Goal: Task Accomplishment & Management: Manage account settings

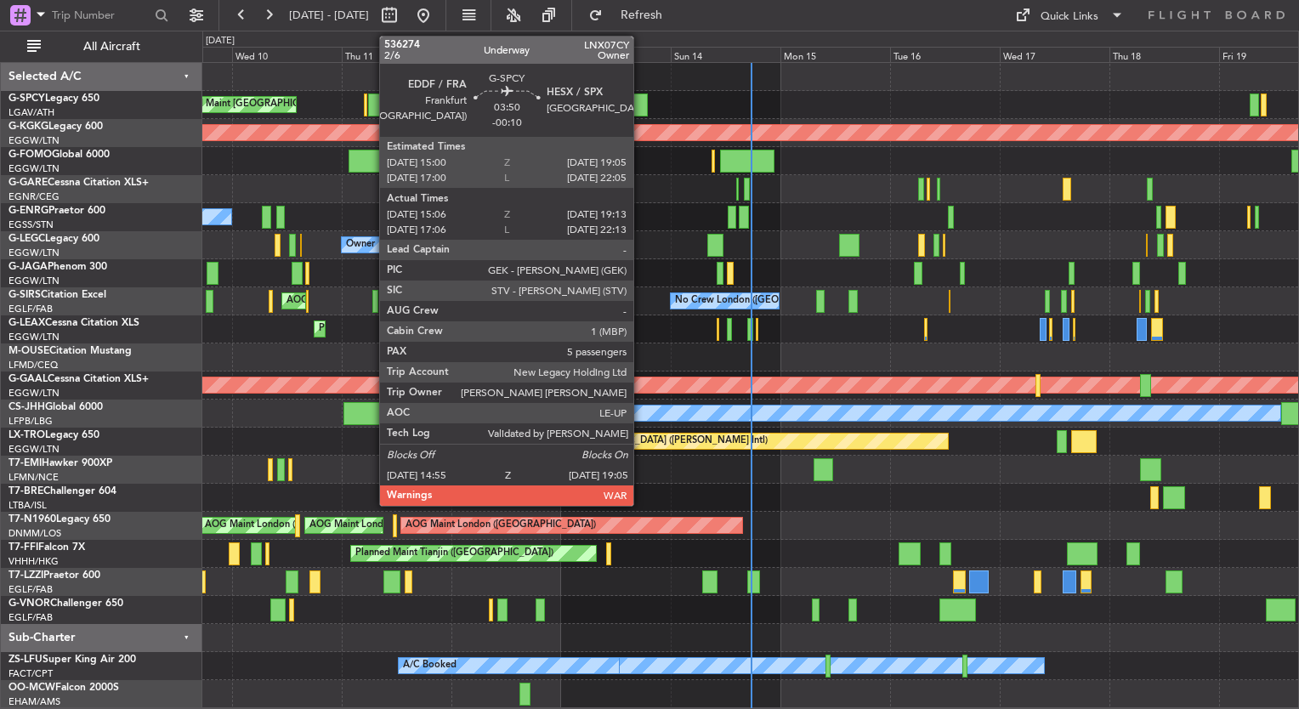
click at [636, 98] on div at bounding box center [638, 104] width 20 height 23
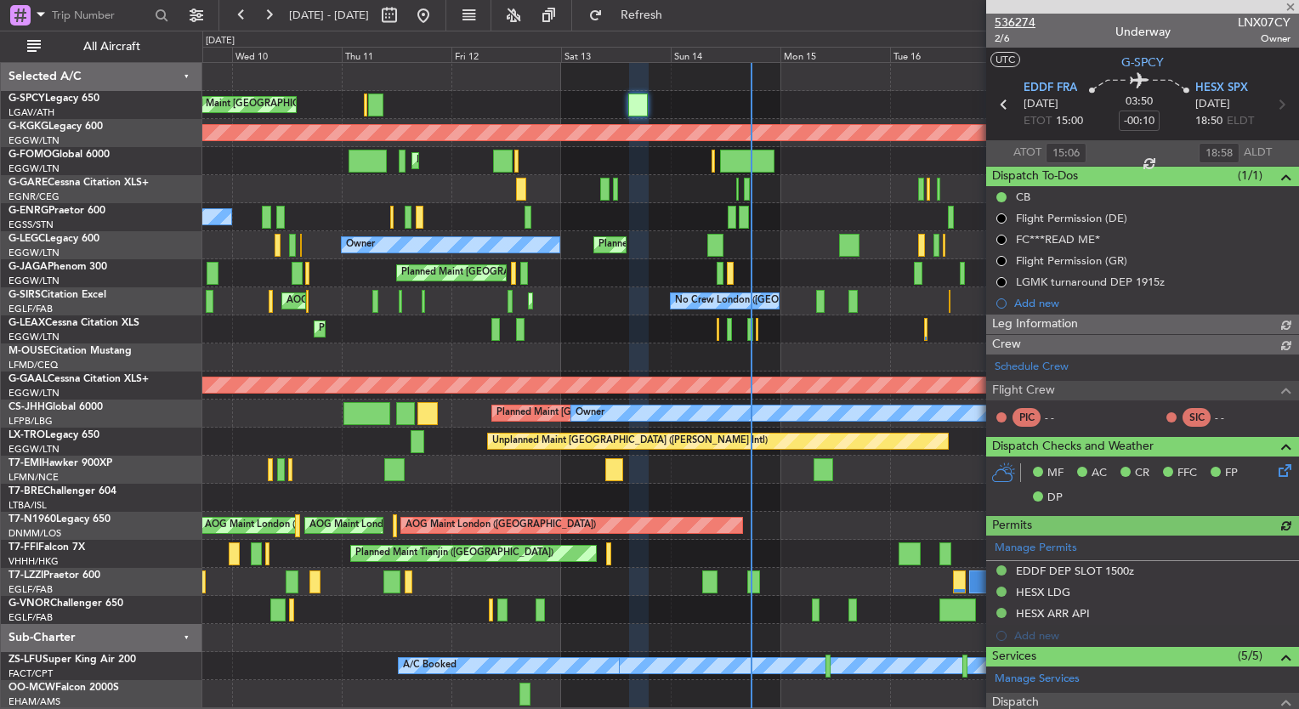
click at [1015, 20] on span "536274" at bounding box center [1014, 23] width 41 height 18
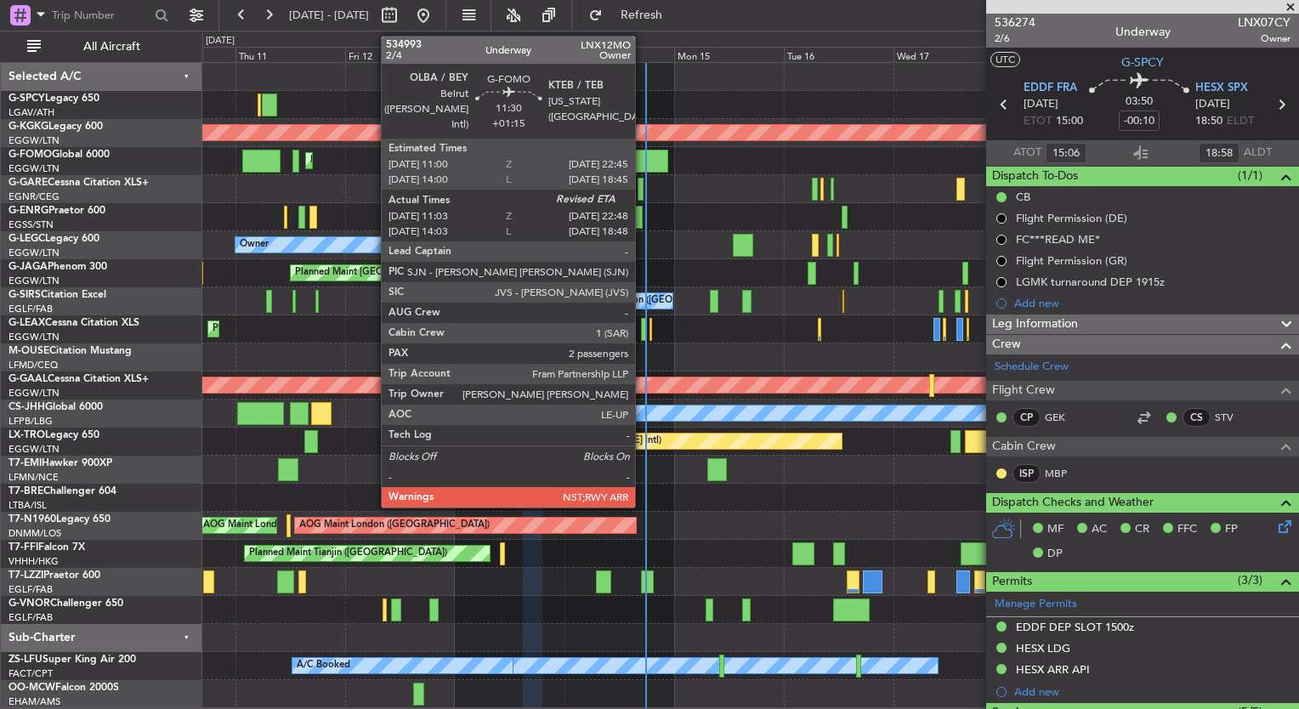
click at [643, 164] on div at bounding box center [641, 161] width 54 height 23
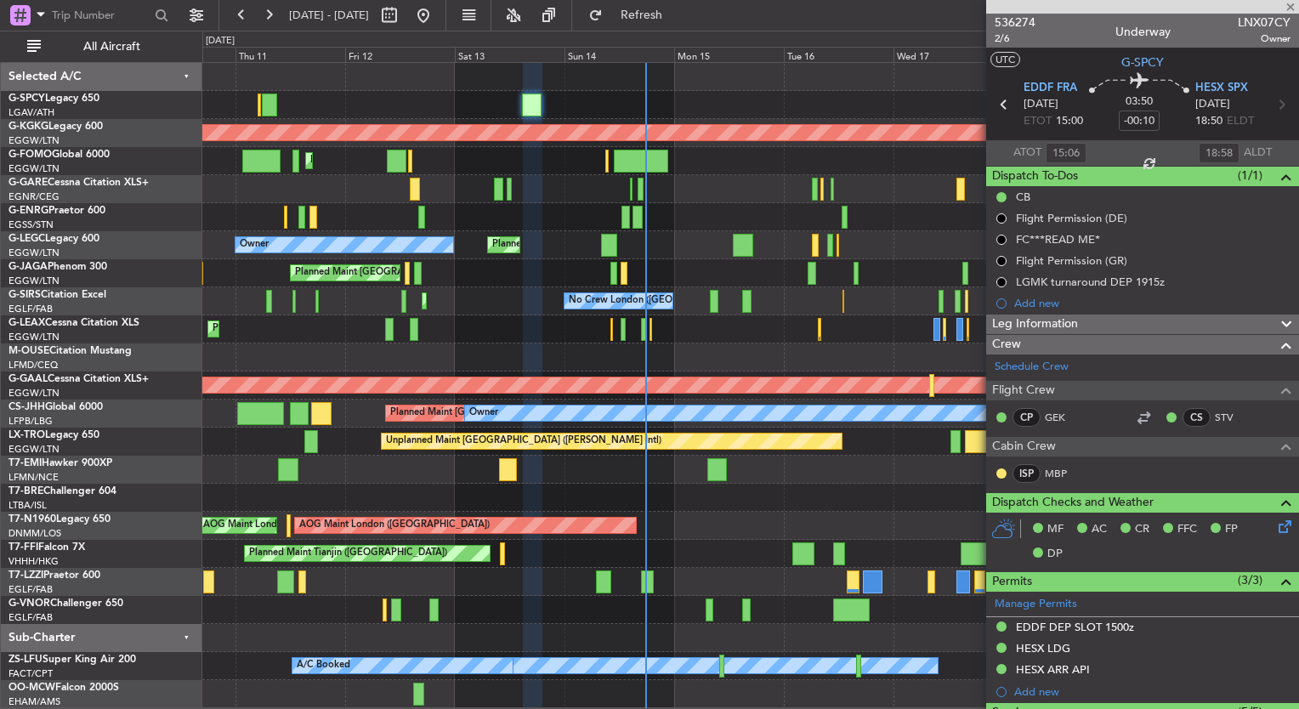
type input "+01:15"
type input "11:03"
type input "2"
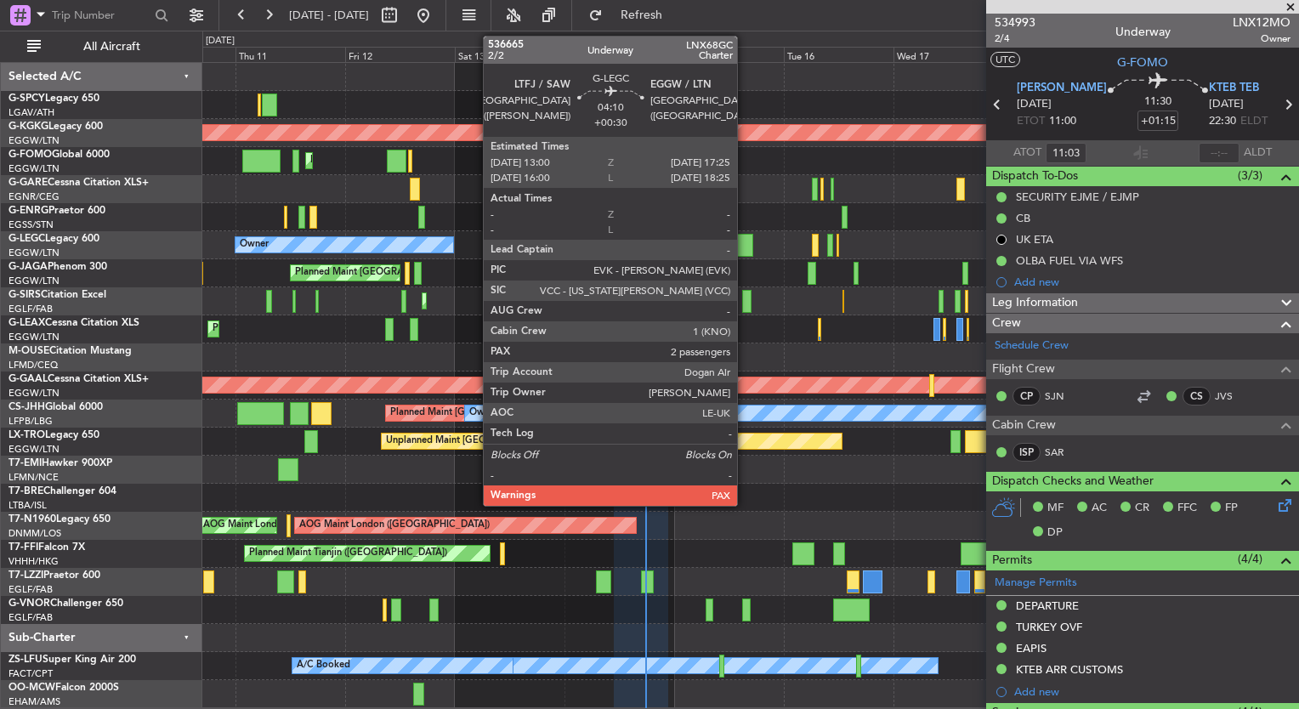
click at [745, 247] on div at bounding box center [743, 245] width 20 height 23
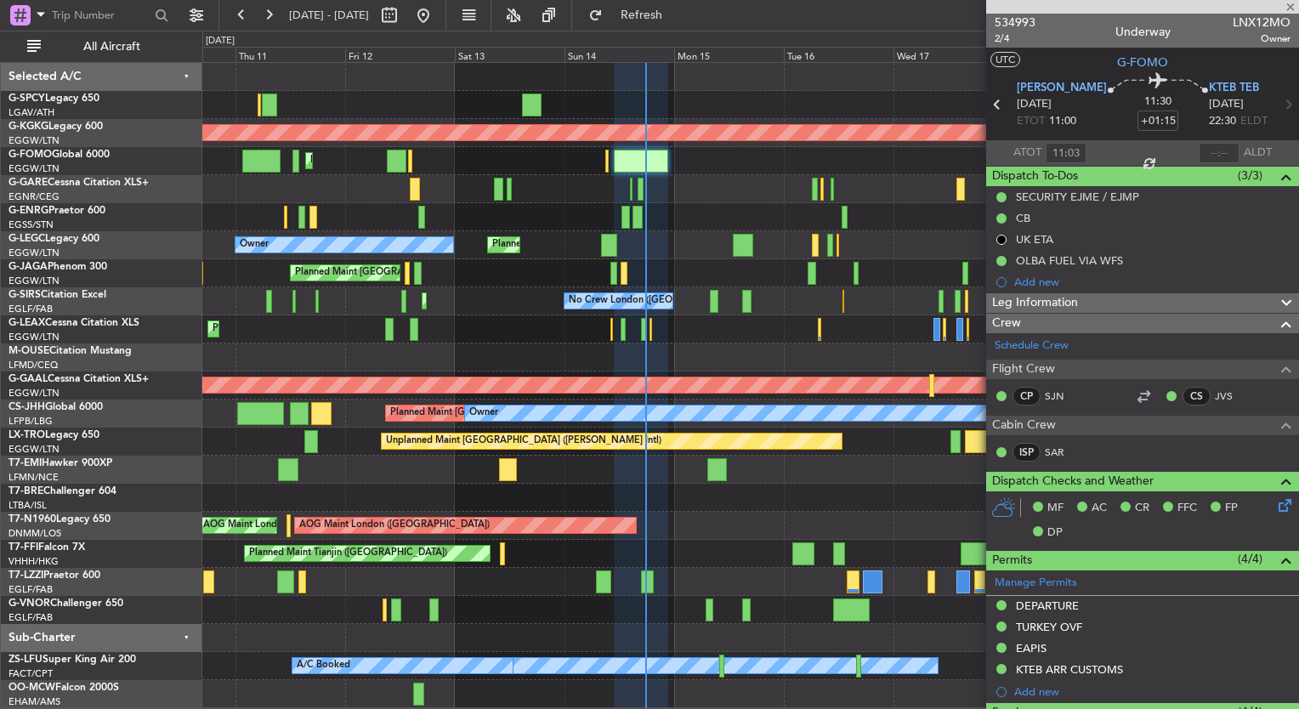
type input "+00:30"
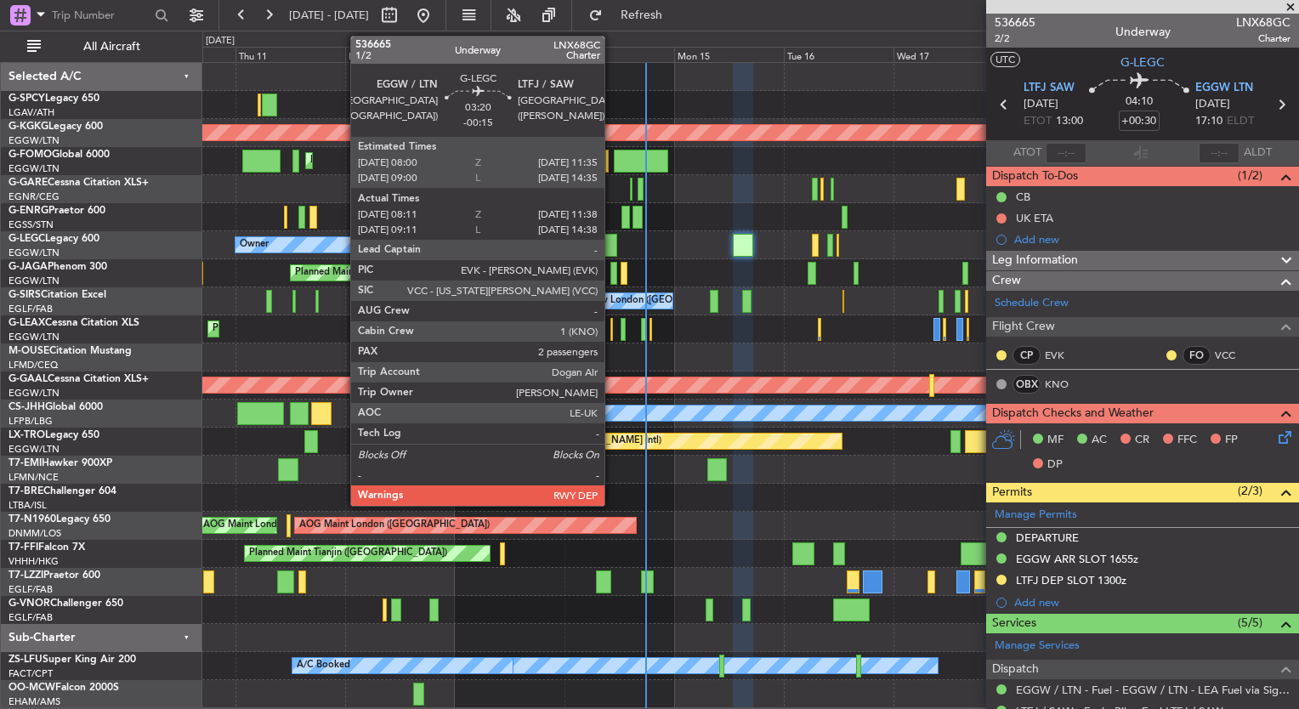
click at [612, 243] on div at bounding box center [609, 245] width 16 height 23
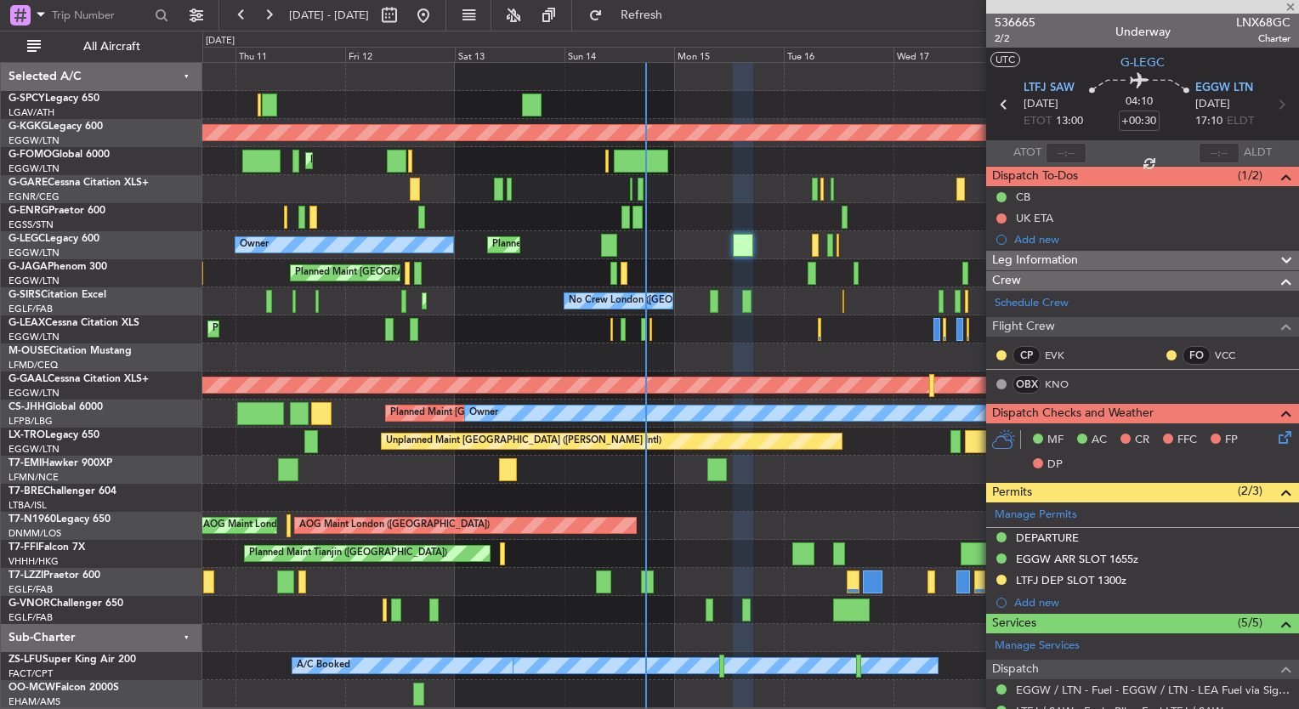
type input "-00:15"
type input "08:11"
type input "11:23"
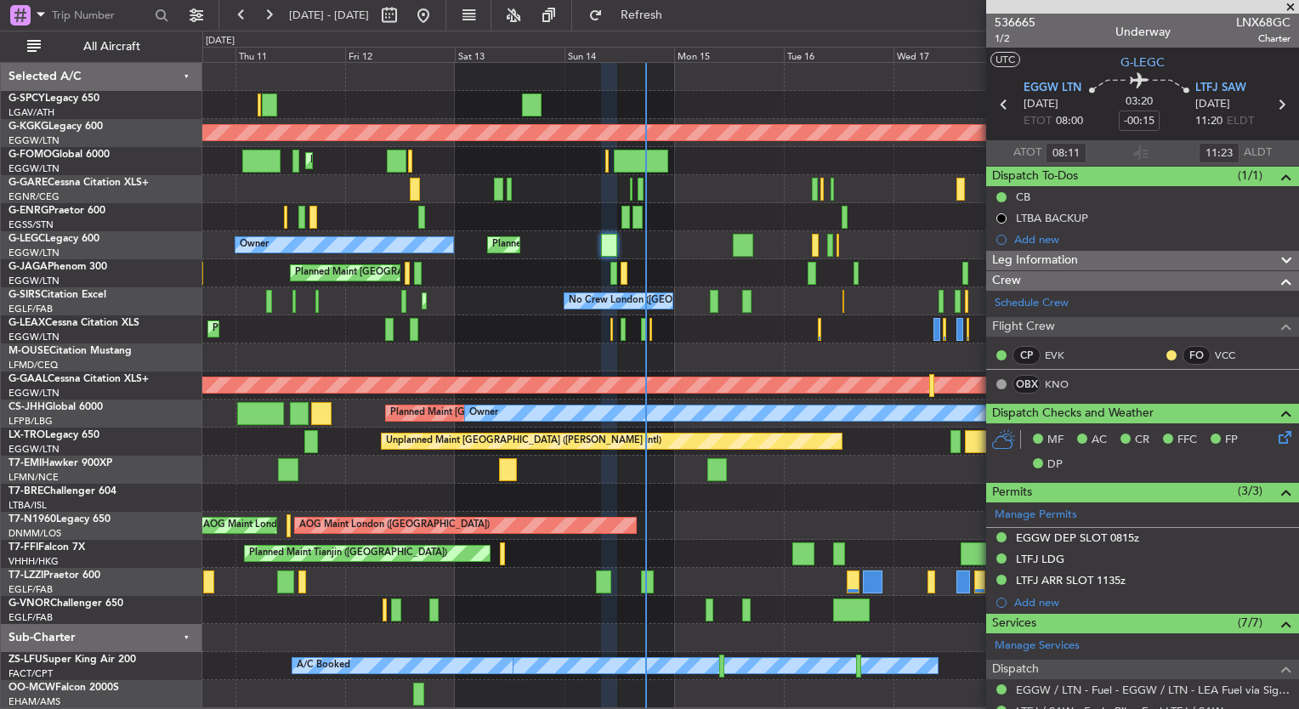
click at [1288, 8] on span at bounding box center [1290, 7] width 17 height 15
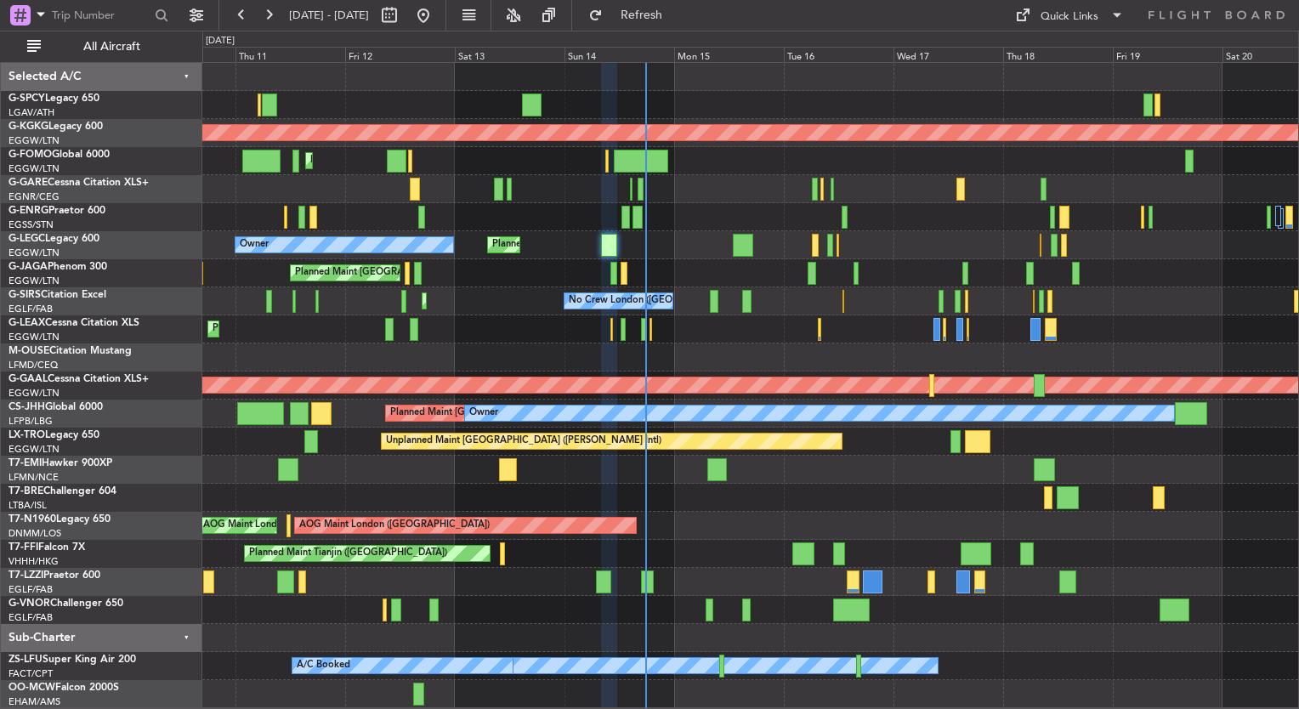
type input "0"
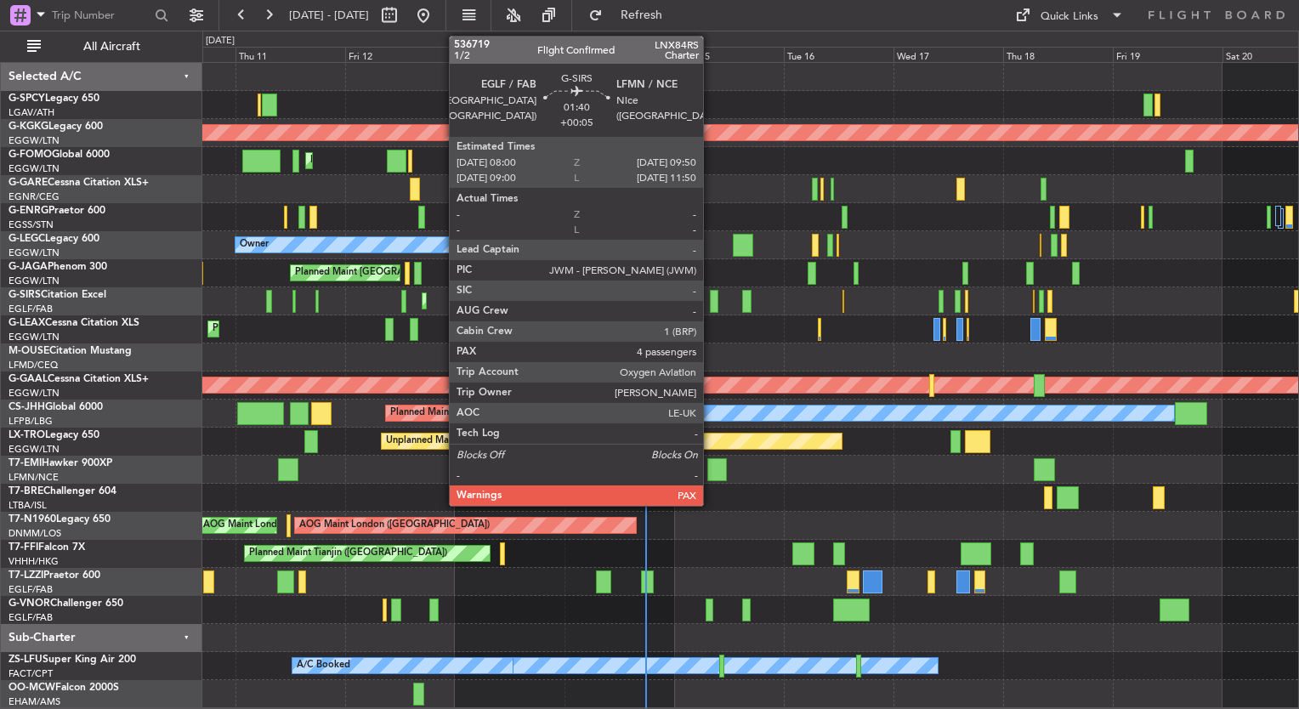
click at [711, 305] on div at bounding box center [714, 301] width 8 height 23
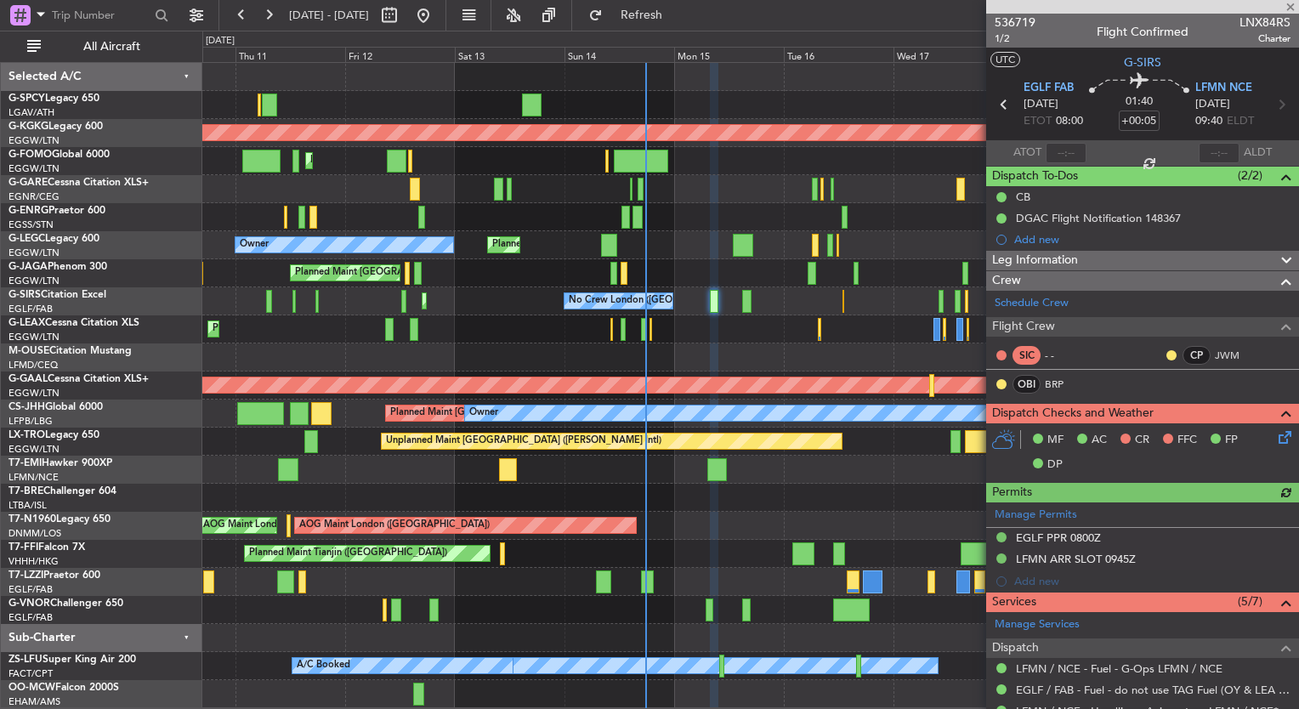
scroll to position [109, 0]
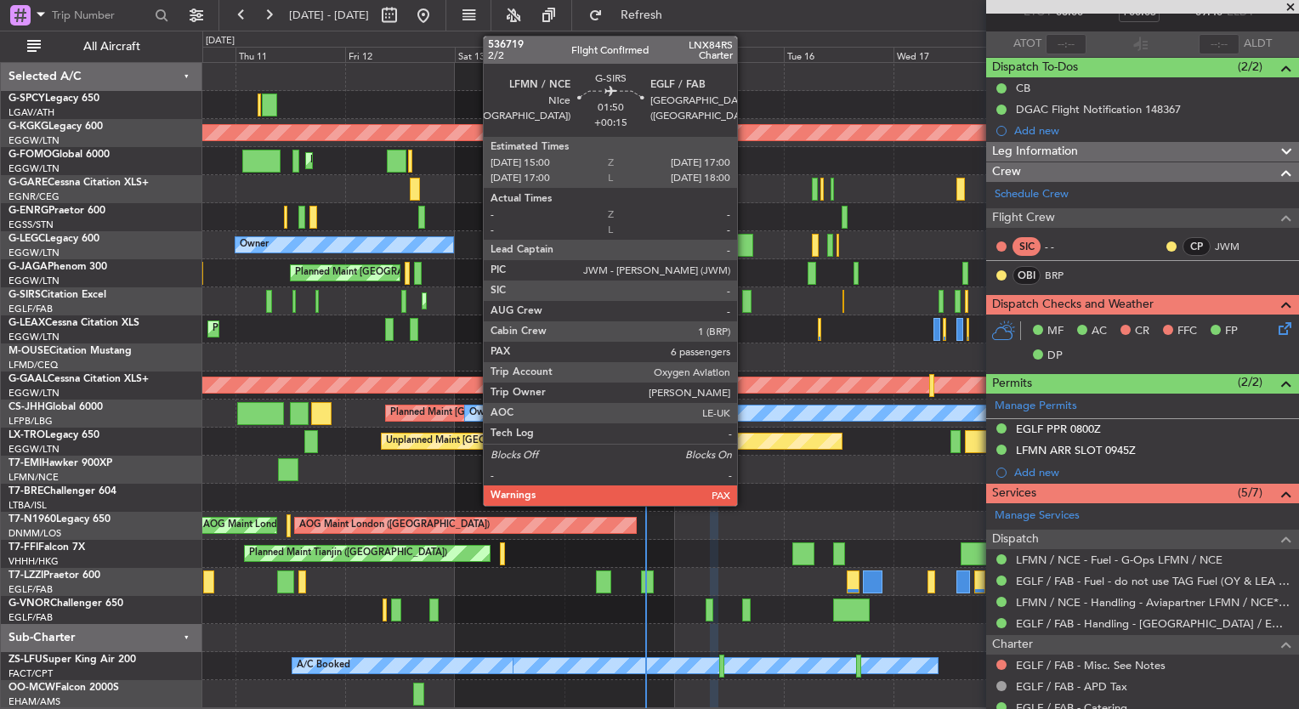
click at [745, 304] on div at bounding box center [746, 301] width 9 height 23
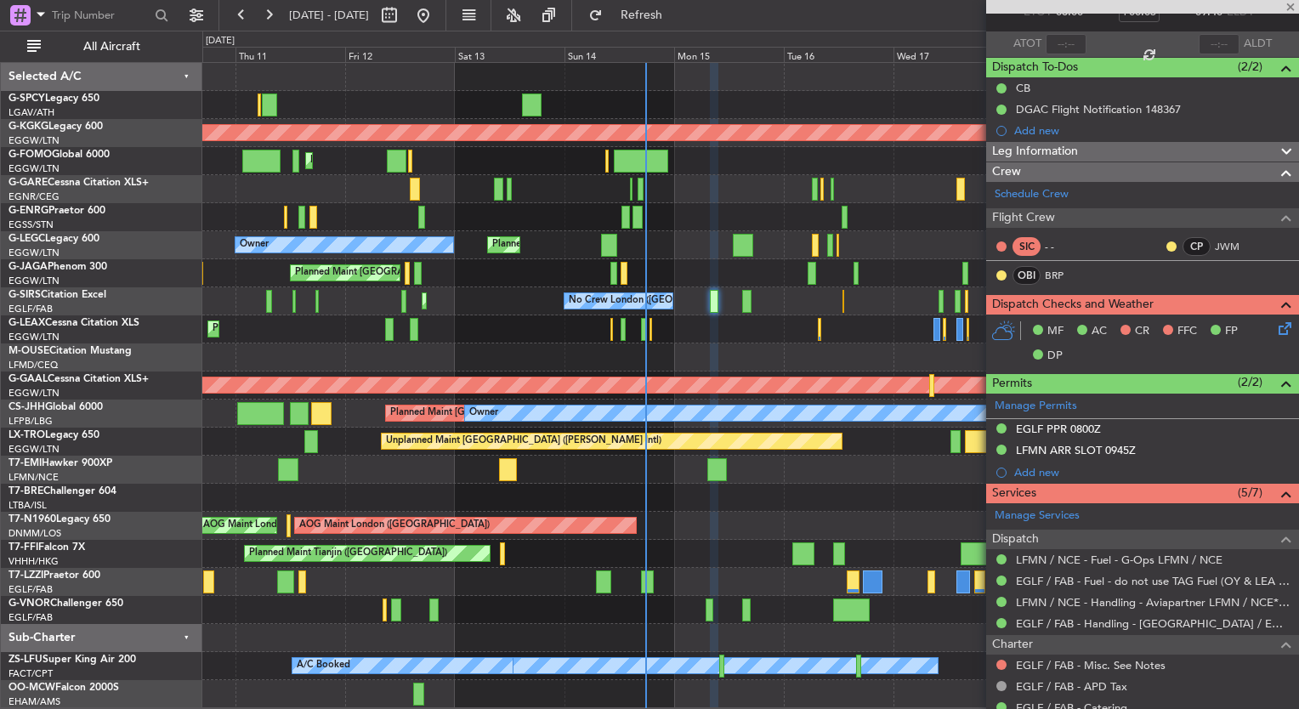
type input "+00:15"
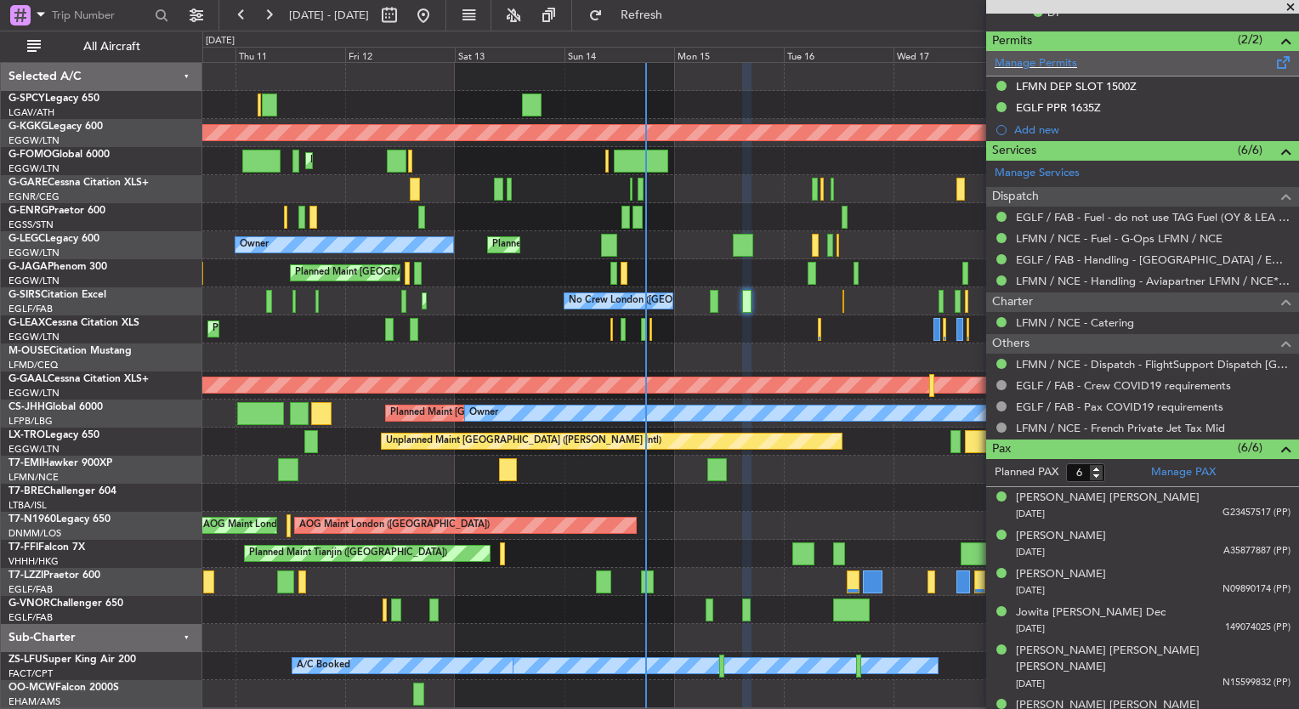
scroll to position [476, 0]
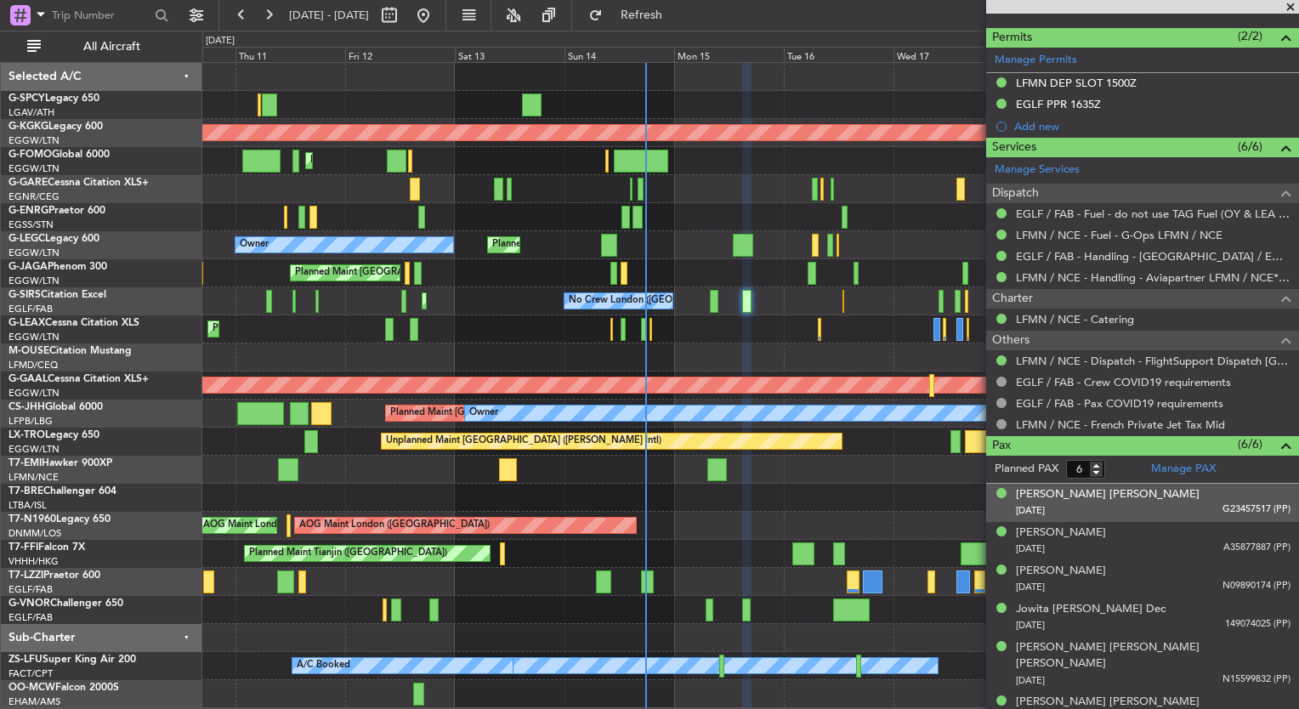
click at [1122, 512] on div "[DATE] G23457517 (PP)" at bounding box center [1153, 510] width 275 height 17
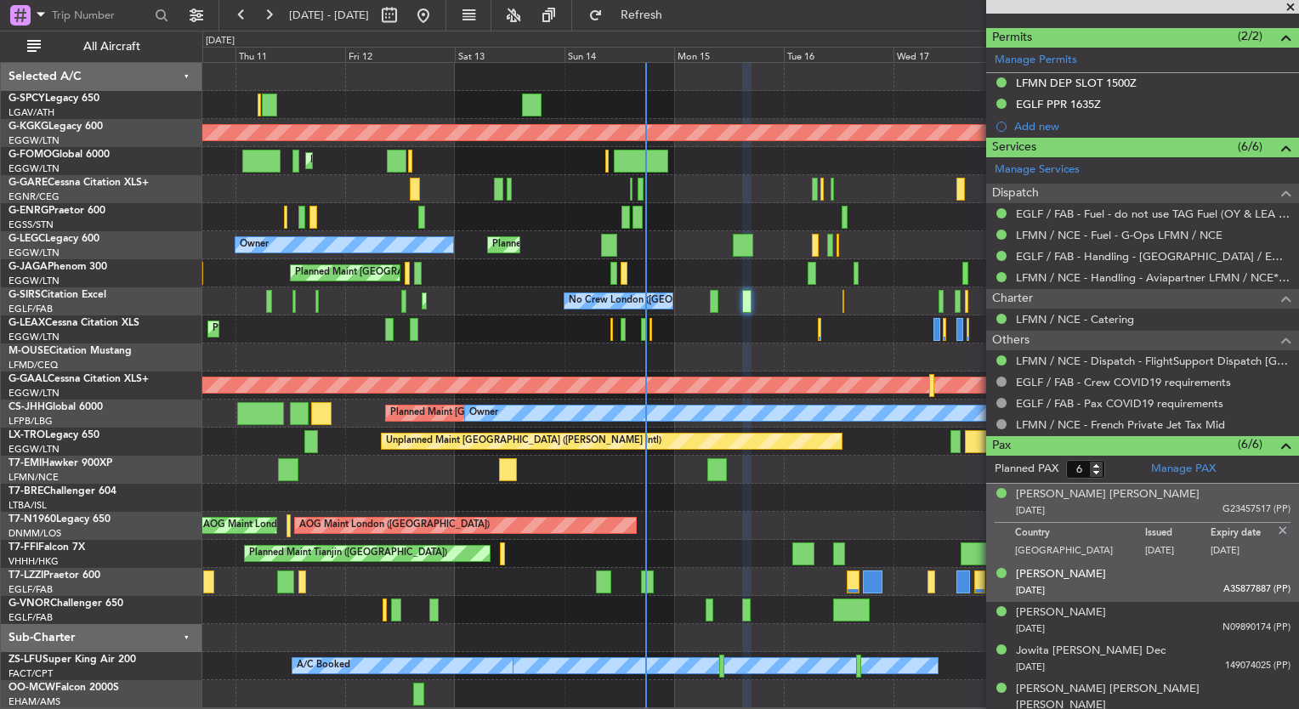
click at [1129, 585] on div "[DATE] A35877887 (PP)" at bounding box center [1153, 590] width 275 height 17
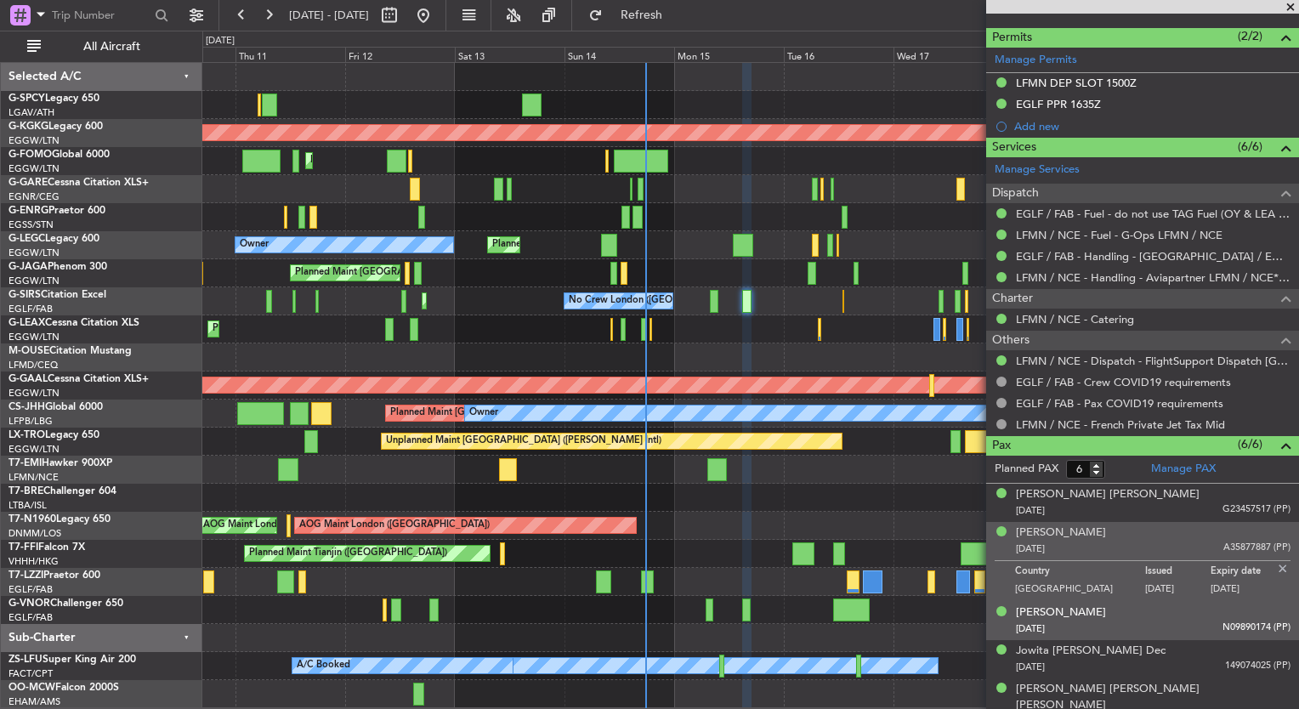
click at [1124, 626] on div "[DATE] N09890174 (PP)" at bounding box center [1153, 628] width 275 height 17
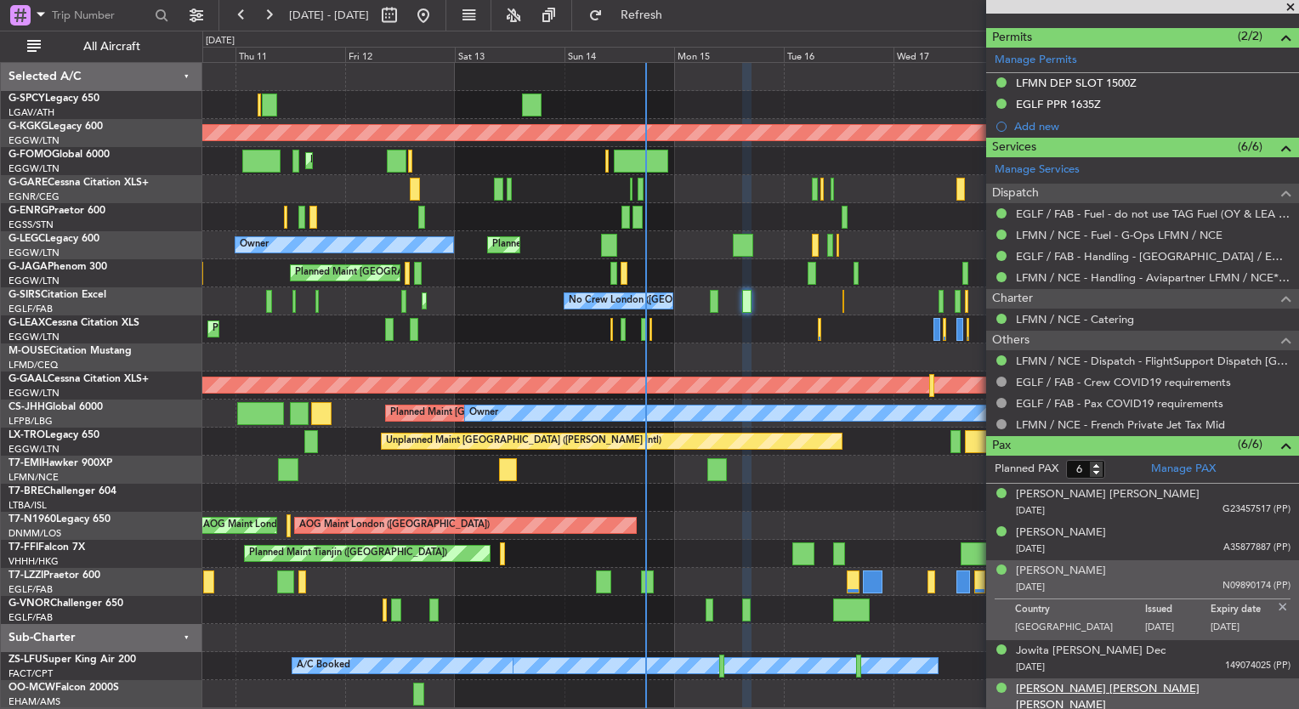
click at [1108, 681] on div "[PERSON_NAME] [PERSON_NAME] [PERSON_NAME]" at bounding box center [1153, 697] width 275 height 33
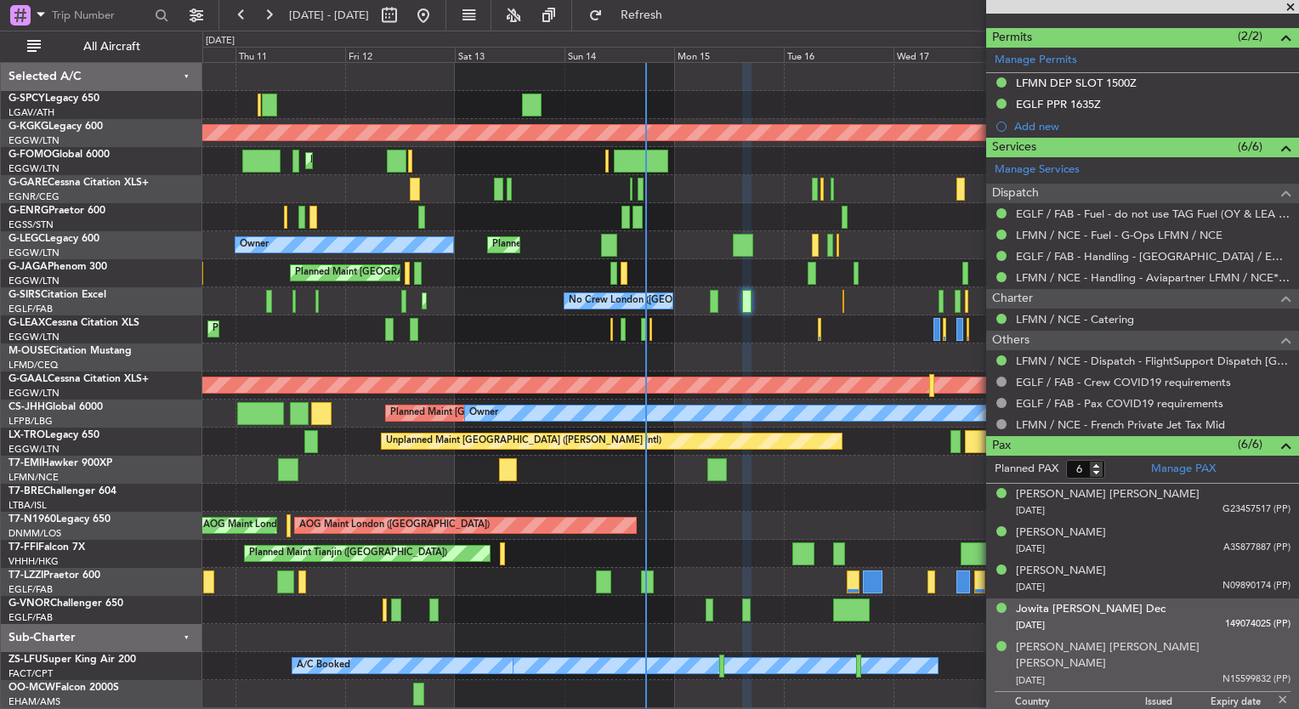
scroll to position [518, 0]
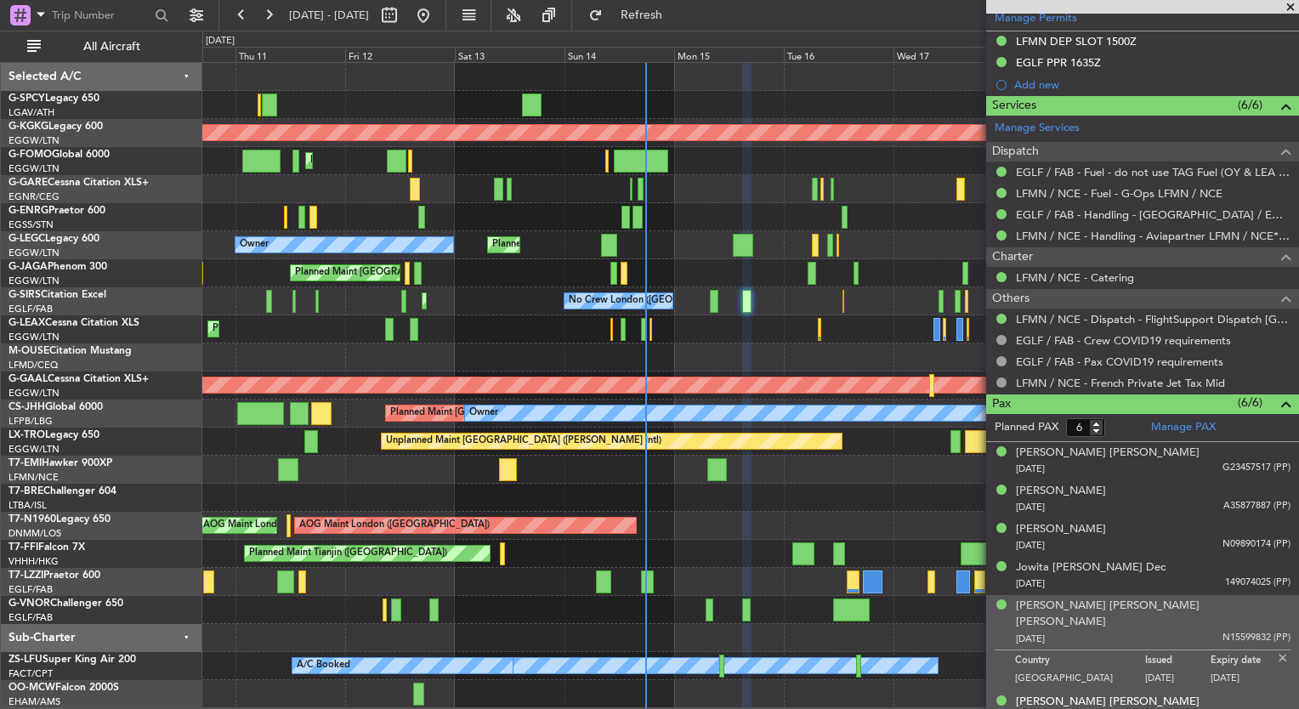
click at [1164, 708] on div "[DATE] 127605039 (PP)" at bounding box center [1153, 719] width 275 height 17
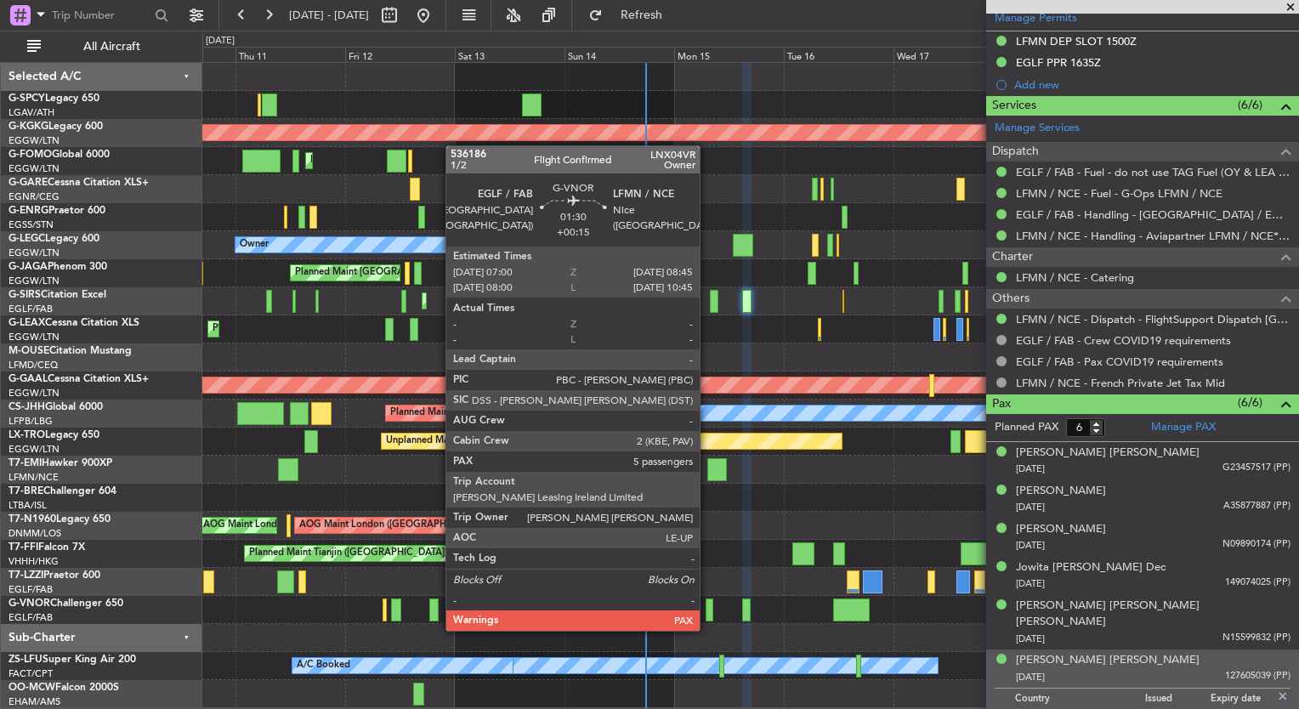
click at [707, 614] on div at bounding box center [709, 609] width 8 height 23
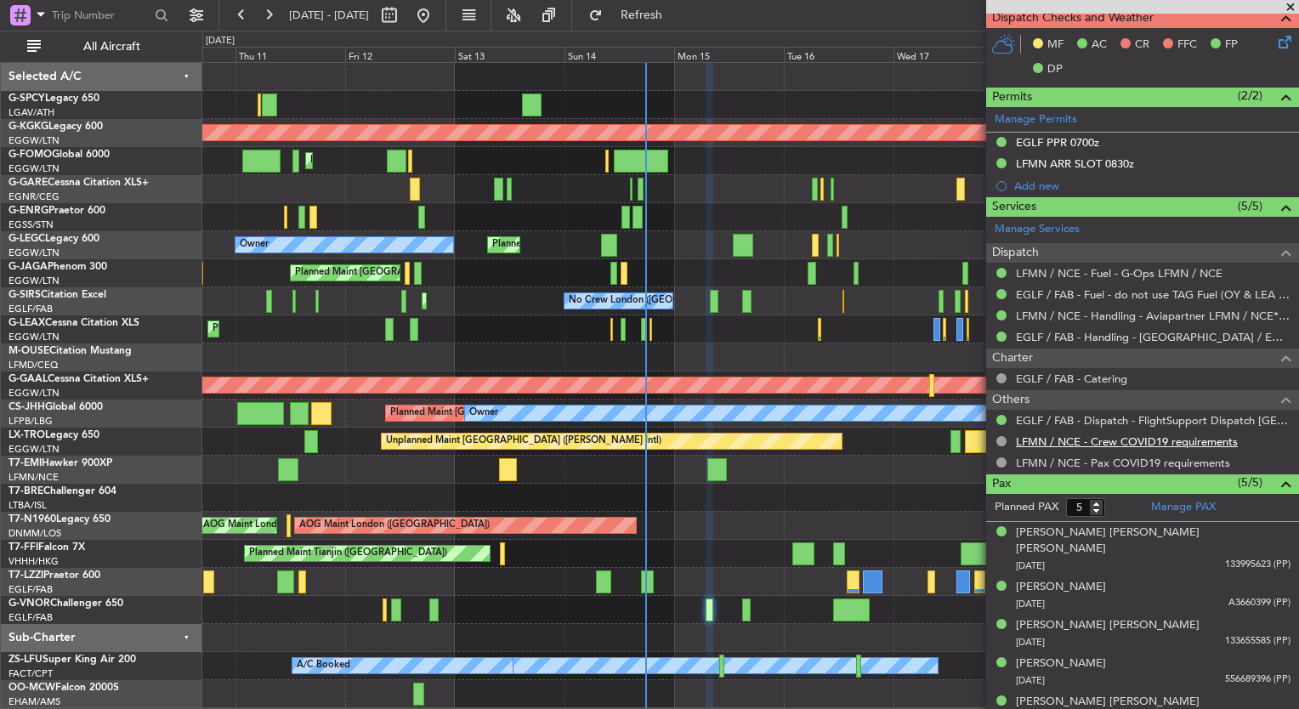
scroll to position [0, 0]
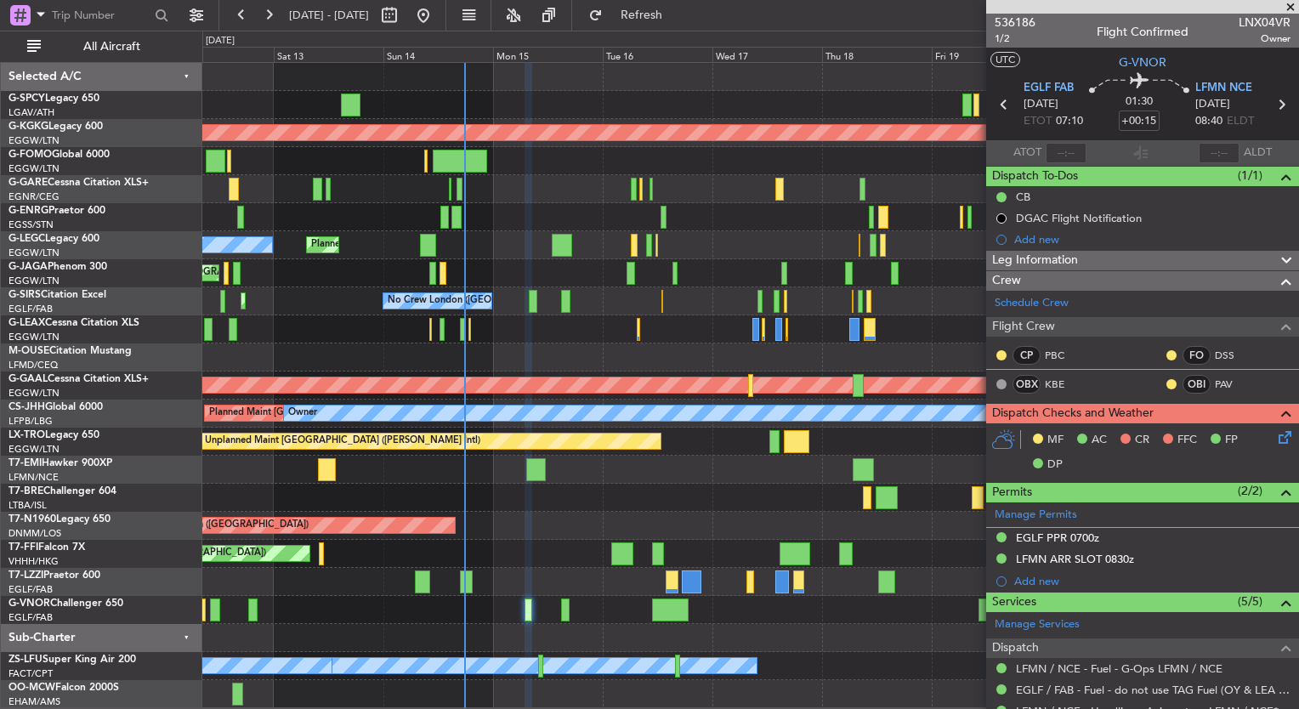
click at [375, 170] on div "Unplanned Maint [GEOGRAPHIC_DATA] ([PERSON_NAME] Intl) AOG Maint [GEOGRAPHIC_DA…" at bounding box center [750, 385] width 1096 height 645
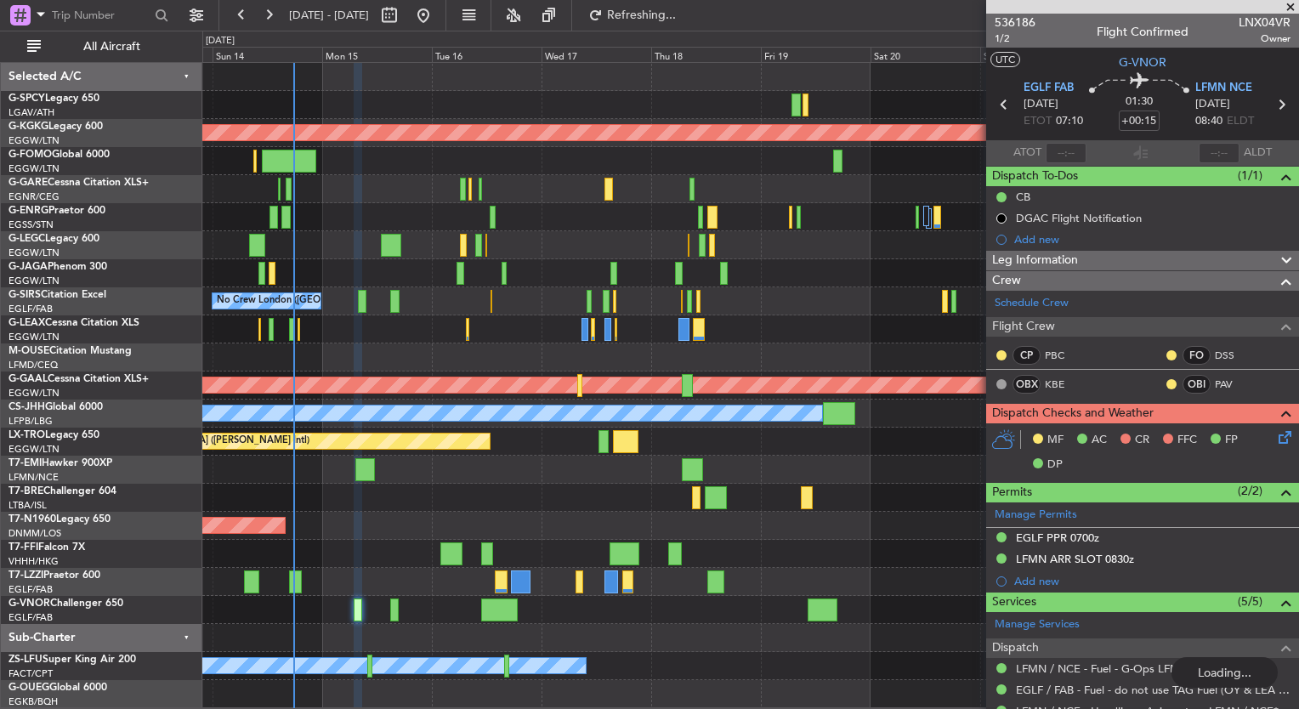
click at [543, 189] on div at bounding box center [750, 189] width 1096 height 28
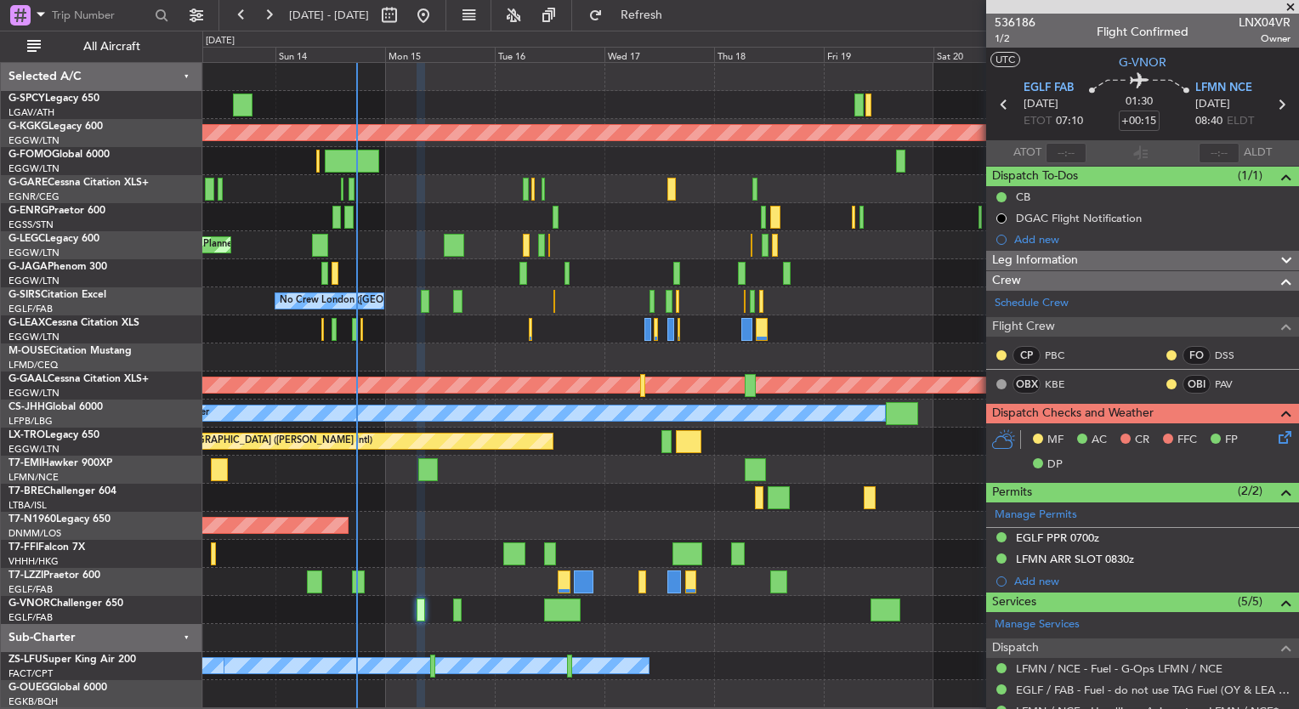
click at [841, 286] on div "AOG Maint [GEOGRAPHIC_DATA] (Ataturk) Planned Maint [GEOGRAPHIC_DATA] ([GEOGRAP…" at bounding box center [750, 385] width 1096 height 645
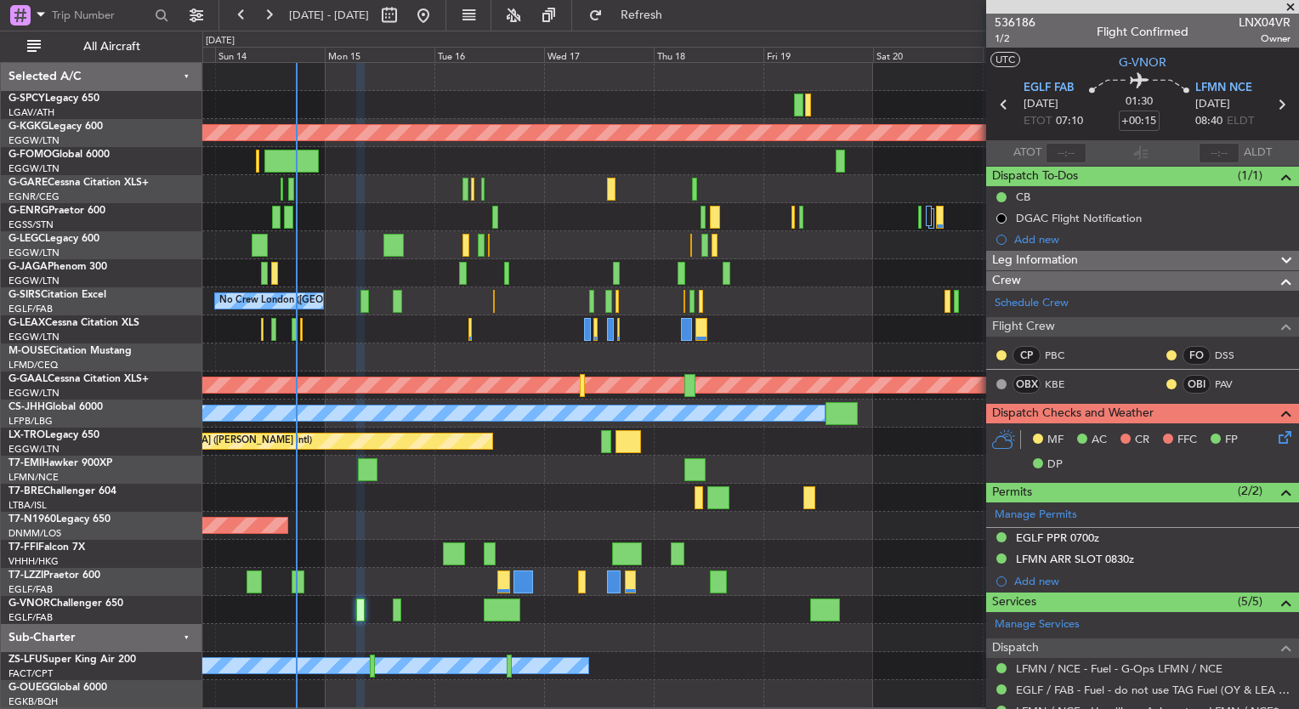
click at [771, 245] on div "A/C Unavailable [GEOGRAPHIC_DATA] ([GEOGRAPHIC_DATA]) Planned Maint [GEOGRAPHIC…" at bounding box center [750, 245] width 1096 height 28
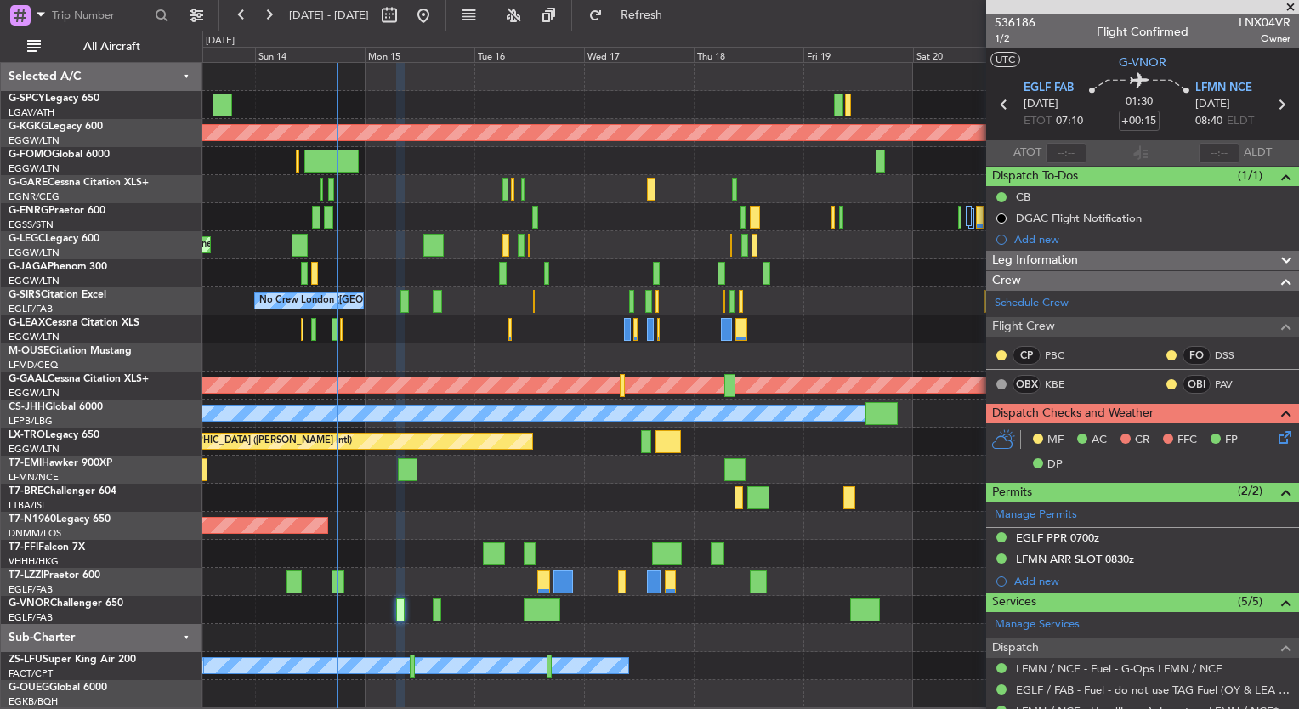
click at [586, 328] on div at bounding box center [750, 329] width 1096 height 28
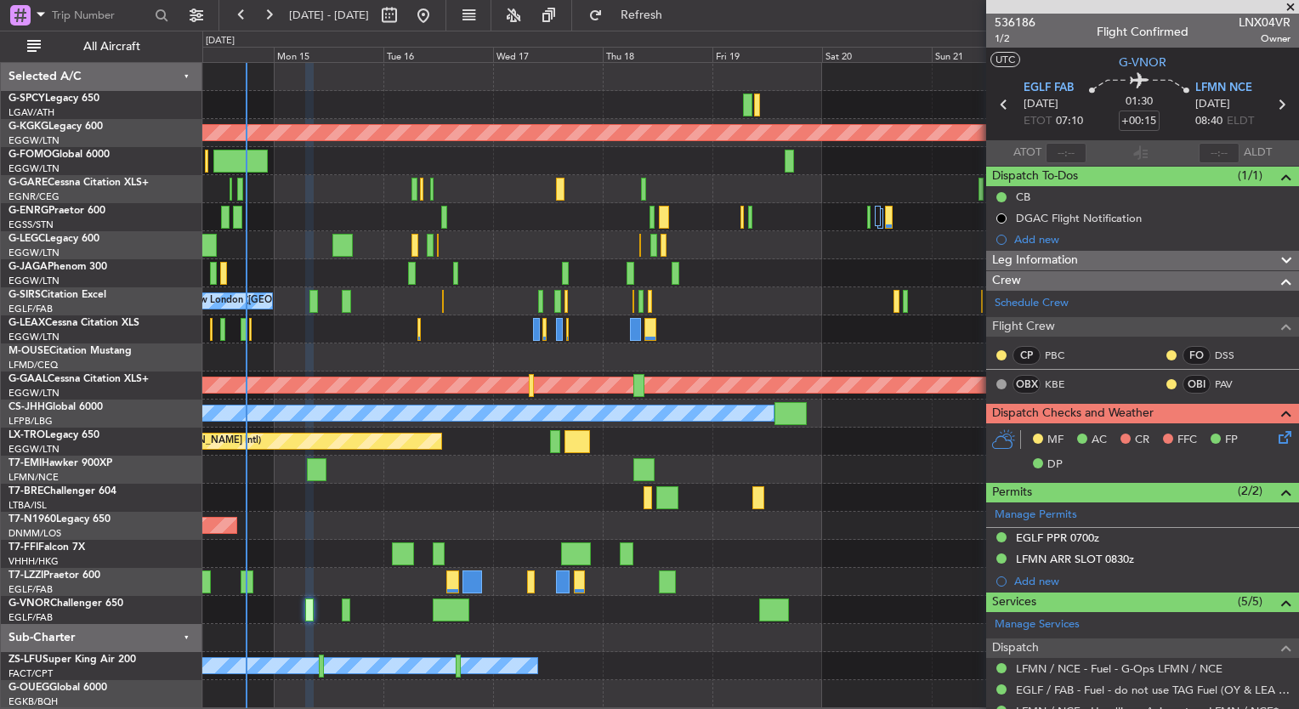
click at [575, 258] on div "AOG Maint [GEOGRAPHIC_DATA] (Ataturk) A/C Unavailable [GEOGRAPHIC_DATA] ([GEOGR…" at bounding box center [750, 385] width 1096 height 645
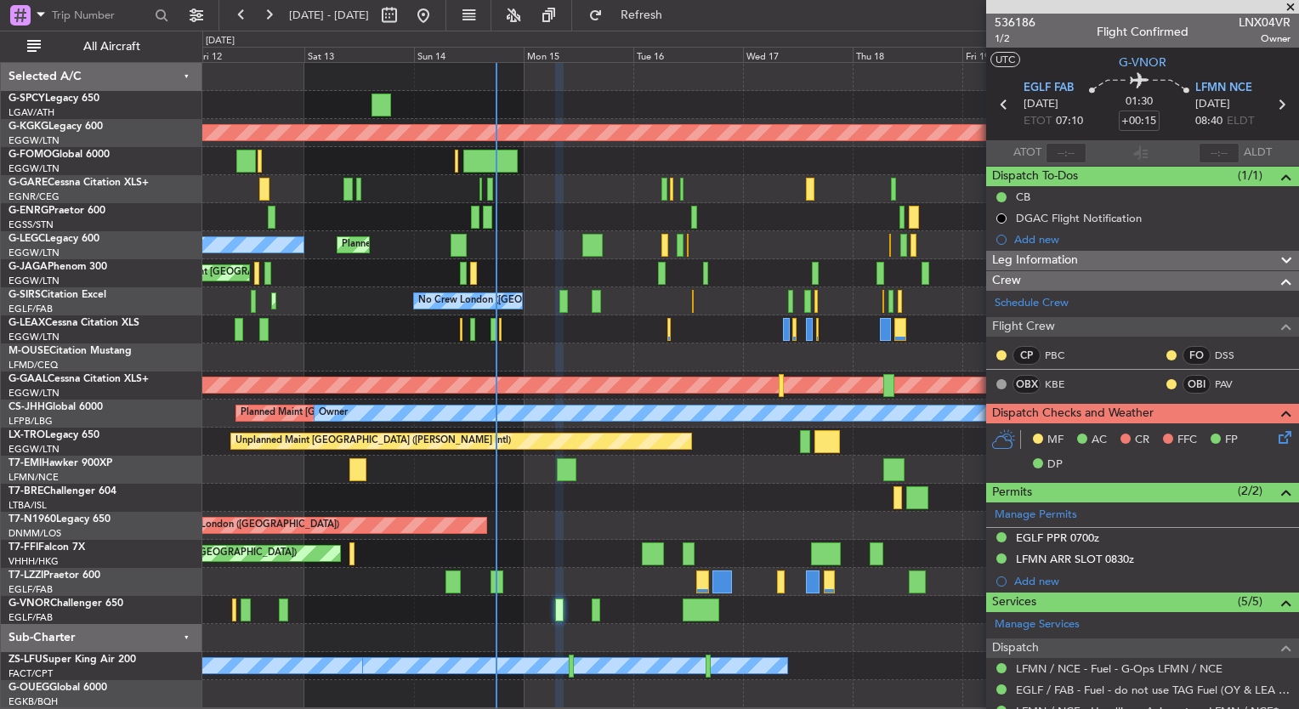
click at [739, 270] on div "Unplanned Maint [GEOGRAPHIC_DATA] ([PERSON_NAME] Intl) AOG Maint [GEOGRAPHIC_DA…" at bounding box center [750, 385] width 1096 height 645
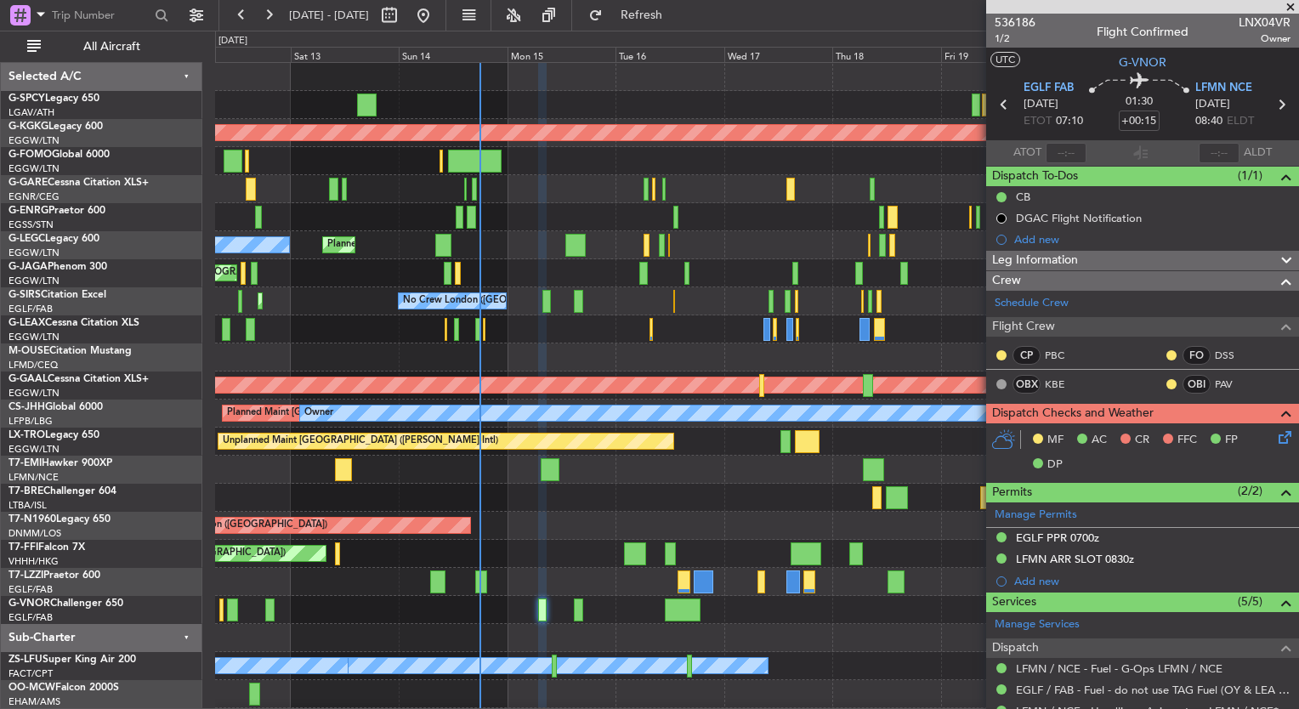
click at [705, 231] on div "Planned Maint [GEOGRAPHIC_DATA] ([GEOGRAPHIC_DATA]) Owner A/C Unavailable [GEOG…" at bounding box center [756, 245] width 1083 height 28
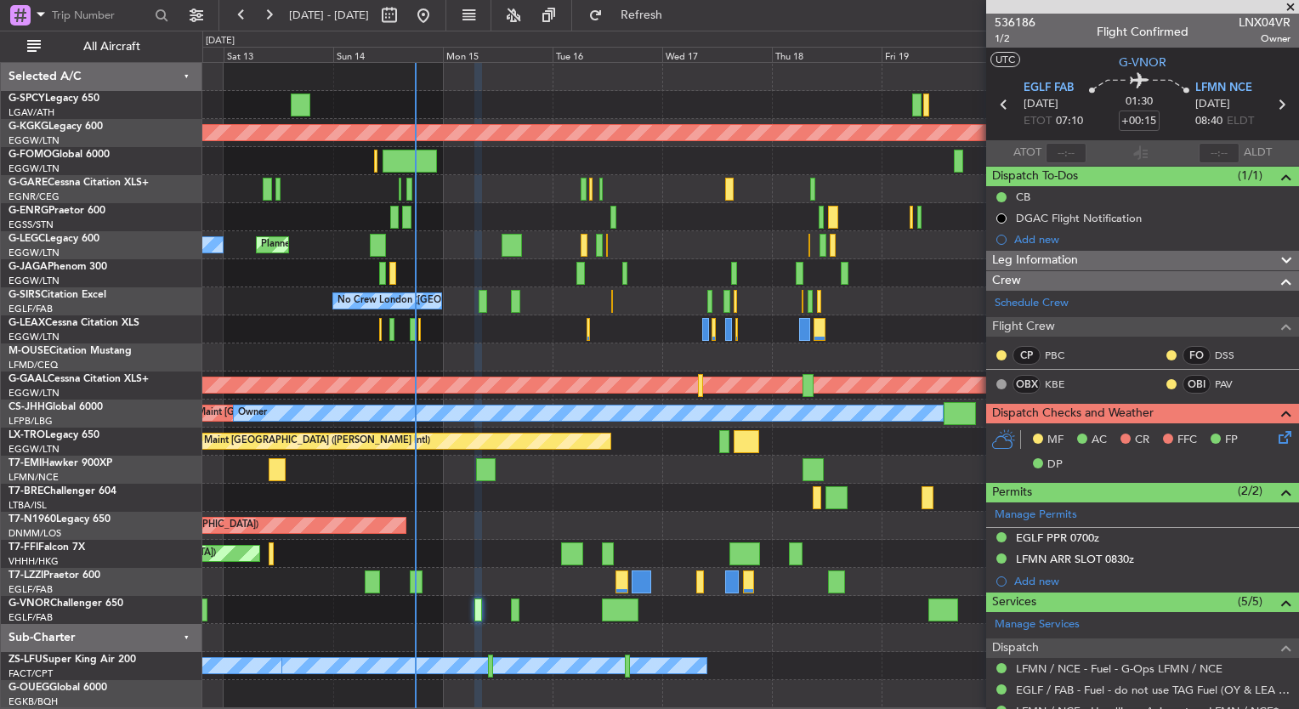
click at [236, 71] on div "Unplanned Maint Athens (Eleftherios Venizelos Intl) AOG Maint Istanbul (Ataturk…" at bounding box center [750, 385] width 1096 height 645
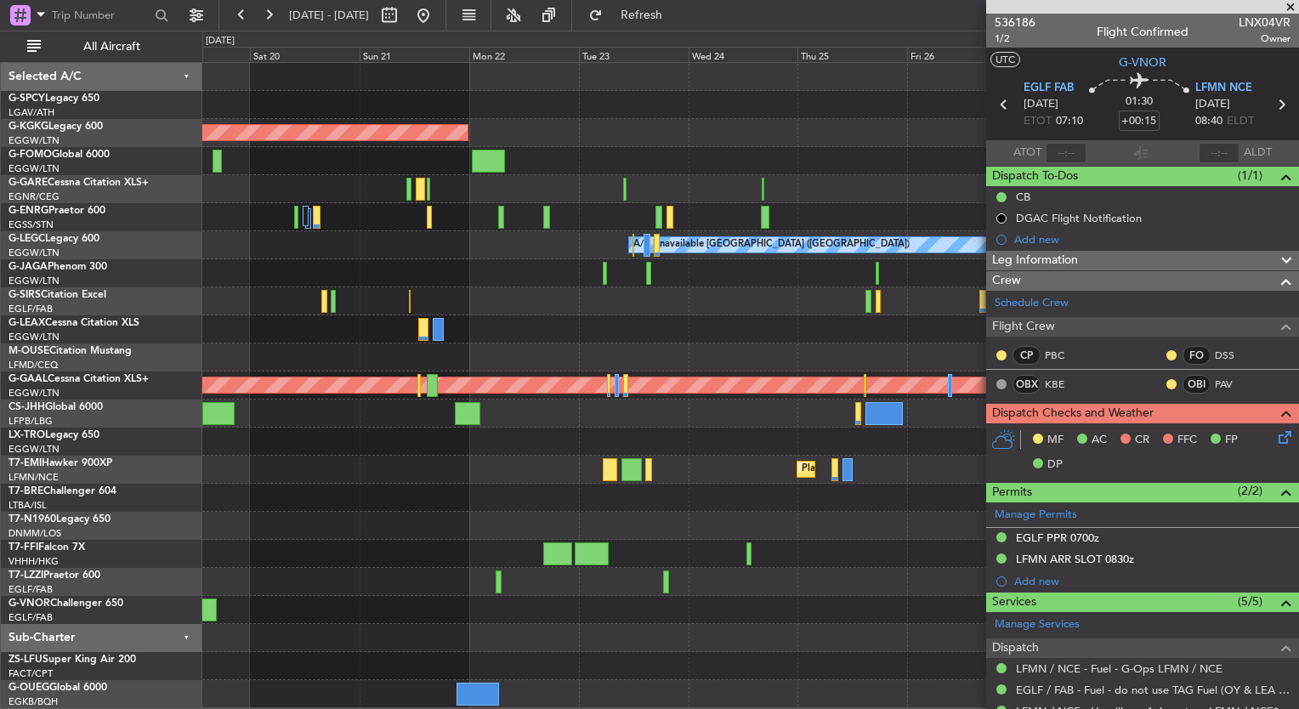
click at [330, 209] on div "AOG Maint Istanbul (Ataturk) A/C Unavailable London (Luton) Planned Maint Dusse…" at bounding box center [750, 385] width 1096 height 645
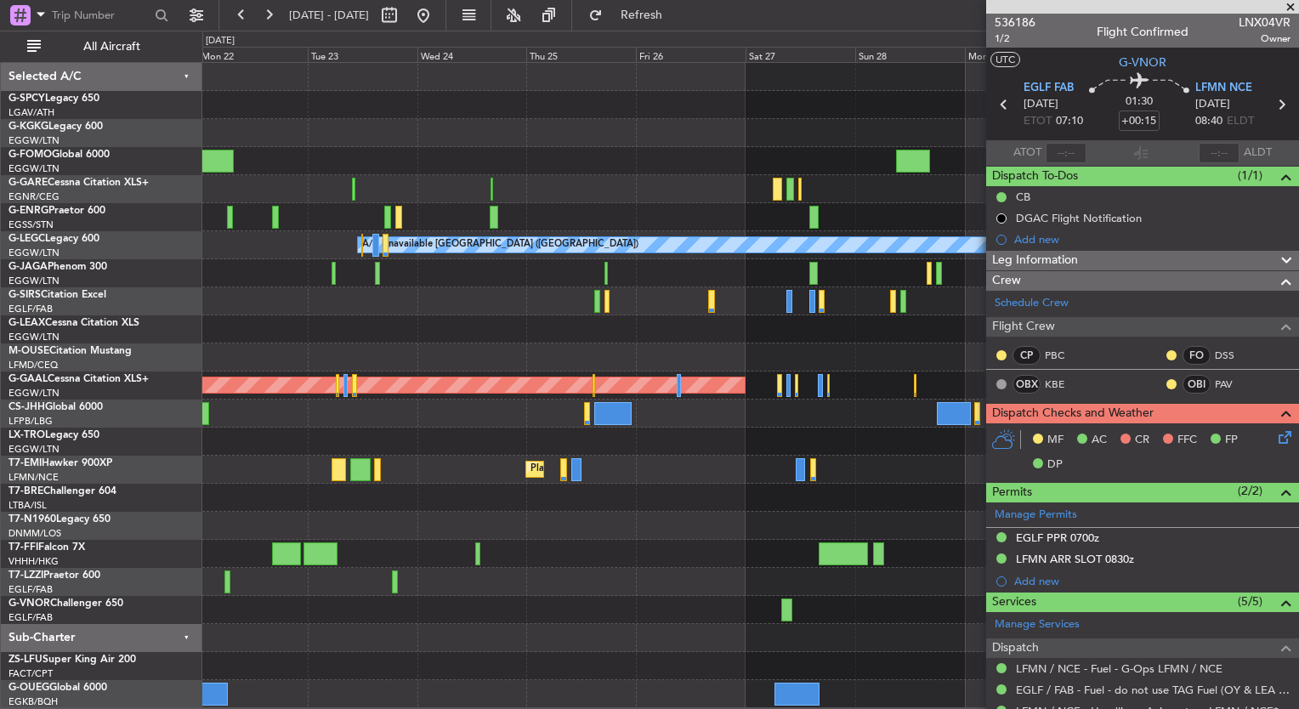
click at [495, 155] on div at bounding box center [750, 161] width 1096 height 28
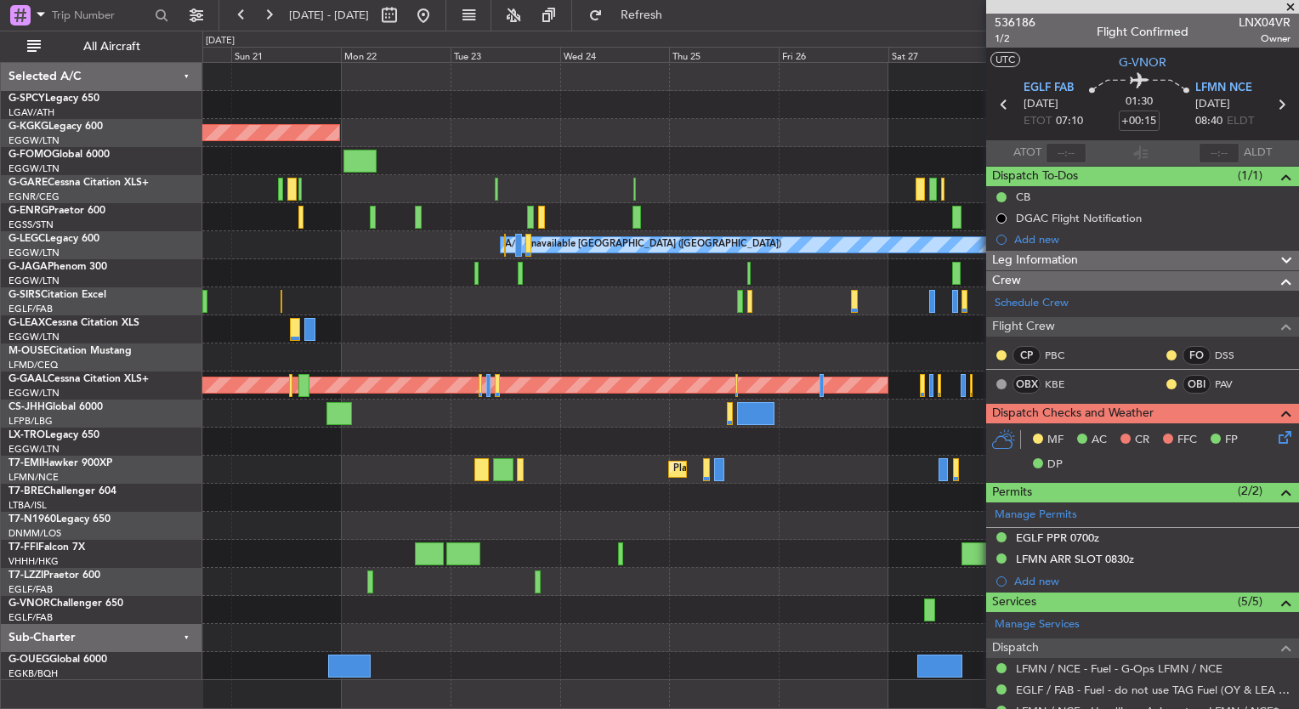
click at [691, 131] on div "AOG Maint [GEOGRAPHIC_DATA] (Ataturk)" at bounding box center [750, 133] width 1096 height 28
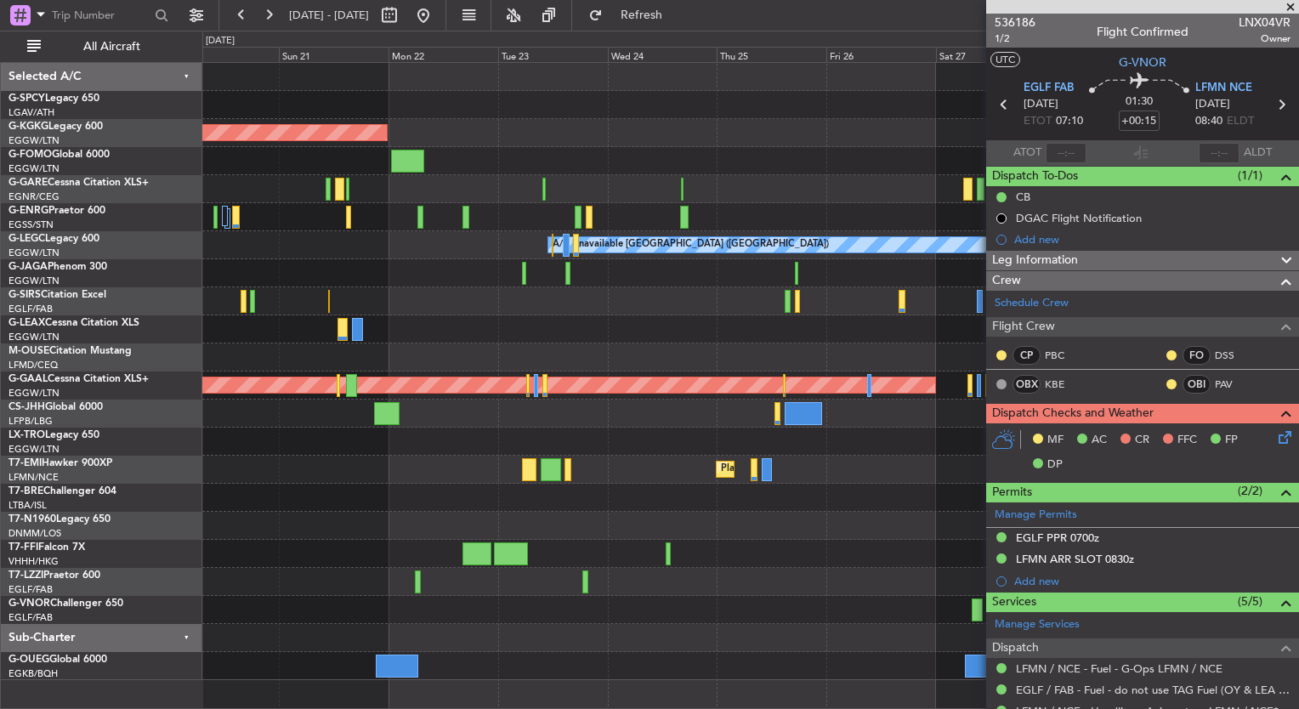
click at [557, 75] on div at bounding box center [750, 77] width 1096 height 28
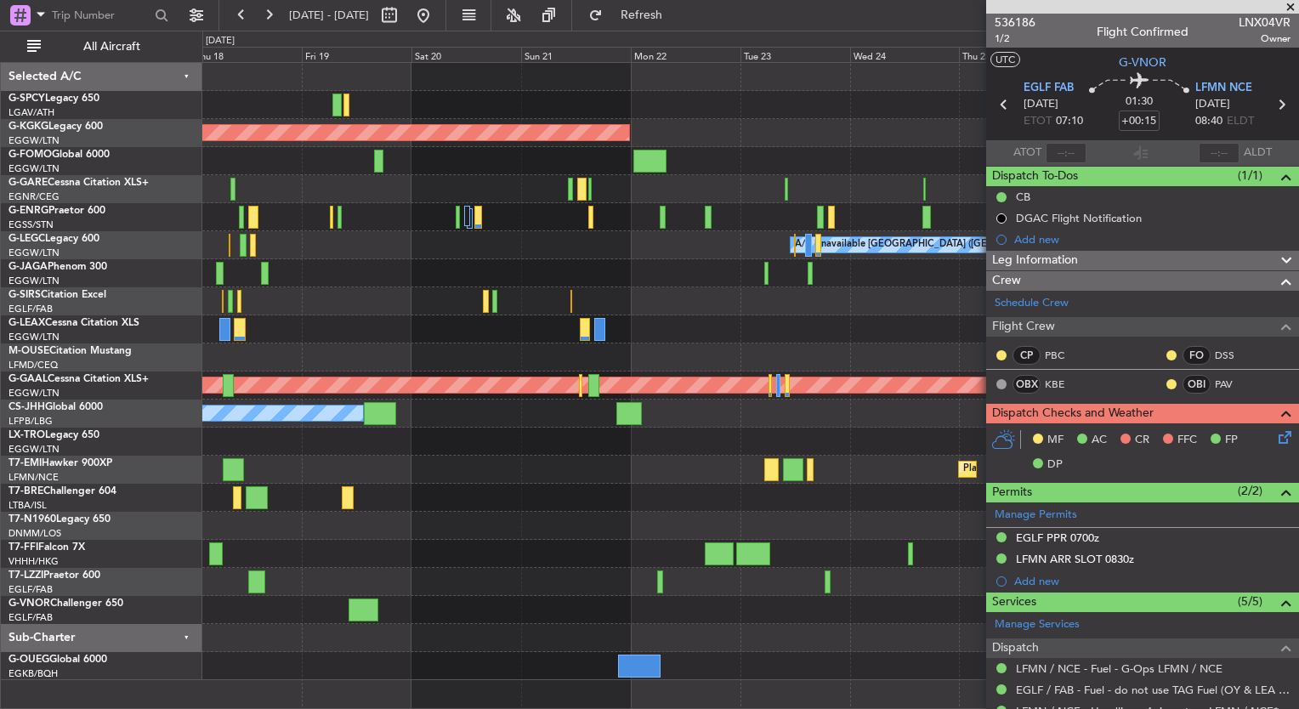
click at [552, 121] on div "AOG Maint Istanbul (Ataturk) A/C Unavailable London (Luton) Planned Maint Dusse…" at bounding box center [750, 371] width 1096 height 617
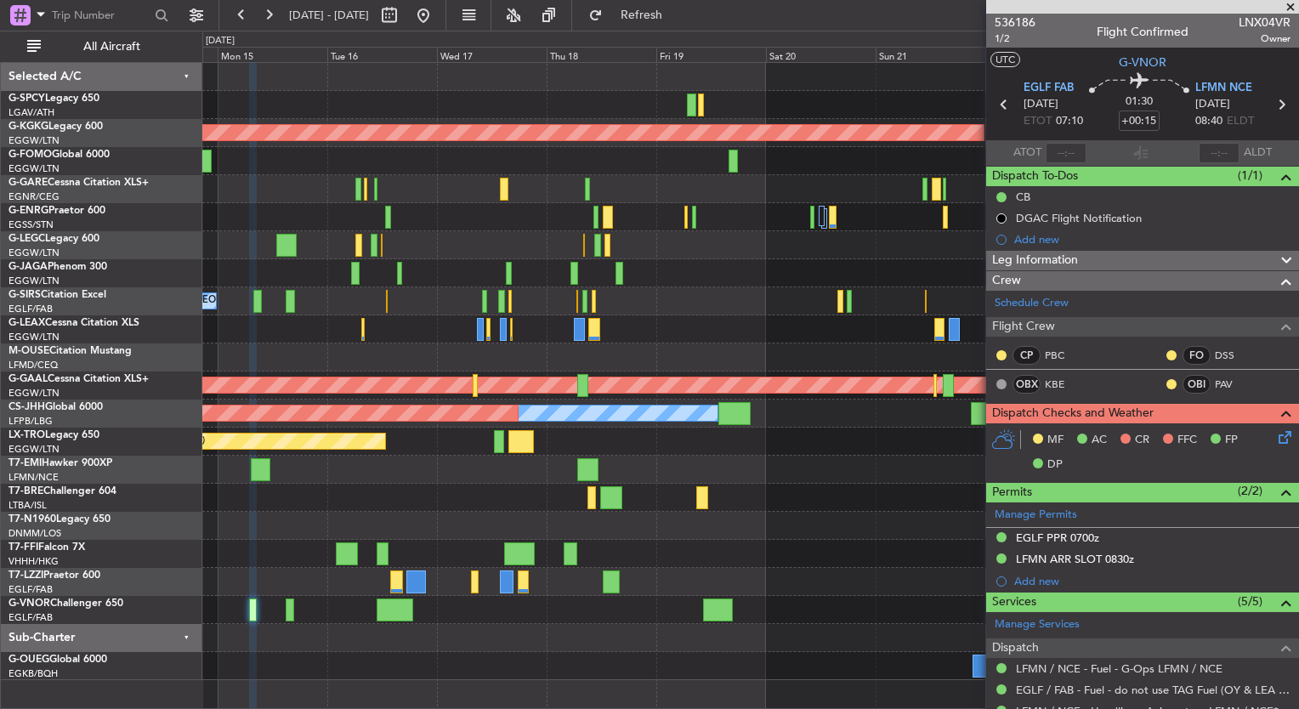
click at [728, 121] on div "AOG Maint Istanbul (Ataturk) A/C Unavailable London (Luton) Planned Maint Londo…" at bounding box center [750, 371] width 1096 height 617
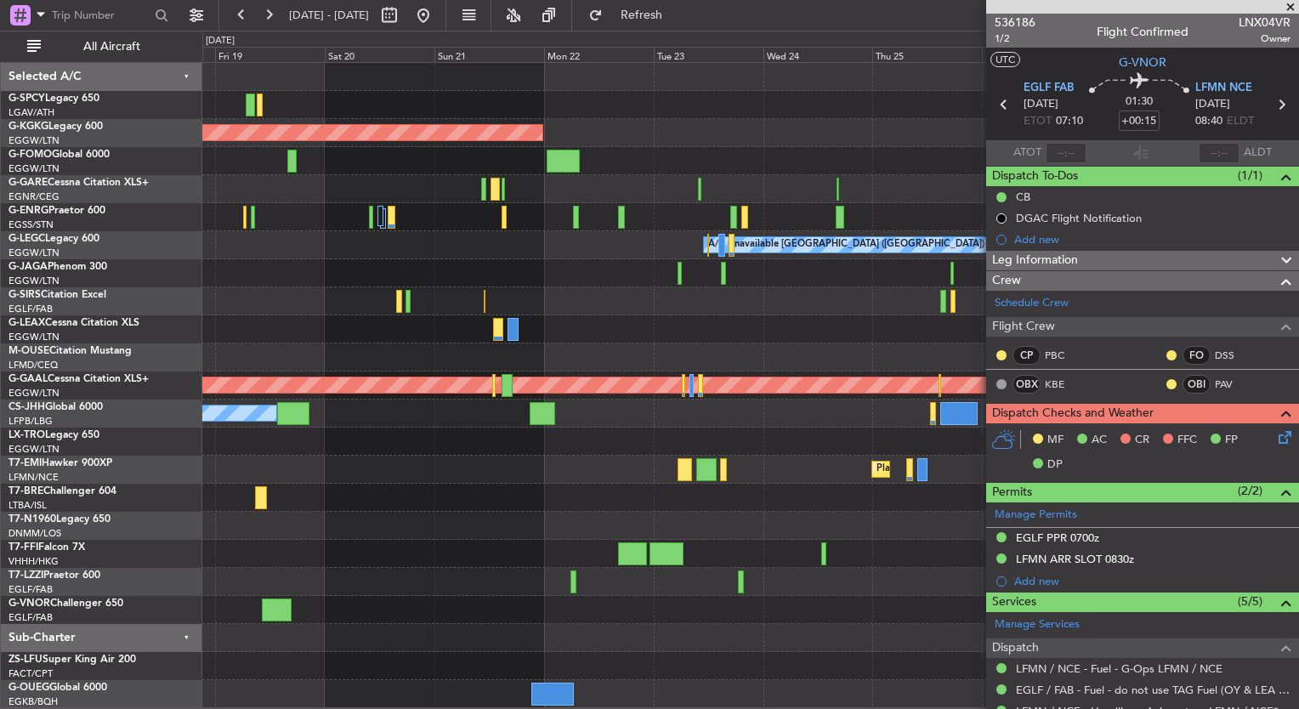
click at [320, 117] on div at bounding box center [750, 105] width 1096 height 28
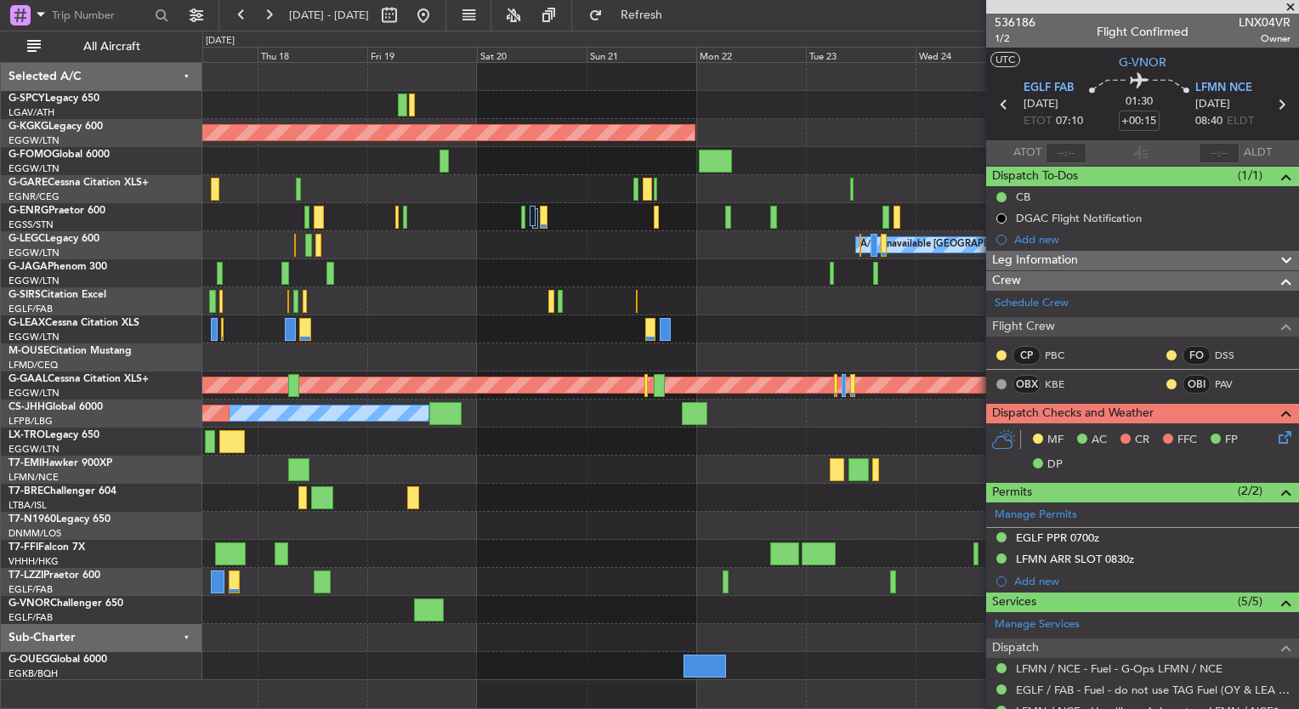
click at [1125, 107] on fb-app "20 Sep 2025 - 30 Sep 2025 Refresh Quick Links All Aircraft AOG Maint Istanbul (…" at bounding box center [649, 361] width 1299 height 696
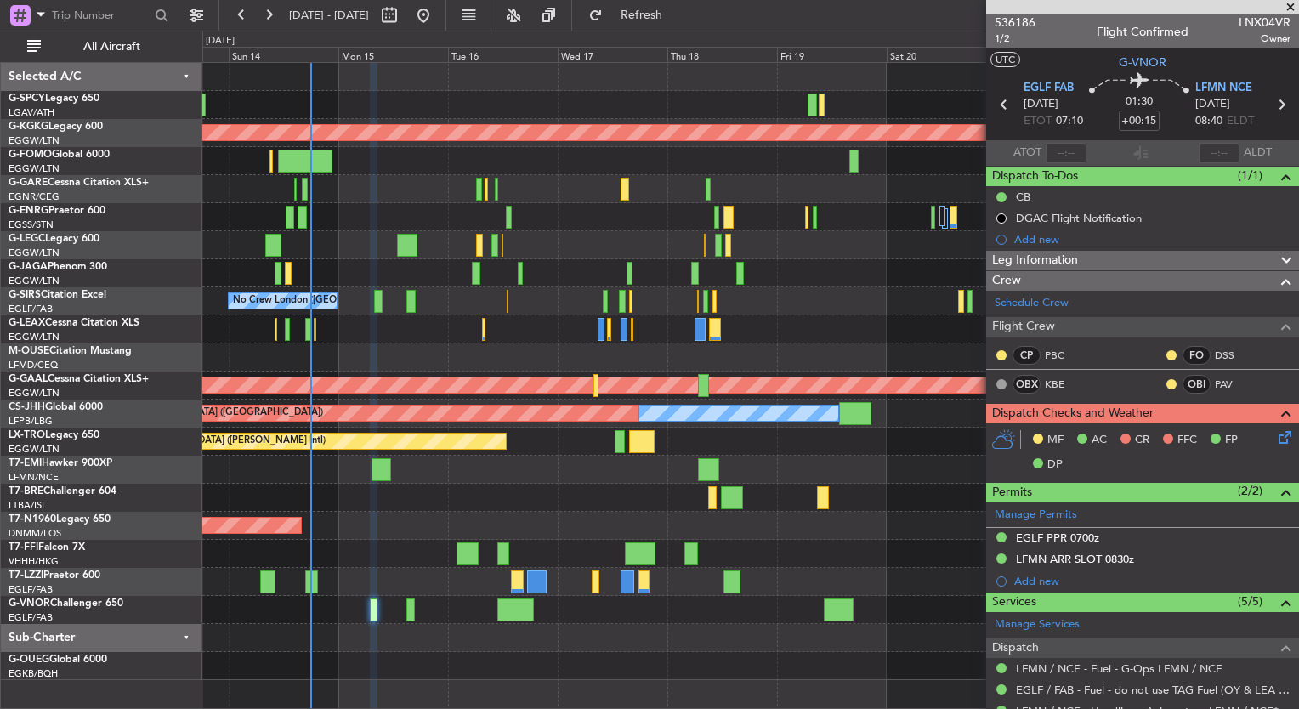
click at [1174, 106] on fb-app "20 Sep 2025 - 30 Sep 2025 Refresh Quick Links All Aircraft AOG Maint Istanbul (…" at bounding box center [649, 361] width 1299 height 696
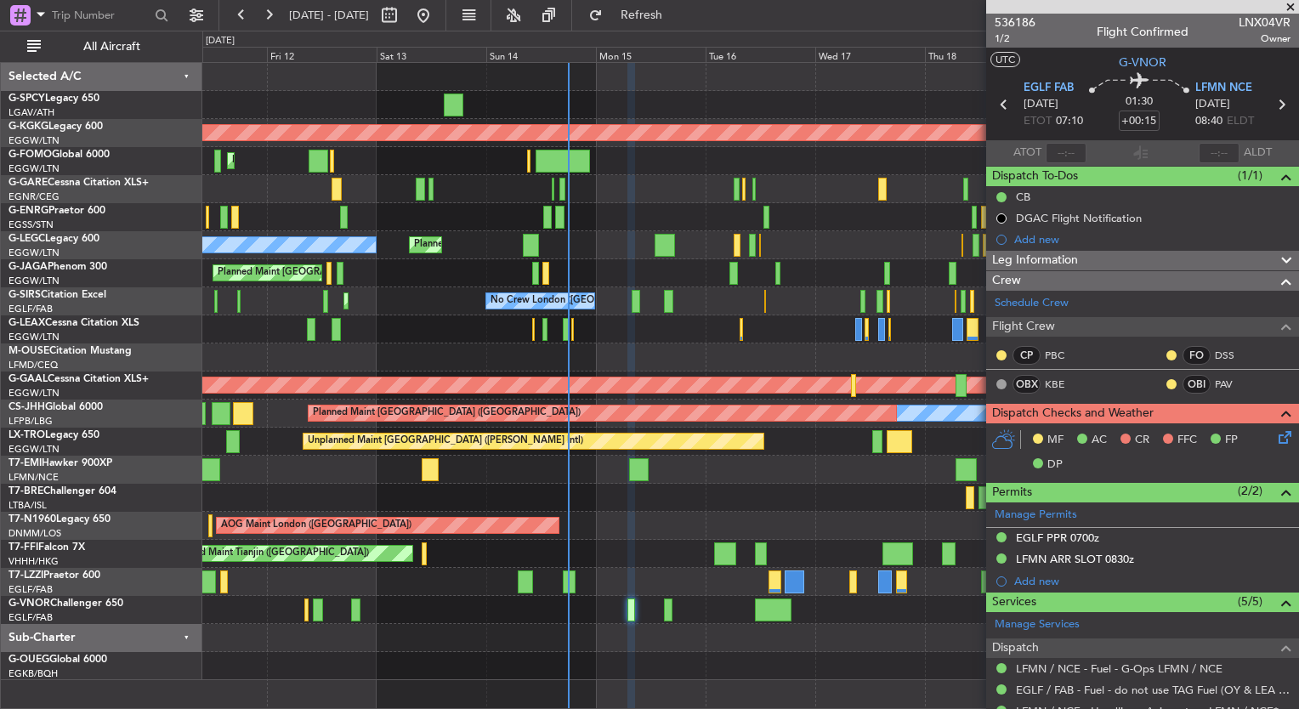
click at [994, 86] on fb-app "20 Sep 2025 - 30 Sep 2025 Refresh Quick Links All Aircraft Unplanned Maint Athe…" at bounding box center [649, 361] width 1299 height 696
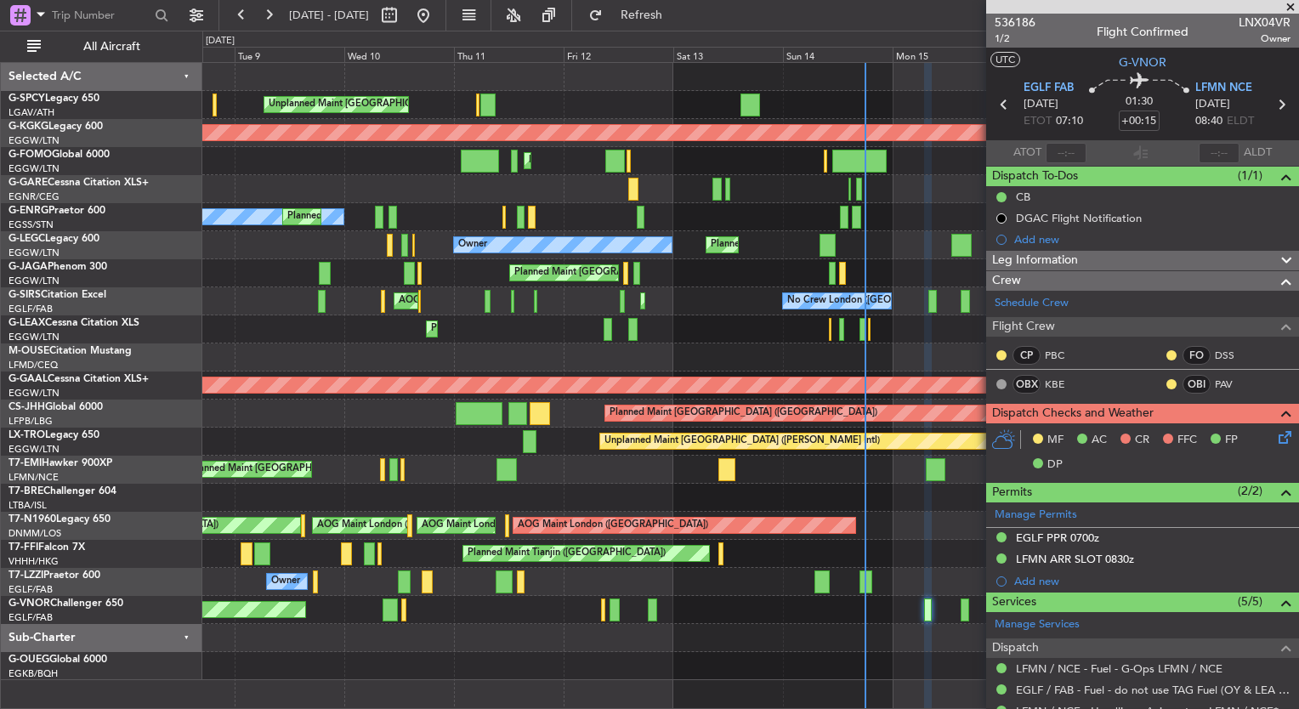
click at [116, 114] on div "Unplanned Maint Athens (Eleftherios Venizelos Intl) AOG Maint Istanbul (Ataturk…" at bounding box center [649, 370] width 1299 height 678
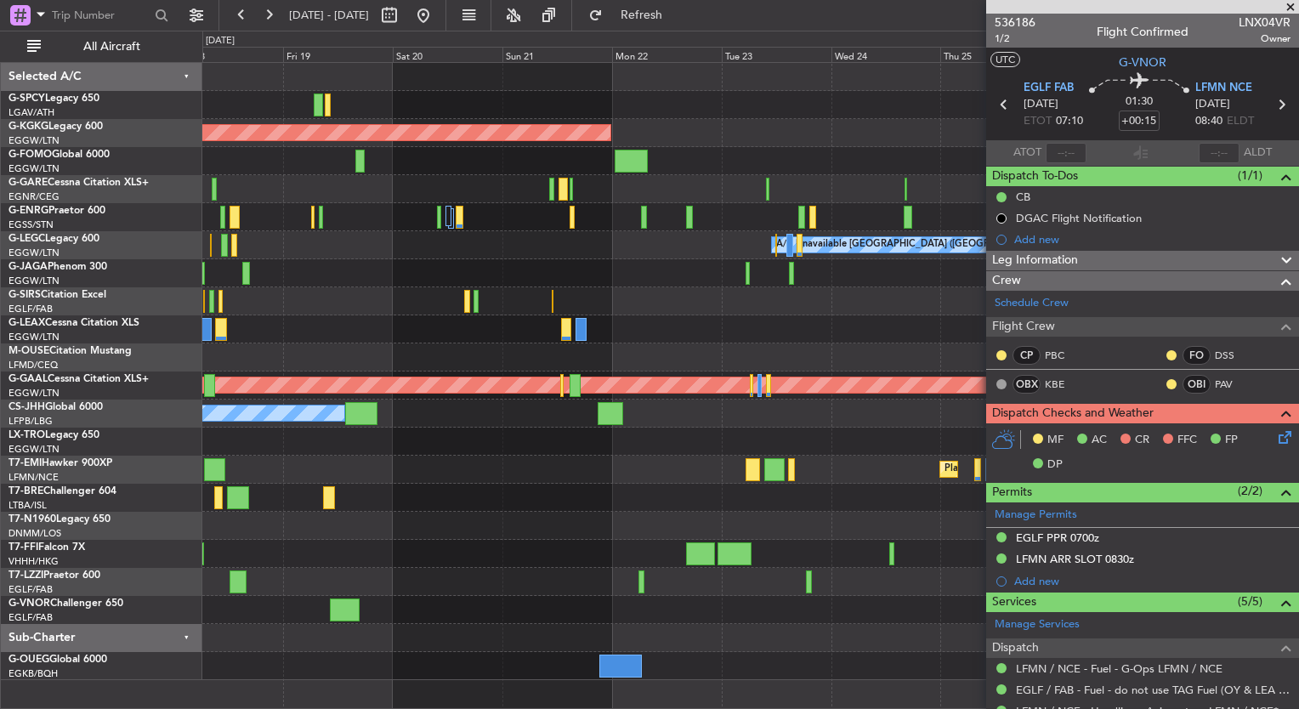
click at [192, 118] on div "AOG Maint Istanbul (Ataturk) A/C Unavailable London (Luton) Planned Maint Dusse…" at bounding box center [649, 370] width 1299 height 678
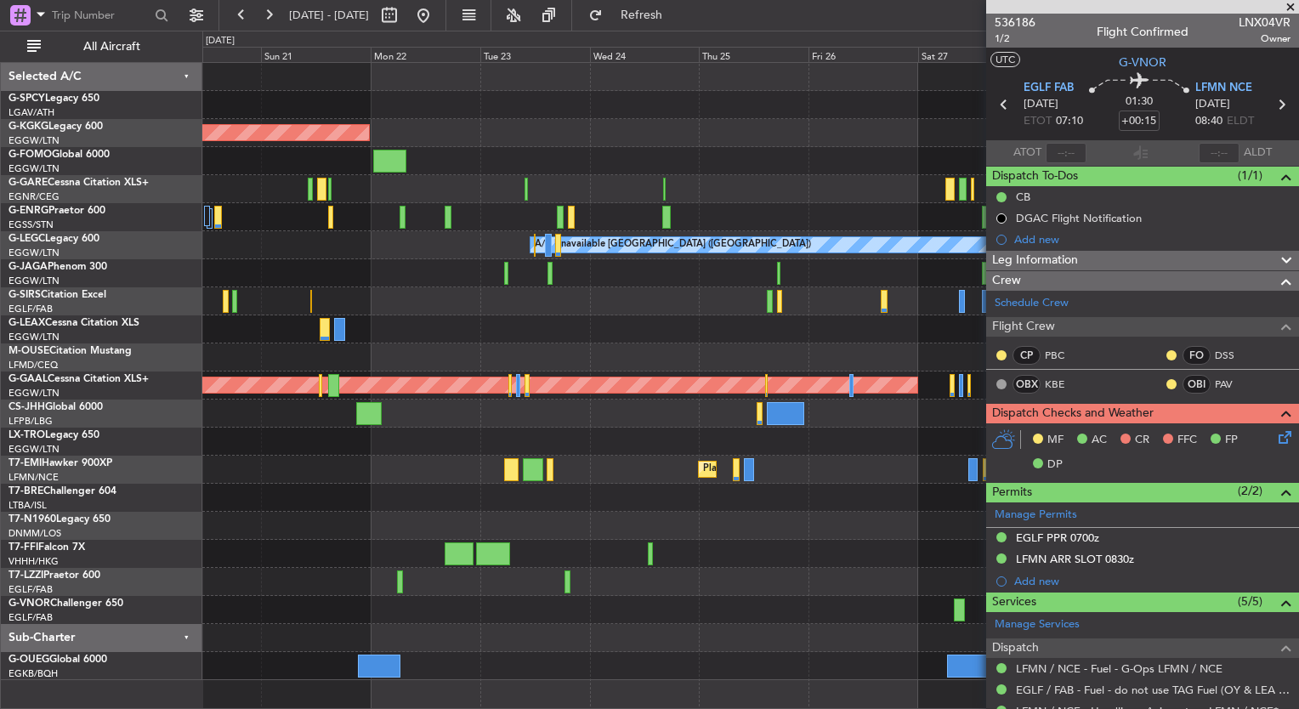
click at [367, 110] on div "AOG Maint Istanbul (Ataturk) A/C Unavailable London (Luton) Planned Maint Dusse…" at bounding box center [750, 371] width 1096 height 617
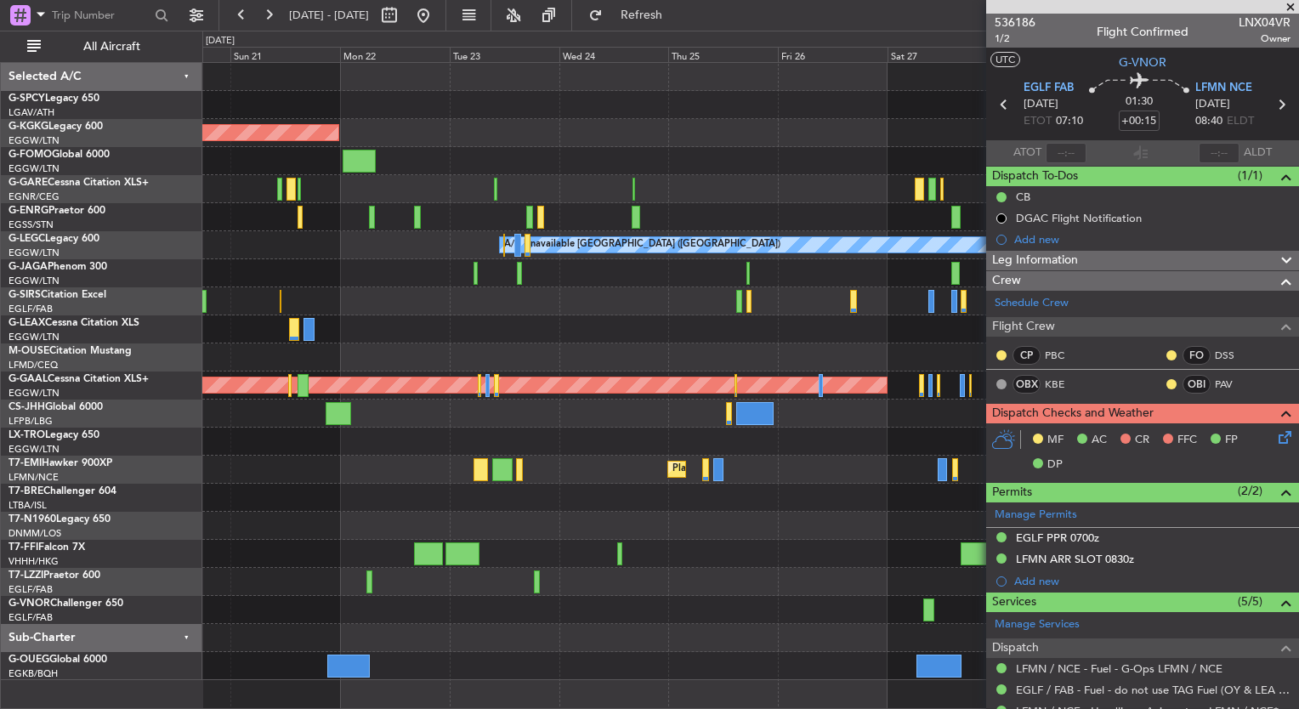
click at [1288, 6] on span at bounding box center [1290, 7] width 17 height 15
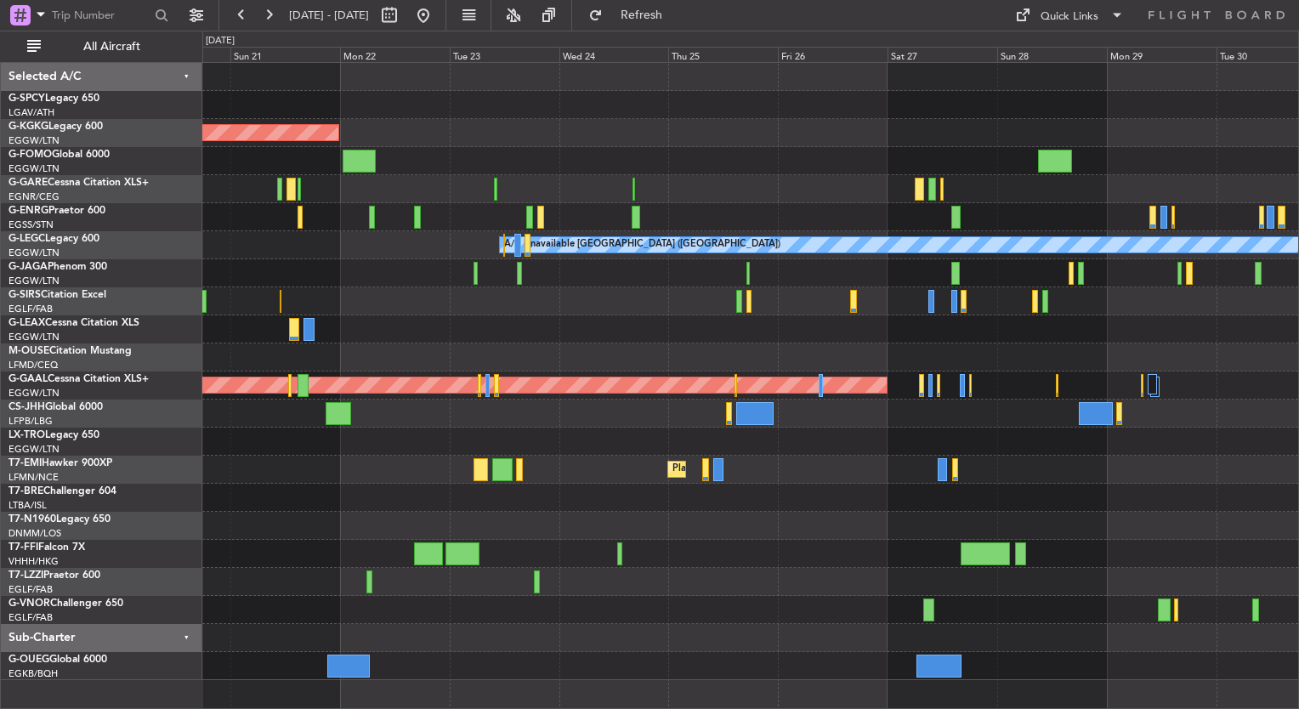
type input "0"
click at [1031, 23] on span at bounding box center [1021, 15] width 20 height 20
click at [1040, 64] on button "Trip Builder" at bounding box center [1069, 56] width 127 height 41
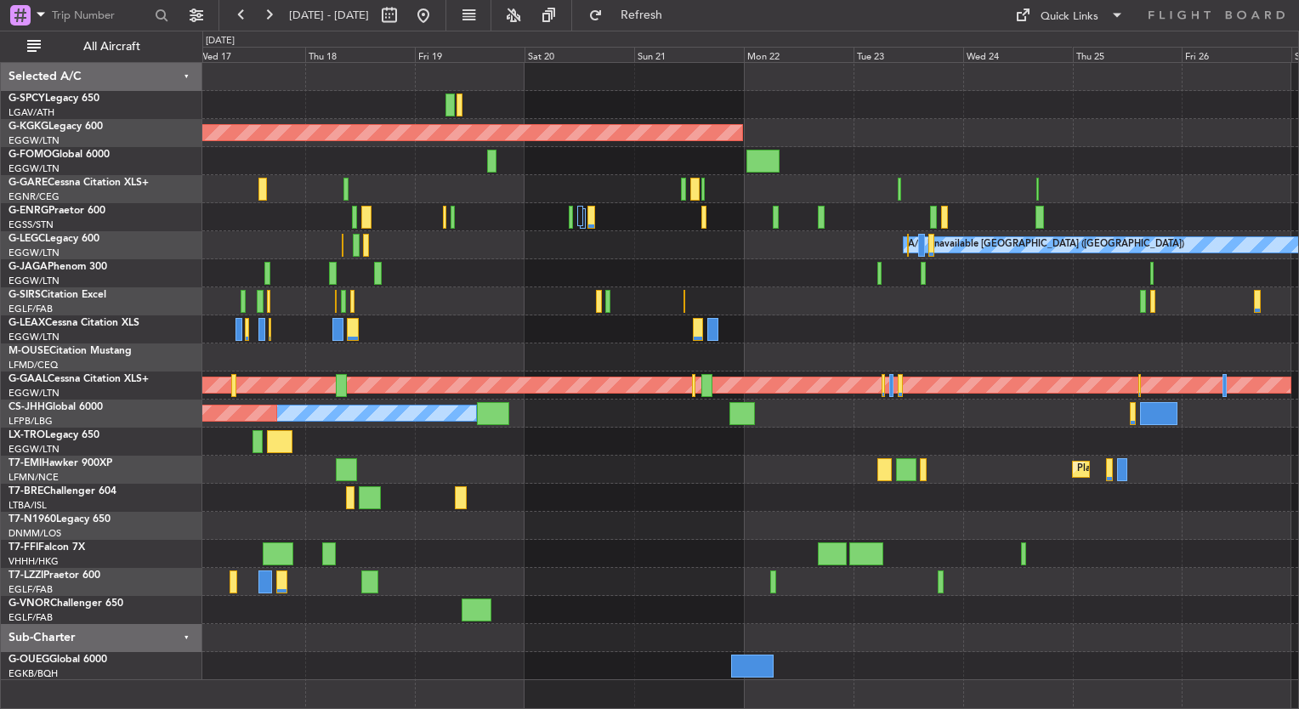
click at [927, 296] on div "AOG Maint Istanbul (Ataturk) A/C Unavailable London (Luton) No Crew London (Far…" at bounding box center [750, 371] width 1096 height 617
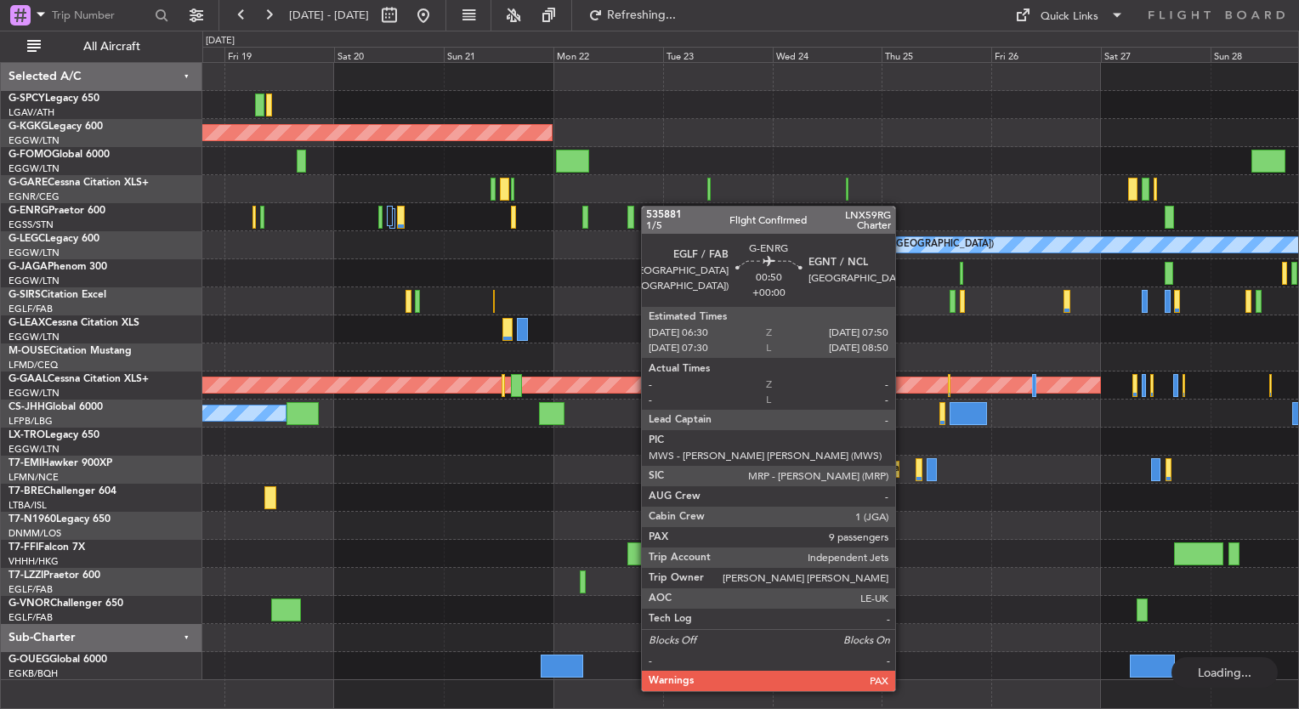
click at [394, 199] on div at bounding box center [750, 189] width 1096 height 28
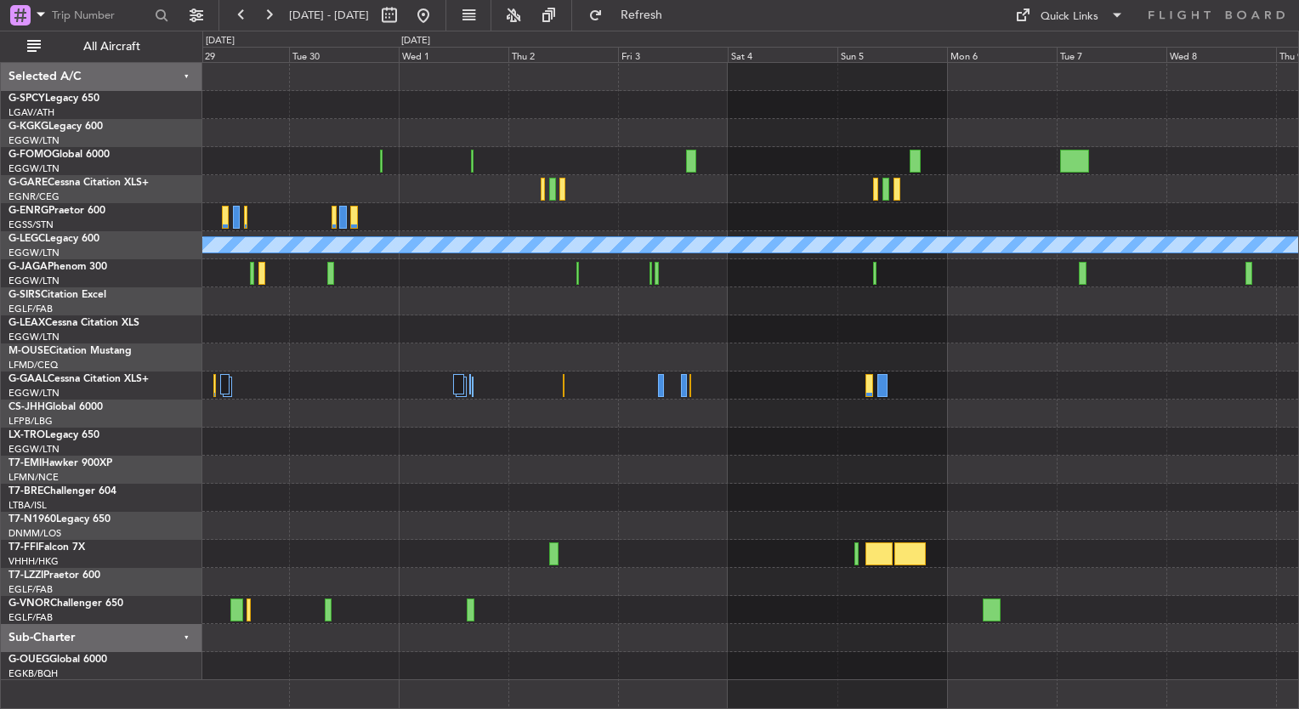
click at [509, 110] on div at bounding box center [750, 105] width 1096 height 28
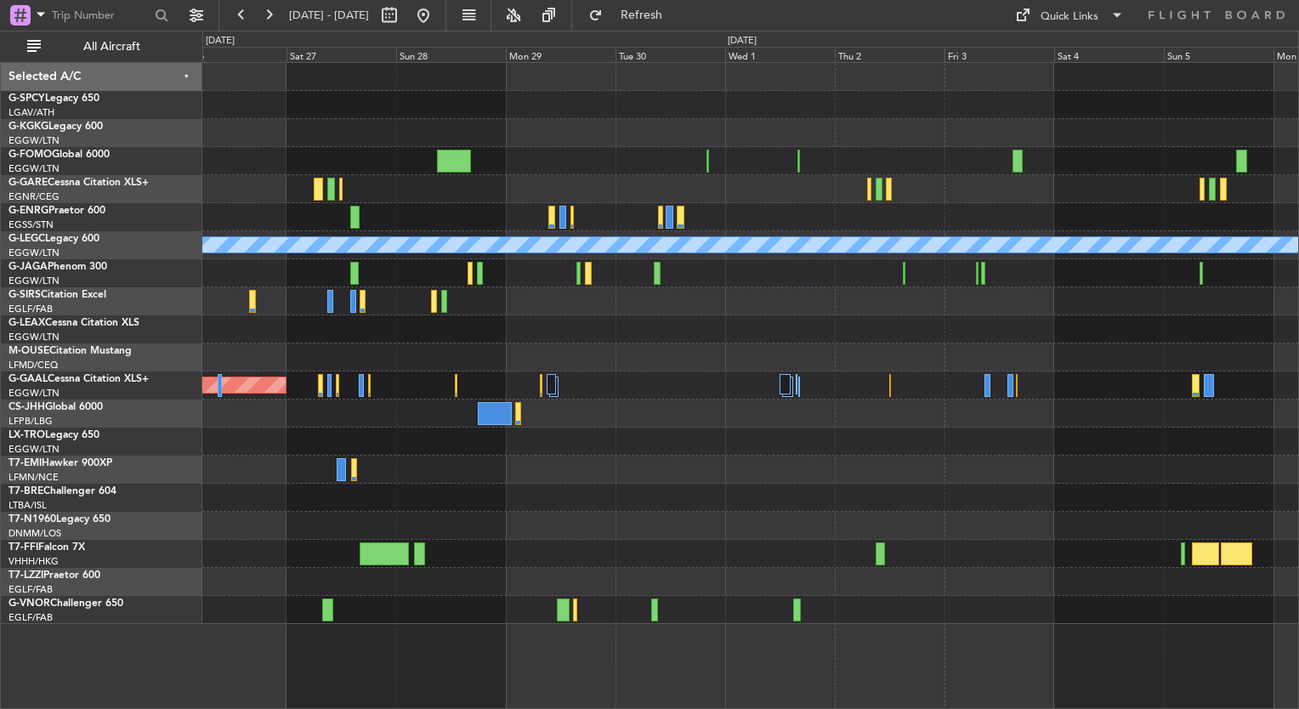
click at [899, 170] on div "A/C Unavailable London (Luton) Planned Maint Dusseldorf Planned Maint Zurich" at bounding box center [750, 343] width 1096 height 561
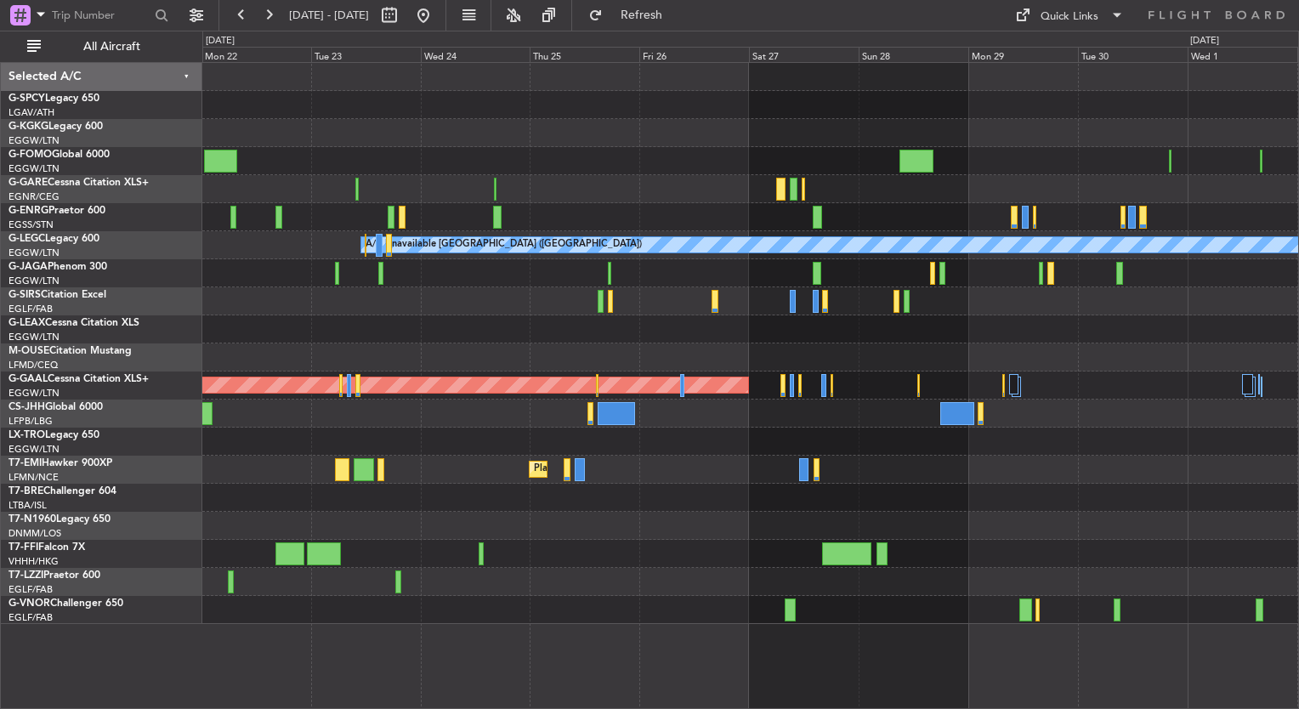
click at [880, 151] on div "AOG Maint Istanbul (Ataturk) A/C Unavailable London (Luton) Planned Maint Dusse…" at bounding box center [750, 343] width 1096 height 561
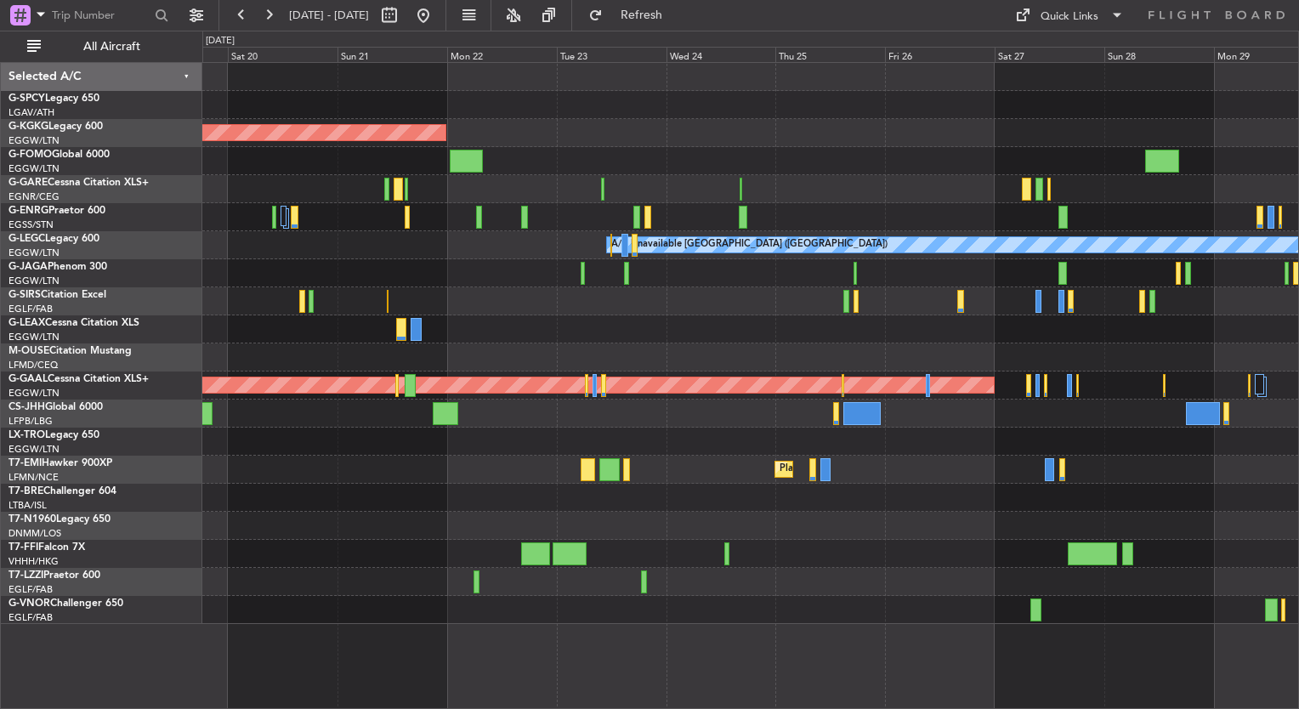
click at [932, 133] on div "AOG Maint [GEOGRAPHIC_DATA] (Ataturk)" at bounding box center [750, 133] width 1096 height 28
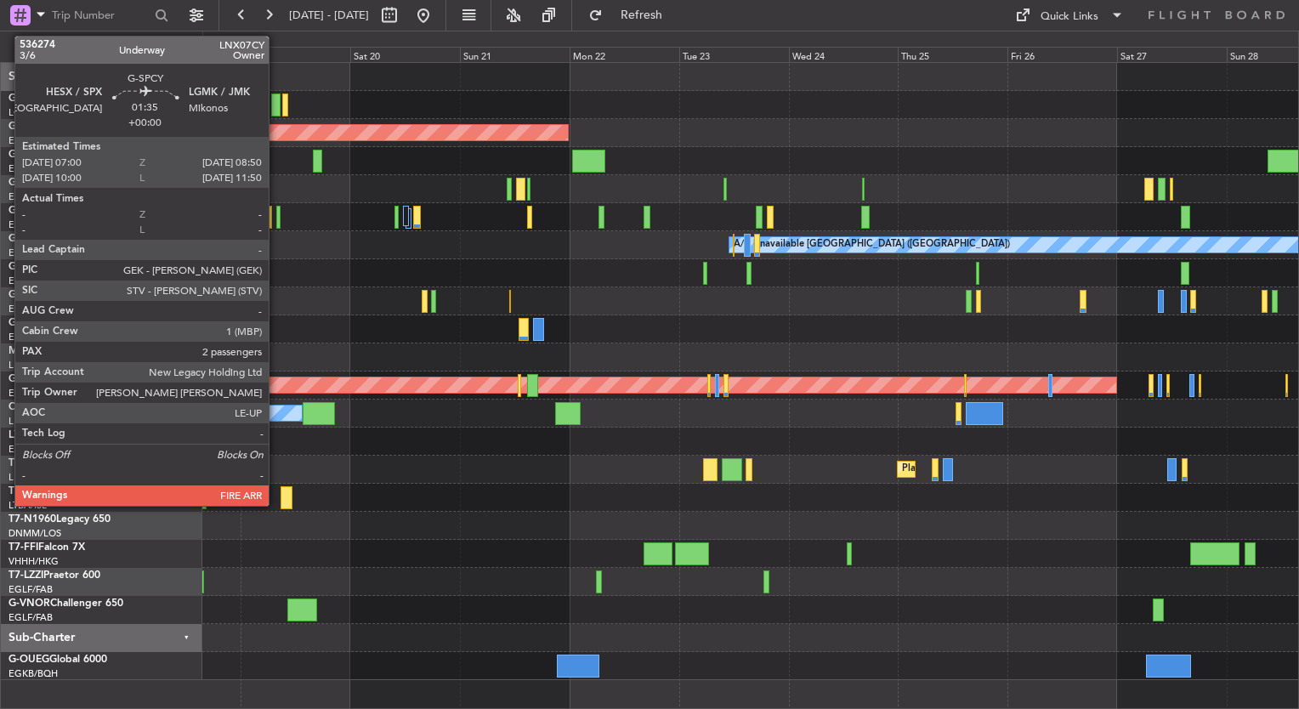
click at [276, 105] on div at bounding box center [275, 104] width 8 height 23
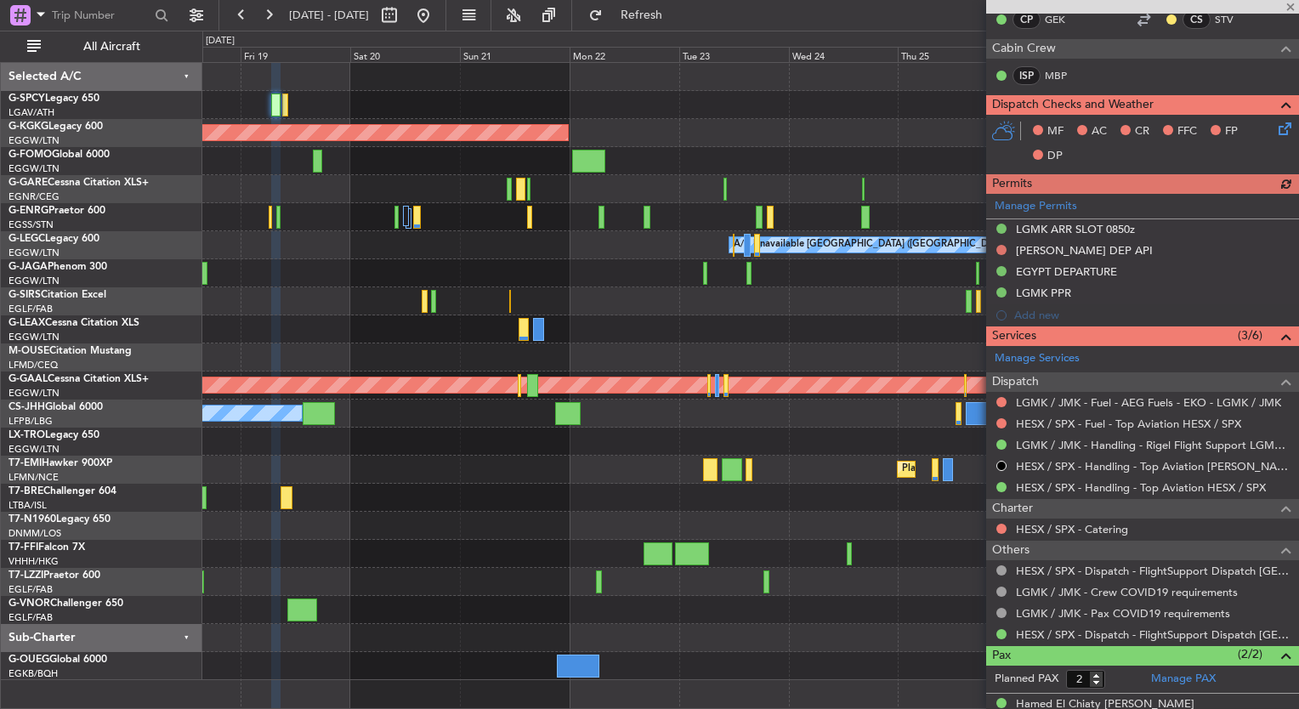
scroll to position [456, 0]
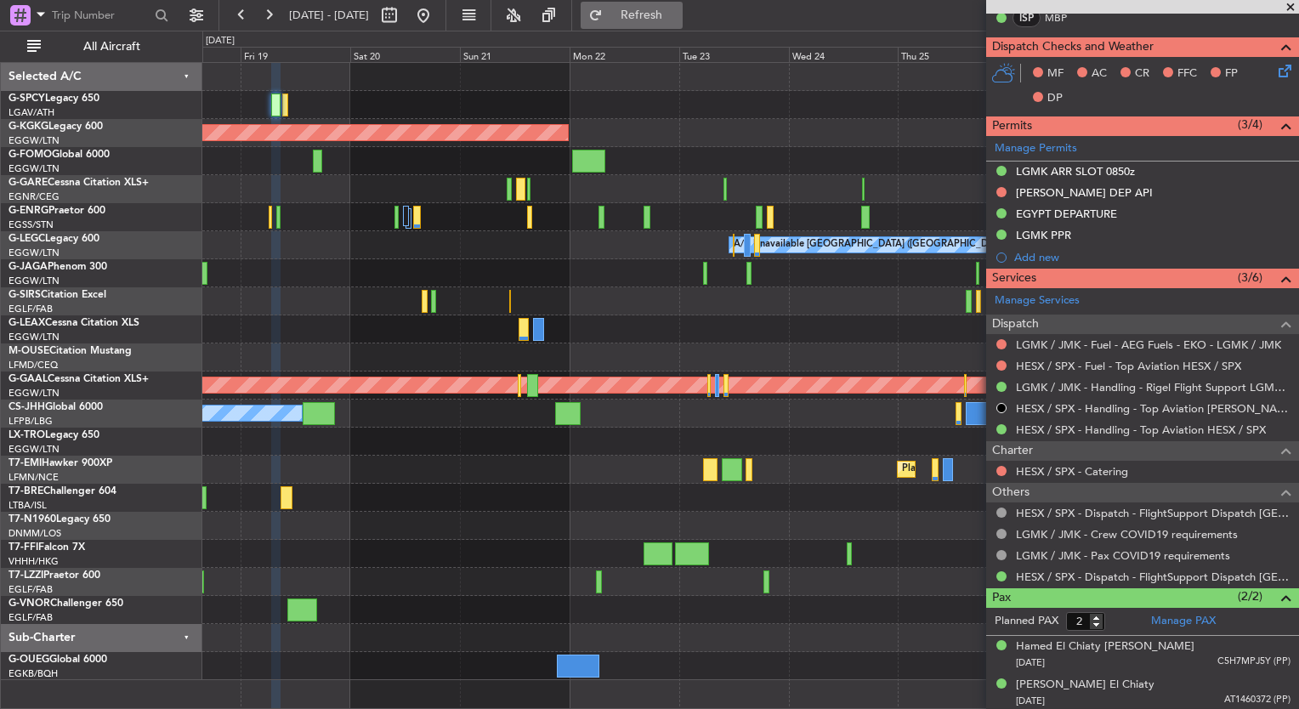
click at [677, 19] on span "Refresh" at bounding box center [641, 15] width 71 height 12
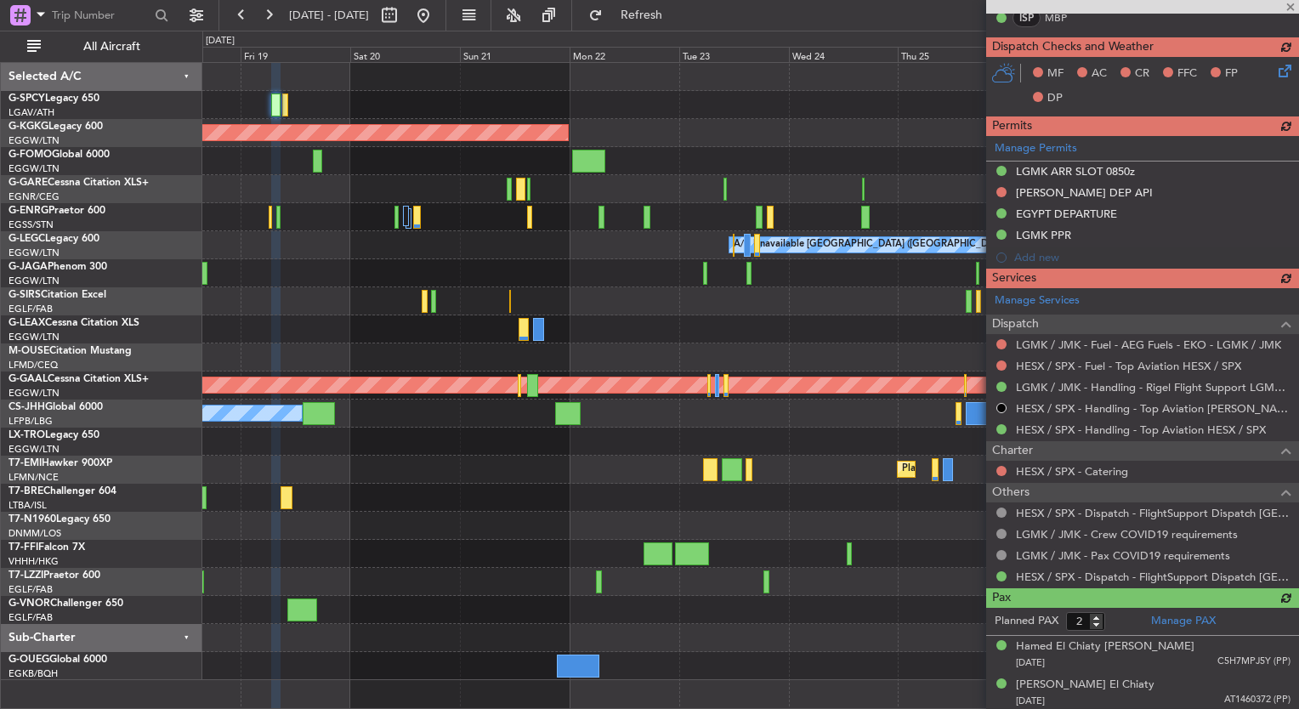
click at [1294, 6] on div at bounding box center [1142, 7] width 313 height 14
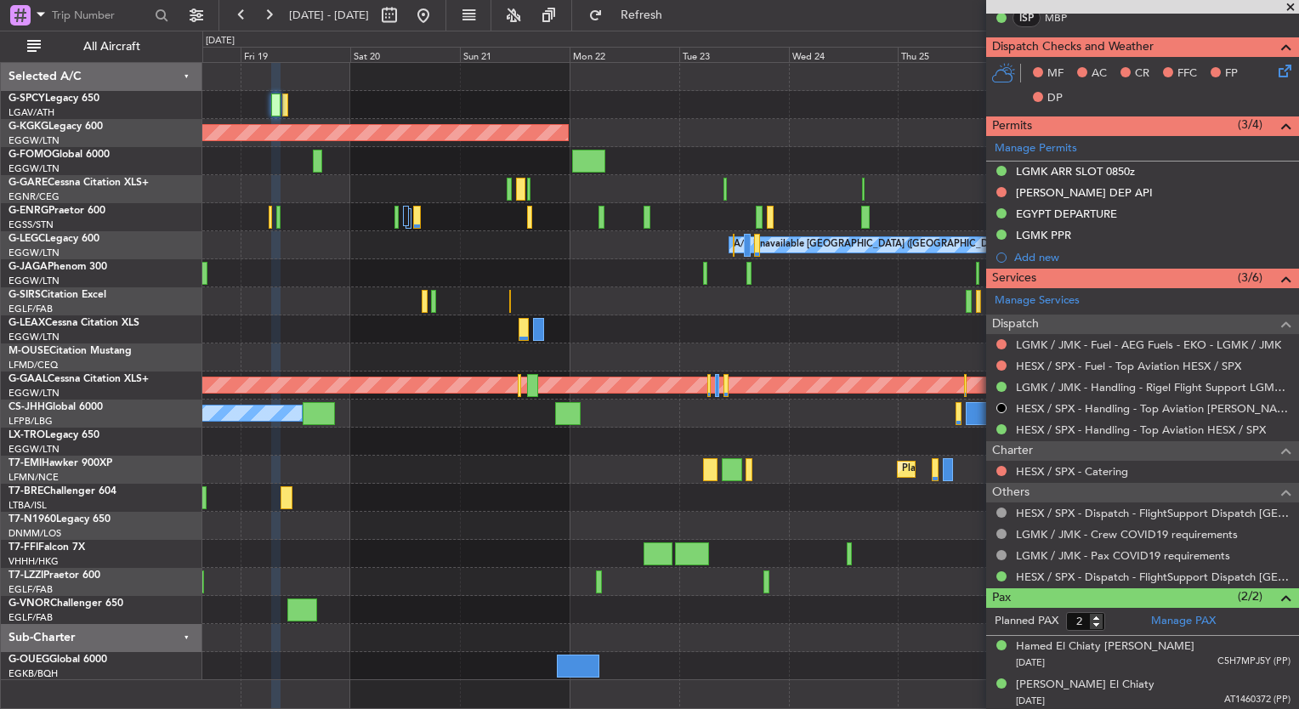
click at [1291, 5] on span at bounding box center [1290, 7] width 17 height 15
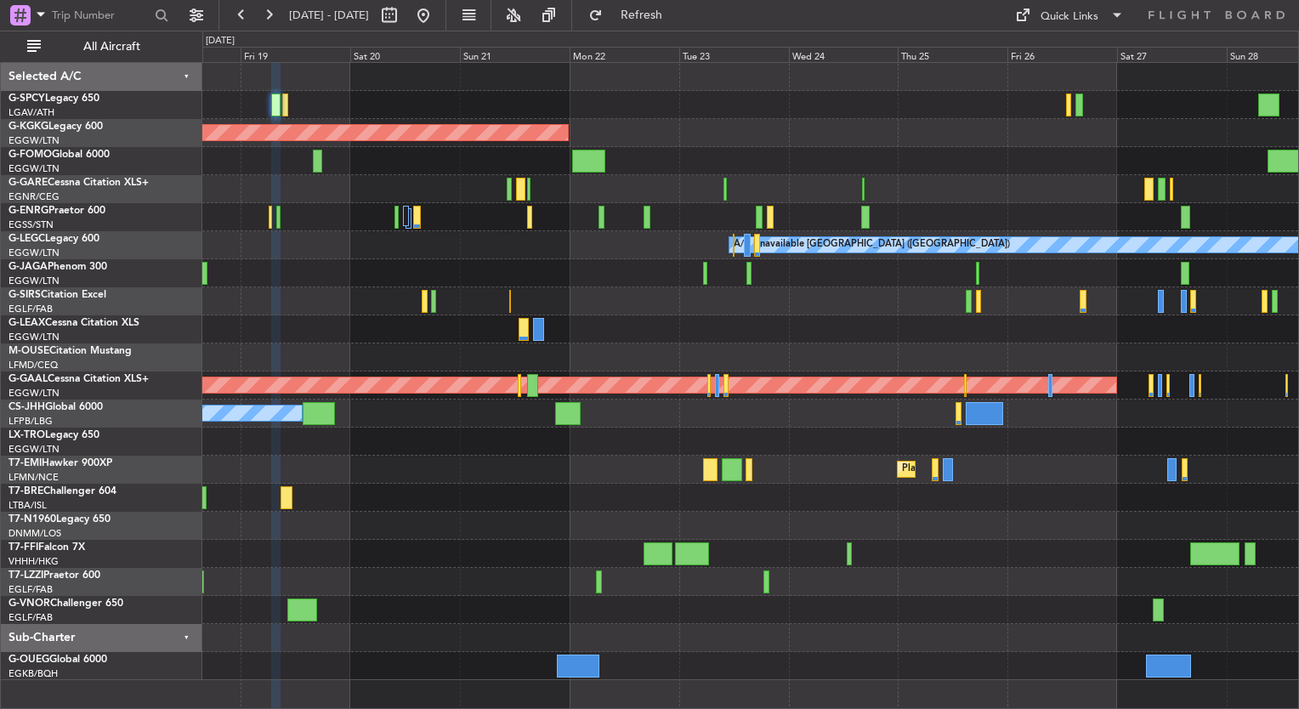
type input "0"
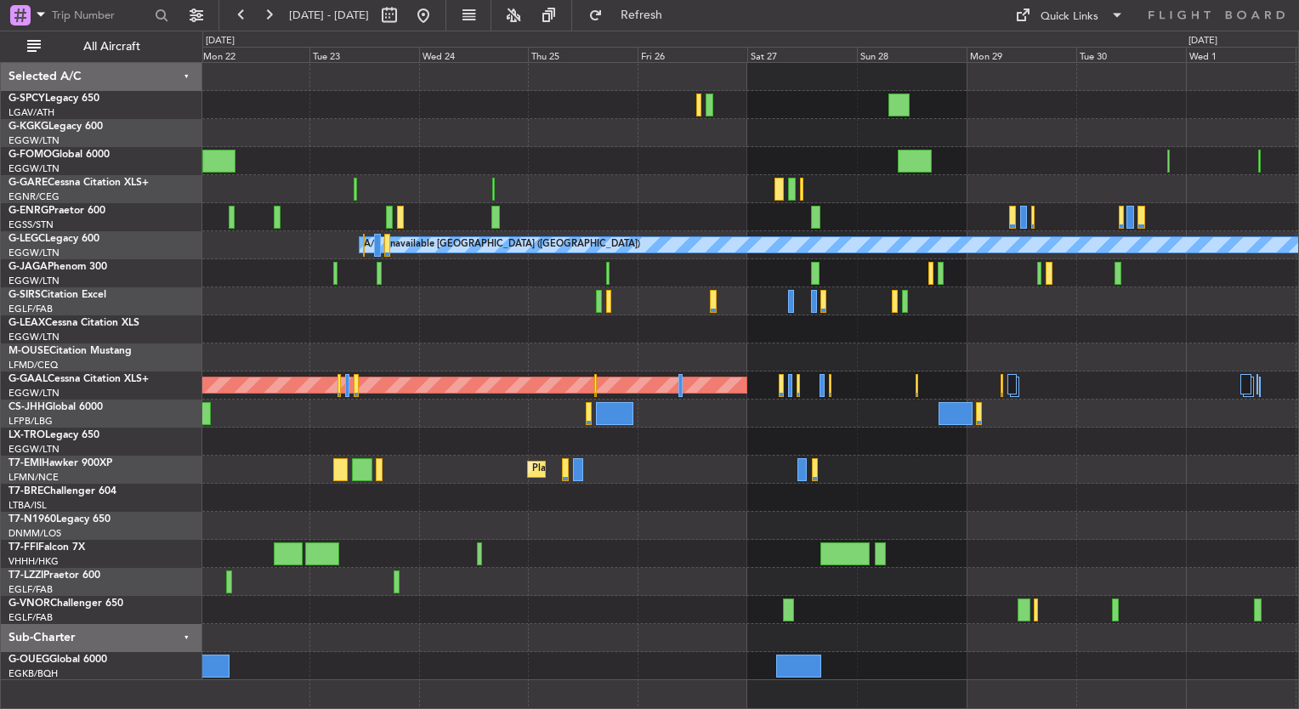
click at [575, 107] on div "AOG Maint Istanbul (Ataturk) A/C Unavailable London (Luton) Planned Maint Dusse…" at bounding box center [750, 371] width 1096 height 617
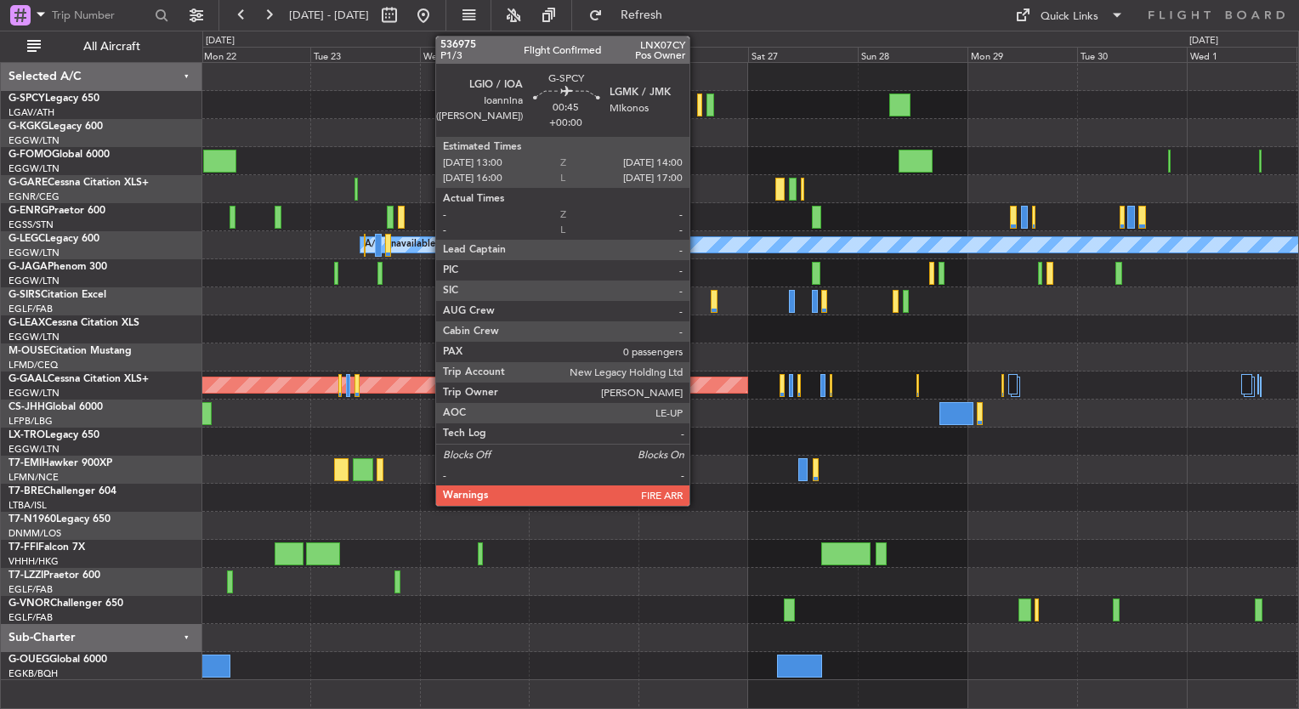
click at [697, 109] on div at bounding box center [699, 104] width 5 height 23
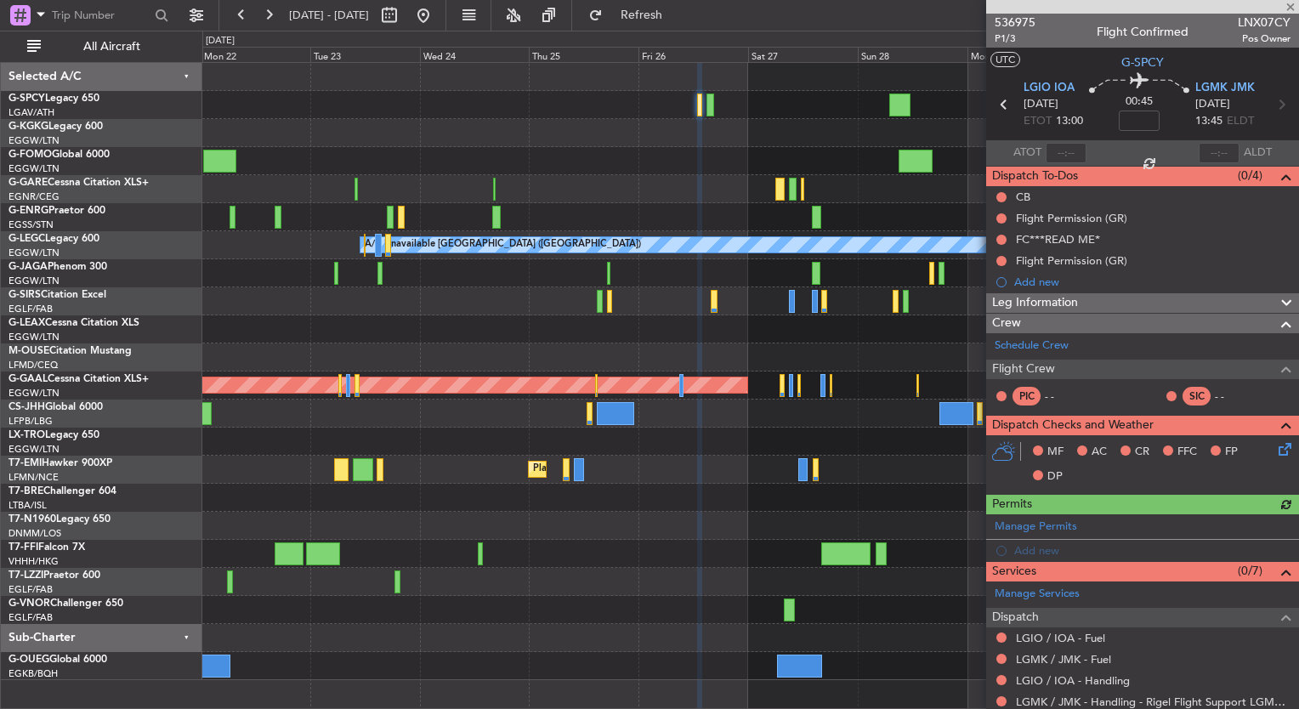
scroll to position [173, 0]
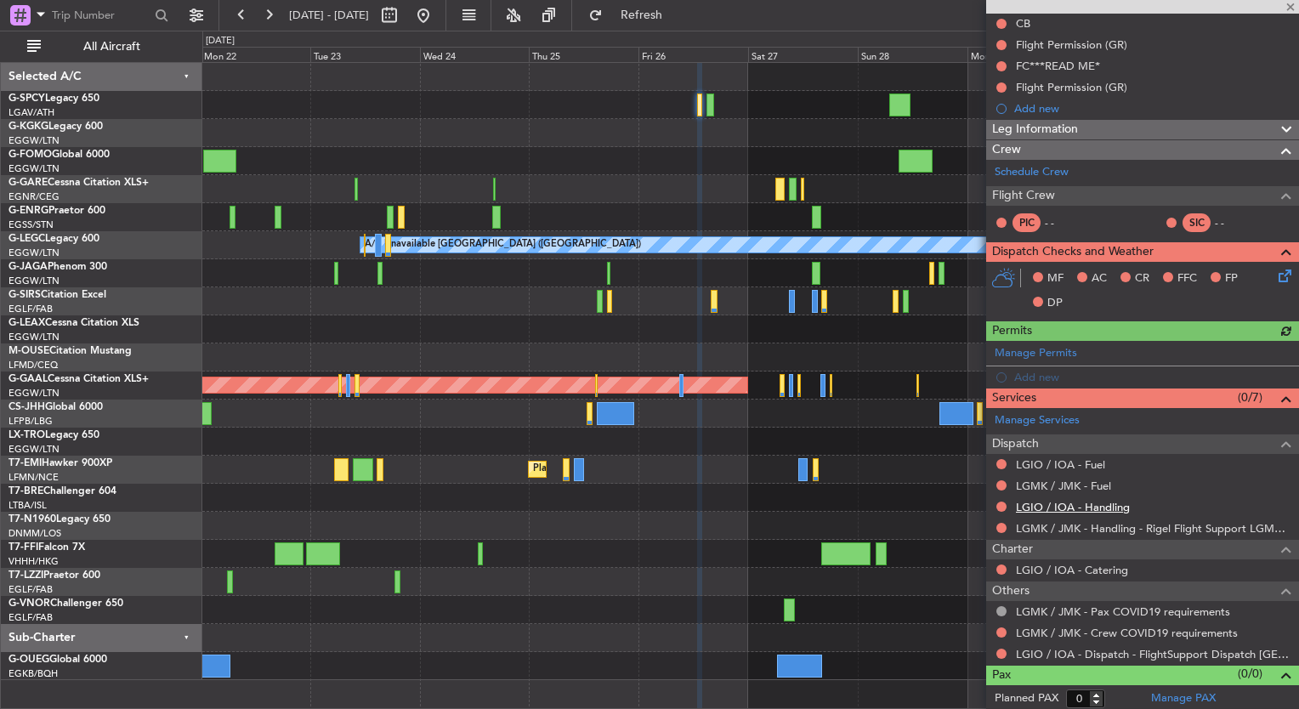
click at [1090, 508] on link "LGIO / IOA - Handling" at bounding box center [1073, 507] width 114 height 14
click at [677, 14] on span "Refresh" at bounding box center [641, 15] width 71 height 12
click at [1098, 487] on link "LGMK / JMK - Fuel" at bounding box center [1063, 485] width 95 height 14
click at [677, 18] on span "Refresh" at bounding box center [641, 15] width 71 height 12
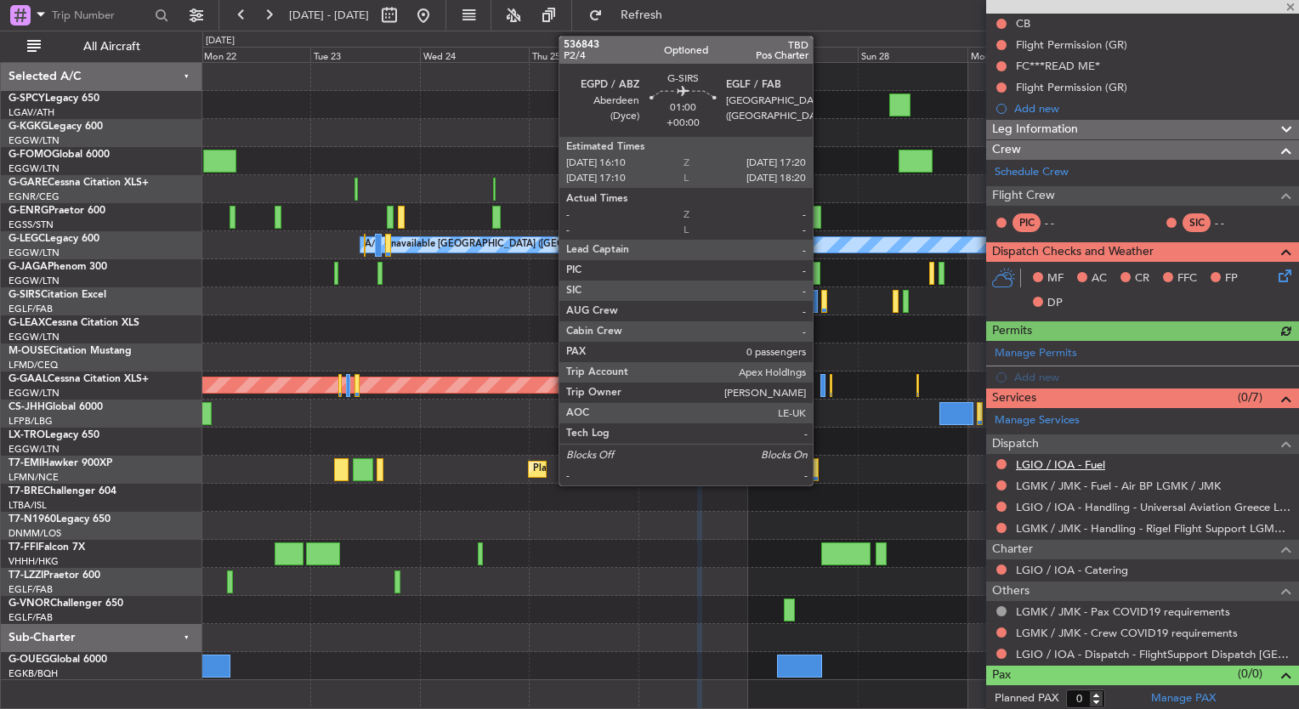
click at [1090, 462] on link "LGIO / IOA - Fuel" at bounding box center [1060, 464] width 89 height 14
click at [677, 16] on span "Refresh" at bounding box center [641, 15] width 71 height 12
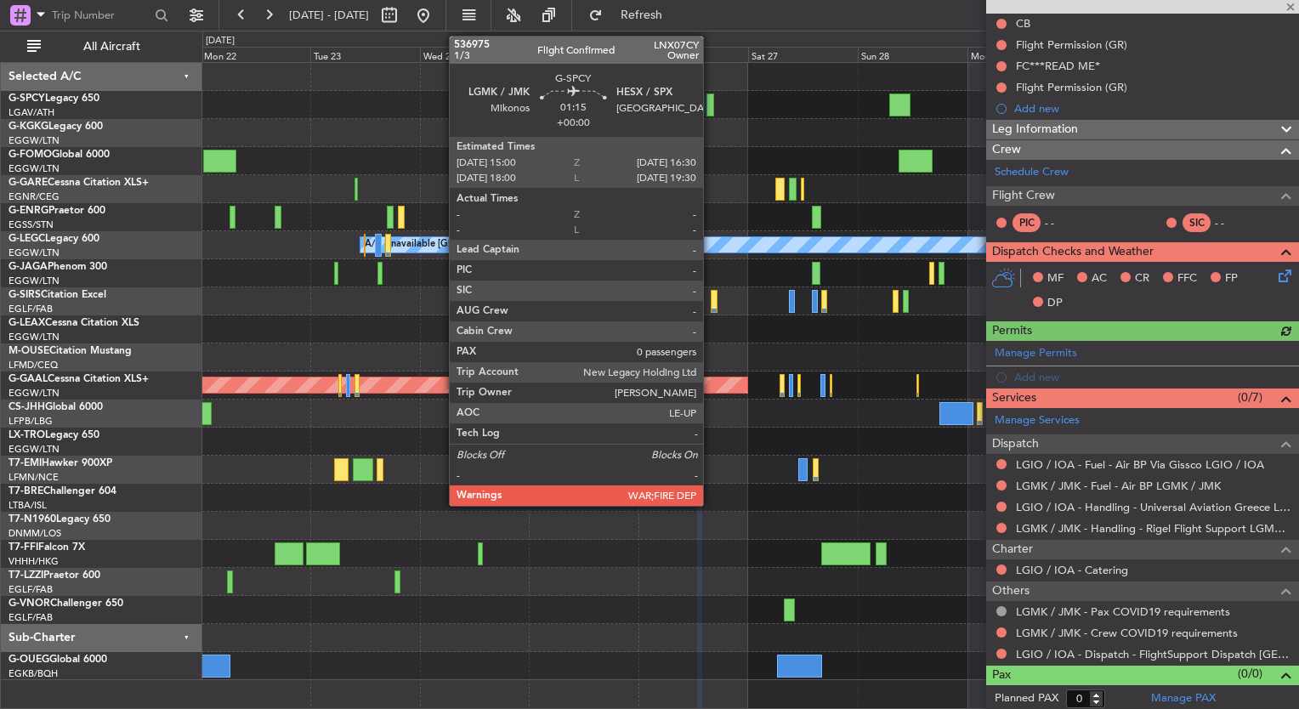
click at [711, 111] on div at bounding box center [710, 104] width 8 height 23
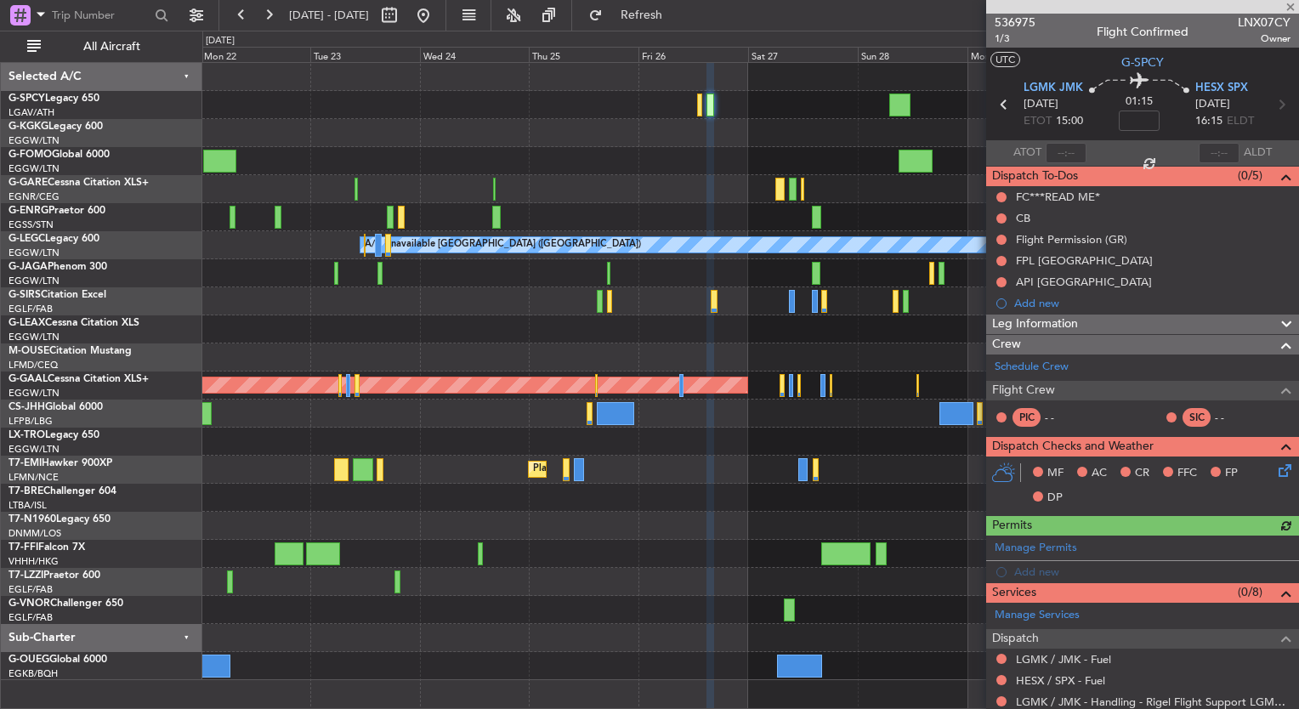
scroll to position [195, 0]
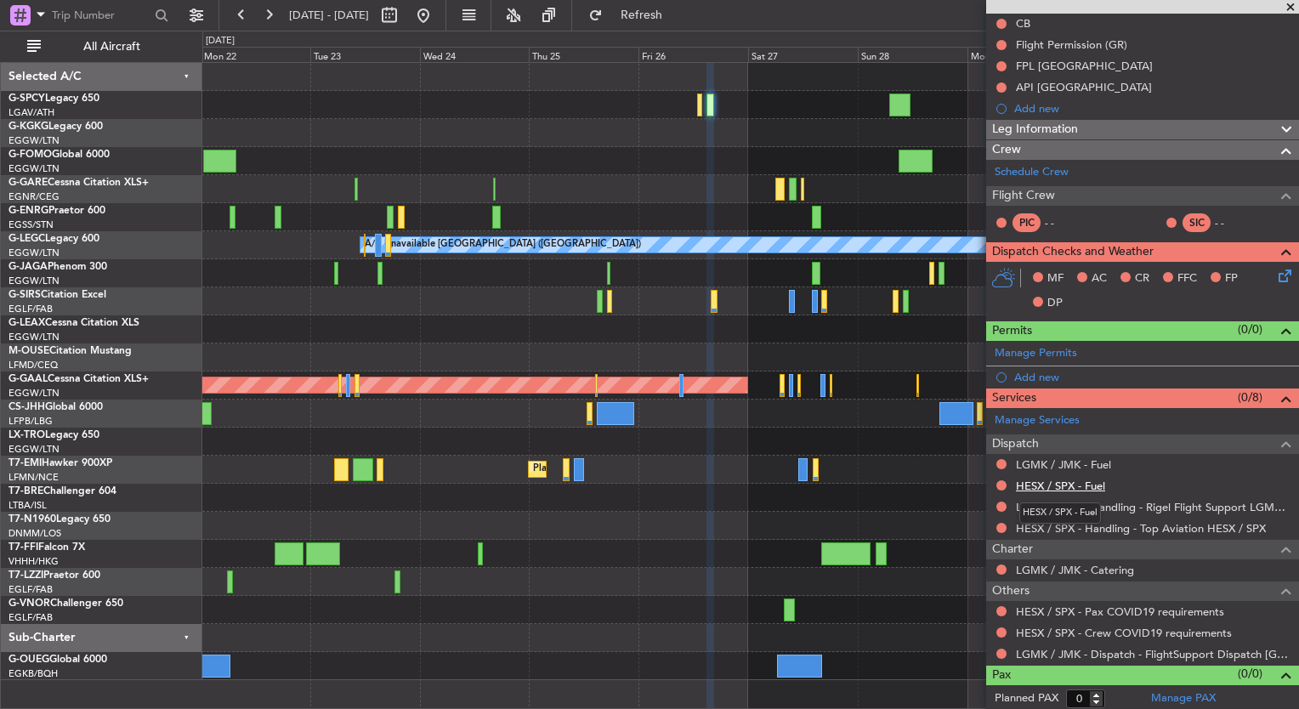
click at [1085, 484] on link "HESX / SPX - Fuel" at bounding box center [1060, 485] width 89 height 14
click at [677, 21] on span "Refresh" at bounding box center [641, 15] width 71 height 12
click at [1084, 464] on link "LGMK / JMK - Fuel" at bounding box center [1063, 464] width 95 height 14
click at [661, 12] on span "Refresh" at bounding box center [641, 15] width 71 height 12
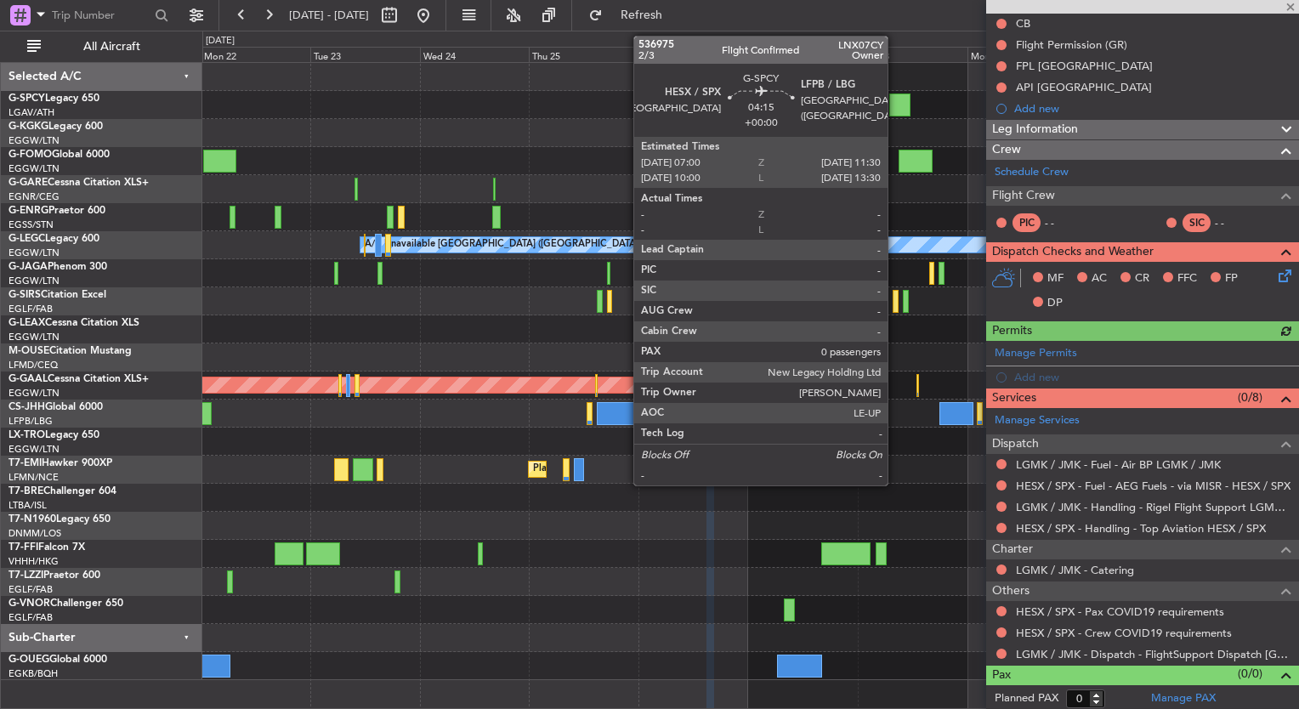
click at [895, 106] on div at bounding box center [899, 104] width 21 height 23
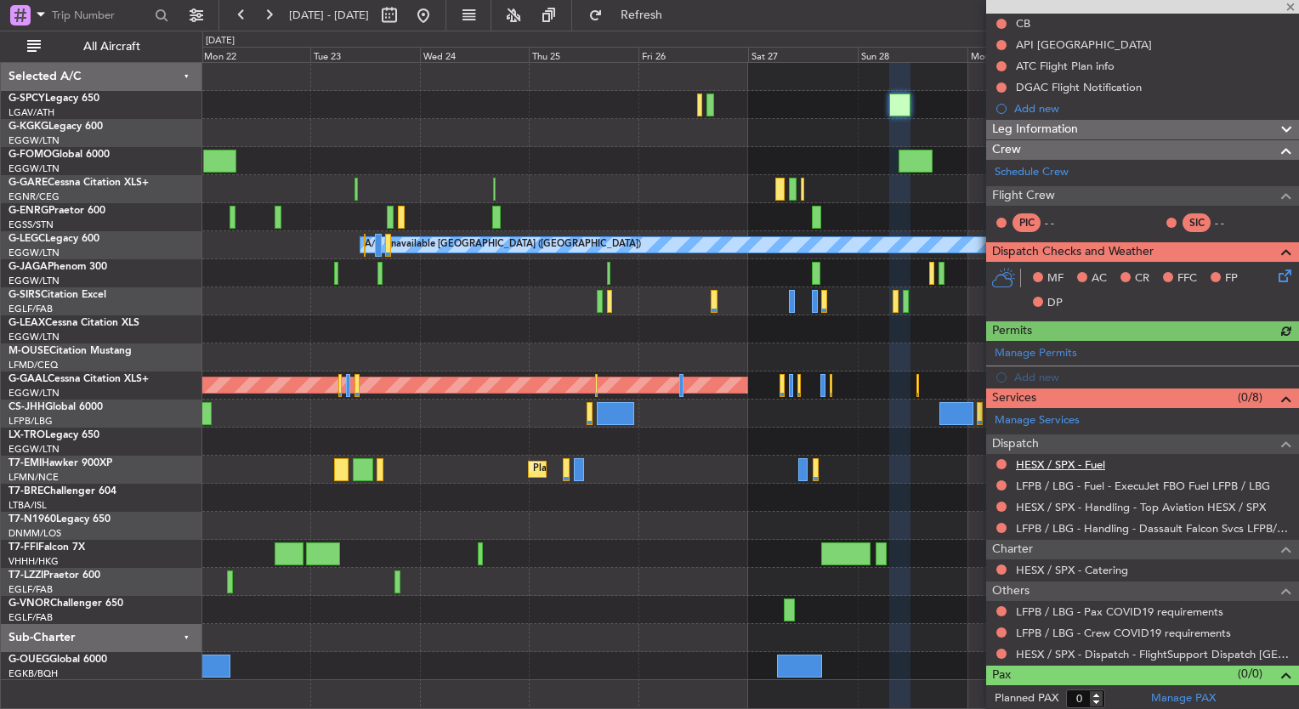
click at [1088, 462] on link "HESX / SPX - Fuel" at bounding box center [1060, 464] width 89 height 14
click at [677, 20] on span "Refresh" at bounding box center [641, 15] width 71 height 12
click at [1033, 168] on link "Schedule Crew" at bounding box center [1031, 172] width 74 height 17
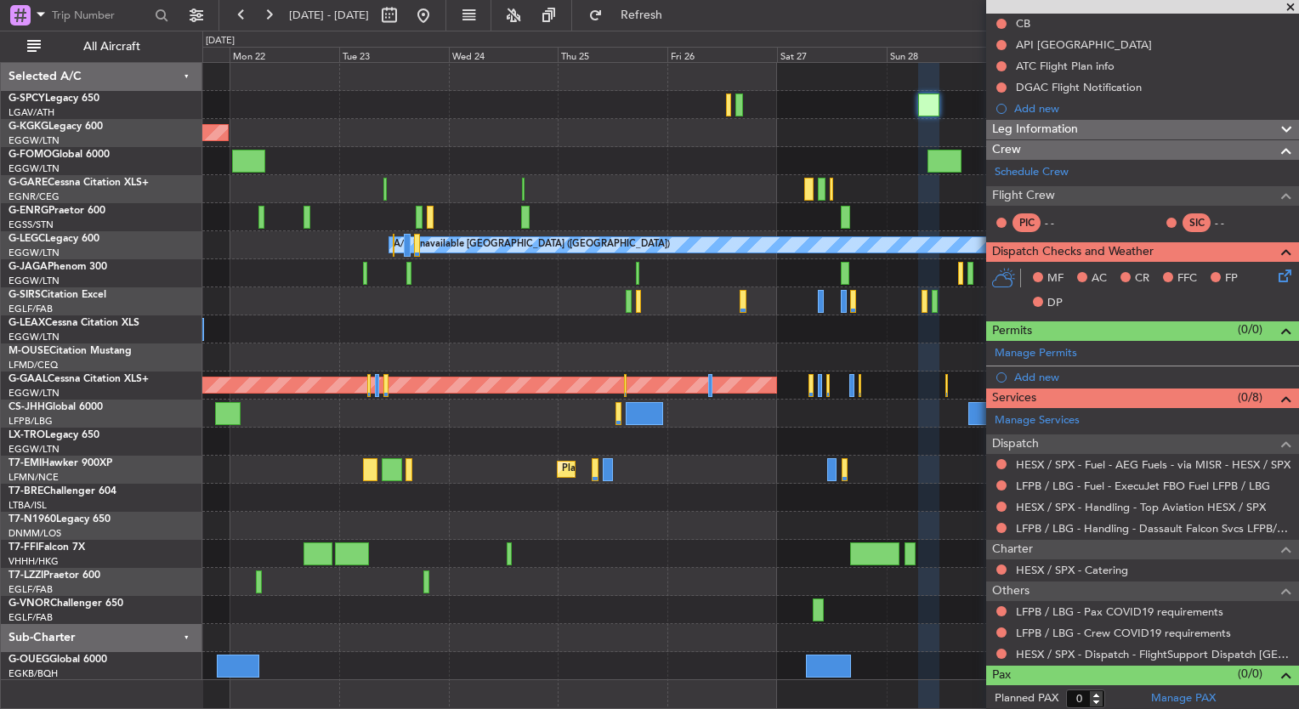
click at [620, 169] on div at bounding box center [750, 161] width 1096 height 28
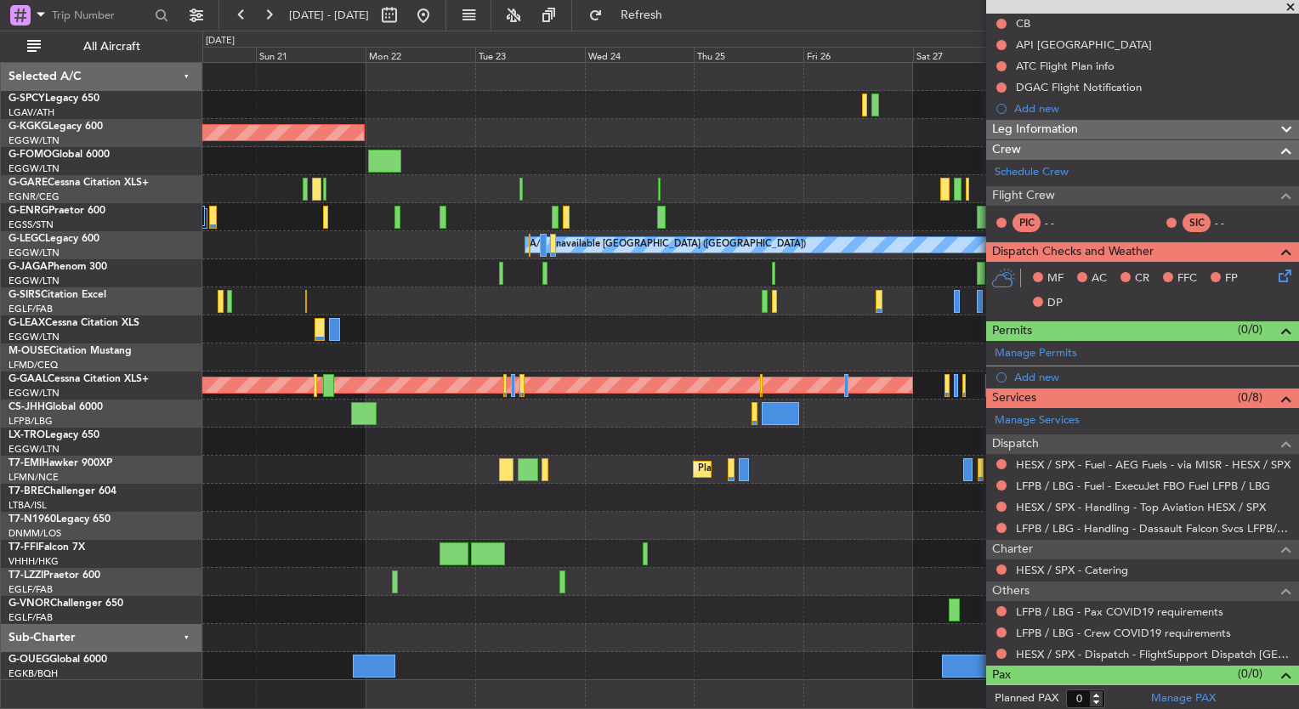
click at [945, 189] on div "AOG Maint Istanbul (Ataturk) A/C Unavailable London (Luton) Planned Maint Dusse…" at bounding box center [750, 371] width 1096 height 617
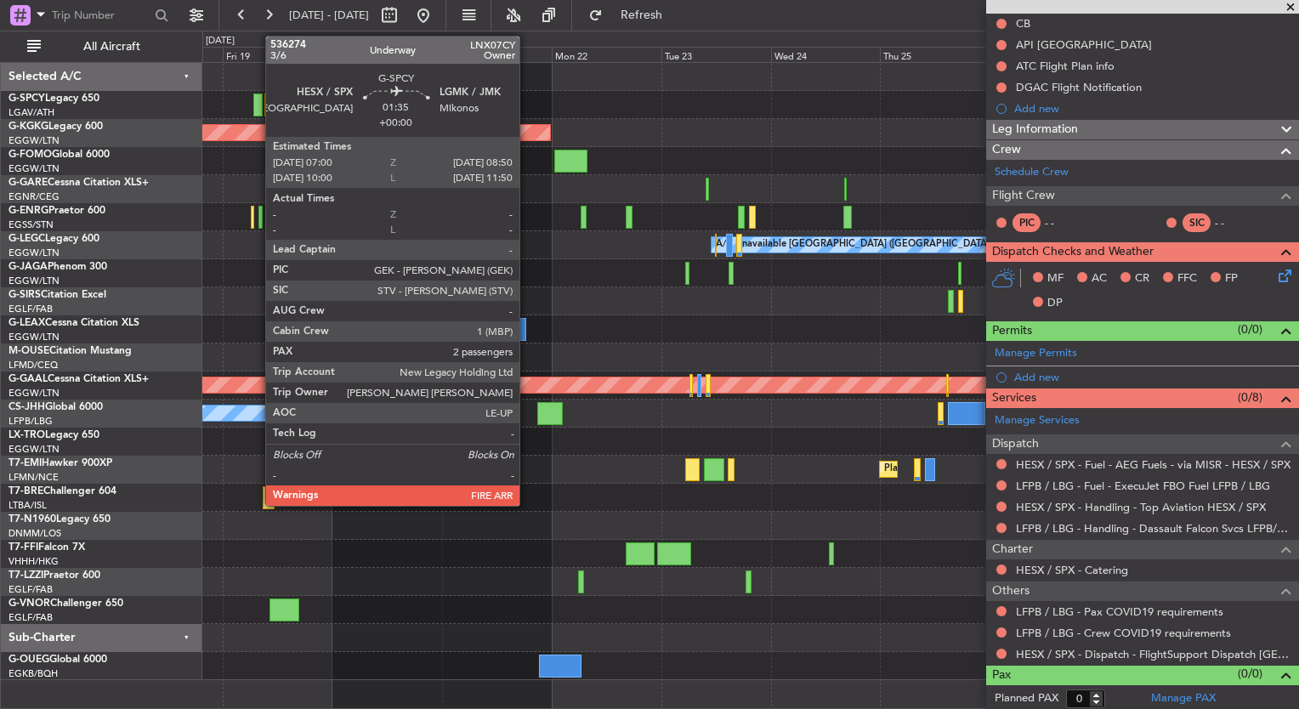
click at [257, 114] on div at bounding box center [257, 104] width 8 height 23
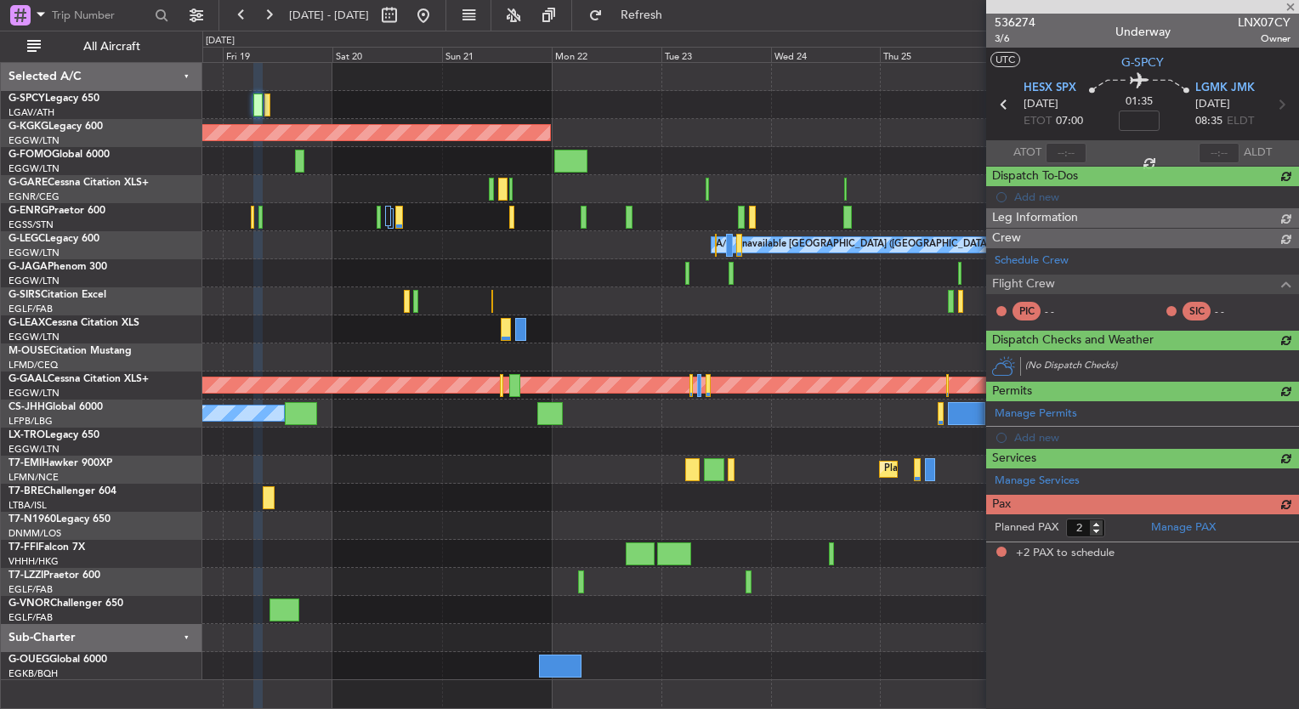
scroll to position [0, 0]
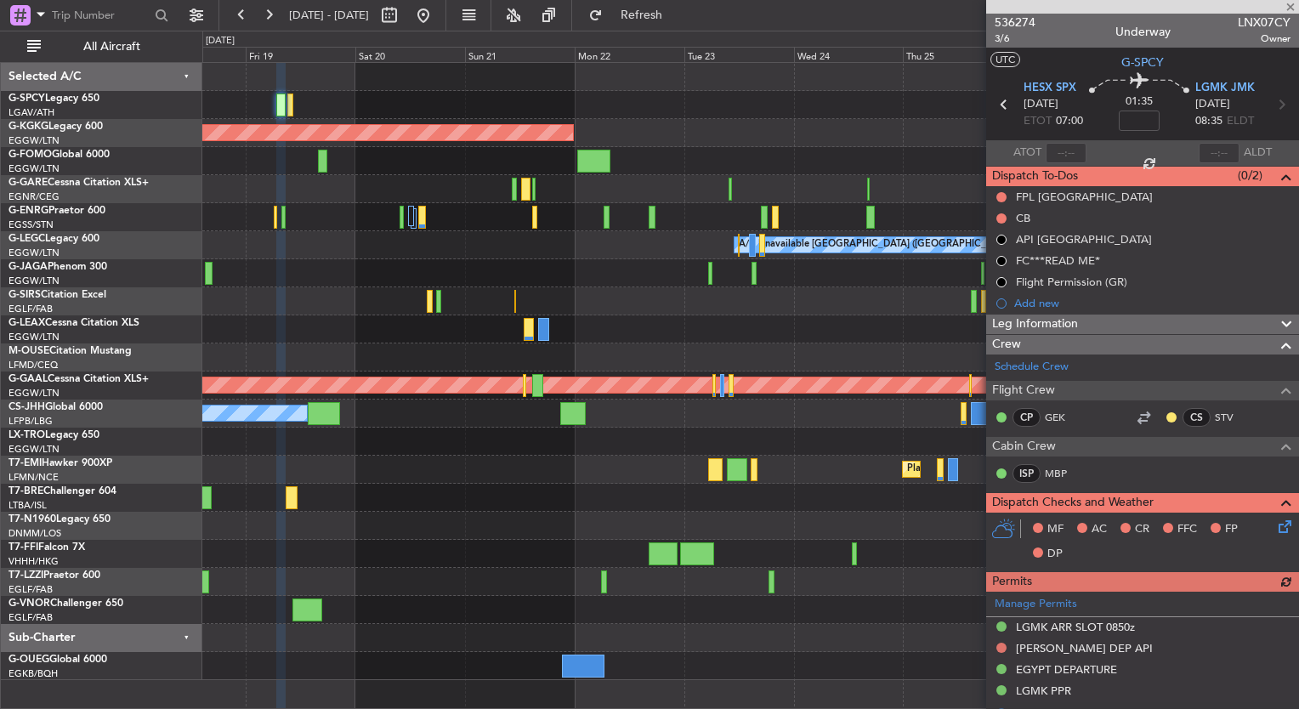
click at [371, 114] on div at bounding box center [750, 105] width 1096 height 28
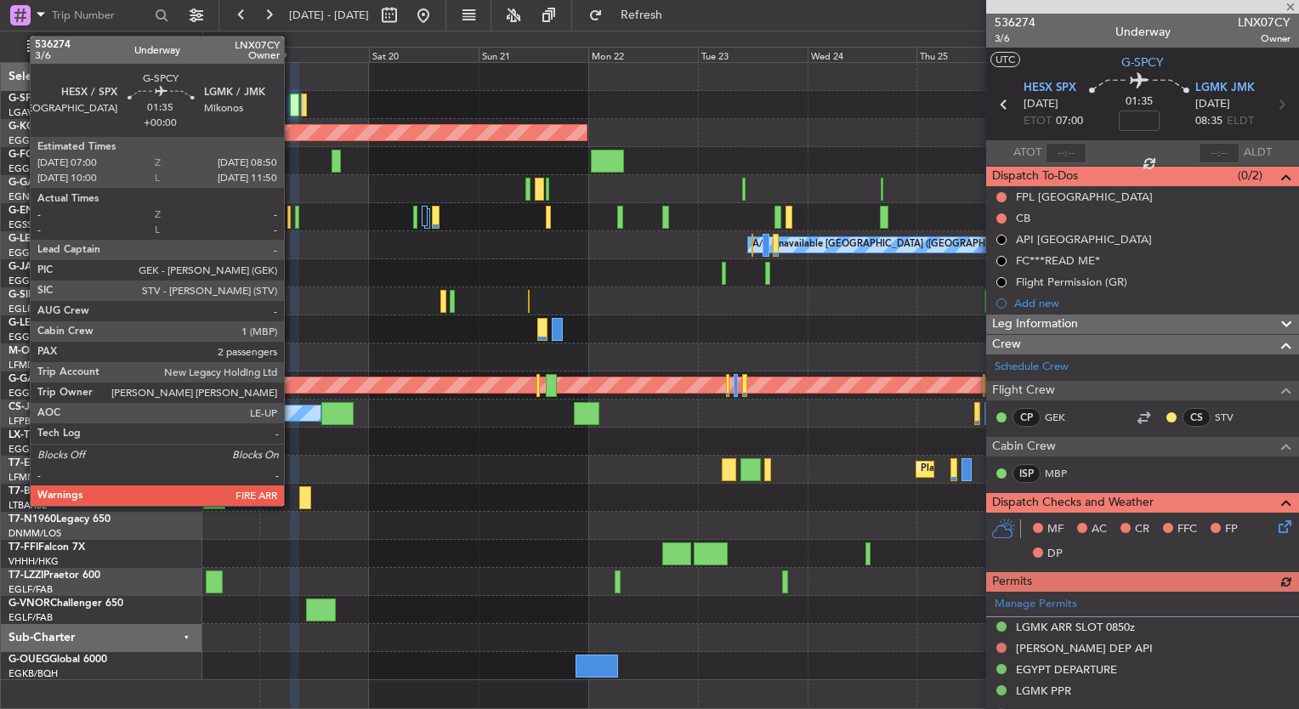
click at [292, 110] on div at bounding box center [294, 104] width 8 height 23
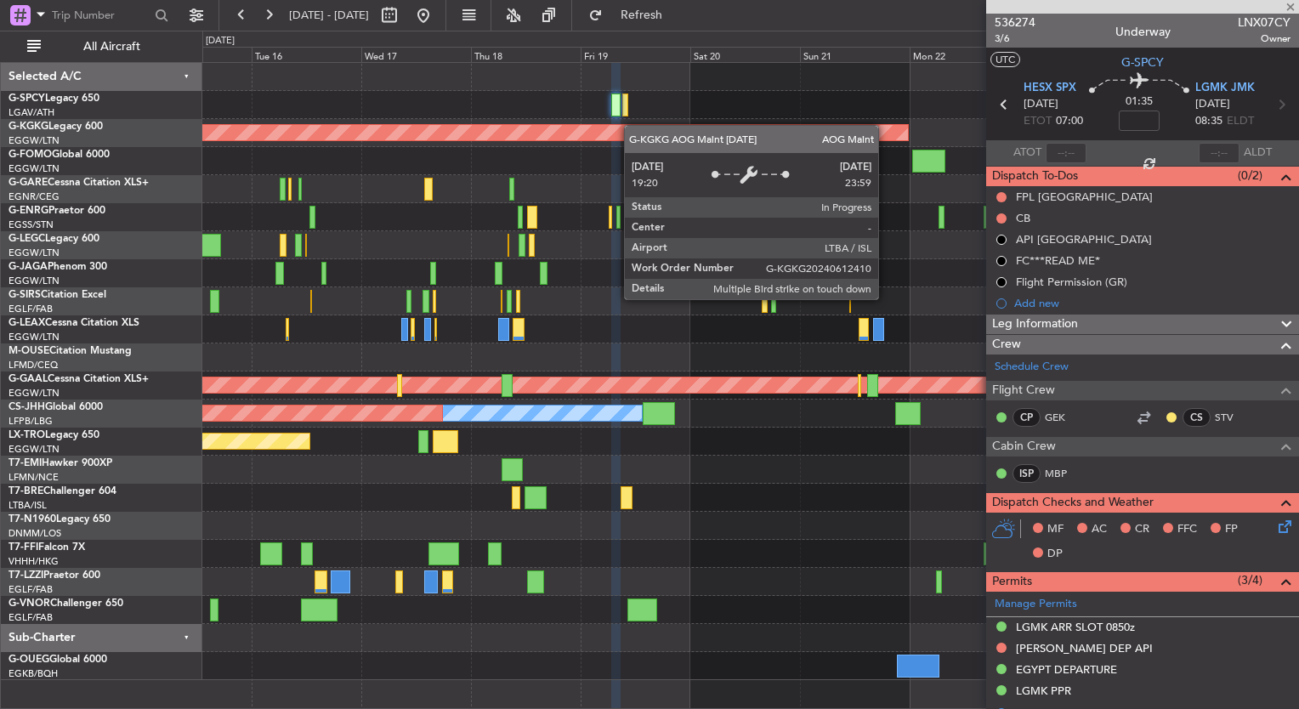
click at [664, 130] on div "AOG Maint Istanbul (Ataturk) A/C Unavailable London (Luton) Planned Maint Londo…" at bounding box center [750, 371] width 1096 height 617
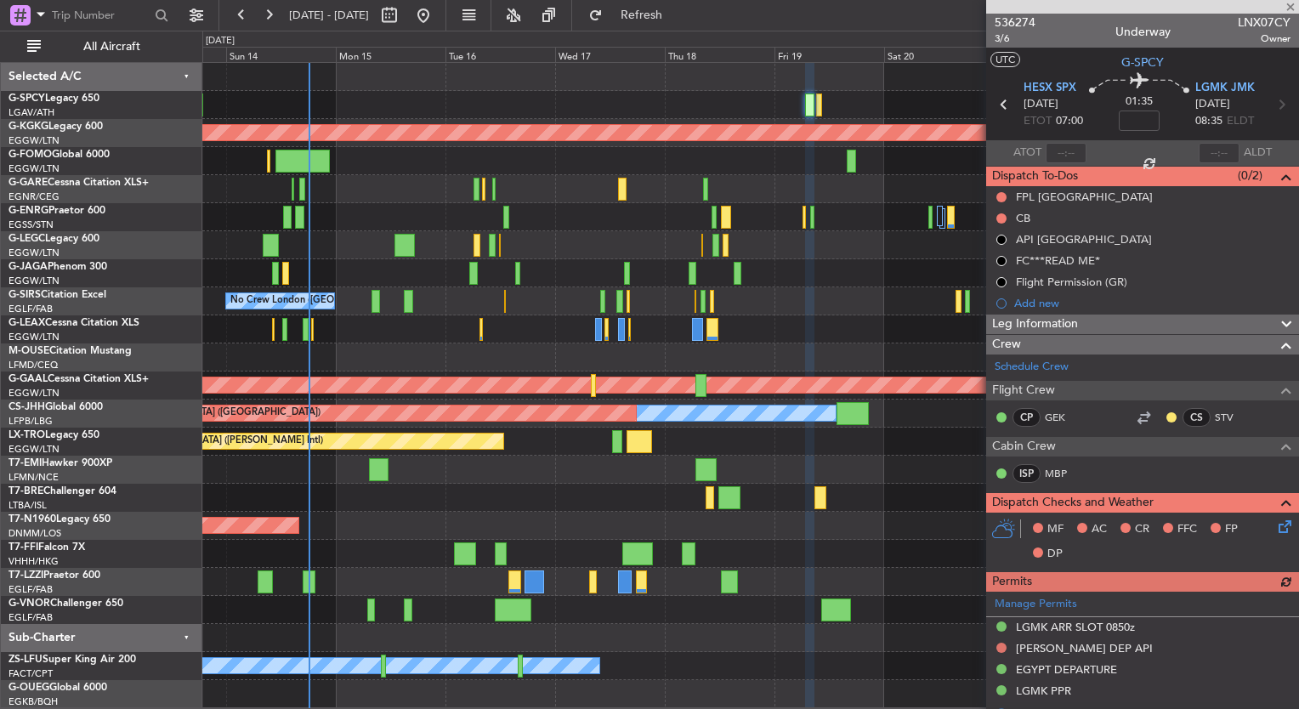
click at [1288, 9] on div at bounding box center [1142, 7] width 313 height 14
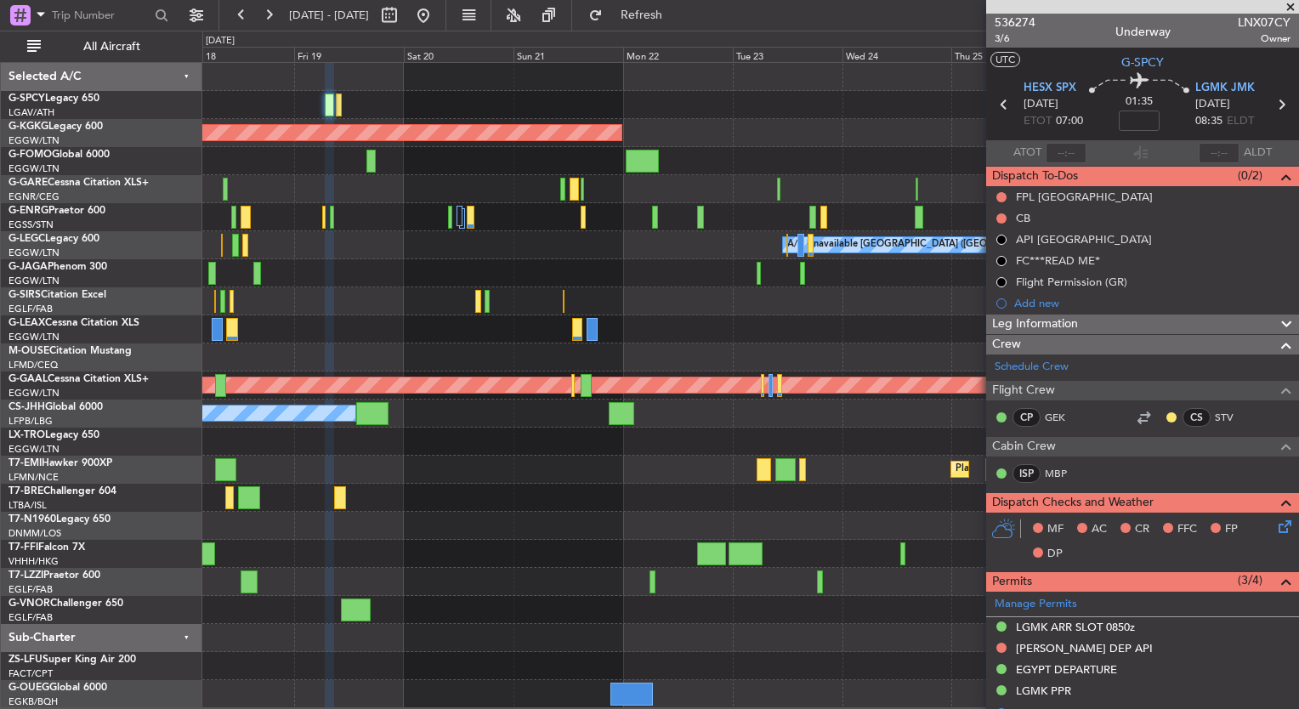
click at [411, 97] on div at bounding box center [750, 105] width 1096 height 28
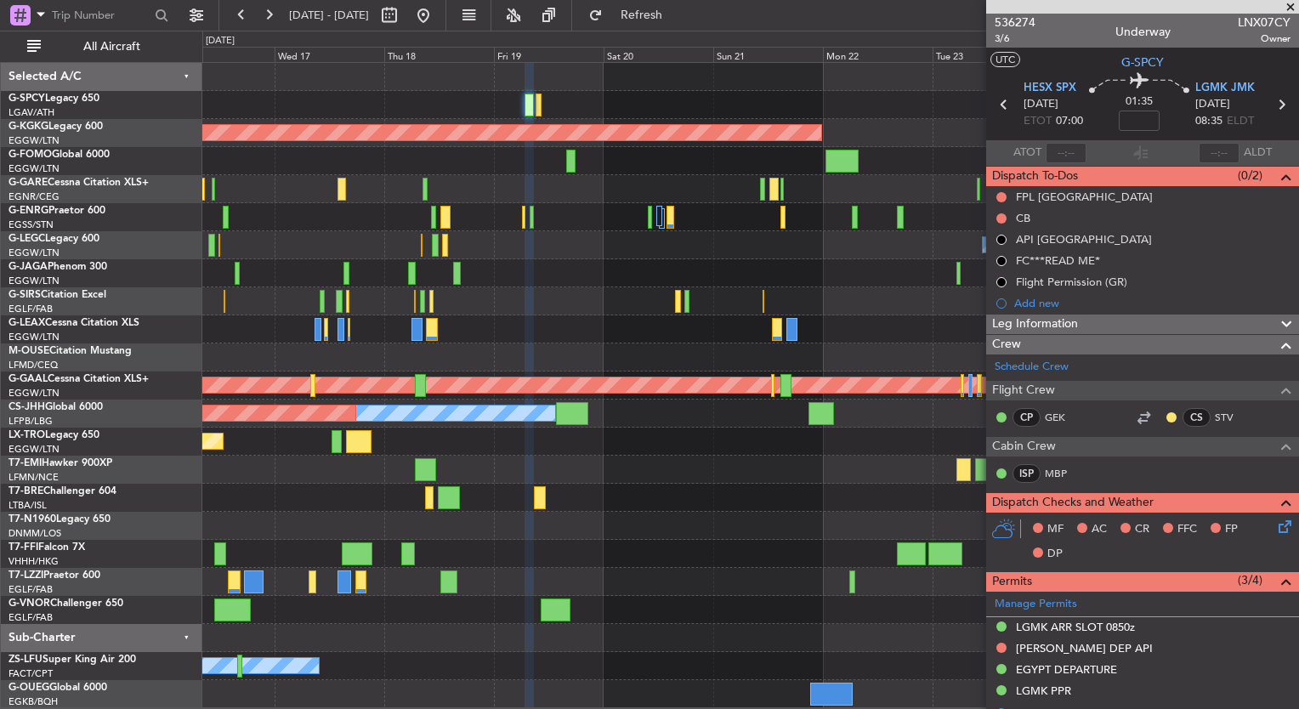
click at [1137, 162] on fb-app "13 Sep 2025 - 23 Sep 2025 Refresh Quick Links All Aircraft AOG Maint Istanbul (…" at bounding box center [649, 361] width 1299 height 696
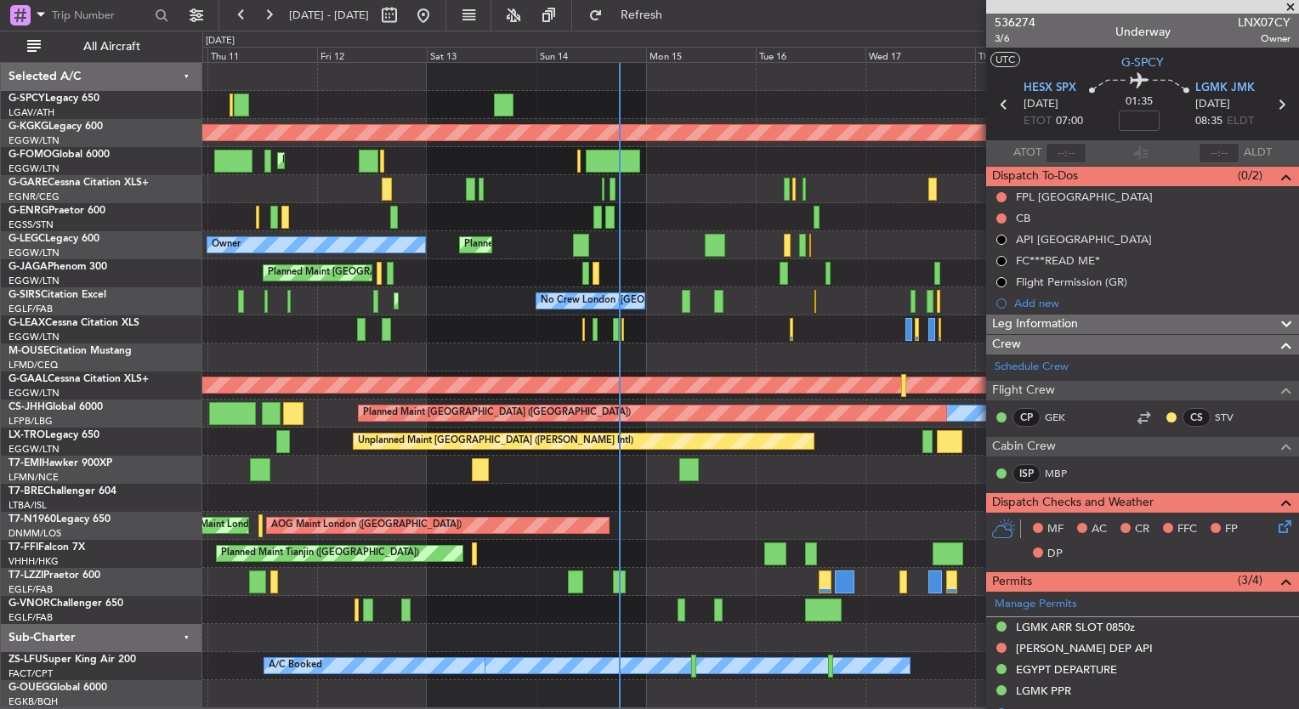
click at [907, 163] on div "Unplanned Maint Athens (Eleftherios Venizelos Intl) AOG Maint Istanbul (Ataturk…" at bounding box center [750, 385] width 1096 height 645
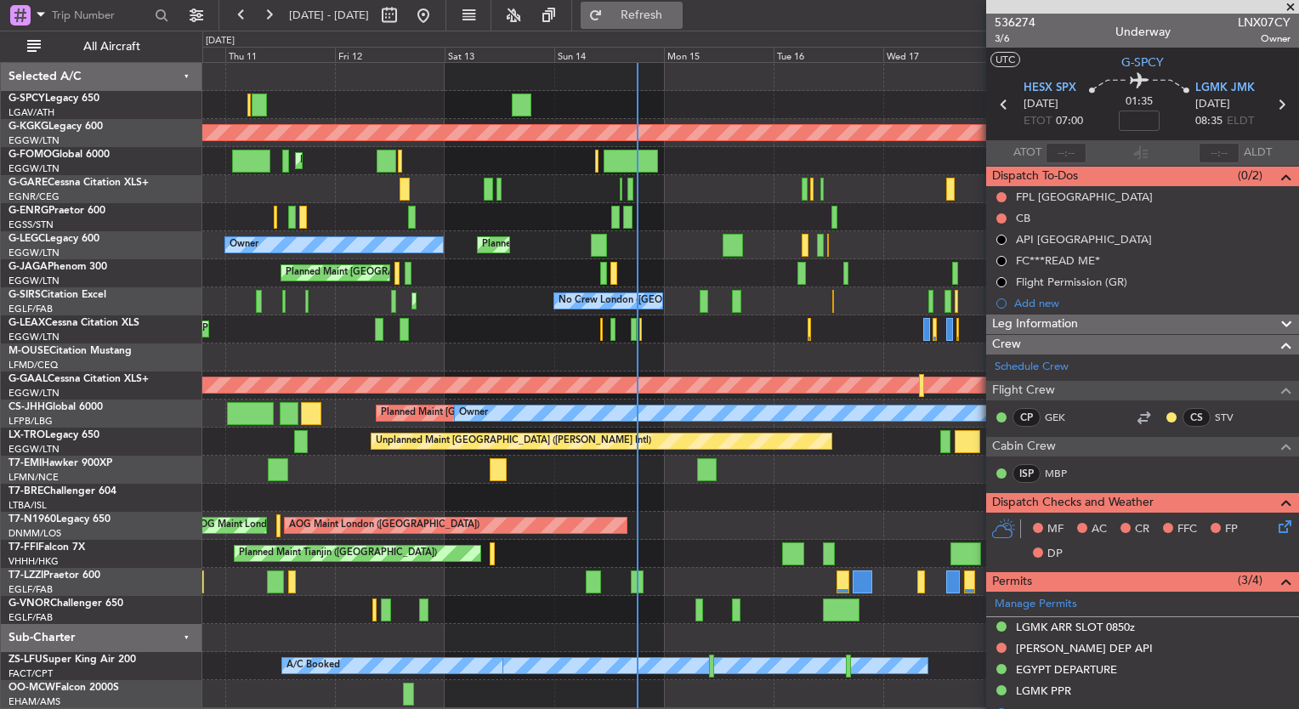
click at [682, 22] on button "Refresh" at bounding box center [631, 15] width 102 height 27
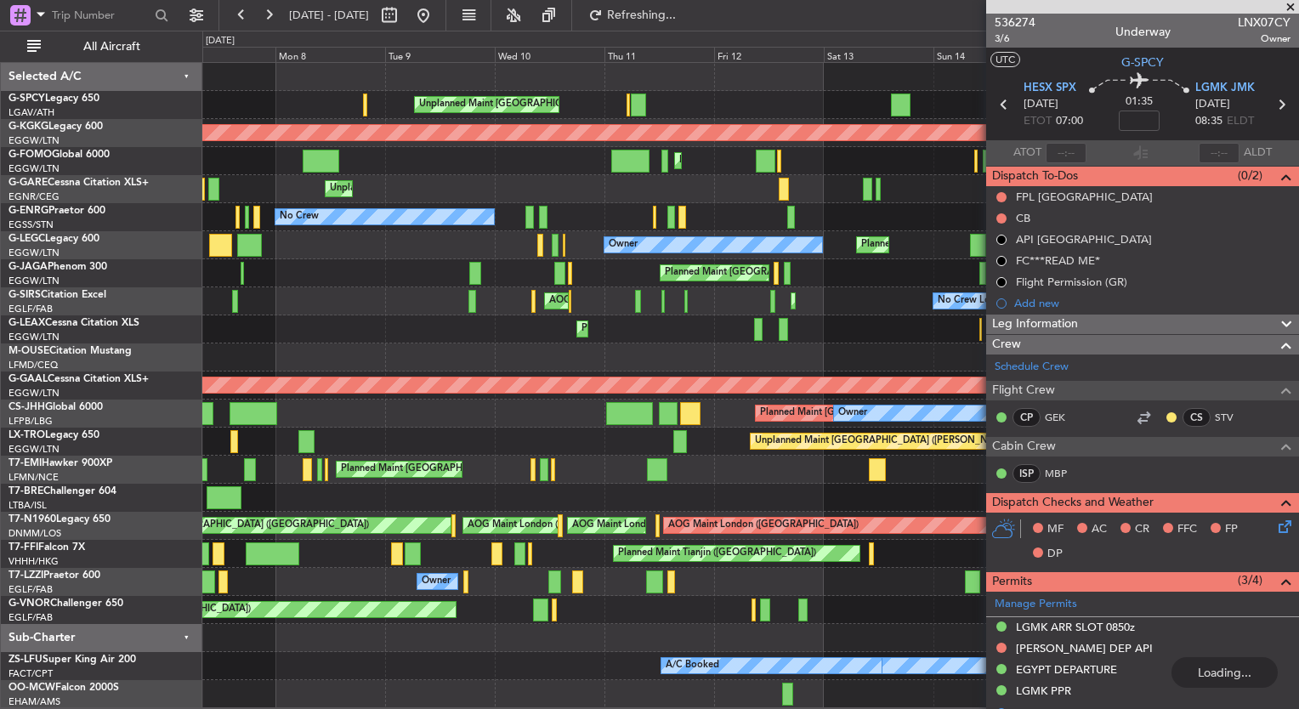
click at [1023, 255] on fb-app "10 Sep 2025 - 20 Sep 2025 Refreshing... Quick Links All Aircraft Unplanned Main…" at bounding box center [649, 361] width 1299 height 696
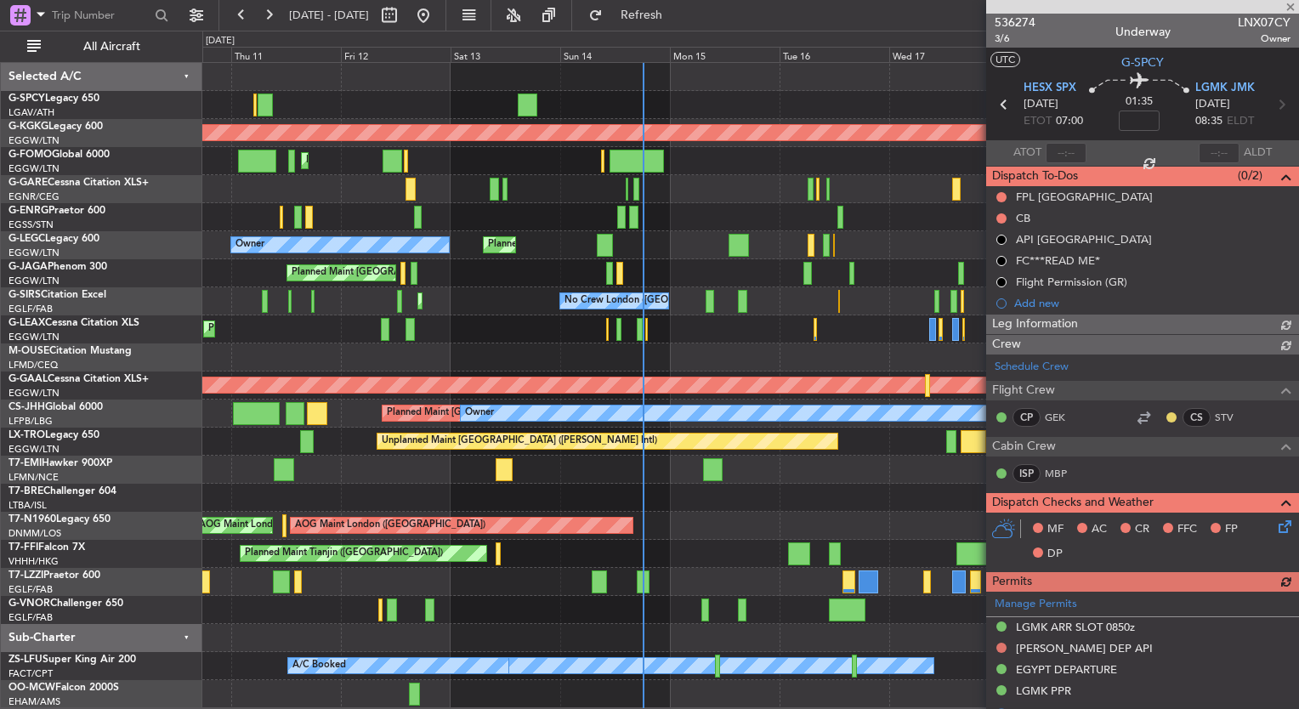
click at [338, 218] on div "Unplanned Maint Athens (Eleftherios Venizelos Intl) AOG Maint Istanbul (Ataturk…" at bounding box center [750, 385] width 1096 height 645
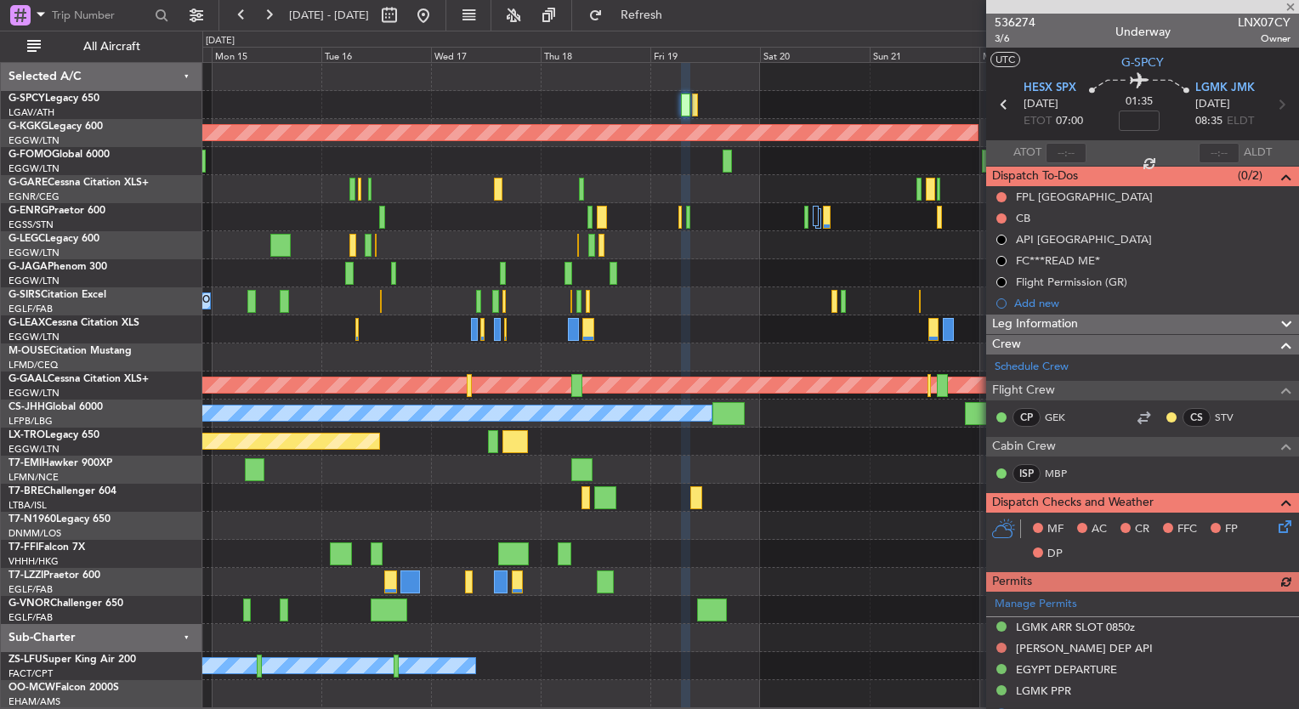
click at [478, 243] on div "A/C Unavailable London (Luton) Planned Maint London (Luton) Owner" at bounding box center [750, 245] width 1096 height 28
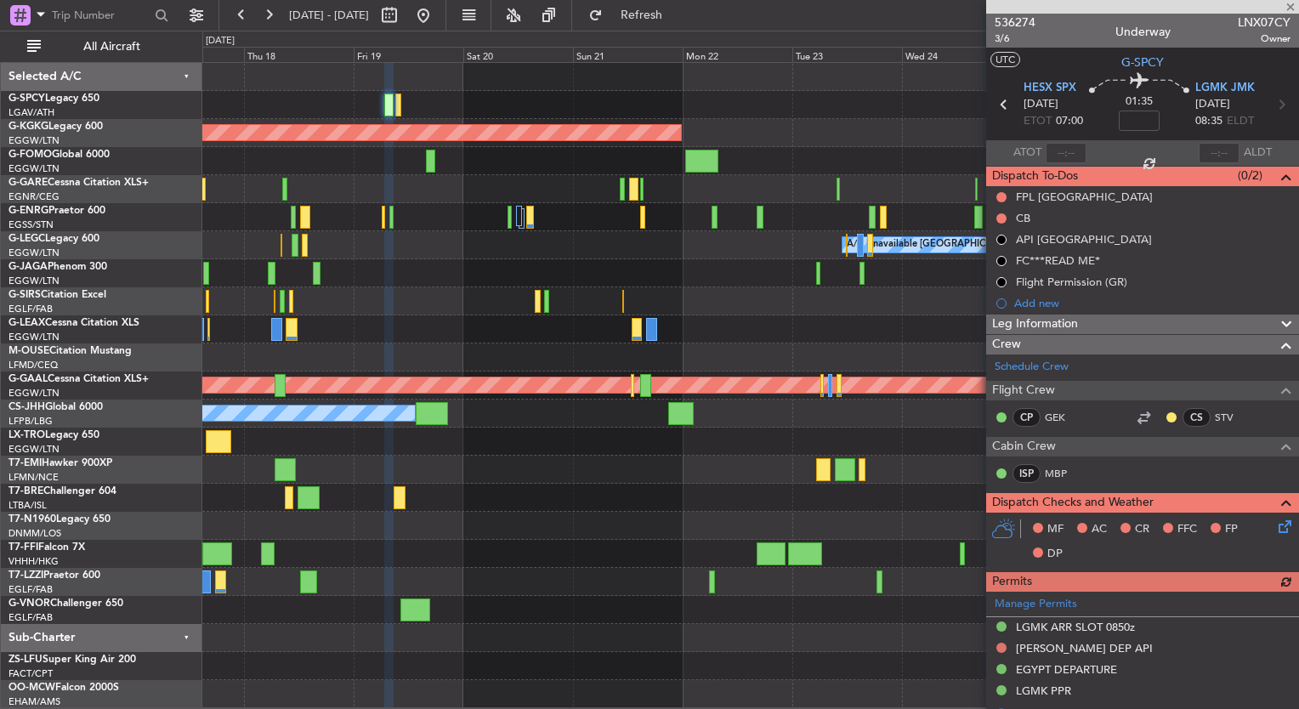
click at [492, 198] on div "AOG Maint Istanbul (Ataturk) A/C Unavailable London (Luton) Planned Maint Dusse…" at bounding box center [750, 385] width 1096 height 645
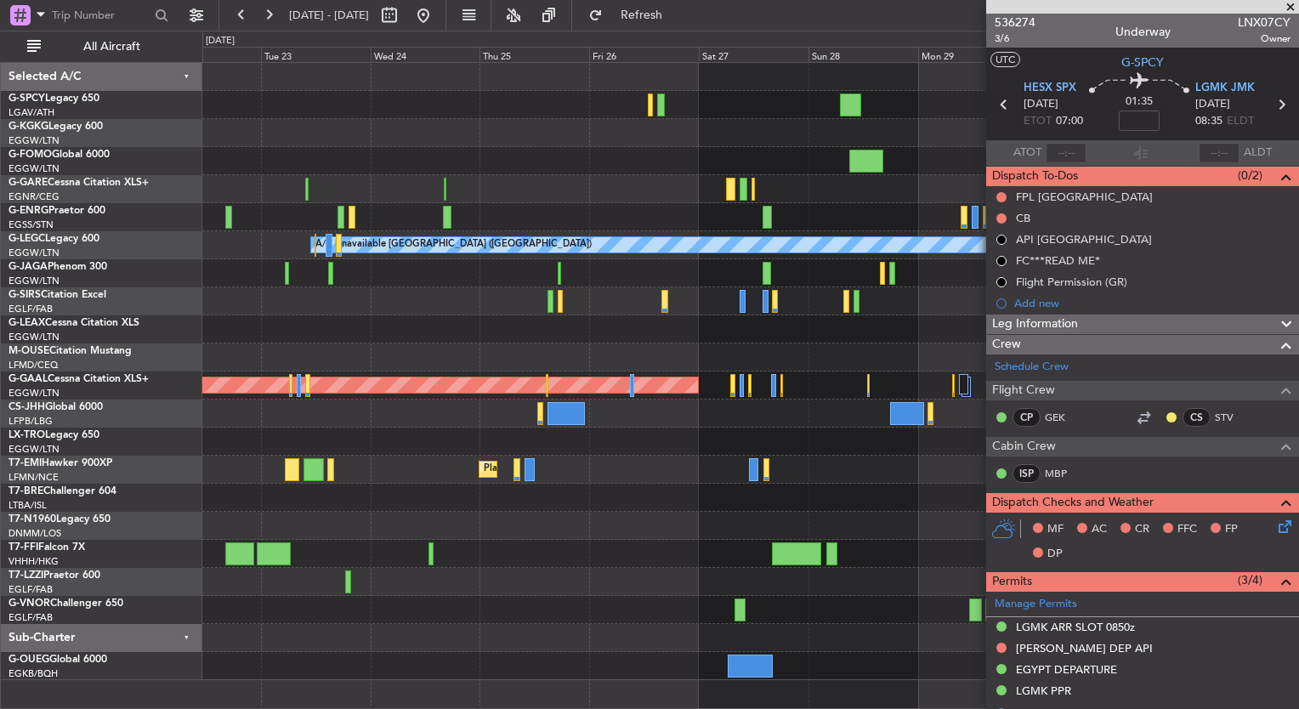
click at [369, 274] on div at bounding box center [750, 273] width 1096 height 28
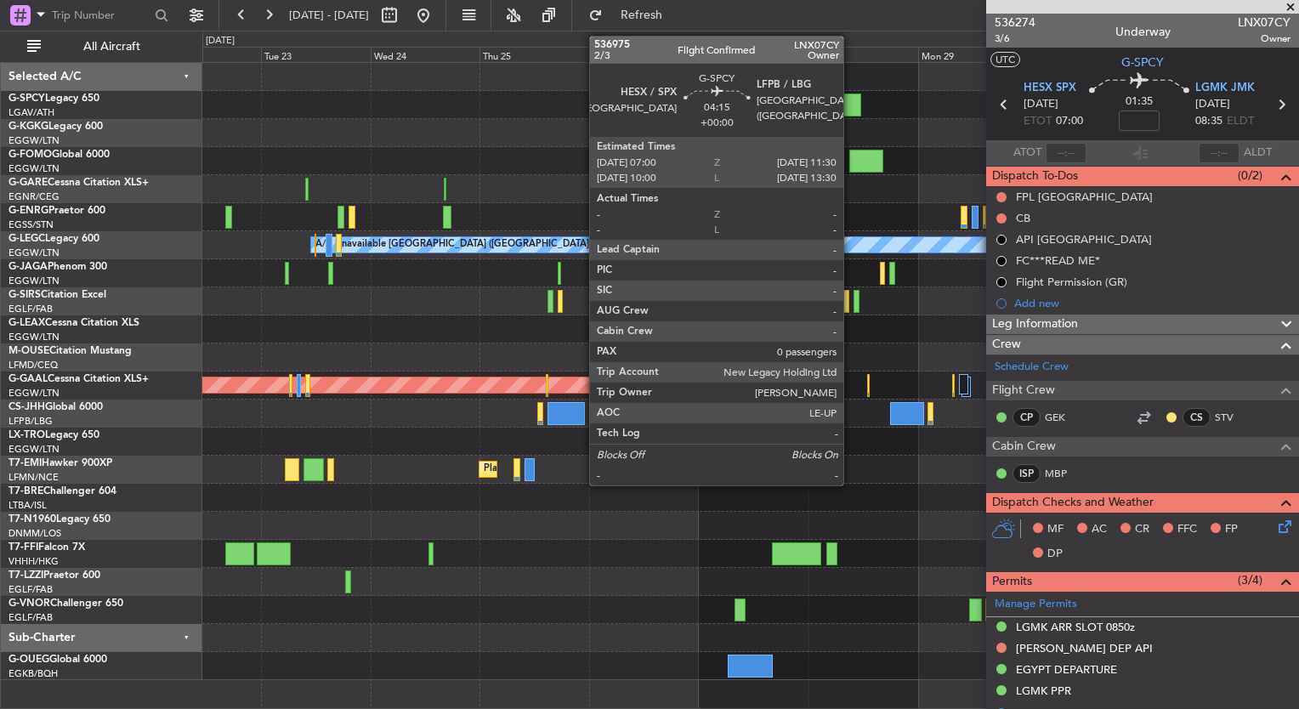
click at [851, 96] on div at bounding box center [850, 104] width 21 height 23
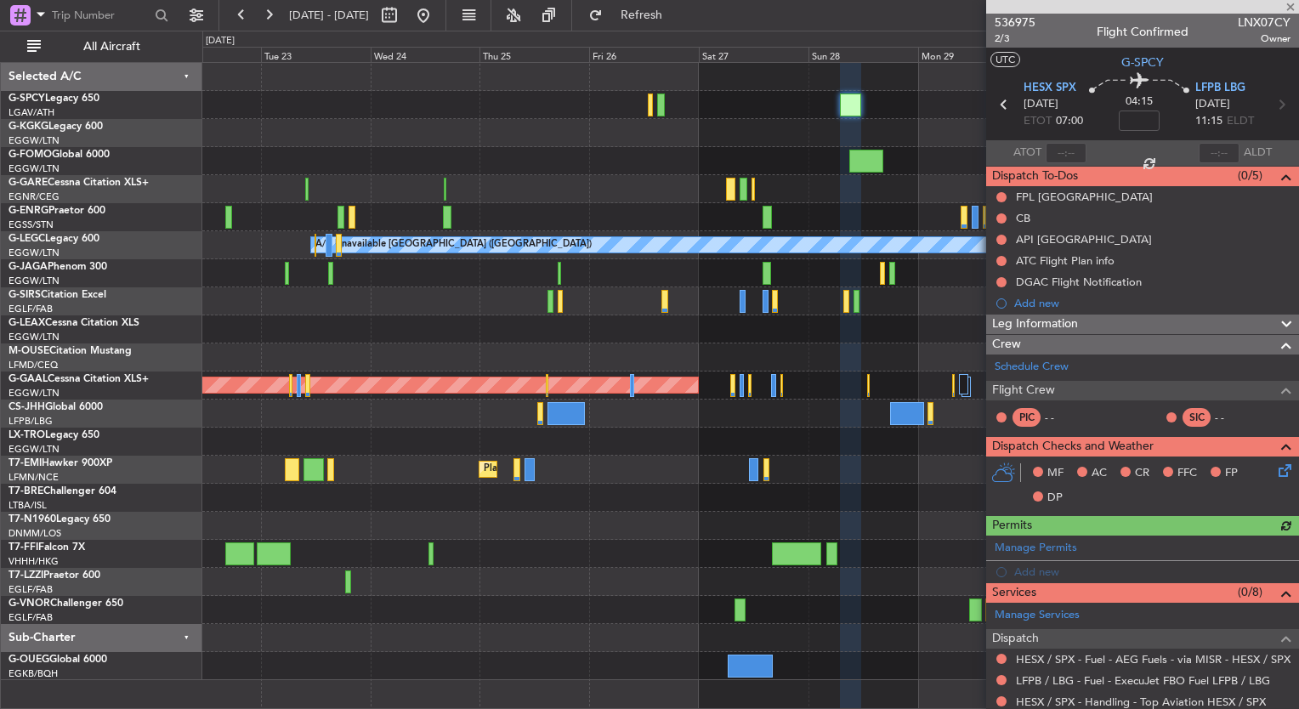
scroll to position [195, 0]
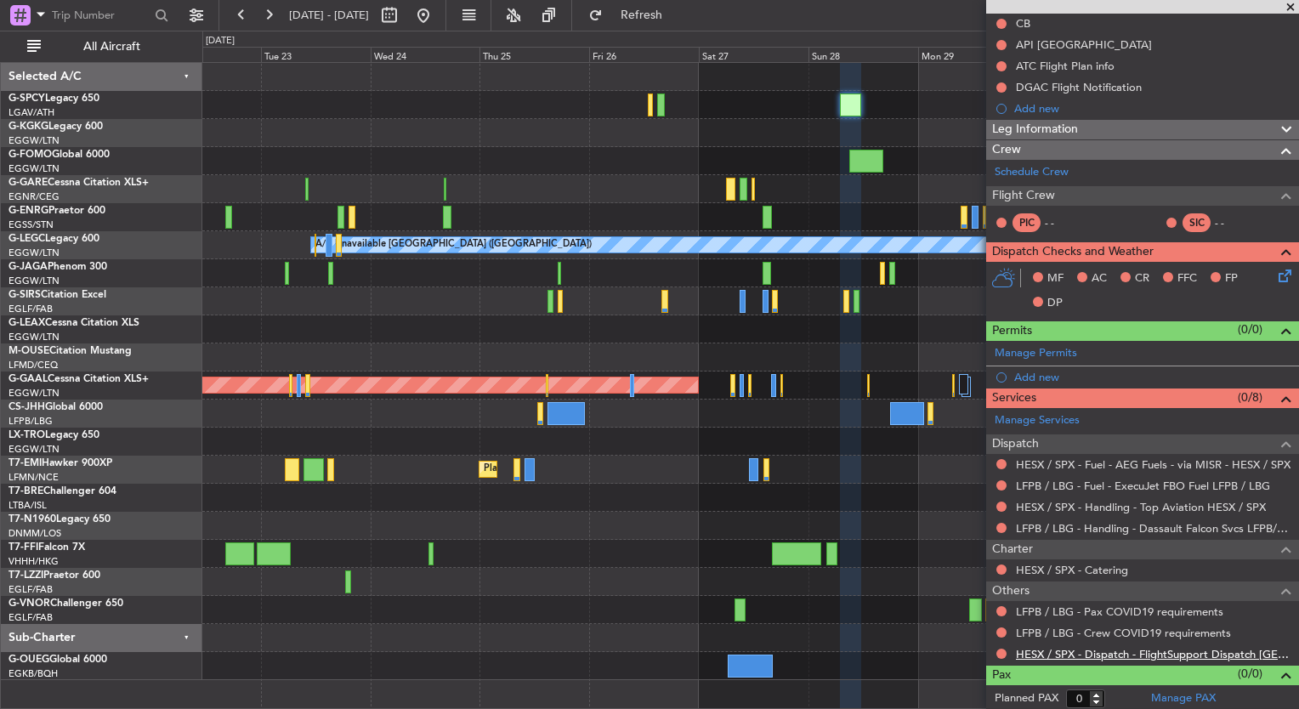
click at [1101, 653] on link "HESX / SPX - Dispatch - FlightSupport Dispatch UK" at bounding box center [1153, 654] width 275 height 14
click at [678, 23] on button "Refresh" at bounding box center [631, 15] width 102 height 27
click at [1174, 698] on link "Manage PAX" at bounding box center [1183, 698] width 65 height 17
click at [679, 25] on button "Refresh" at bounding box center [631, 15] width 102 height 27
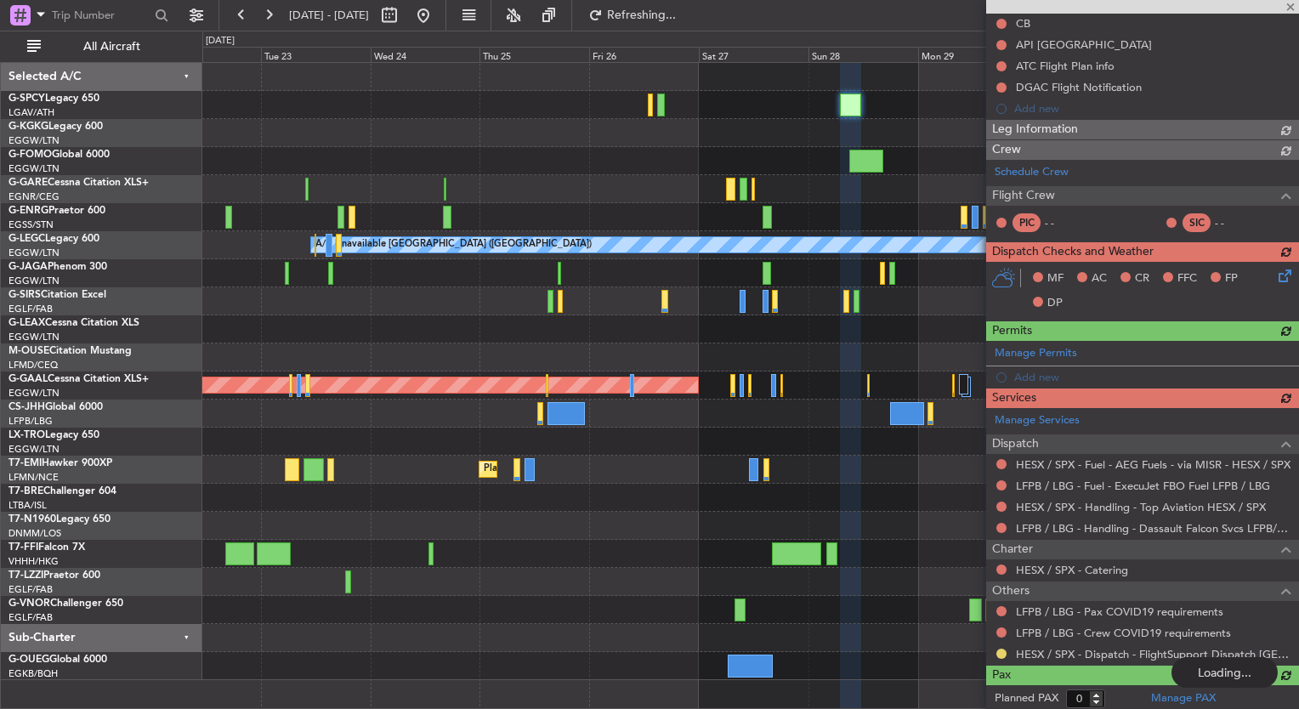
type input "2"
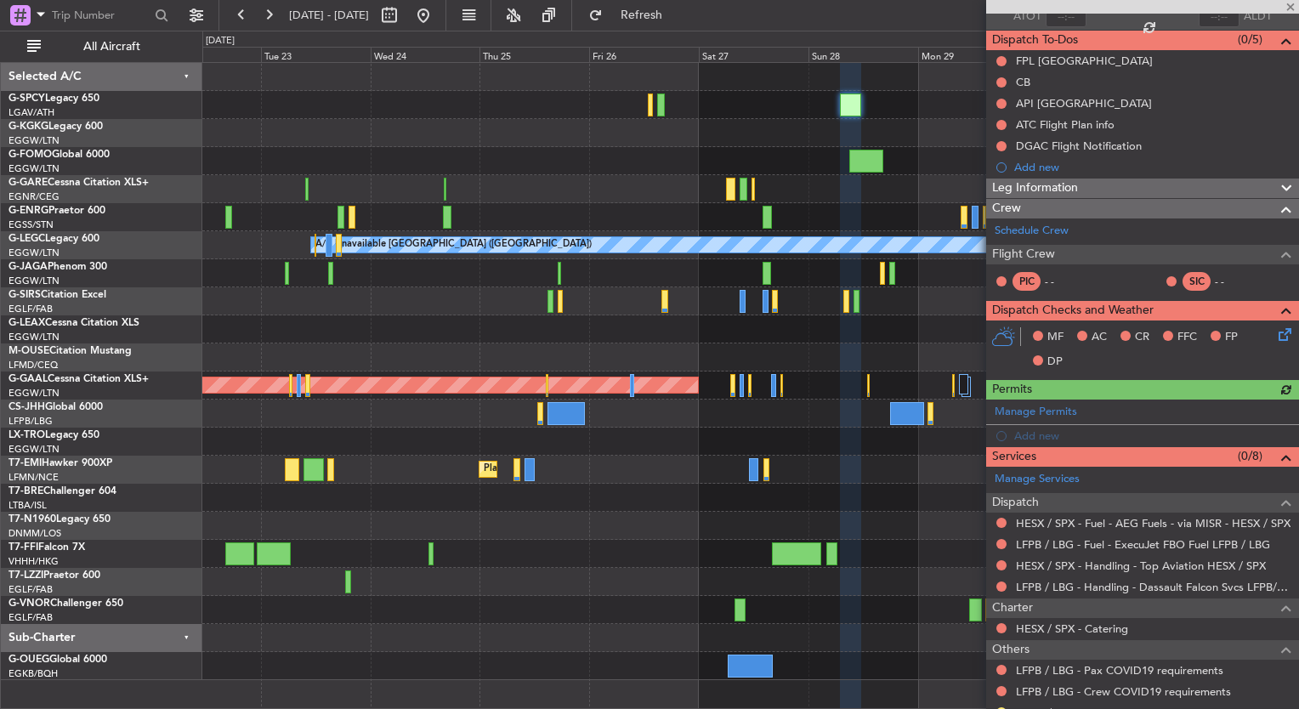
scroll to position [0, 0]
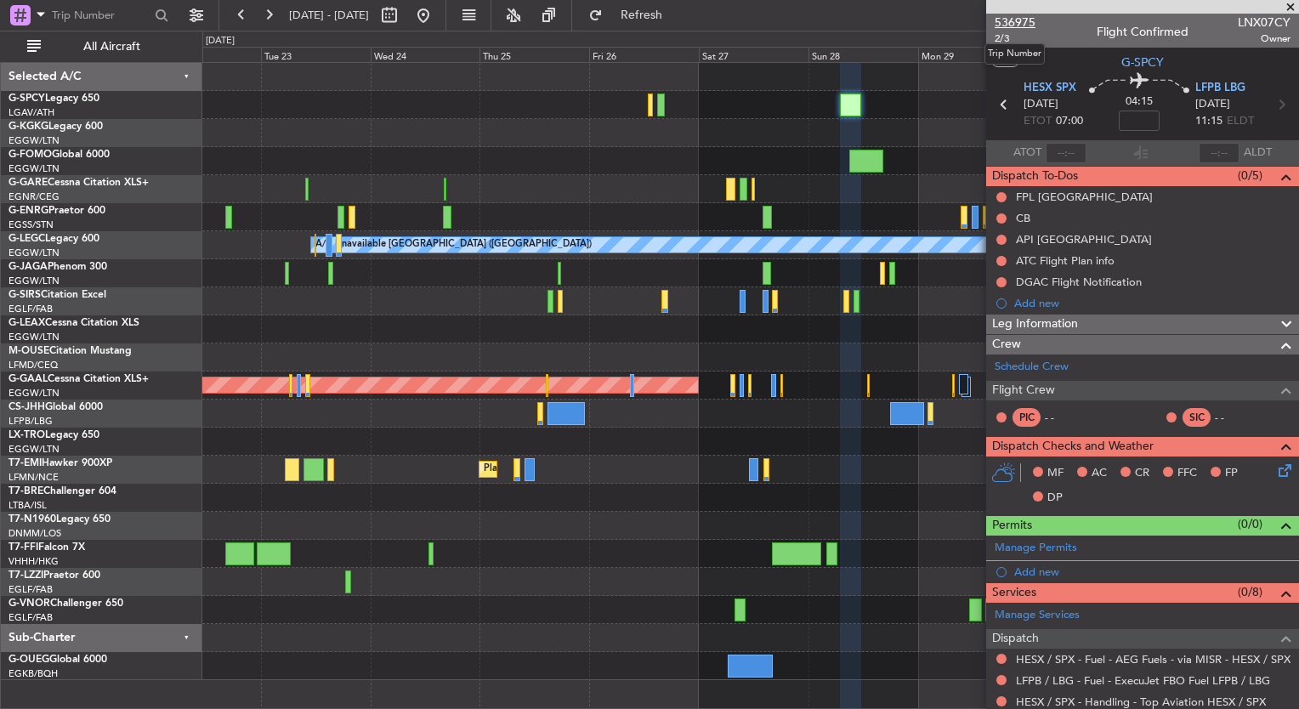
click at [1020, 22] on span "536975" at bounding box center [1014, 23] width 41 height 18
click at [437, 18] on button at bounding box center [423, 15] width 27 height 27
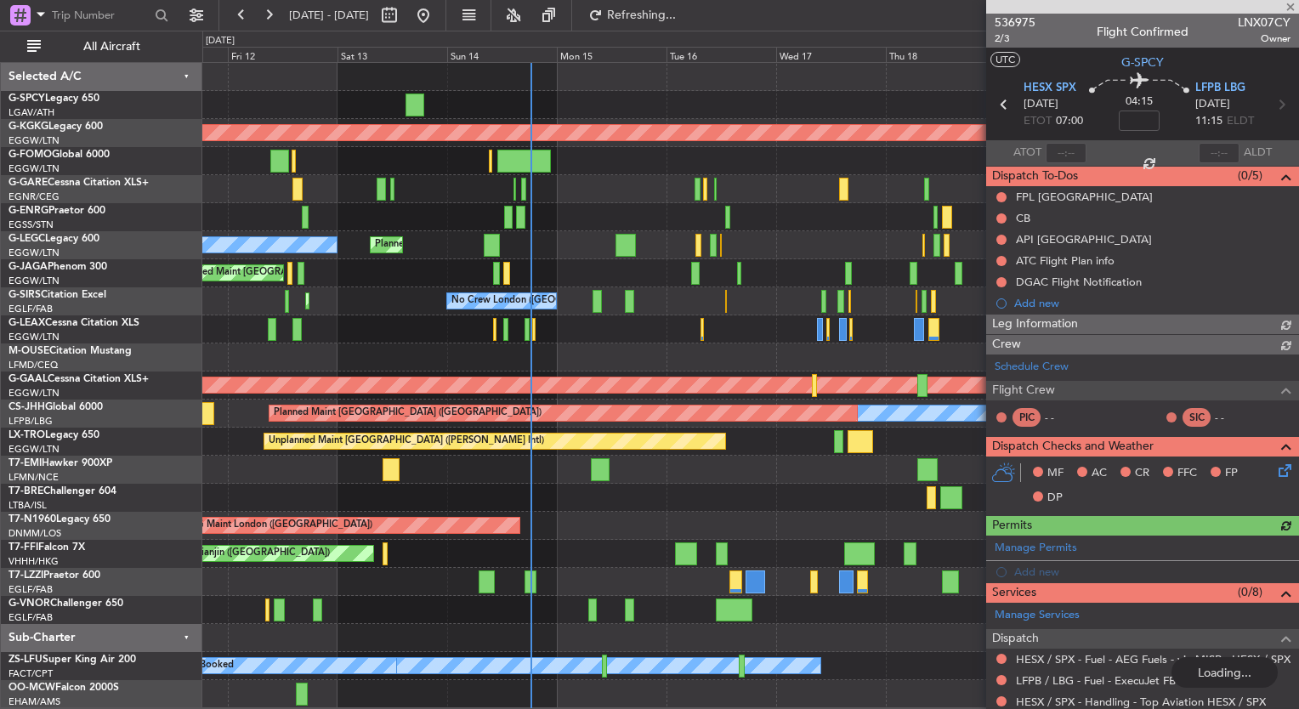
click at [599, 212] on div "Planned Maint London (Stansted) No Crew" at bounding box center [750, 217] width 1096 height 28
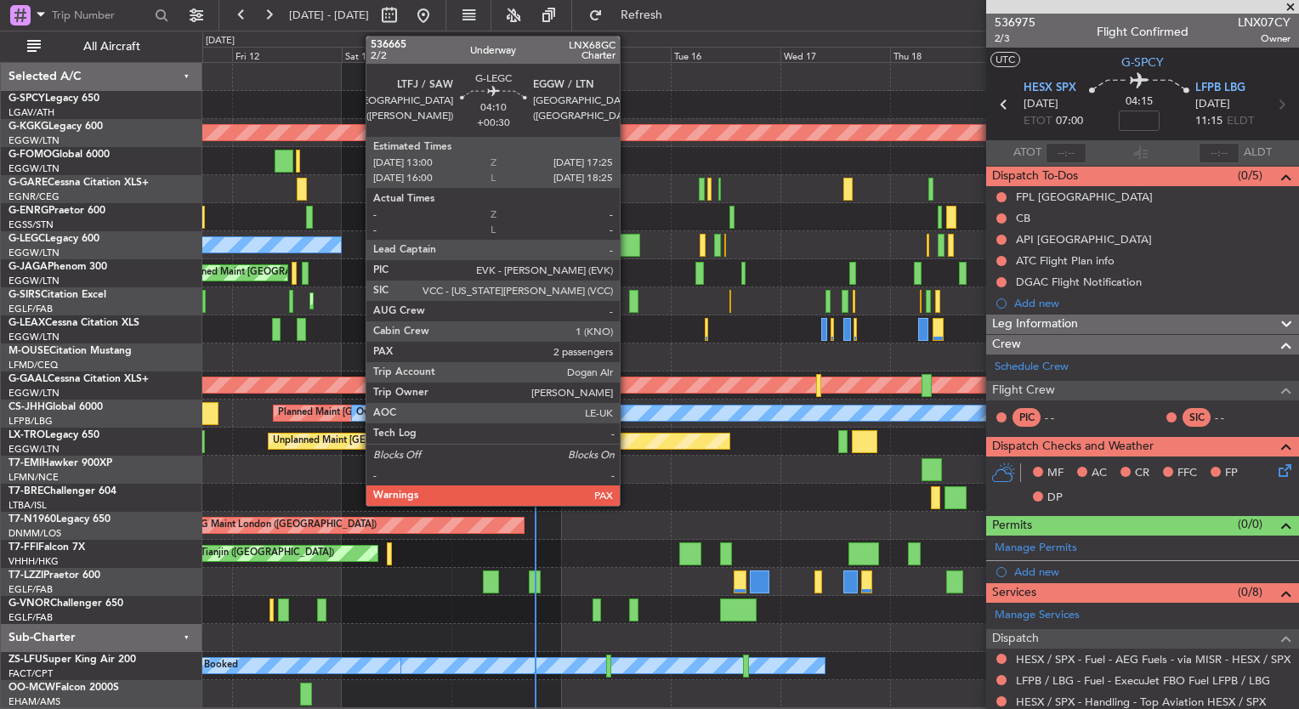
click at [627, 248] on div at bounding box center [630, 245] width 20 height 23
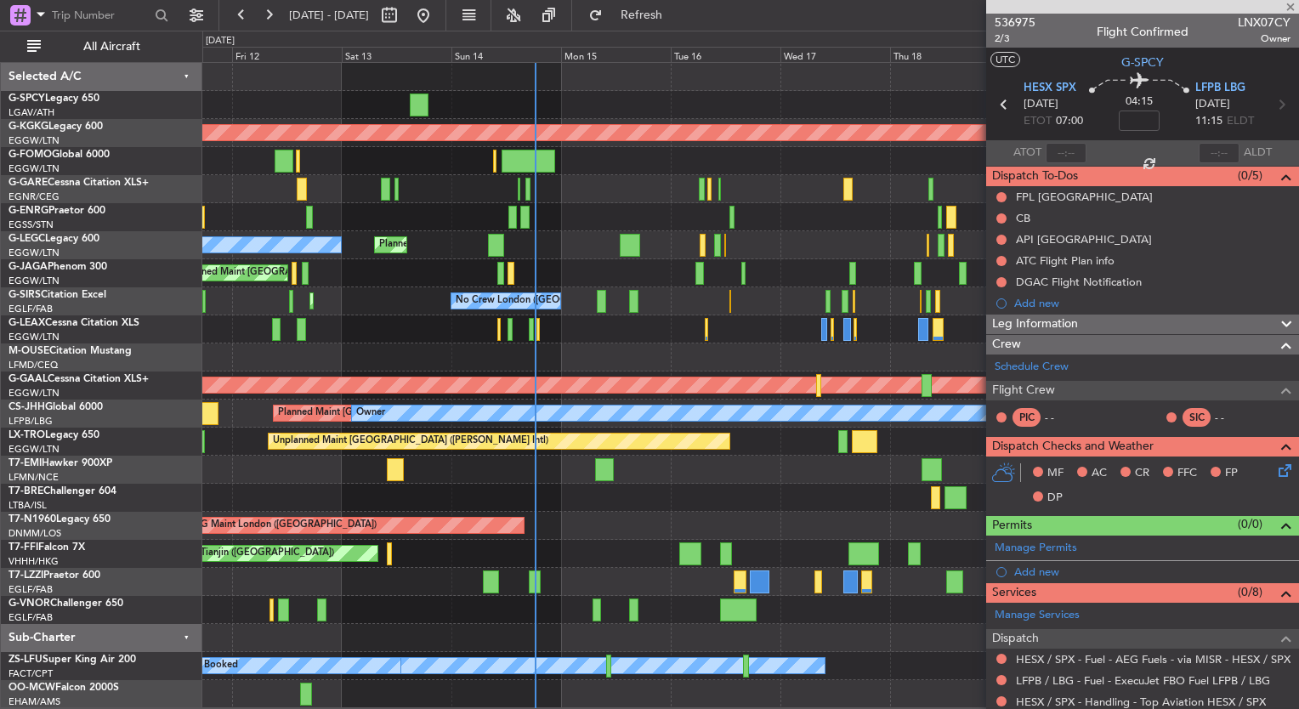
type input "+00:30"
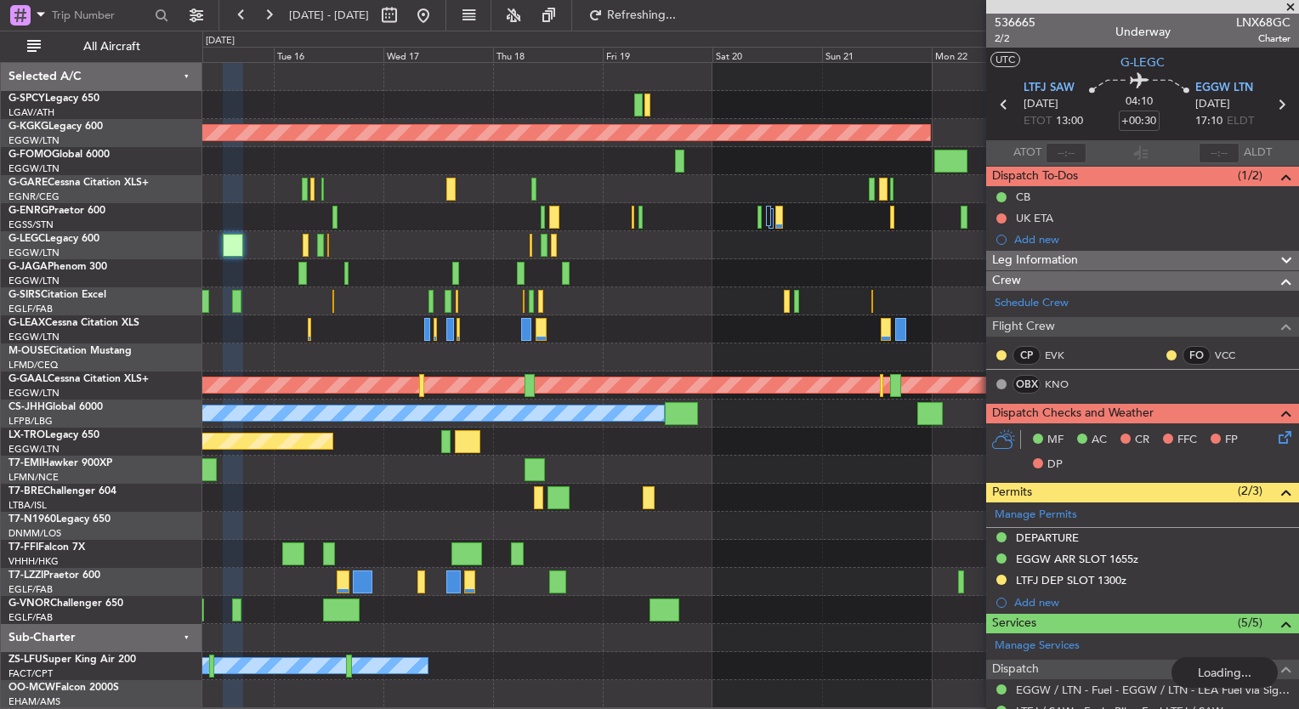
click at [302, 324] on div at bounding box center [750, 329] width 1096 height 28
click at [731, 217] on div at bounding box center [750, 217] width 1096 height 28
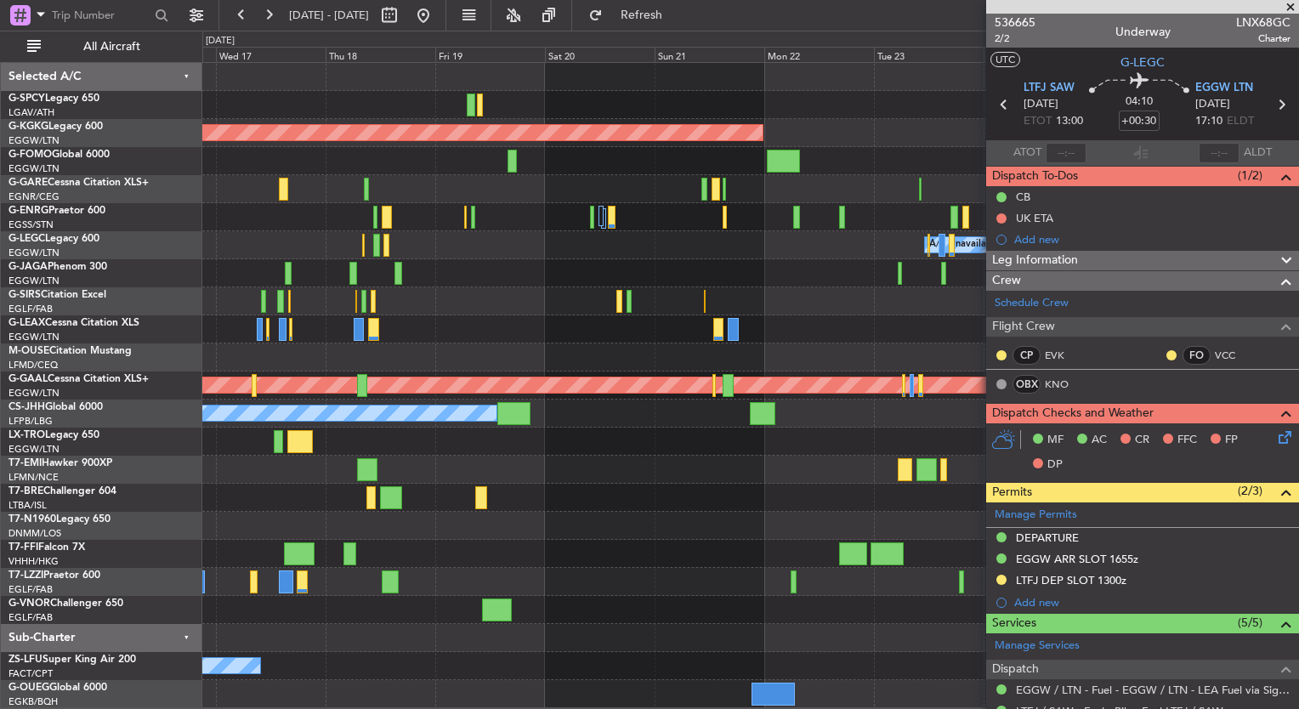
click at [557, 321] on div at bounding box center [750, 329] width 1096 height 28
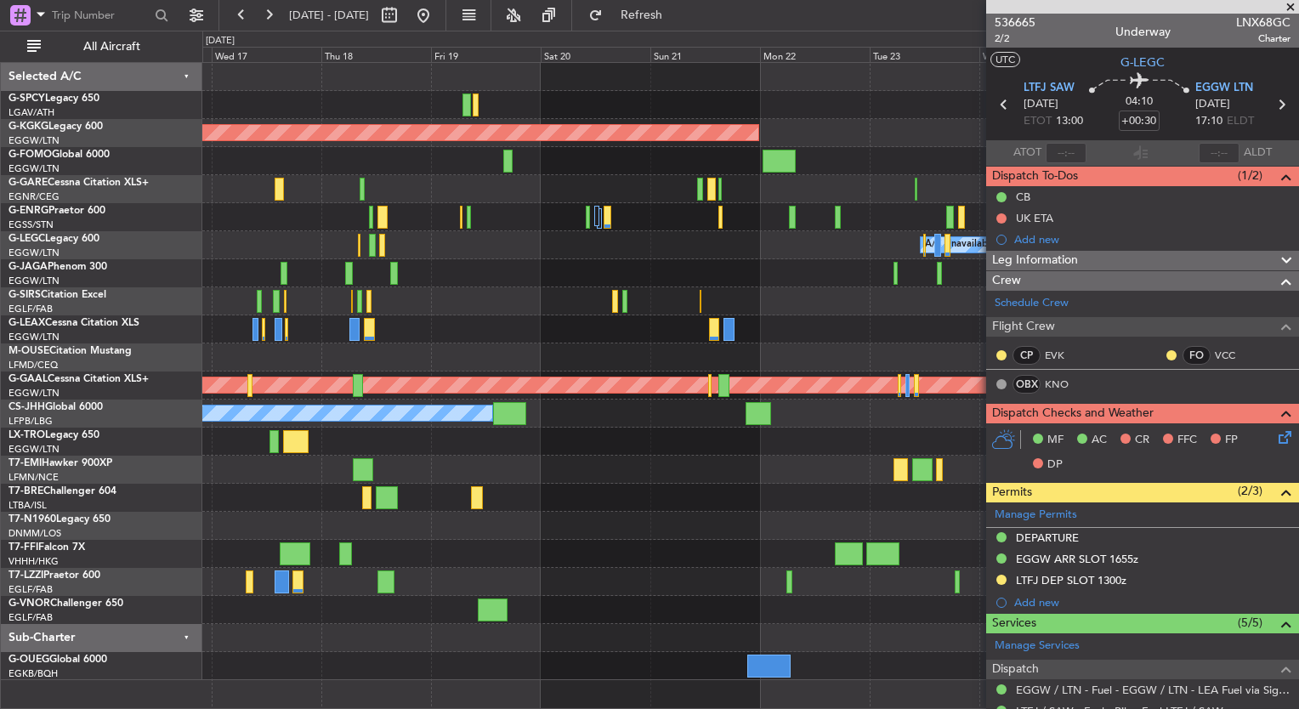
click at [462, 280] on div at bounding box center [750, 273] width 1096 height 28
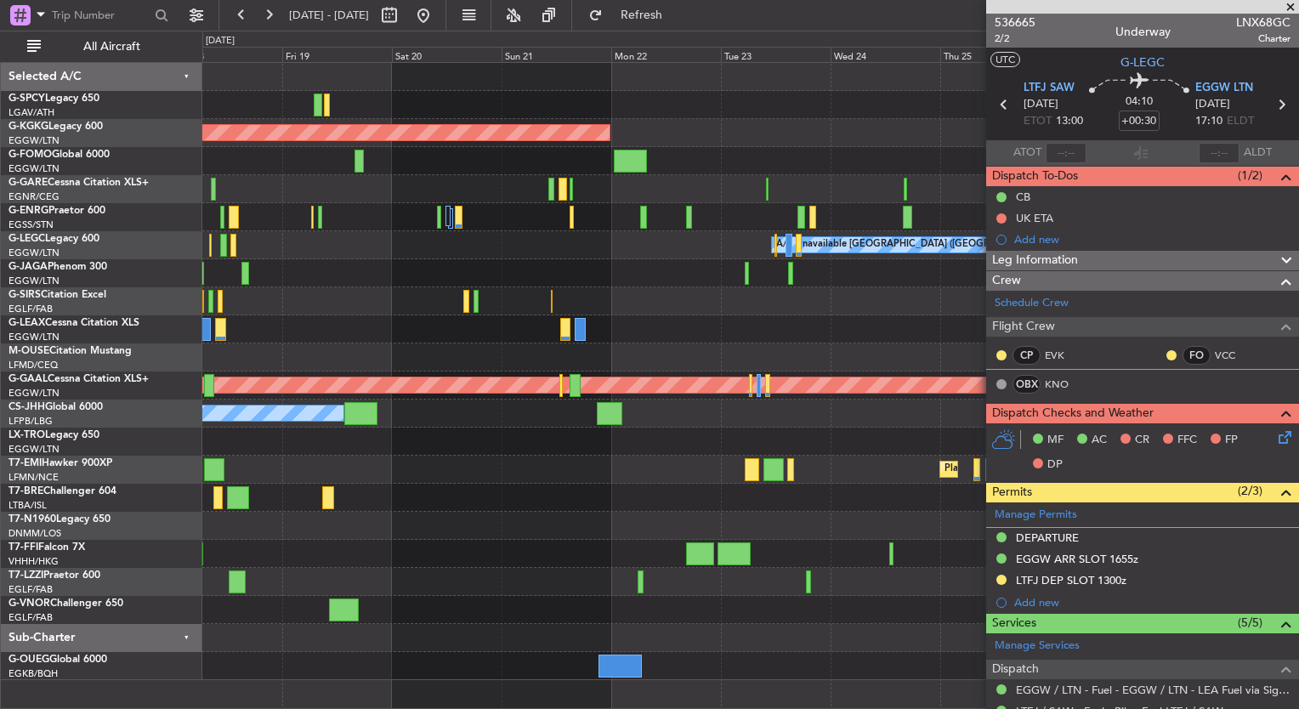
click at [377, 294] on div "AOG Maint [GEOGRAPHIC_DATA] (Ataturk) A/C Unavailable [GEOGRAPHIC_DATA] ([GEOGR…" at bounding box center [750, 371] width 1096 height 617
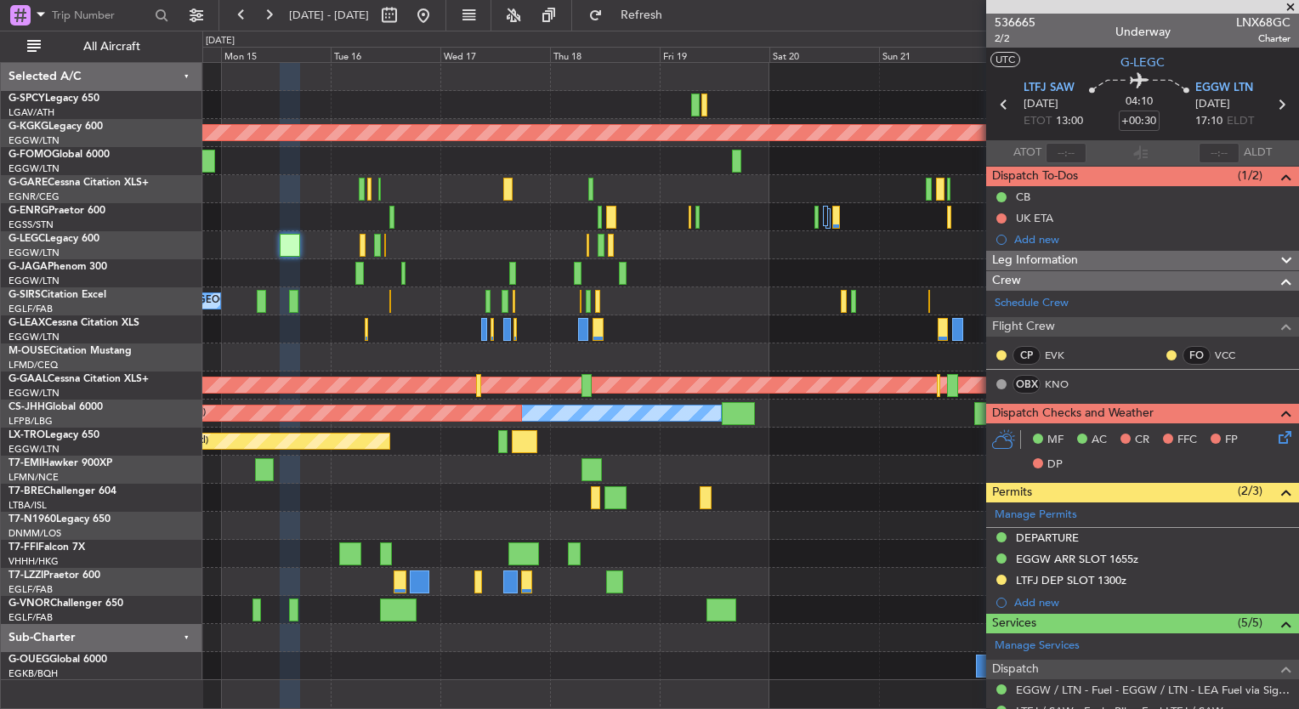
click at [714, 343] on div "AOG Maint [GEOGRAPHIC_DATA] (Ataturk) A/C Unavailable [GEOGRAPHIC_DATA] ([GEOGR…" at bounding box center [750, 371] width 1096 height 617
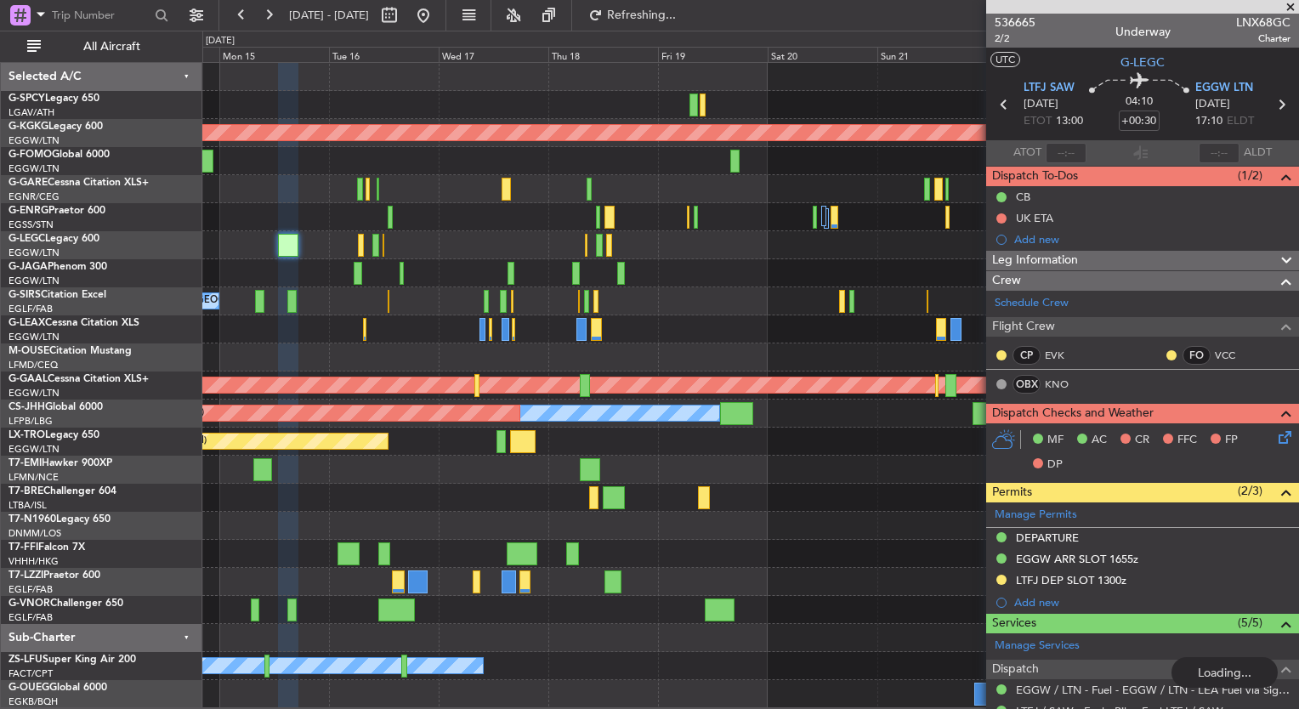
click at [70, 434] on div "AOG Maint Istanbul (Ataturk) A/C Unavailable London (Luton) Planned Maint Londo…" at bounding box center [649, 370] width 1299 height 678
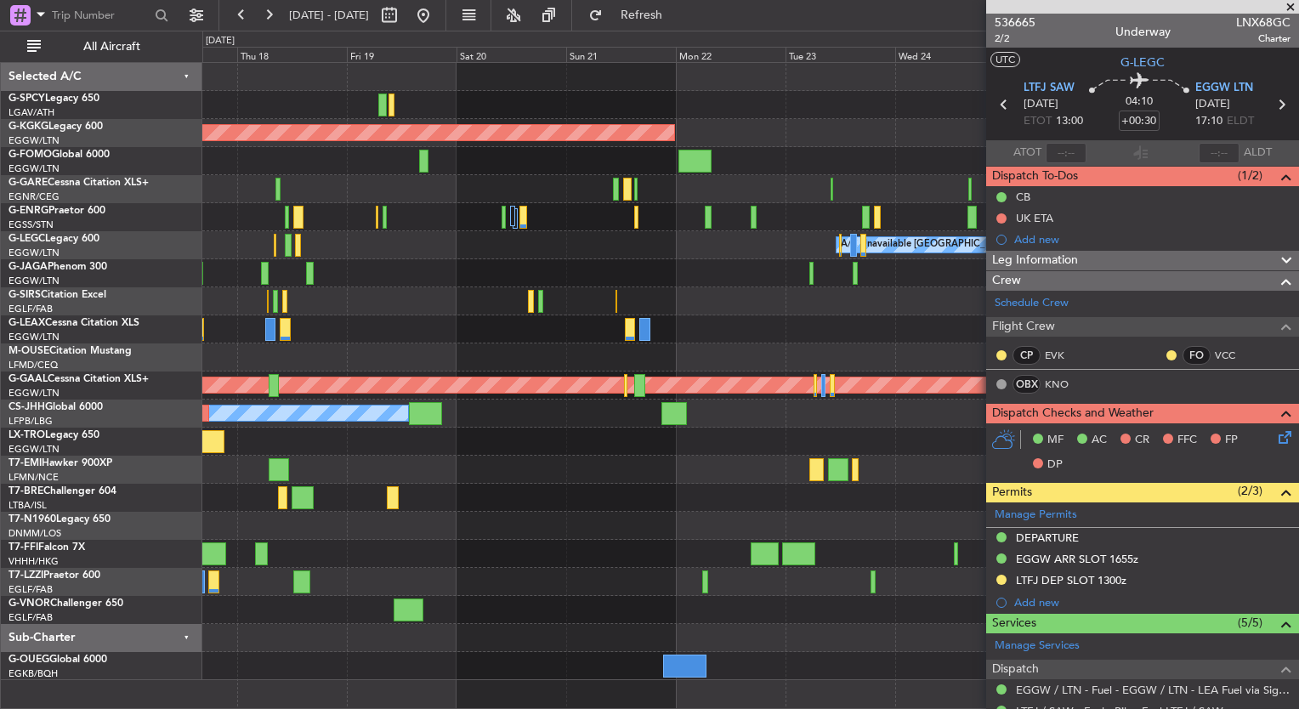
click at [1020, 495] on fb-app "23 Sep 2025 - 03 Oct 2025 Refresh Quick Links All Aircraft AOG Maint Istanbul (…" at bounding box center [649, 361] width 1299 height 696
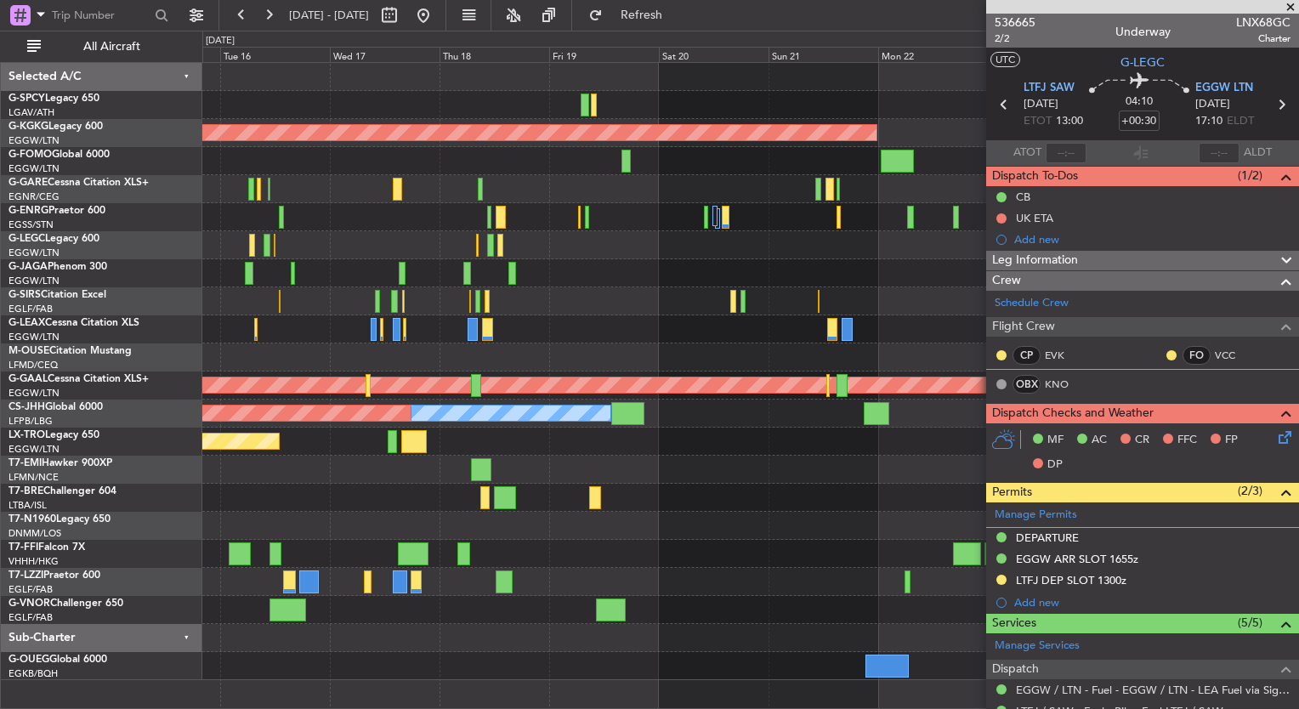
click at [734, 486] on div "AOG Maint Istanbul (Ataturk) A/C Unavailable London (Luton) Planned Maint Londo…" at bounding box center [750, 371] width 1096 height 617
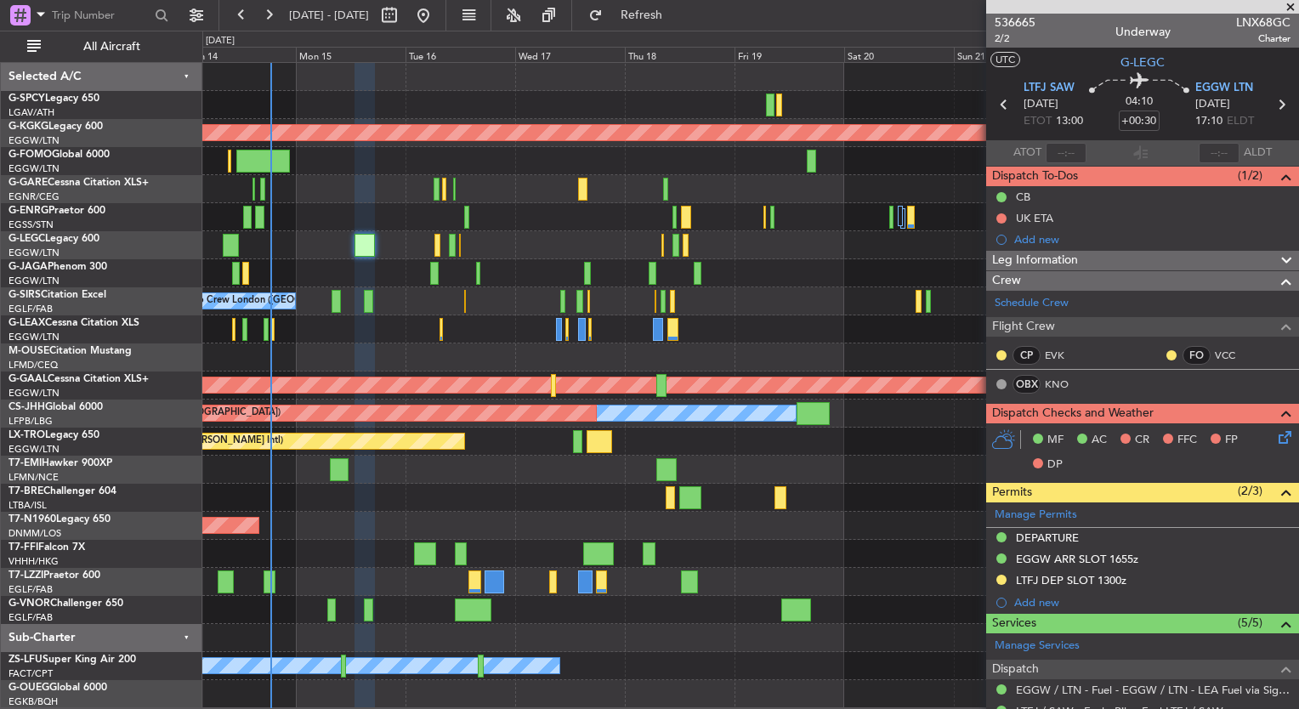
click at [446, 20] on fb-range-datepicker "[DATE] - [DATE]" at bounding box center [332, 15] width 228 height 31
click at [437, 19] on button at bounding box center [423, 15] width 27 height 27
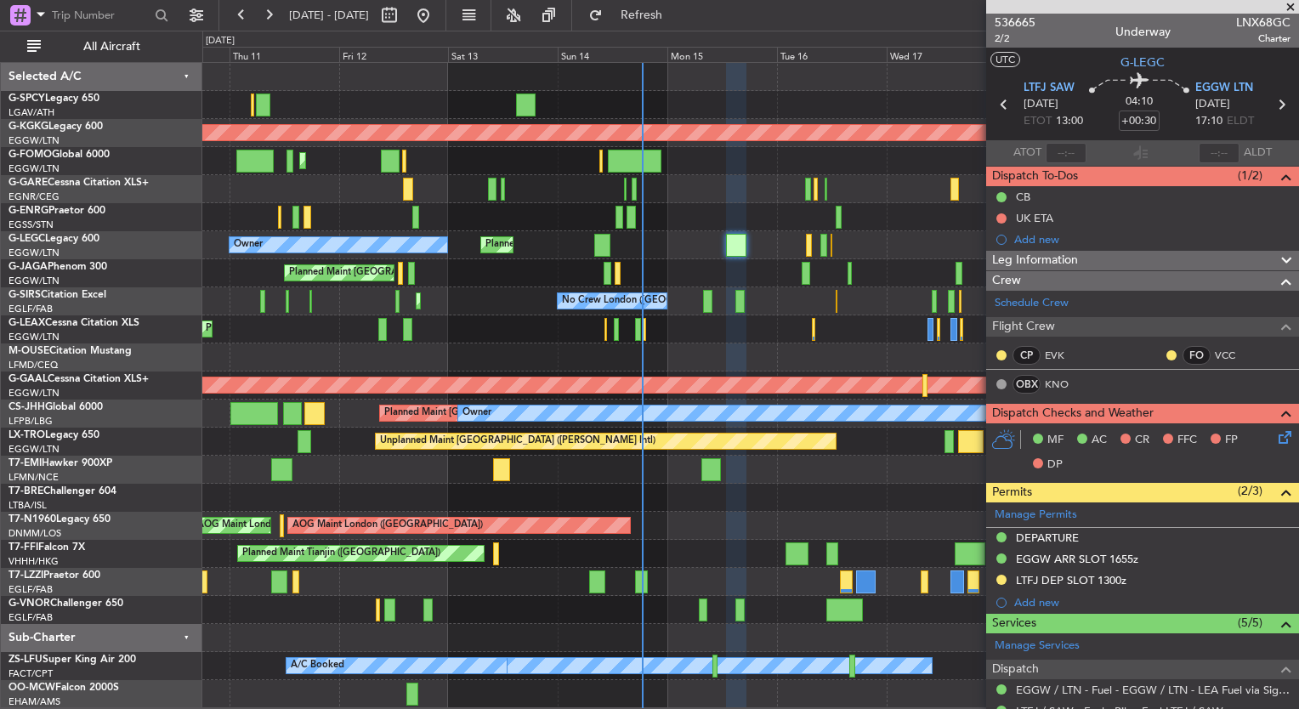
click at [1289, 8] on span at bounding box center [1290, 7] width 17 height 15
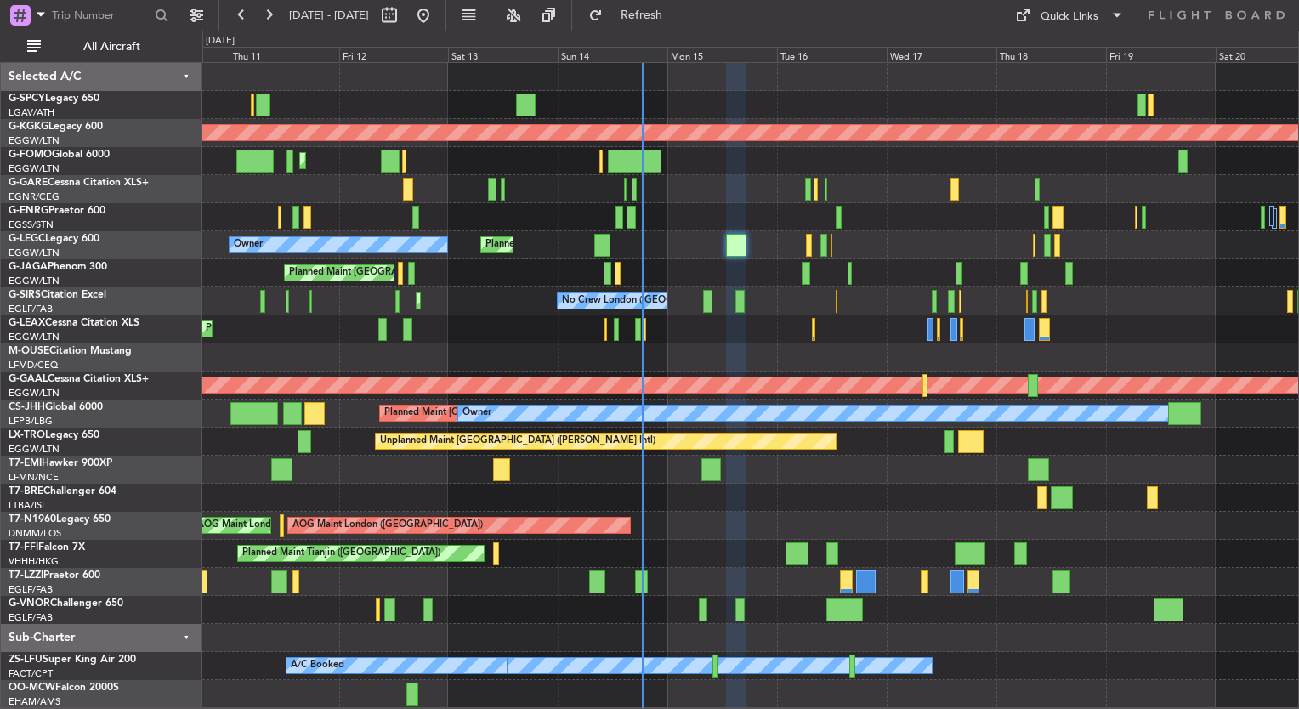
type input "0"
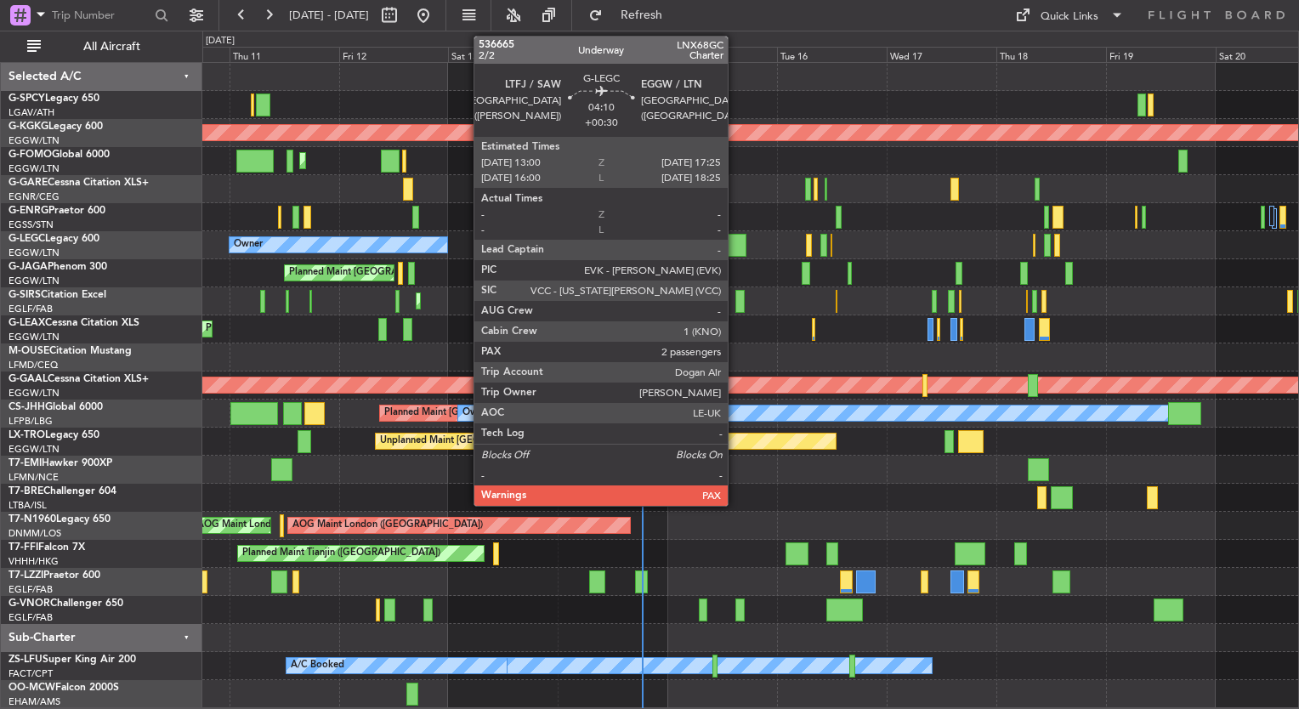
click at [738, 242] on div at bounding box center [736, 245] width 20 height 23
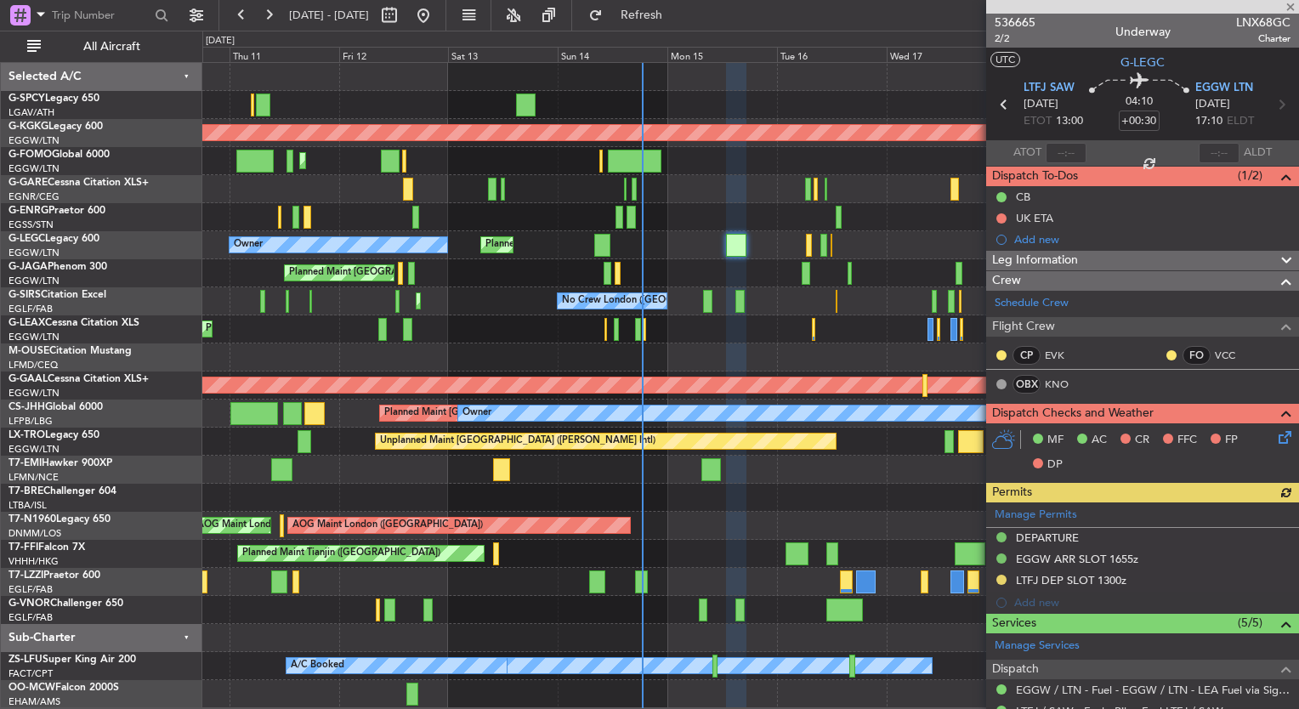
scroll to position [156, 0]
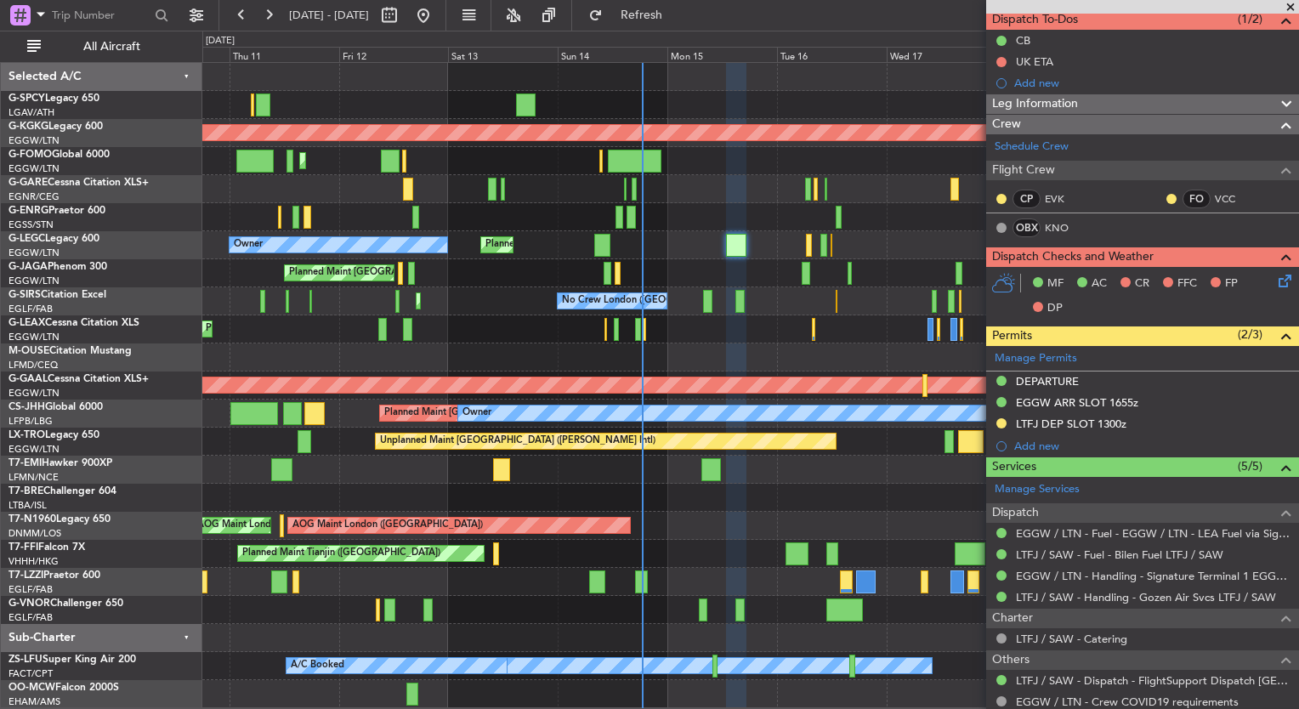
click at [1110, 108] on div "Leg Information" at bounding box center [1142, 104] width 313 height 20
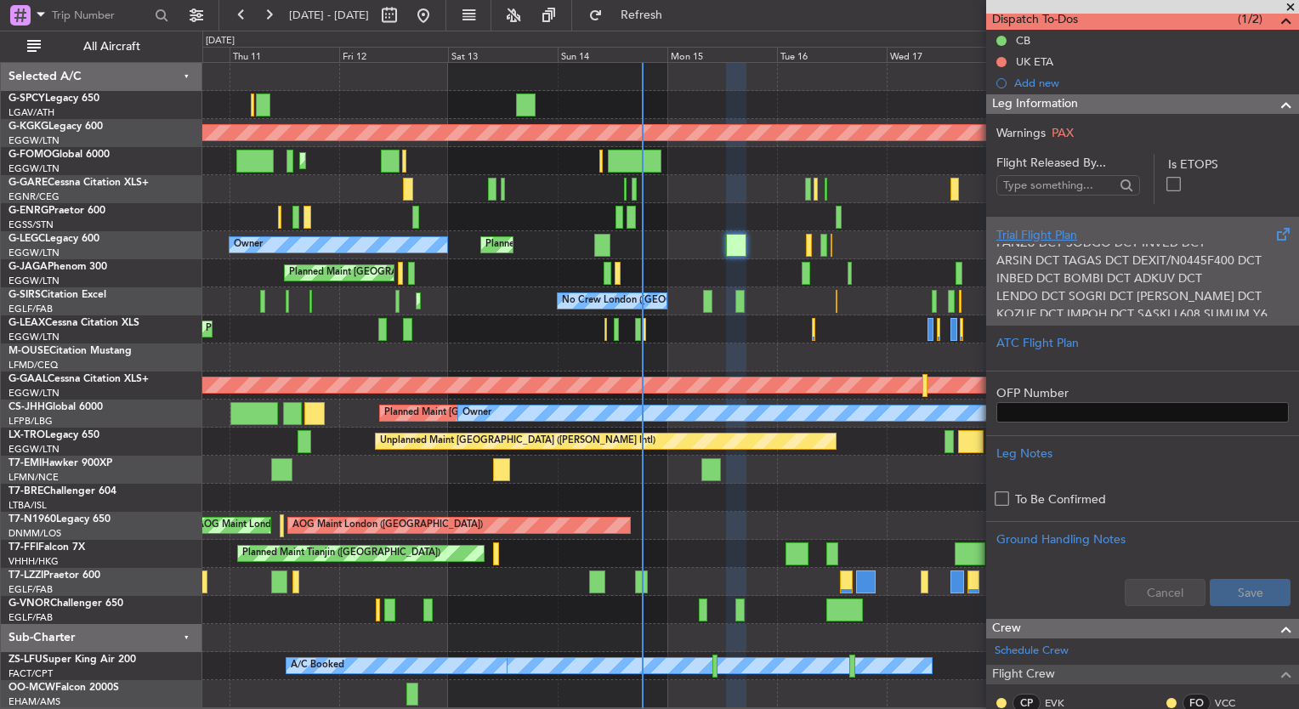
scroll to position [0, 0]
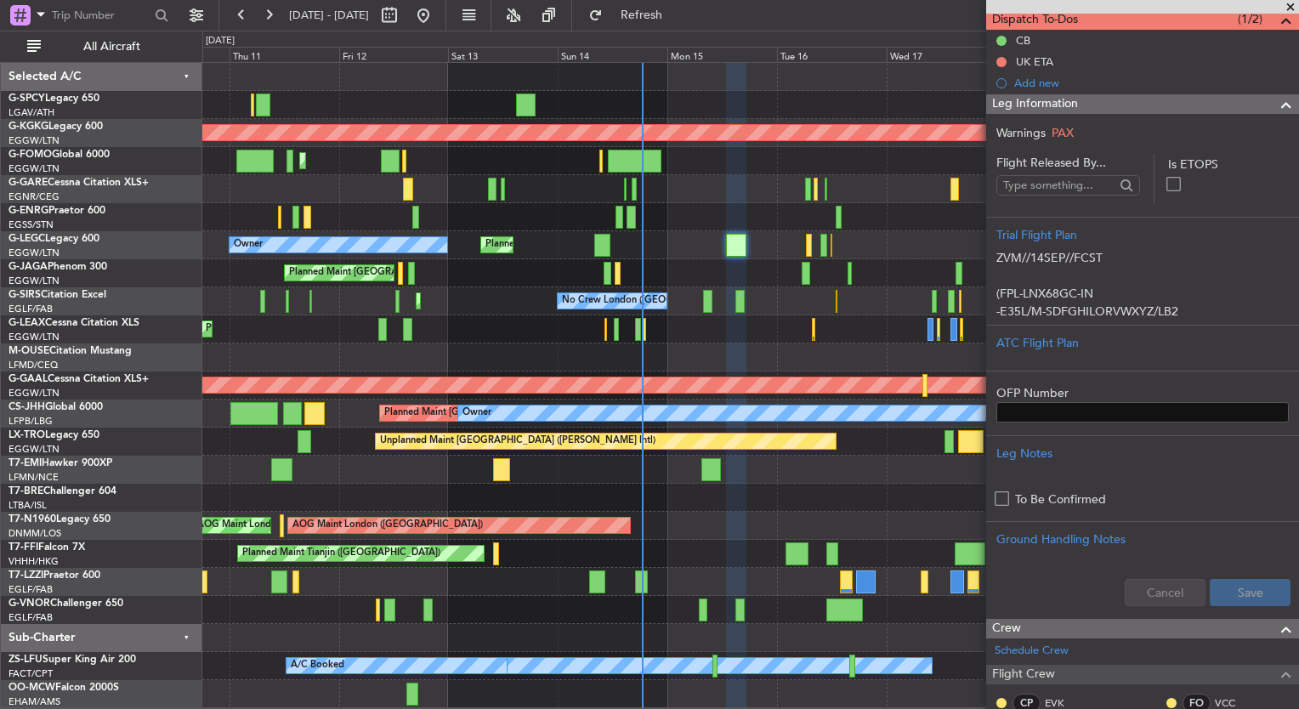
click at [1290, 8] on span at bounding box center [1290, 7] width 17 height 15
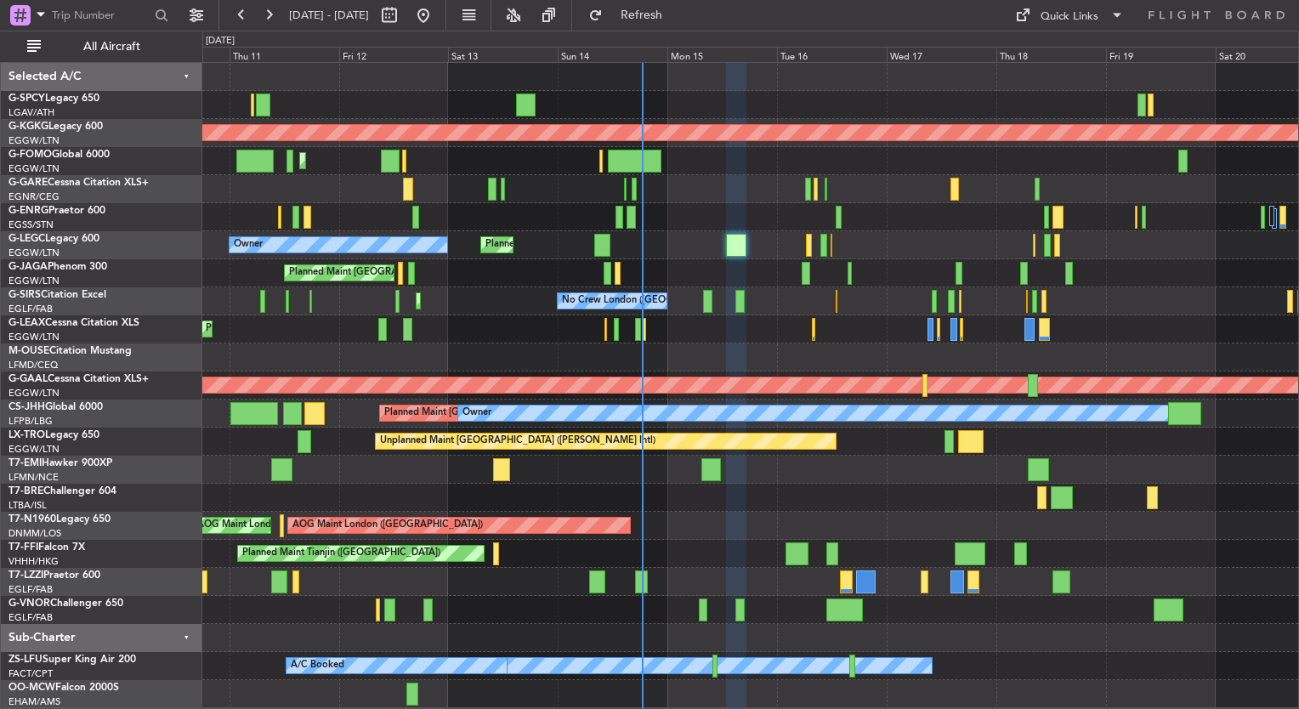
type input "0"
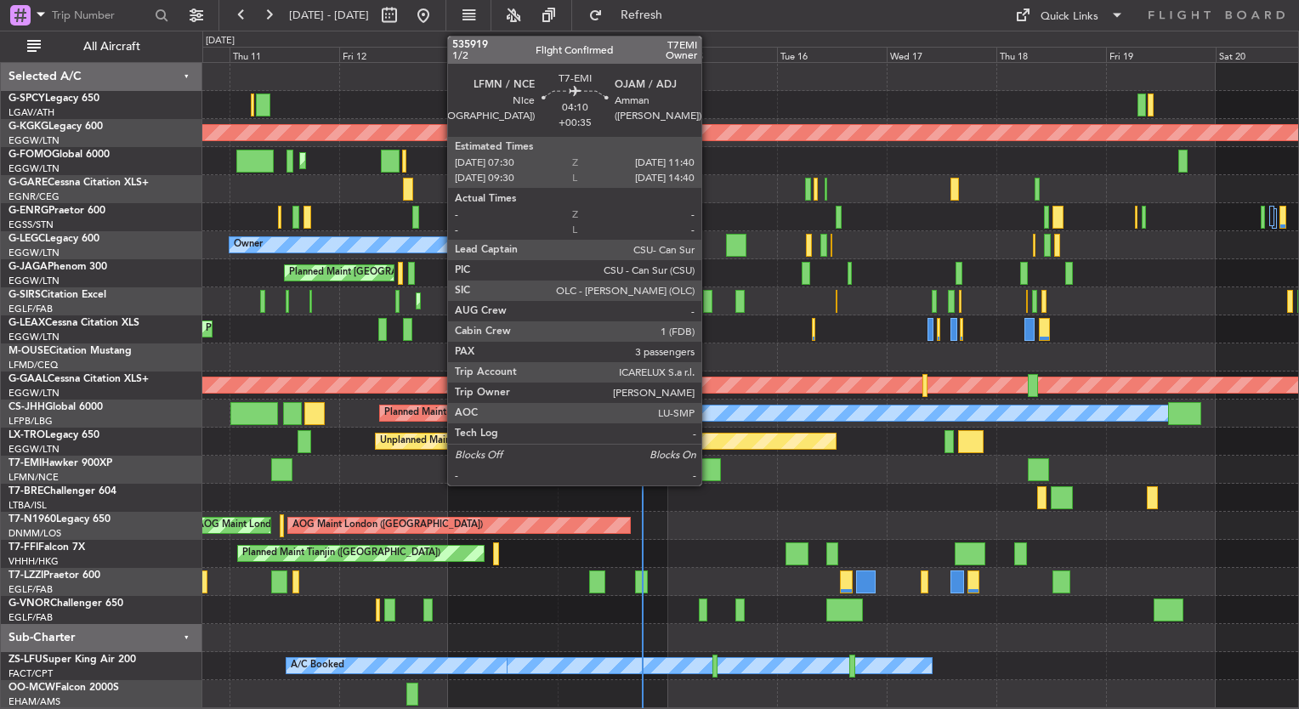
click at [709, 464] on div at bounding box center [711, 469] width 20 height 23
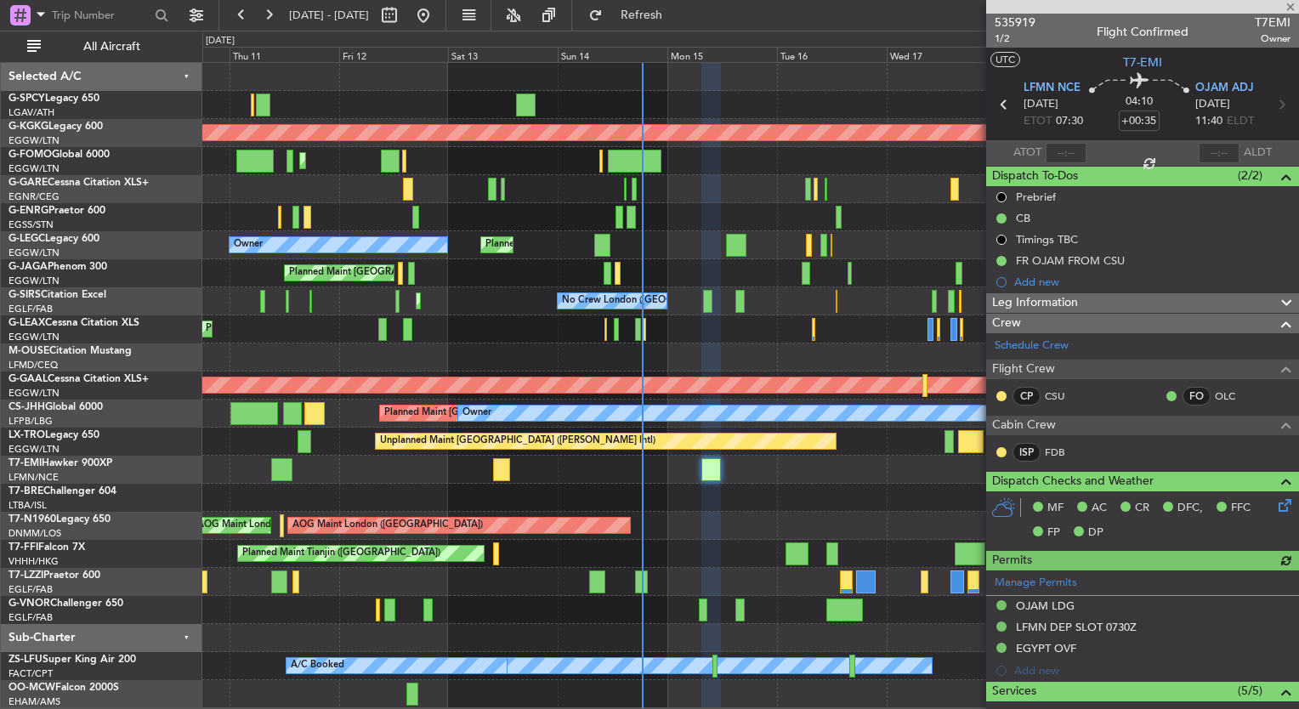
click at [1051, 305] on span "Leg Information" at bounding box center [1035, 303] width 86 height 20
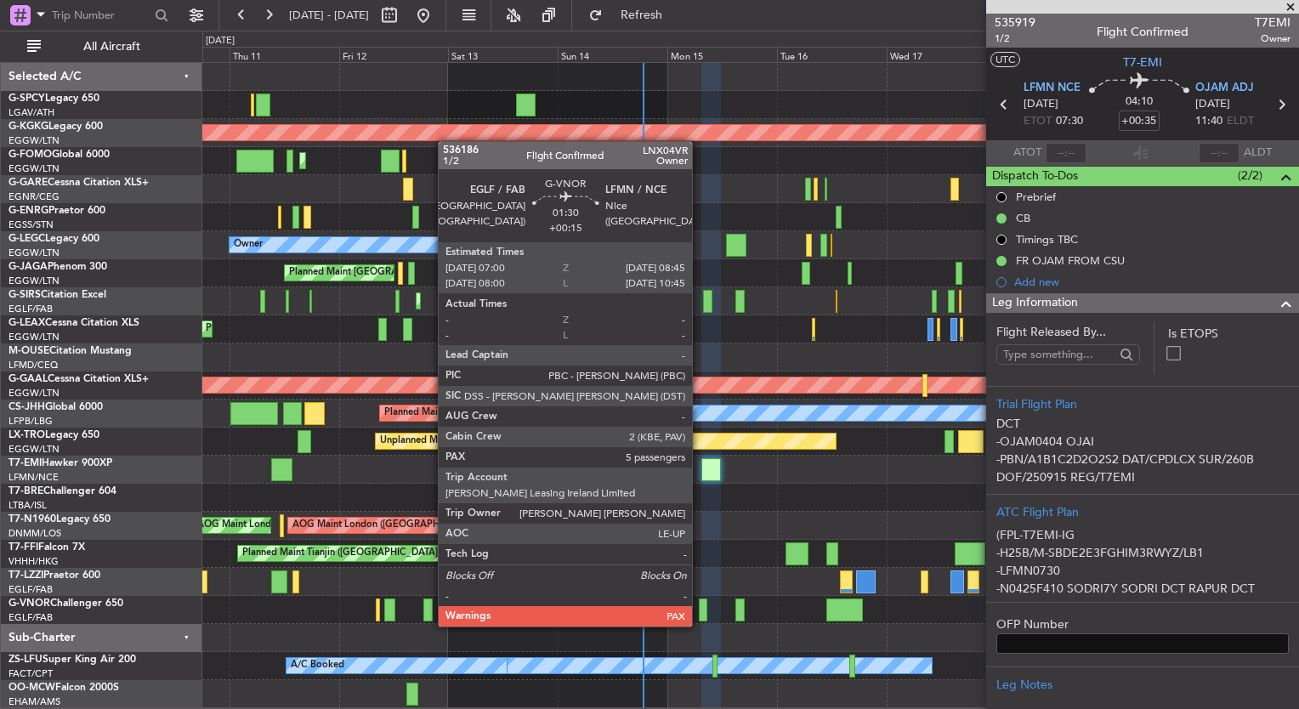
click at [699, 609] on div at bounding box center [703, 609] width 8 height 23
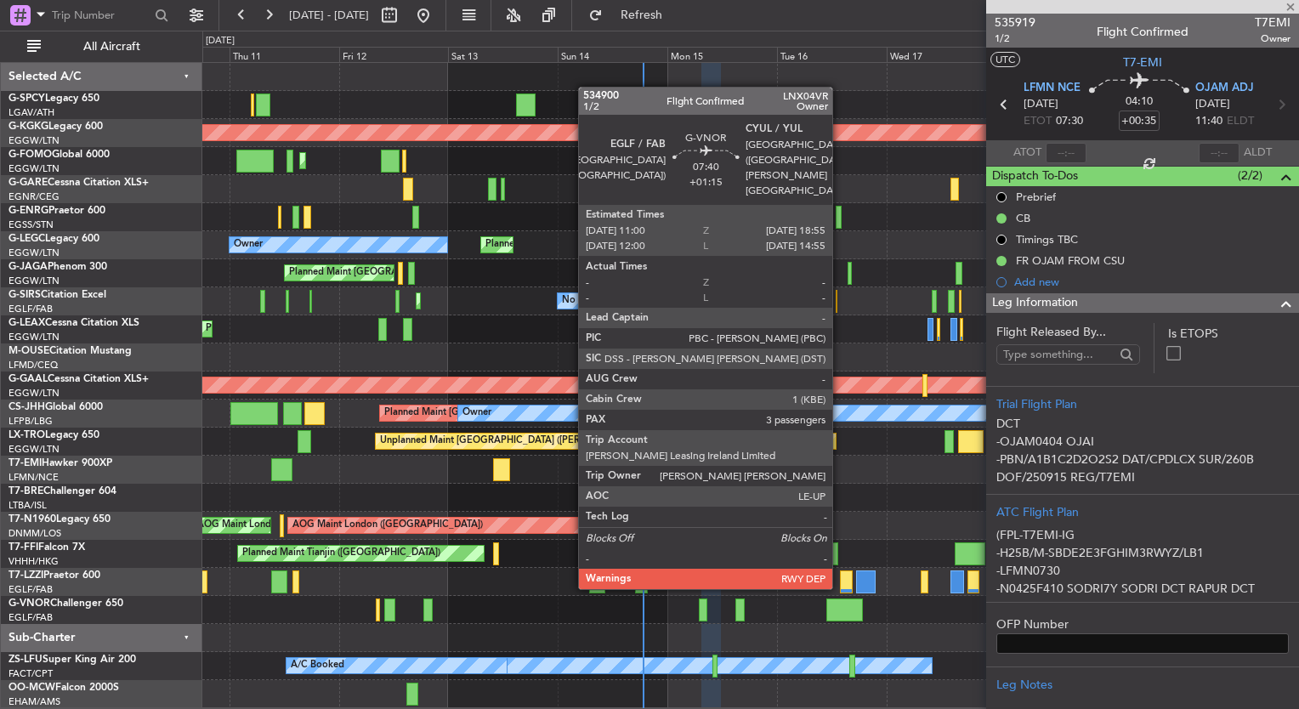
type input "+00:15"
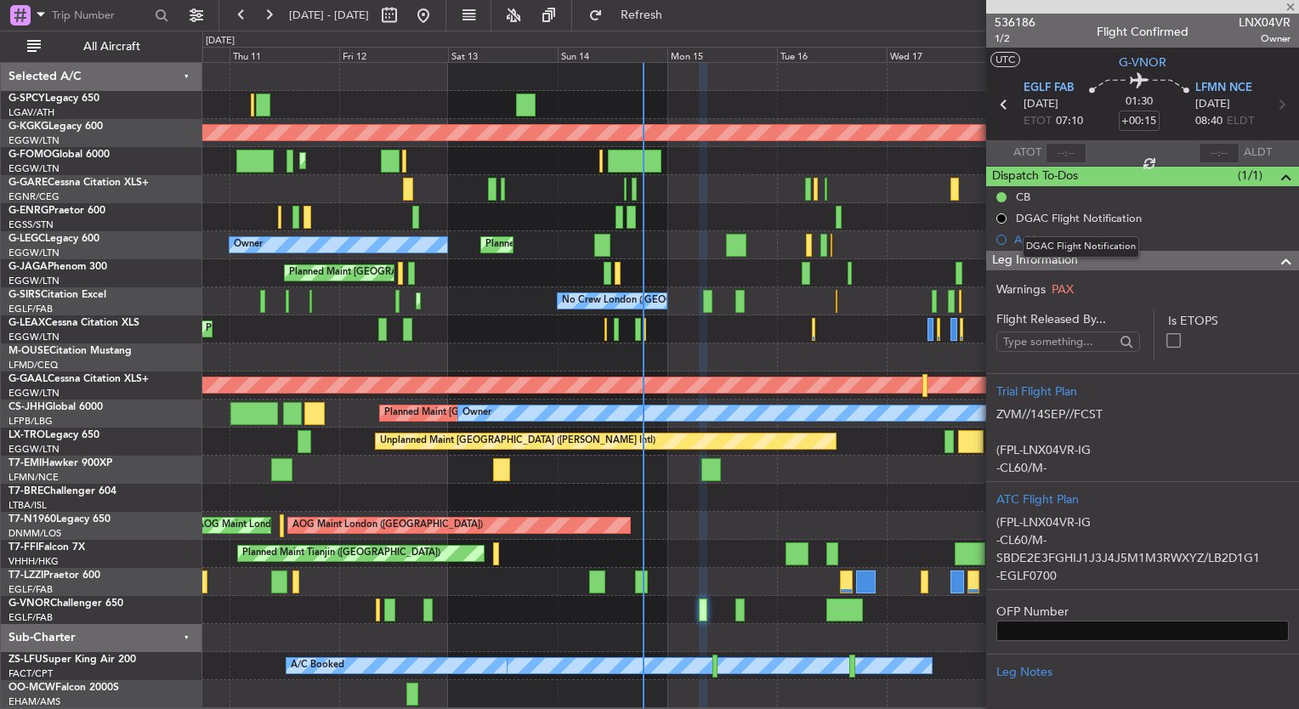
click at [1108, 260] on mat-tooltip-component "DGAC Flight Notification" at bounding box center [1081, 246] width 140 height 45
click at [1276, 263] on span at bounding box center [1286, 261] width 20 height 20
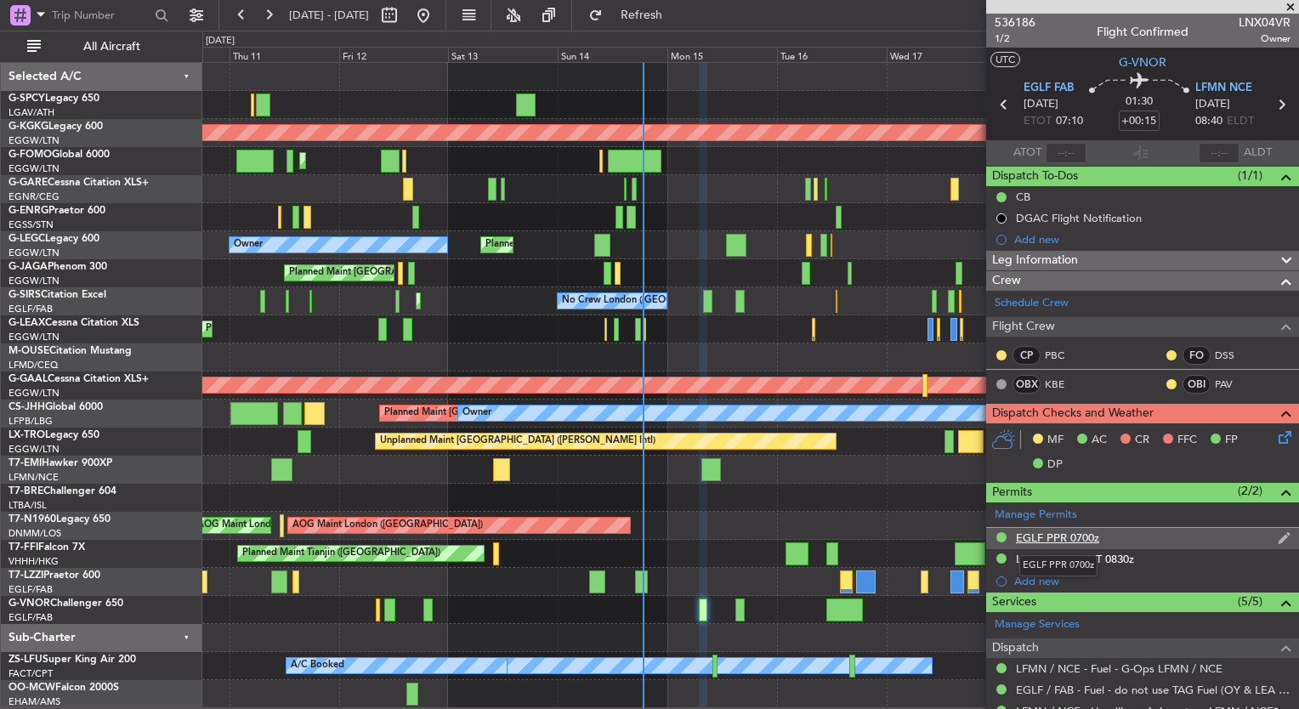
click at [1064, 535] on div "EGLF PPR 0700z" at bounding box center [1057, 537] width 83 height 14
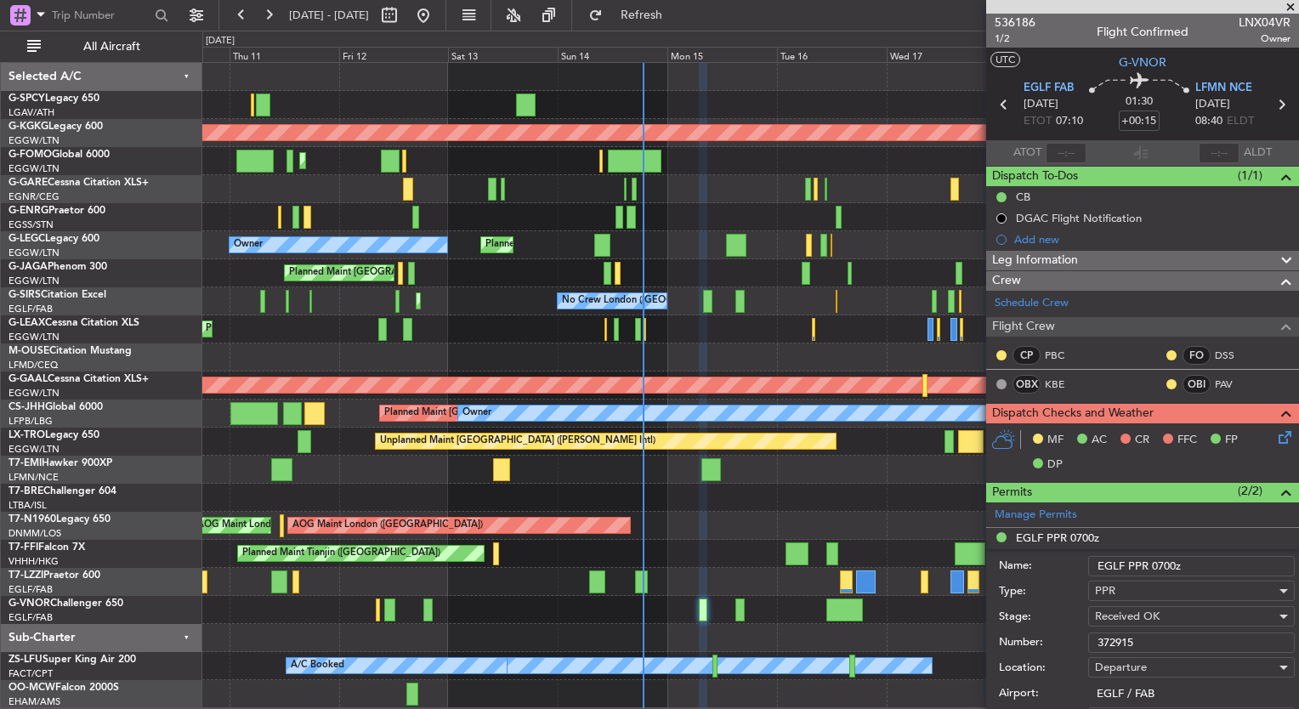
click at [1124, 637] on input "372915" at bounding box center [1191, 642] width 207 height 20
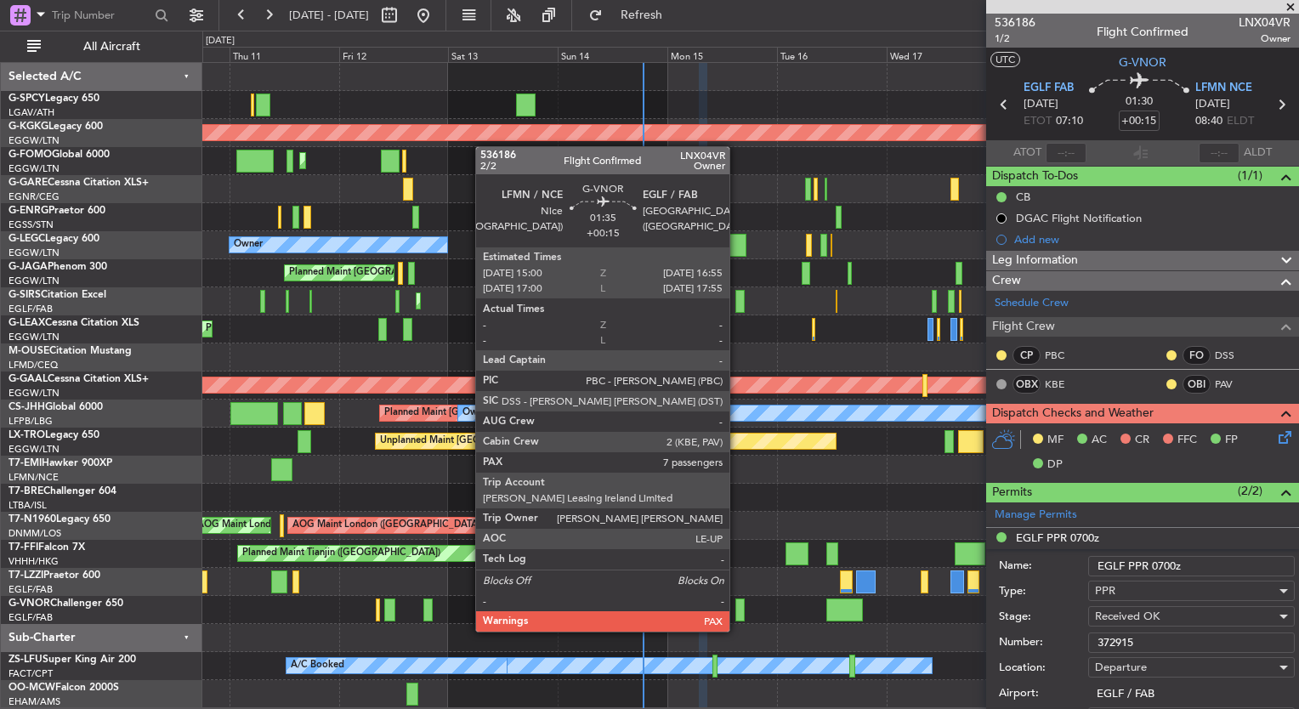
click at [744, 613] on div at bounding box center [739, 609] width 9 height 23
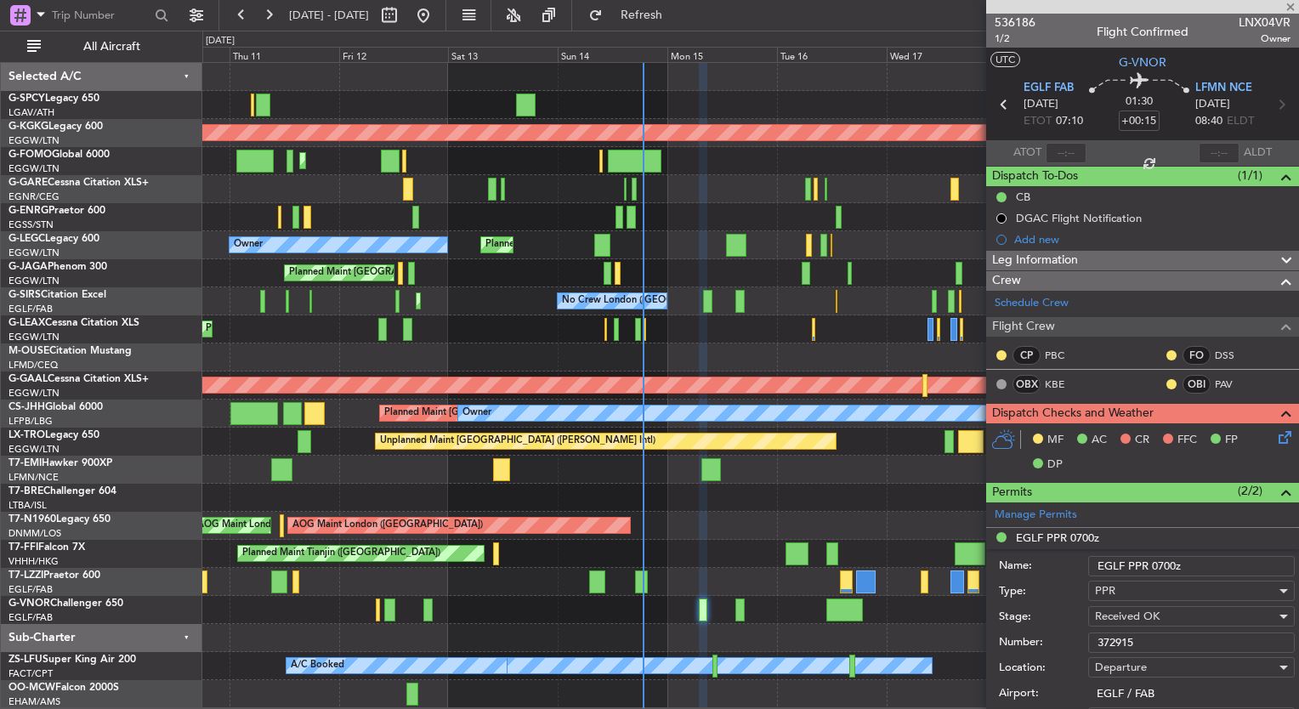
type input "7"
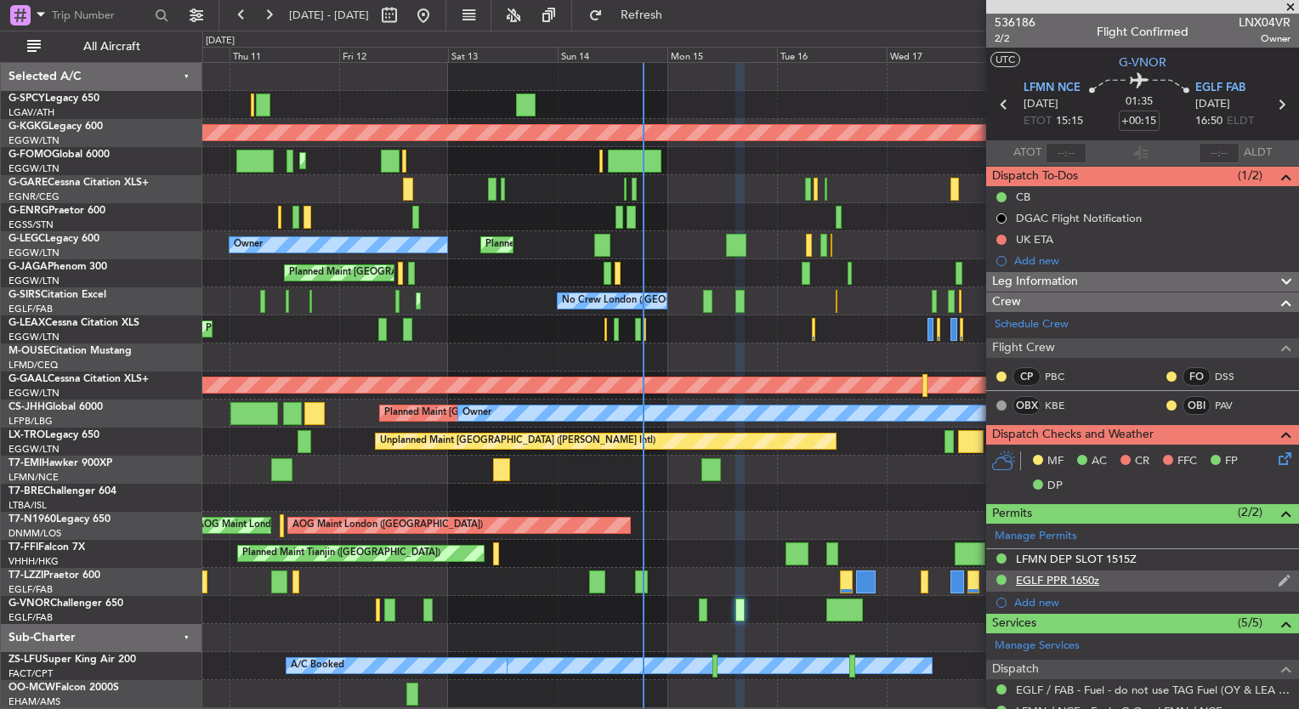
click at [1074, 580] on div "EGLF PPR 1650z" at bounding box center [1057, 580] width 83 height 14
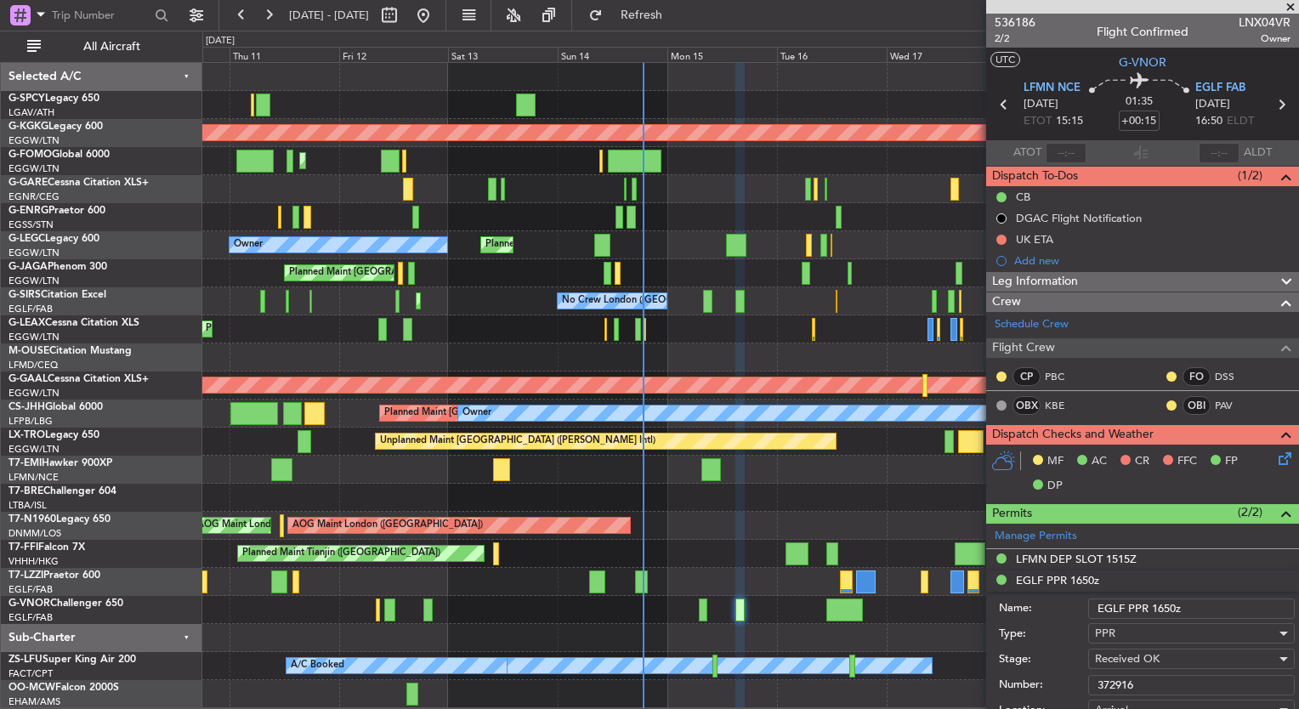
click at [1138, 693] on input "372916" at bounding box center [1191, 685] width 207 height 20
click at [1122, 679] on input "372916" at bounding box center [1191, 685] width 207 height 20
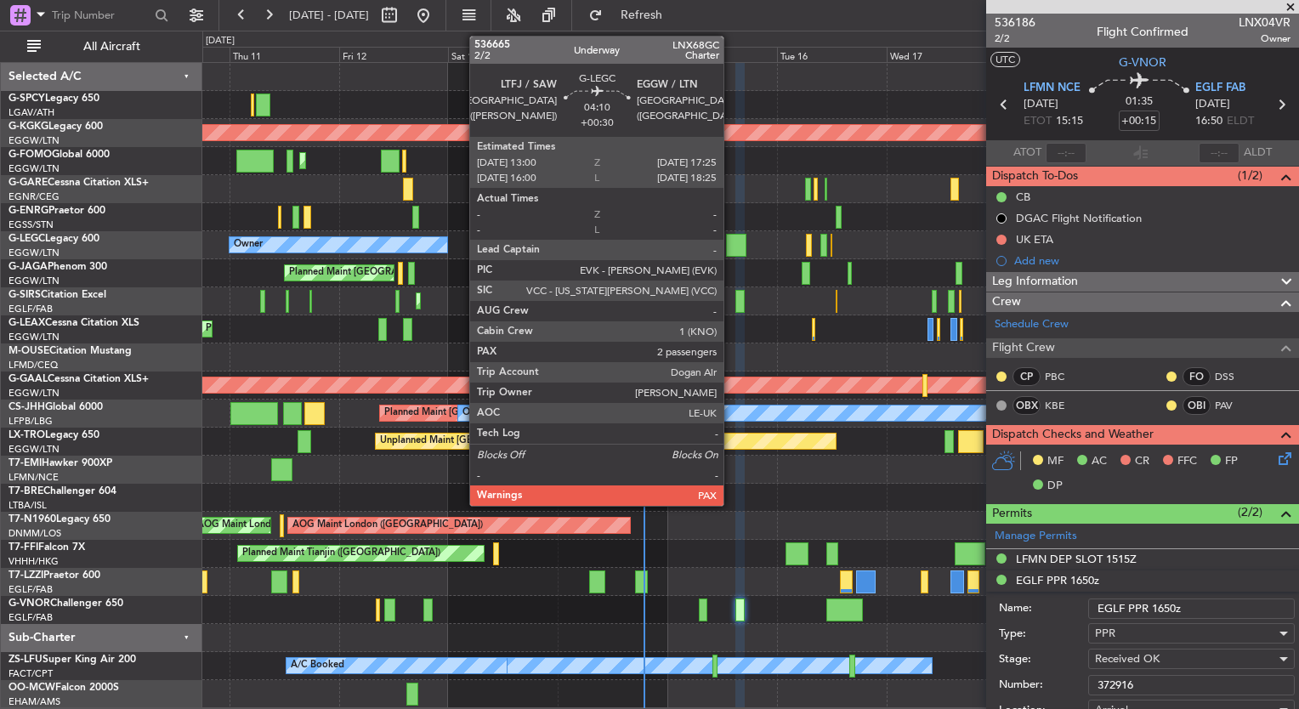
click at [731, 252] on div at bounding box center [736, 245] width 20 height 23
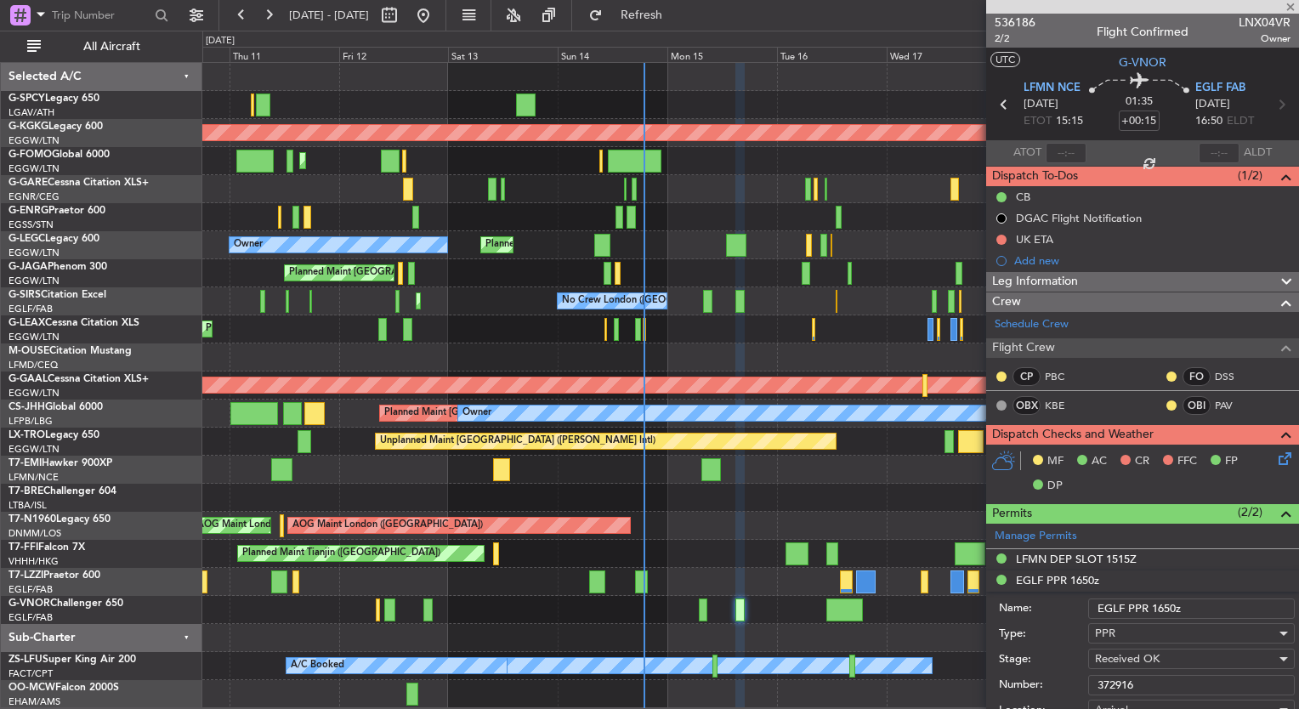
type input "+00:30"
type input "2"
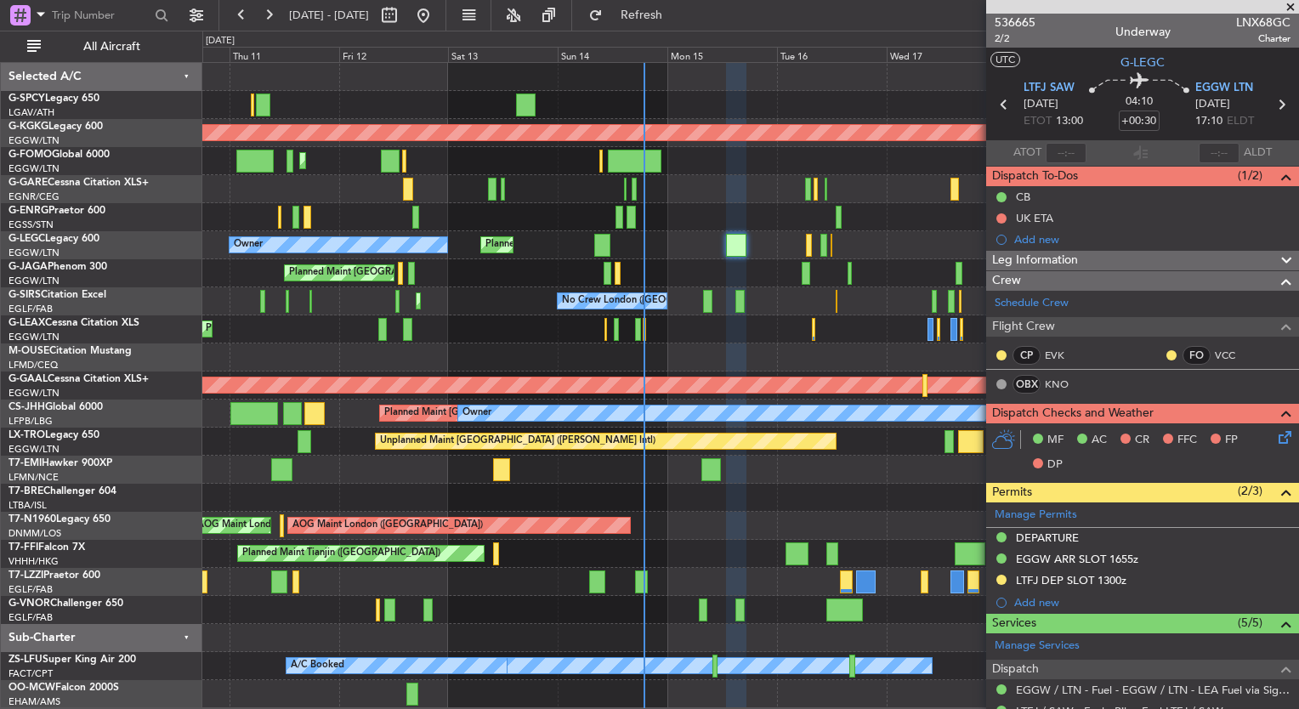
click at [1275, 434] on icon at bounding box center [1282, 435] width 14 height 14
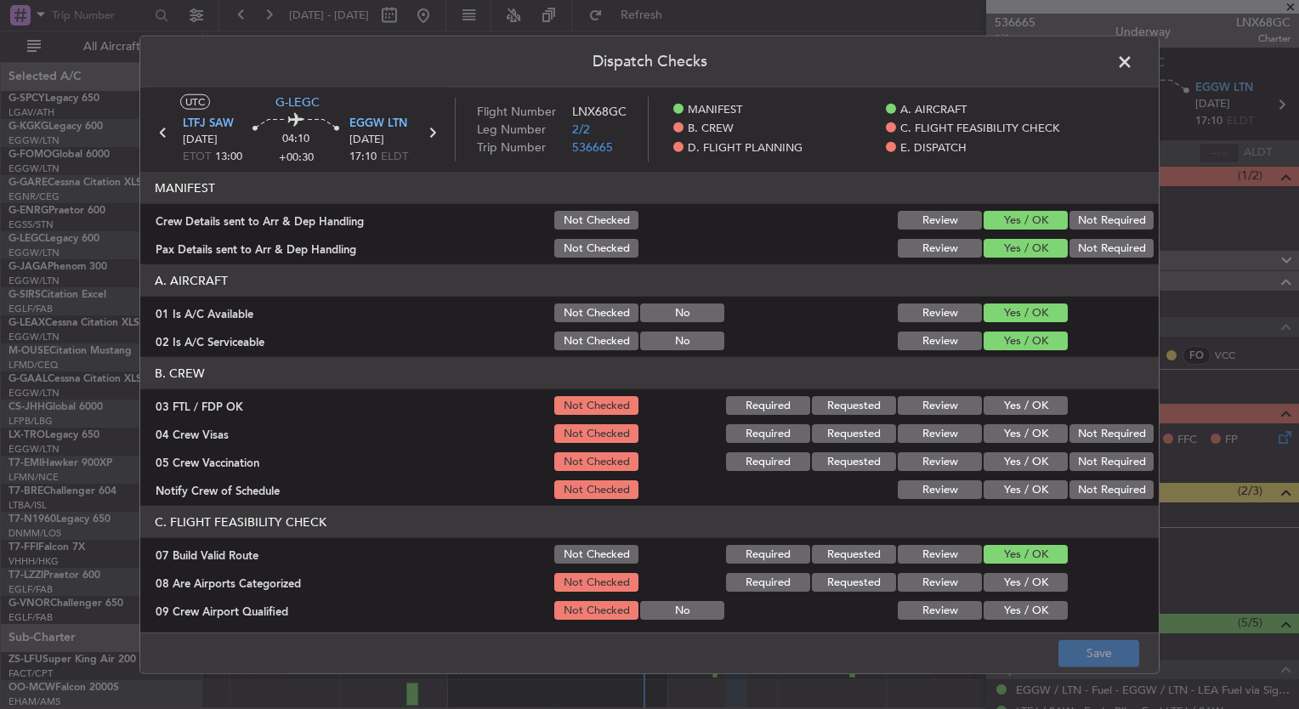
click at [1006, 406] on button "Yes / OK" at bounding box center [1025, 405] width 84 height 19
click at [1016, 445] on section "B. CREW 03 FTL / FDP OK Not Checked Required Requested Review Yes / OK 04 Crew …" at bounding box center [649, 429] width 1018 height 144
click at [1013, 436] on button "Yes / OK" at bounding box center [1025, 433] width 84 height 19
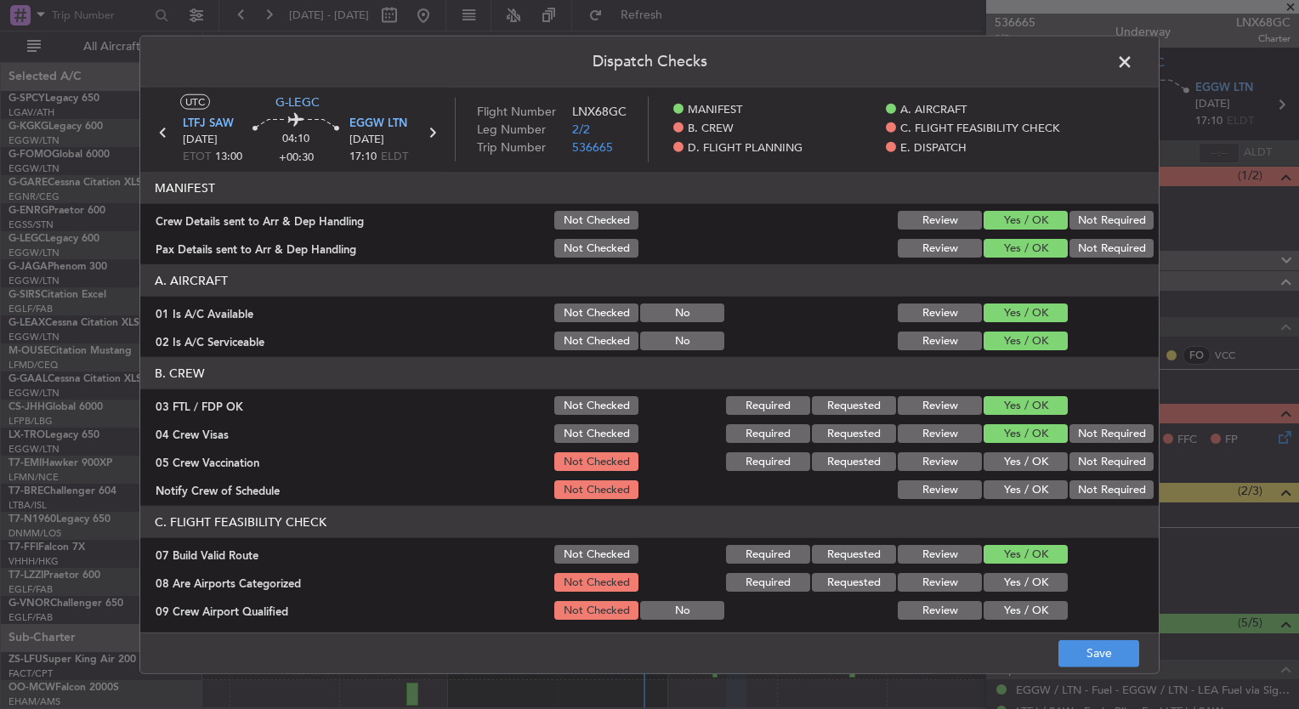
click at [1020, 455] on button "Yes / OK" at bounding box center [1025, 461] width 84 height 19
click at [1023, 480] on button "Yes / OK" at bounding box center [1025, 489] width 84 height 19
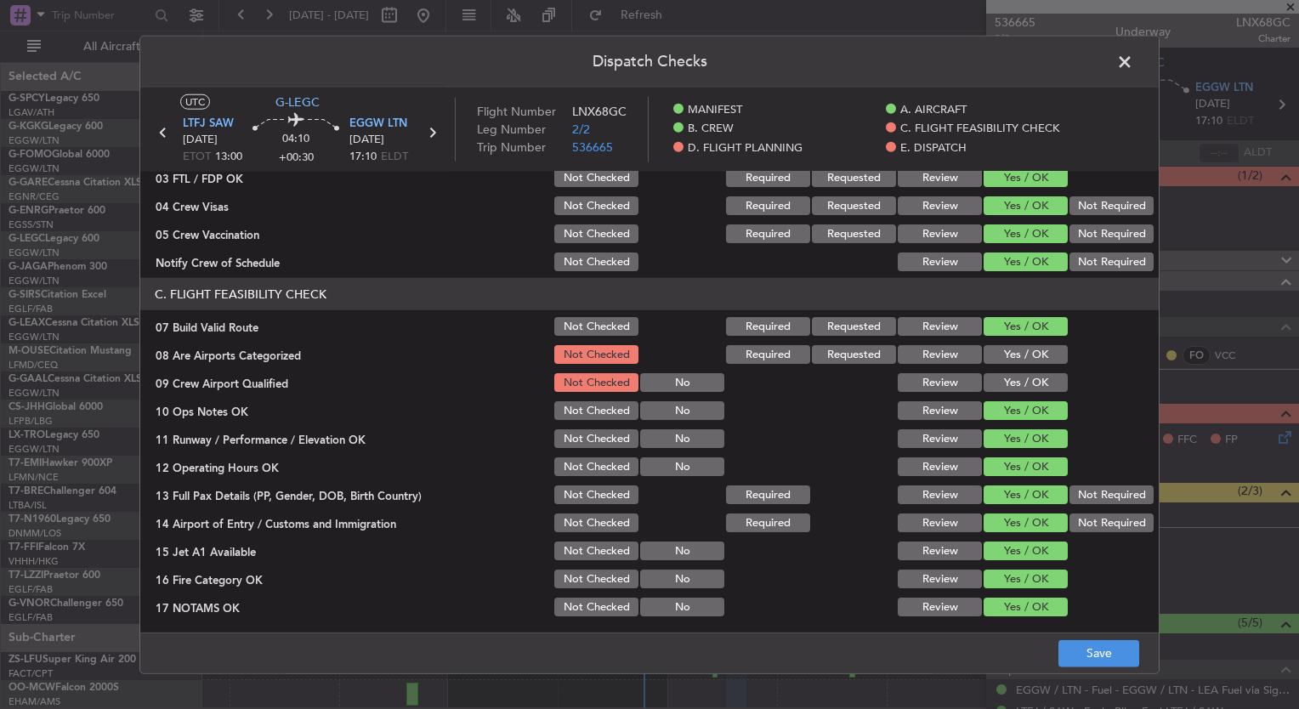
click at [986, 348] on button "Yes / OK" at bounding box center [1025, 354] width 84 height 19
click at [993, 365] on section "C. FLIGHT FEASIBILITY CHECK 07 Build Valid Route Not Checked Required Requested…" at bounding box center [649, 504] width 1018 height 453
click at [999, 379] on button "Yes / OK" at bounding box center [1025, 382] width 84 height 19
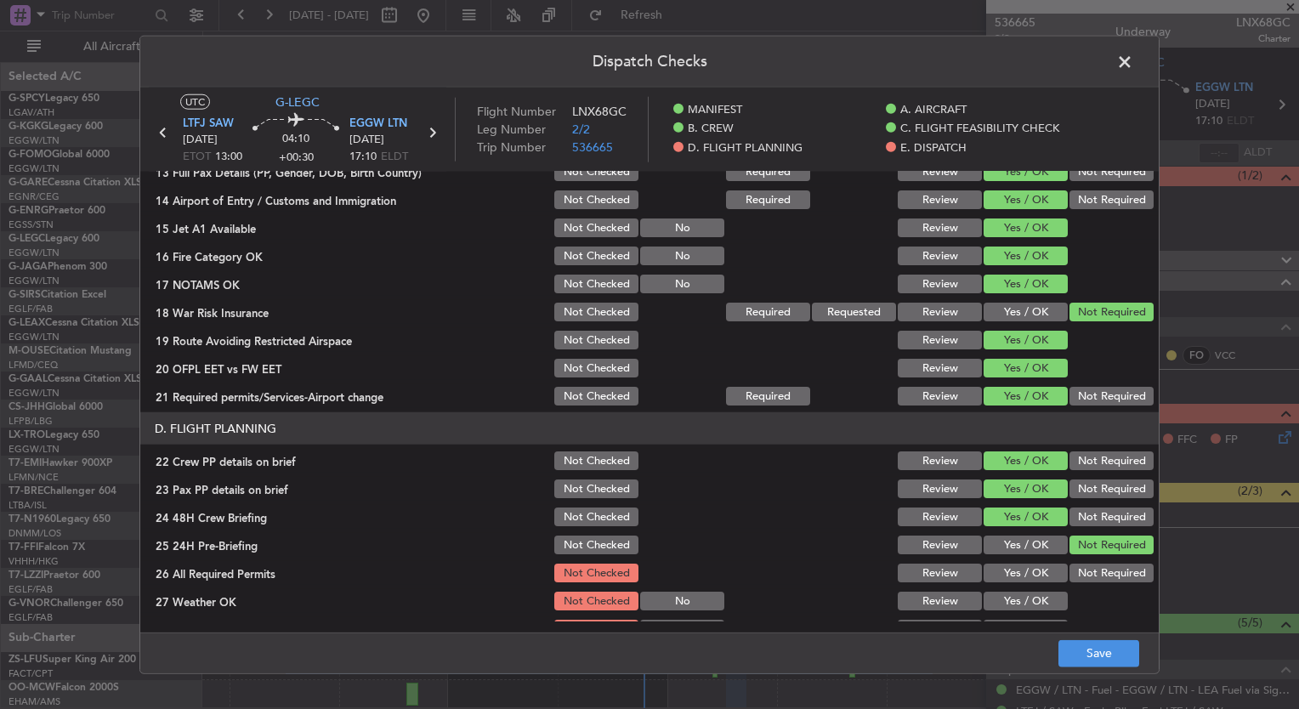
scroll to position [551, 0]
click at [1085, 650] on button "Save" at bounding box center [1098, 652] width 81 height 27
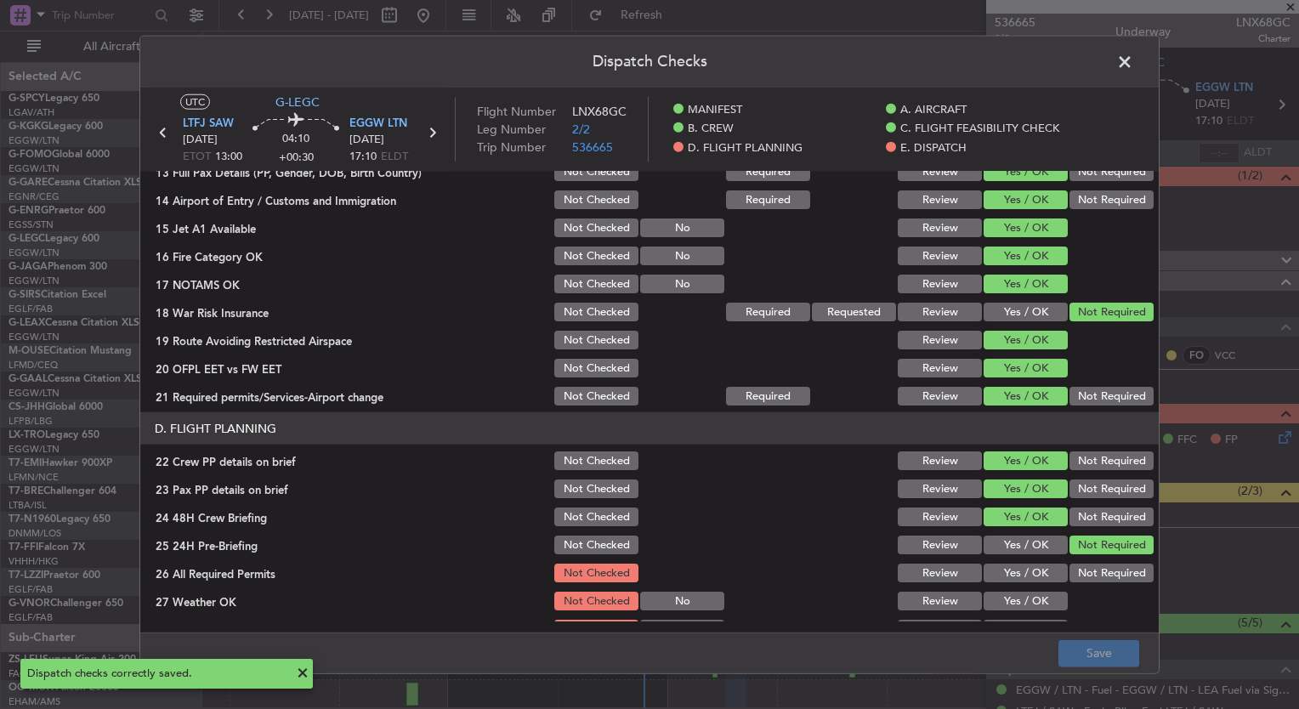
click at [1133, 58] on span at bounding box center [1133, 66] width 0 height 34
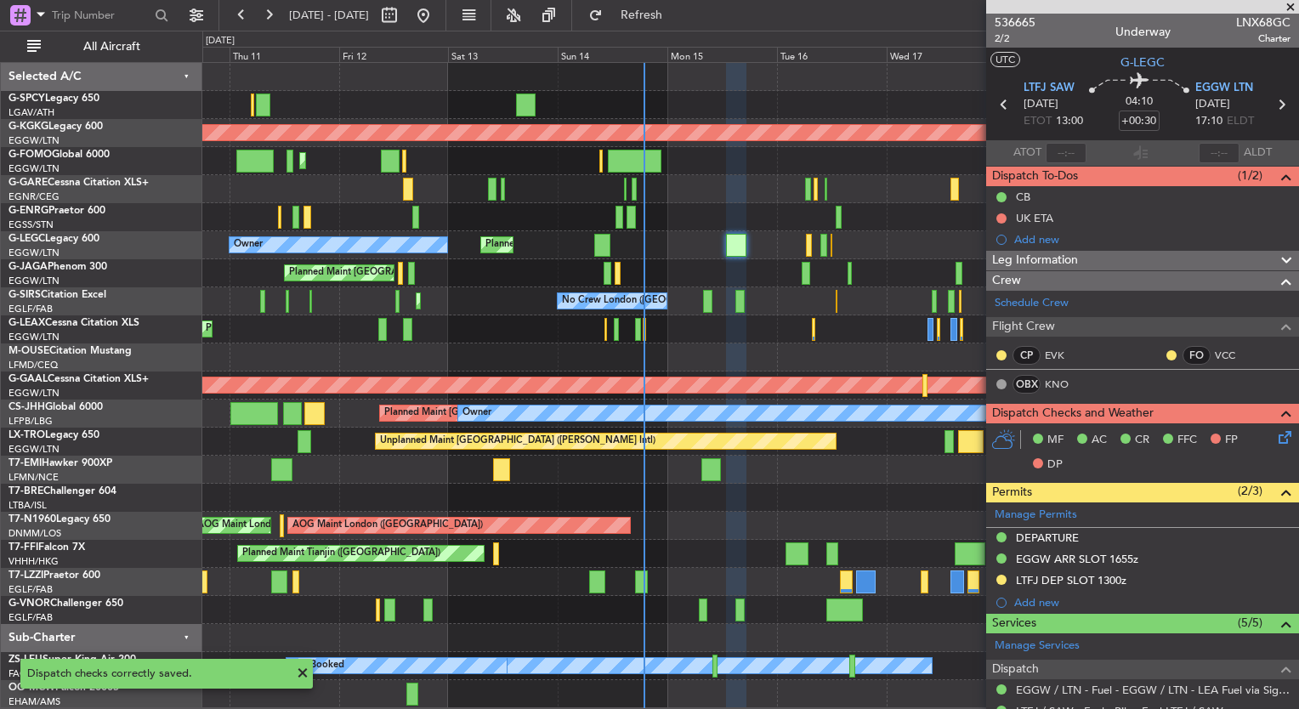
click at [711, 301] on div "Planned Maint London (Farnborough) No Crew London (Farnborough) AOG Maint Kemble" at bounding box center [750, 301] width 1096 height 28
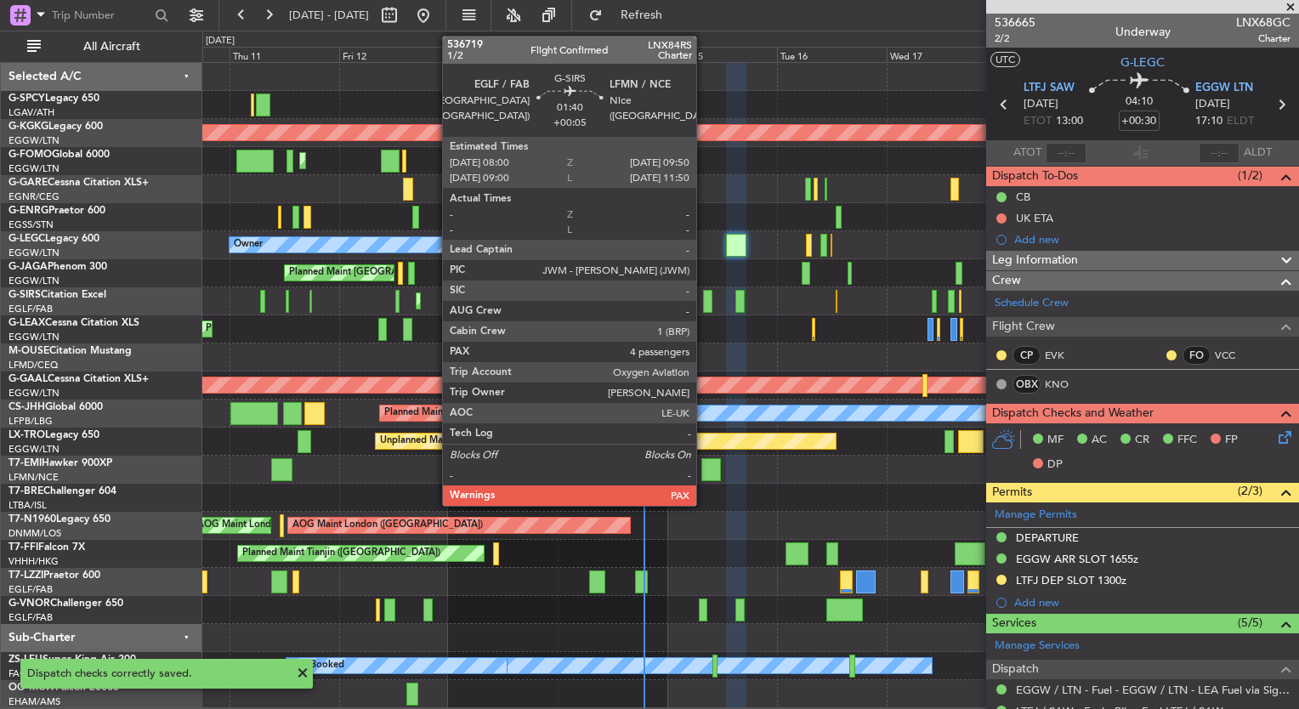
click at [704, 303] on div at bounding box center [707, 301] width 8 height 23
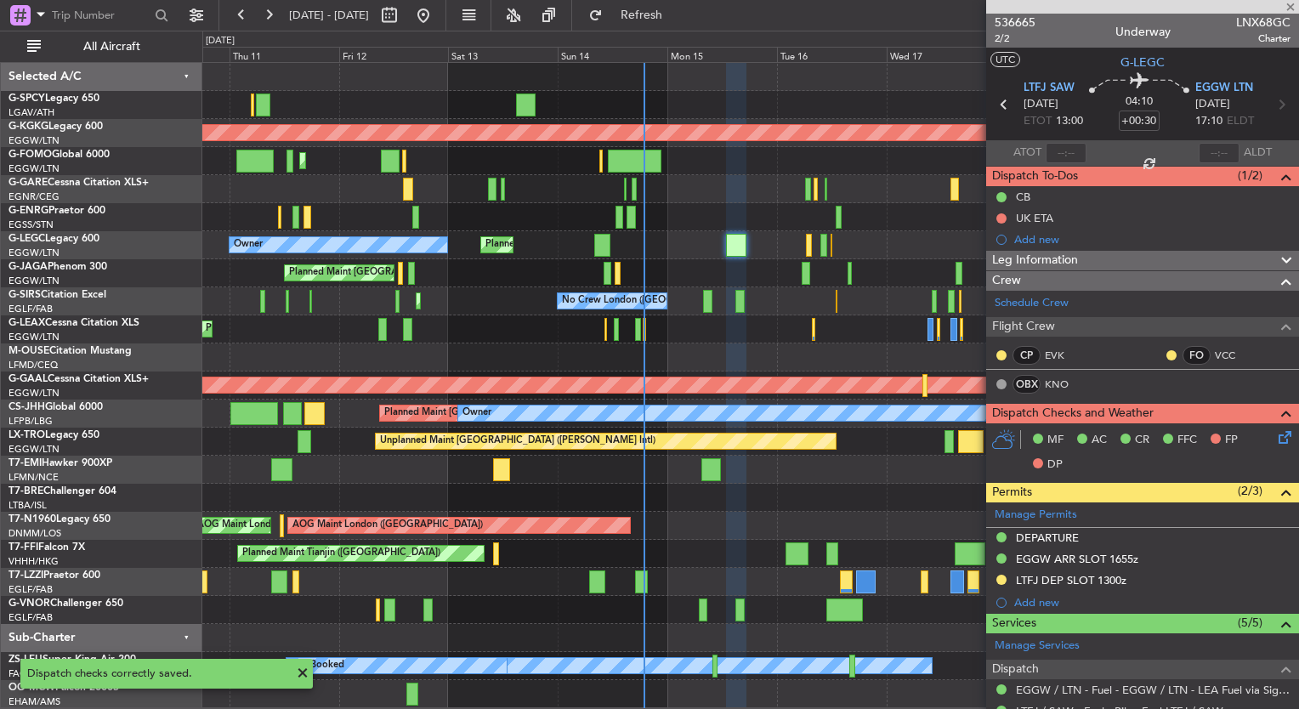
type input "+00:05"
type input "4"
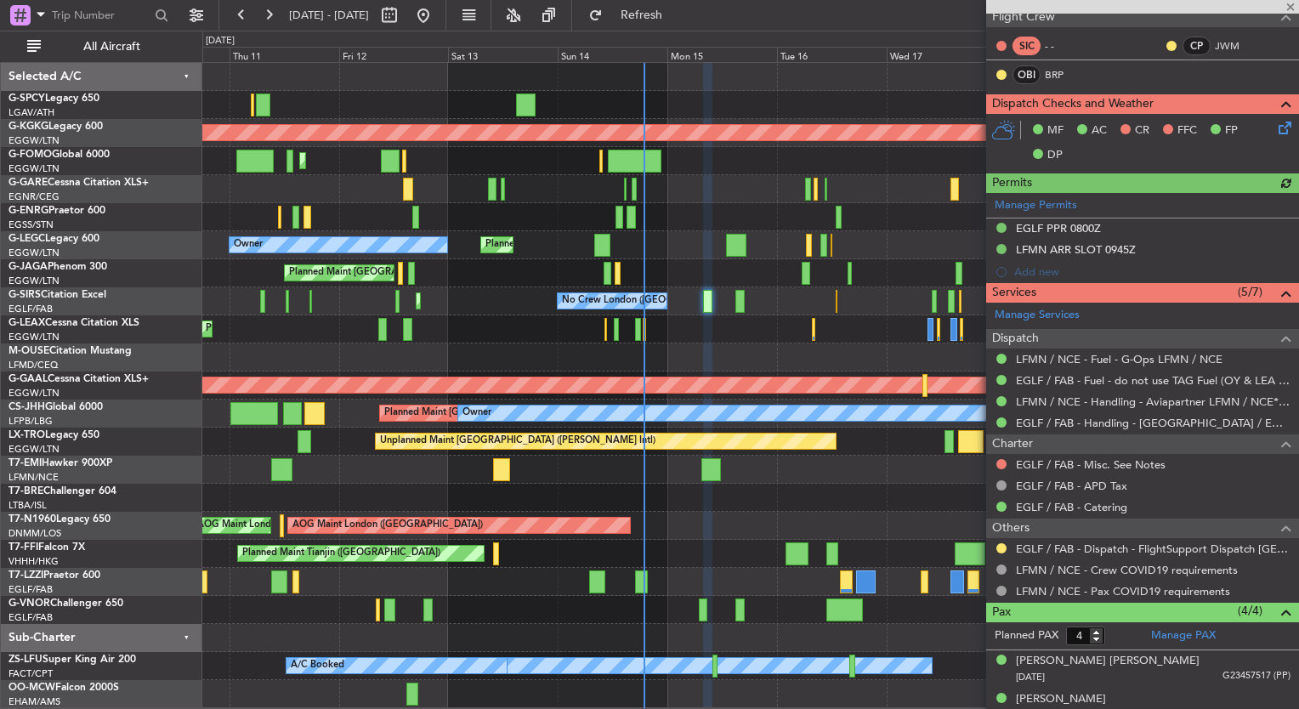
scroll to position [309, 0]
click at [1084, 462] on link "EGLF / FAB - Misc. See Notes" at bounding box center [1091, 464] width 150 height 14
click at [998, 463] on button at bounding box center [1001, 464] width 10 height 10
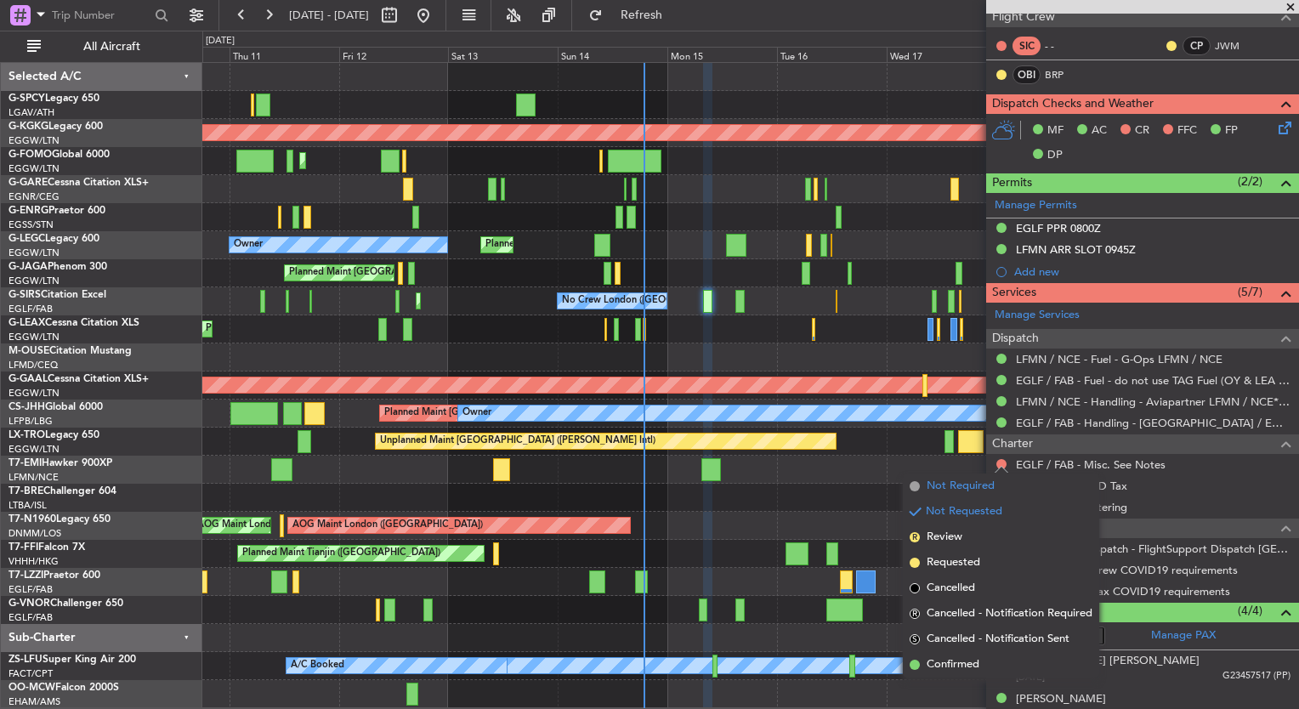
click at [982, 492] on span "Not Required" at bounding box center [960, 486] width 68 height 17
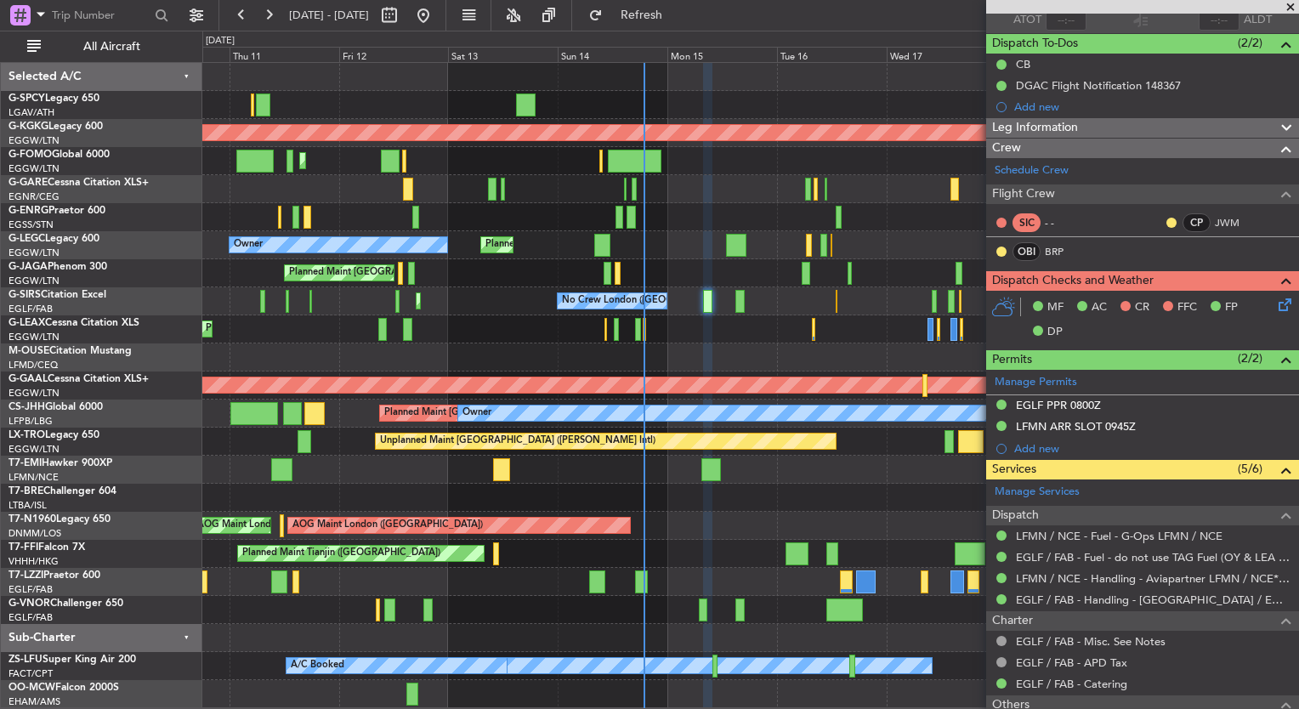
scroll to position [129, 0]
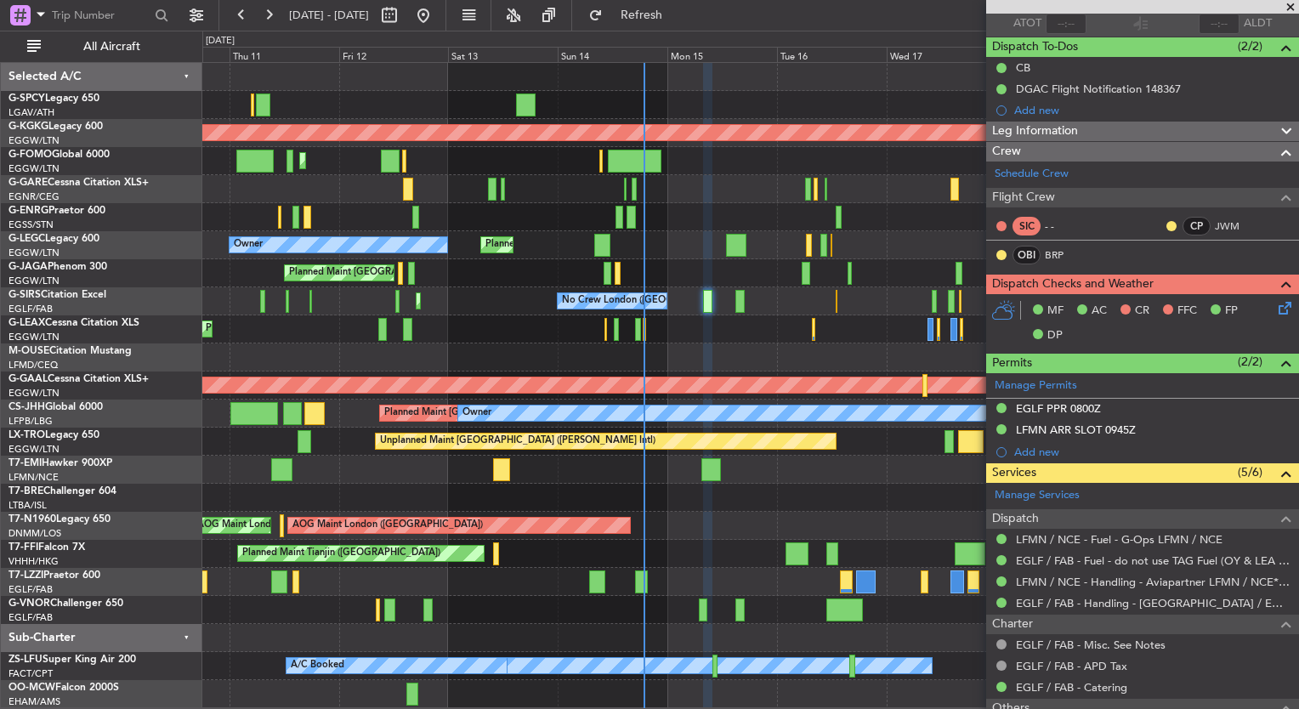
click at [1275, 303] on icon at bounding box center [1282, 305] width 14 height 14
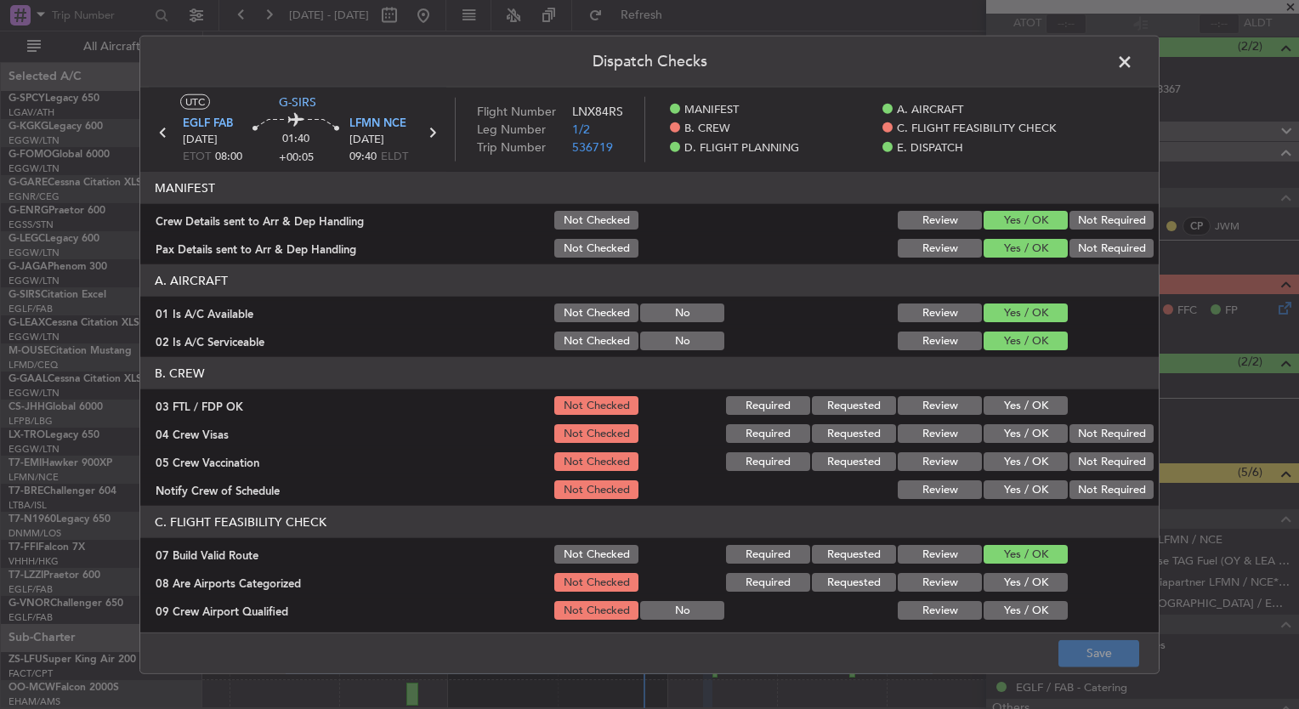
click at [1003, 406] on button "Yes / OK" at bounding box center [1025, 405] width 84 height 19
click at [1002, 426] on button "Yes / OK" at bounding box center [1025, 433] width 84 height 19
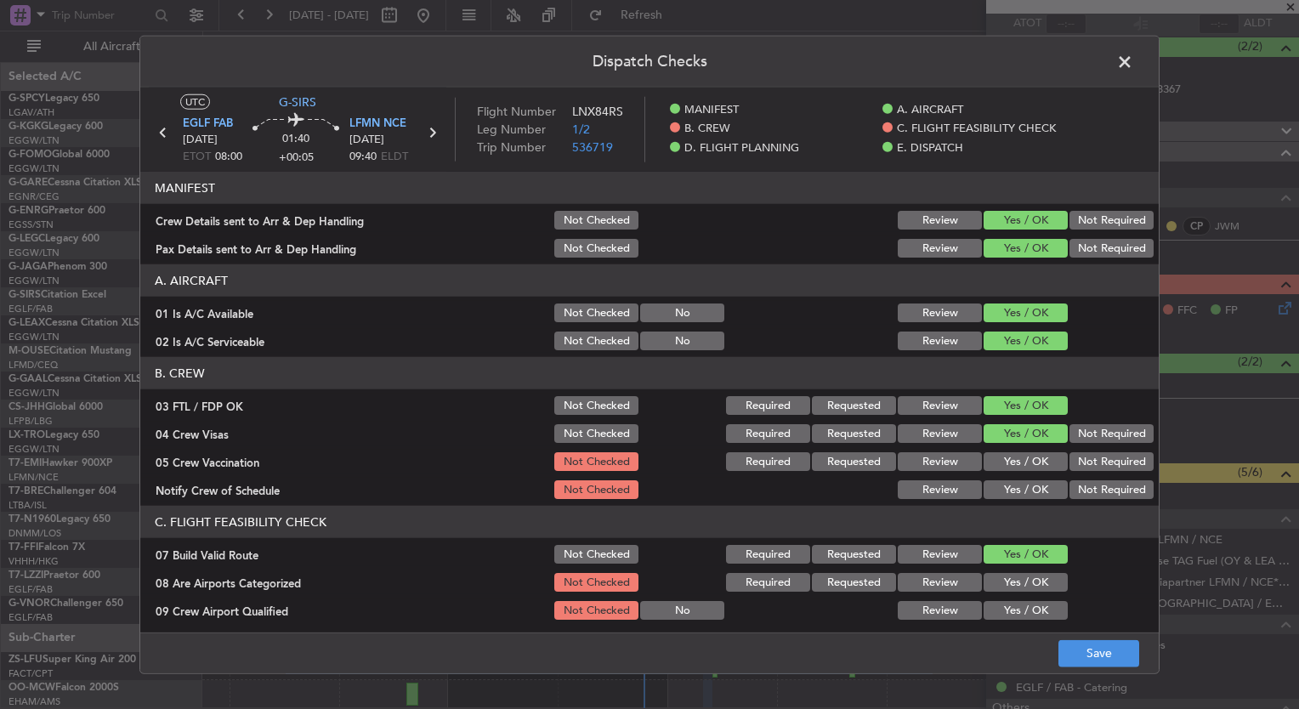
click at [1010, 457] on button "Yes / OK" at bounding box center [1025, 461] width 84 height 19
click at [1022, 483] on button "Yes / OK" at bounding box center [1025, 489] width 84 height 19
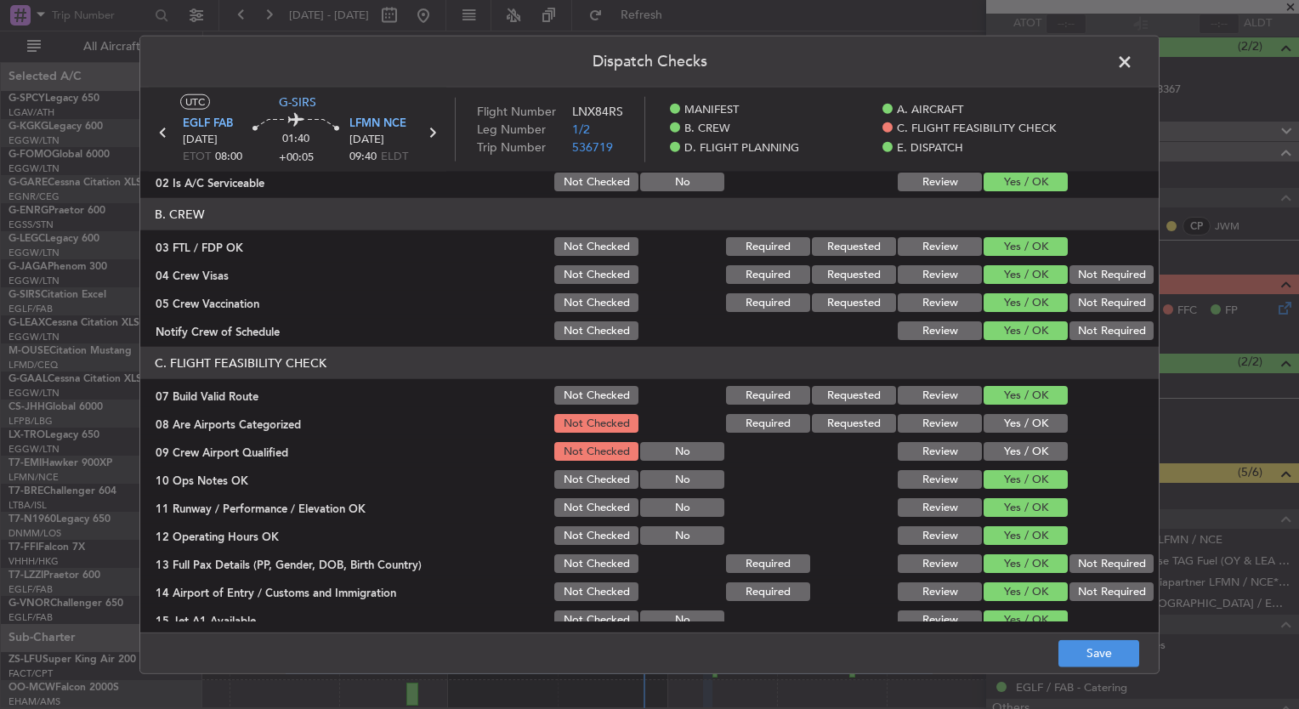
scroll to position [160, 0]
click at [1003, 420] on button "Yes / OK" at bounding box center [1025, 422] width 84 height 19
click at [1010, 437] on section "C. FLIGHT FEASIBILITY CHECK 07 Build Valid Route Not Checked Required Requested…" at bounding box center [649, 572] width 1018 height 453
click at [1011, 443] on button "Yes / OK" at bounding box center [1025, 450] width 84 height 19
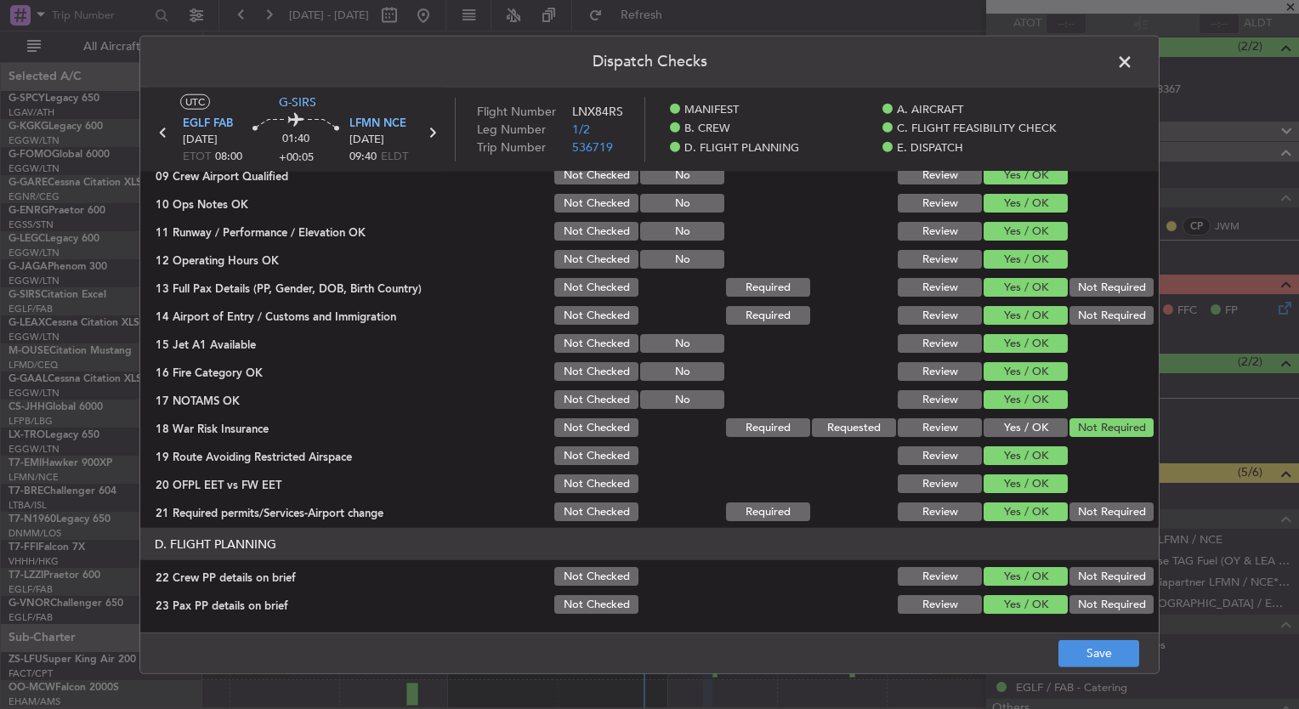
scroll to position [445, 0]
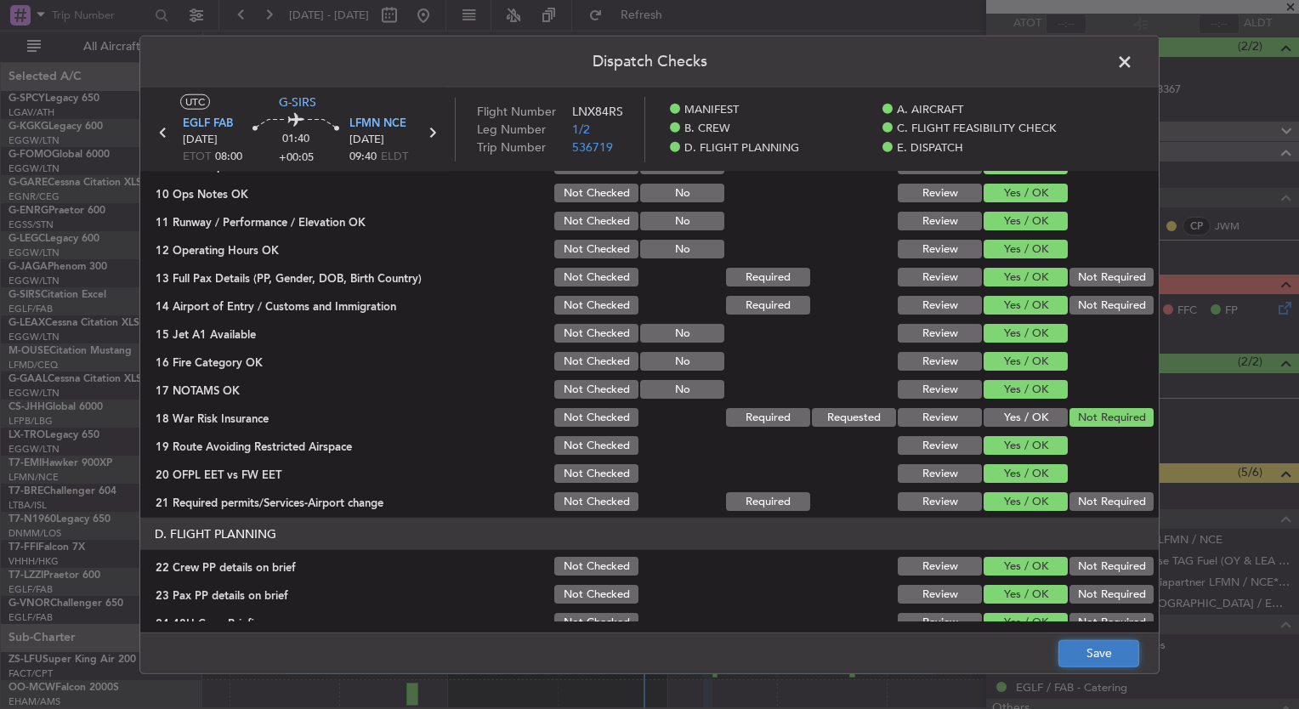
click at [1110, 652] on button "Save" at bounding box center [1098, 652] width 81 height 27
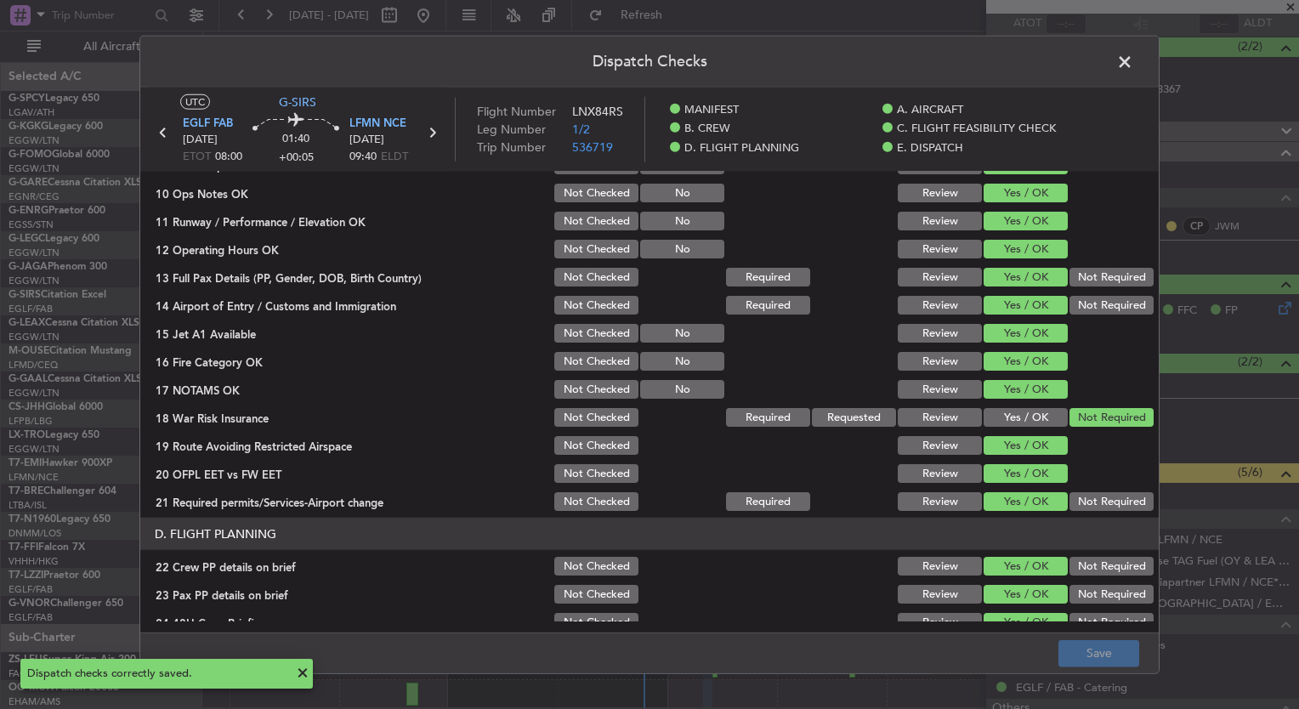
click at [1133, 58] on span at bounding box center [1133, 66] width 0 height 34
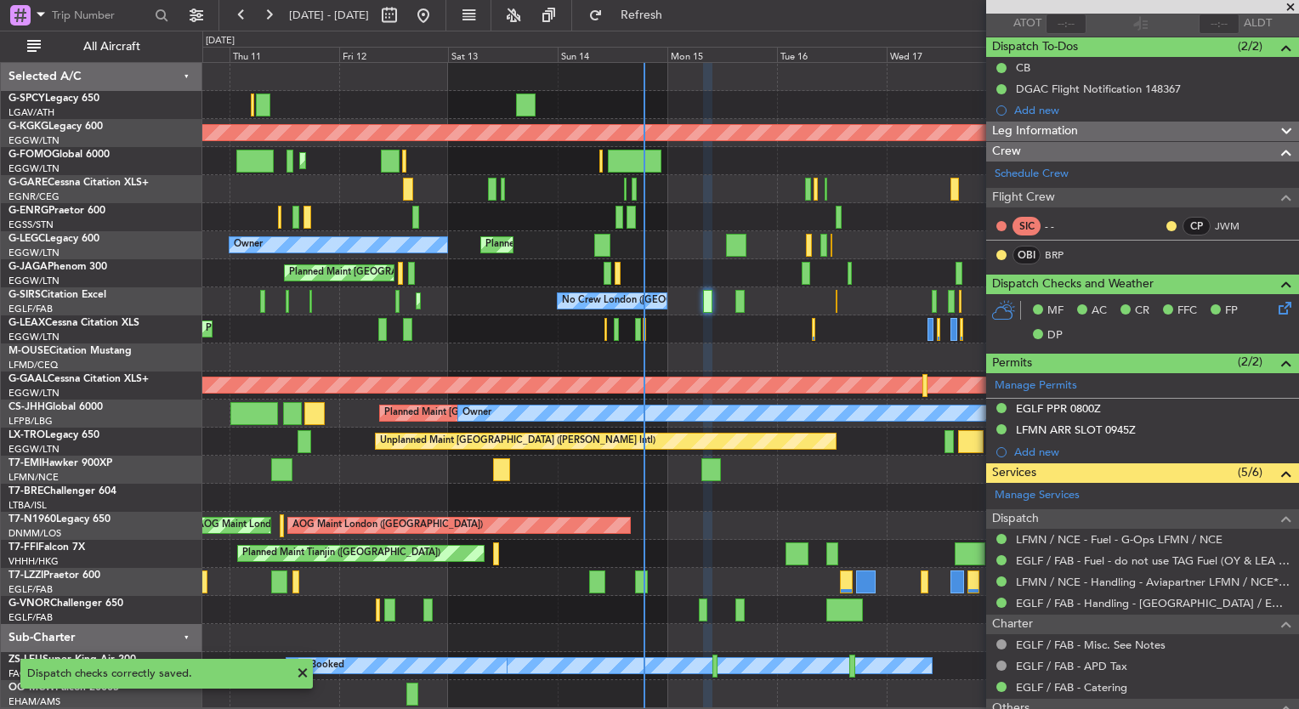
click at [745, 307] on div "Planned Maint London (Farnborough) No Crew London (Farnborough) AOG Maint Kemble" at bounding box center [750, 301] width 1096 height 28
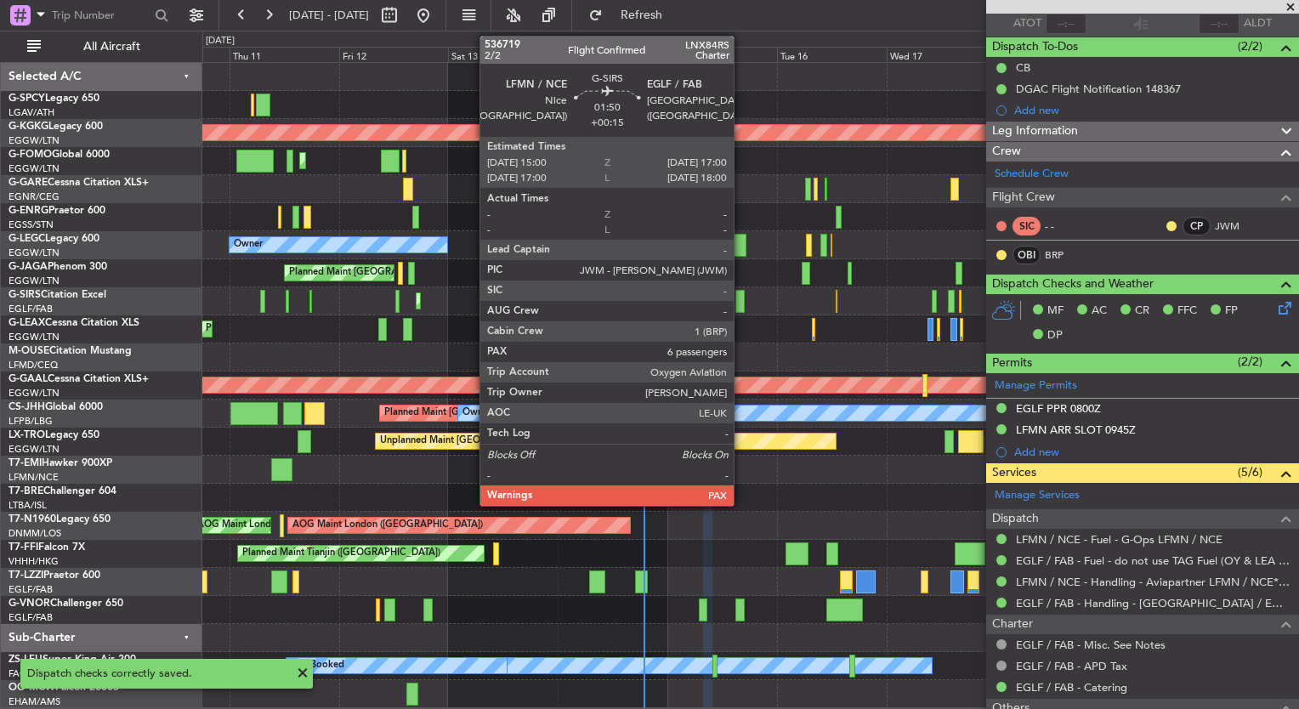
click at [741, 304] on div at bounding box center [739, 301] width 9 height 23
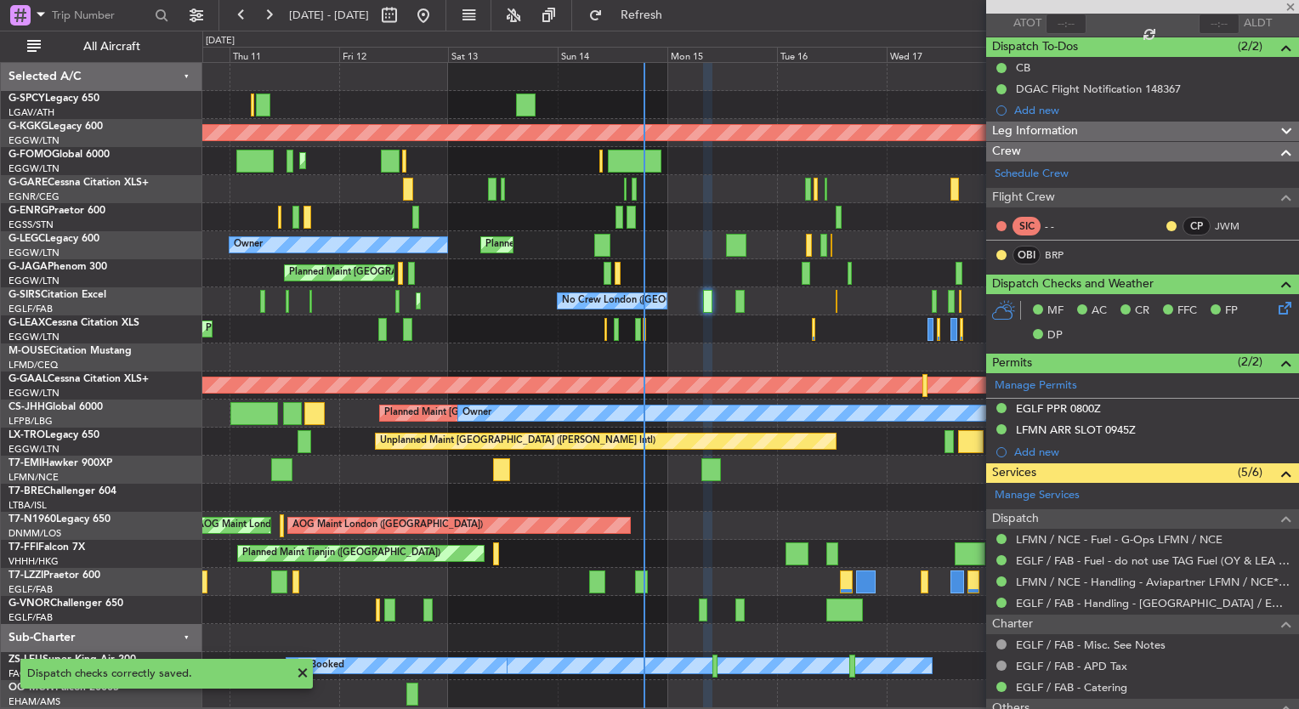
type input "+00:15"
type input "6"
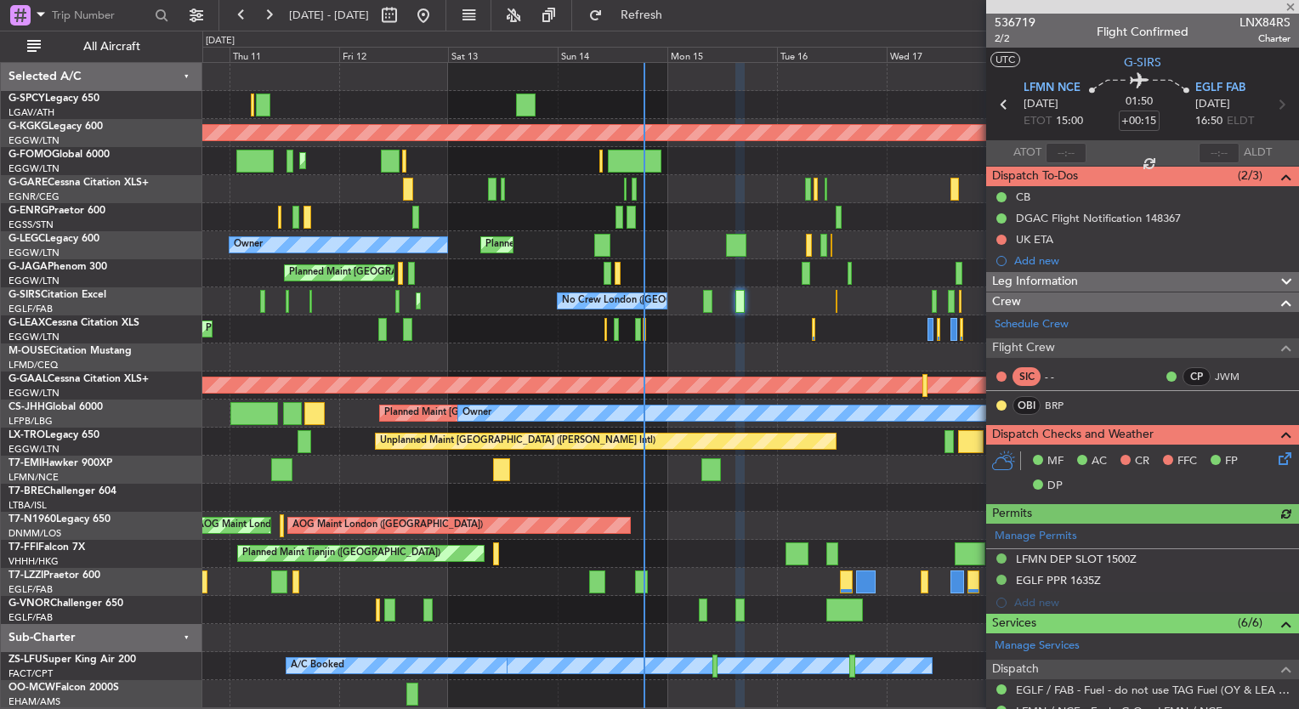
click at [1275, 456] on icon at bounding box center [1282, 456] width 14 height 14
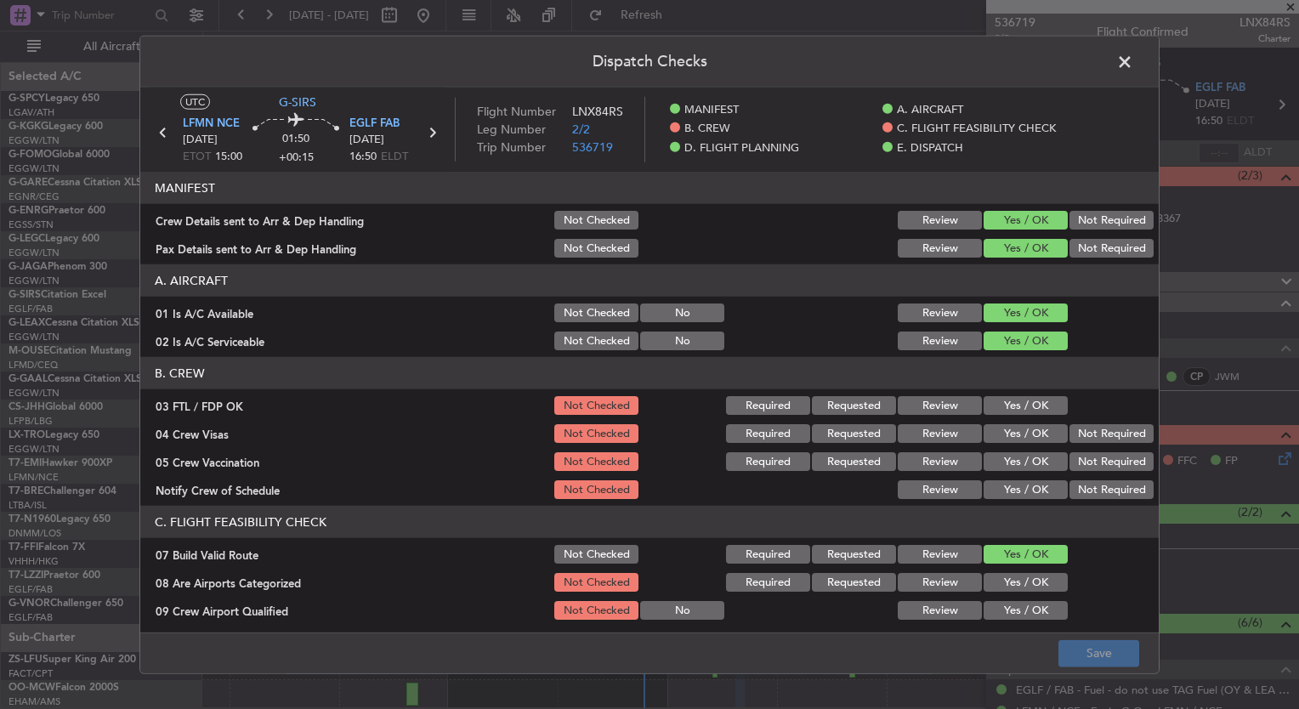
click at [1008, 405] on button "Yes / OK" at bounding box center [1025, 405] width 84 height 19
click at [1011, 432] on button "Yes / OK" at bounding box center [1025, 433] width 84 height 19
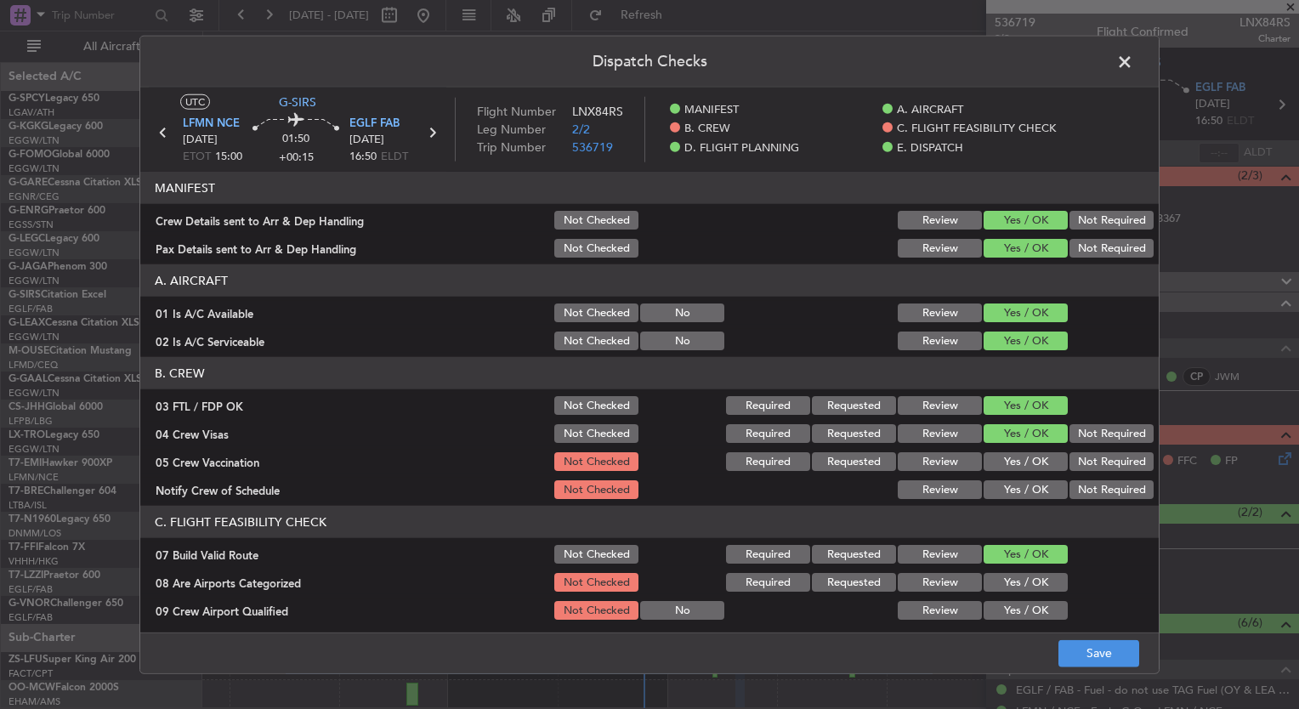
click at [1018, 467] on button "Yes / OK" at bounding box center [1025, 461] width 84 height 19
click at [1020, 481] on button "Yes / OK" at bounding box center [1025, 489] width 84 height 19
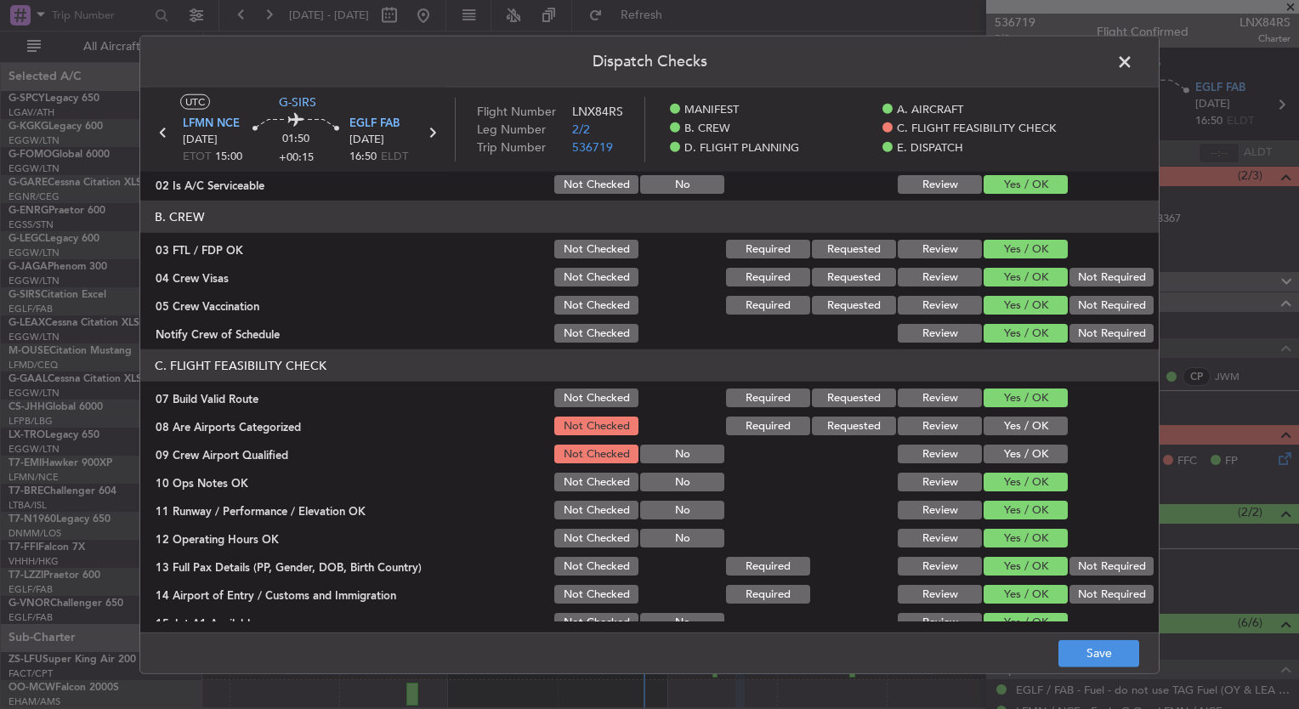
scroll to position [165, 0]
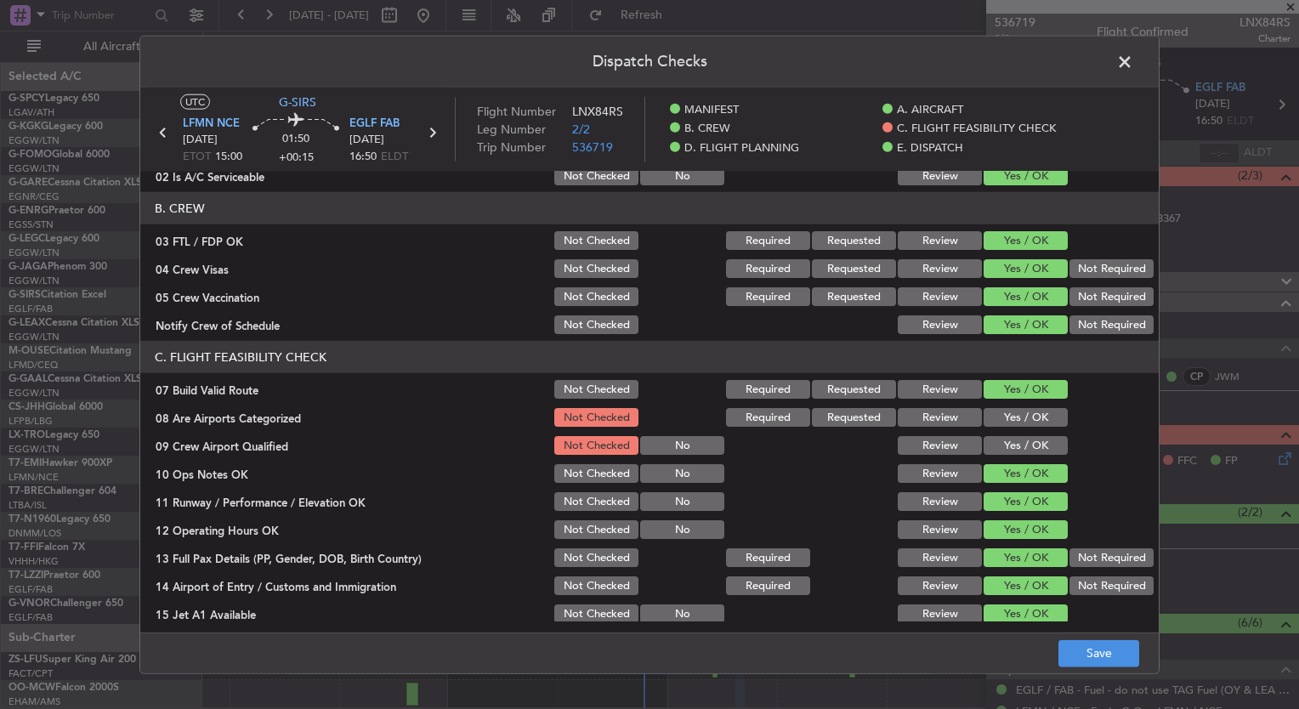
click at [988, 414] on button "Yes / OK" at bounding box center [1025, 417] width 84 height 19
click at [1001, 444] on button "Yes / OK" at bounding box center [1025, 445] width 84 height 19
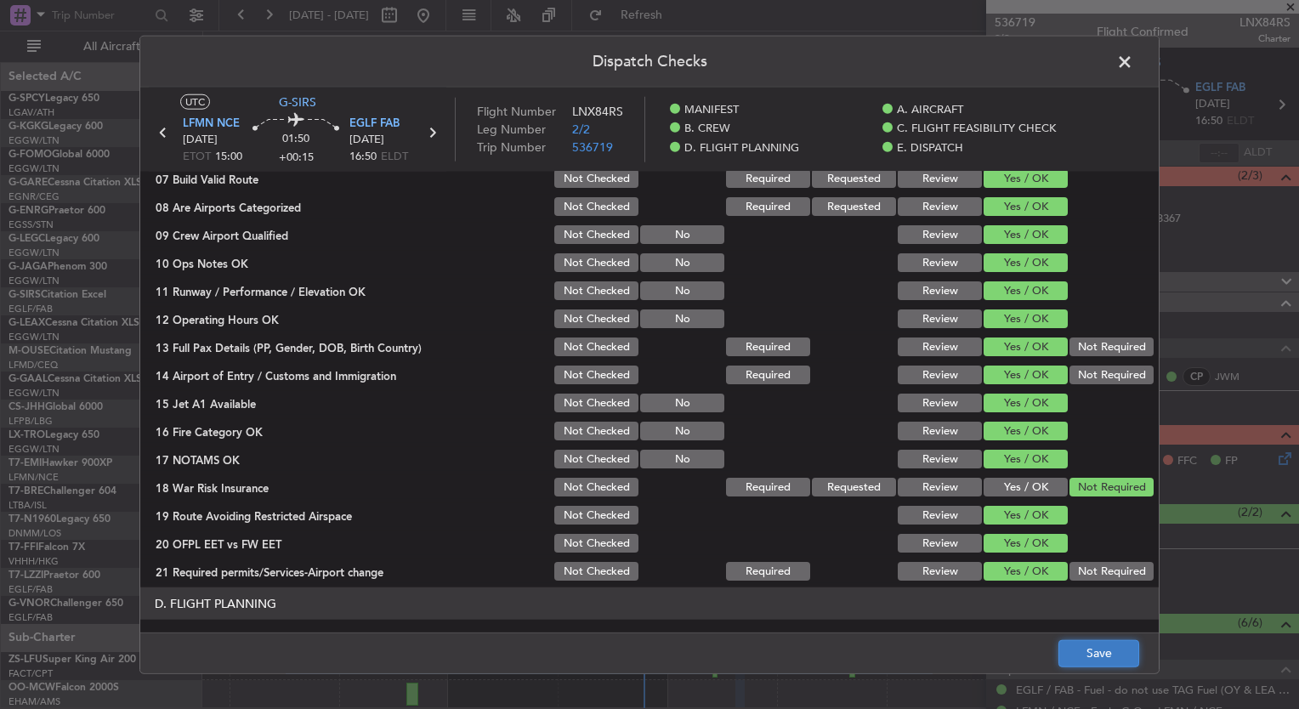
click at [1091, 654] on button "Save" at bounding box center [1098, 652] width 81 height 27
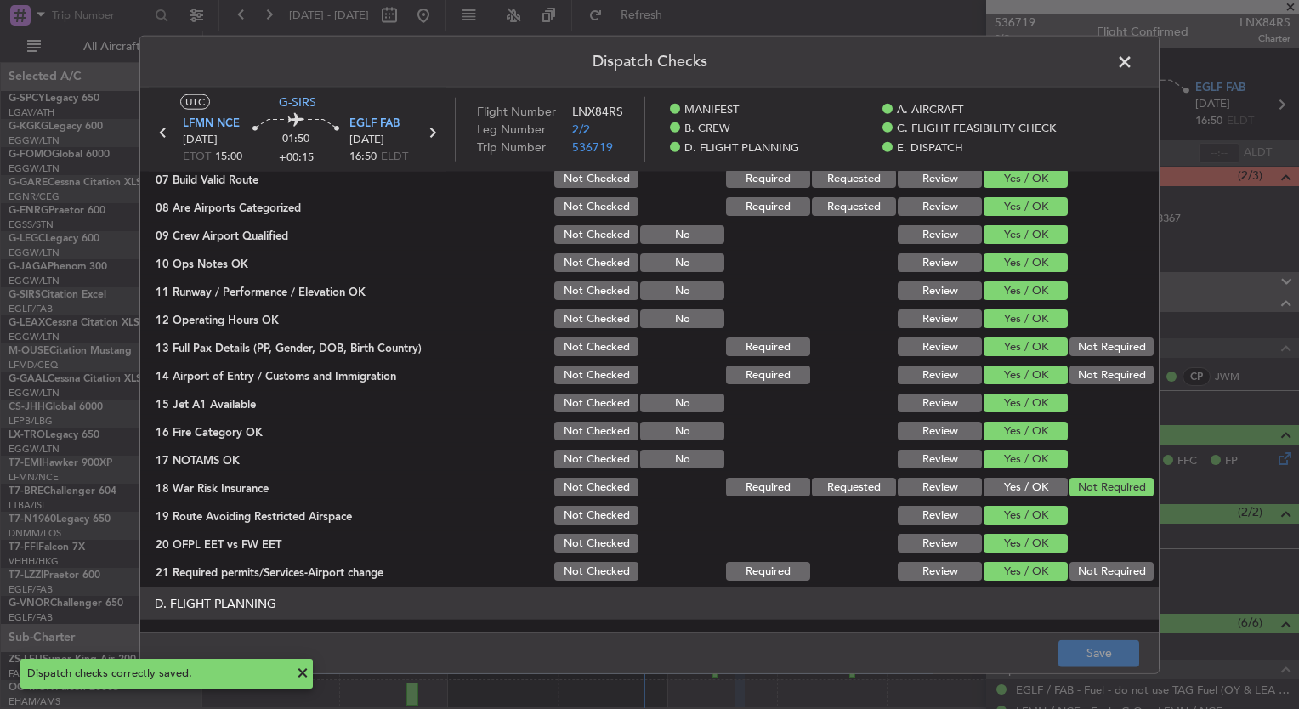
click at [1133, 63] on span at bounding box center [1133, 66] width 0 height 34
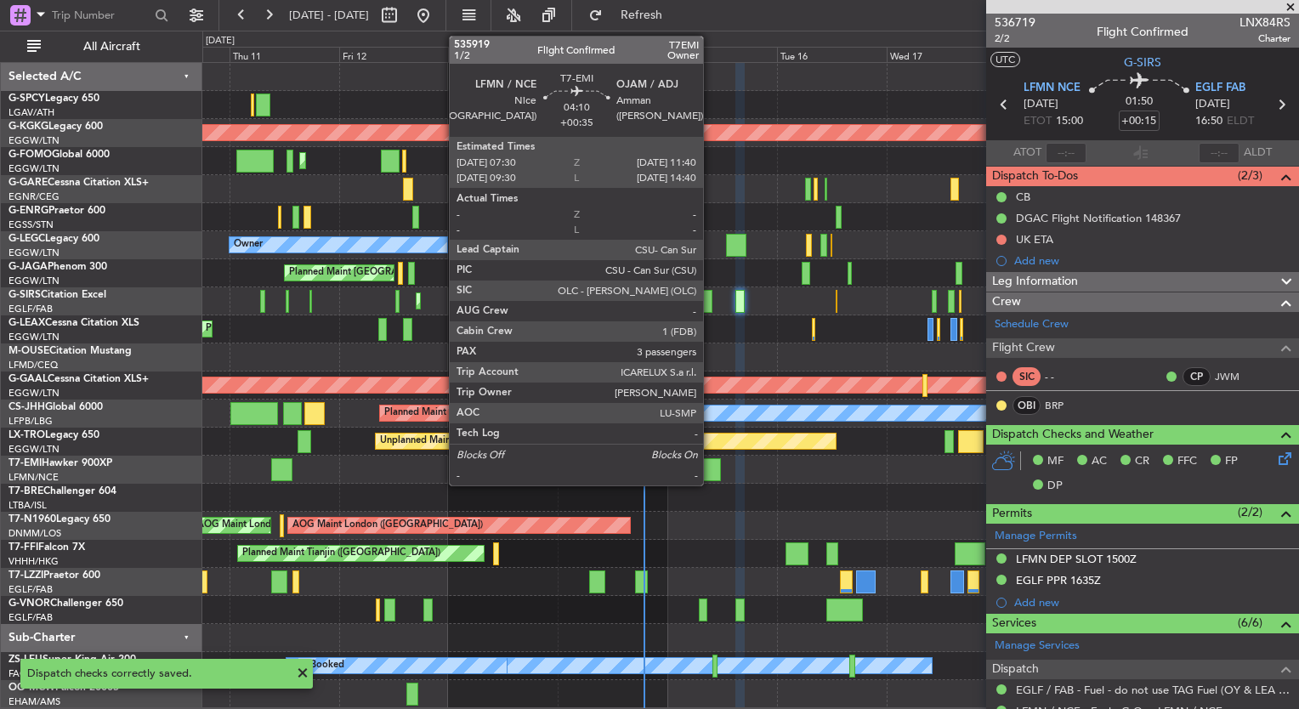
click at [711, 468] on div at bounding box center [711, 469] width 20 height 23
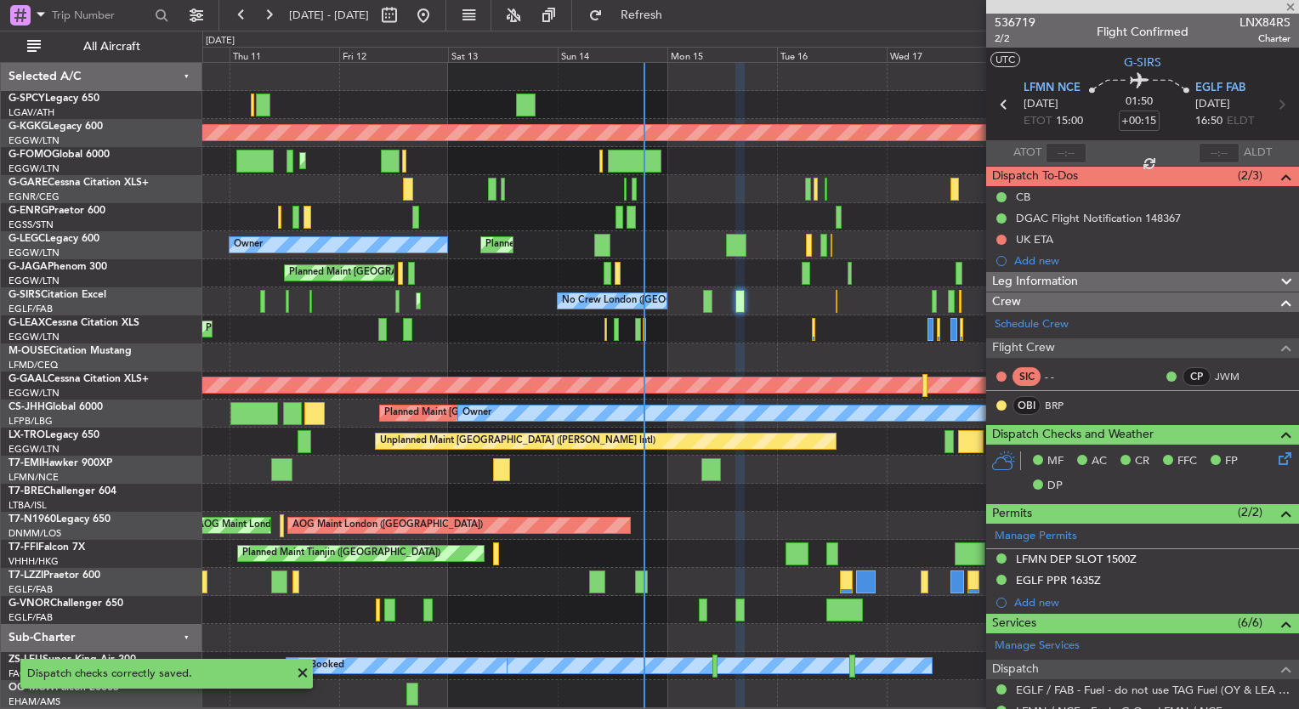
type input "+00:35"
type input "3"
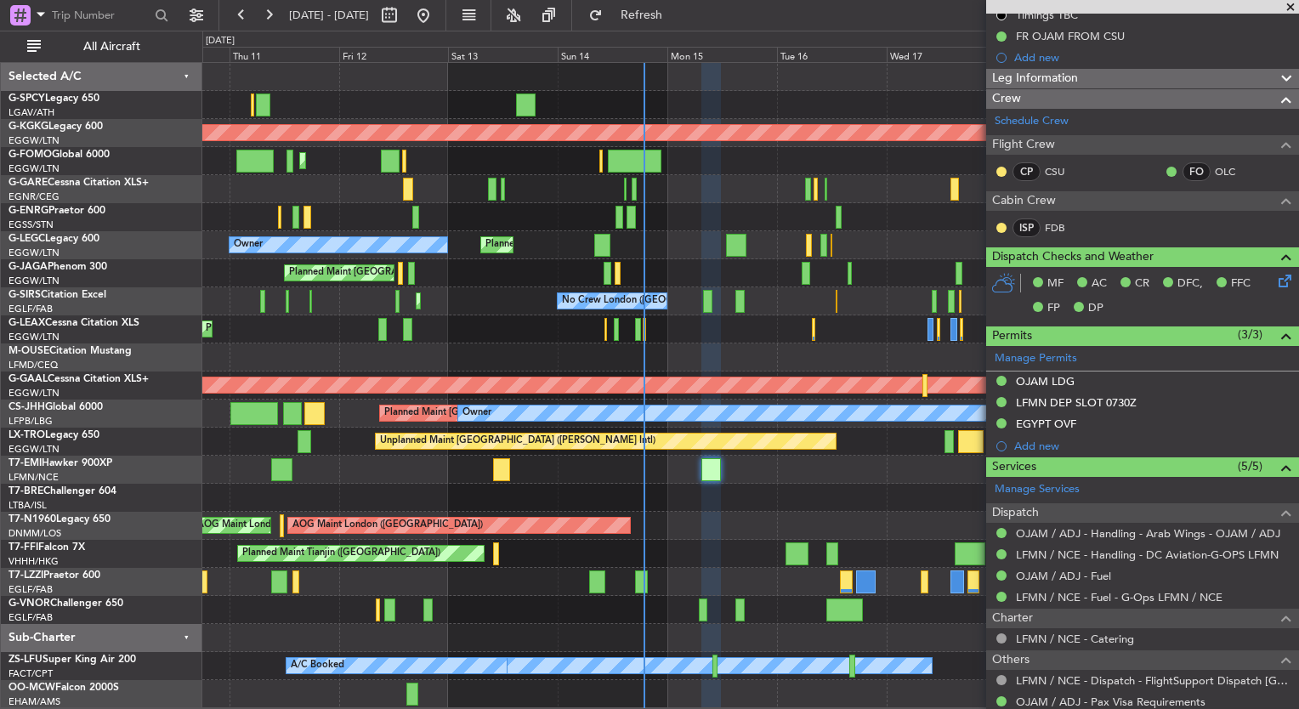
scroll to position [0, 0]
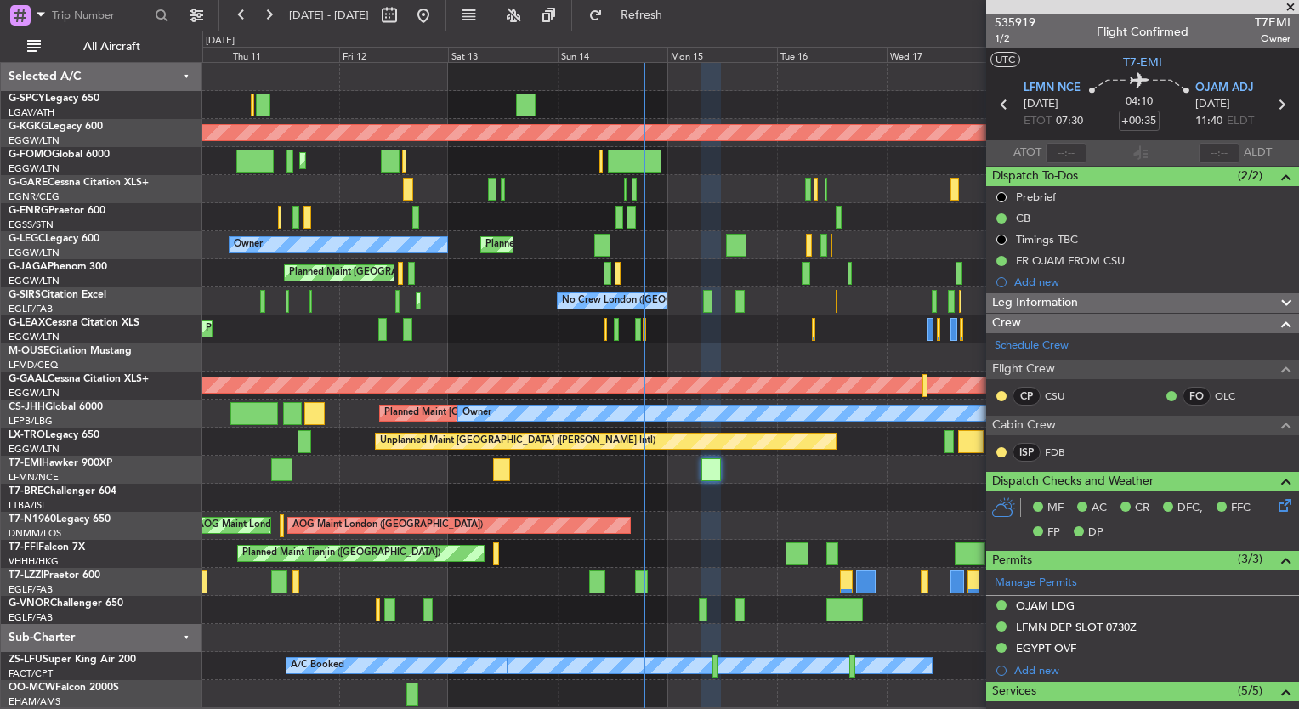
click at [699, 616] on div at bounding box center [703, 609] width 8 height 23
type input "+00:15"
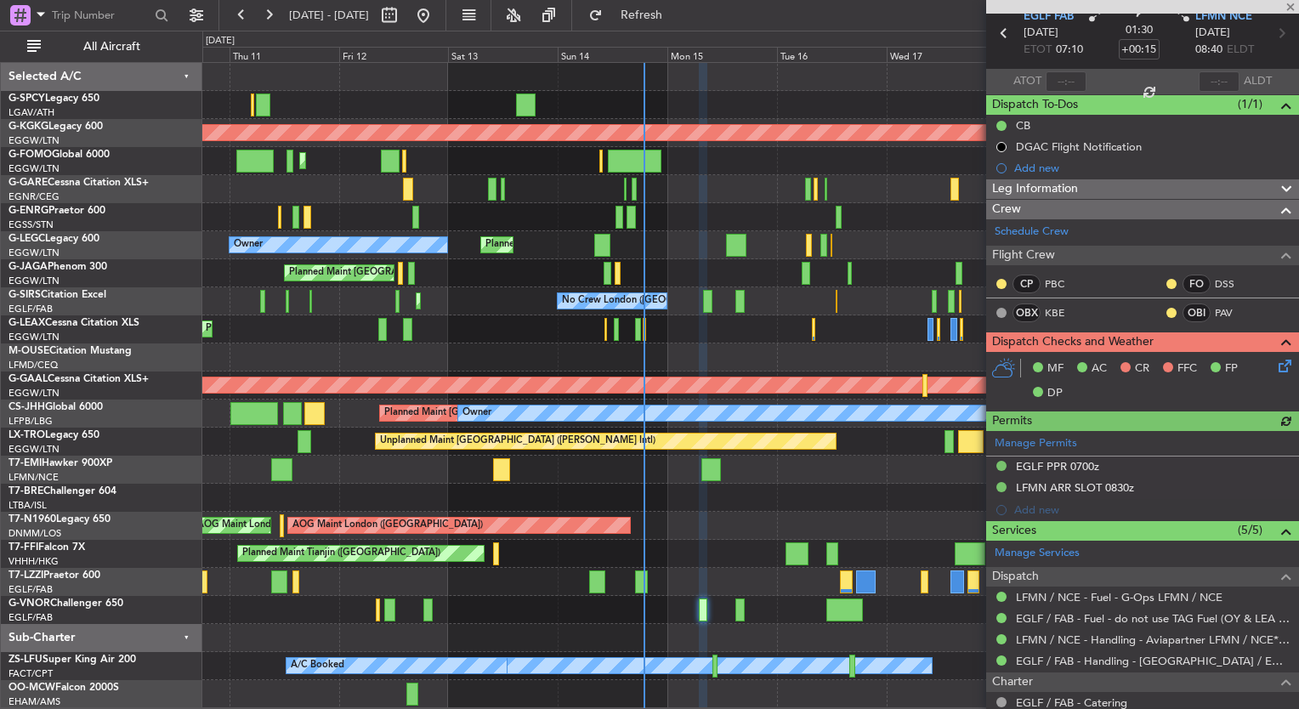
scroll to position [39, 0]
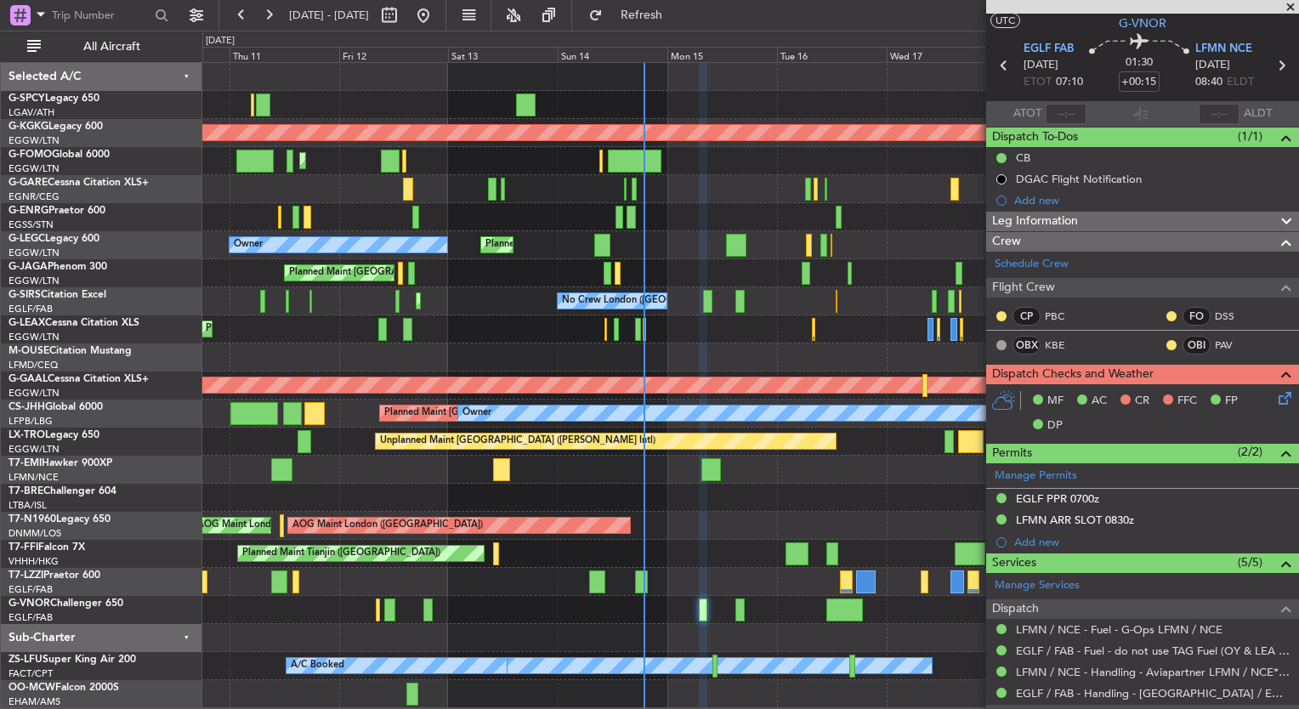
click at [1275, 394] on icon at bounding box center [1282, 395] width 14 height 14
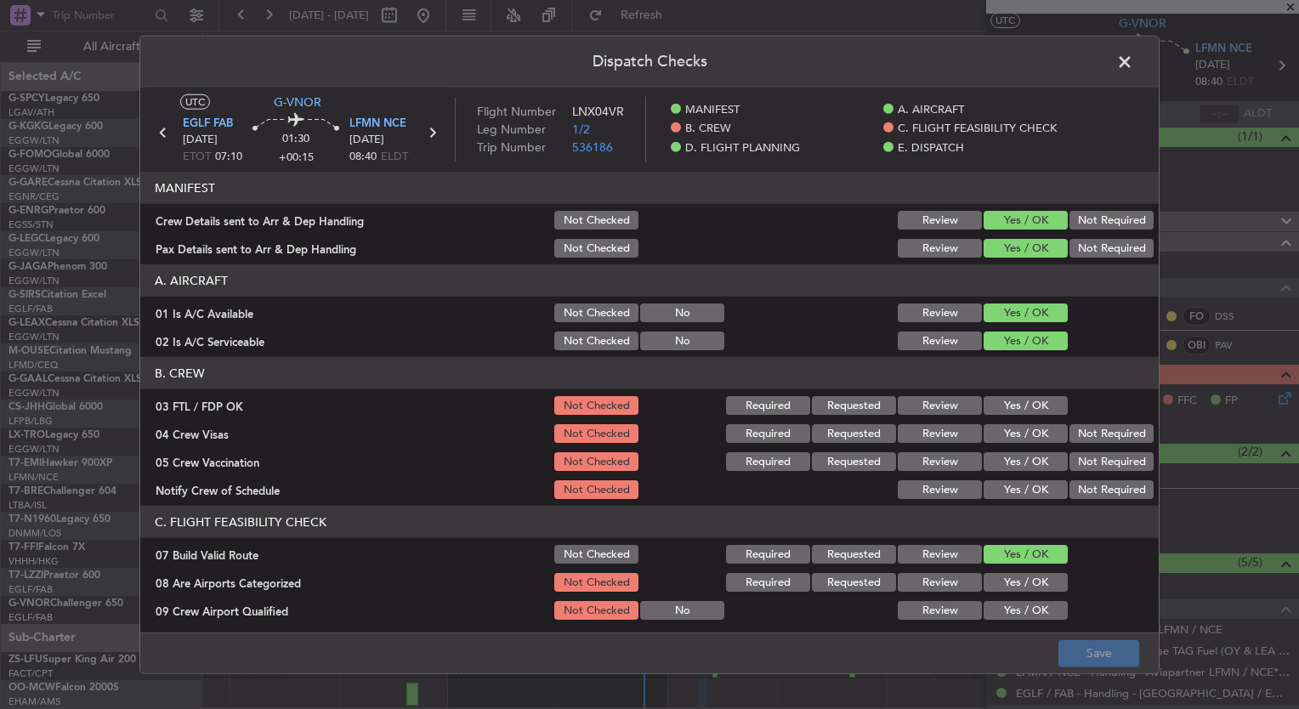
click at [1025, 399] on button "Yes / OK" at bounding box center [1025, 405] width 84 height 19
click at [1024, 437] on button "Yes / OK" at bounding box center [1025, 433] width 84 height 19
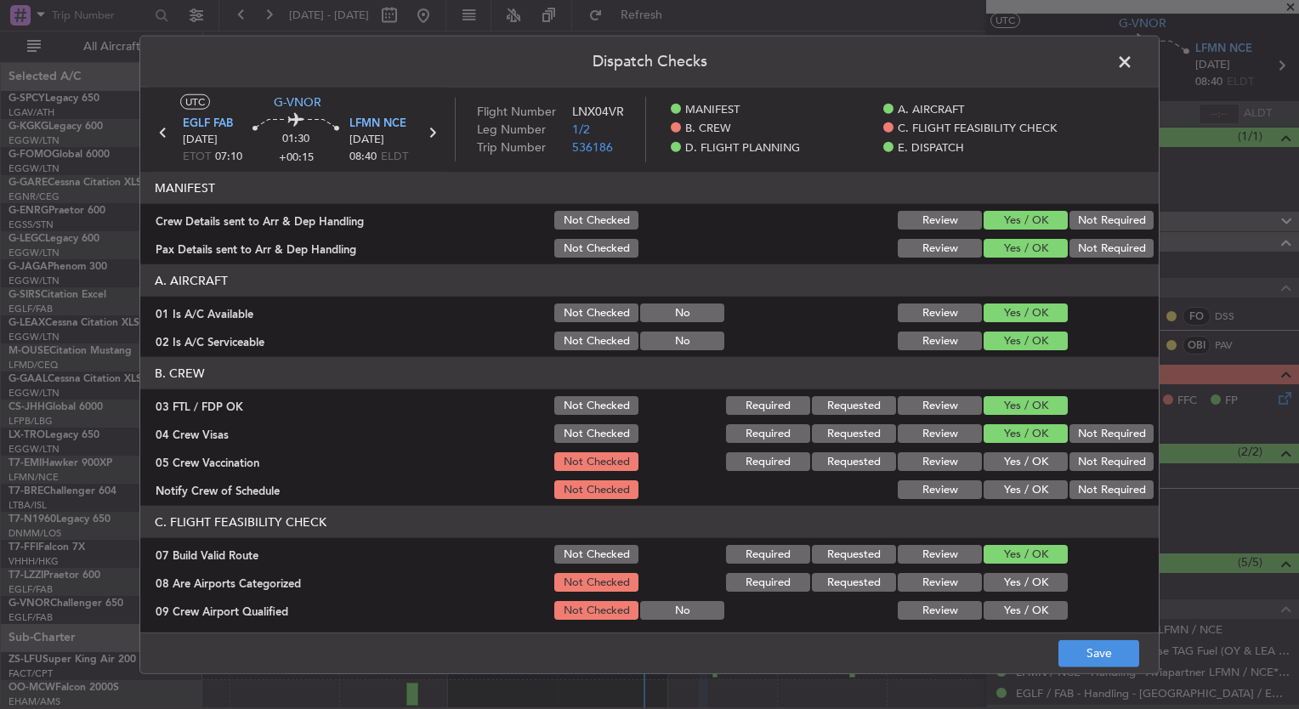
click at [1029, 457] on button "Yes / OK" at bounding box center [1025, 461] width 84 height 19
click at [1032, 487] on button "Yes / OK" at bounding box center [1025, 489] width 84 height 19
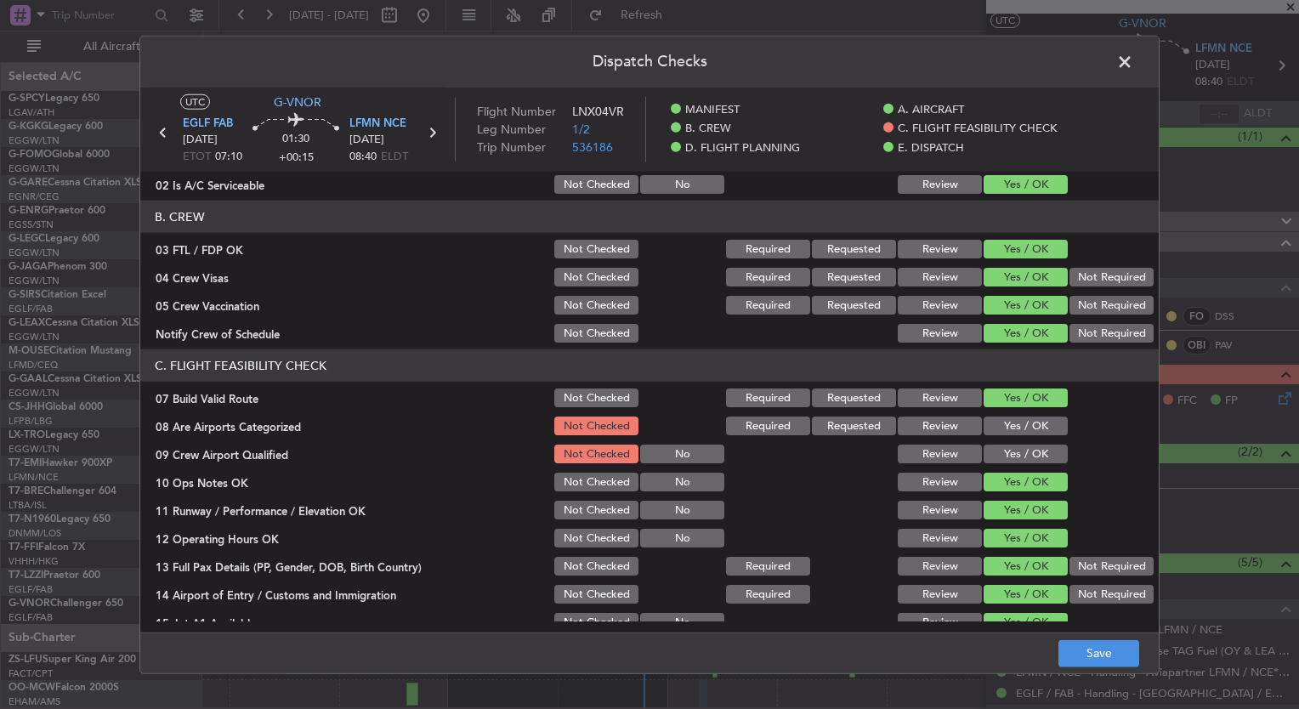
click at [1014, 430] on button "Yes / OK" at bounding box center [1025, 425] width 84 height 19
click at [1016, 442] on div "Yes / OK" at bounding box center [1024, 454] width 86 height 24
click at [1018, 450] on button "Yes / OK" at bounding box center [1025, 453] width 84 height 19
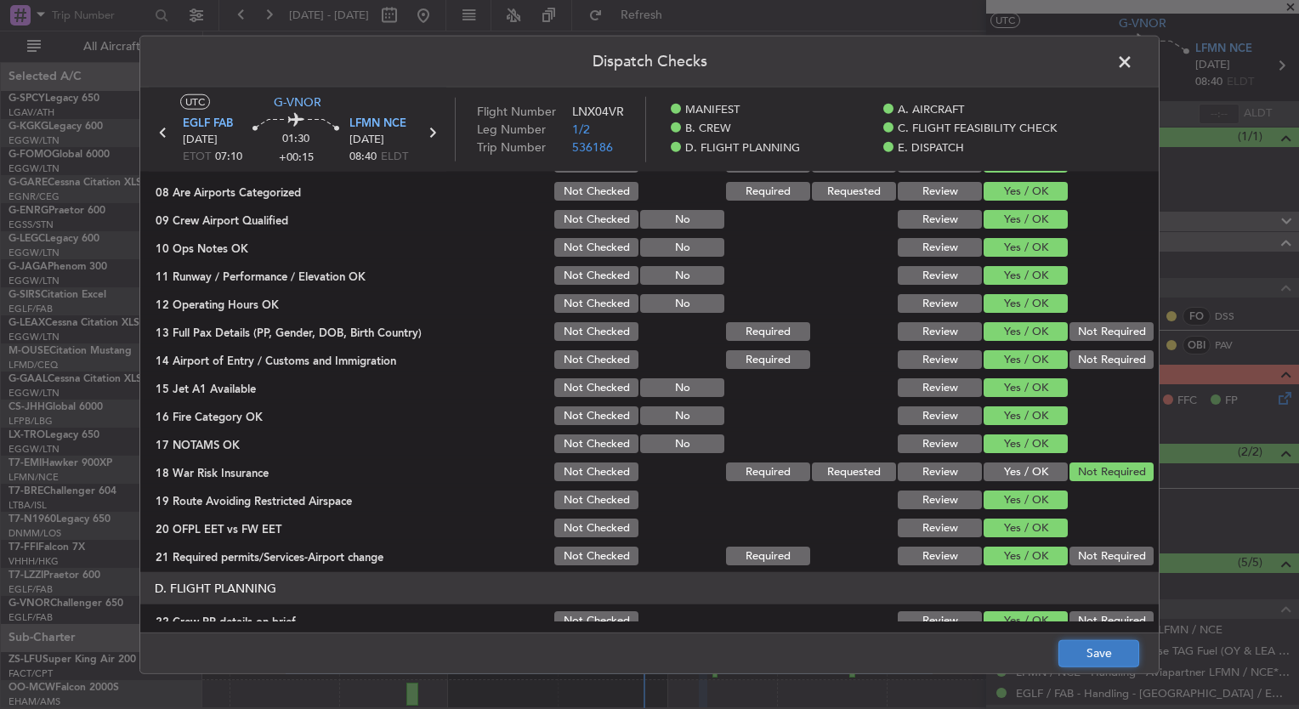
click at [1097, 651] on button "Save" at bounding box center [1098, 652] width 81 height 27
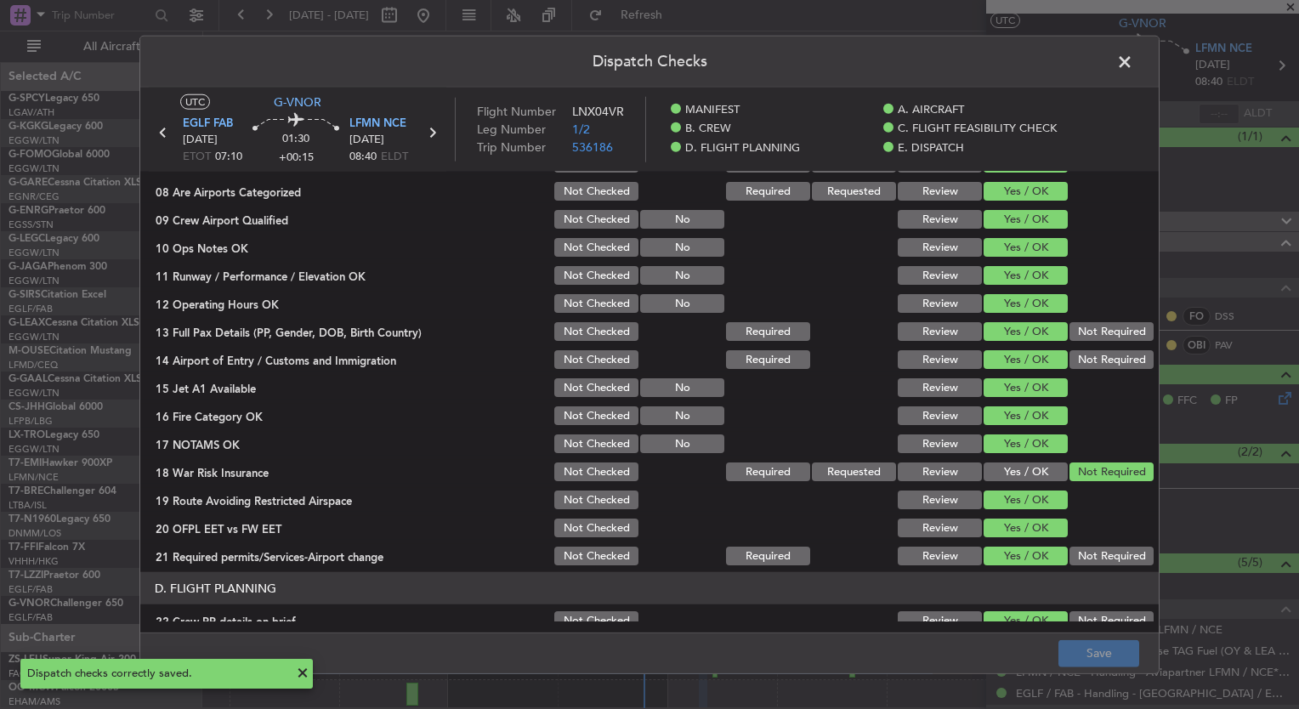
click at [1133, 66] on span at bounding box center [1133, 66] width 0 height 34
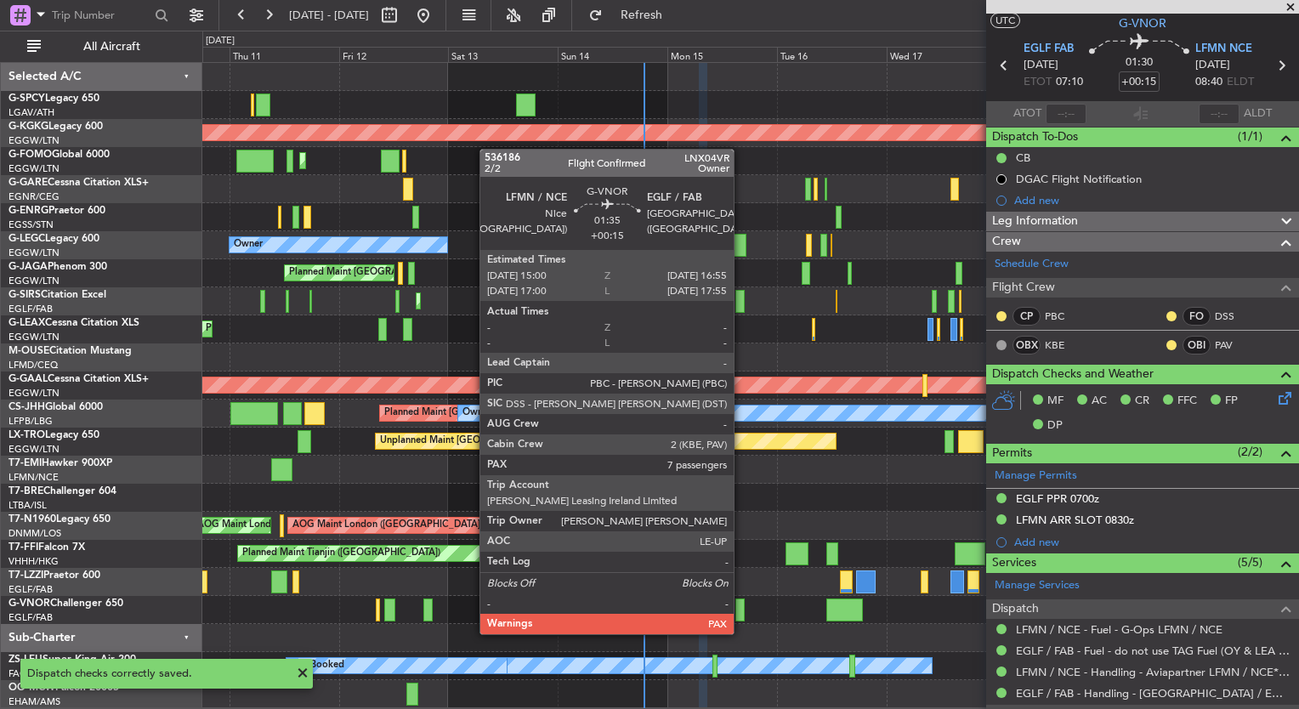
click at [741, 617] on div at bounding box center [739, 609] width 9 height 23
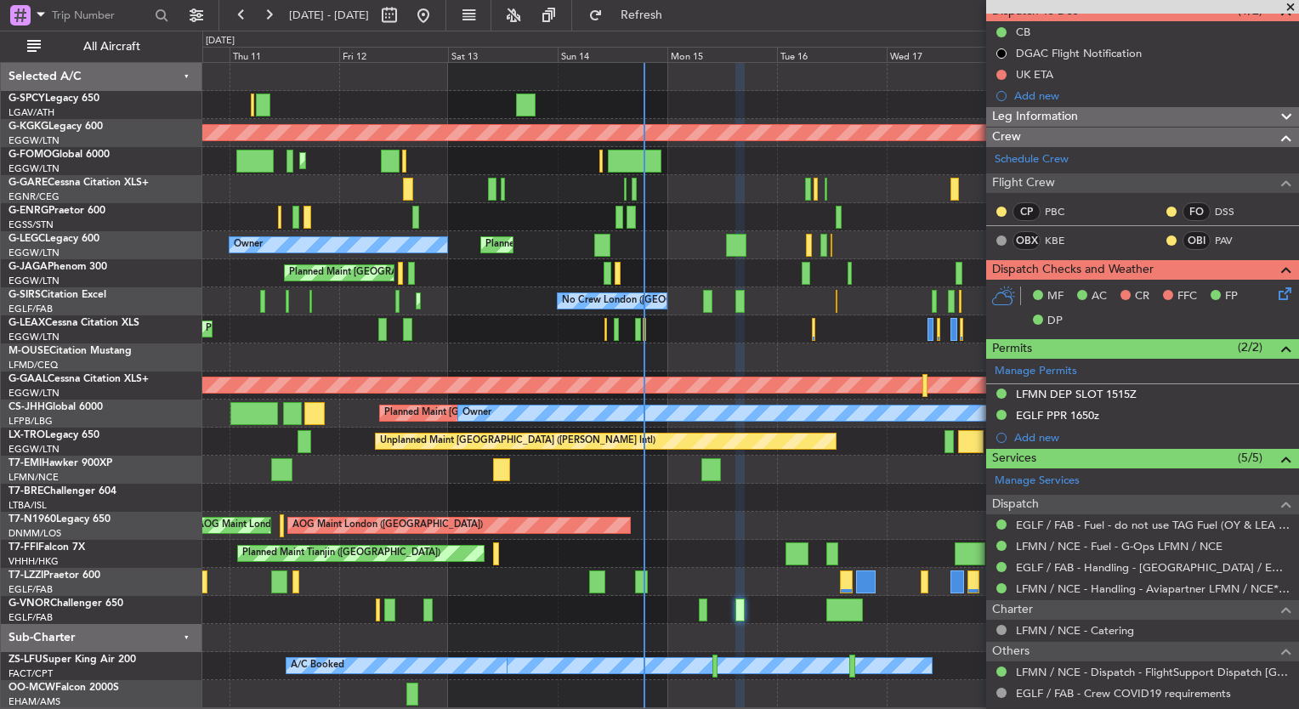
scroll to position [0, 0]
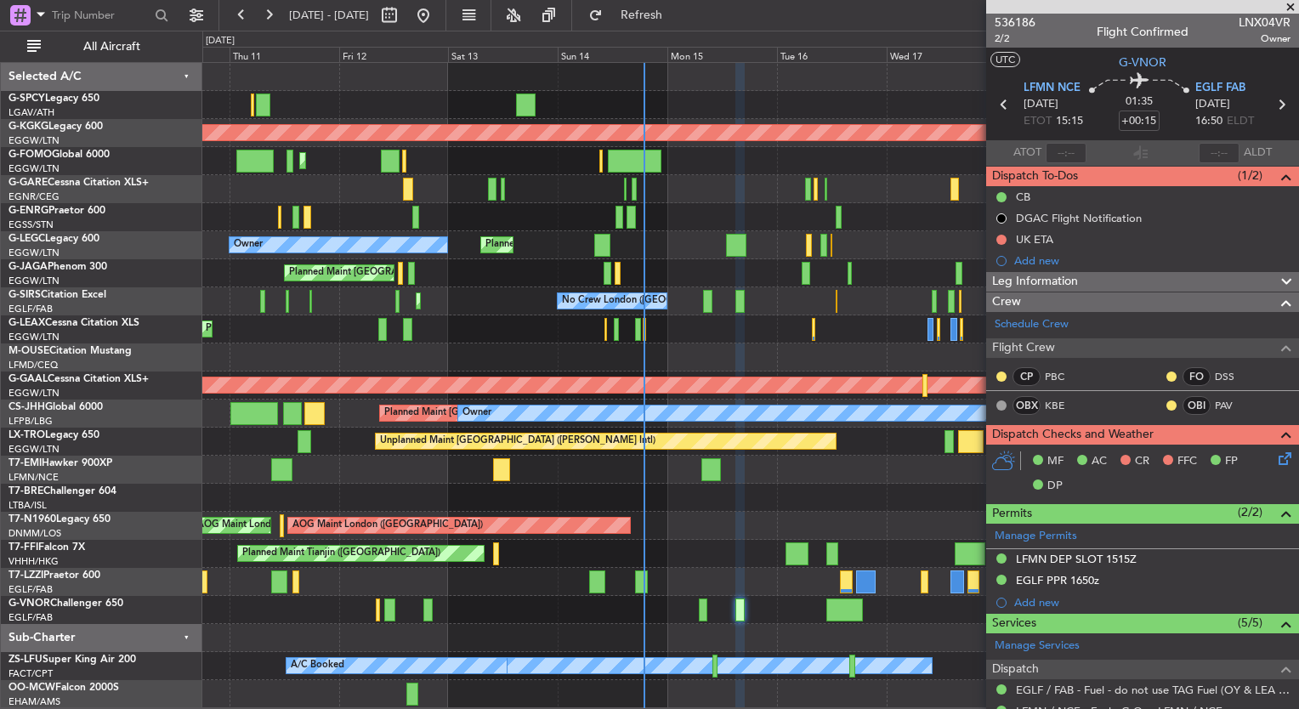
click at [1275, 456] on icon at bounding box center [1282, 456] width 14 height 14
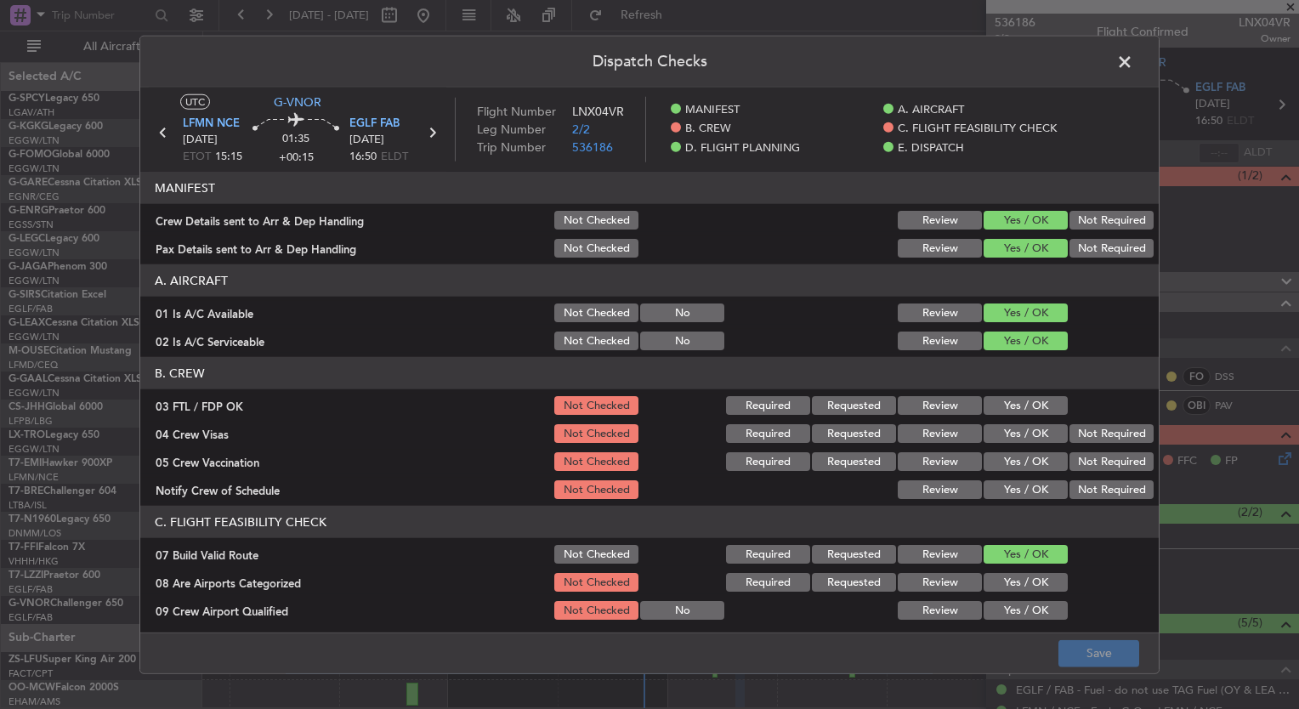
click at [1011, 410] on button "Yes / OK" at bounding box center [1025, 405] width 84 height 19
click at [1011, 427] on button "Yes / OK" at bounding box center [1025, 433] width 84 height 19
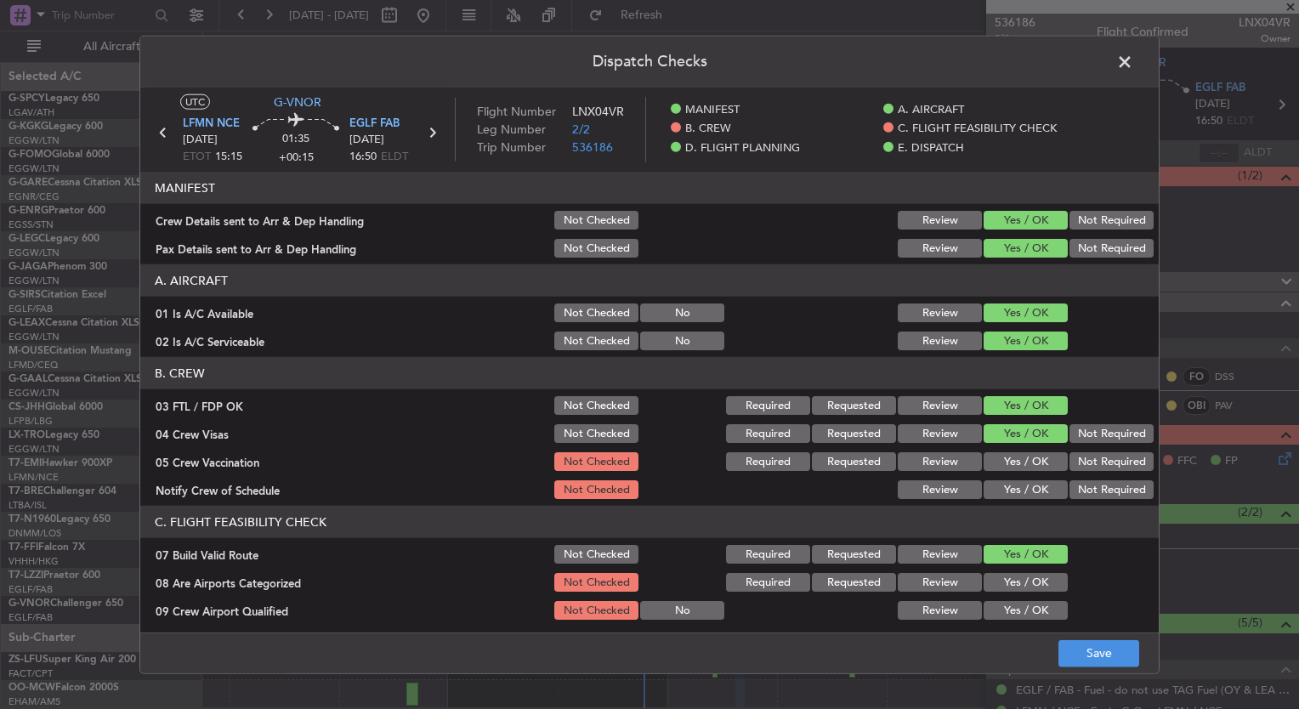
click at [1011, 453] on button "Yes / OK" at bounding box center [1025, 461] width 84 height 19
click at [1012, 484] on button "Yes / OK" at bounding box center [1025, 489] width 84 height 19
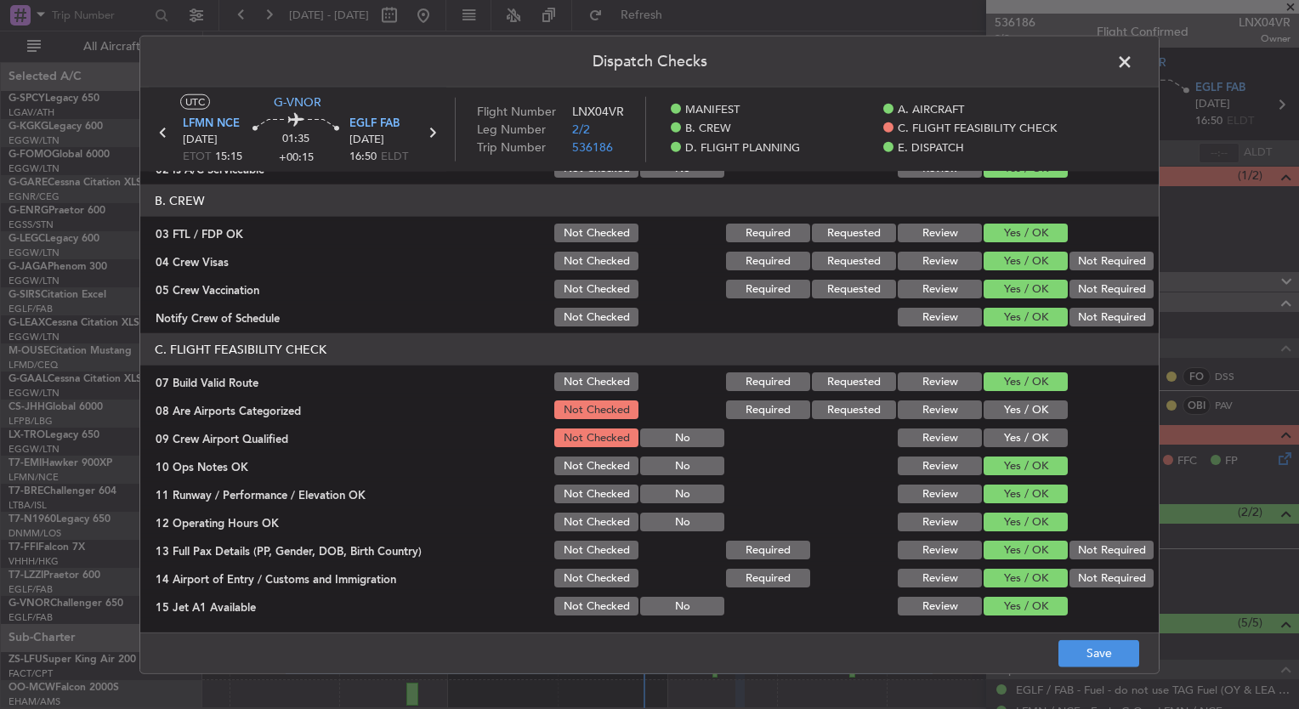
scroll to position [173, 0]
click at [1006, 398] on div "Yes / OK" at bounding box center [1024, 409] width 86 height 24
click at [1007, 410] on button "Yes / OK" at bounding box center [1025, 408] width 84 height 19
click at [1016, 440] on button "Yes / OK" at bounding box center [1025, 437] width 84 height 19
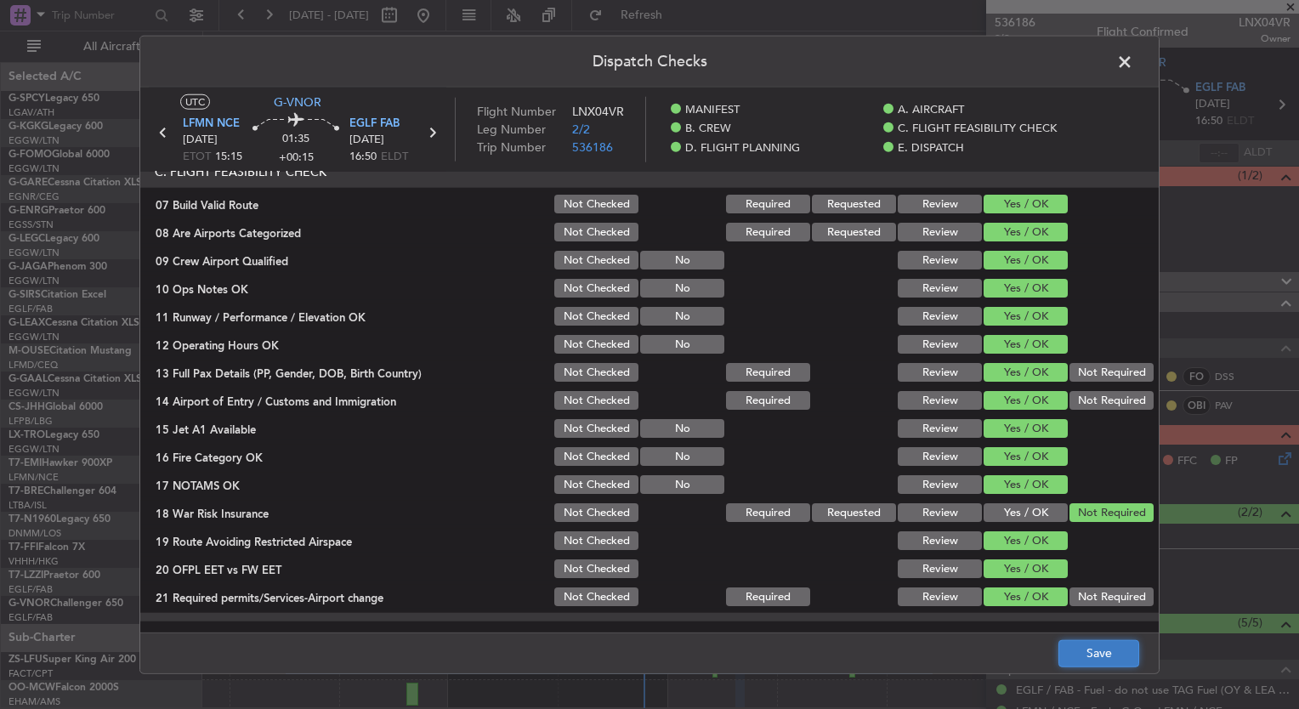
click at [1087, 653] on button "Save" at bounding box center [1098, 652] width 81 height 27
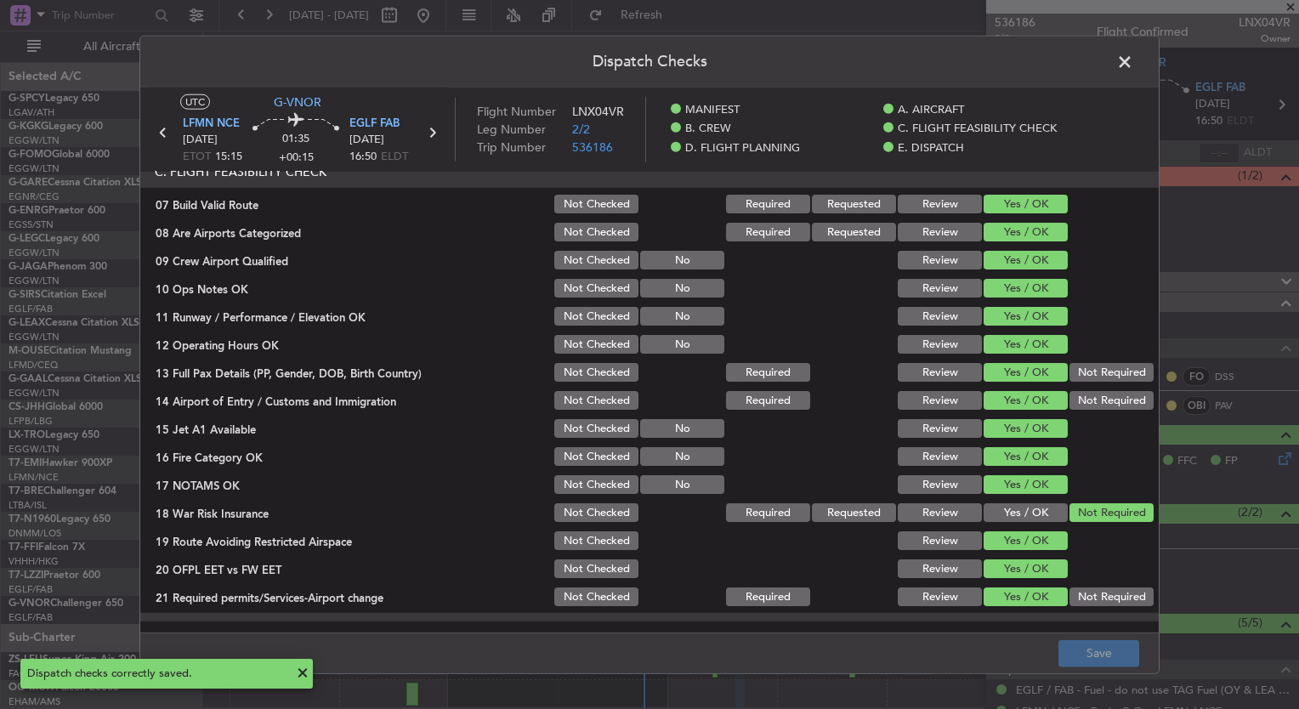
click at [1133, 66] on span at bounding box center [1133, 66] width 0 height 34
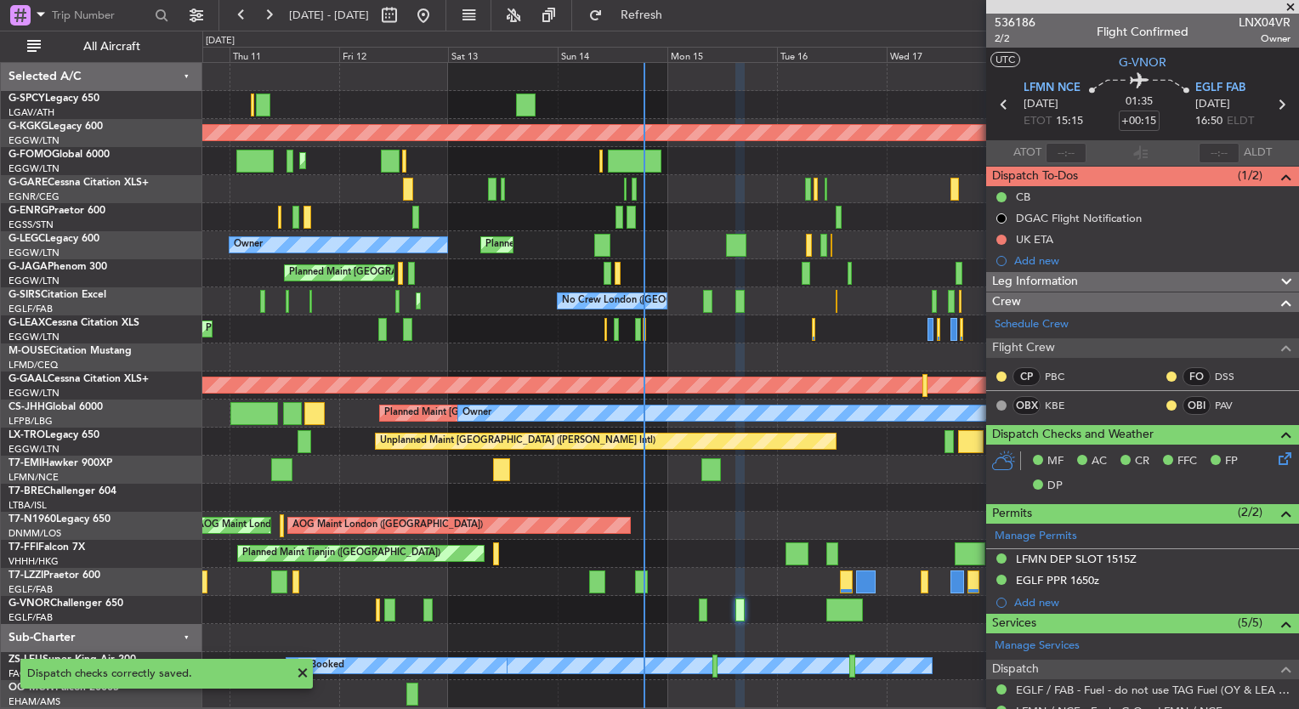
click at [1288, 6] on span at bounding box center [1290, 7] width 17 height 15
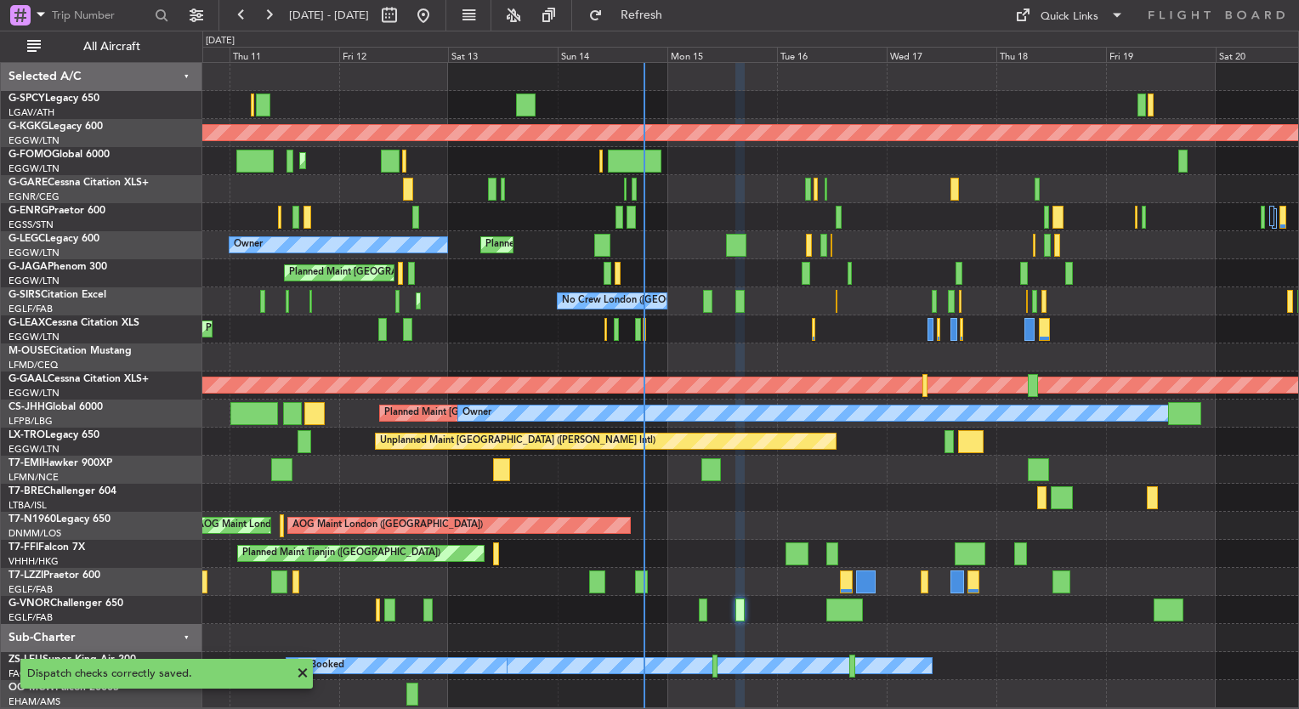
type input "0"
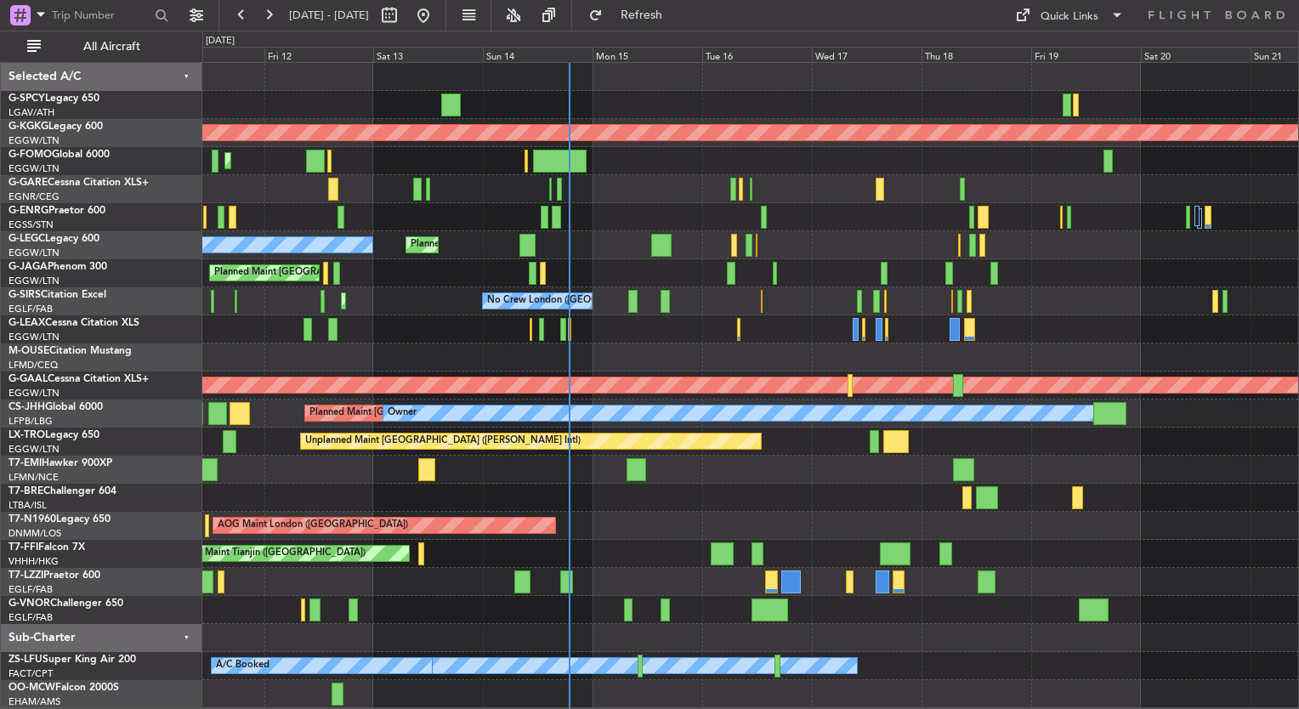
click at [517, 308] on div "Unplanned Maint Athens (Eleftherios Venizelos Intl) AOG Maint Istanbul (Ataturk…" at bounding box center [750, 385] width 1096 height 645
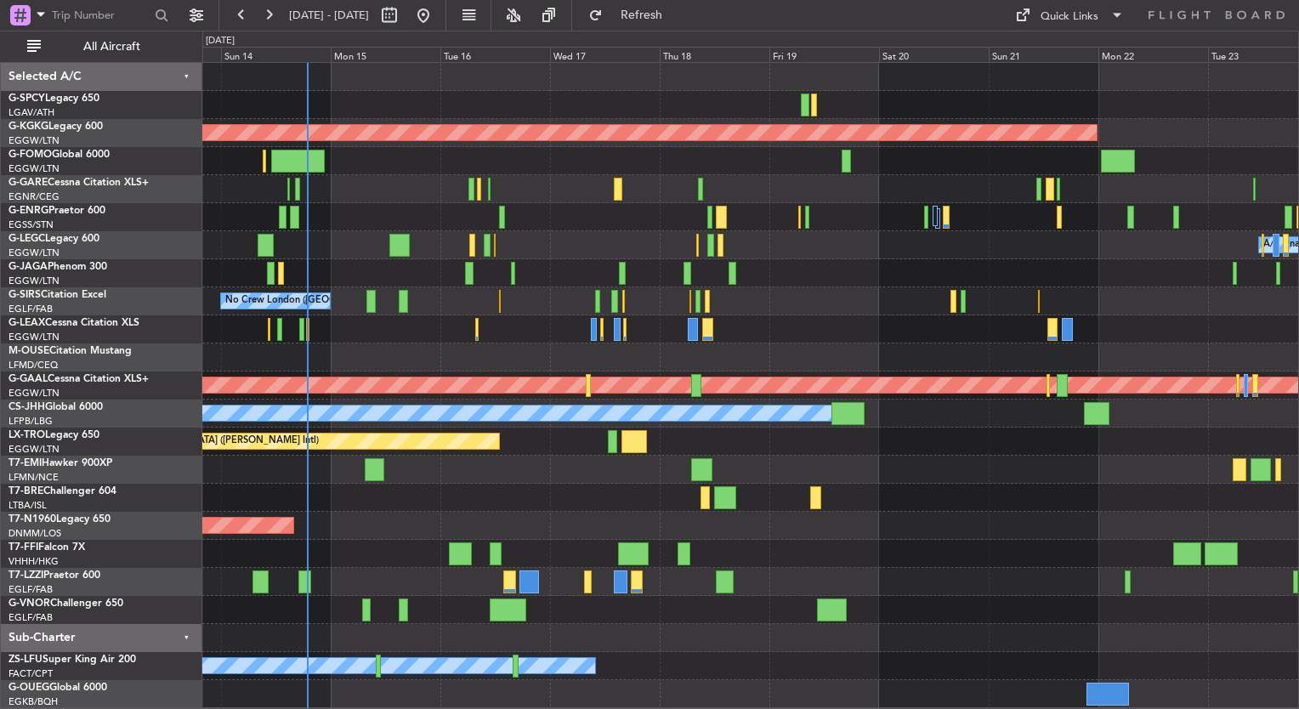
click at [645, 270] on div "AOG Maint Istanbul (Ataturk) Planned Maint London (Luton) A/C Unavailable Londo…" at bounding box center [750, 385] width 1096 height 645
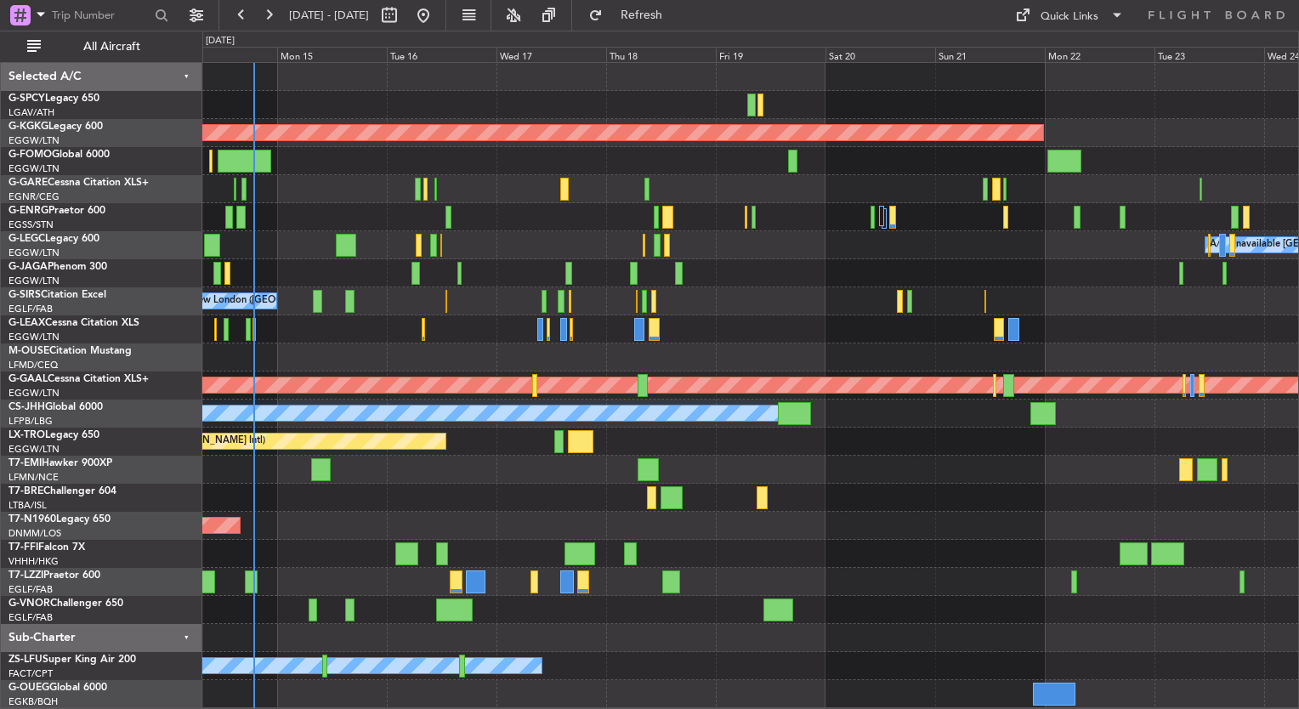
click at [584, 247] on div "AOG Maint Istanbul (Ataturk) A/C Unavailable London (Luton) Planned Maint Londo…" at bounding box center [750, 385] width 1096 height 645
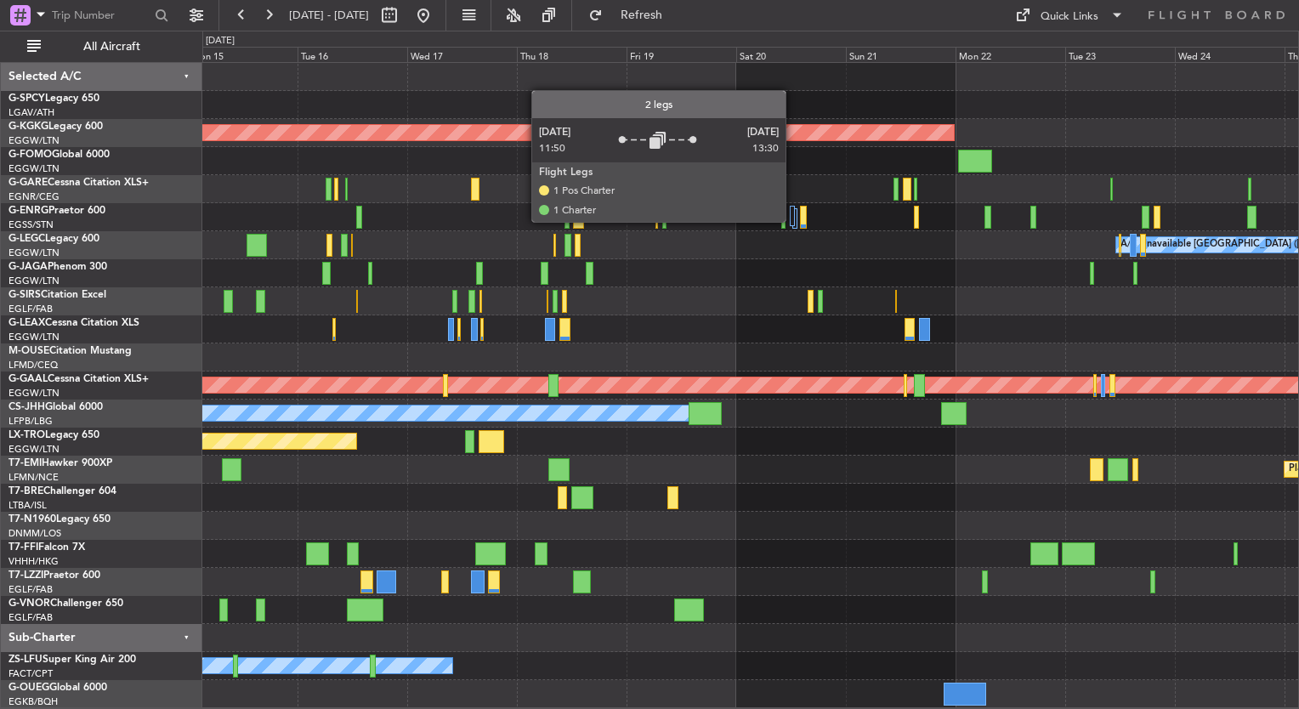
click at [792, 218] on div at bounding box center [792, 216] width 5 height 20
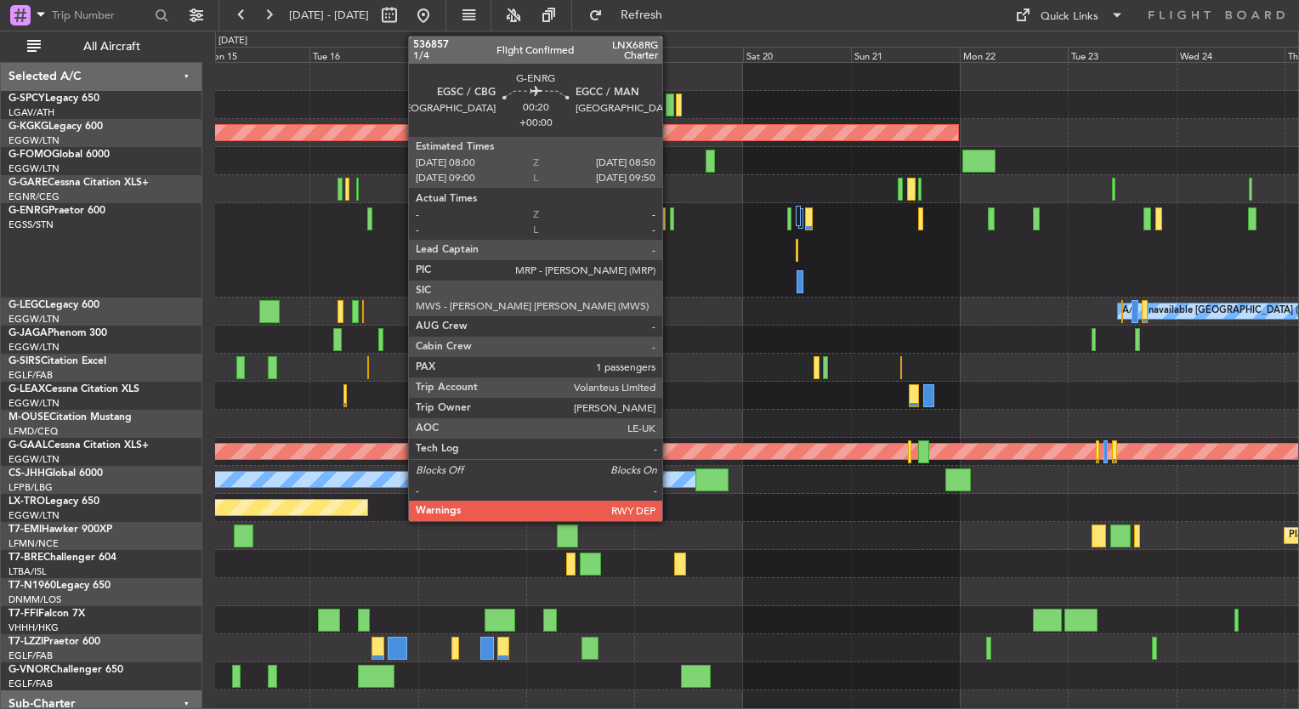
click at [670, 219] on div at bounding box center [672, 218] width 4 height 23
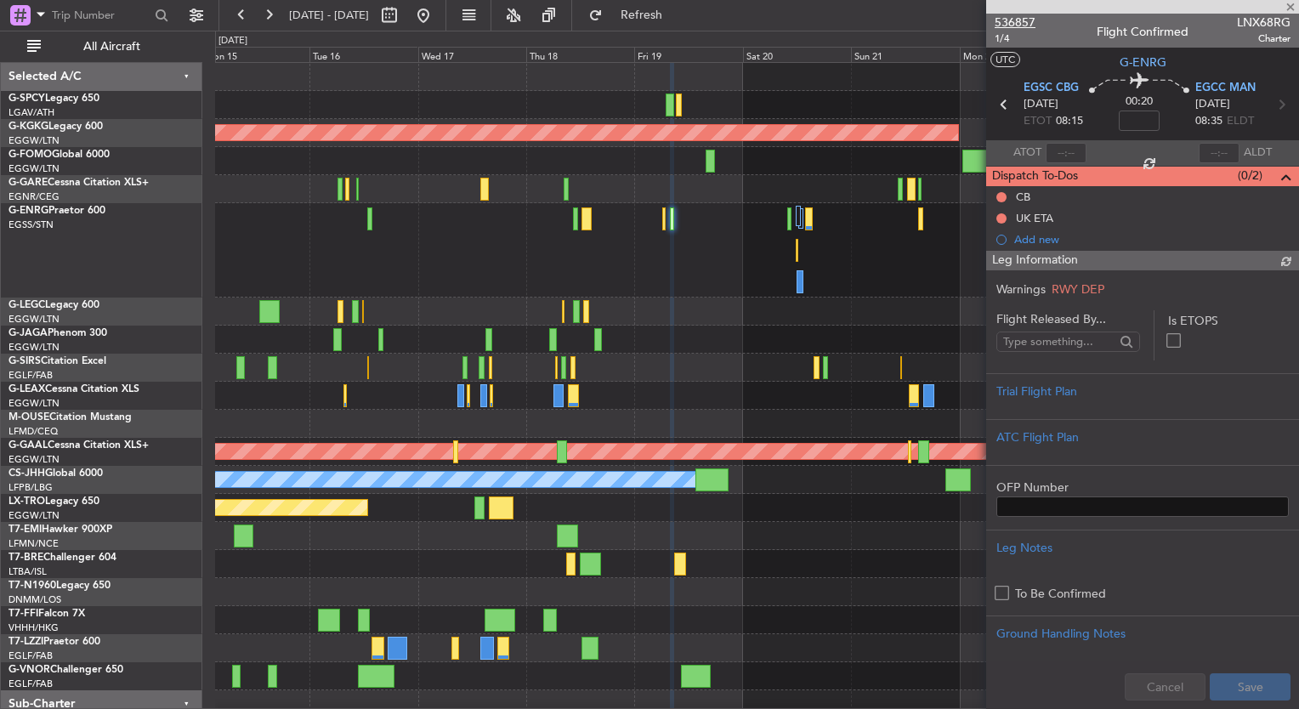
click at [1012, 17] on span "536857" at bounding box center [1014, 23] width 41 height 18
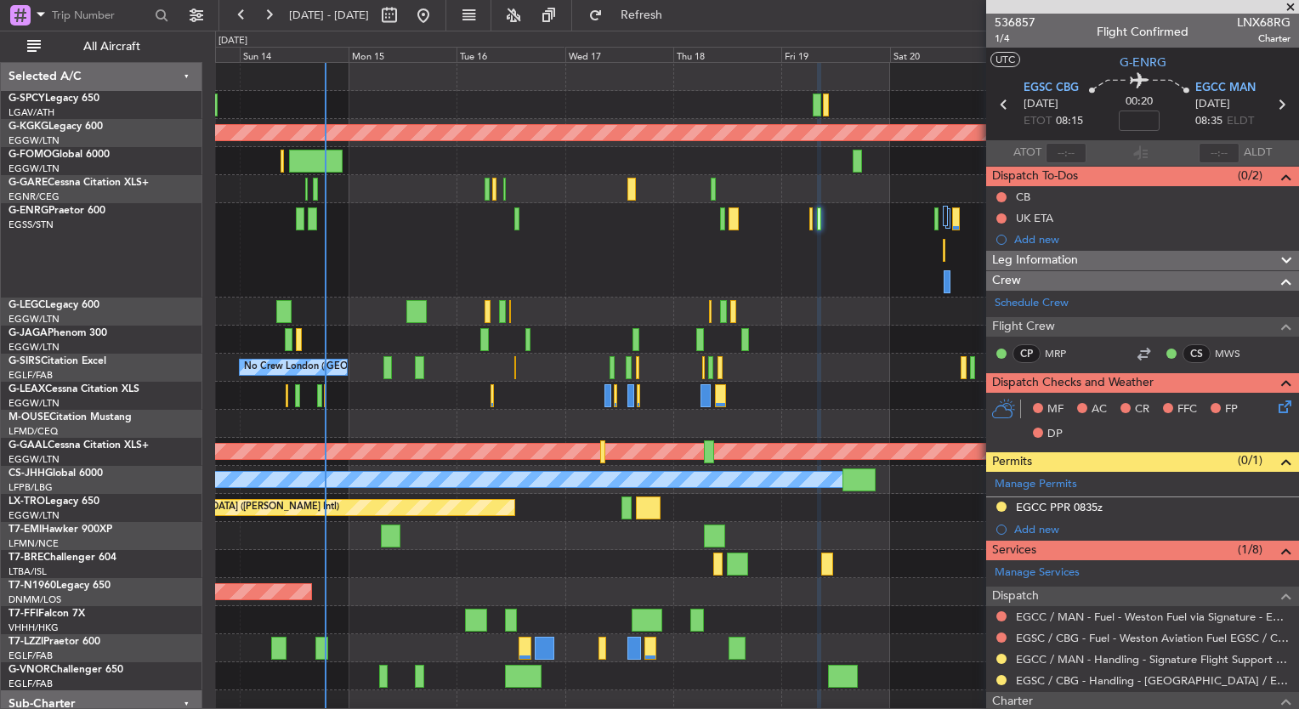
click at [801, 292] on div at bounding box center [756, 250] width 1083 height 94
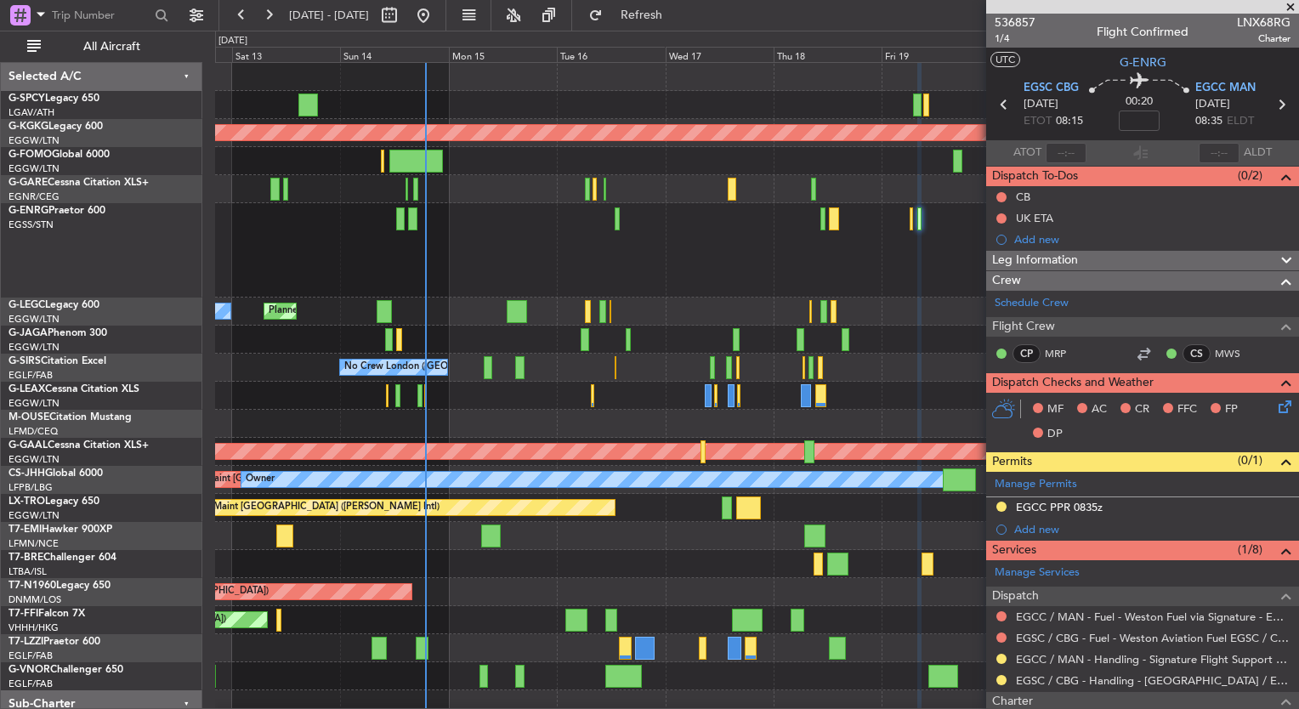
click at [515, 207] on div "Unplanned Maint Athens (Eleftherios Venizelos Intl) AOG Maint Istanbul (Ataturk…" at bounding box center [756, 418] width 1083 height 711
click at [1288, 5] on span at bounding box center [1290, 7] width 17 height 15
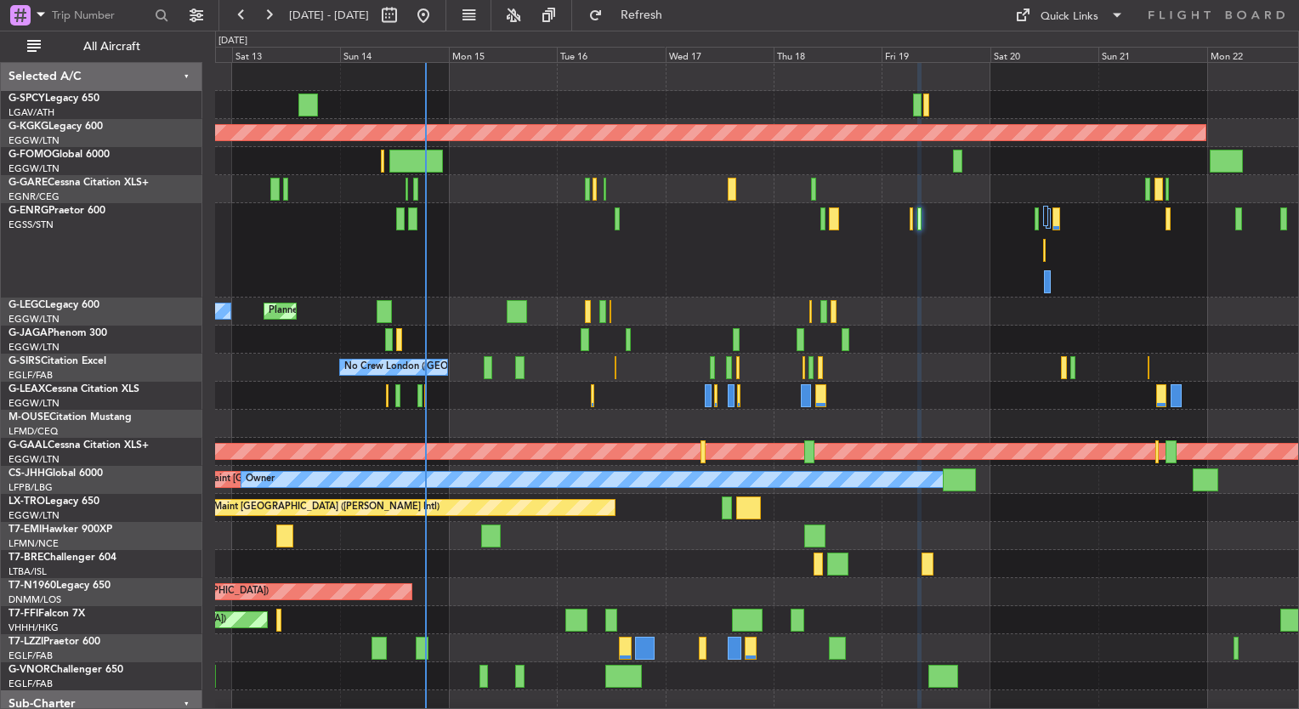
type input "0"
click at [1067, 12] on div "Quick Links" at bounding box center [1069, 16] width 58 height 17
click at [1062, 65] on button "Trip Builder" at bounding box center [1069, 56] width 127 height 41
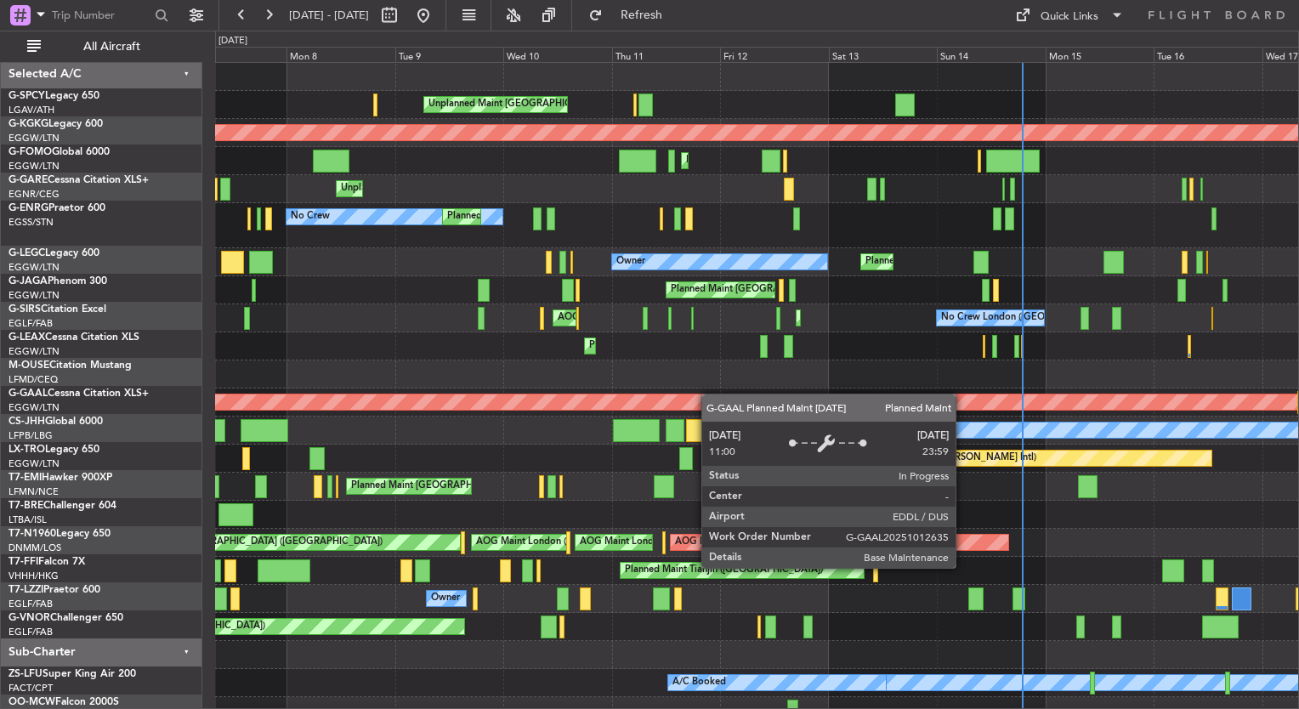
scroll to position [0, 0]
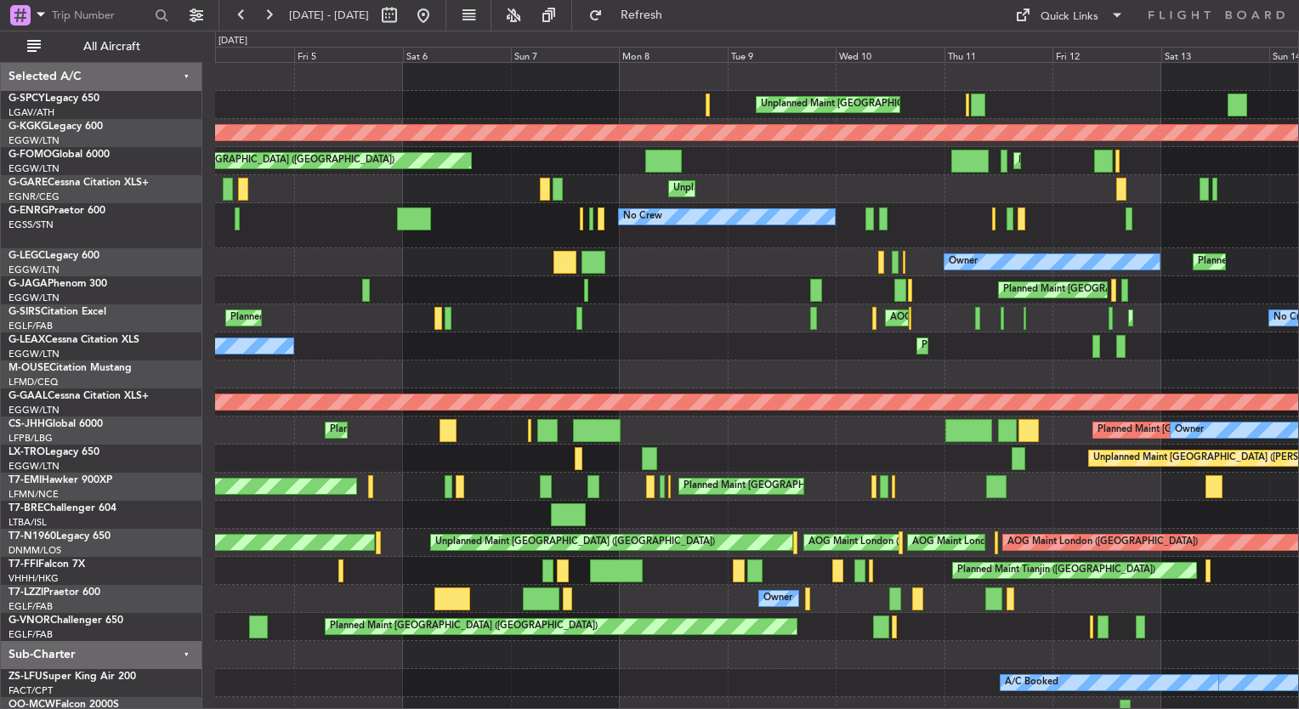
click at [914, 367] on div "Unplanned Maint Athens (Eleftherios Venizelos Intl) AOG Maint Istanbul (Ataturk…" at bounding box center [756, 394] width 1083 height 662
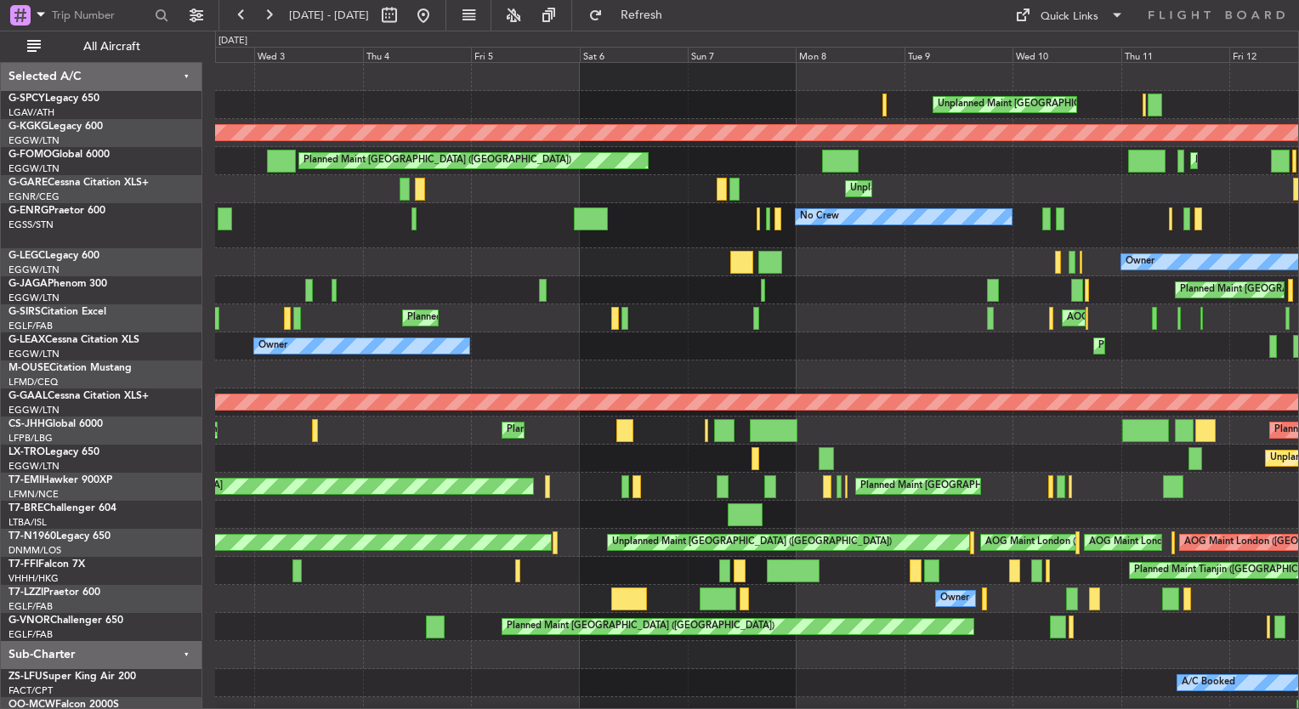
click at [840, 362] on div "Unplanned Maint Athens (Eleftherios Venizelos Intl) Cleaning Athens (Eleftherio…" at bounding box center [756, 394] width 1083 height 662
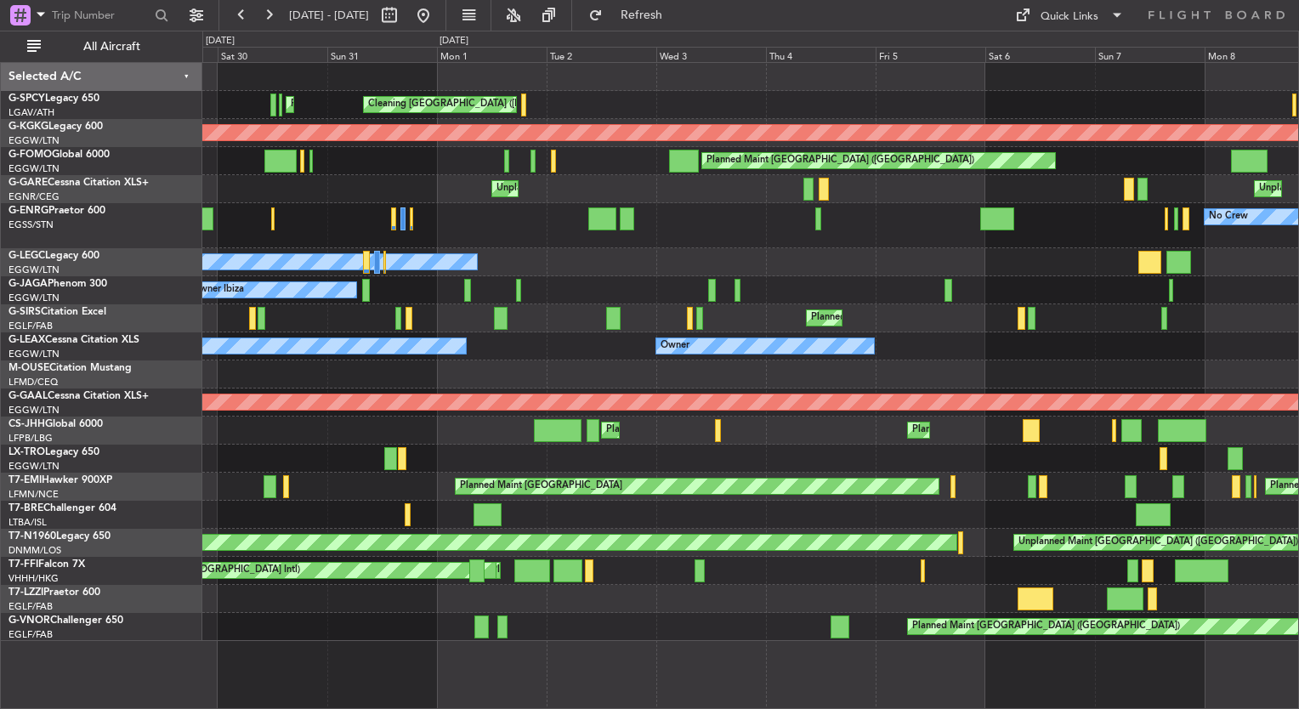
click at [759, 288] on div "Owner Ibiza" at bounding box center [750, 290] width 1096 height 28
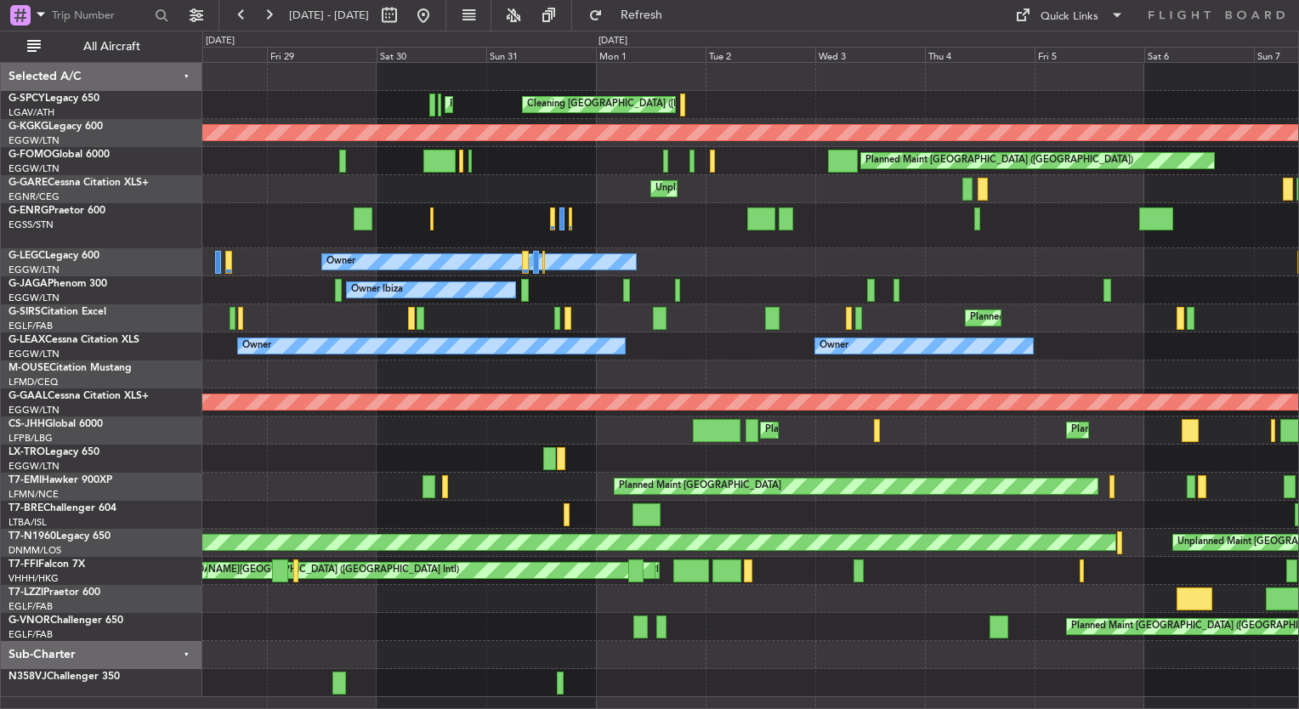
click at [714, 297] on div "Owner Ibiza" at bounding box center [750, 290] width 1096 height 28
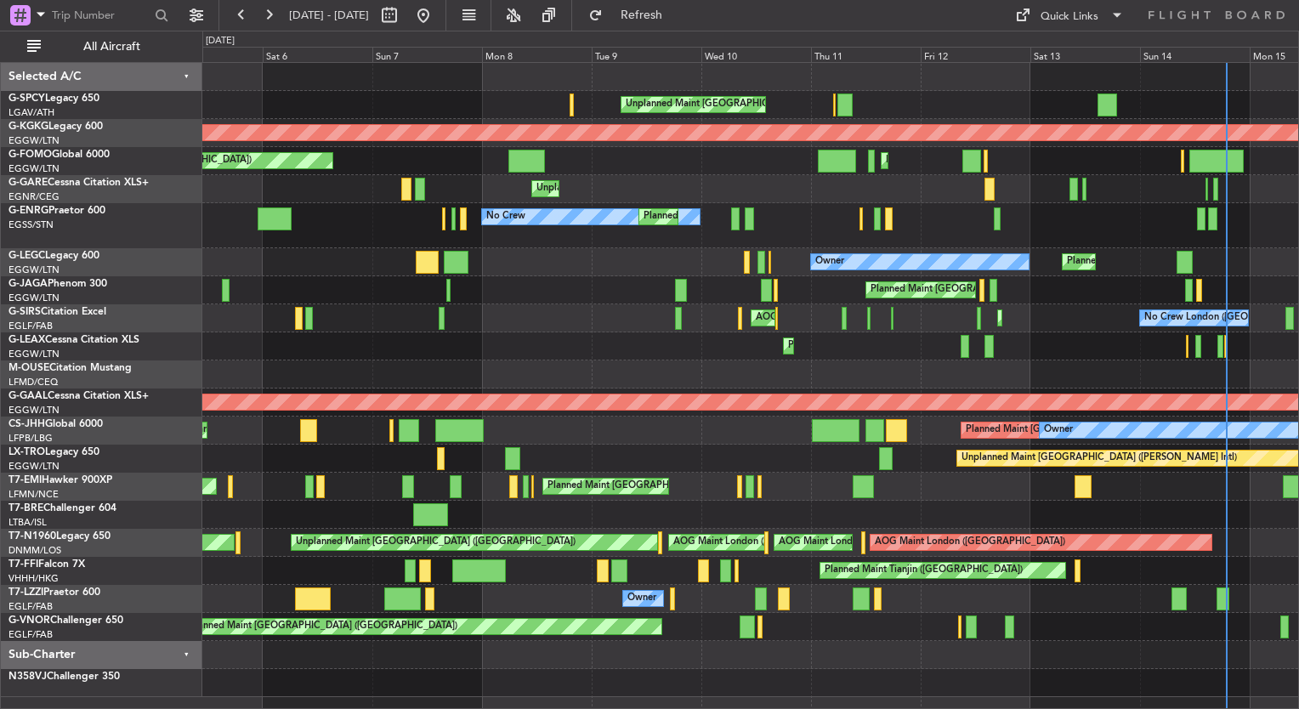
click at [403, 286] on div "Unplanned Maint Athens (Eleftherios Venizelos Intl) AOG Maint Istanbul (Ataturk…" at bounding box center [750, 380] width 1096 height 634
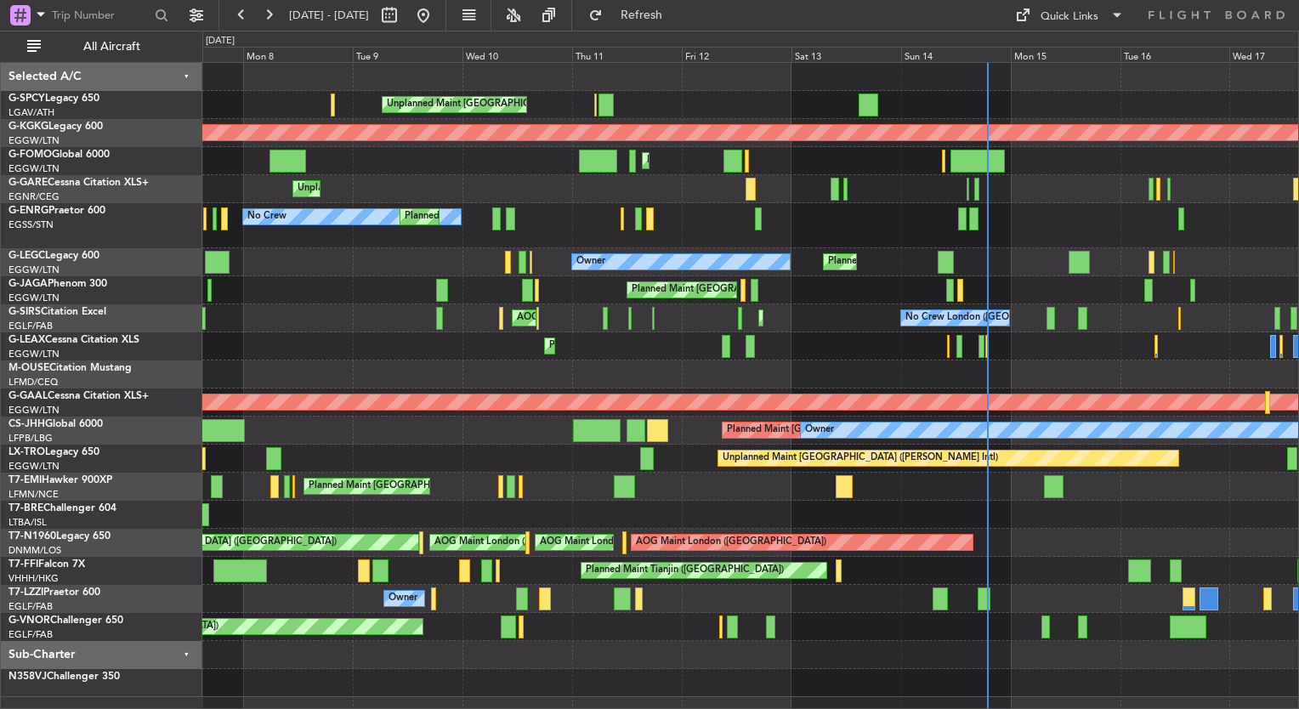
click at [372, 258] on div "Unplanned Maint Athens (Eleftherios Venizelos Intl) AOG Maint Istanbul (Ataturk…" at bounding box center [750, 380] width 1096 height 634
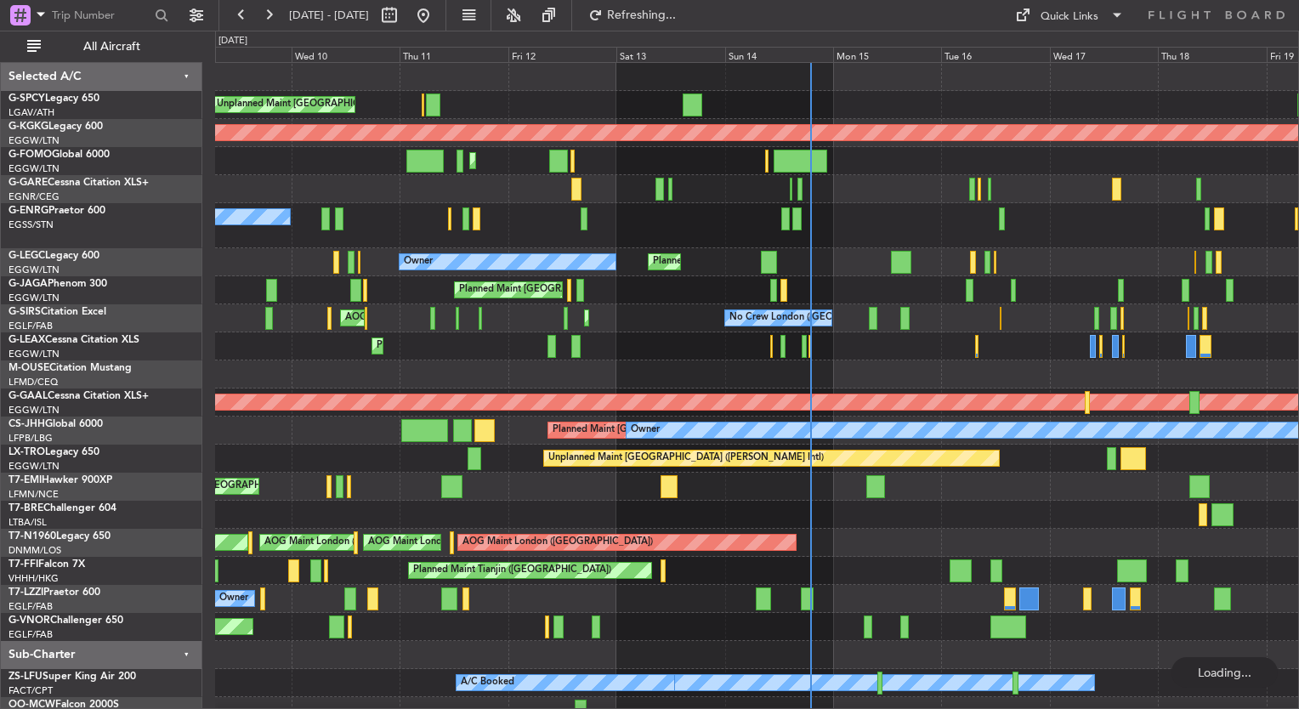
scroll to position [15, 0]
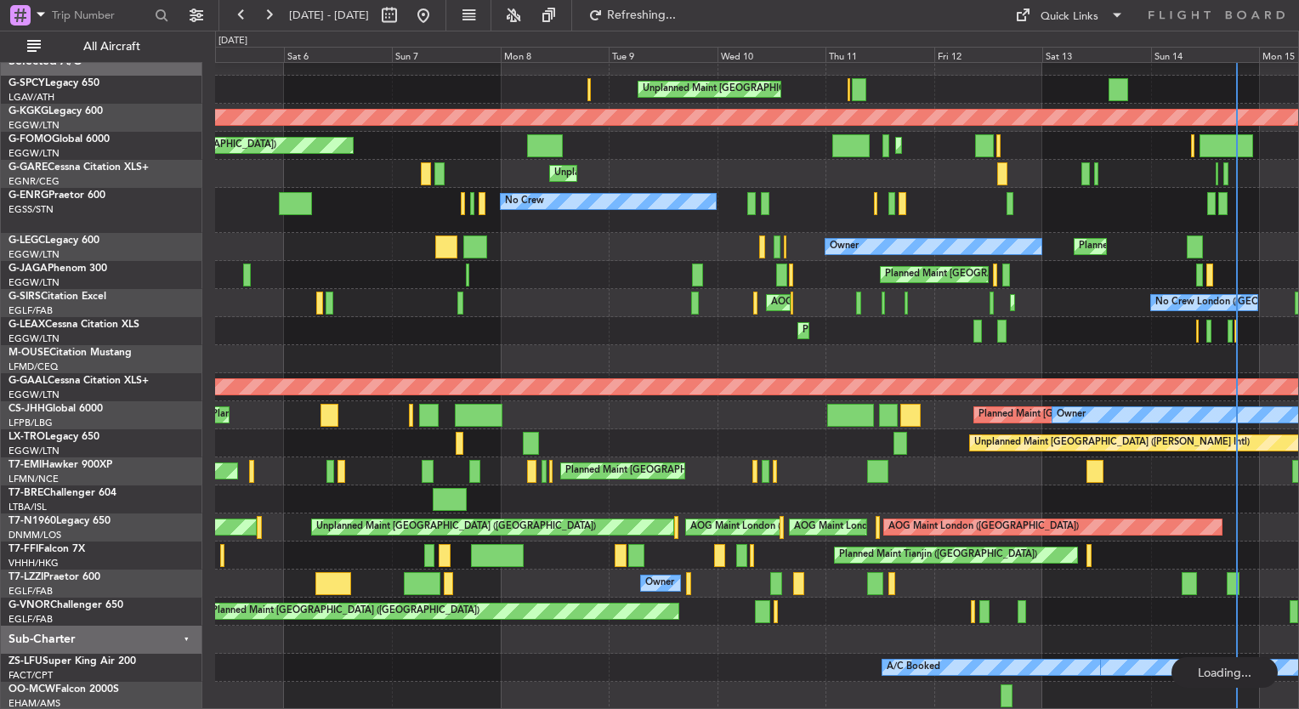
click at [1058, 274] on div "Unplanned Maint Athens (Eleftherios Venizelos Intl) AOG Maint Istanbul (Ataturk…" at bounding box center [756, 379] width 1083 height 662
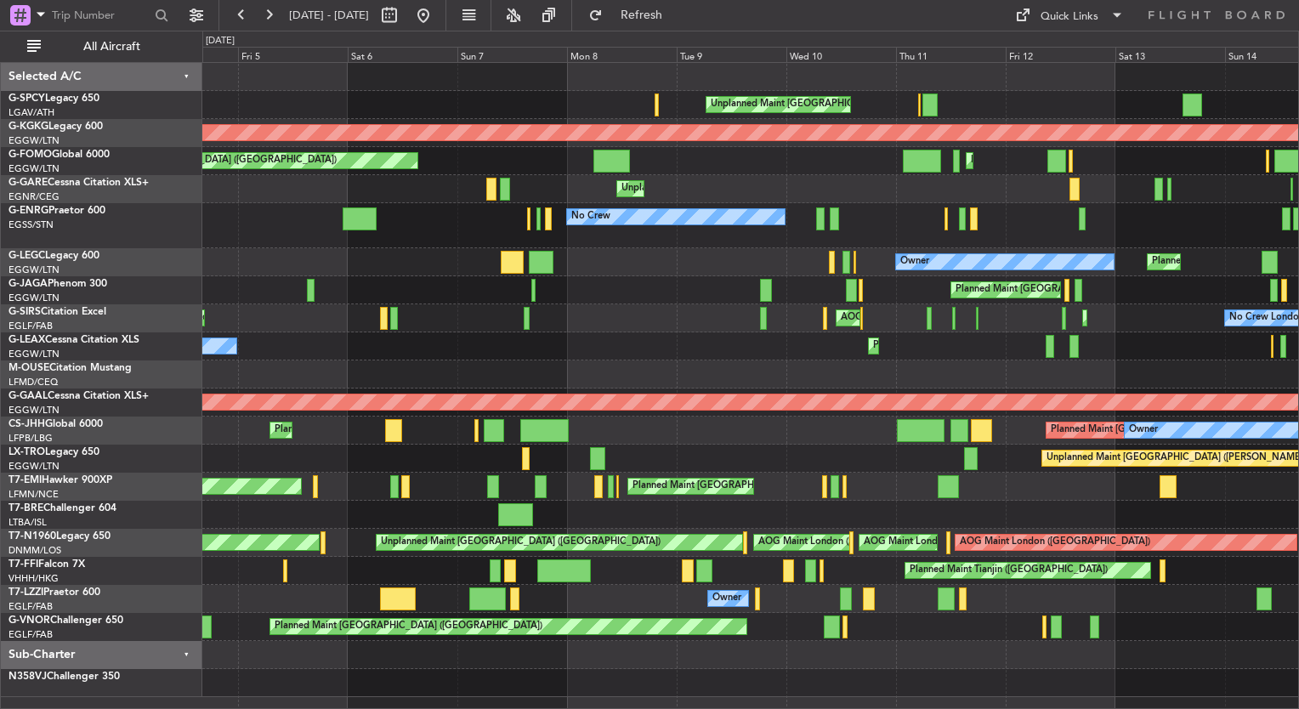
click at [399, 273] on div "Unplanned Maint Athens (Eleftherios Venizelos Intl) AOG Maint Istanbul (Ataturk…" at bounding box center [750, 380] width 1096 height 634
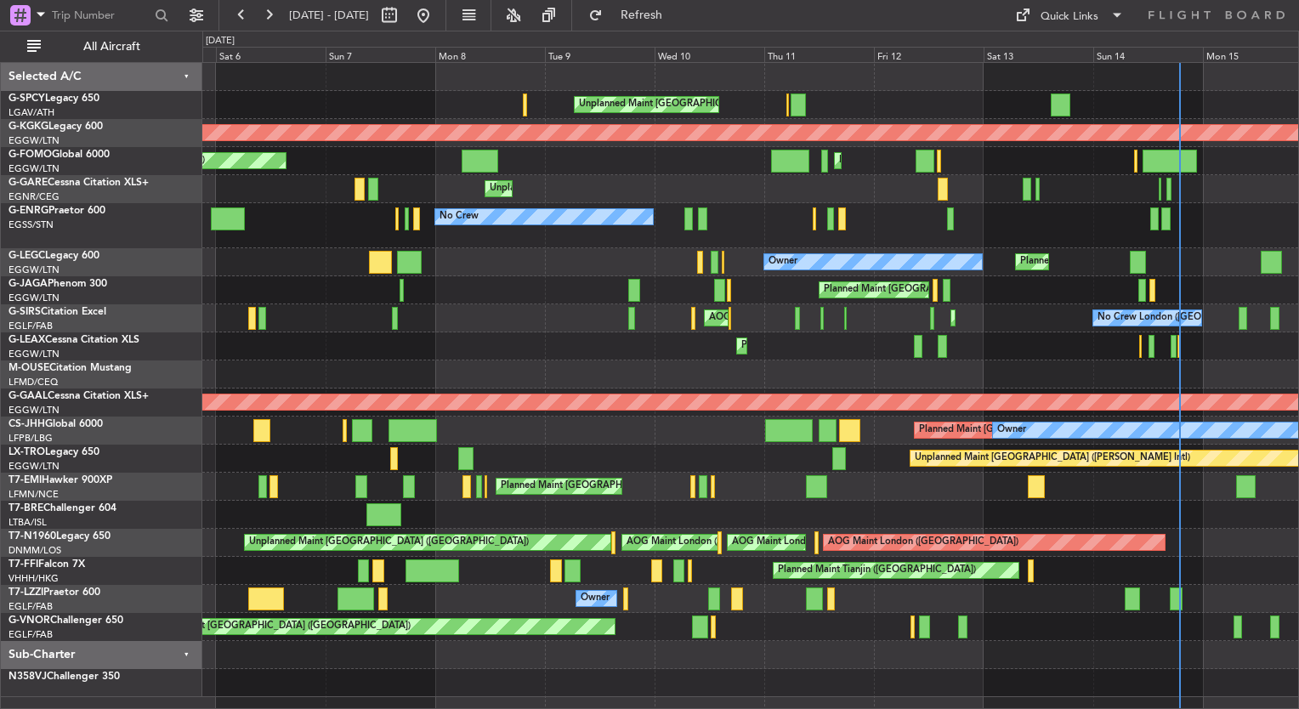
click at [398, 280] on div "Planned Maint [GEOGRAPHIC_DATA] ([GEOGRAPHIC_DATA])" at bounding box center [750, 290] width 1096 height 28
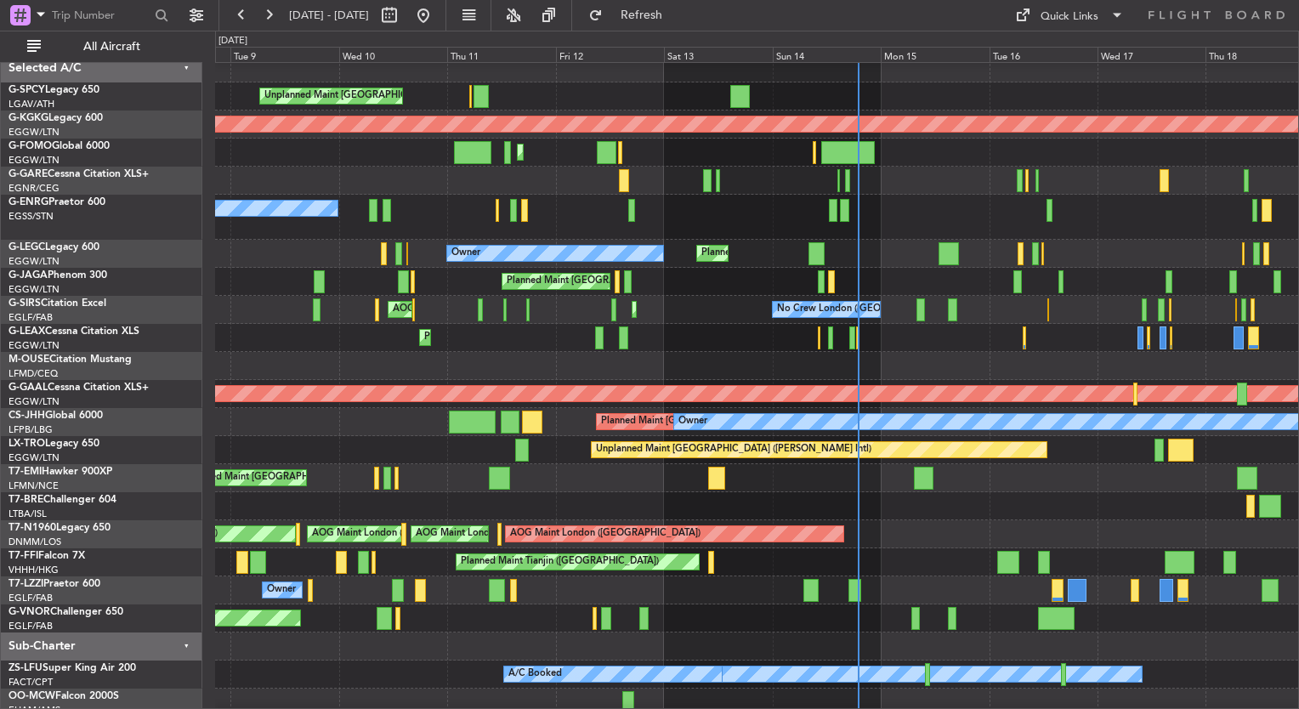
scroll to position [15, 0]
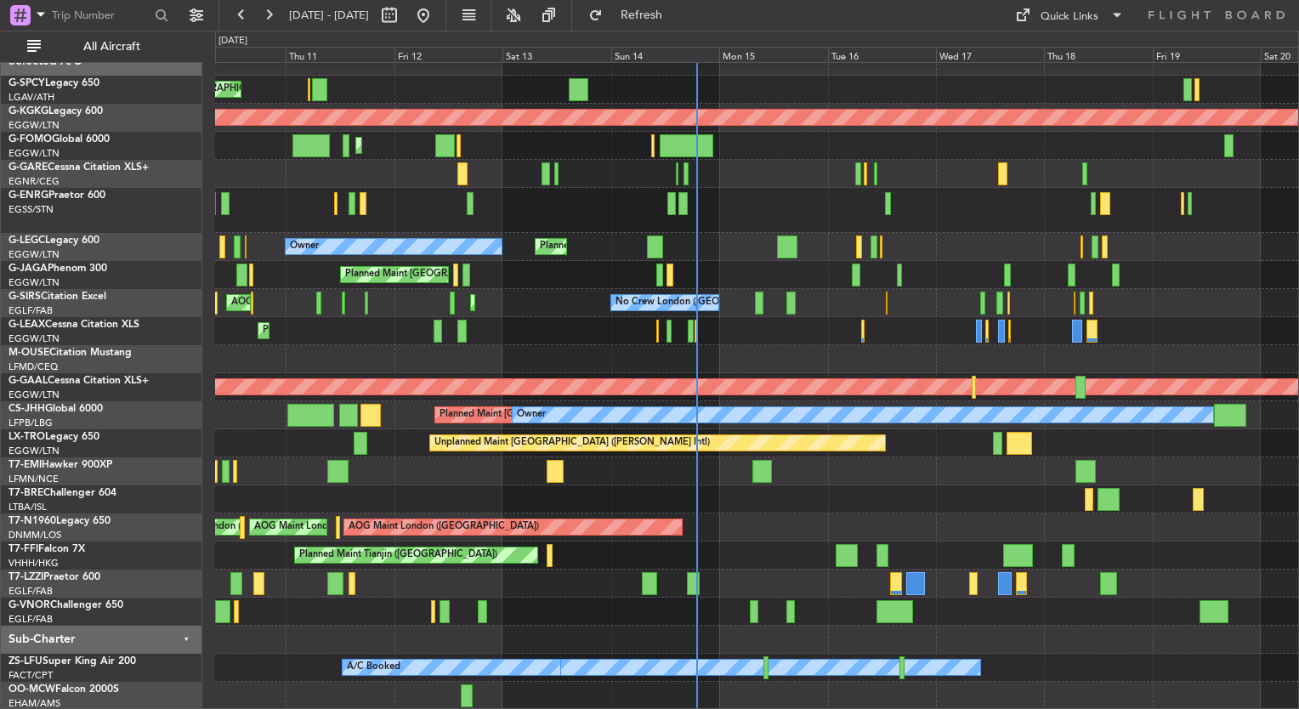
click at [527, 274] on div "Unplanned Maint Athens (Eleftherios Venizelos Intl) AOG Maint Istanbul (Ataturk…" at bounding box center [756, 379] width 1083 height 662
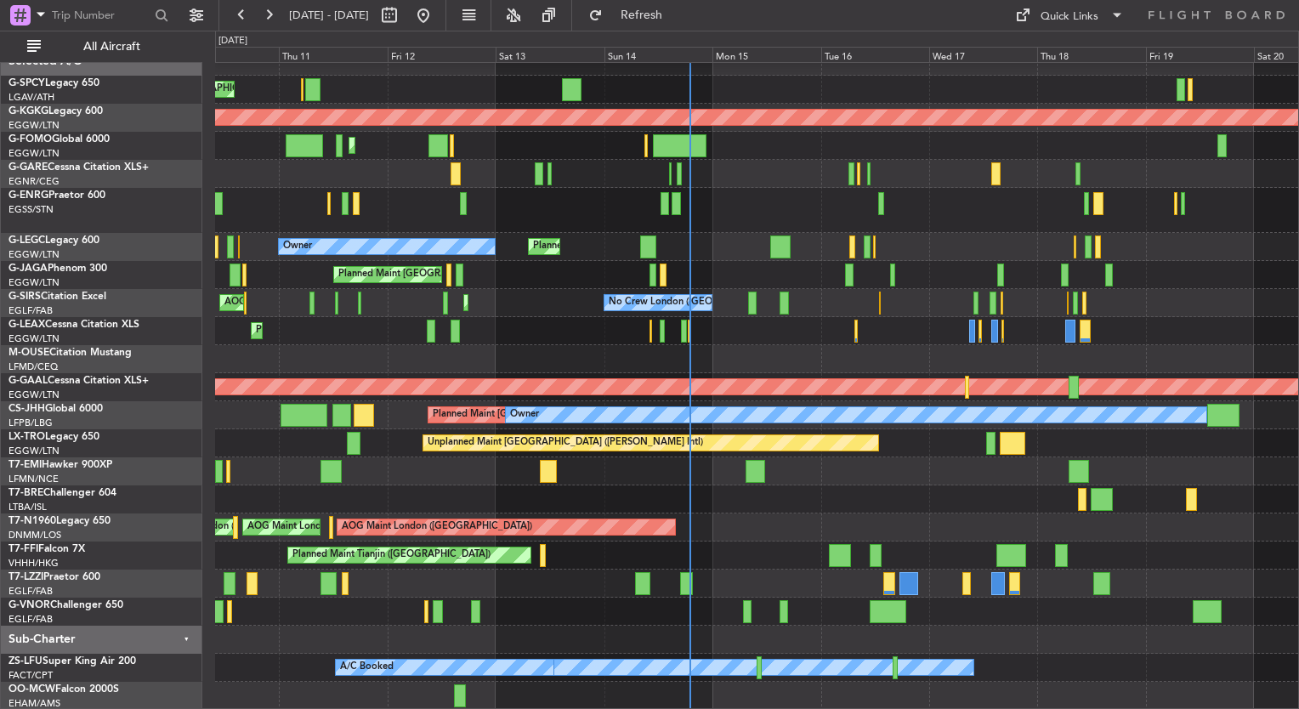
scroll to position [10, 0]
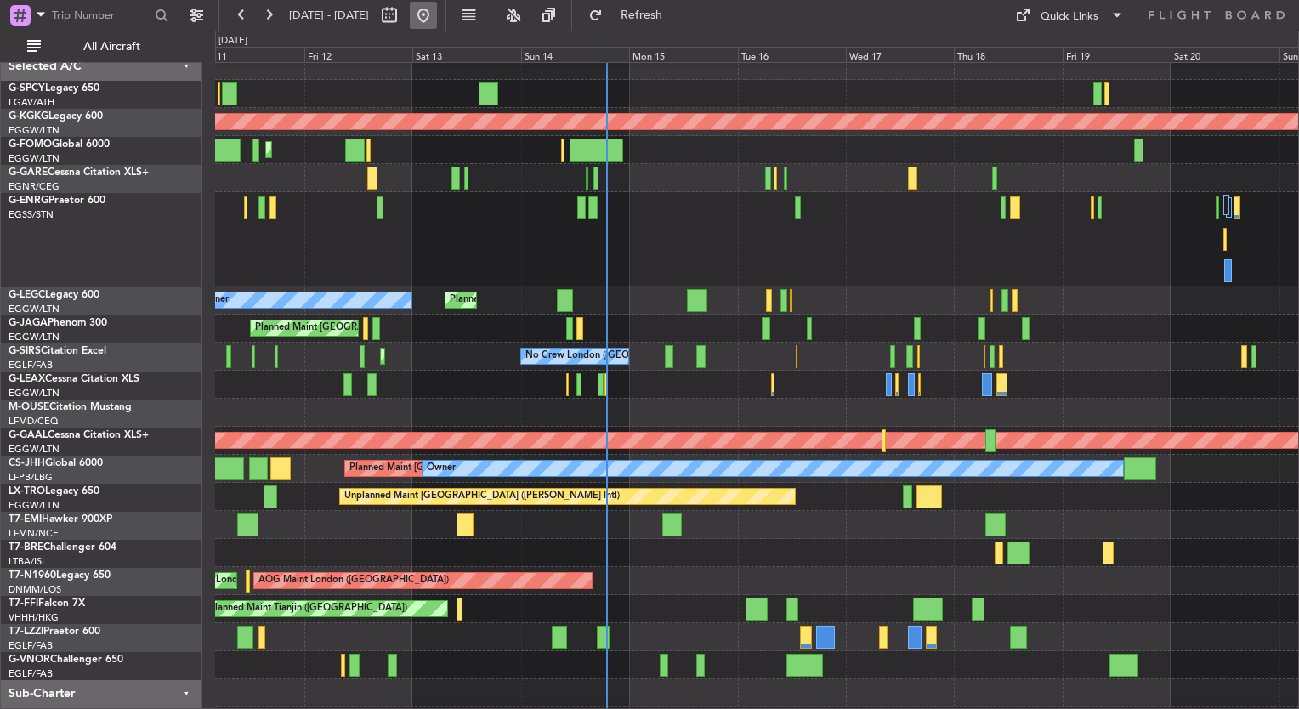
click at [437, 21] on button at bounding box center [423, 15] width 27 height 27
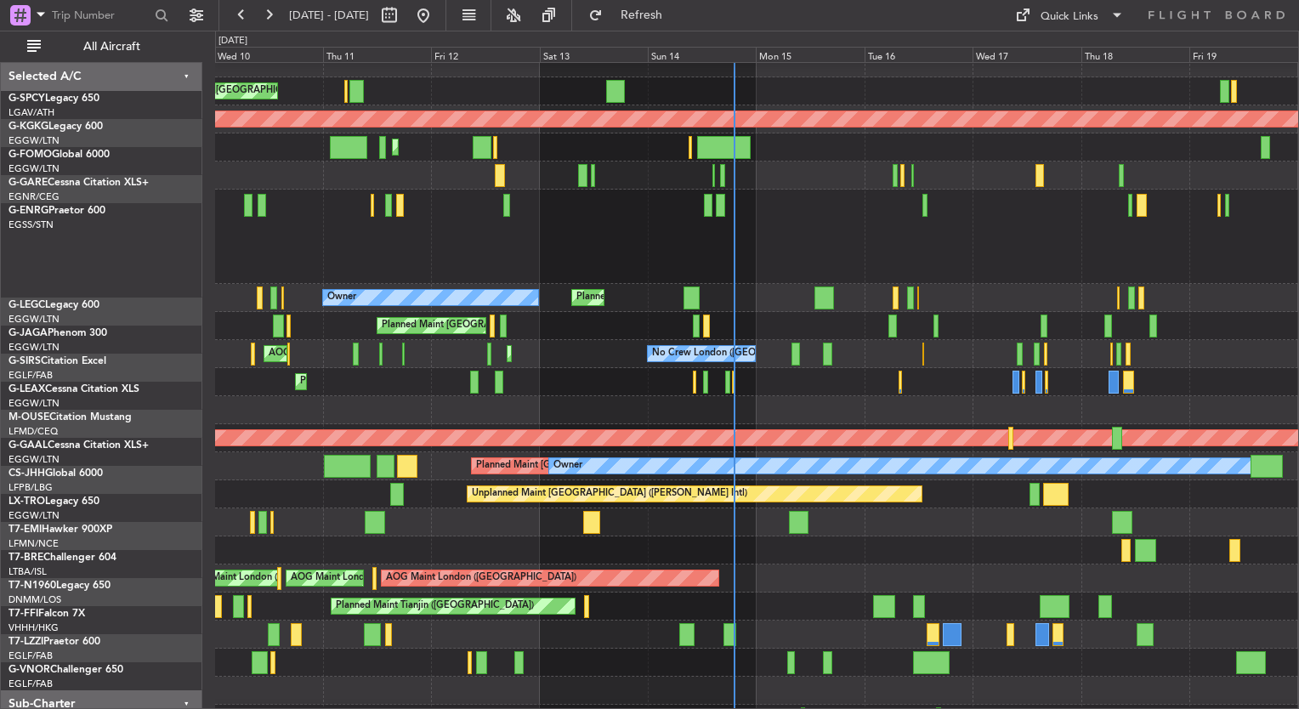
click at [740, 284] on div "Planned Maint London (Stansted) No Crew" at bounding box center [756, 237] width 1083 height 94
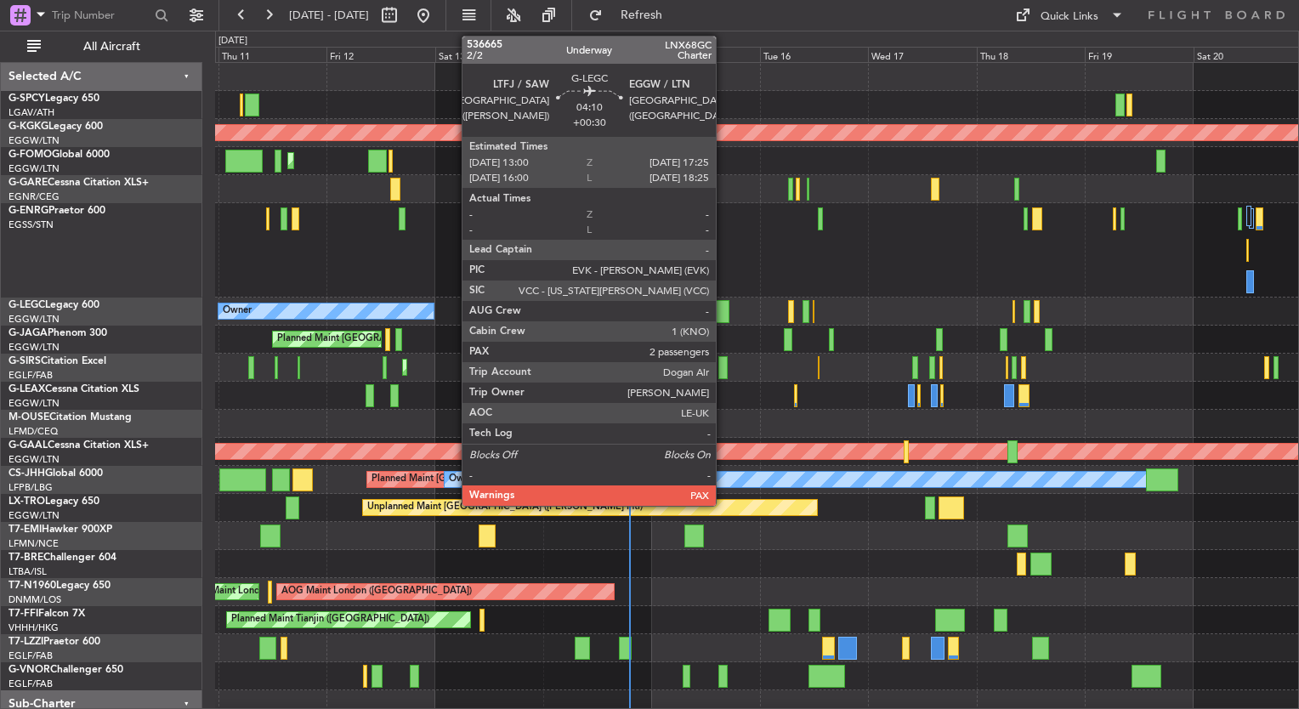
click at [721, 318] on div at bounding box center [720, 311] width 20 height 23
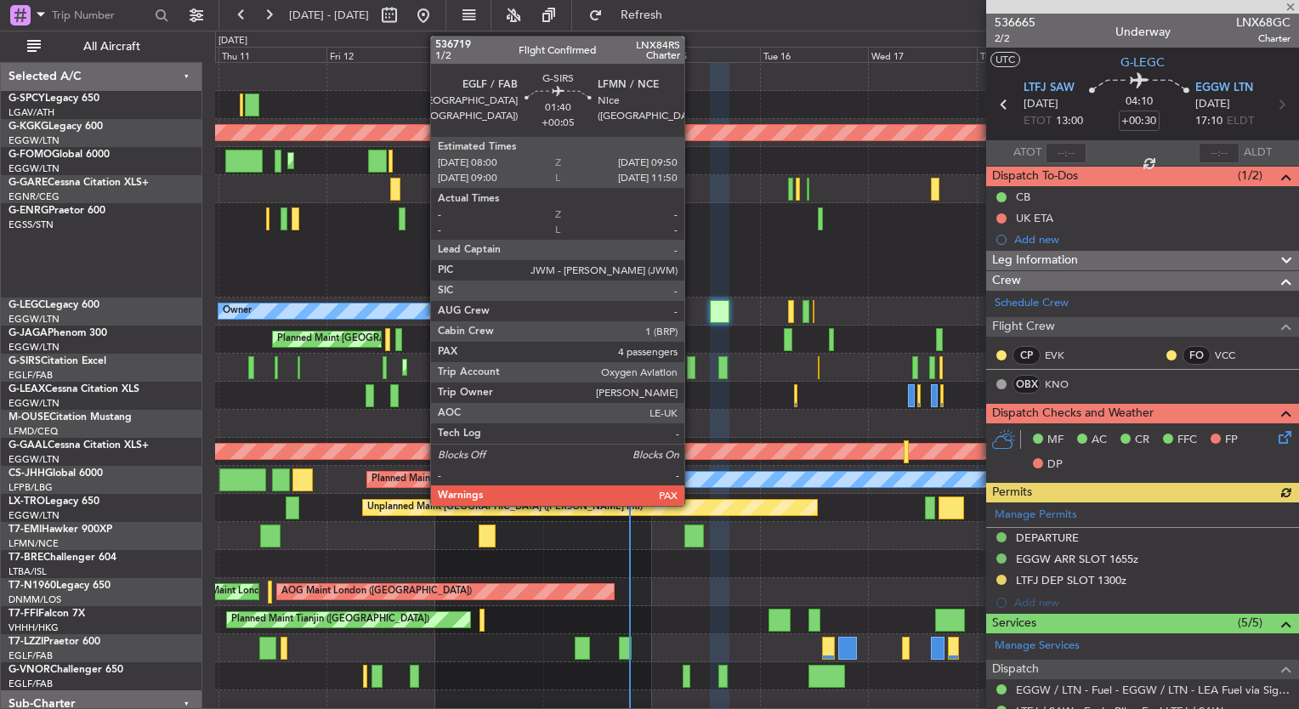
click at [690, 369] on div at bounding box center [691, 367] width 8 height 23
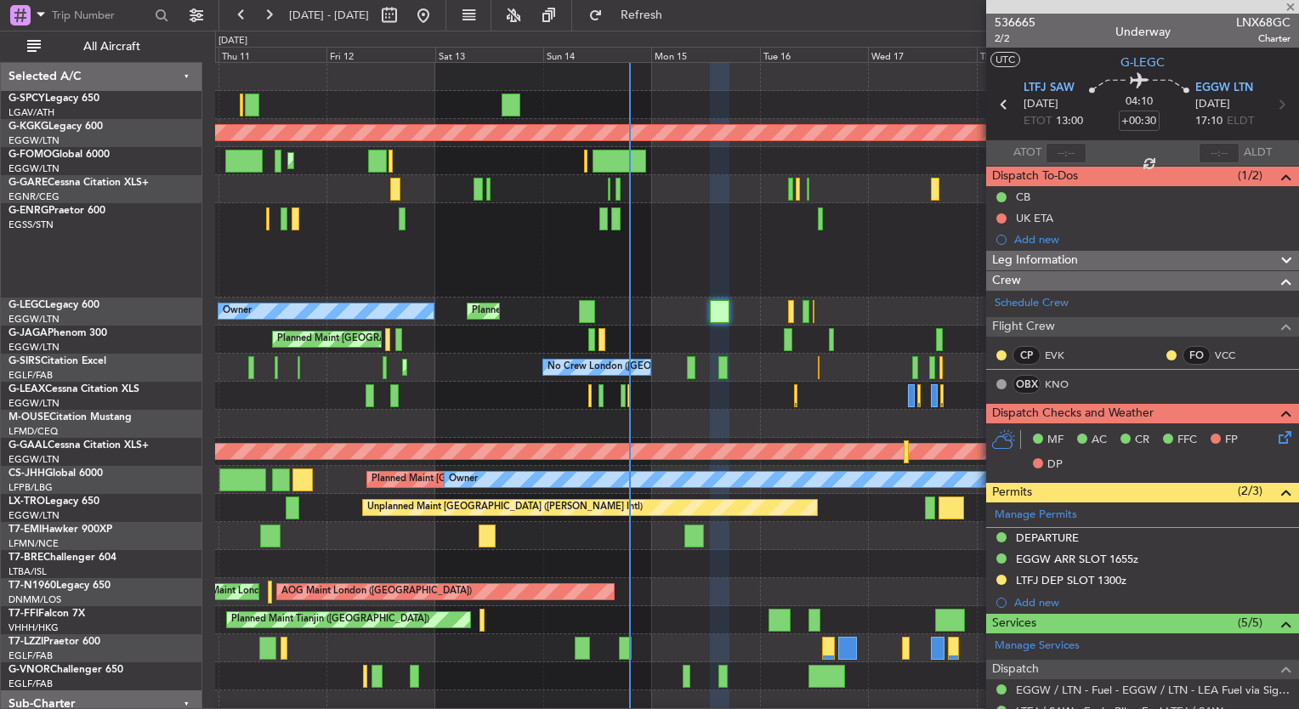
type input "+00:05"
type input "4"
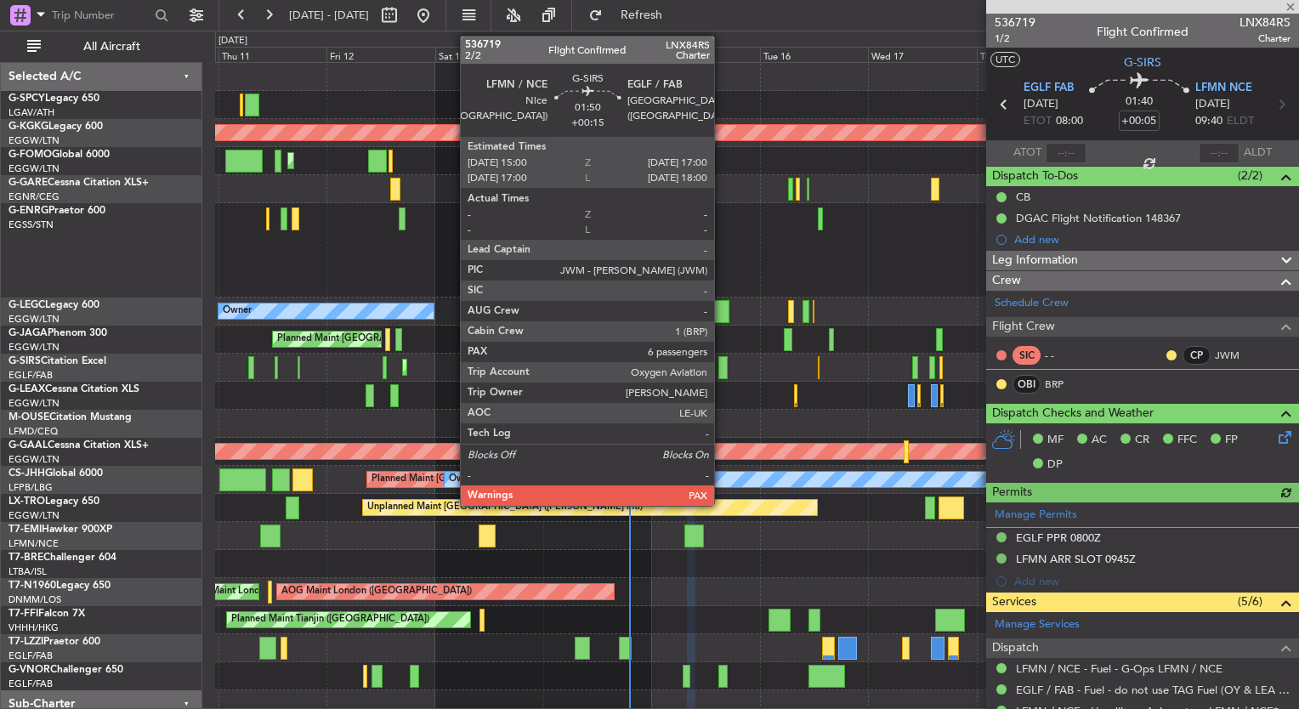
click at [719, 369] on div at bounding box center [722, 367] width 9 height 23
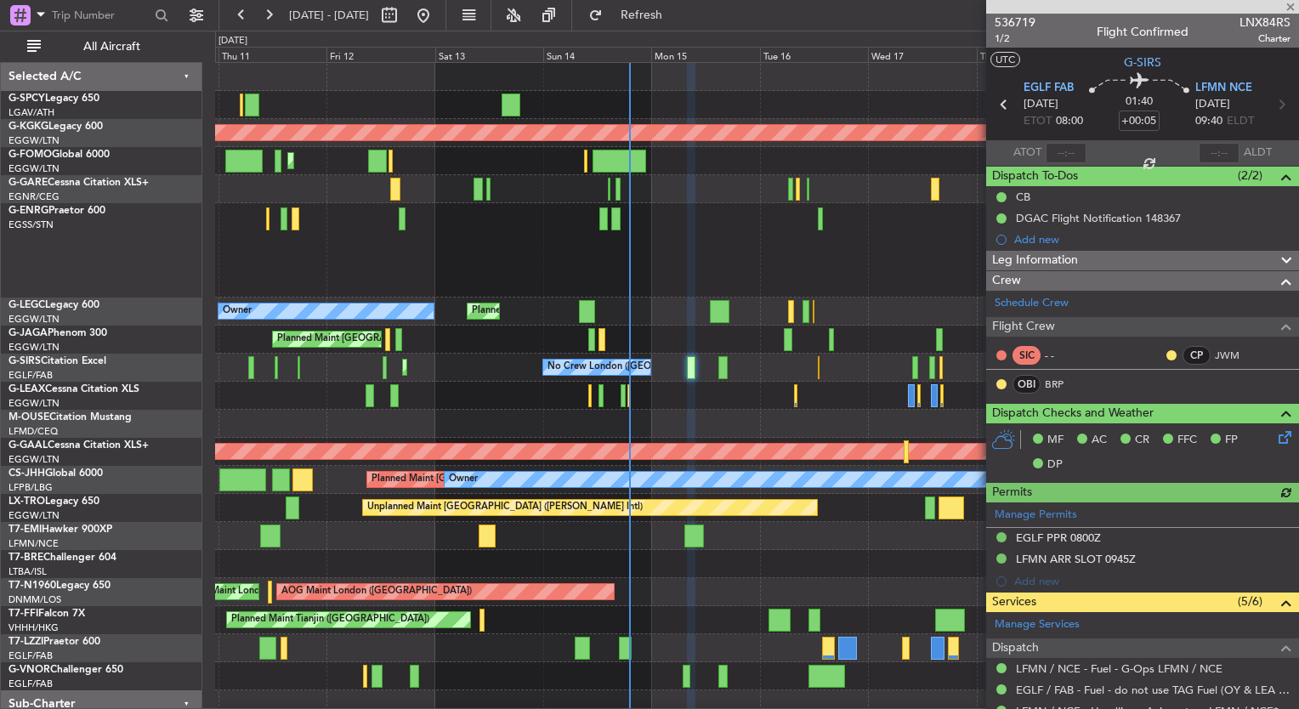
type input "+00:15"
type input "6"
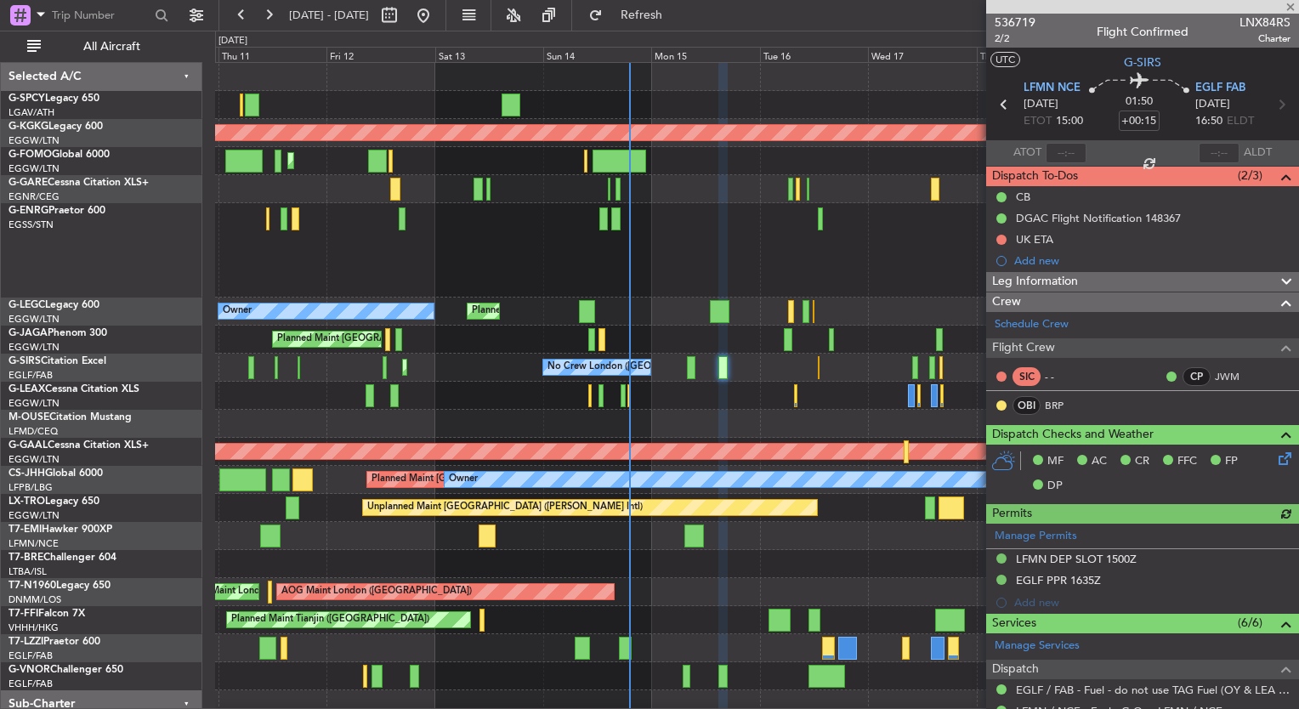
click at [676, 526] on div "Planned Maint [GEOGRAPHIC_DATA]" at bounding box center [756, 536] width 1083 height 28
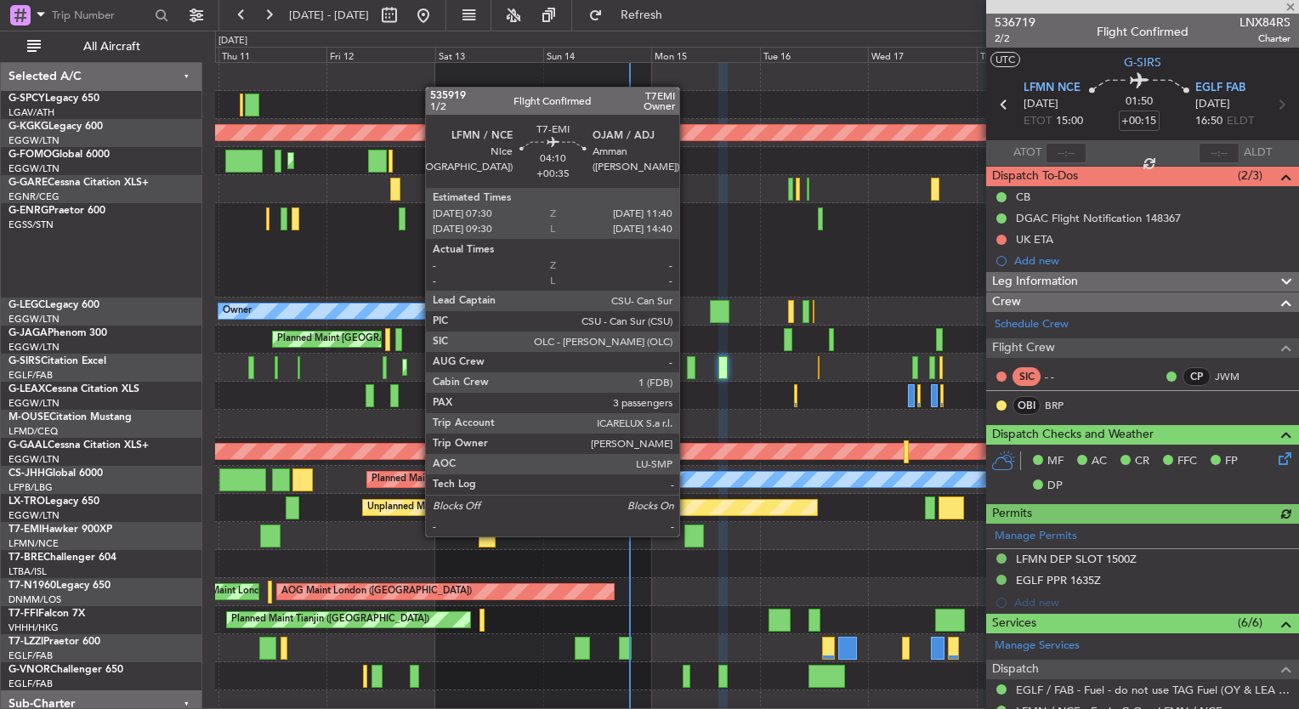
click at [687, 535] on div at bounding box center [694, 535] width 20 height 23
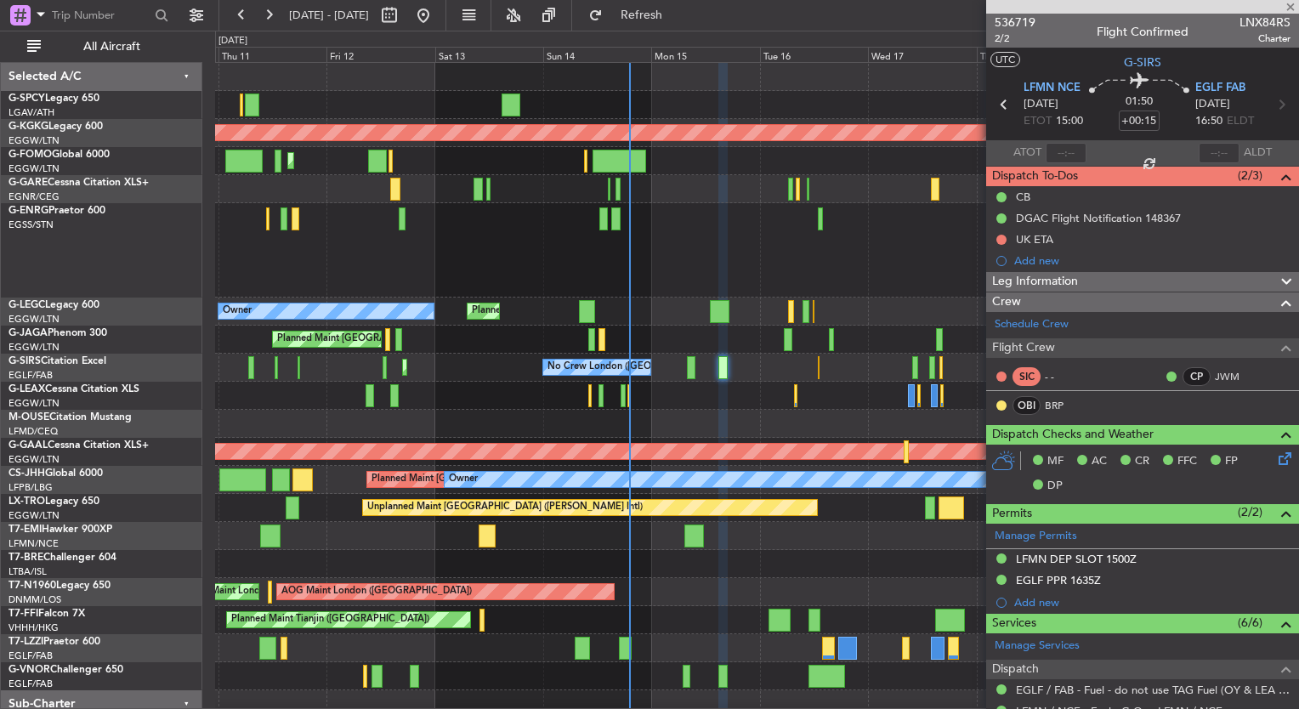
type input "+00:35"
type input "3"
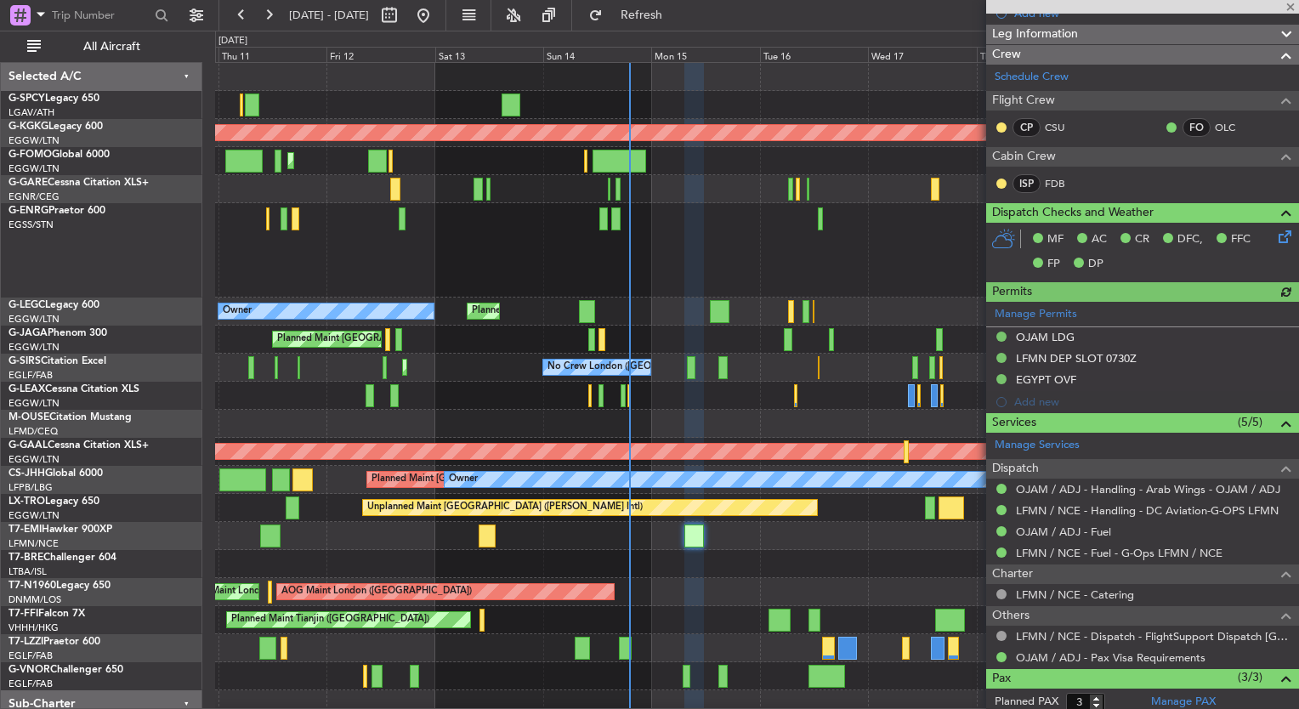
scroll to position [323, 0]
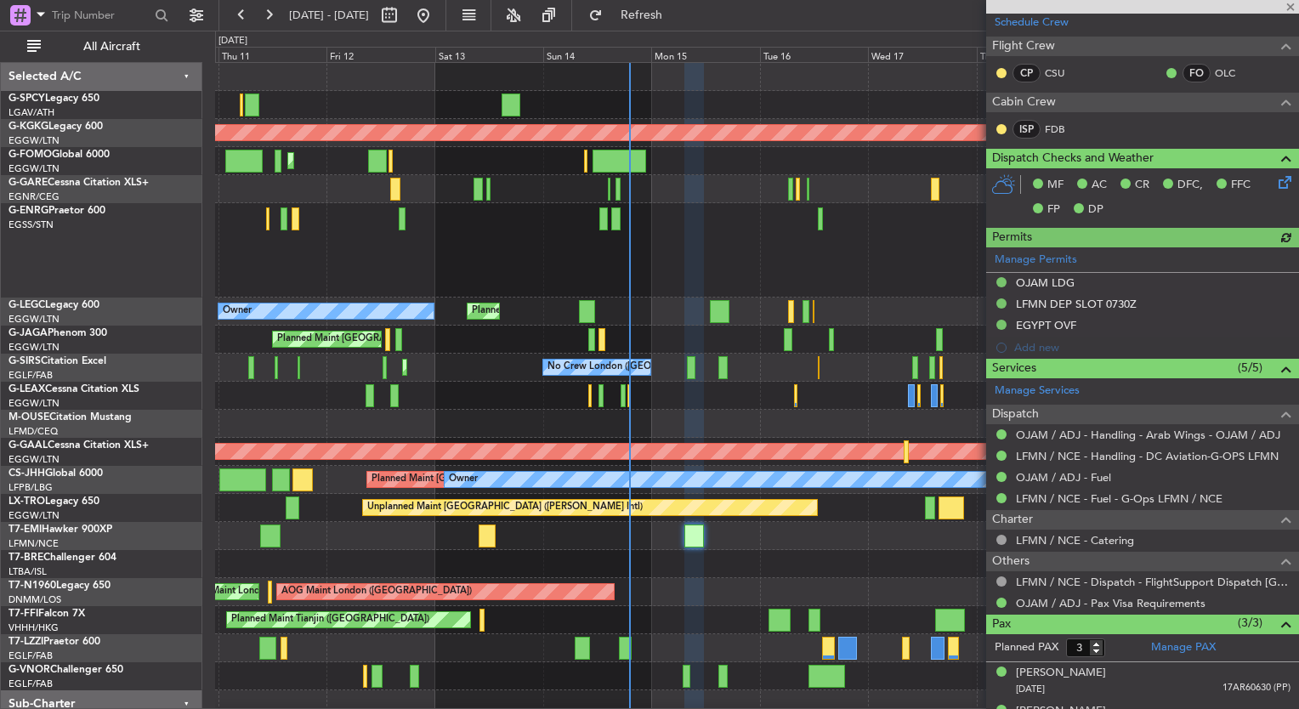
click at [683, 678] on div at bounding box center [686, 676] width 8 height 23
type input "+00:15"
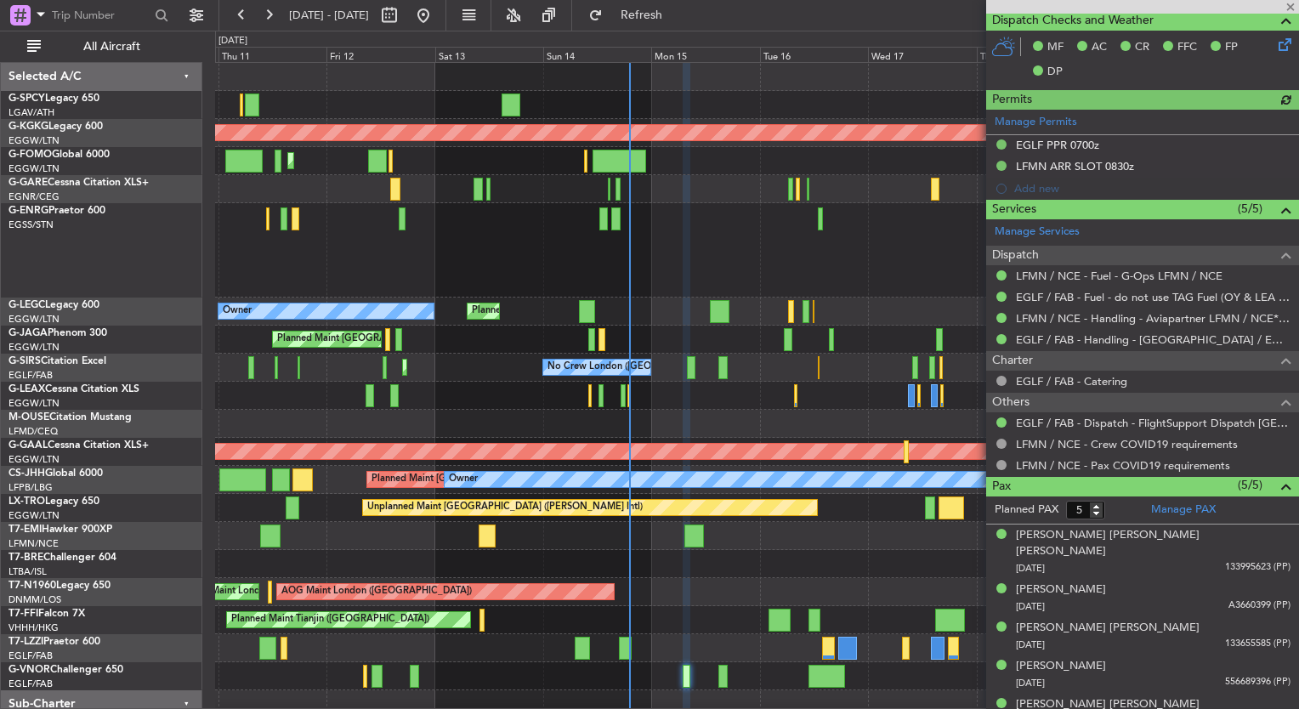
scroll to position [395, 0]
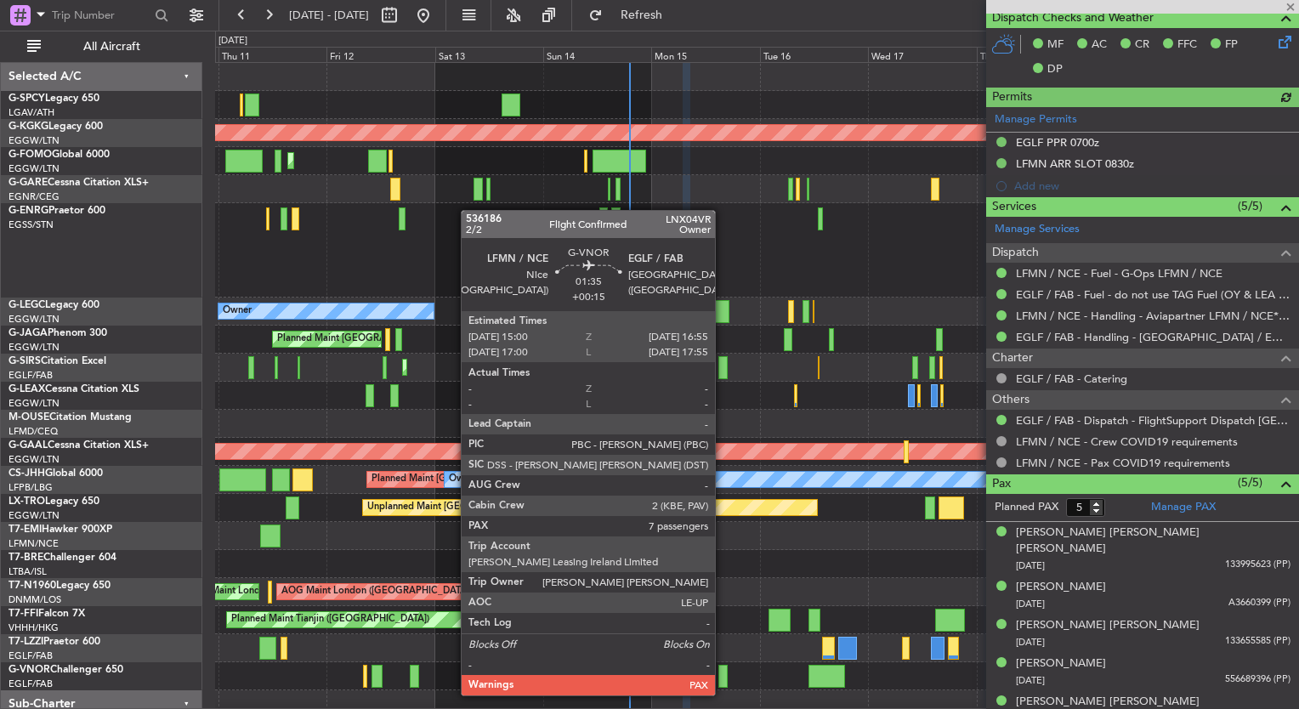
click at [722, 678] on div at bounding box center [722, 676] width 9 height 23
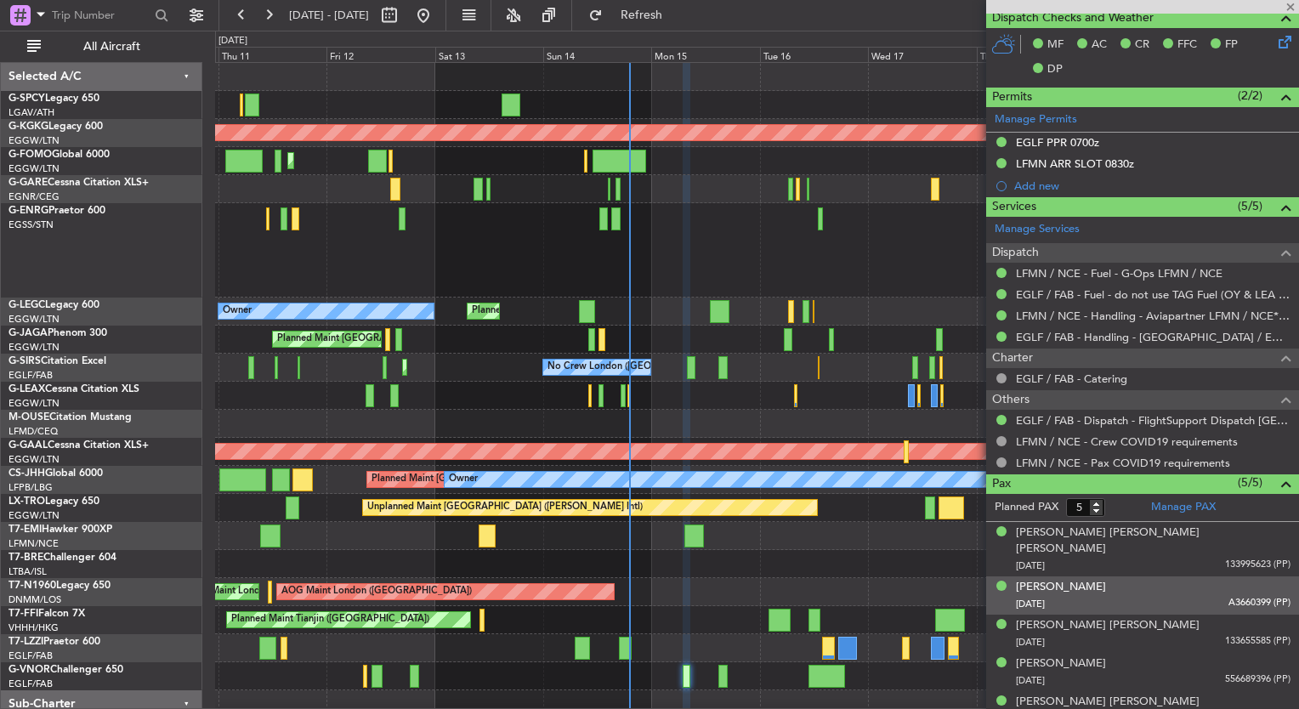
type input "7"
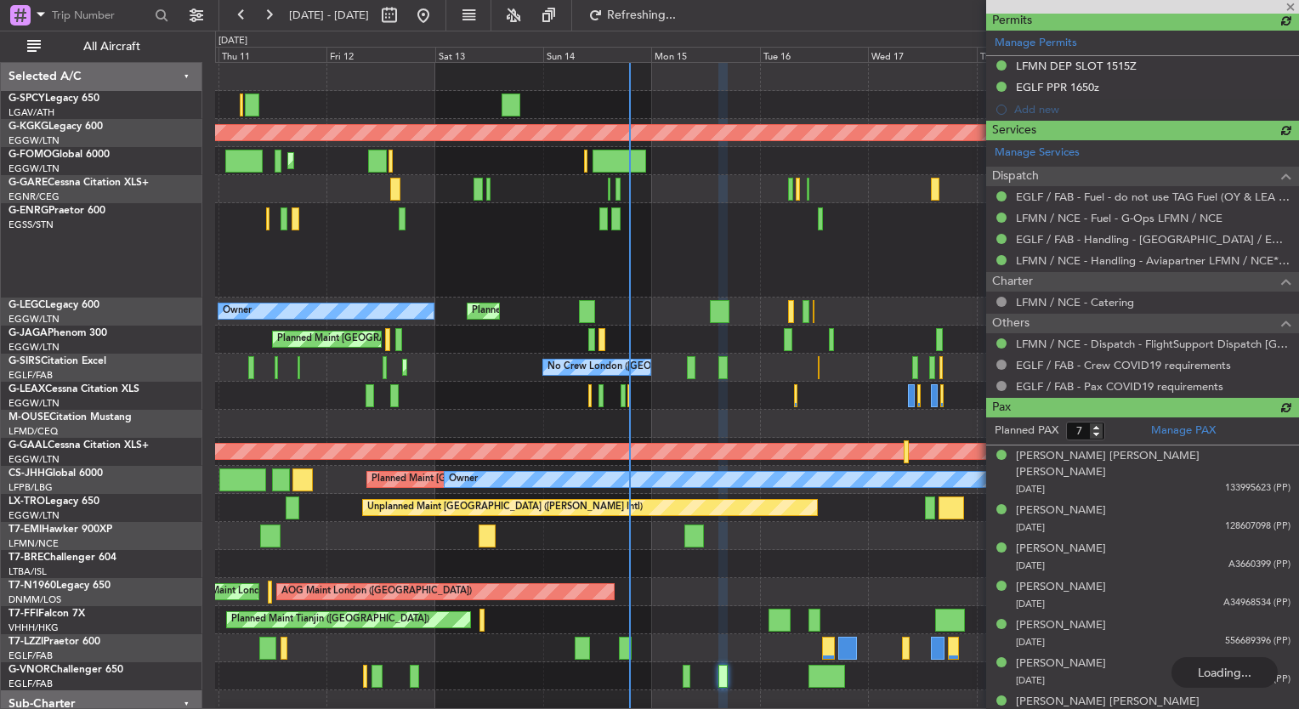
scroll to position [65, 0]
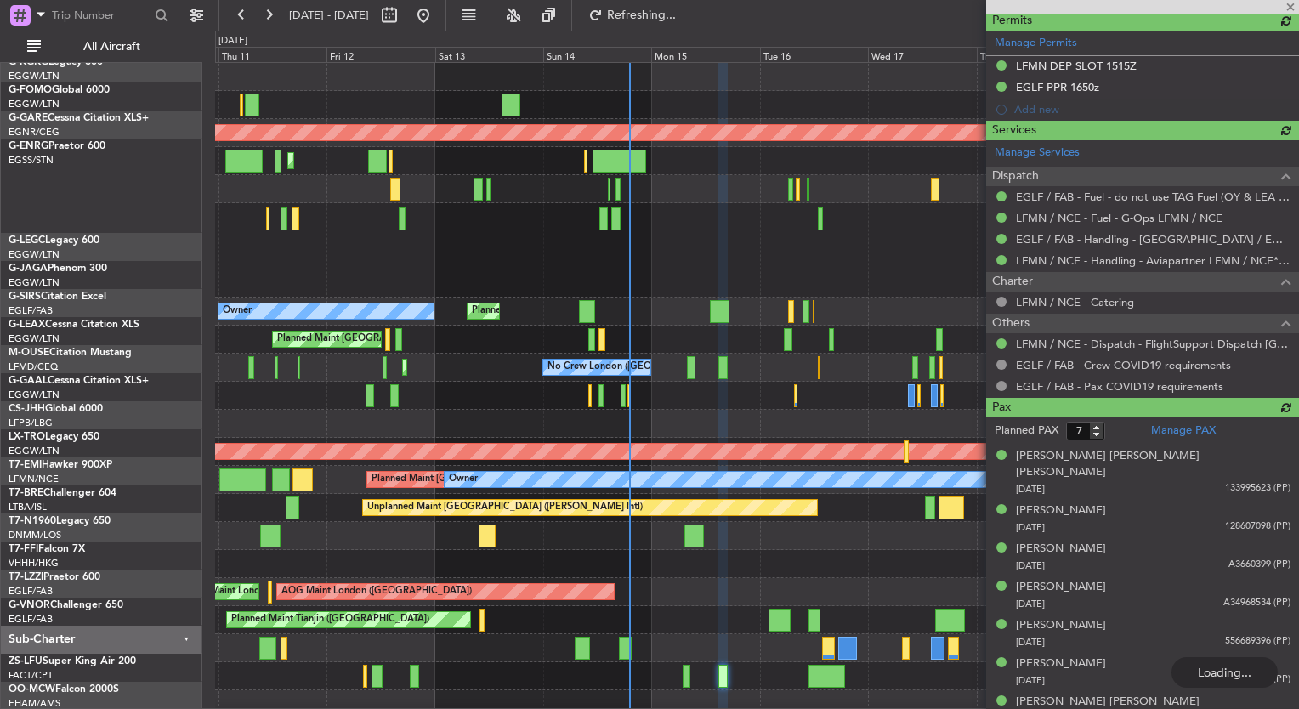
click at [182, 186] on div "Unplanned Maint Athens (Eleftherios Venizelos Intl) AOG Maint Istanbul (Ataturk…" at bounding box center [649, 370] width 1299 height 678
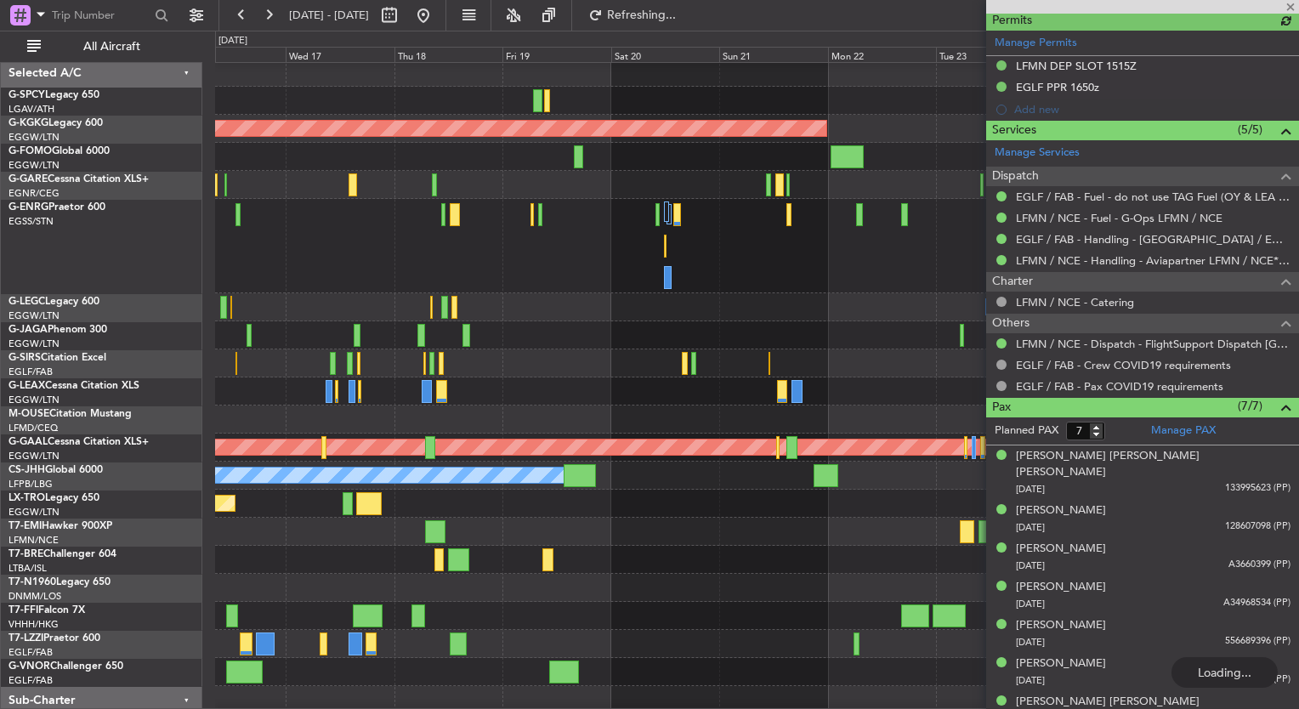
scroll to position [0, 0]
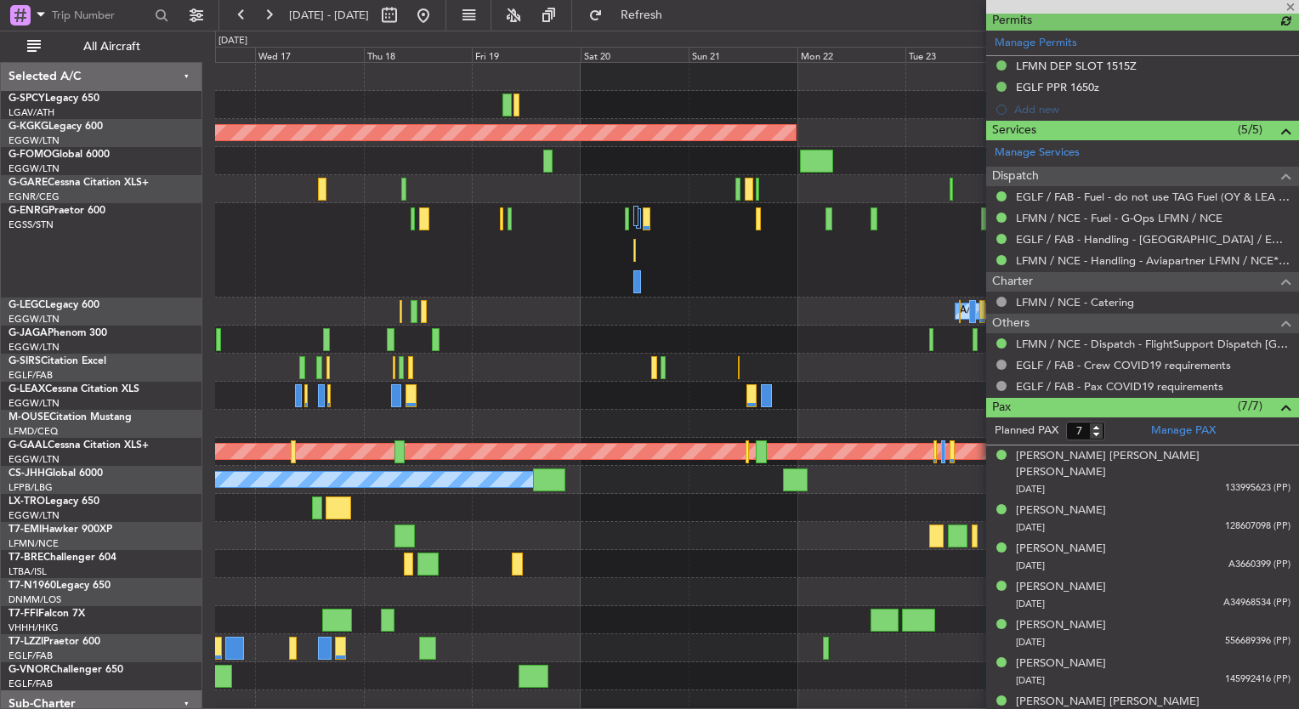
click at [365, 267] on div at bounding box center [756, 250] width 1083 height 94
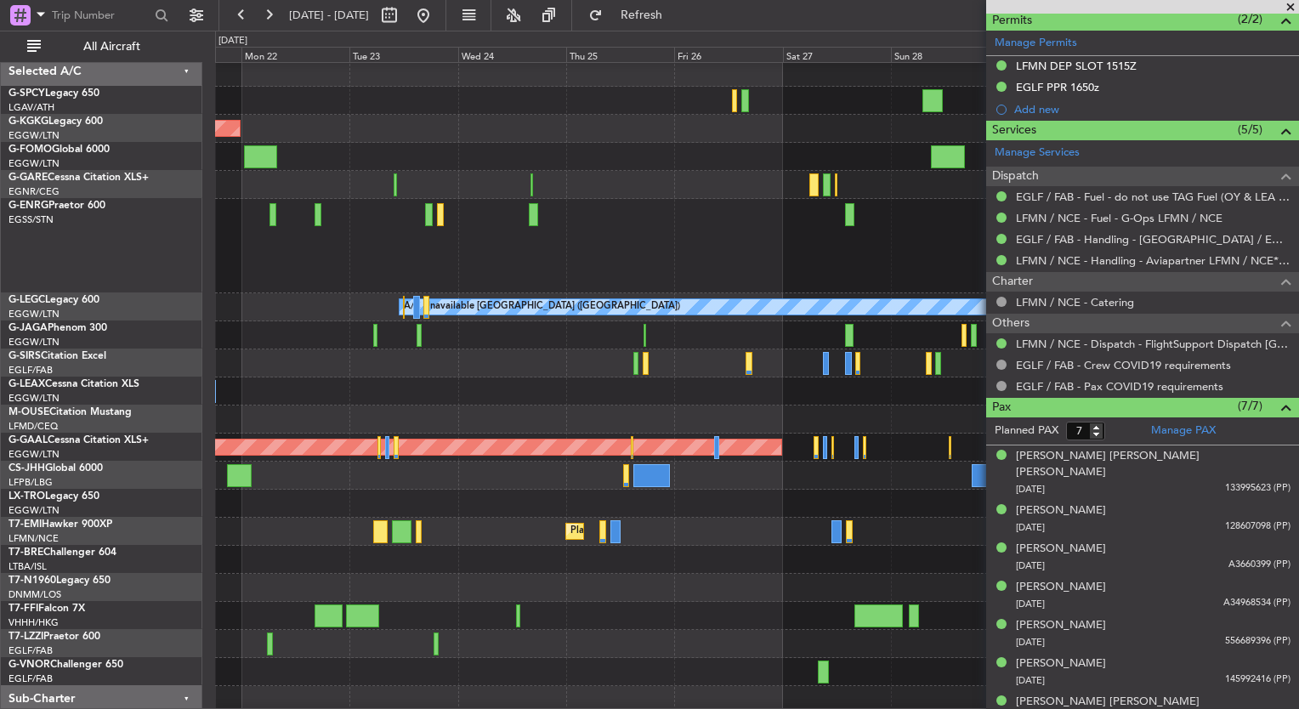
scroll to position [3, 0]
click at [360, 77] on div at bounding box center [756, 73] width 1083 height 28
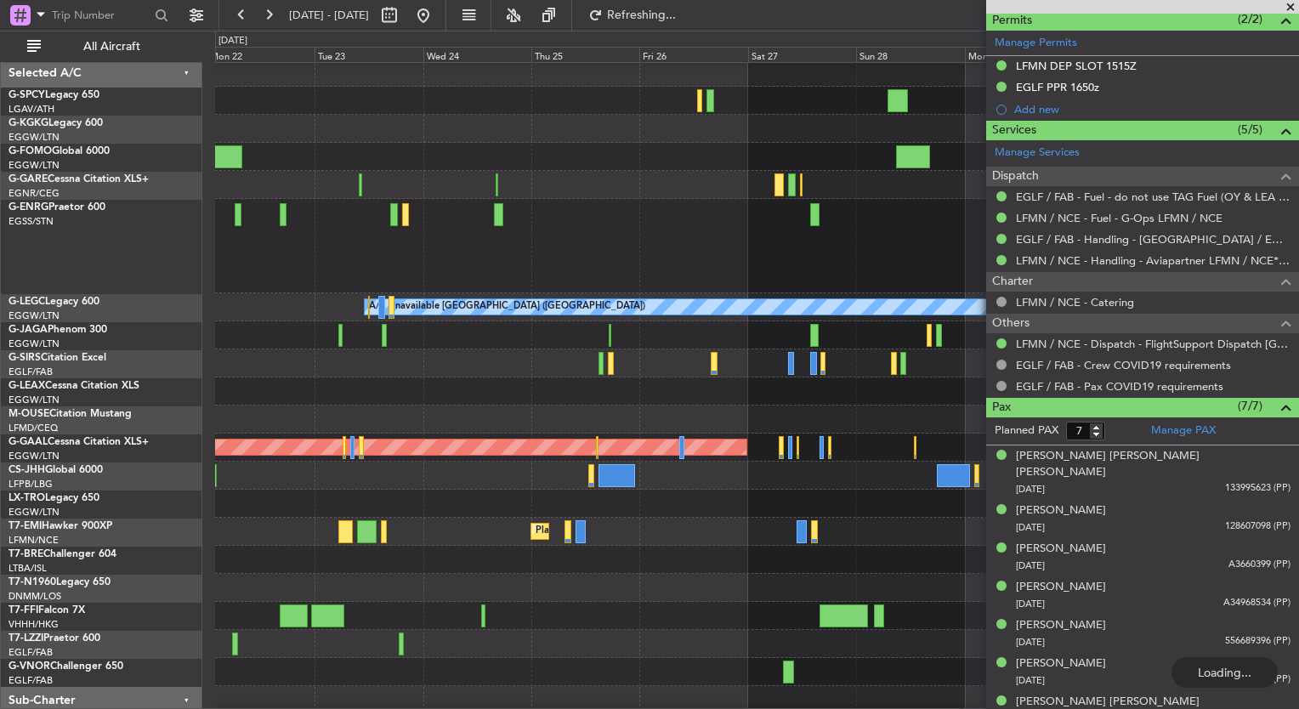
click at [571, 106] on div at bounding box center [756, 101] width 1083 height 28
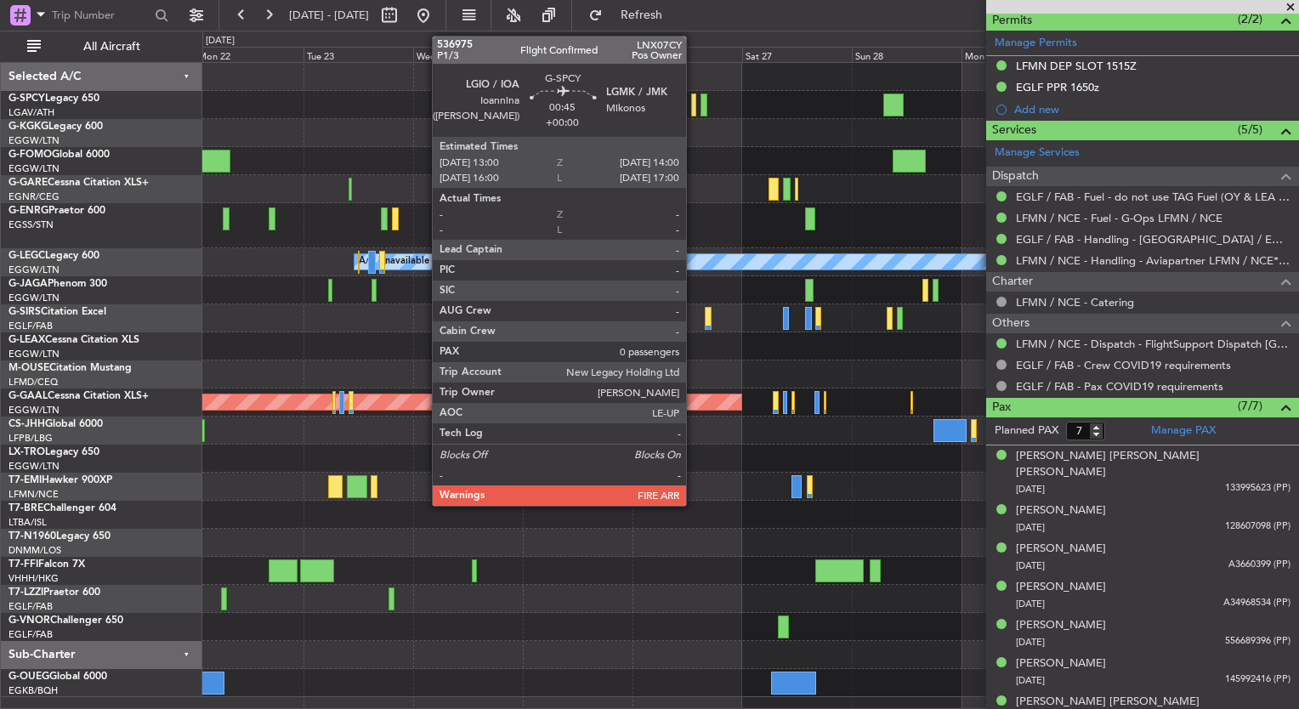
click at [694, 111] on div at bounding box center [693, 104] width 5 height 23
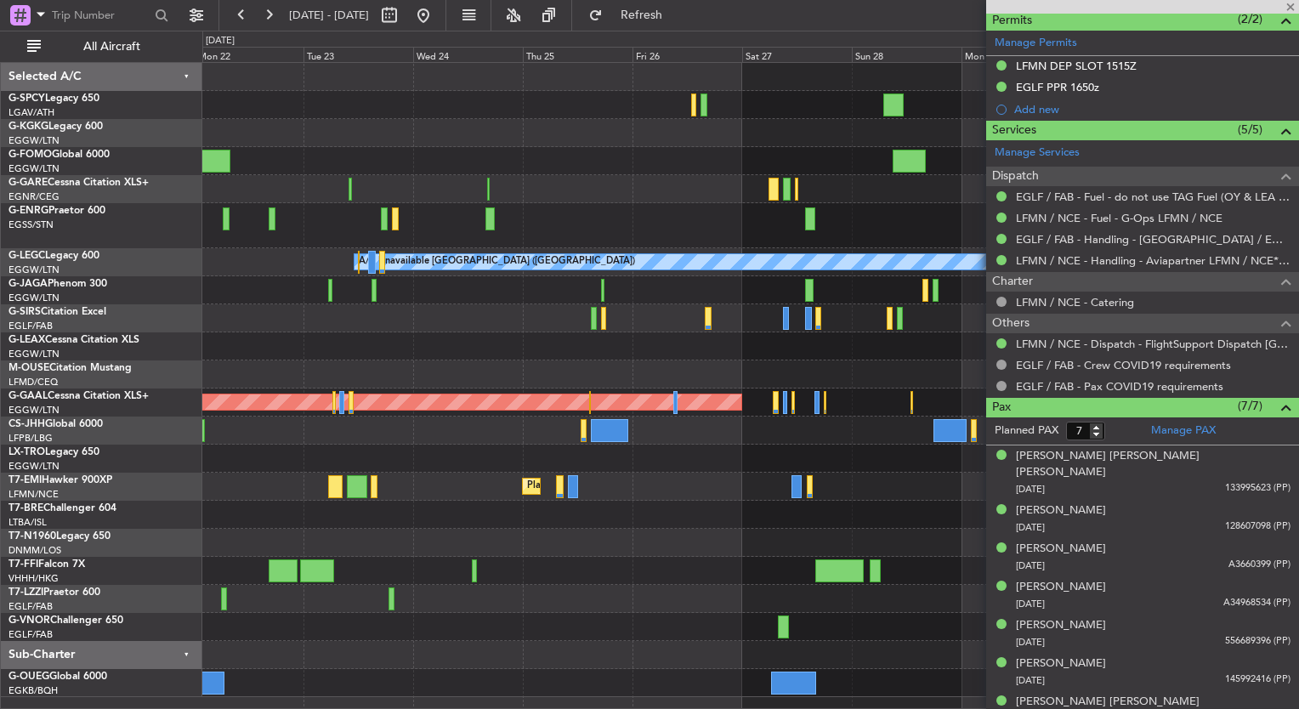
type input "0"
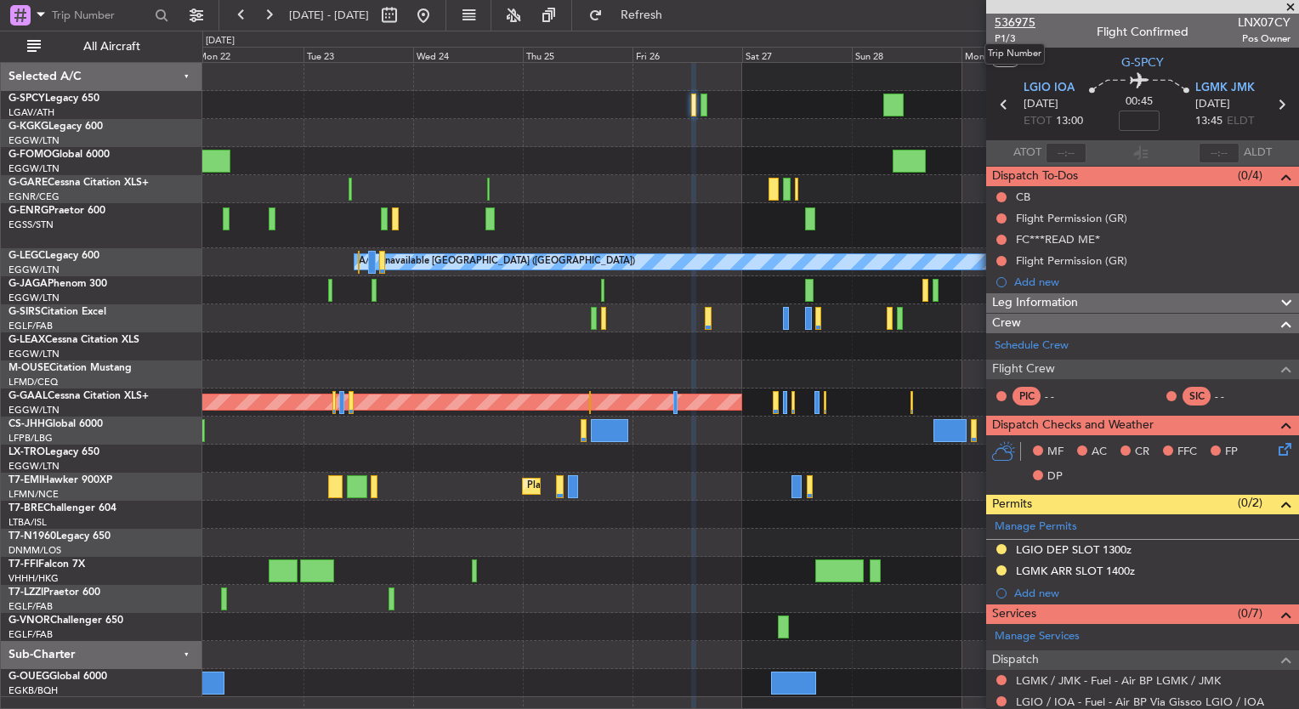
click at [996, 22] on span "536975" at bounding box center [1014, 23] width 41 height 18
click at [681, 5] on button "Refresh" at bounding box center [631, 15] width 102 height 27
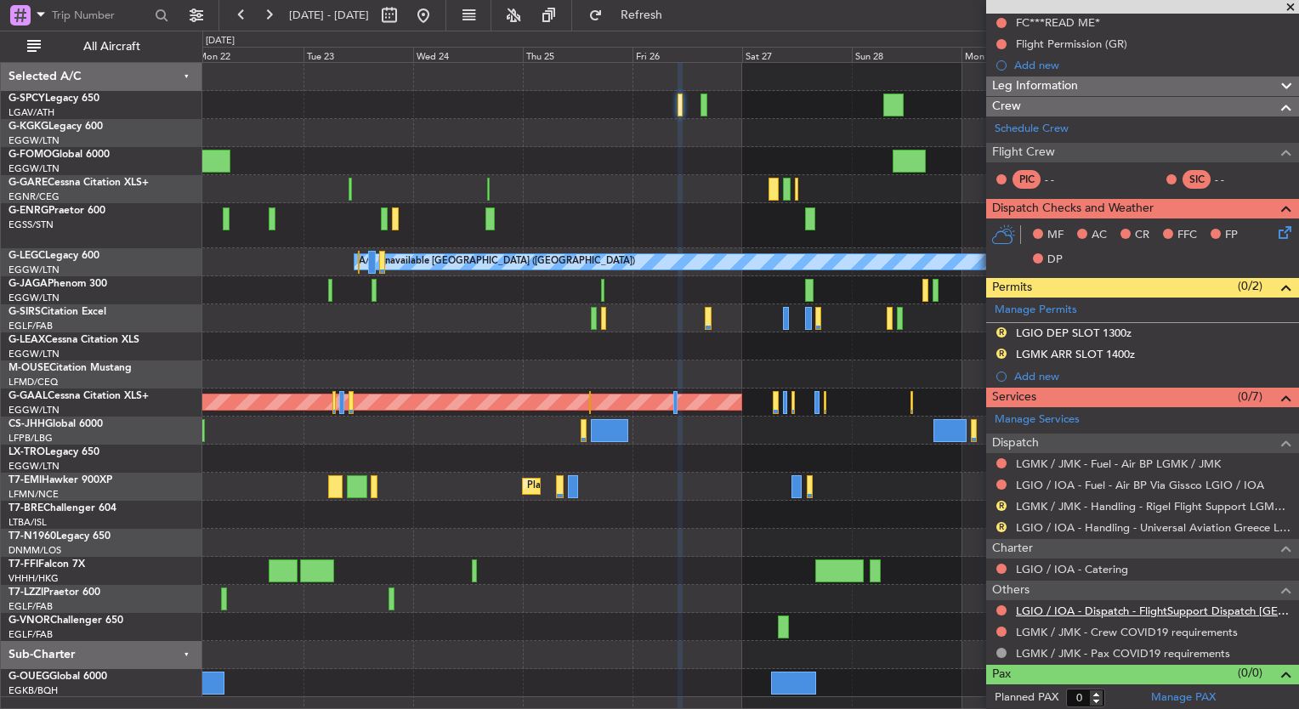
click at [1115, 612] on link "LGIO / IOA - Dispatch - FlightSupport Dispatch [GEOGRAPHIC_DATA]" at bounding box center [1153, 610] width 275 height 14
click at [677, 11] on span "Refresh" at bounding box center [641, 15] width 71 height 12
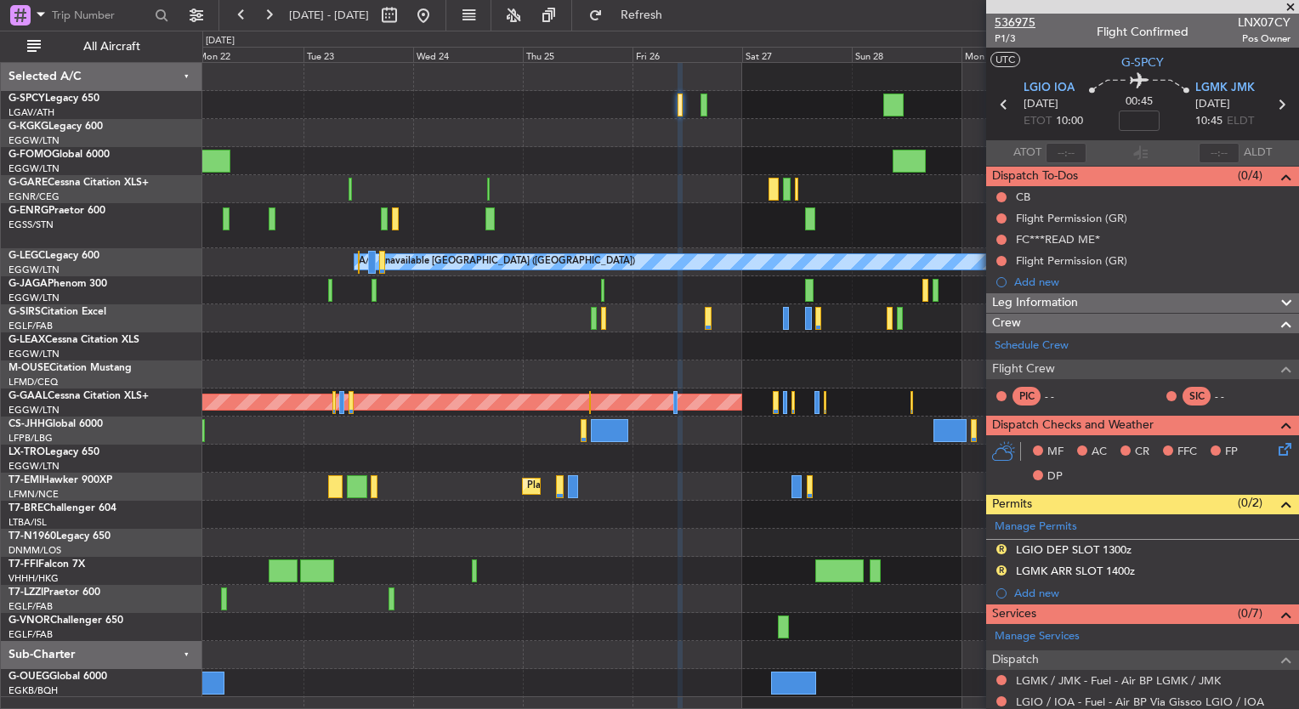
click at [1018, 23] on span "536975" at bounding box center [1014, 23] width 41 height 18
click at [437, 14] on button at bounding box center [423, 15] width 27 height 27
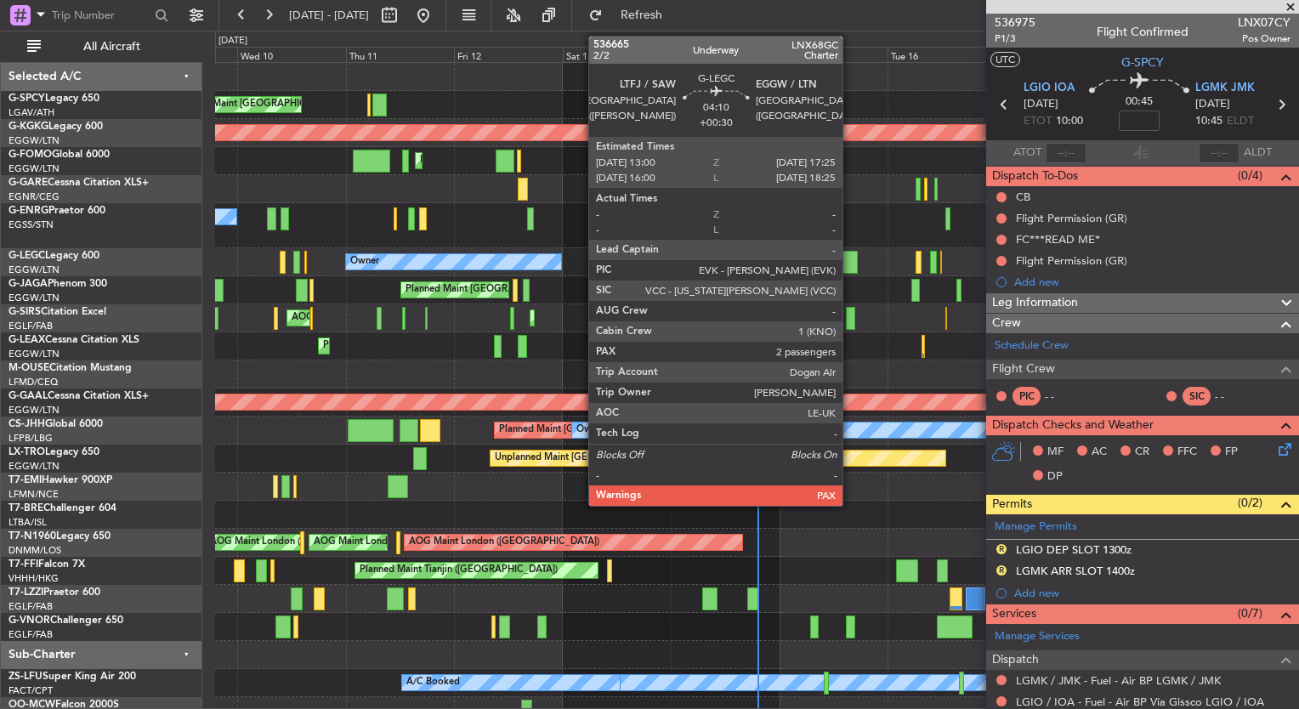
click at [850, 259] on div at bounding box center [847, 262] width 20 height 23
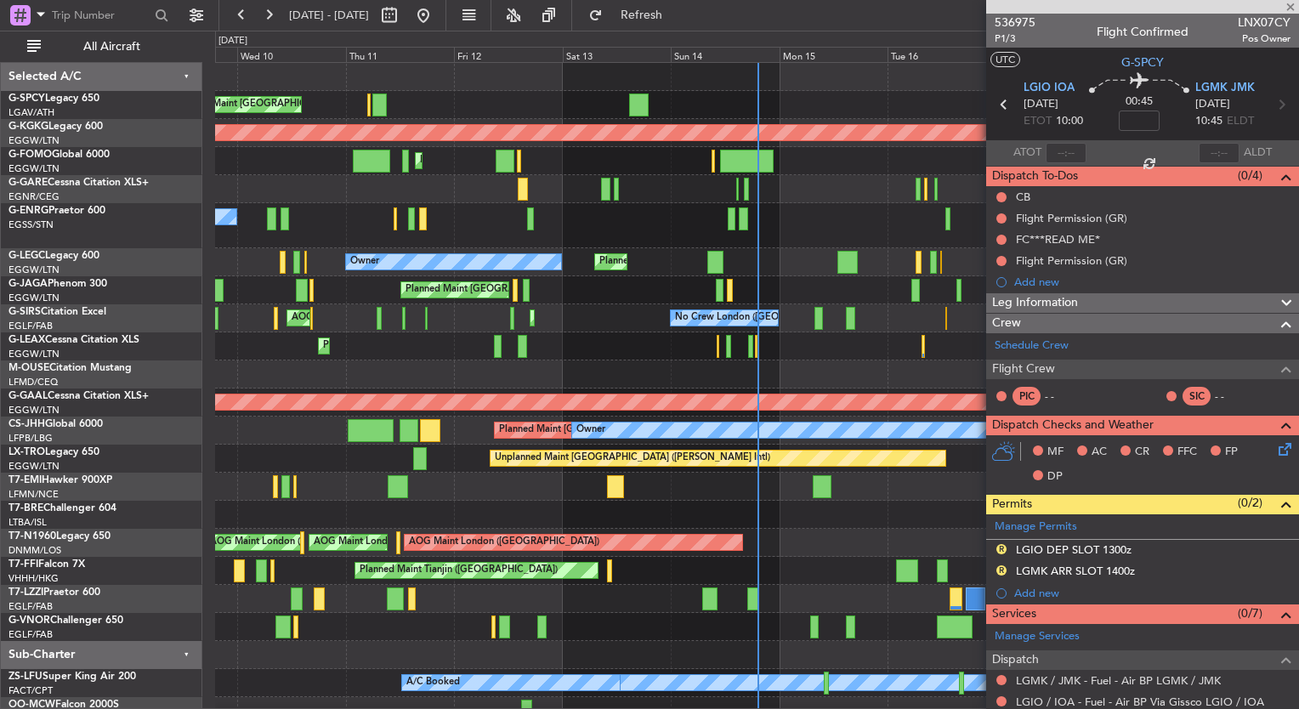
type input "+00:30"
type input "2"
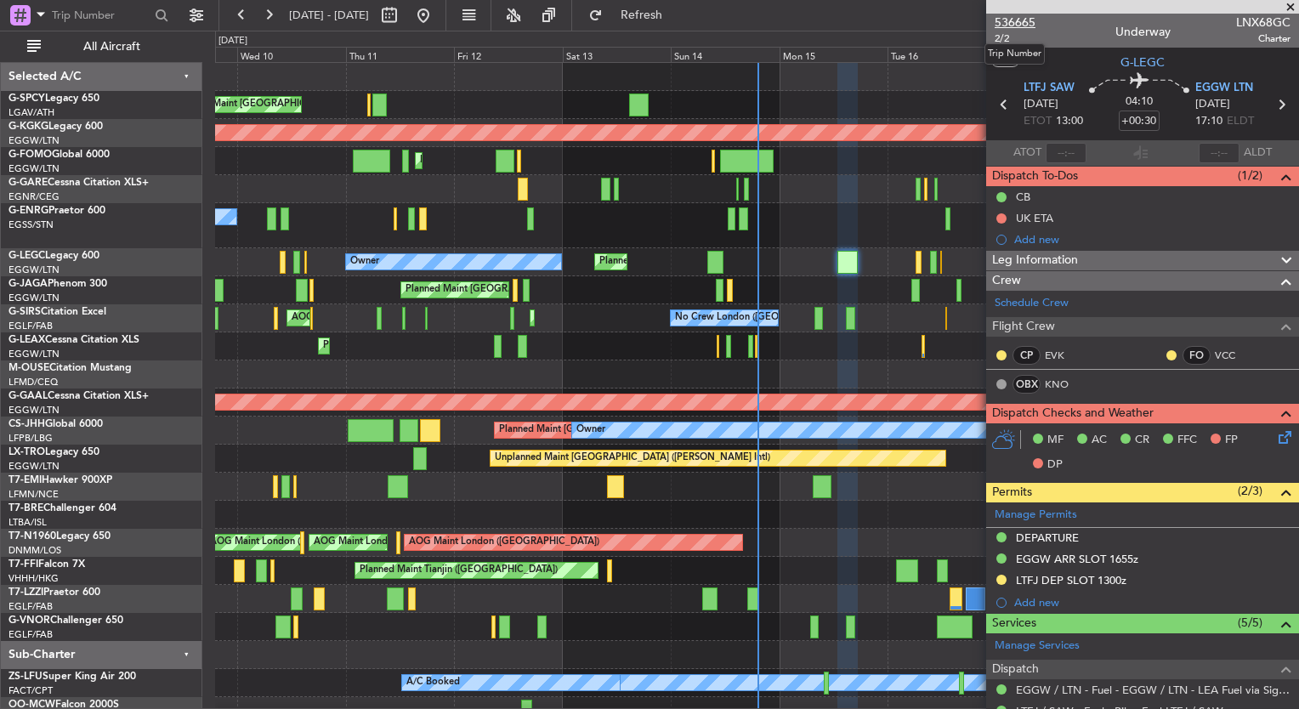
click at [1018, 23] on span "536665" at bounding box center [1014, 23] width 41 height 18
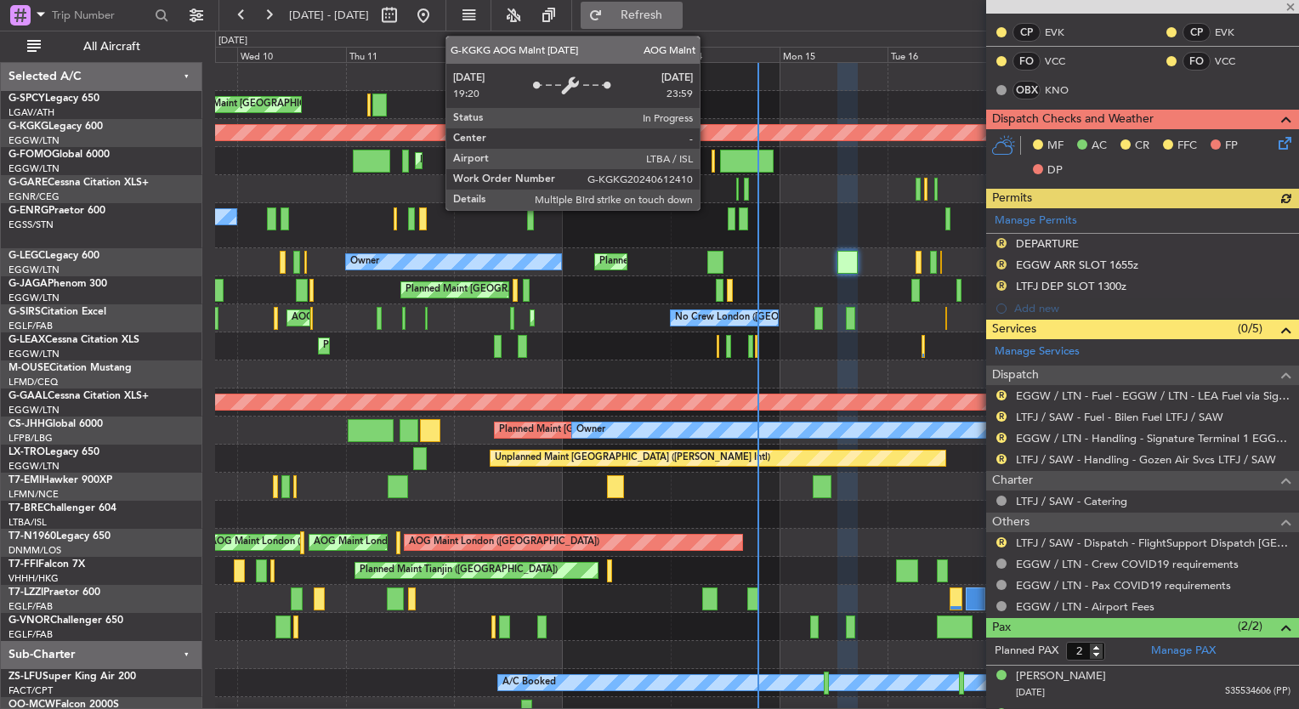
click at [677, 20] on span "Refresh" at bounding box center [641, 15] width 71 height 12
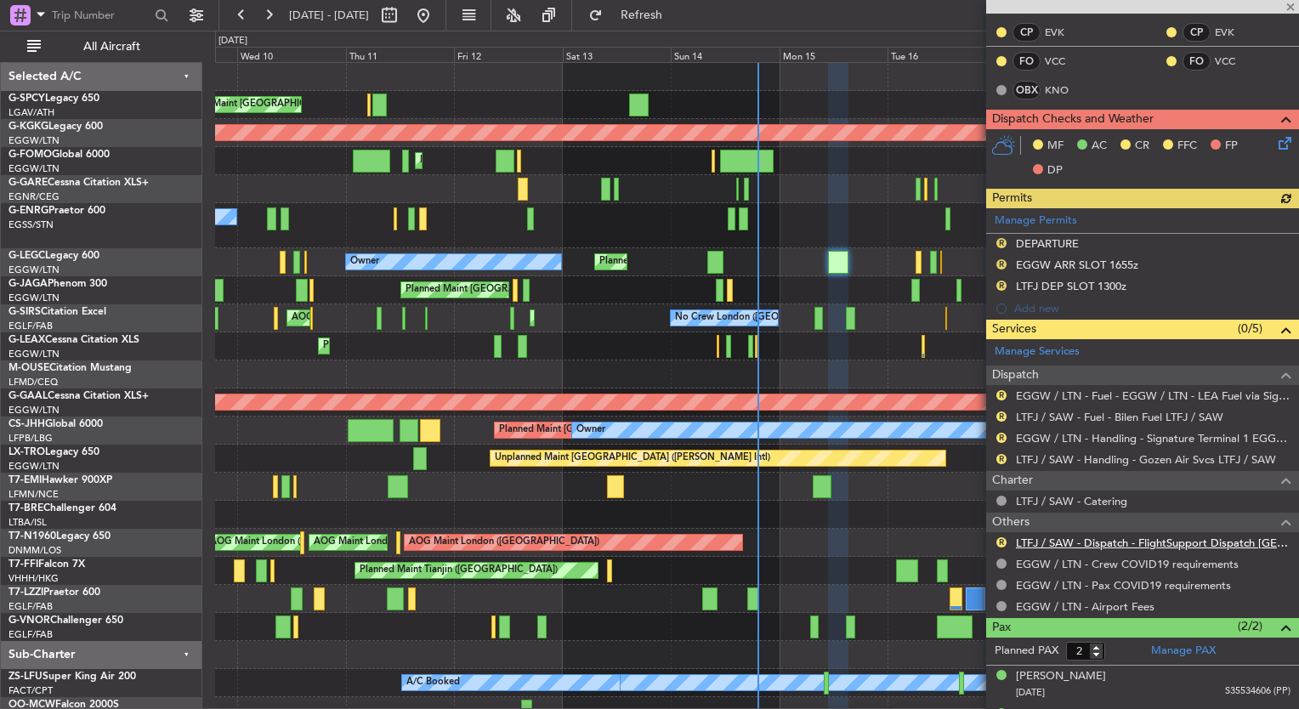
click at [1140, 542] on link "LTFJ / SAW - Dispatch - FlightSupport Dispatch [GEOGRAPHIC_DATA]" at bounding box center [1153, 542] width 275 height 14
click at [654, 29] on fb-refresh-button "Refresh" at bounding box center [631, 15] width 119 height 31
click at [659, 10] on button "Refresh" at bounding box center [631, 15] width 102 height 27
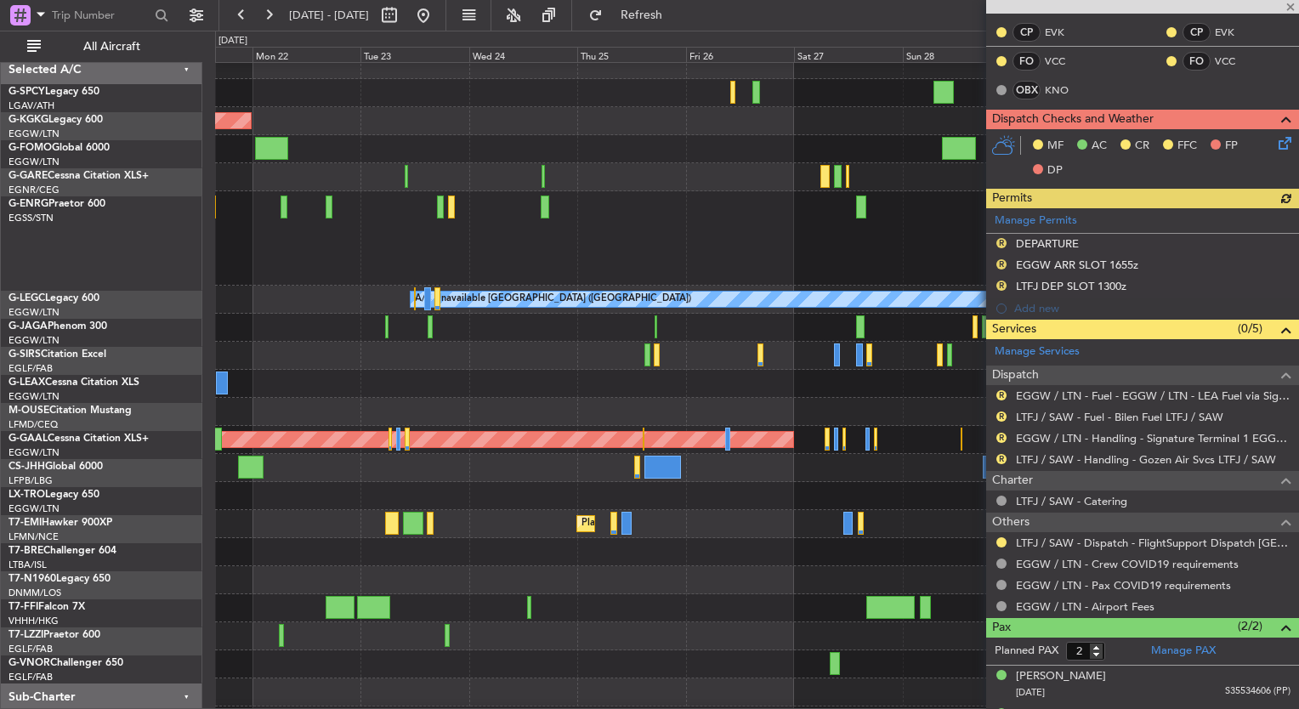
scroll to position [0, 0]
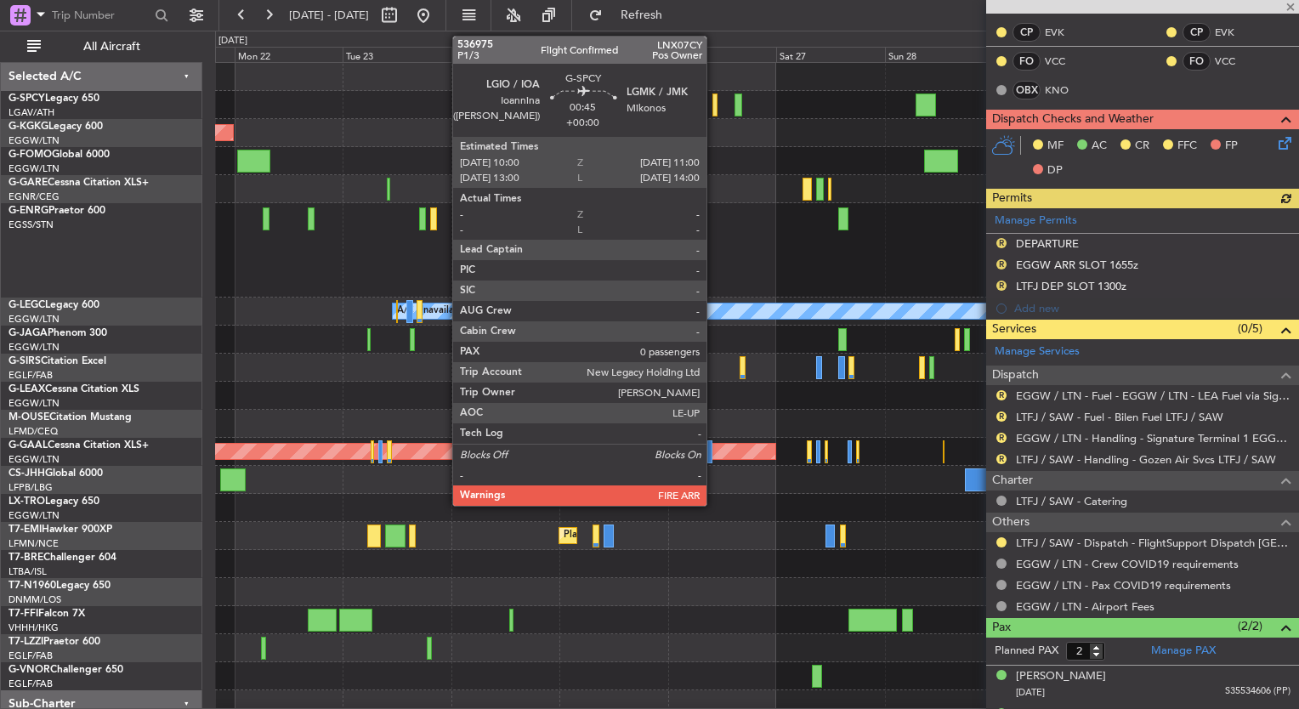
click at [714, 107] on div at bounding box center [714, 104] width 5 height 23
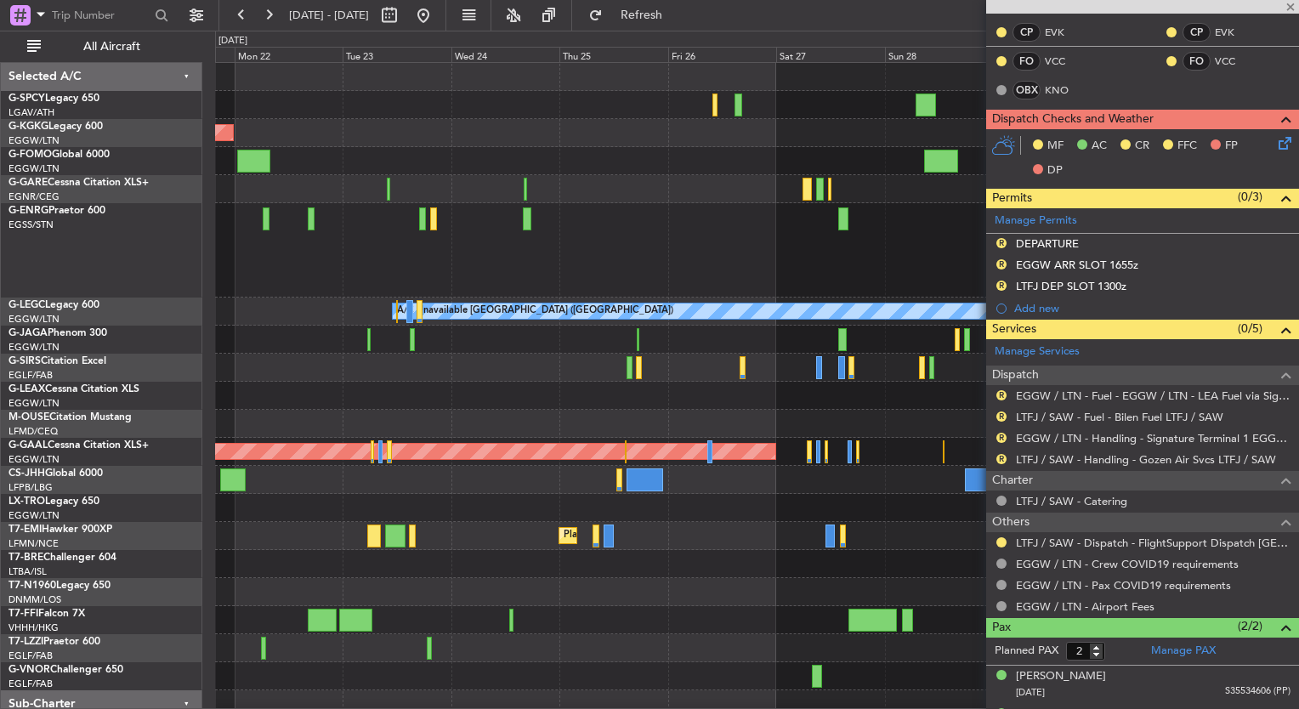
type input "0"
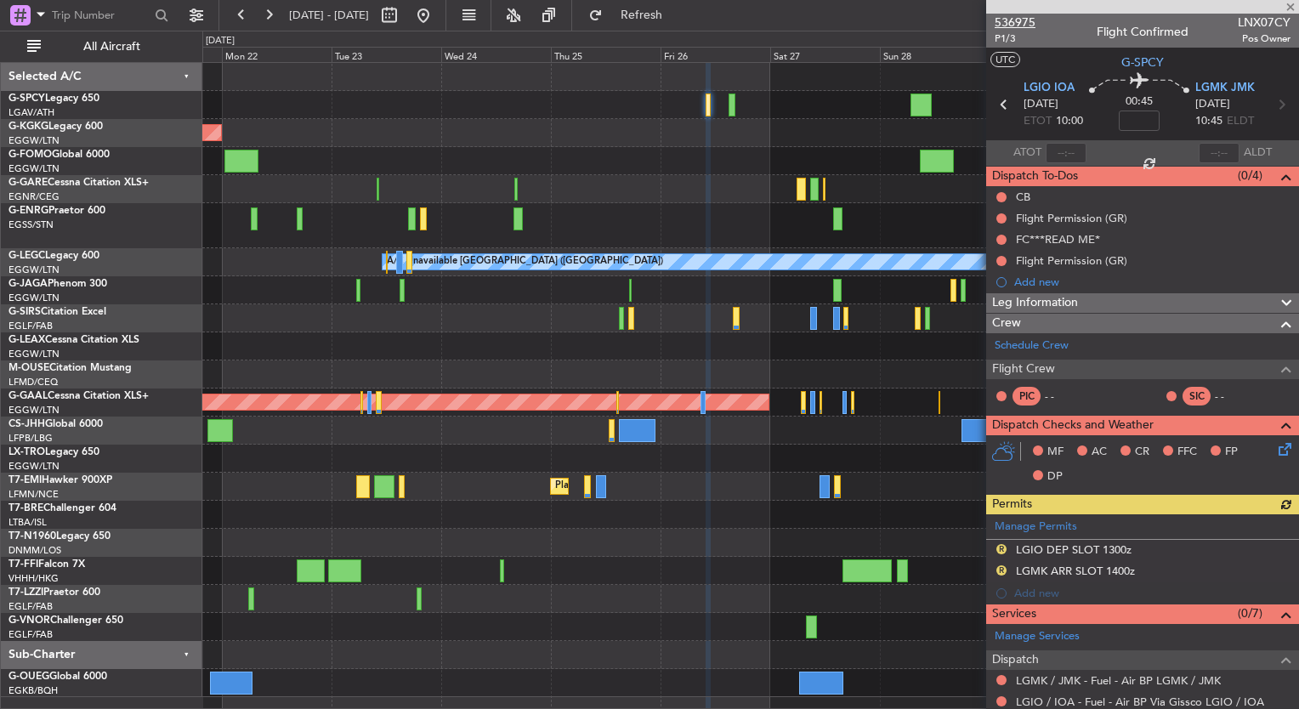
click at [1027, 22] on span "536975" at bounding box center [1014, 23] width 41 height 18
click at [437, 11] on button at bounding box center [423, 15] width 27 height 27
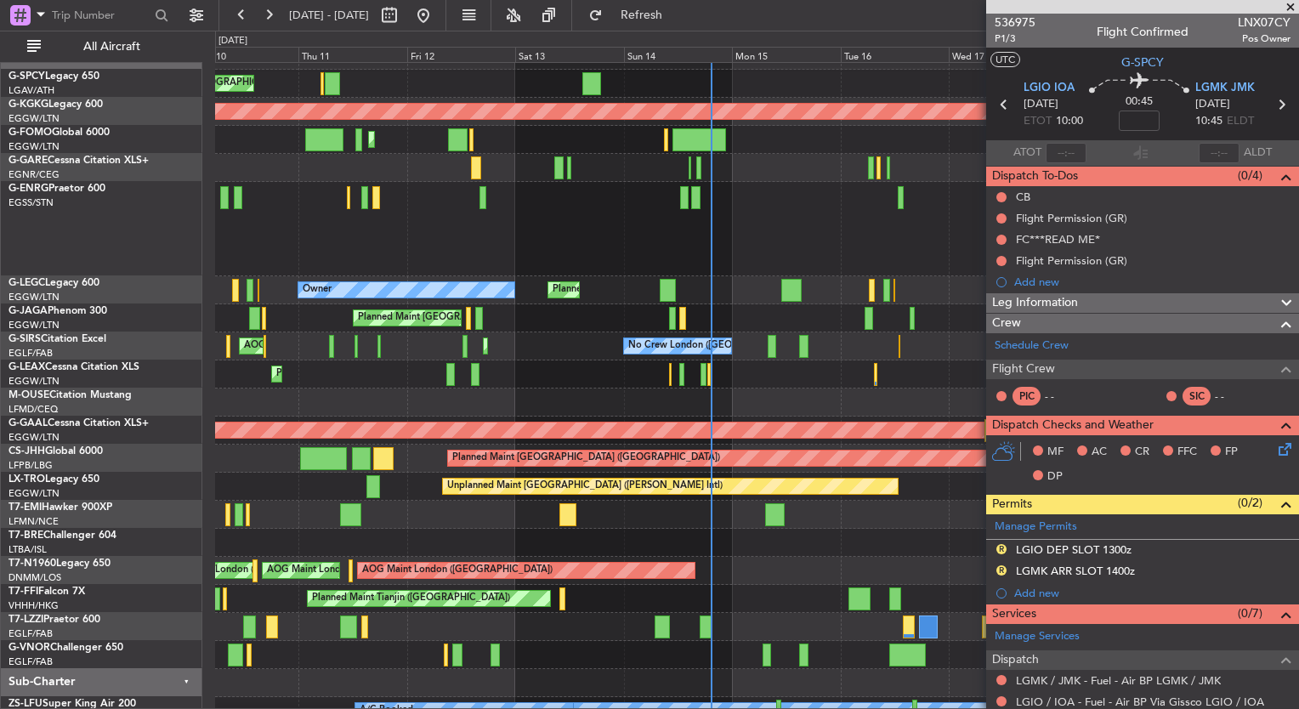
scroll to position [20, 0]
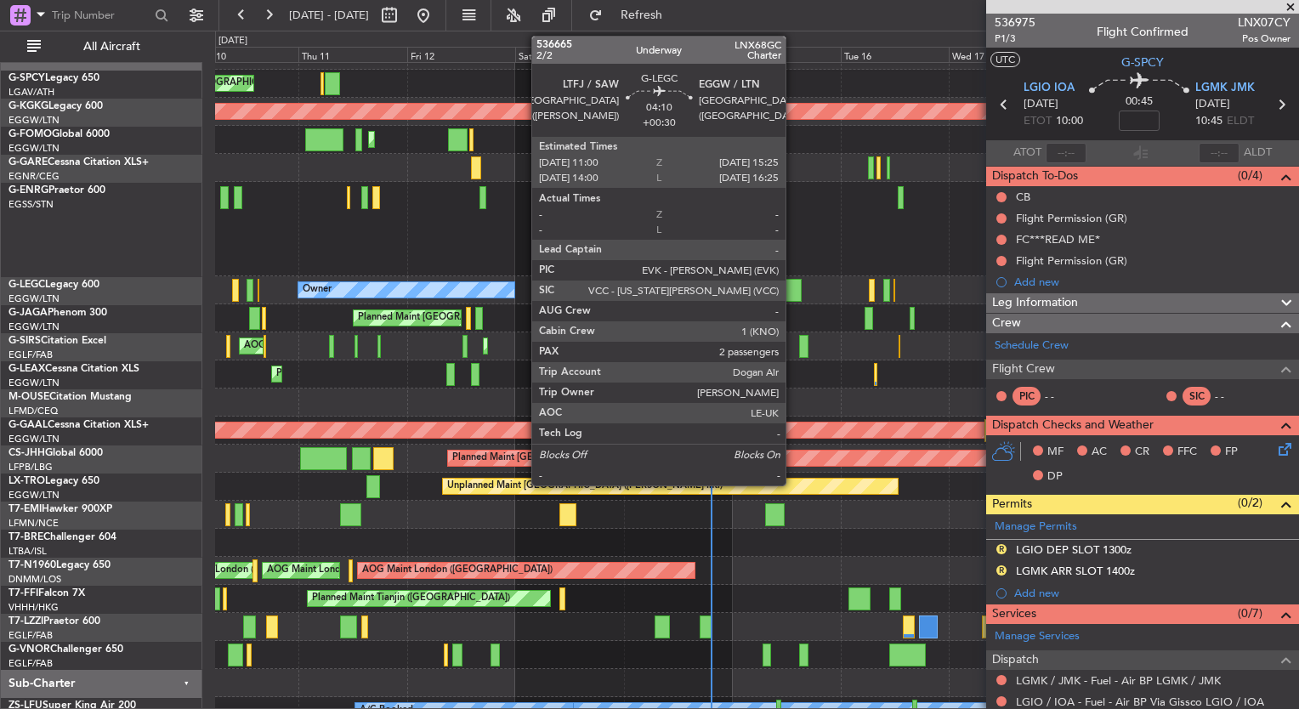
click at [793, 288] on div at bounding box center [791, 290] width 20 height 23
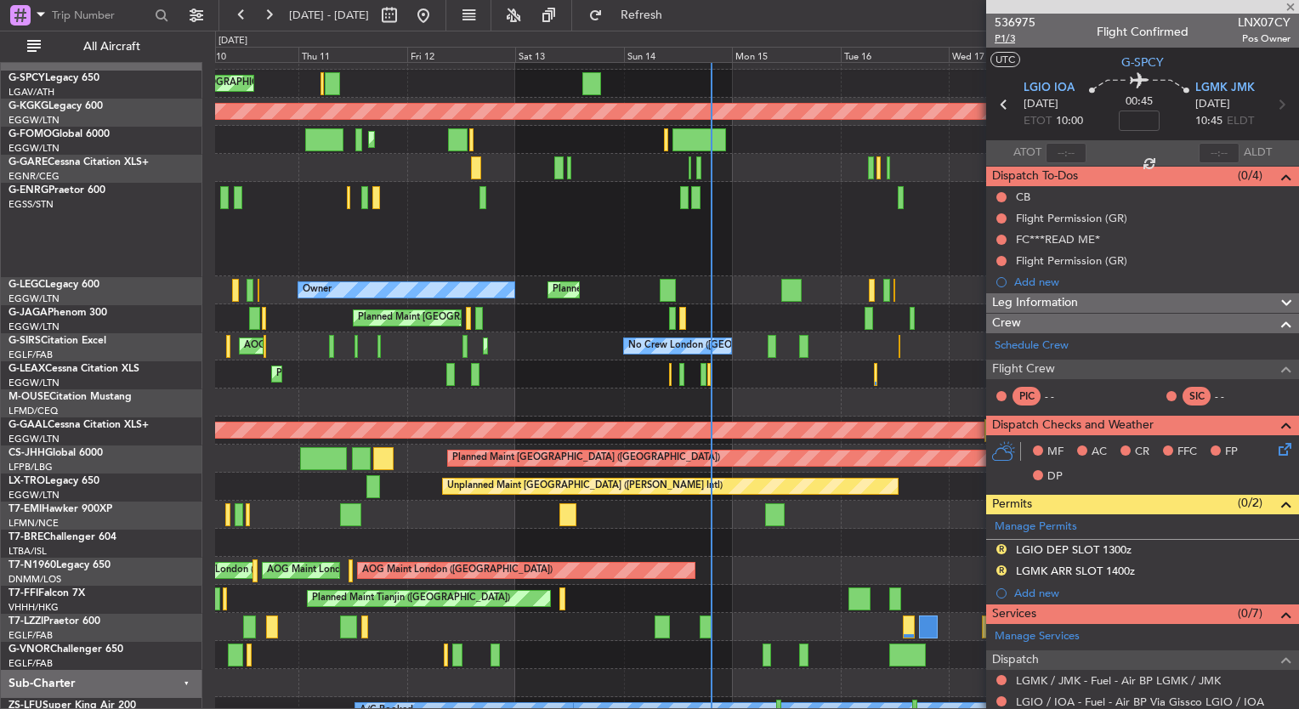
type input "+00:30"
type input "2"
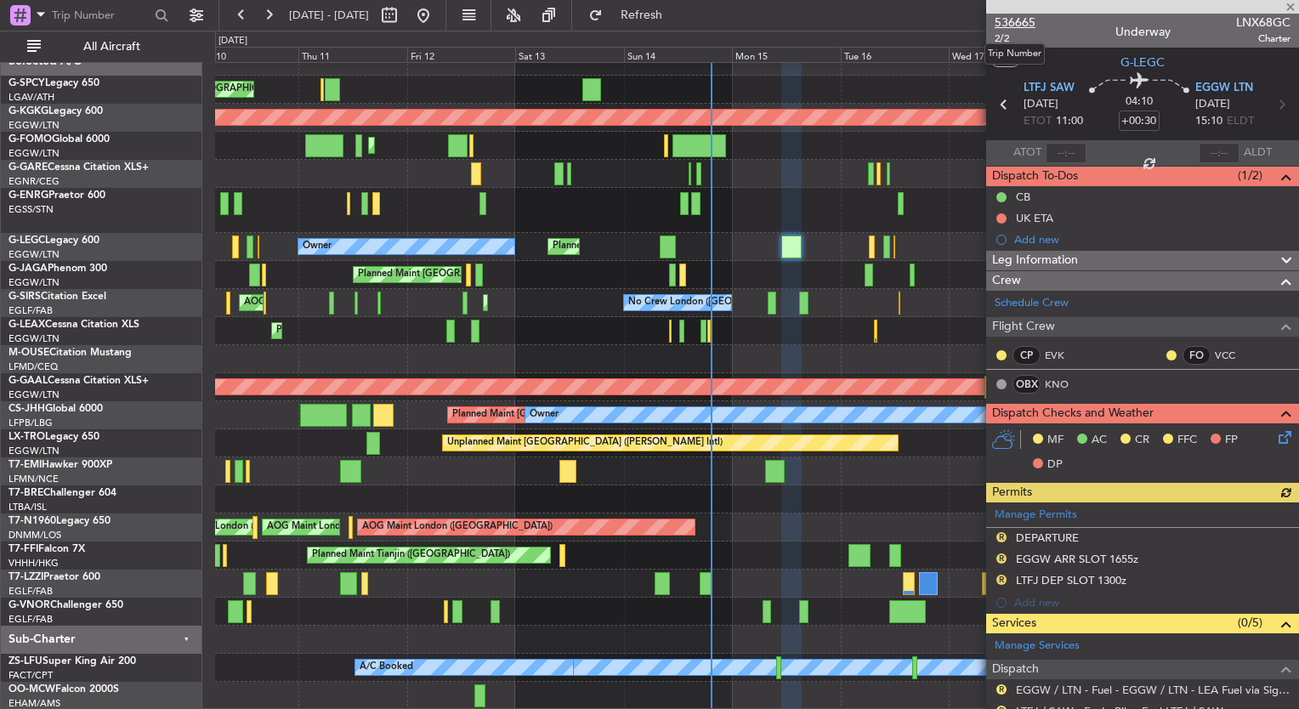
click at [1016, 20] on span "536665" at bounding box center [1014, 23] width 41 height 18
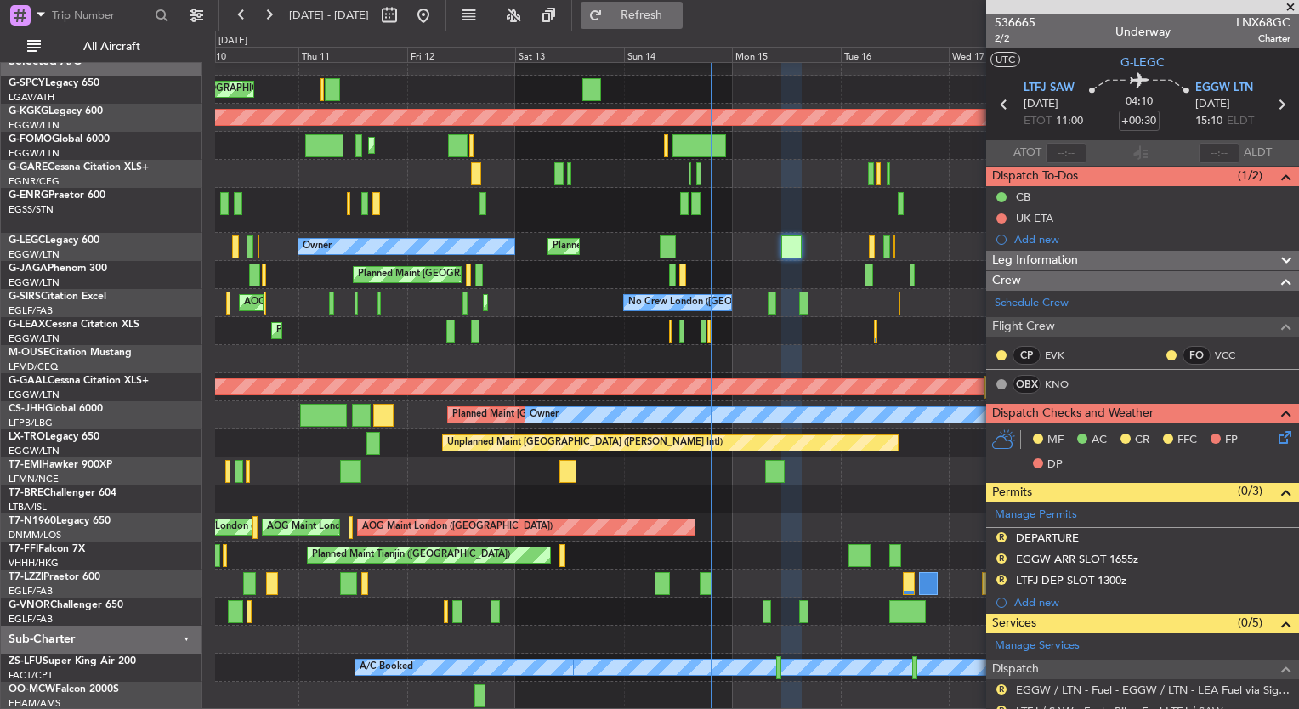
click at [682, 25] on button "Refresh" at bounding box center [631, 15] width 102 height 27
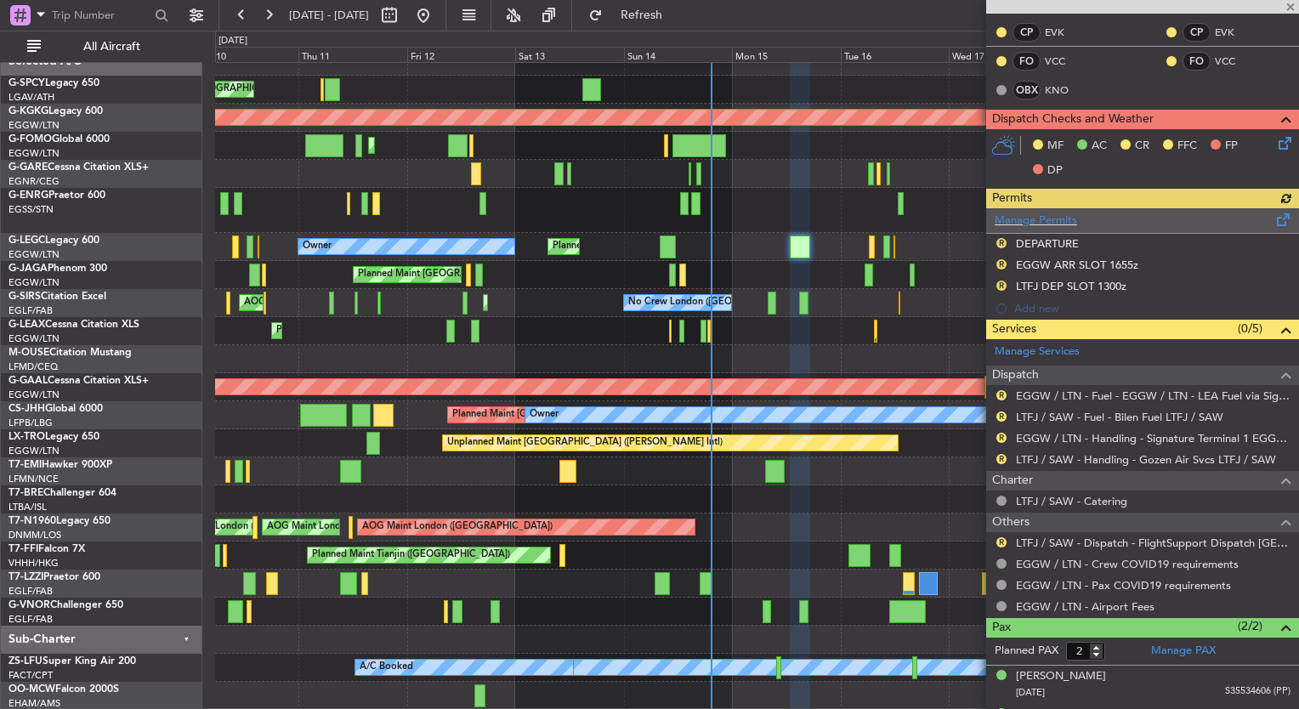
scroll to position [326, 0]
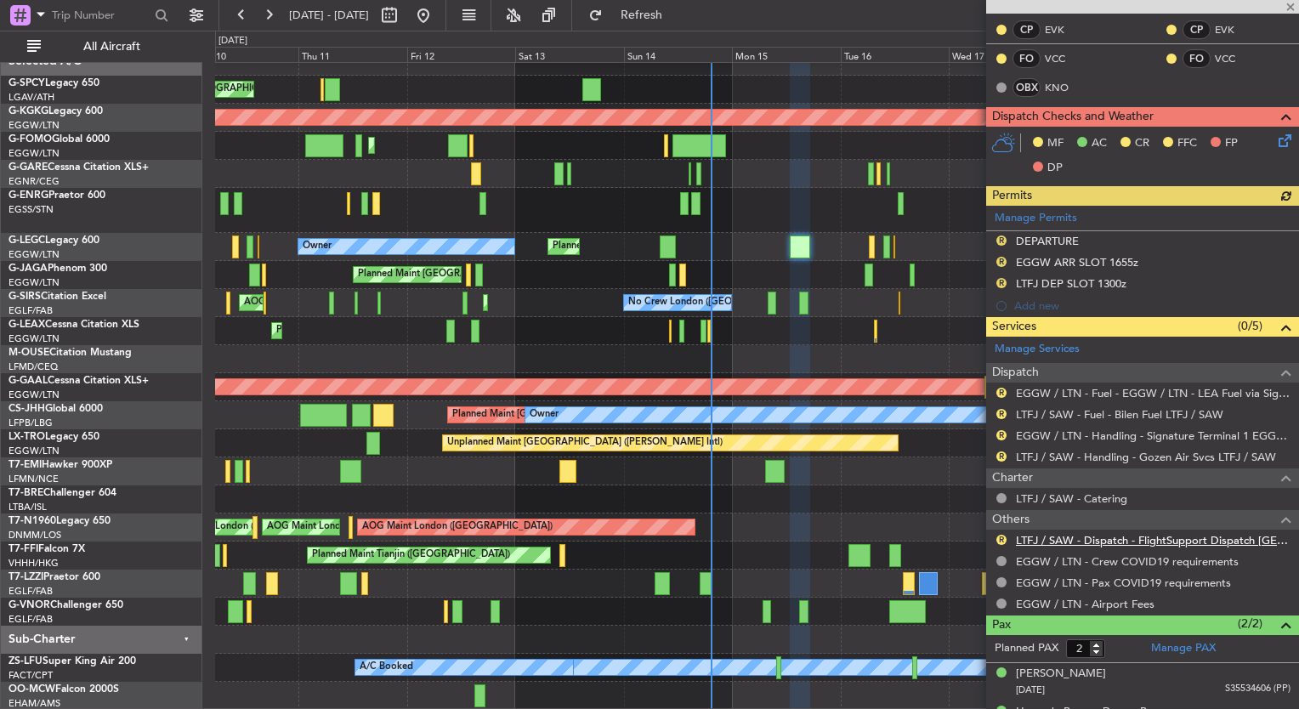
click at [1090, 535] on link "LTFJ / SAW - Dispatch - FlightSupport Dispatch [GEOGRAPHIC_DATA]" at bounding box center [1153, 540] width 275 height 14
click at [677, 17] on span "Refresh" at bounding box center [641, 15] width 71 height 12
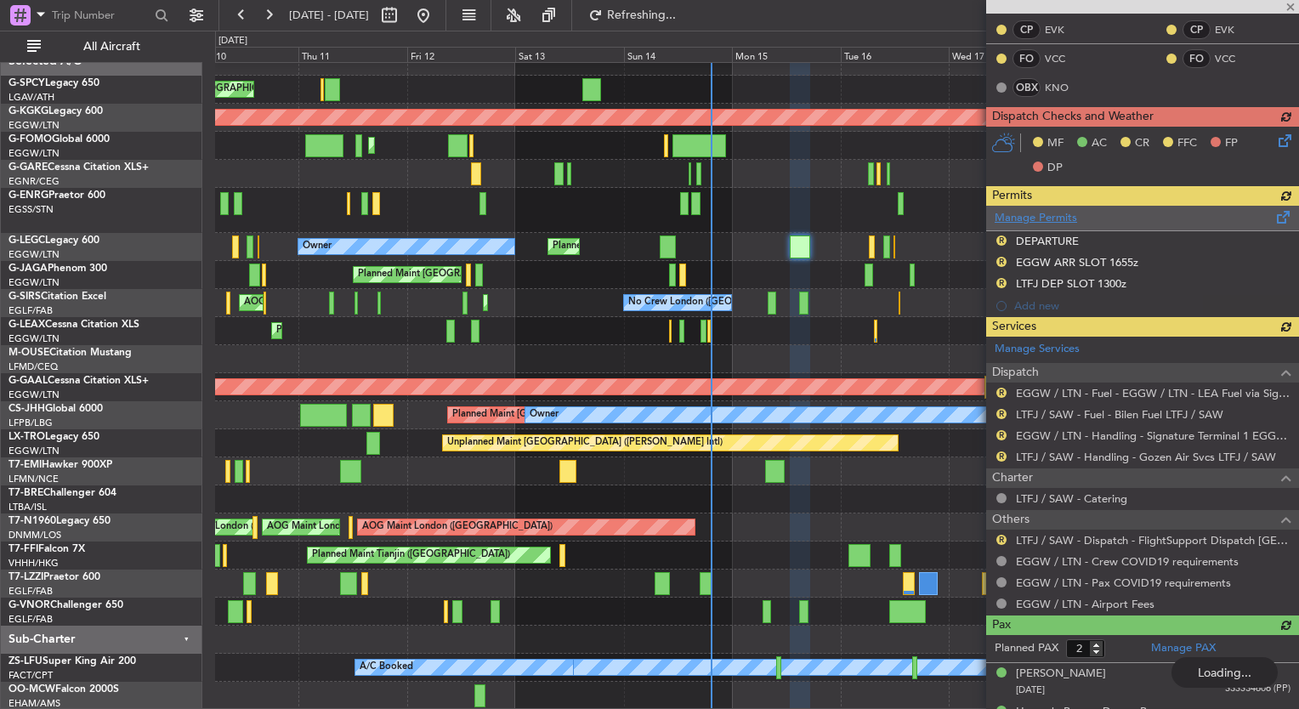
scroll to position [0, 0]
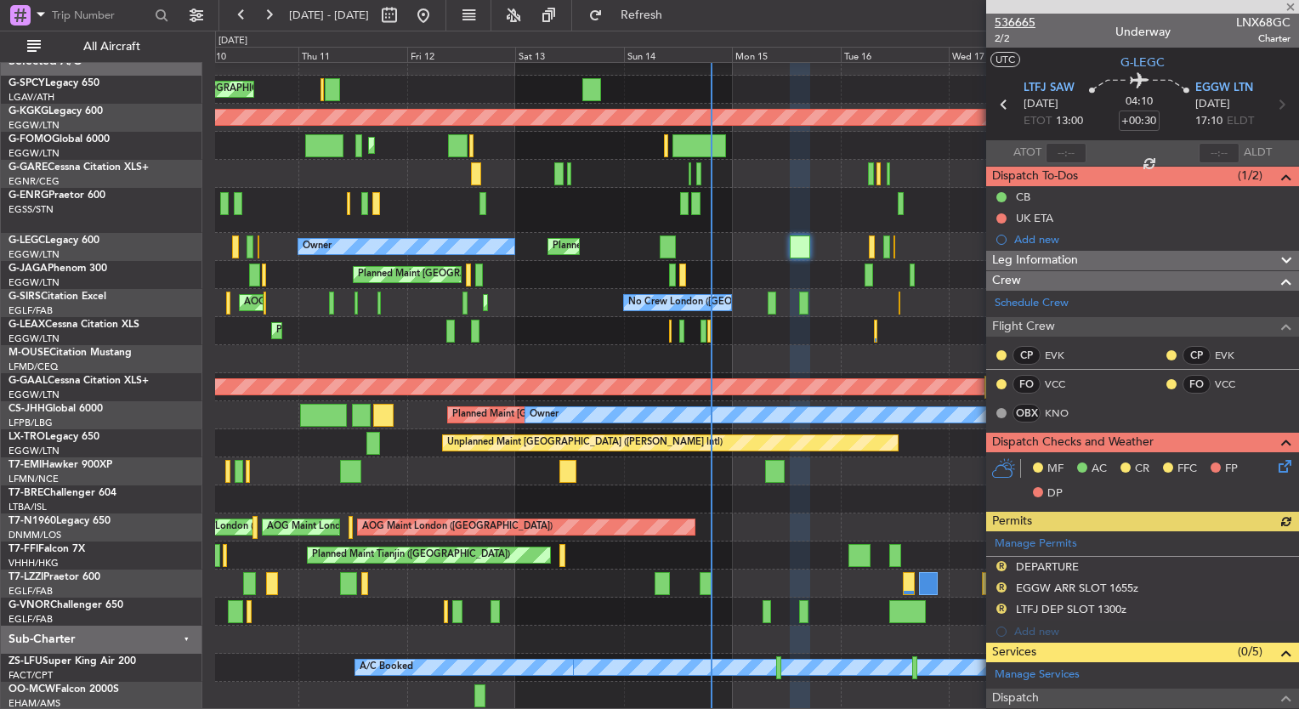
click at [1008, 28] on span "536665" at bounding box center [1014, 23] width 41 height 18
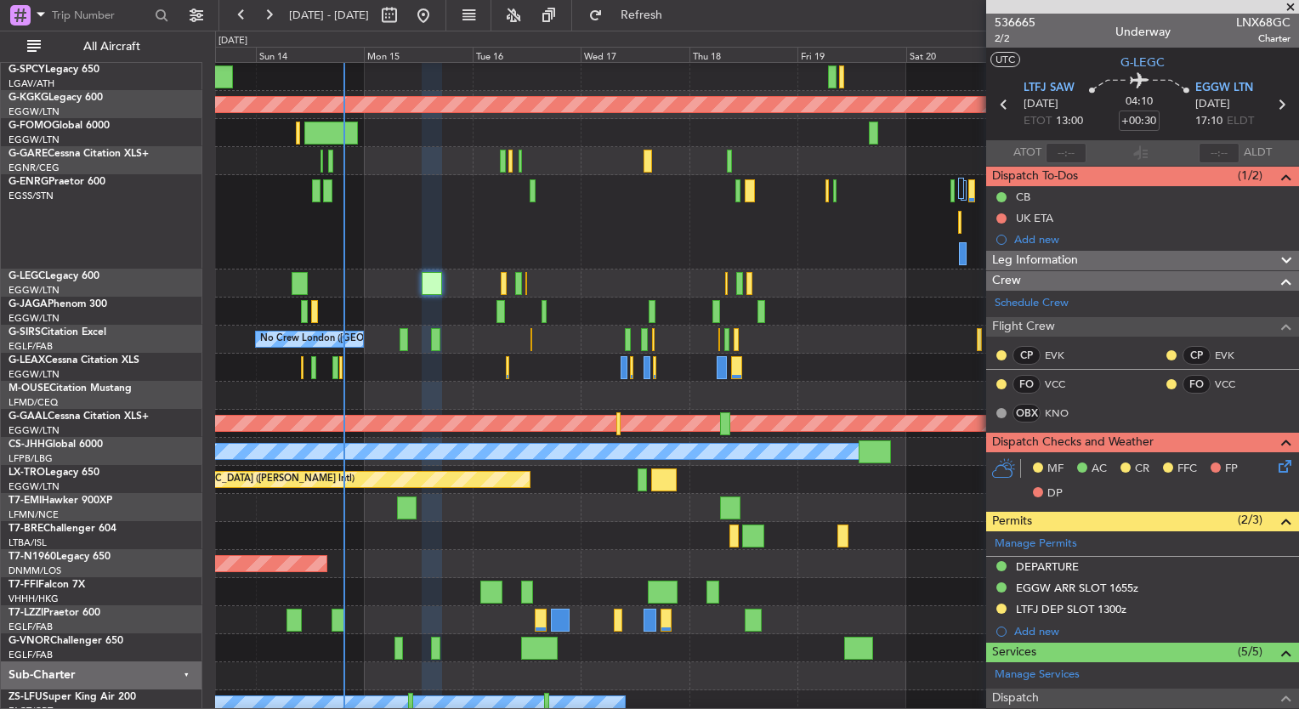
scroll to position [30, 0]
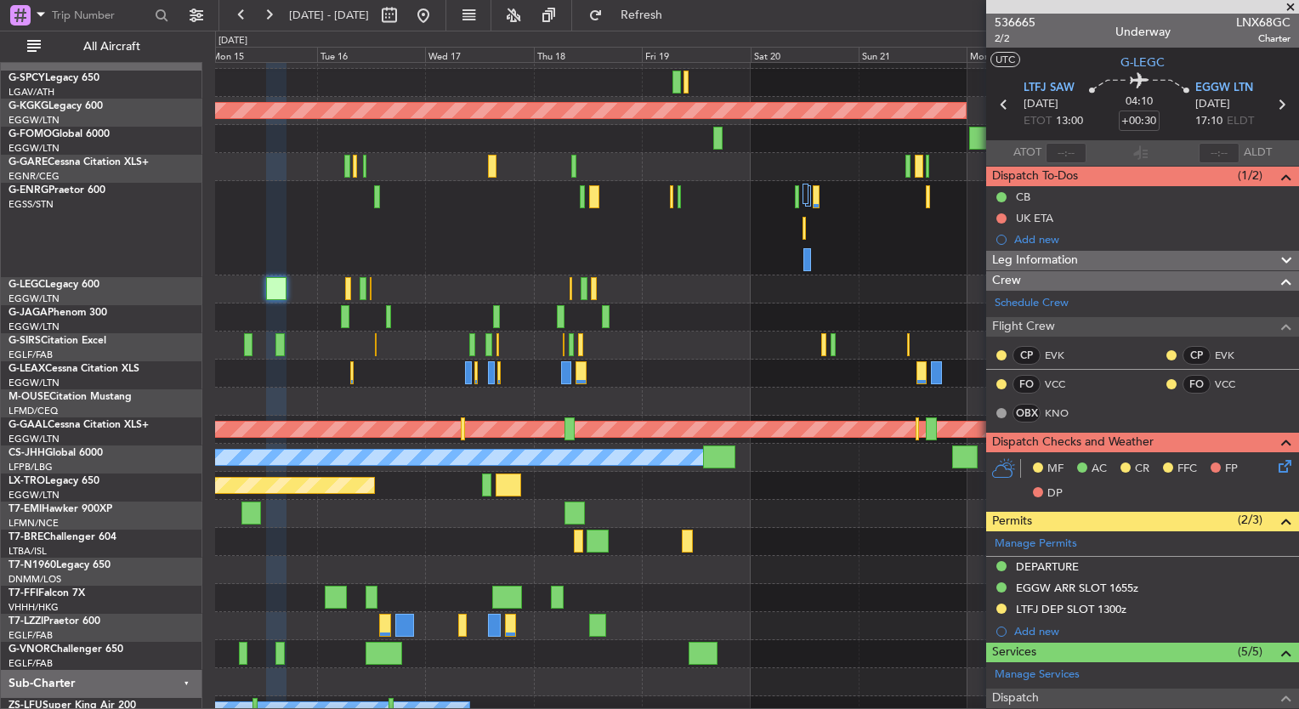
click at [654, 321] on div at bounding box center [756, 317] width 1083 height 28
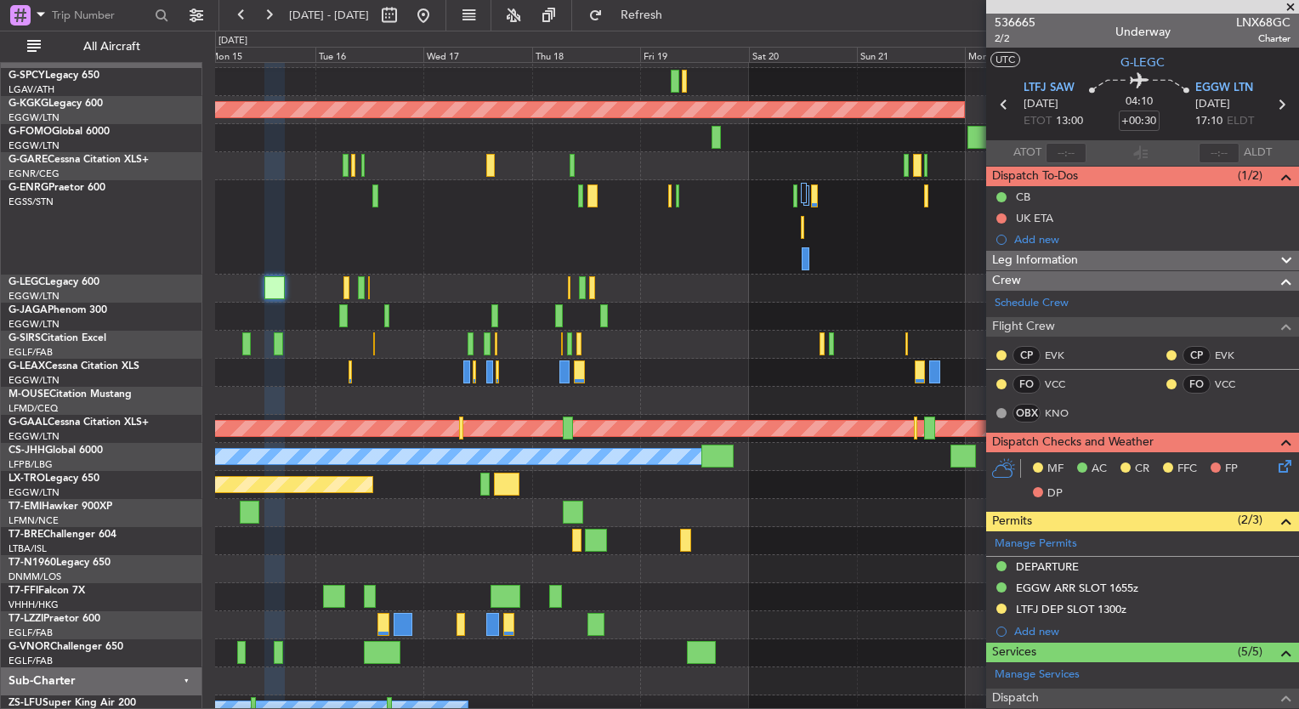
click at [439, 267] on div at bounding box center [756, 227] width 1083 height 94
click at [437, 7] on button at bounding box center [423, 15] width 27 height 27
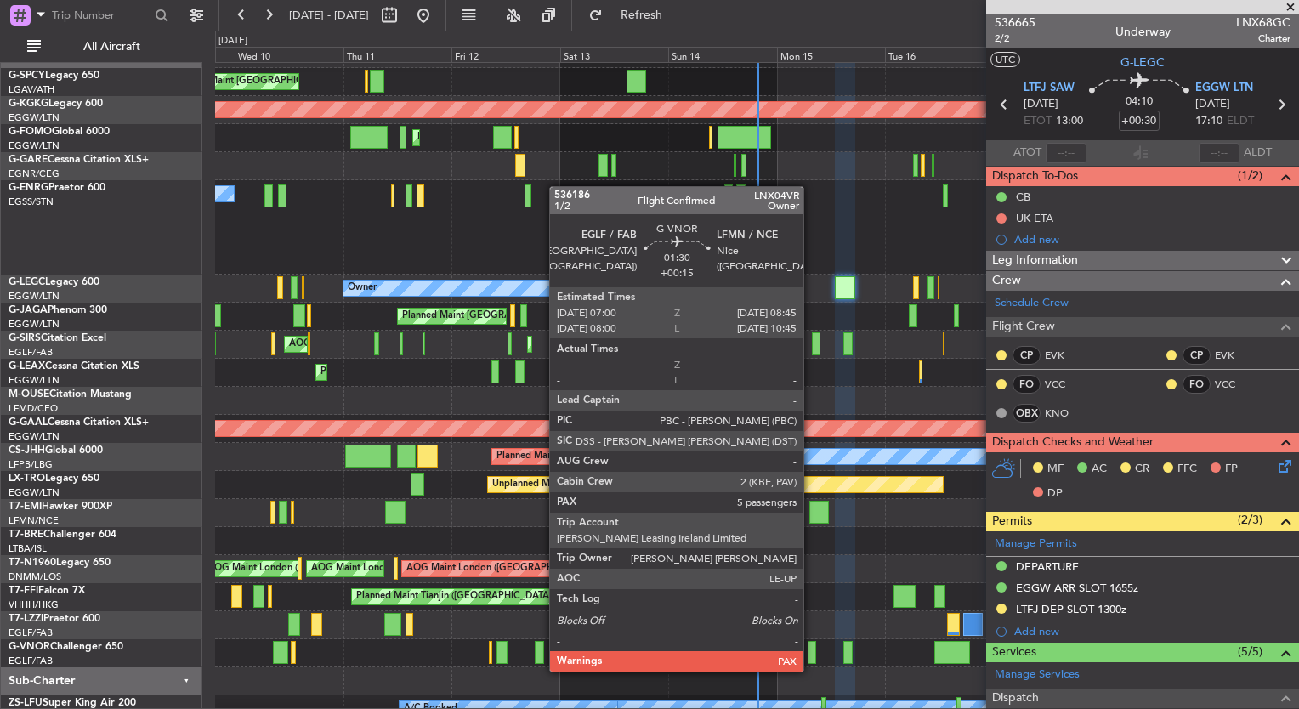
click at [811, 654] on div at bounding box center [811, 652] width 8 height 23
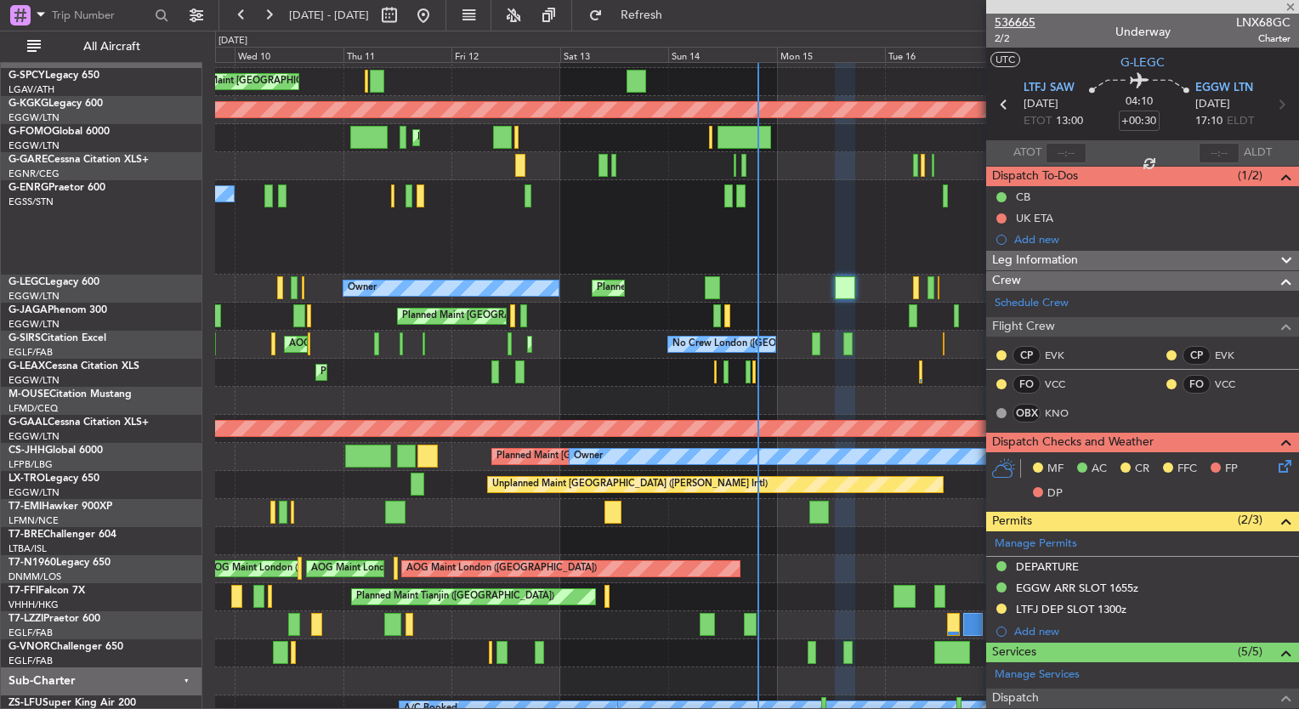
type input "+00:15"
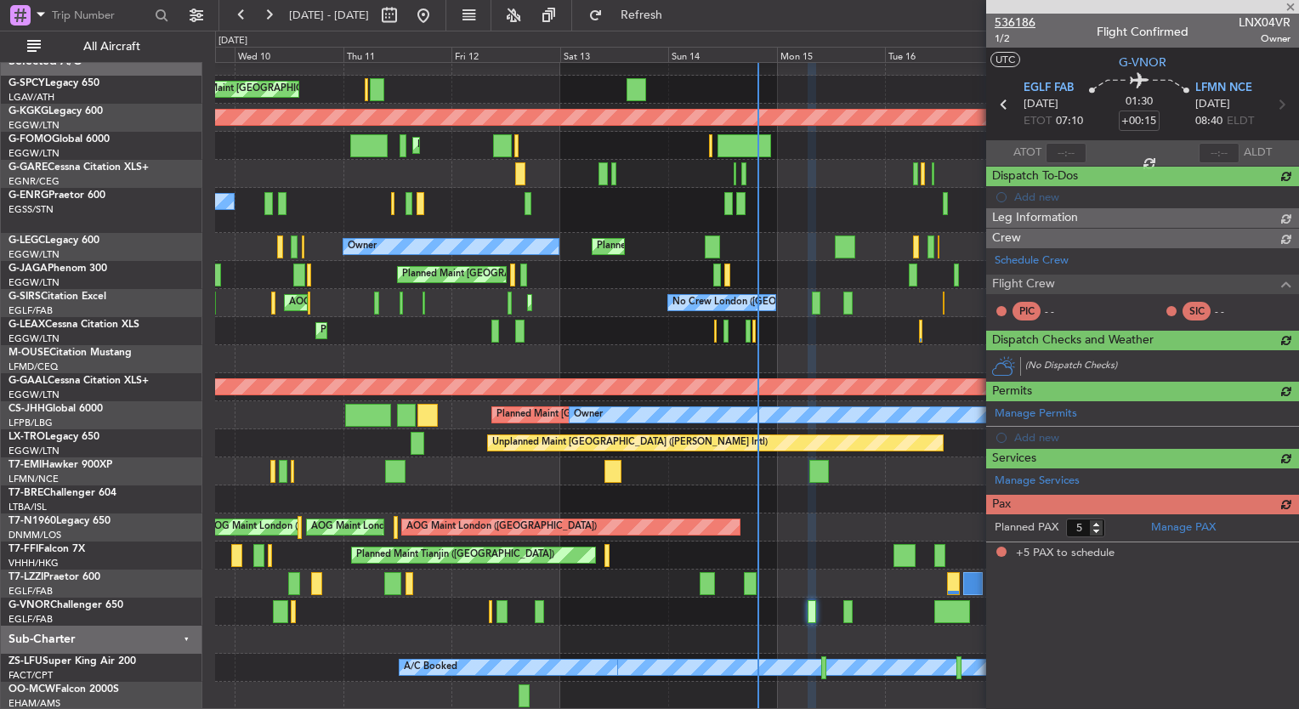
click at [1028, 22] on span "536186" at bounding box center [1014, 23] width 41 height 18
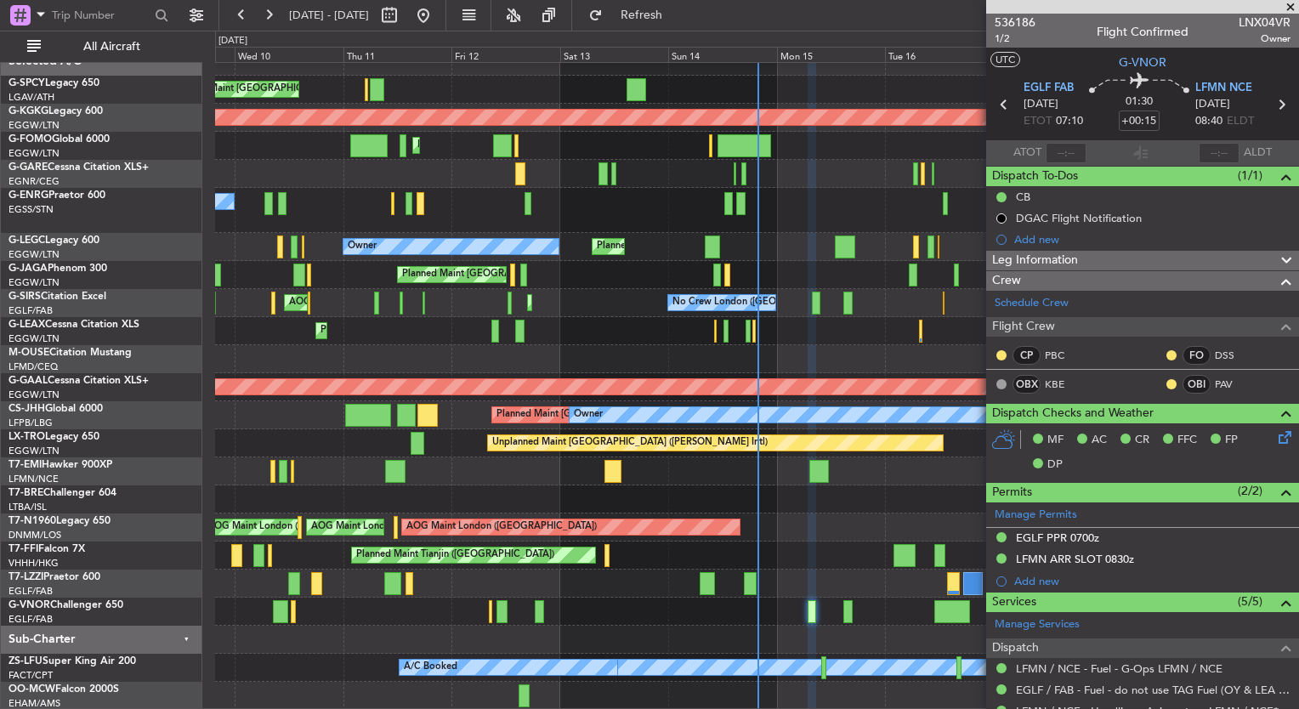
click at [1288, 5] on span at bounding box center [1290, 7] width 17 height 15
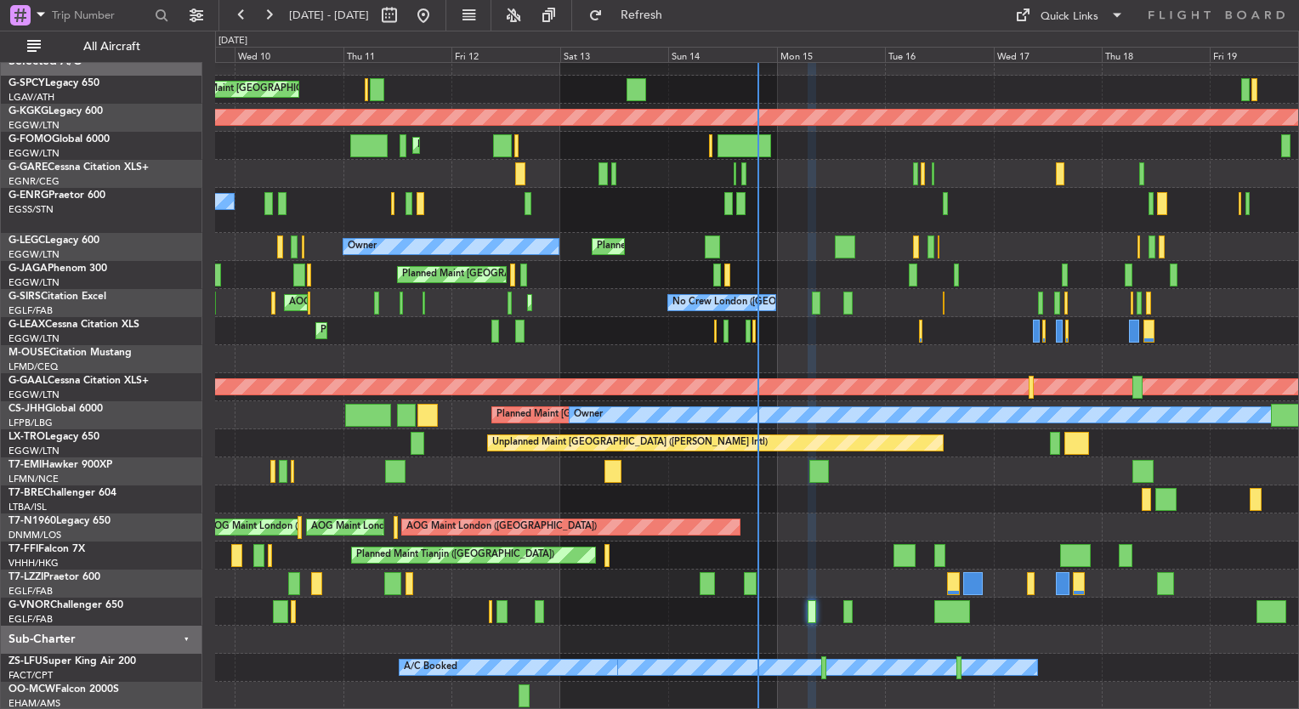
type input "0"
click at [756, 212] on div "No Crew Planned Maint London (Stansted)" at bounding box center [756, 210] width 1083 height 45
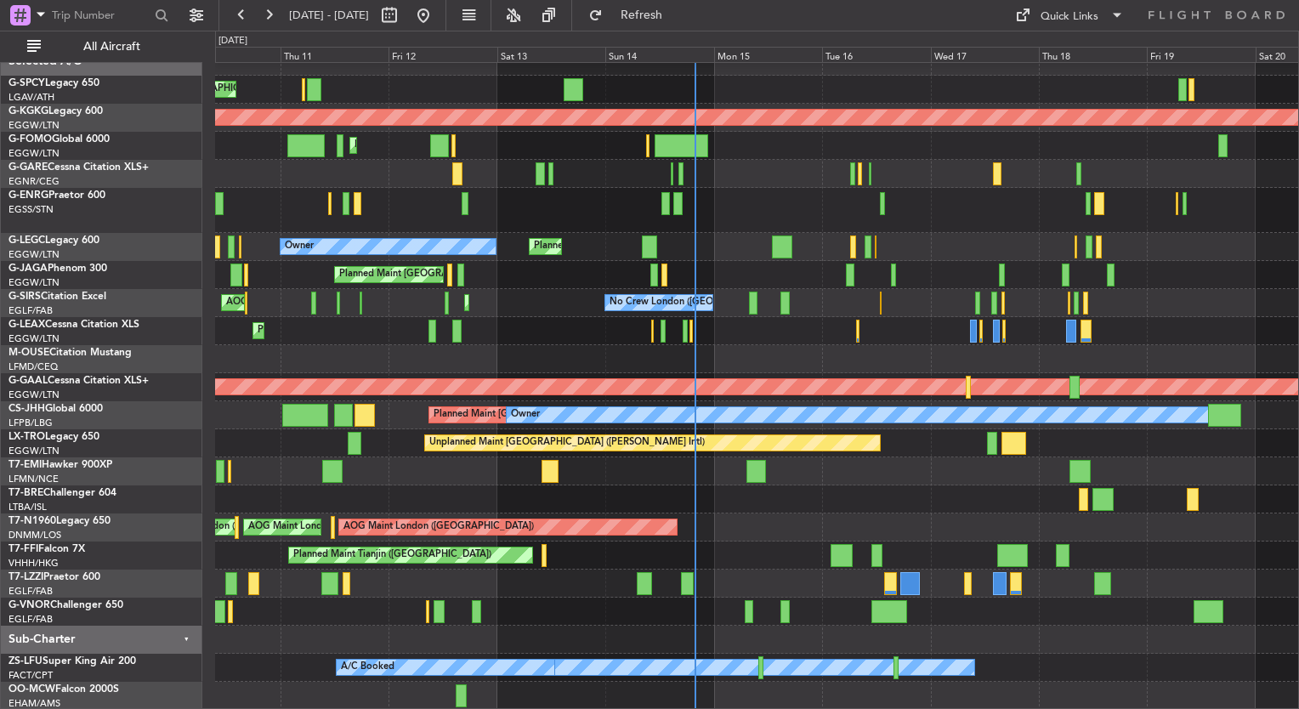
scroll to position [9, 0]
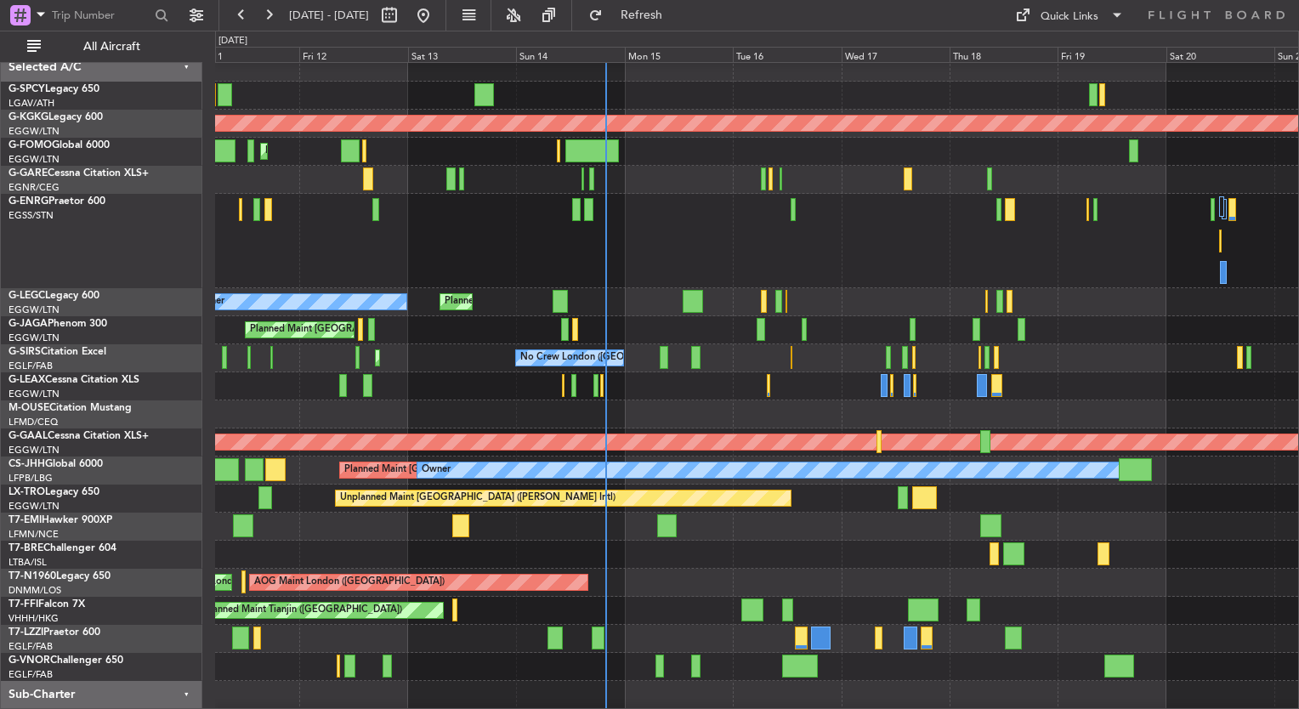
click at [636, 316] on div "Planned Maint [GEOGRAPHIC_DATA] ([GEOGRAPHIC_DATA])" at bounding box center [756, 330] width 1083 height 28
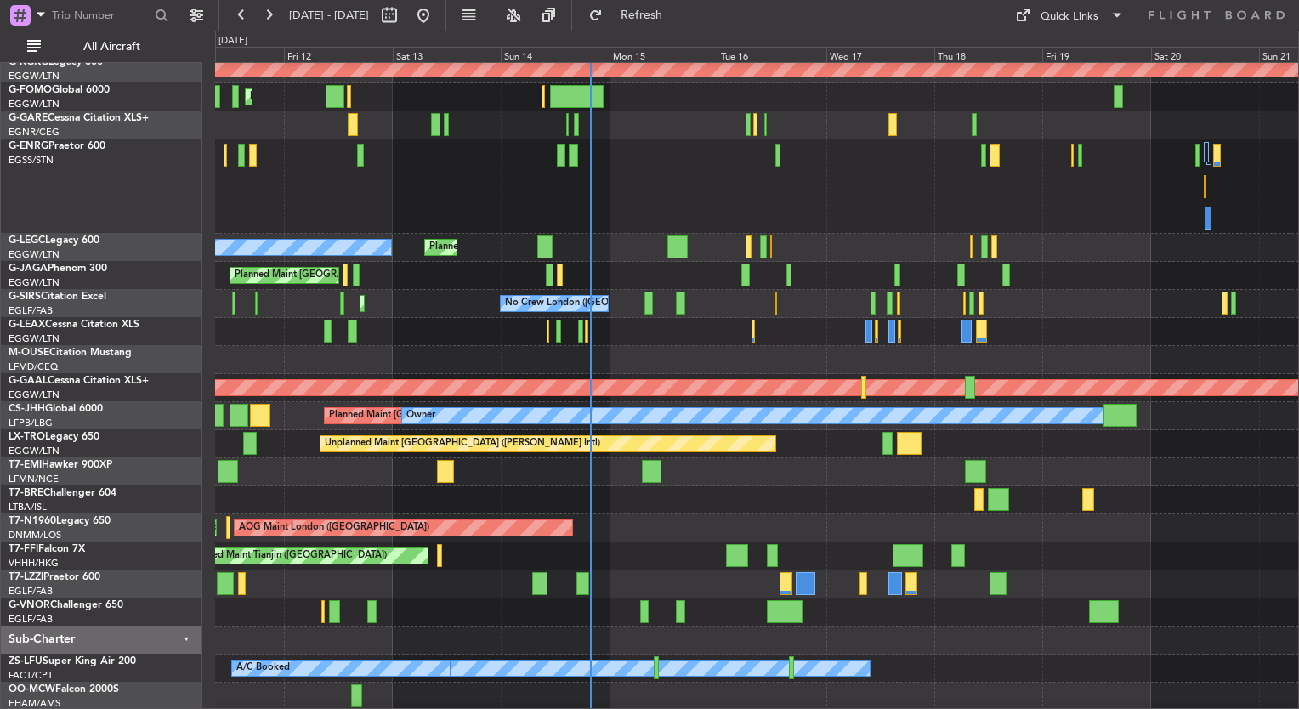
scroll to position [64, 0]
click at [663, 17] on span "Refresh" at bounding box center [641, 15] width 71 height 12
click at [636, 614] on div "Planned Maint [GEOGRAPHIC_DATA] ([GEOGRAPHIC_DATA])" at bounding box center [756, 612] width 1083 height 28
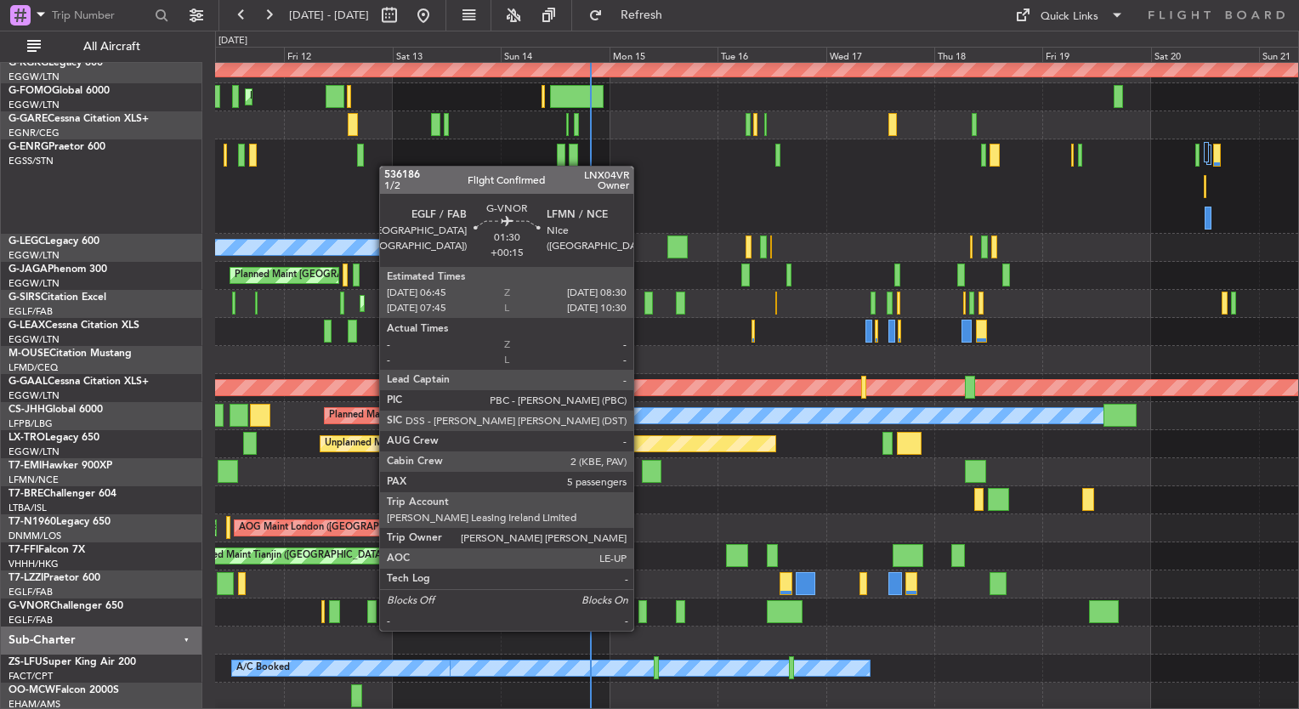
click at [643, 614] on div at bounding box center [642, 611] width 8 height 23
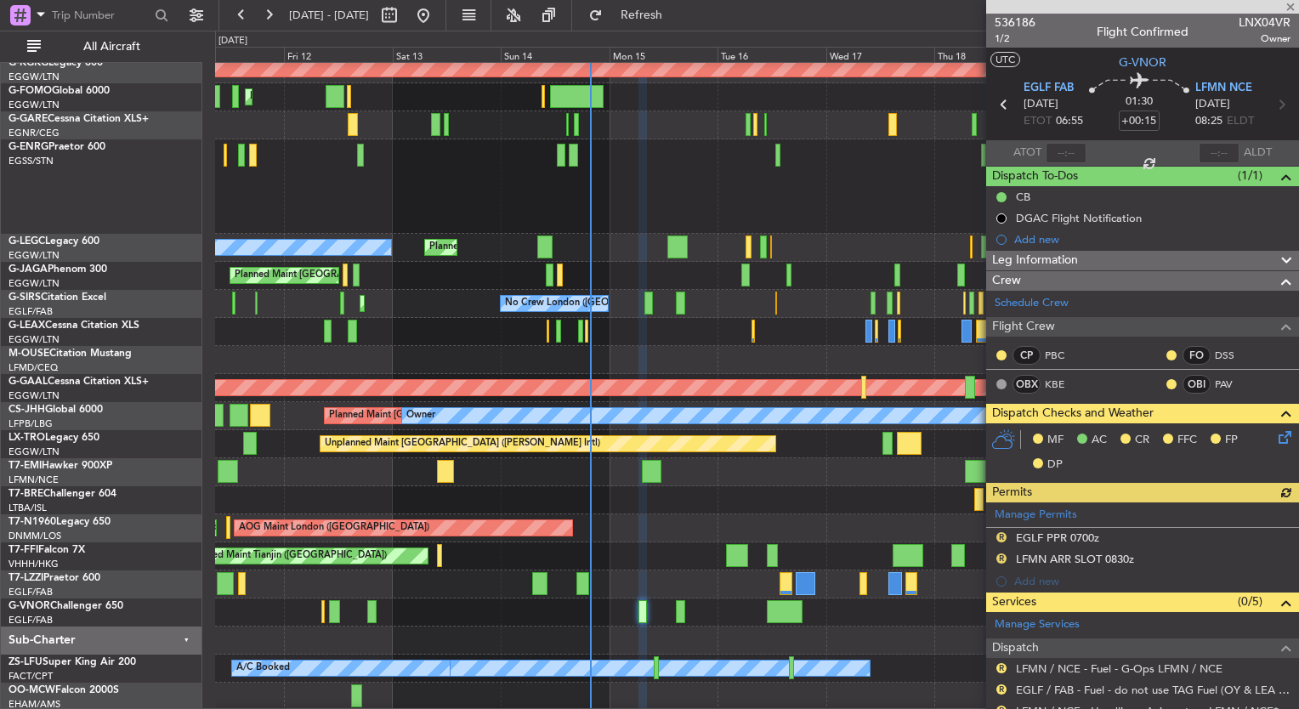
scroll to position [395, 0]
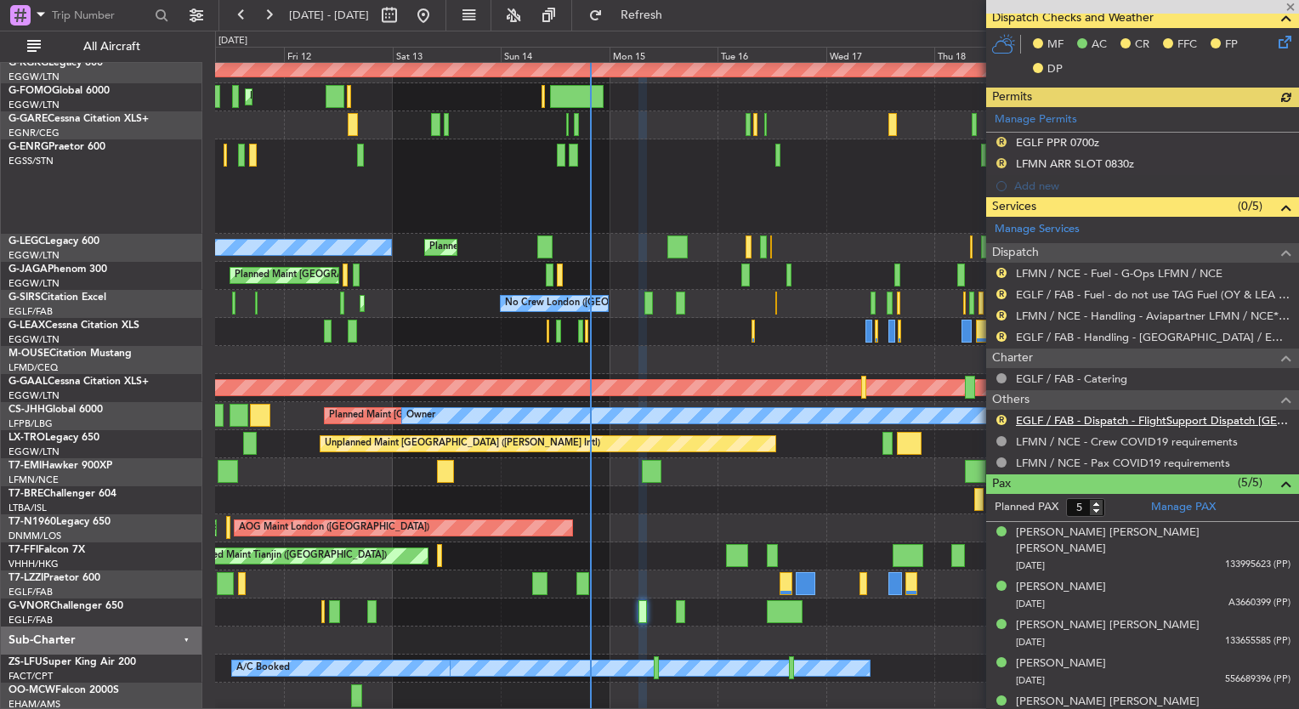
click at [1089, 413] on link "EGLF / FAB - Dispatch - FlightSupport Dispatch [GEOGRAPHIC_DATA]" at bounding box center [1153, 420] width 275 height 14
click at [811, 13] on div "11 Sep 2025 - 21 Sep 2025 Refresh Quick Links All Aircraft" at bounding box center [649, 15] width 1299 height 31
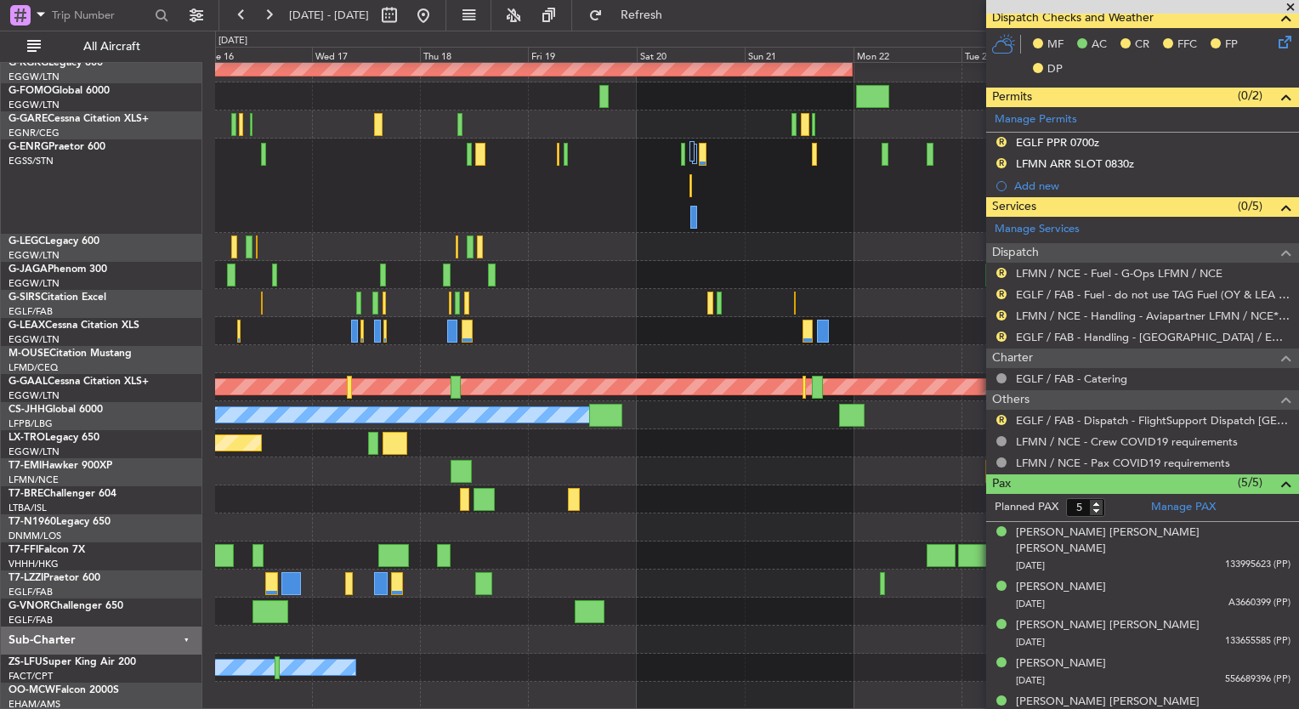
scroll to position [65, 0]
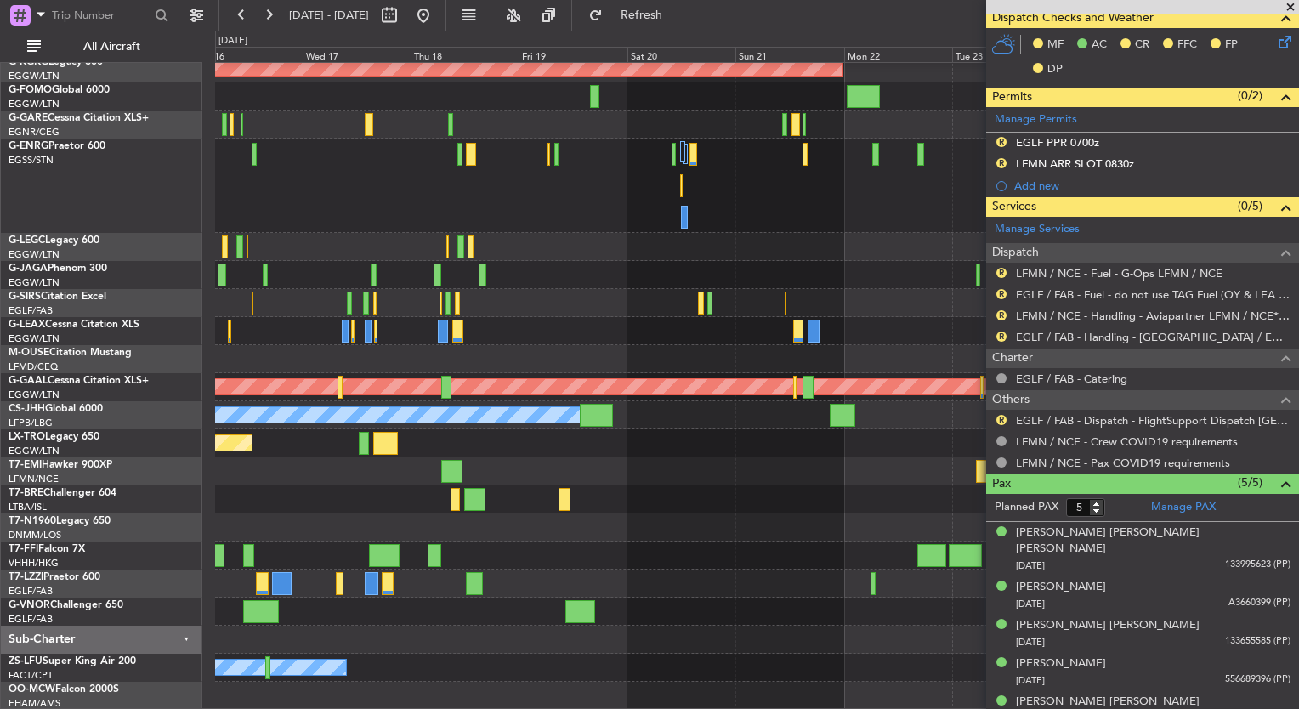
click at [180, 327] on div "AOG Maint Istanbul (Ataturk) A/C Unavailable London (Luton) No Crew London (Far…" at bounding box center [649, 370] width 1299 height 678
click at [437, 25] on button at bounding box center [423, 15] width 27 height 27
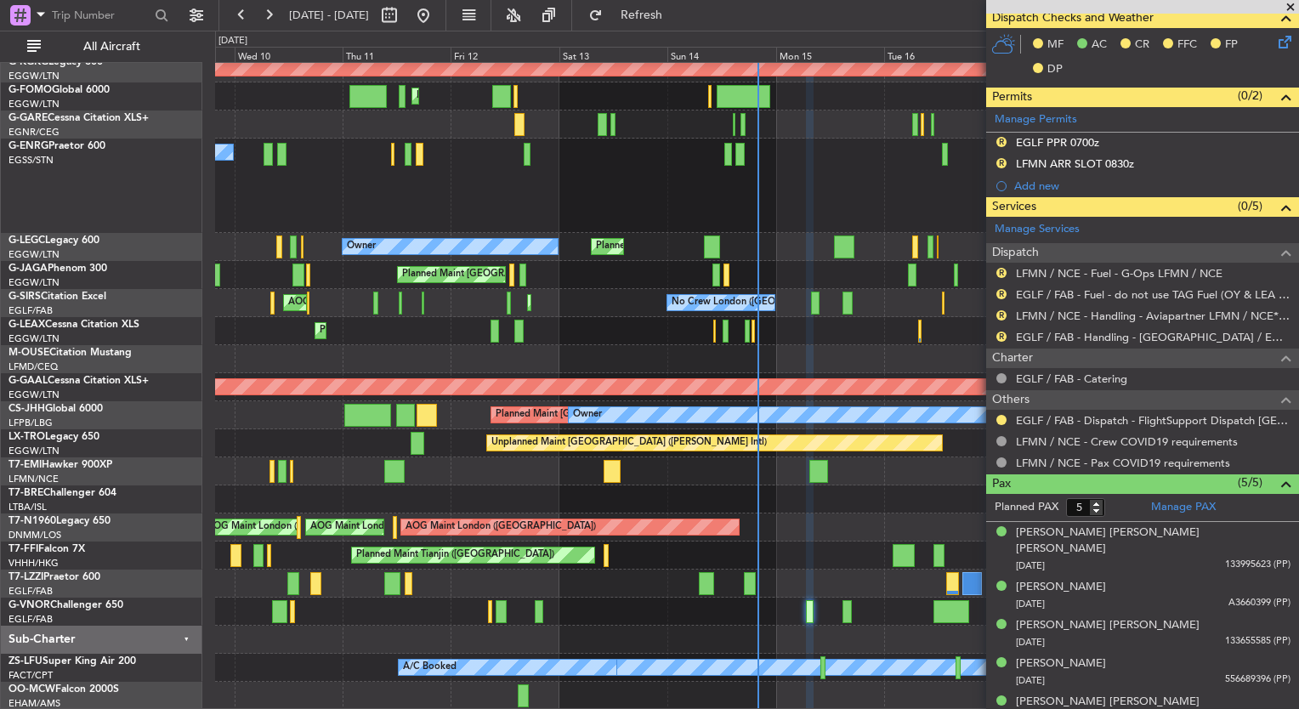
click at [865, 24] on div "09 Sep 2025 - 19 Sep 2025 Refresh Quick Links All Aircraft" at bounding box center [649, 15] width 1299 height 31
click at [1288, 5] on span at bounding box center [1290, 7] width 17 height 15
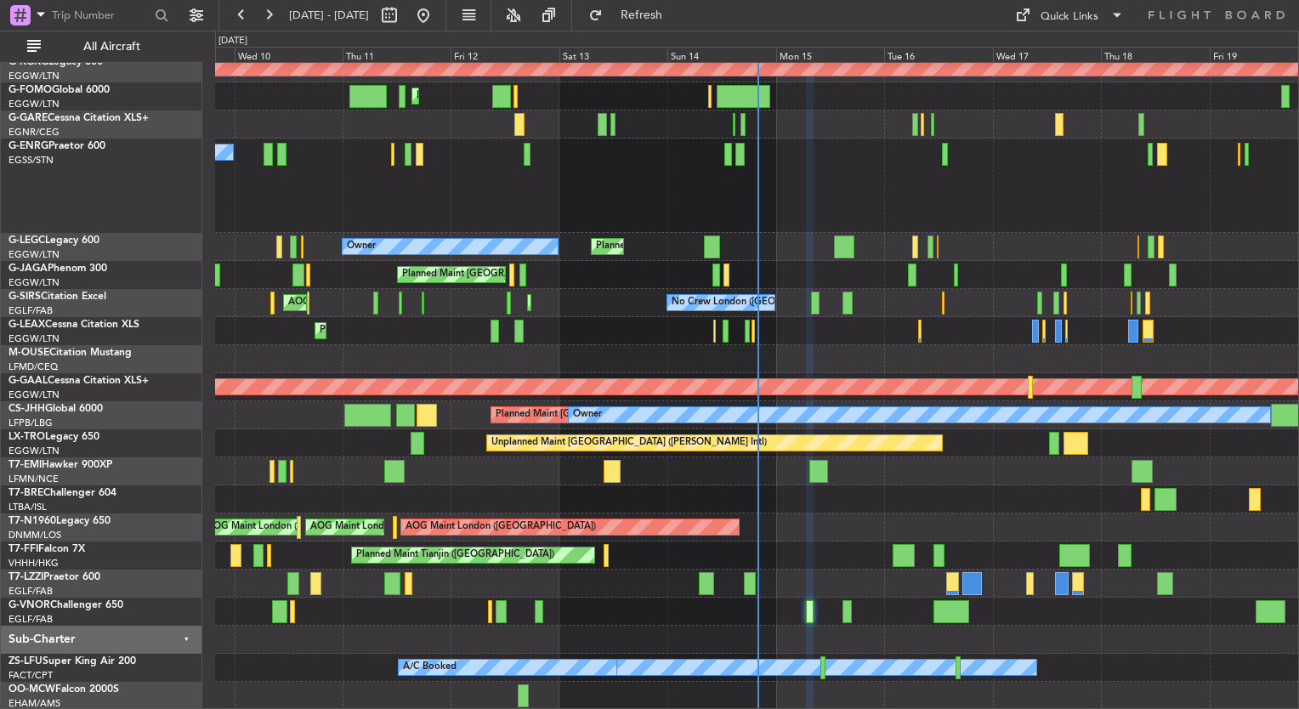
type input "0"
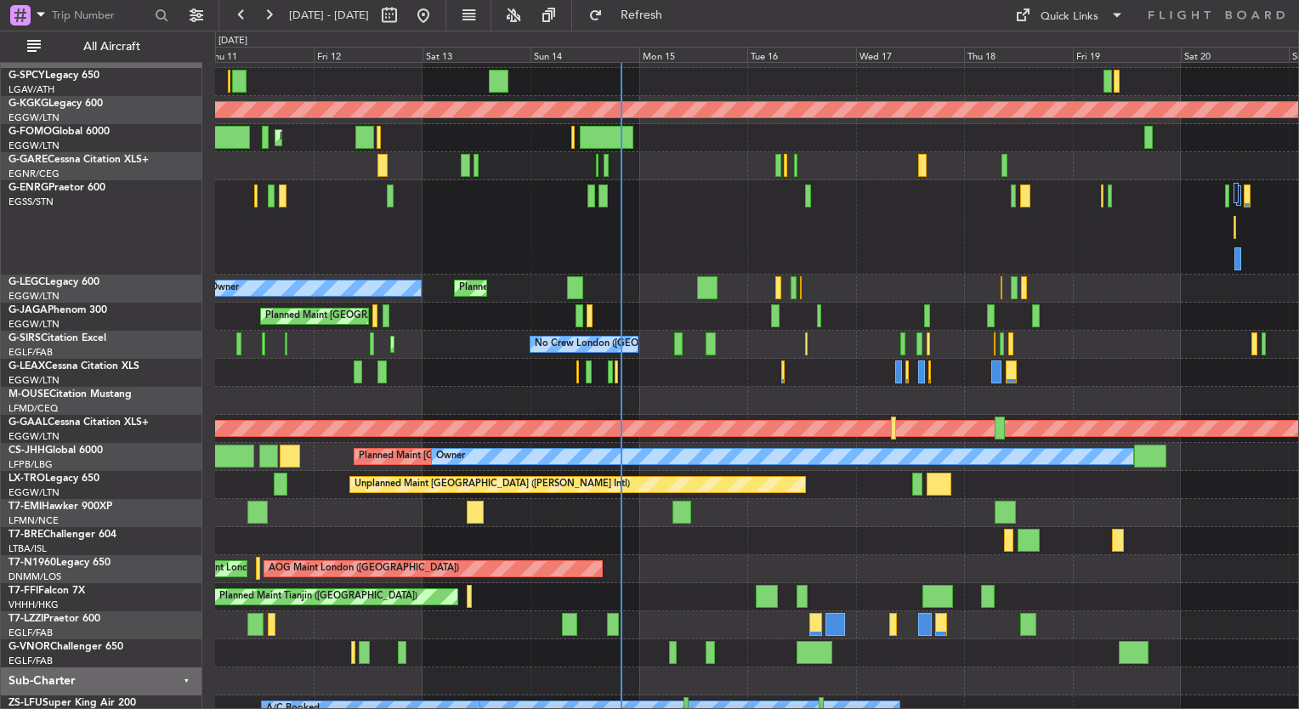
scroll to position [28, 0]
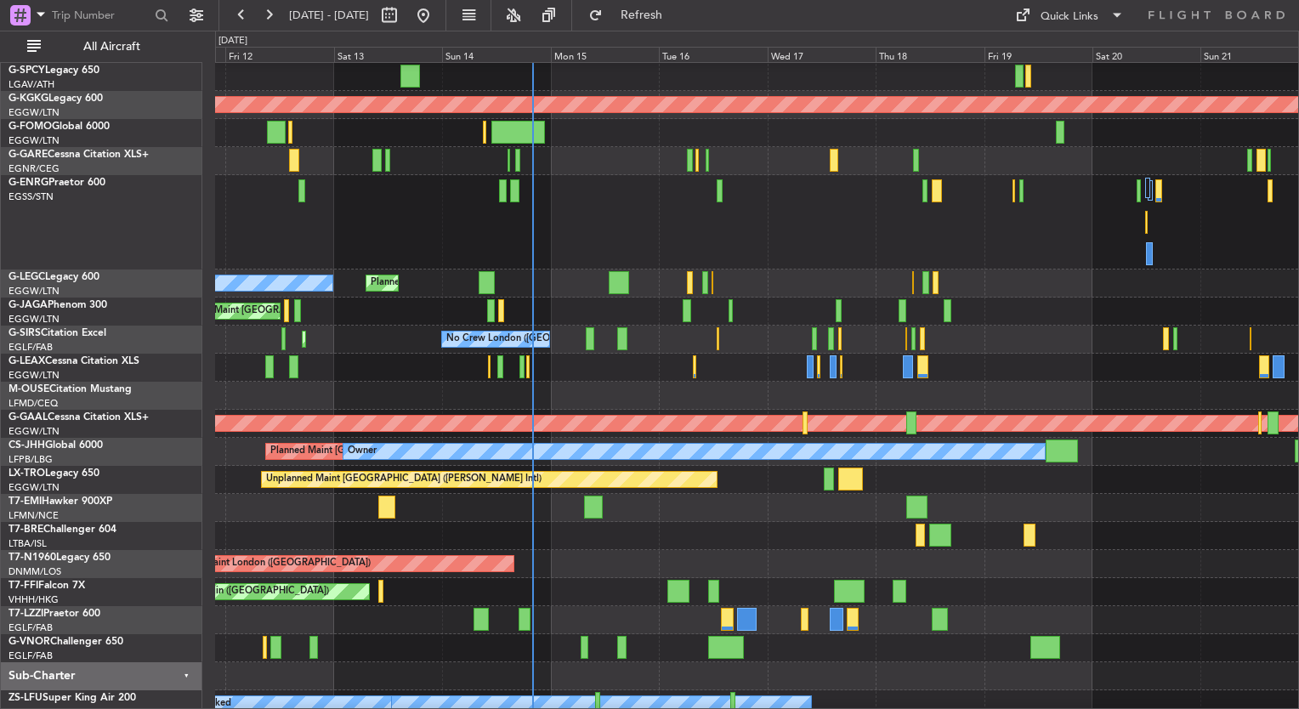
click at [632, 546] on div at bounding box center [756, 536] width 1083 height 28
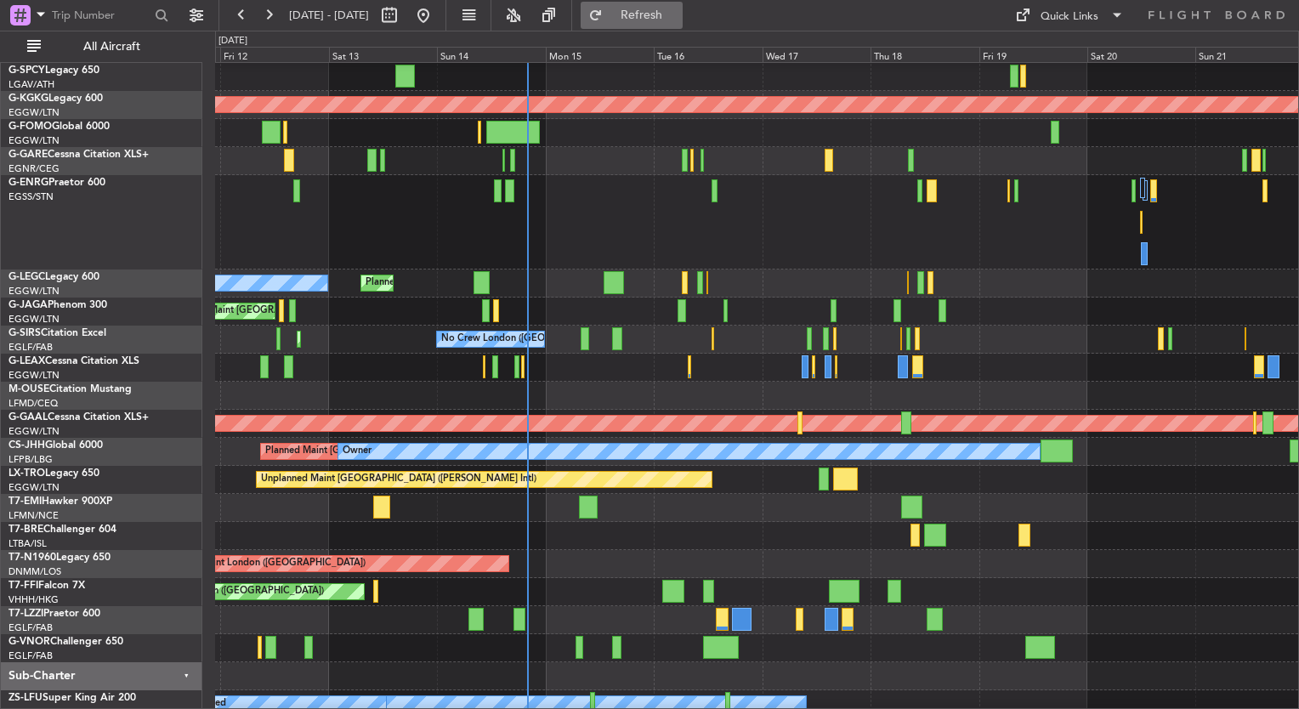
click at [651, 18] on button "Refresh" at bounding box center [631, 15] width 102 height 27
click at [1023, 337] on div "Planned Maint London (Farnborough) No Crew London (Farnborough) AOG Maint Kemble" at bounding box center [756, 340] width 1083 height 28
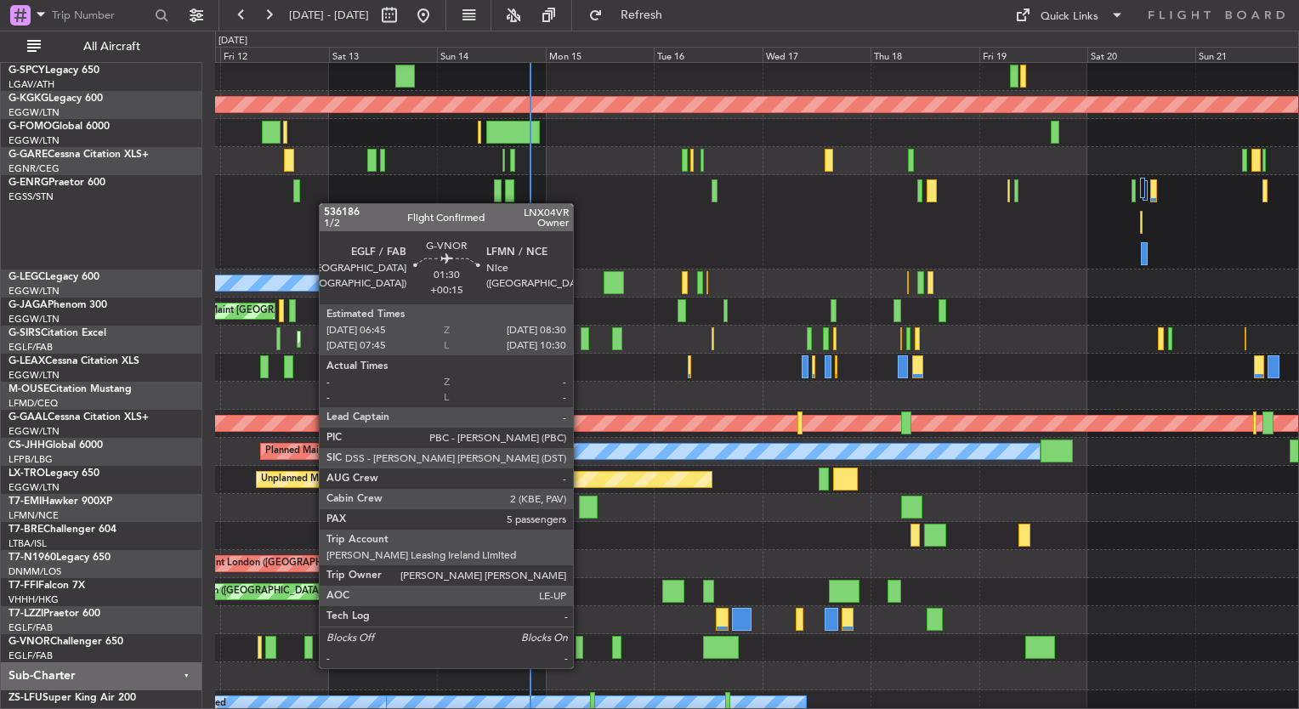
click at [580, 651] on div at bounding box center [579, 647] width 8 height 23
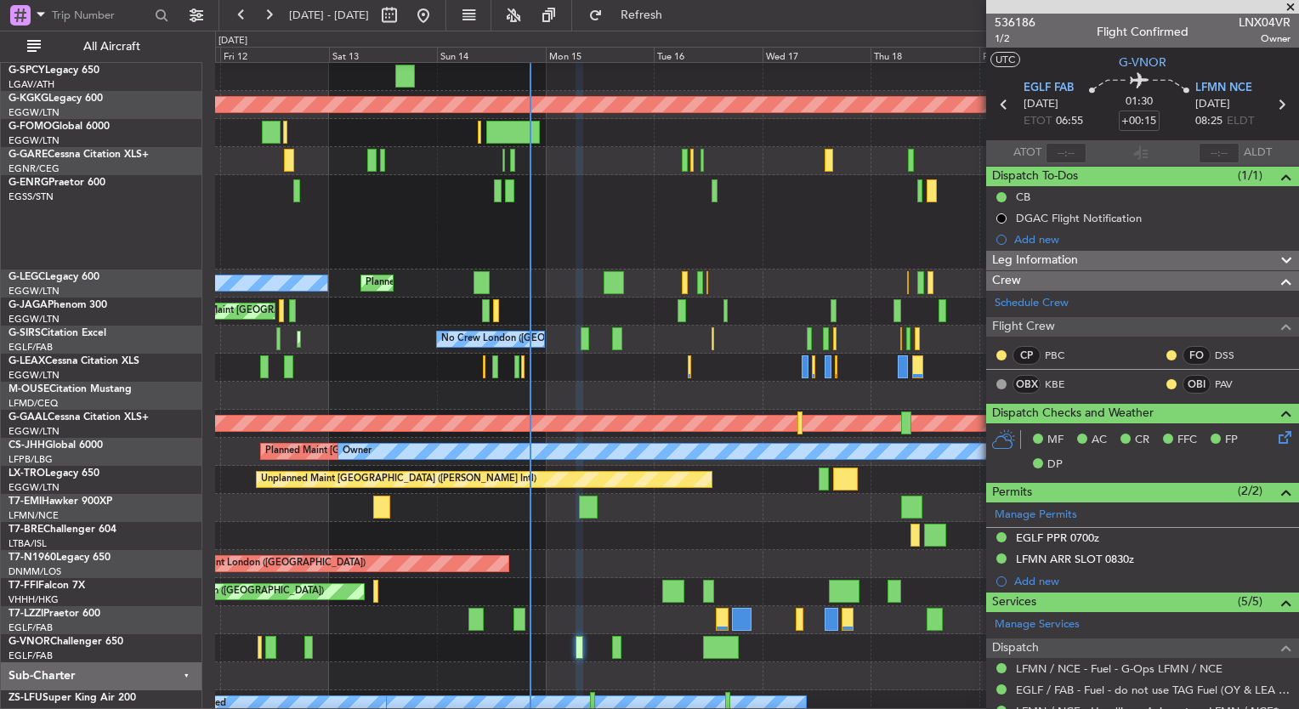
scroll to position [395, 0]
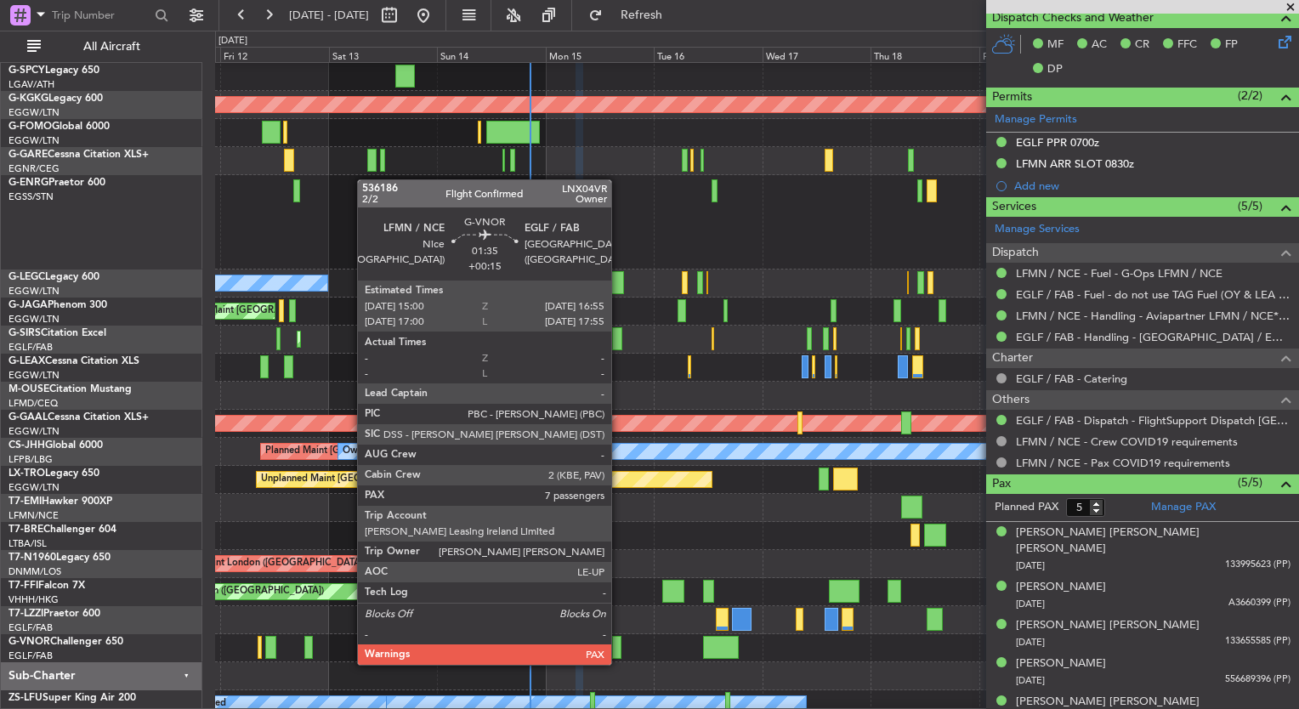
click at [619, 648] on div at bounding box center [616, 647] width 9 height 23
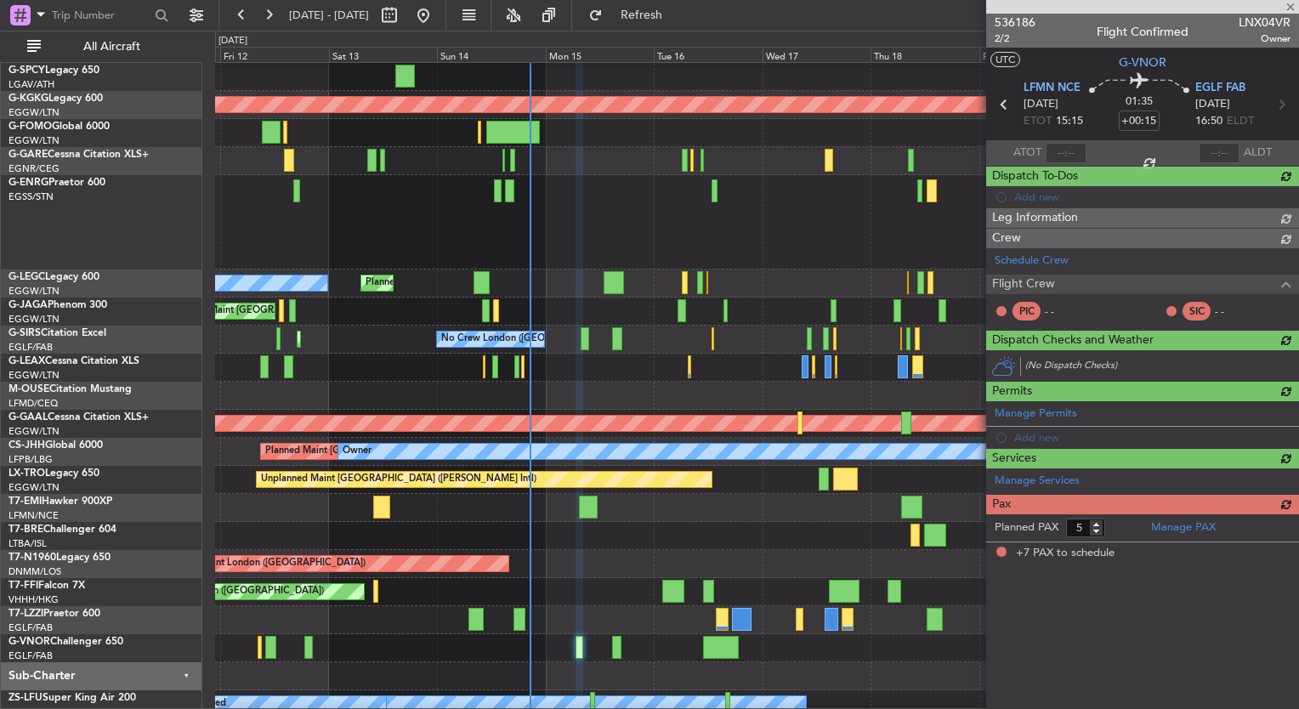
type input "7"
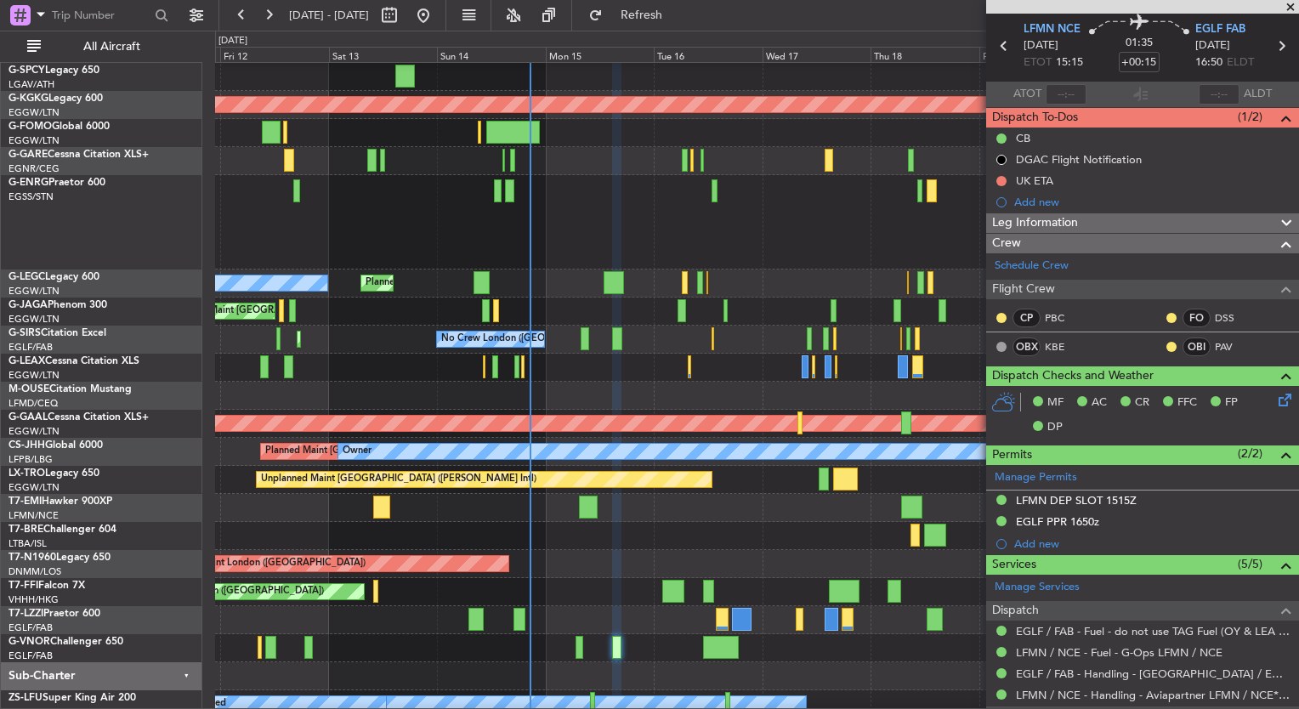
scroll to position [58, 0]
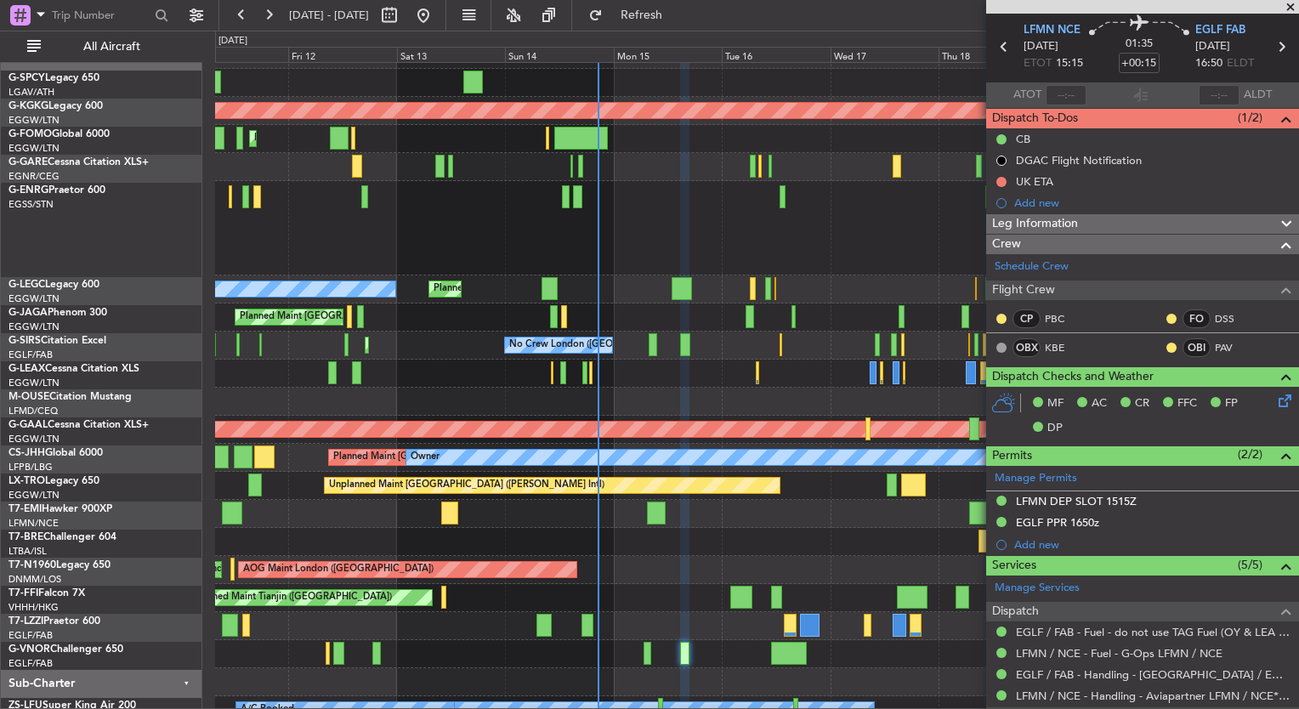
click at [628, 310] on div "Planned Maint [GEOGRAPHIC_DATA] ([GEOGRAPHIC_DATA])" at bounding box center [756, 317] width 1083 height 28
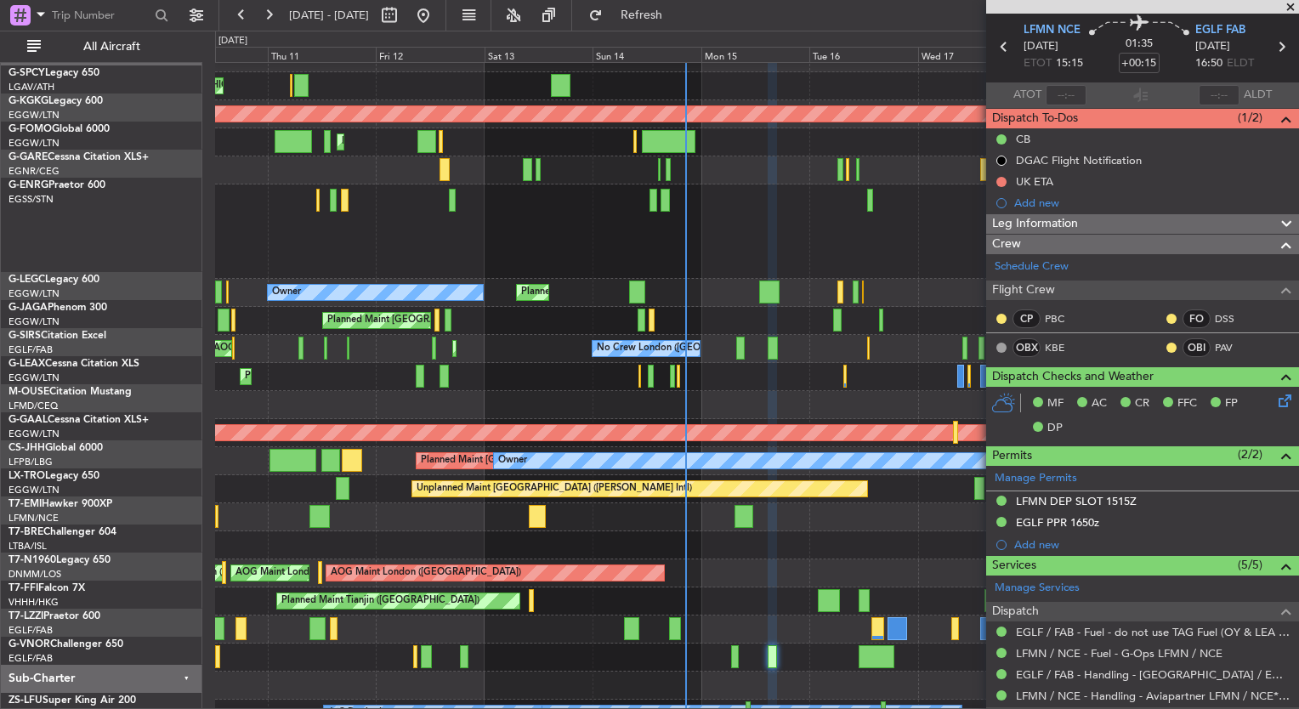
scroll to position [15, 0]
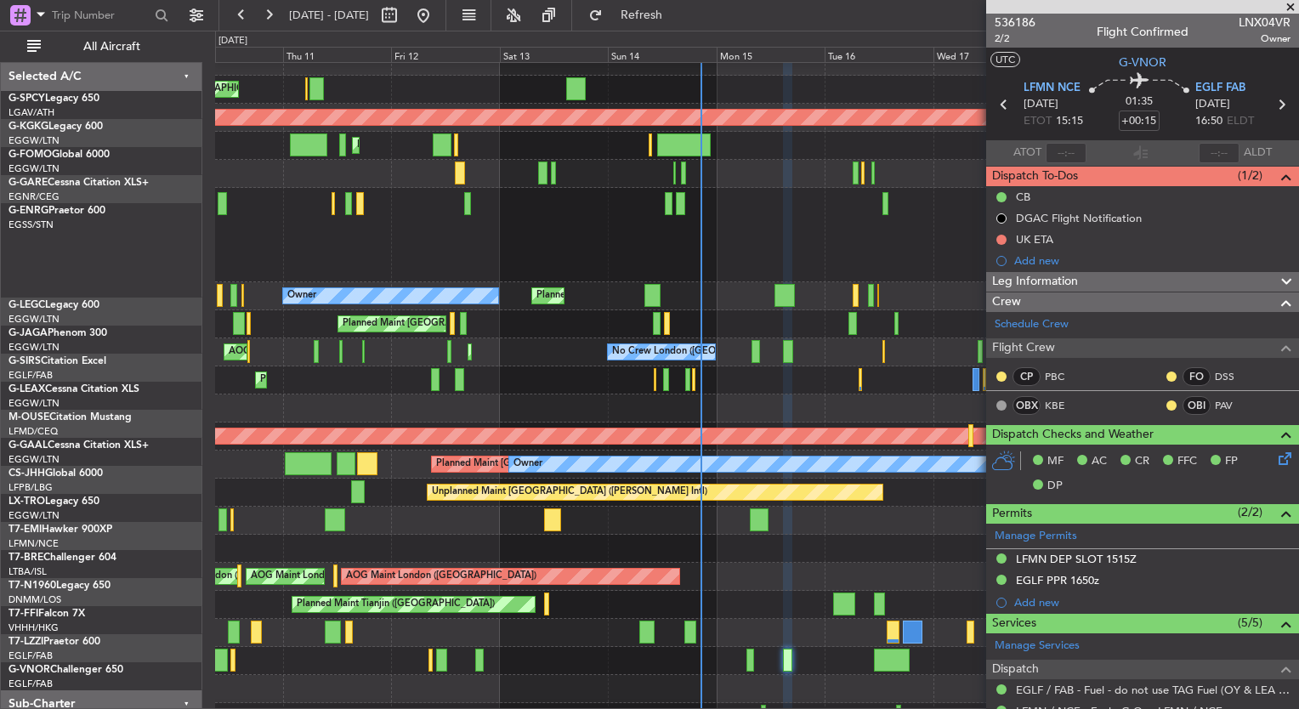
scroll to position [58, 0]
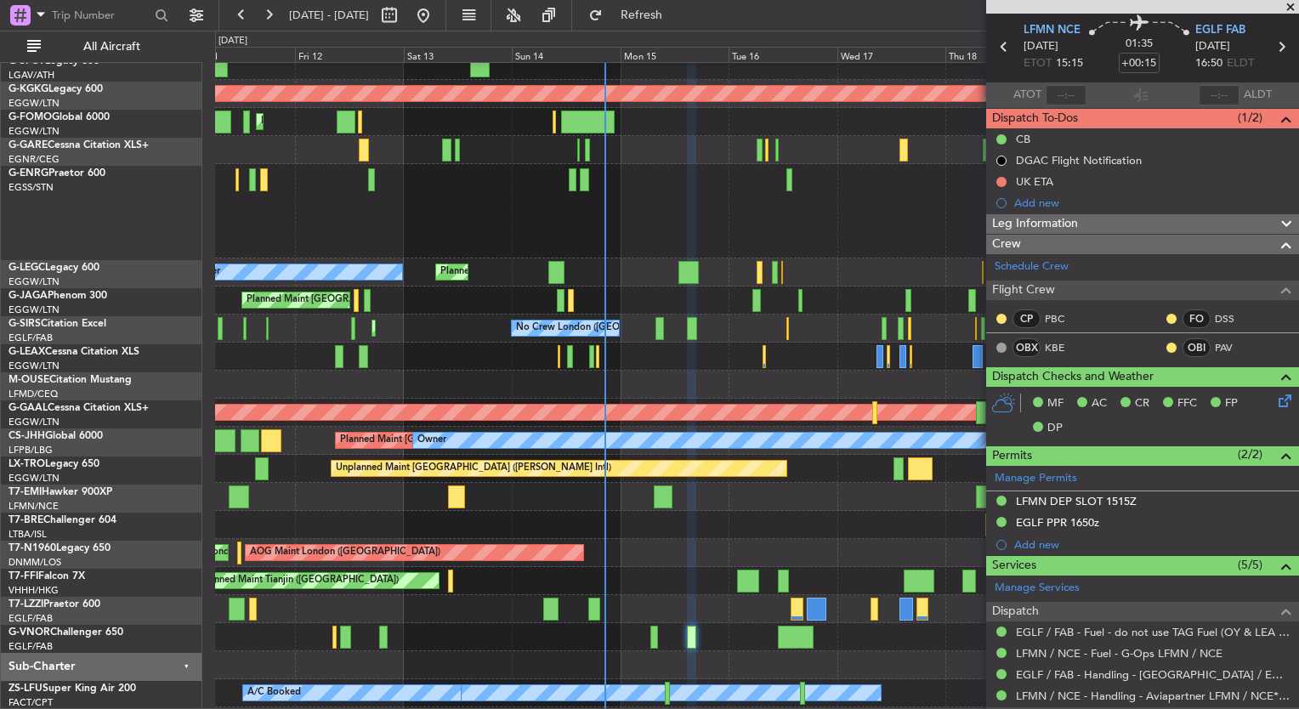
click at [629, 306] on div "Planned Maint [GEOGRAPHIC_DATA] ([GEOGRAPHIC_DATA])" at bounding box center [756, 300] width 1083 height 28
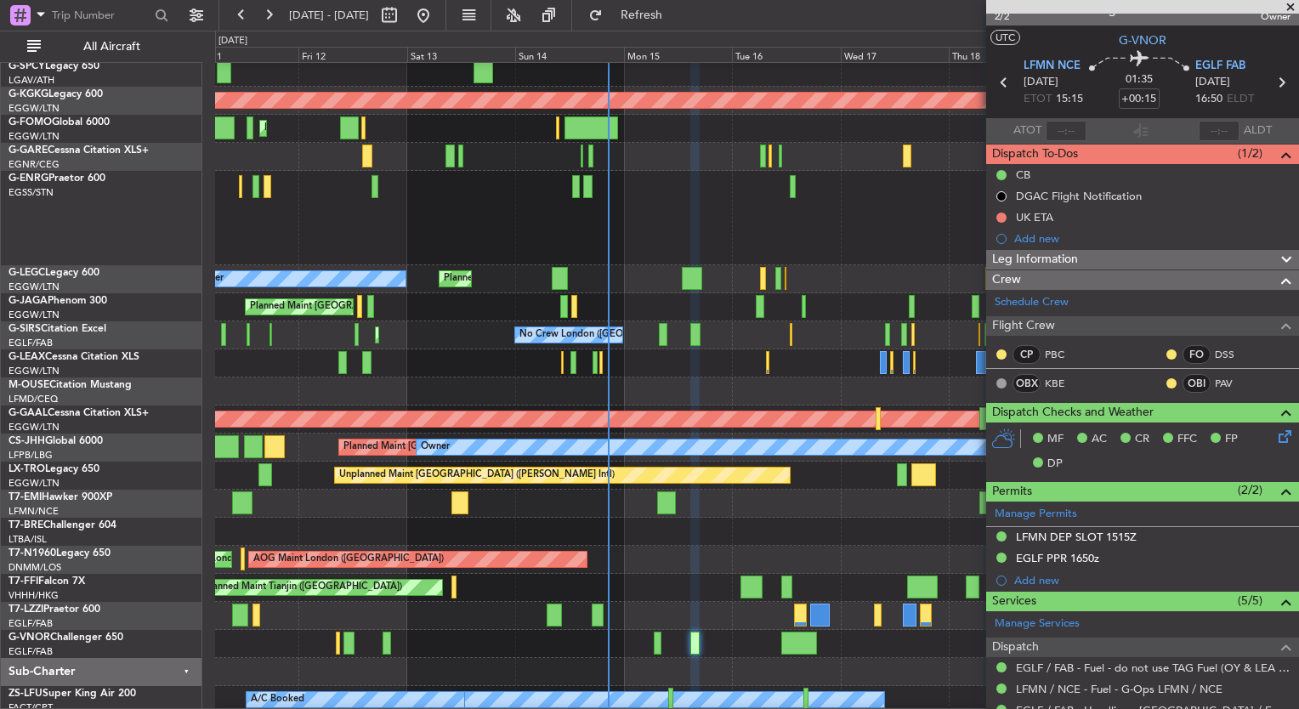
scroll to position [0, 0]
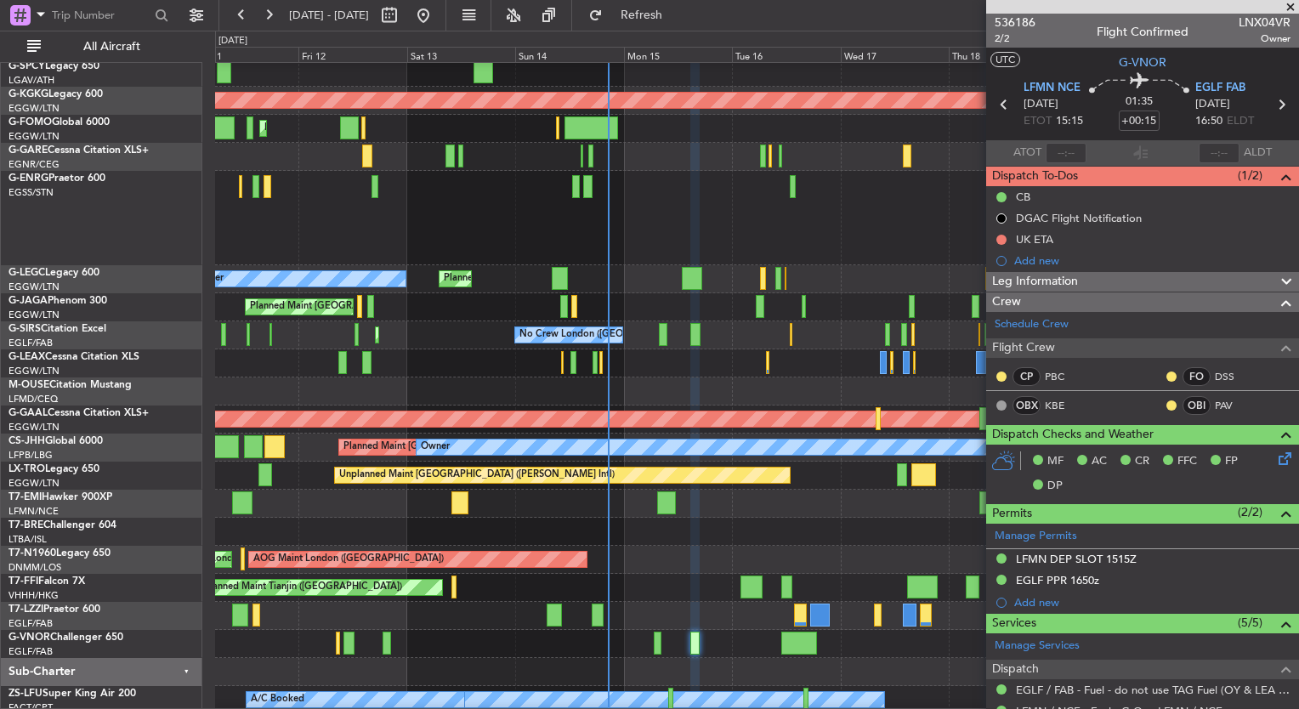
click at [1292, 7] on span at bounding box center [1290, 7] width 17 height 15
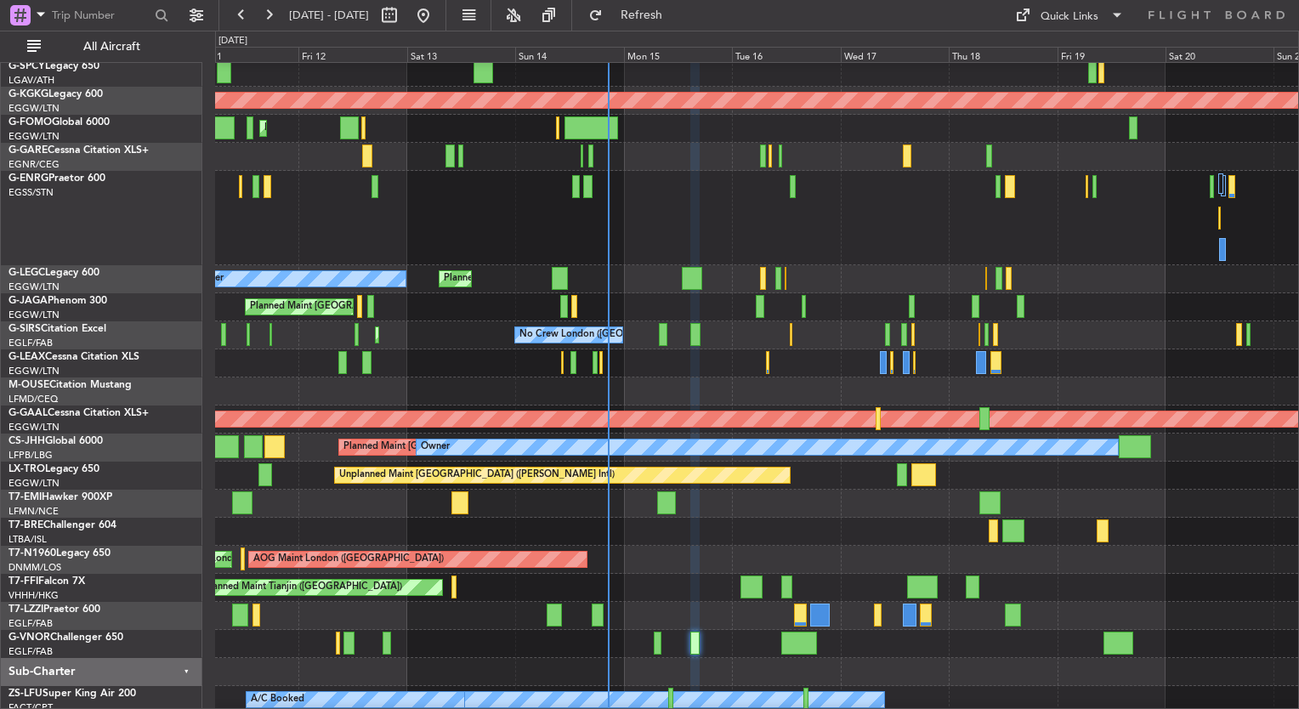
type input "0"
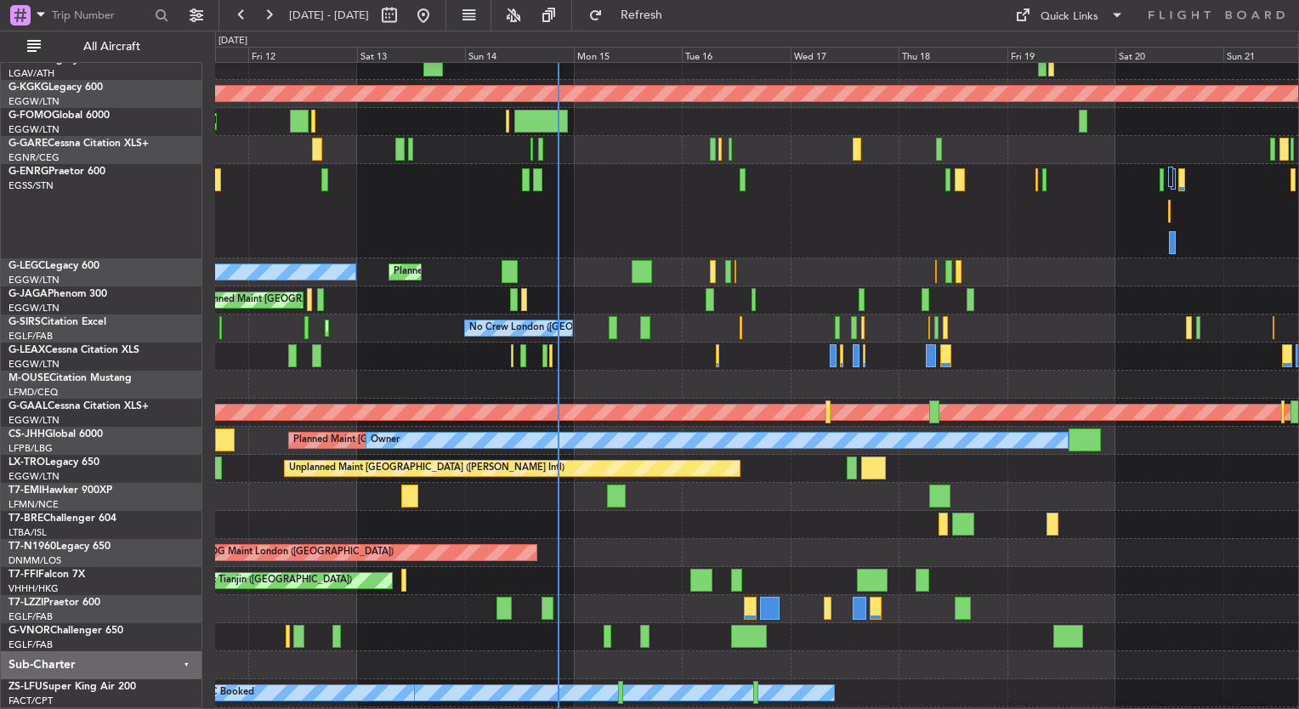
click at [524, 307] on div "Planned Maint [GEOGRAPHIC_DATA] ([GEOGRAPHIC_DATA])" at bounding box center [756, 300] width 1083 height 28
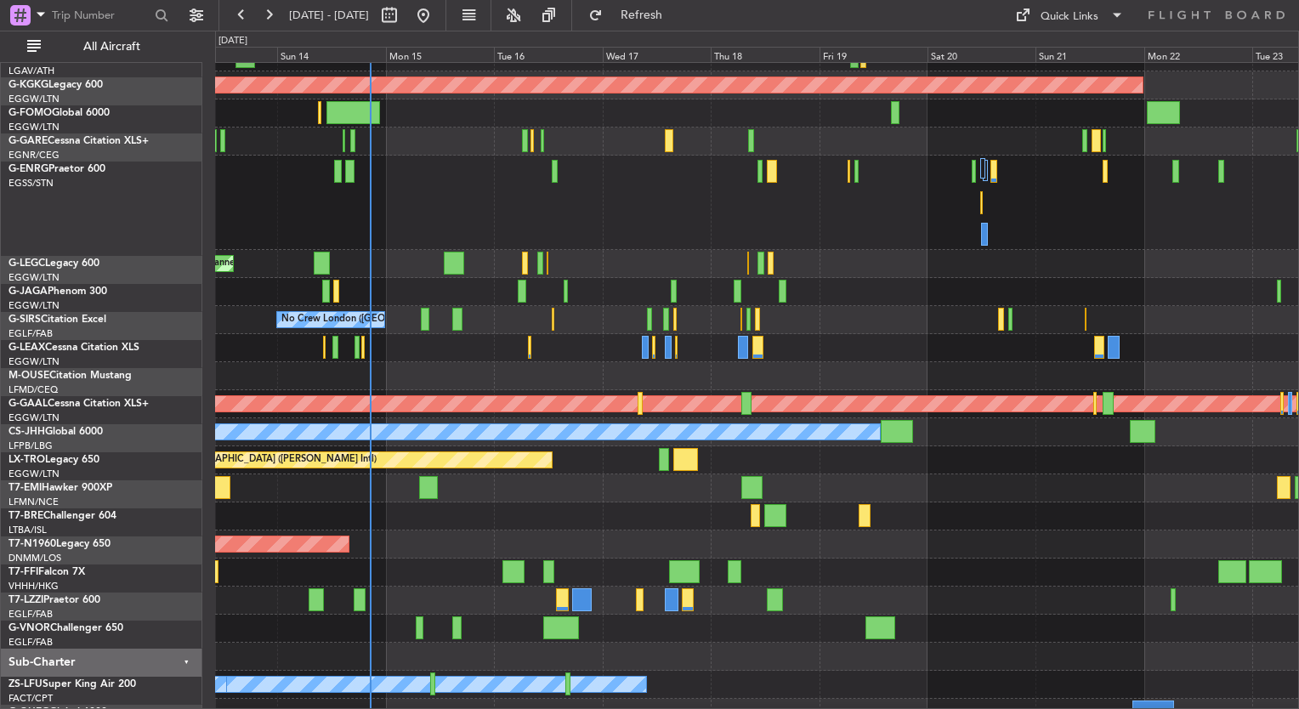
scroll to position [48, 0]
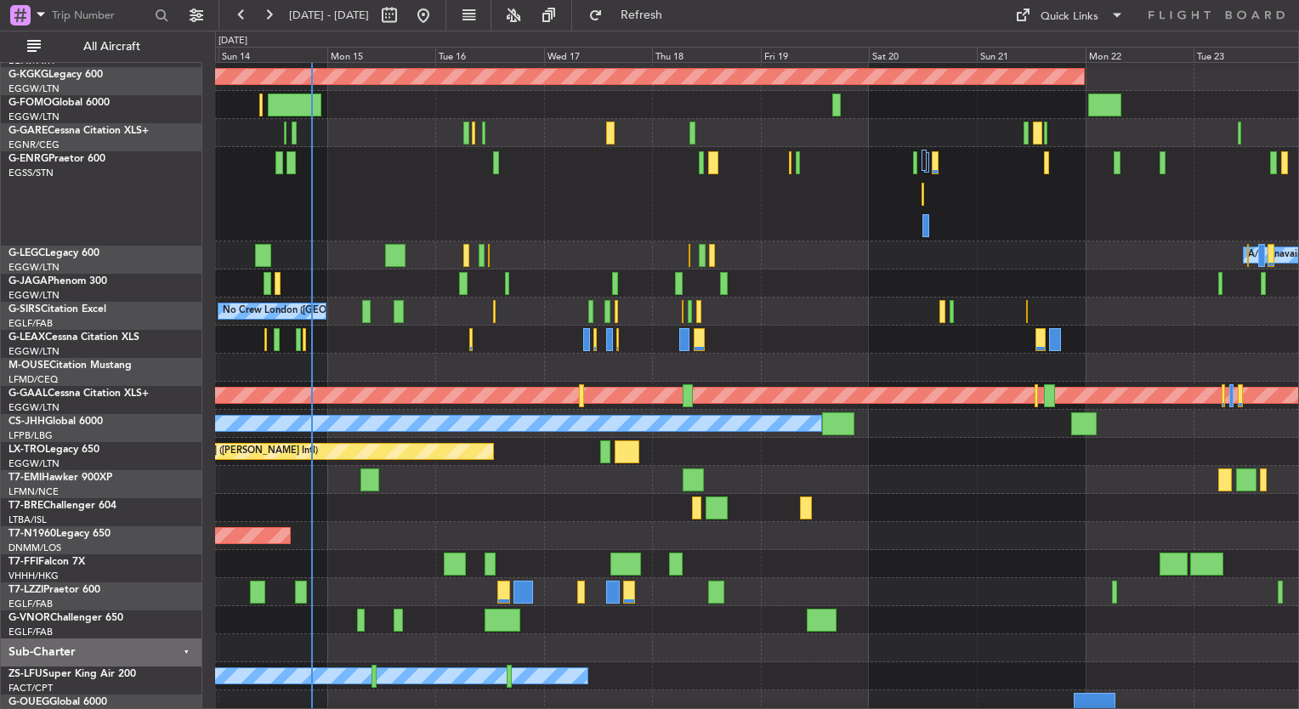
click at [365, 291] on div "Planned Maint [GEOGRAPHIC_DATA] ([GEOGRAPHIC_DATA])" at bounding box center [756, 283] width 1083 height 28
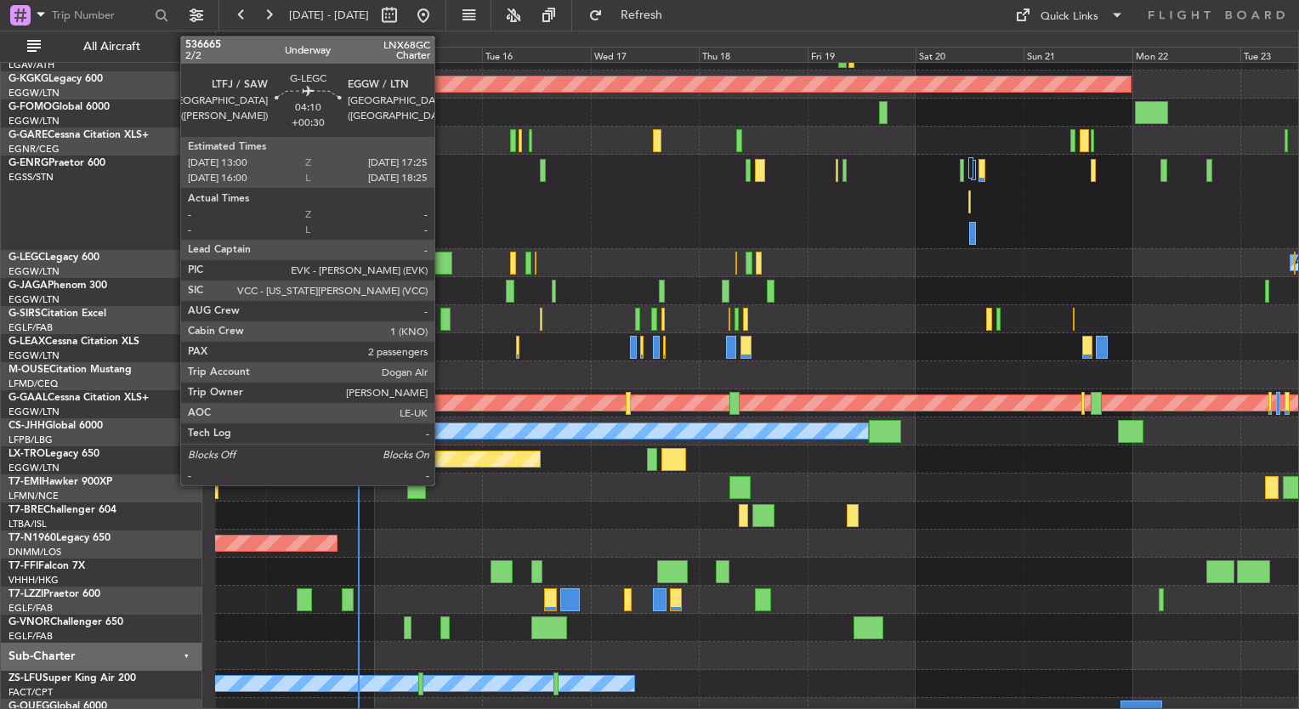
click at [442, 268] on div at bounding box center [442, 263] width 20 height 23
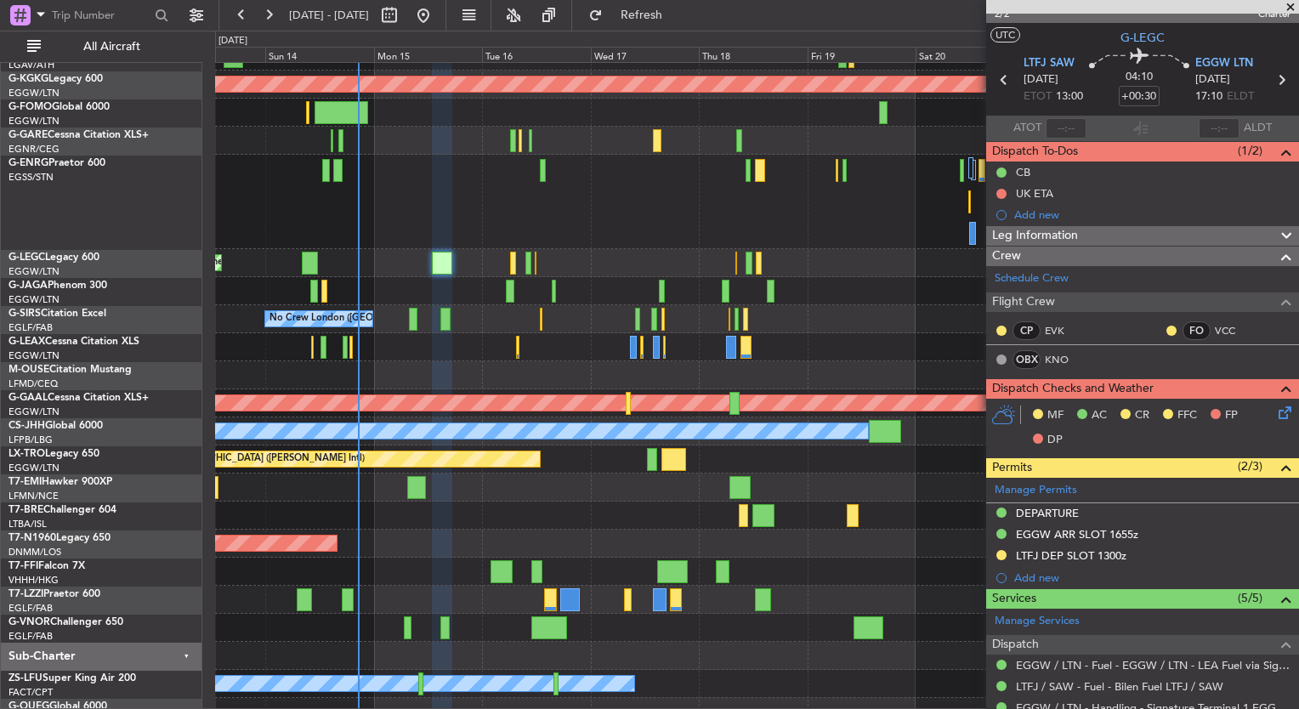
scroll to position [0, 0]
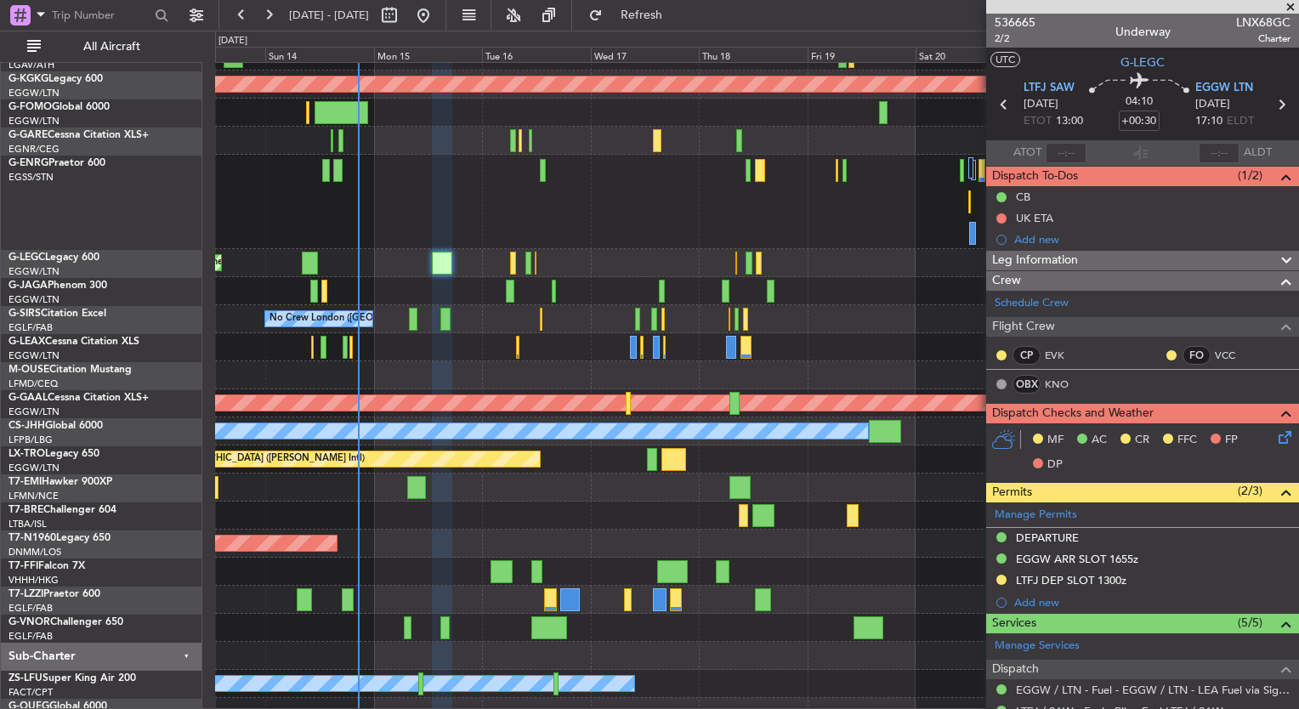
click at [1275, 436] on icon at bounding box center [1282, 435] width 14 height 14
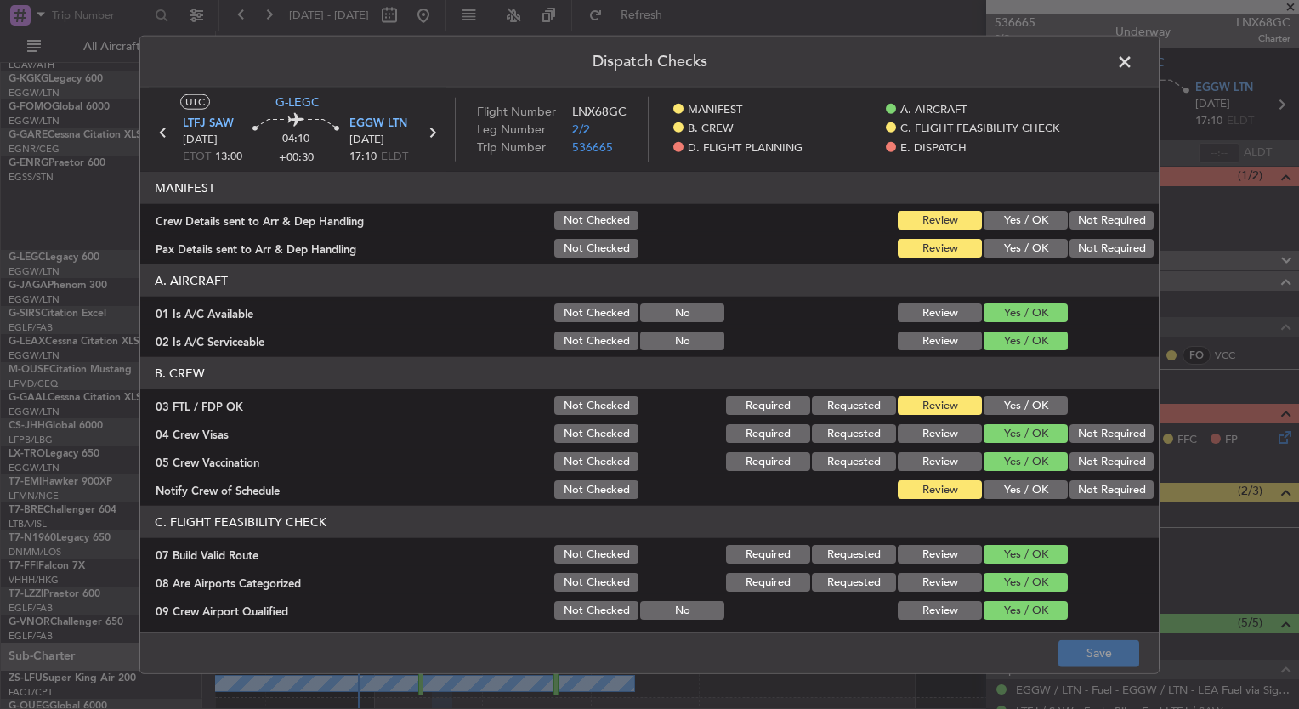
click at [1133, 58] on span at bounding box center [1133, 66] width 0 height 34
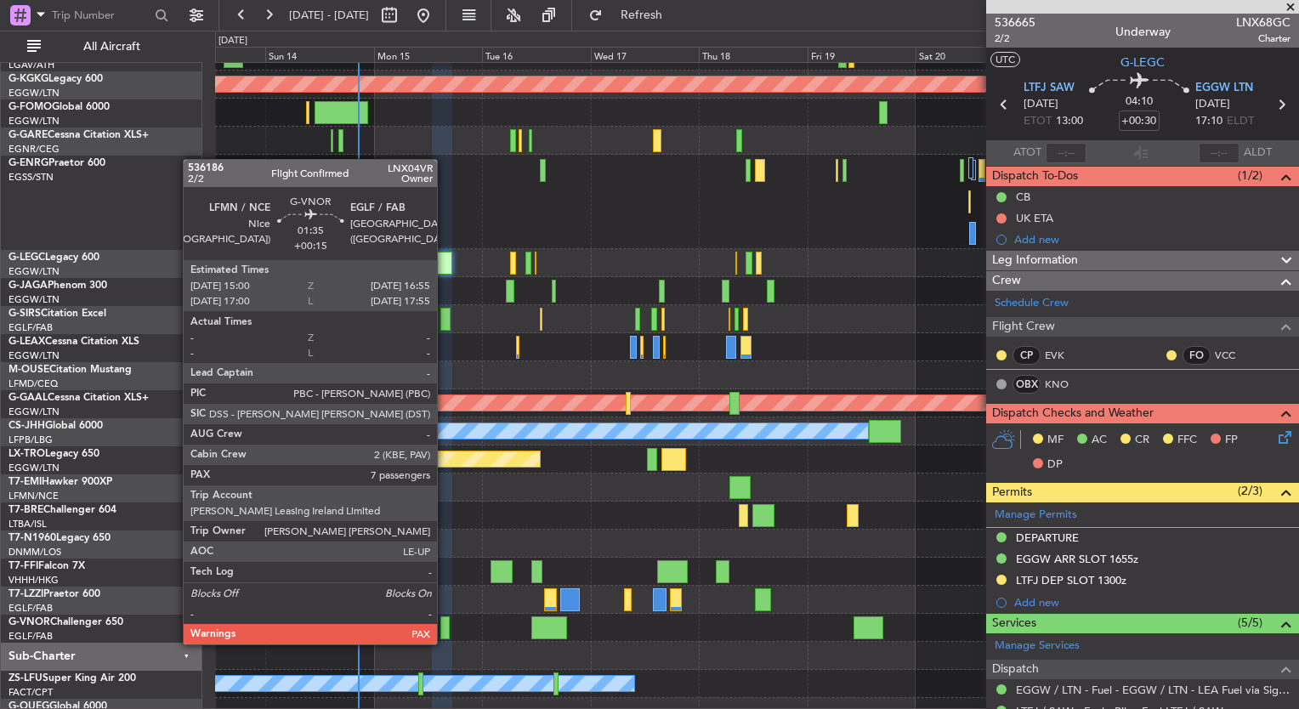
click at [444, 627] on div at bounding box center [444, 627] width 9 height 23
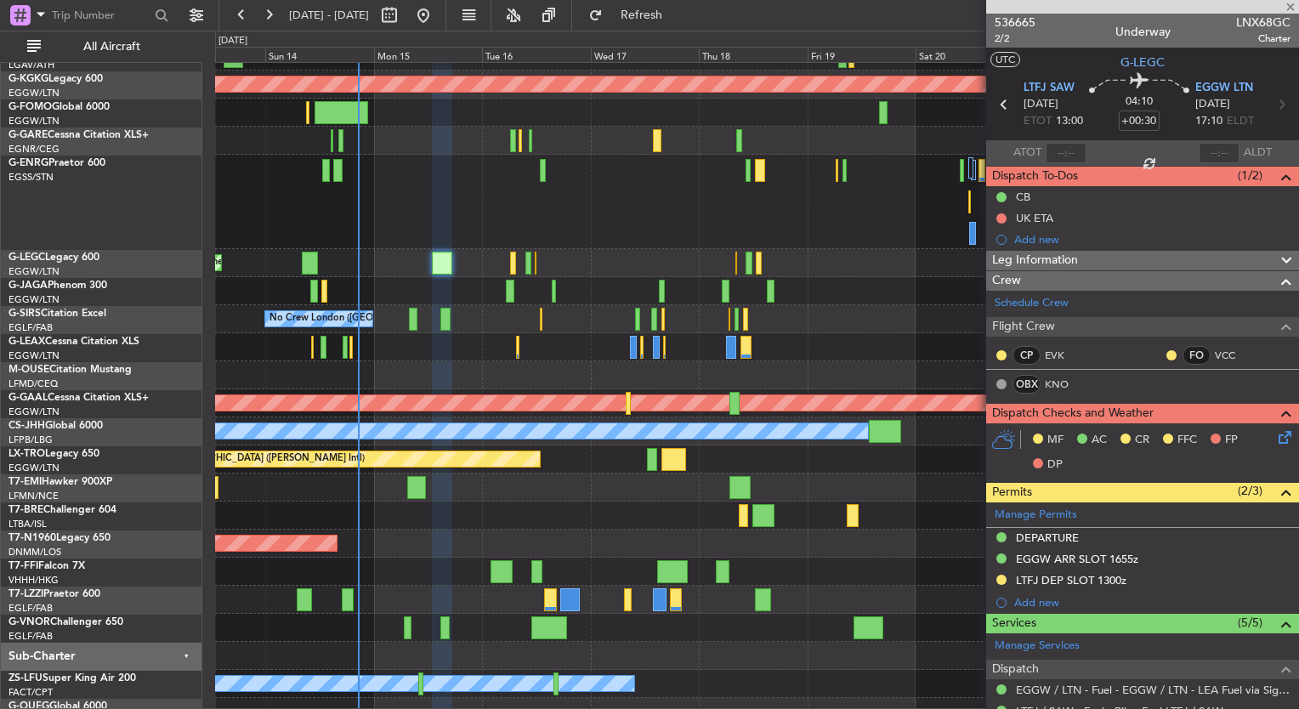
type input "+00:15"
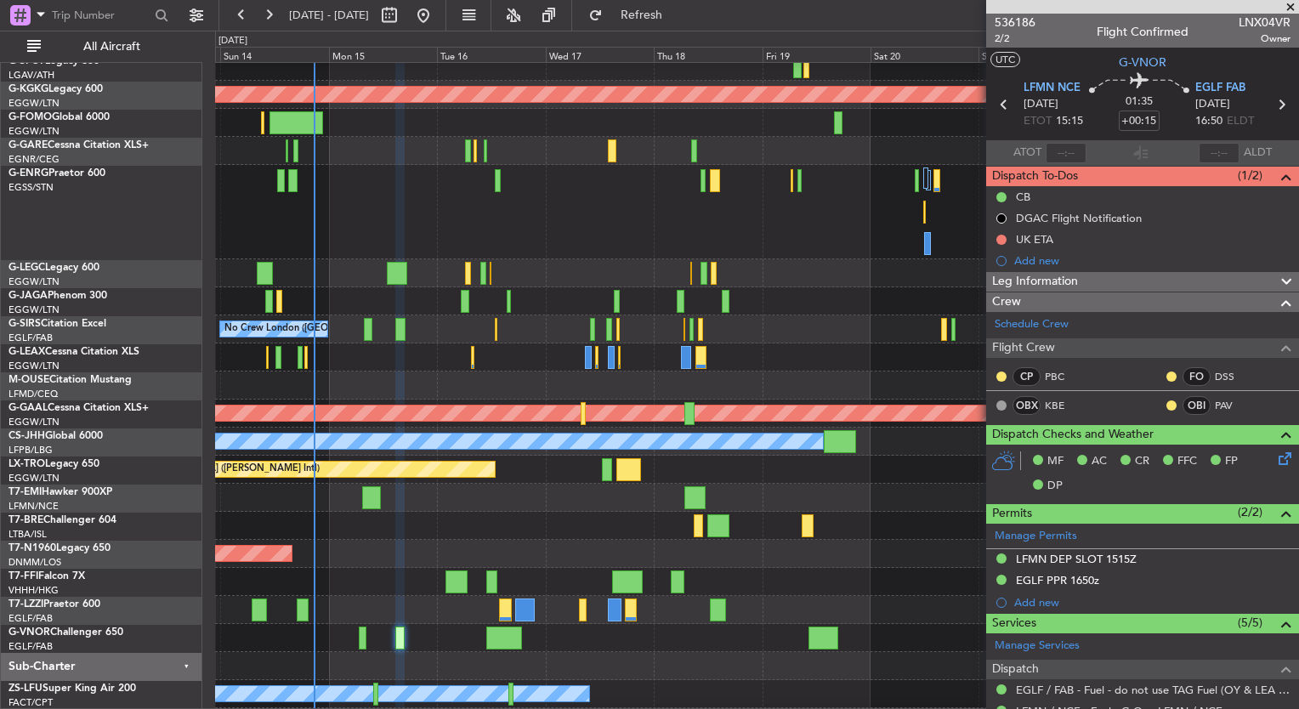
scroll to position [60, 0]
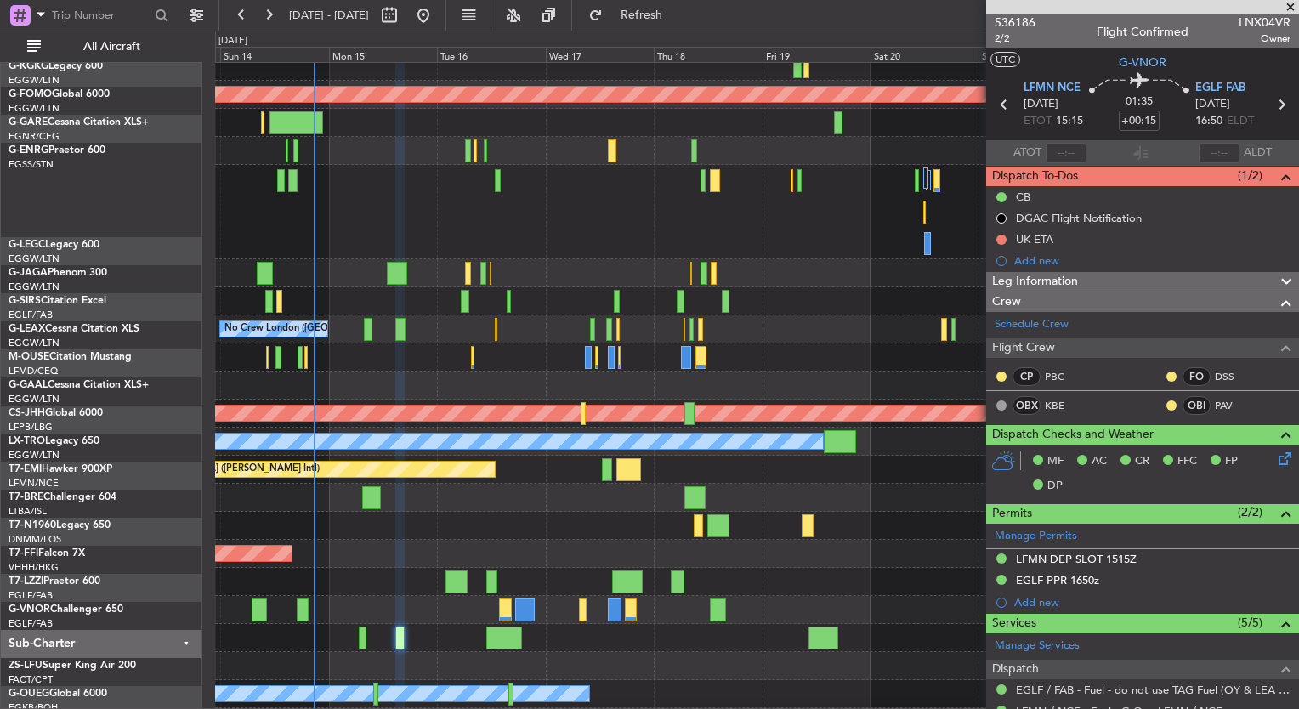
click at [496, 343] on div at bounding box center [756, 357] width 1083 height 28
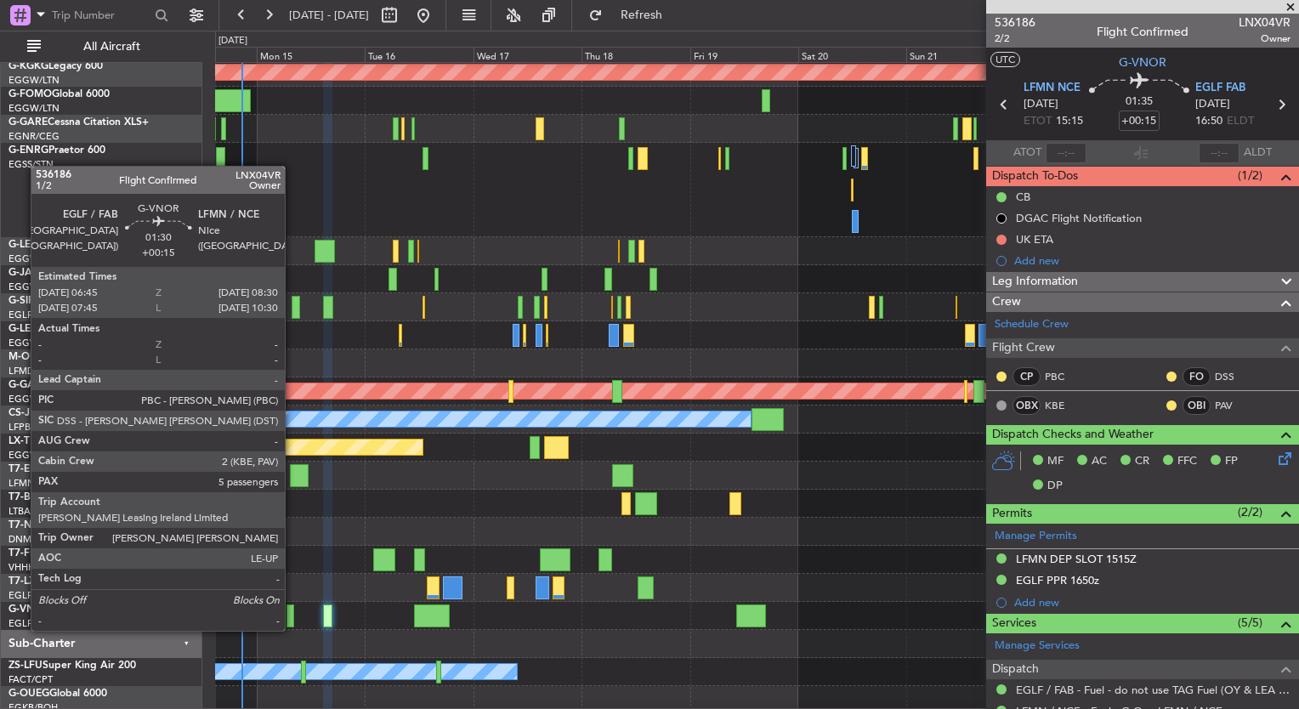
click at [292, 610] on div at bounding box center [290, 615] width 8 height 23
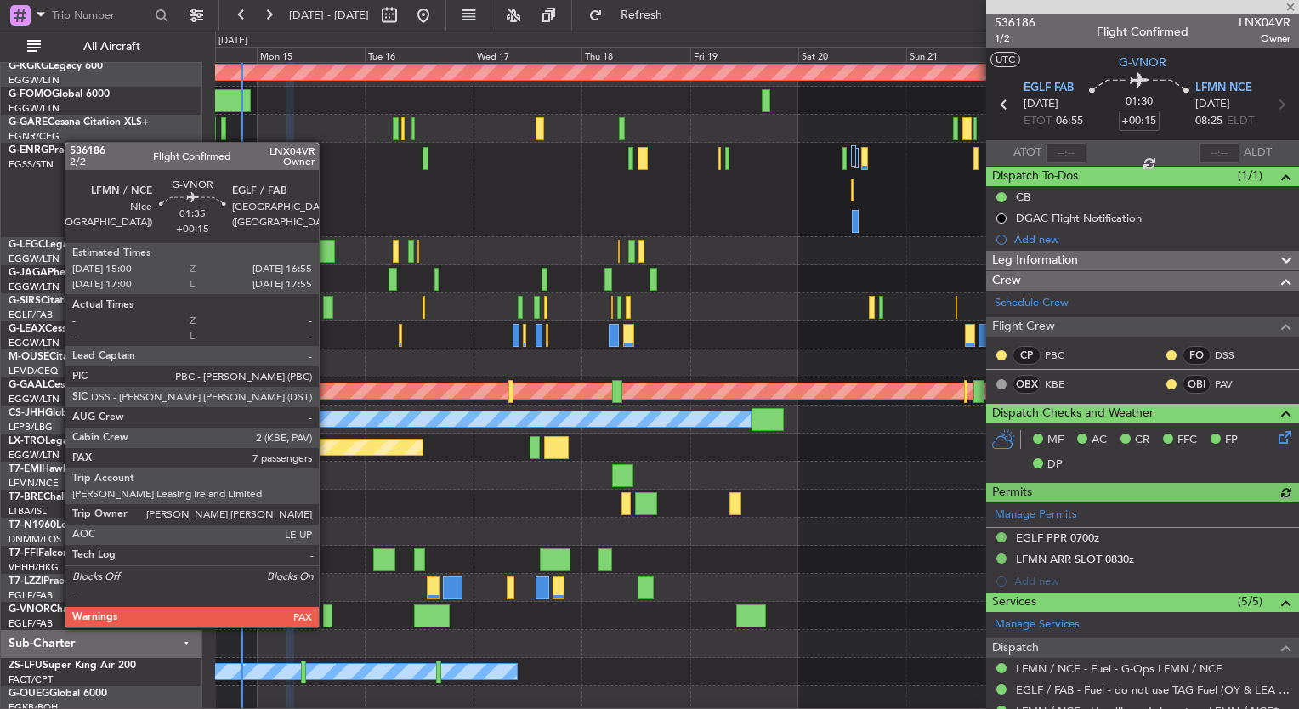
click at [326, 610] on div at bounding box center [327, 615] width 9 height 23
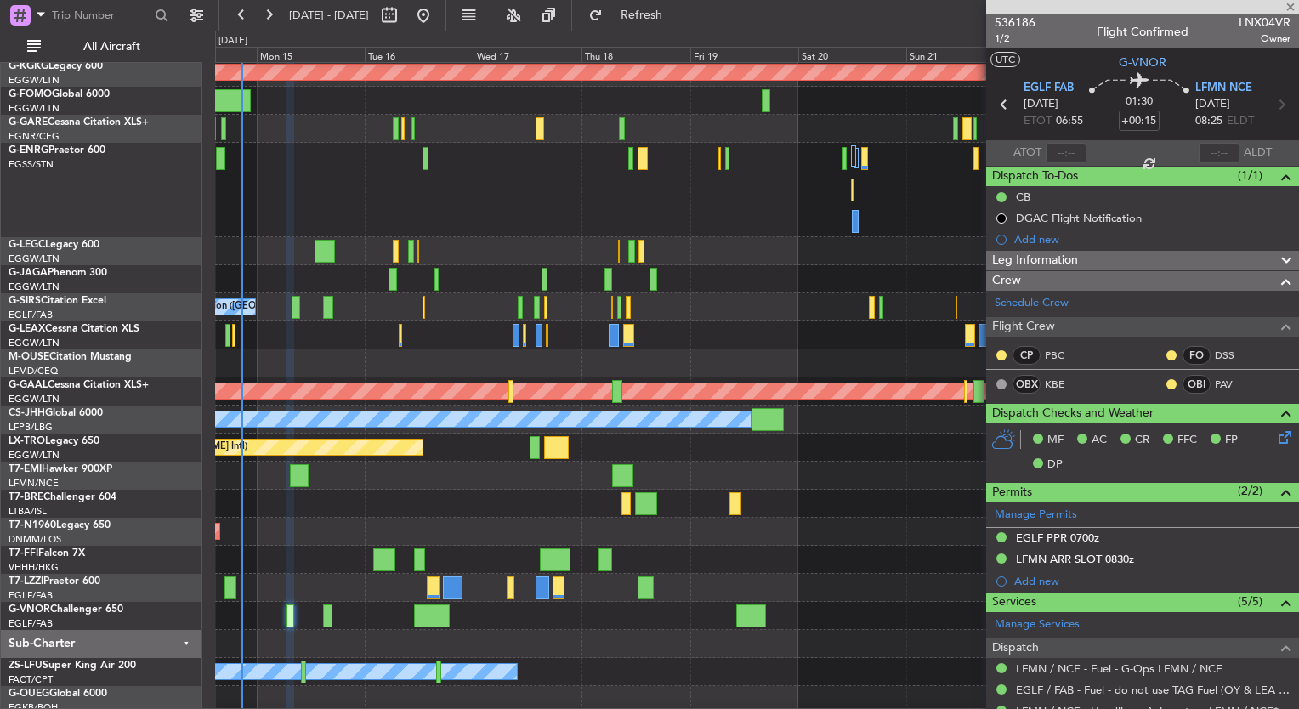
type input "7"
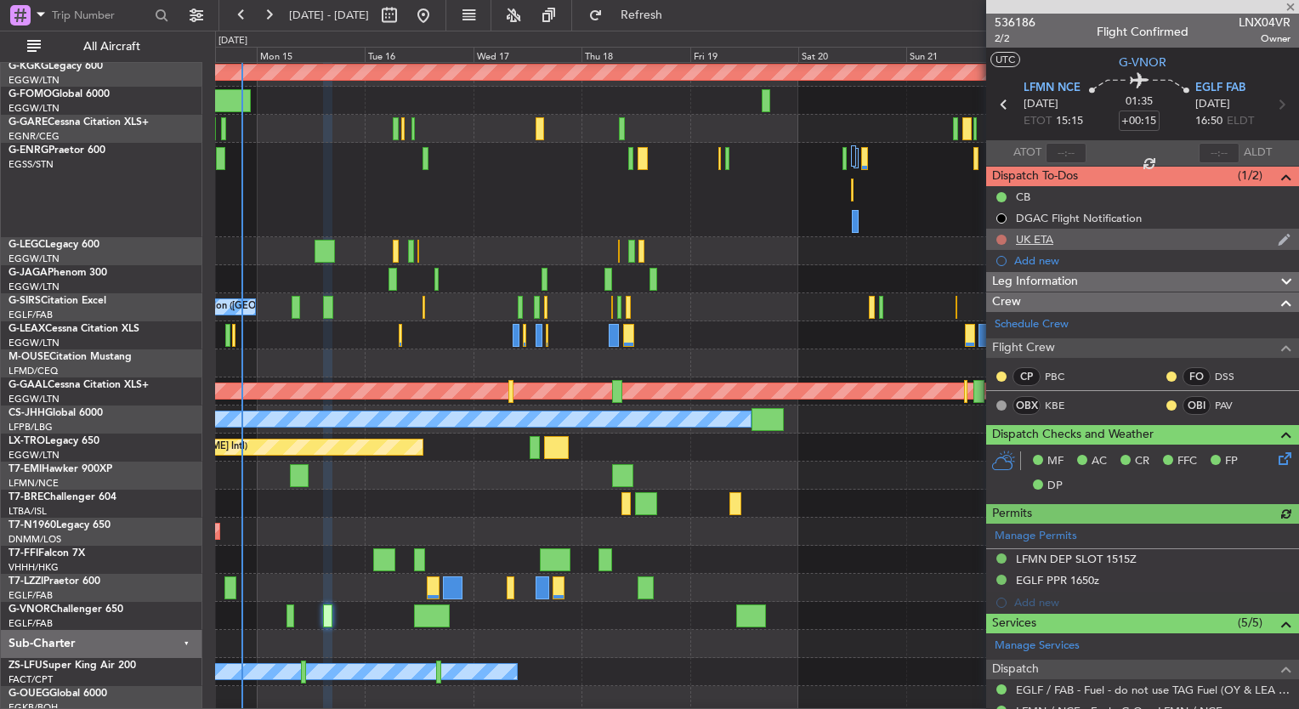
click at [1001, 235] on button at bounding box center [1001, 240] width 10 height 10
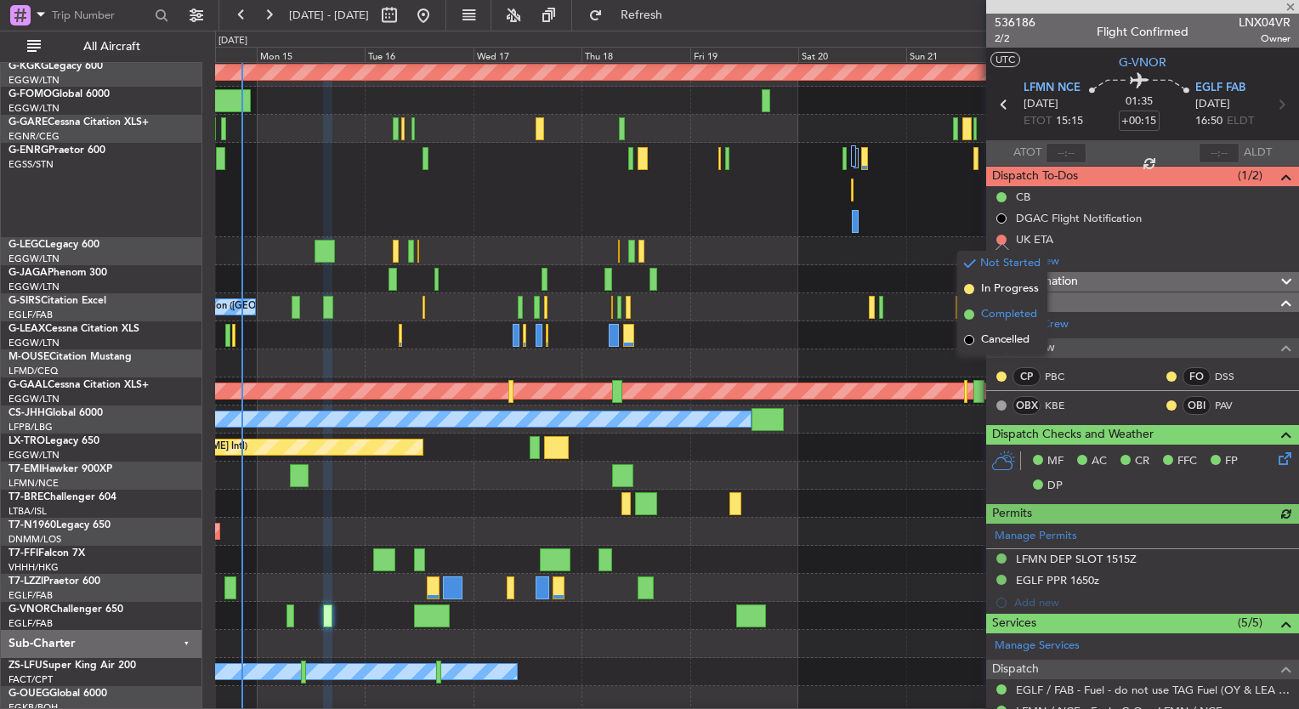
click at [982, 314] on span "Completed" at bounding box center [1009, 314] width 56 height 17
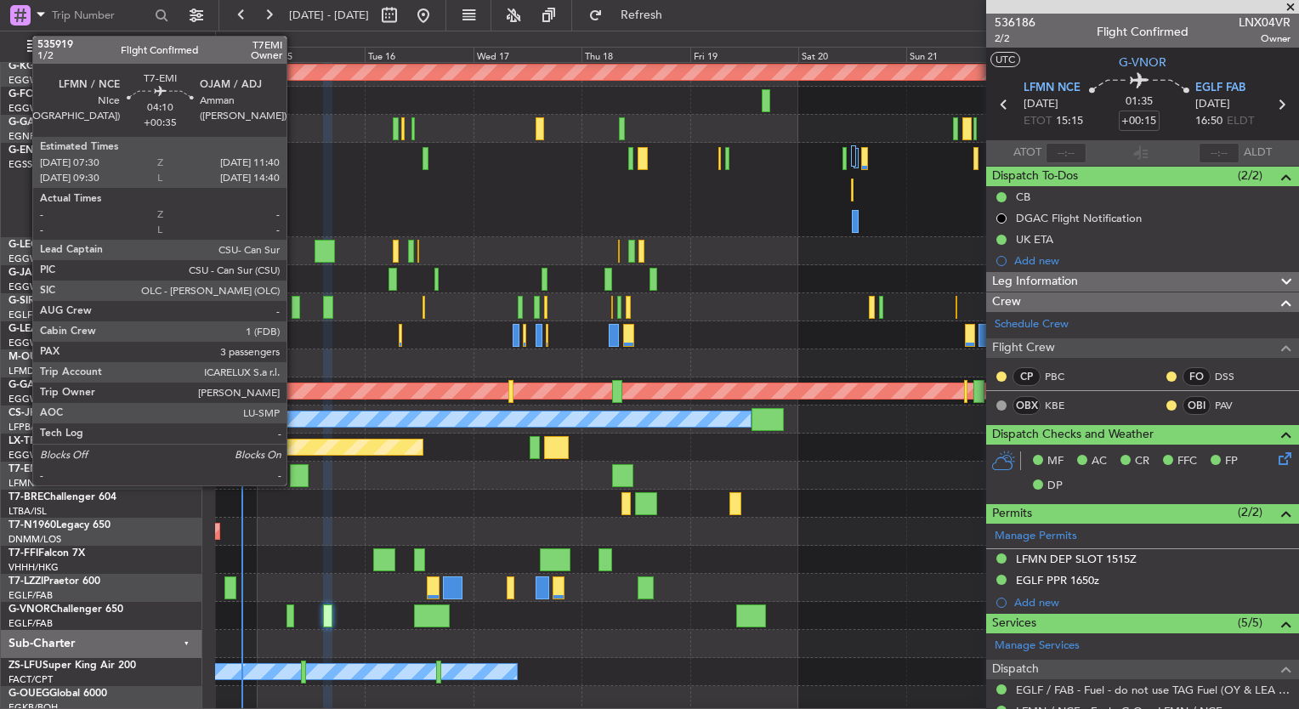
click at [294, 477] on div at bounding box center [300, 475] width 20 height 23
type input "+00:35"
type input "3"
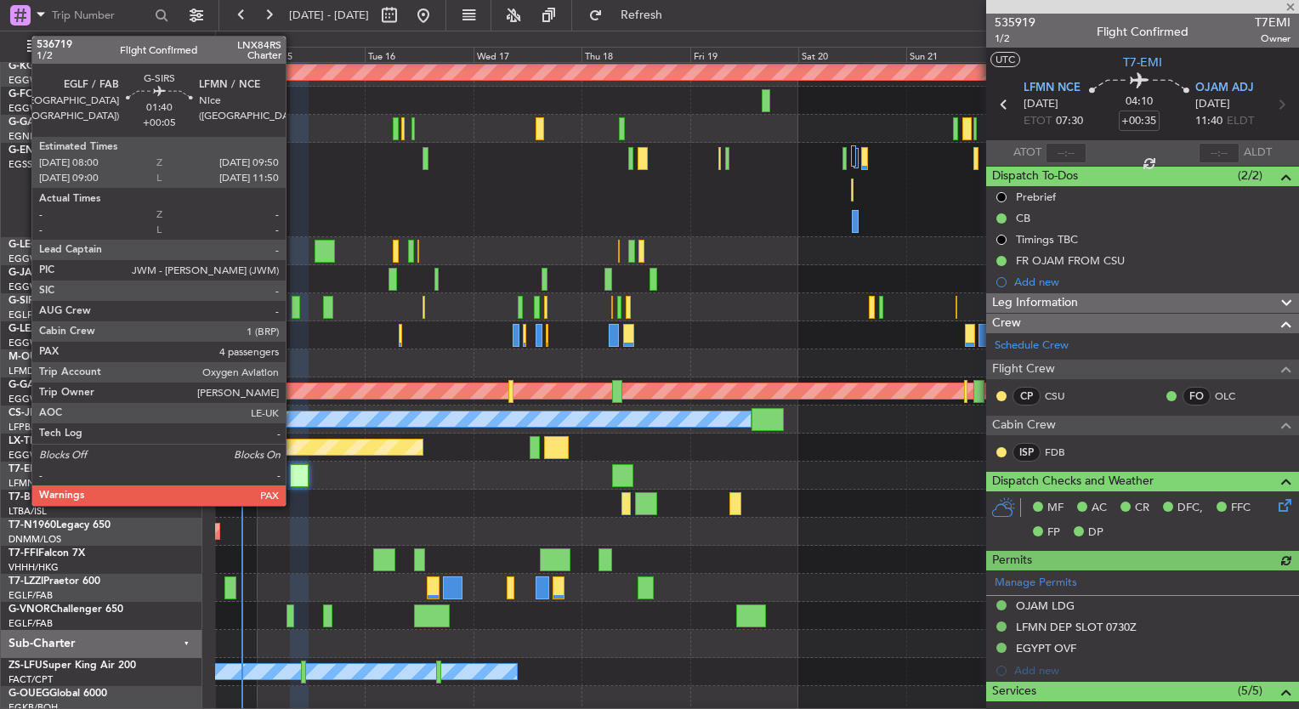
click at [293, 308] on div at bounding box center [296, 307] width 8 height 23
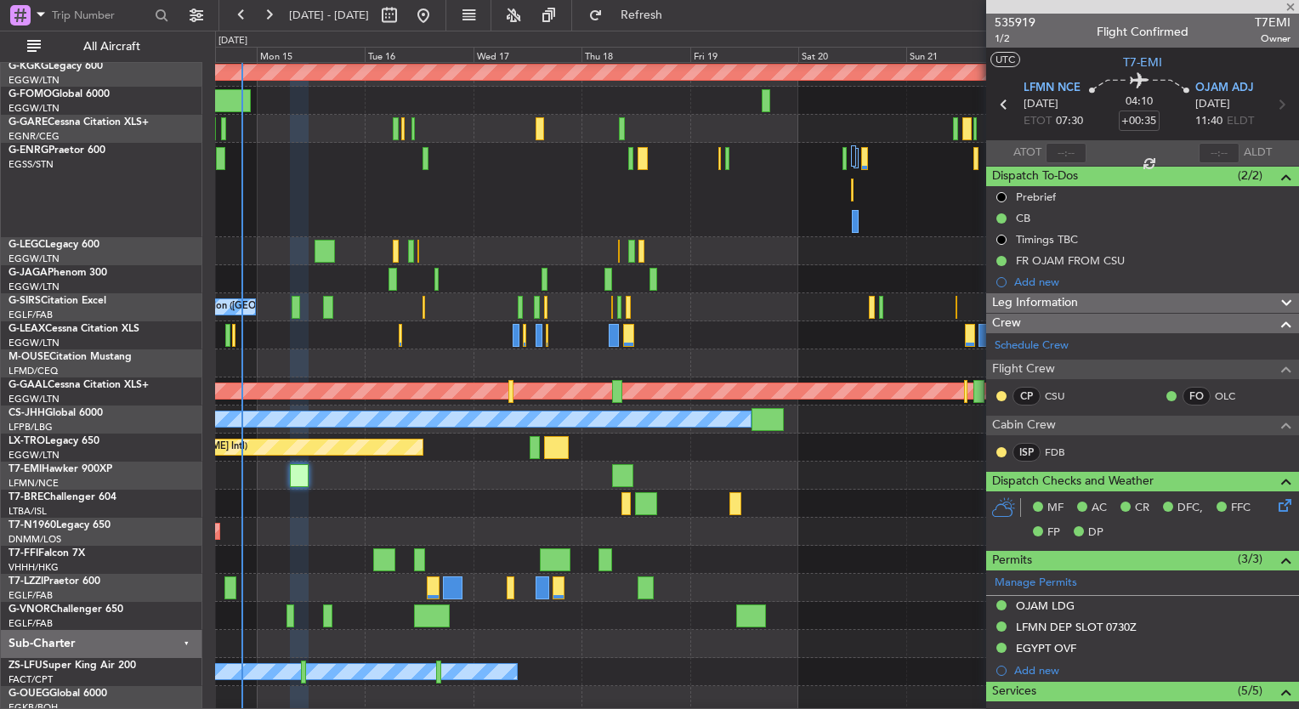
type input "+00:05"
type input "4"
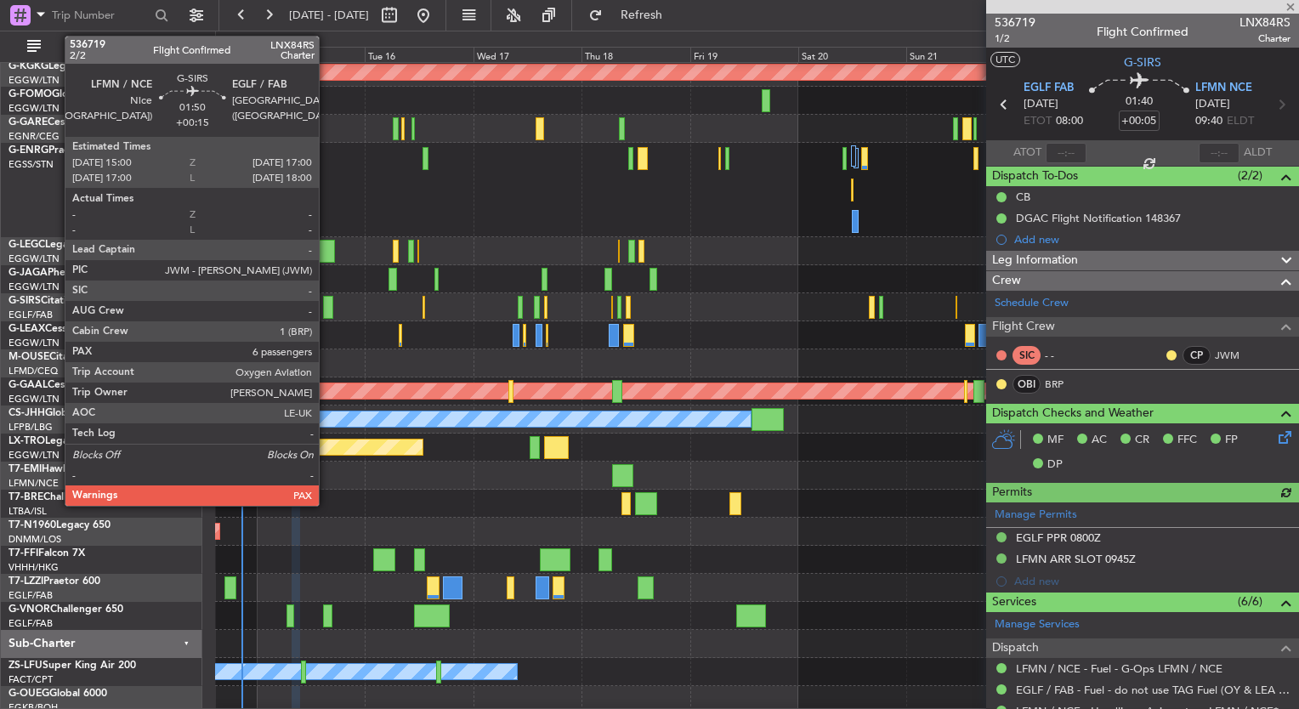
click at [326, 311] on div at bounding box center [327, 307] width 9 height 23
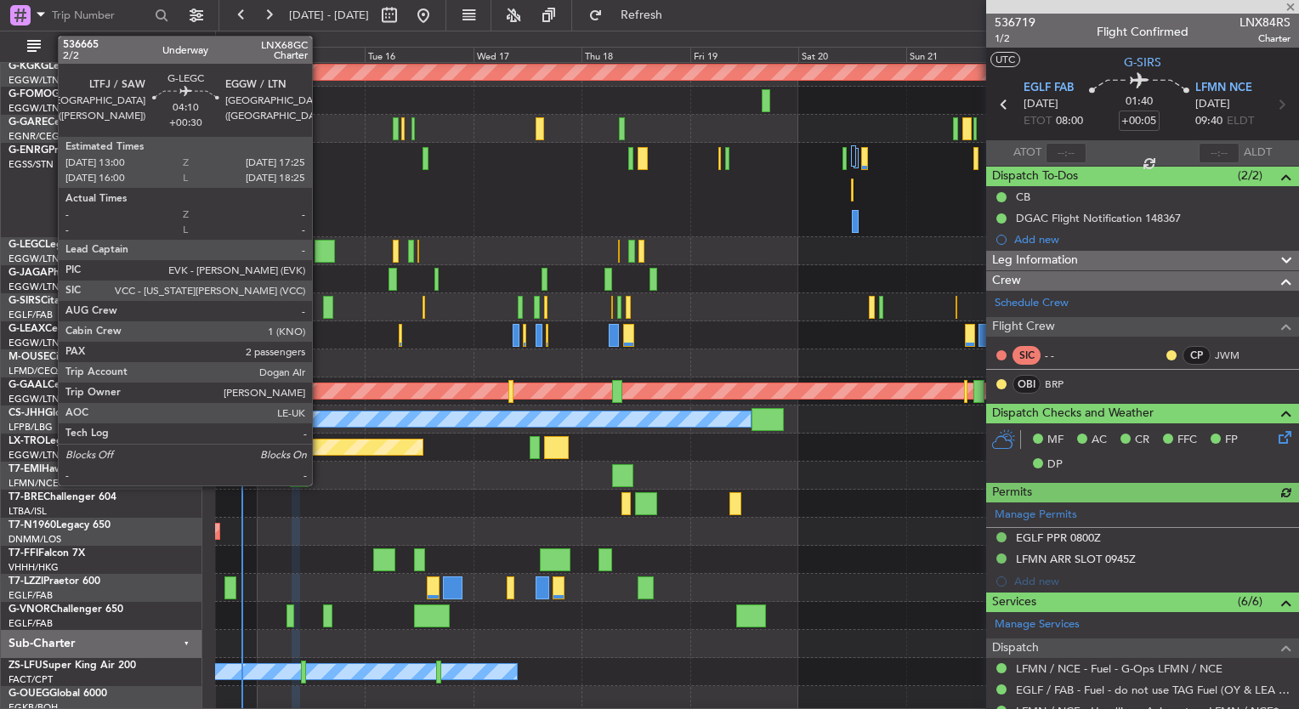
type input "+00:15"
type input "6"
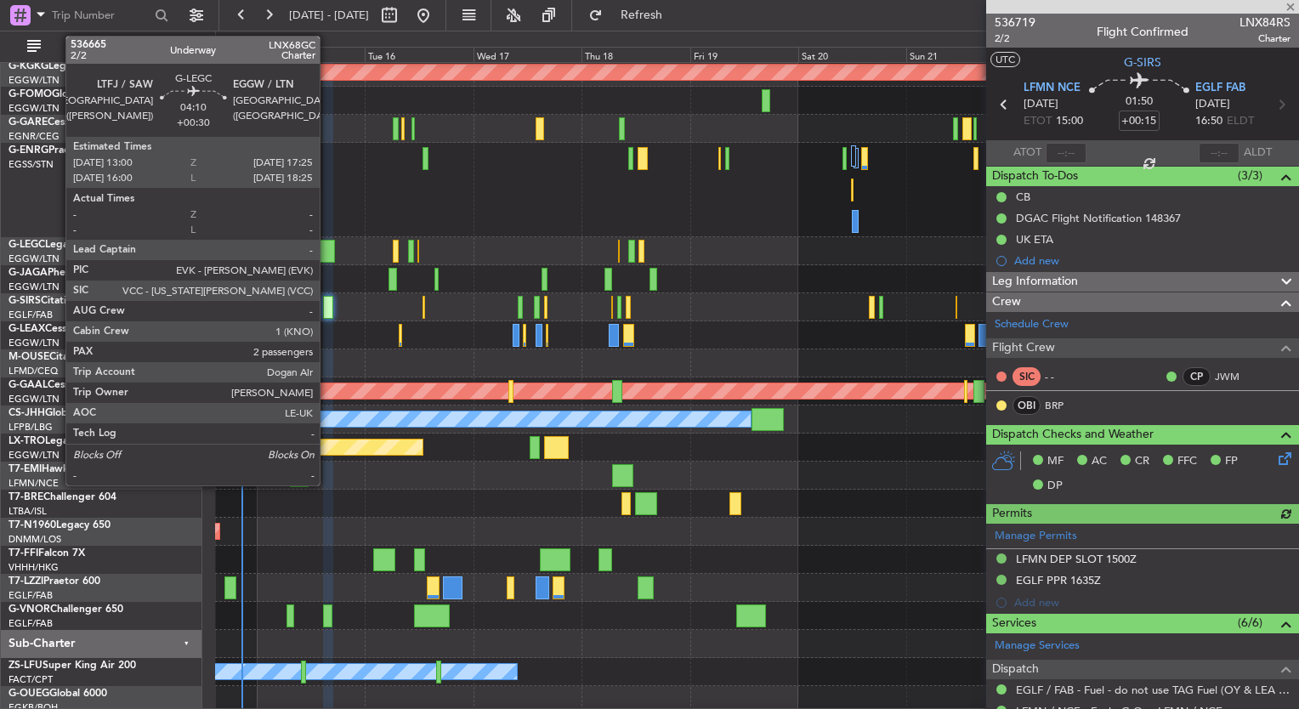
click at [327, 257] on div at bounding box center [324, 251] width 20 height 23
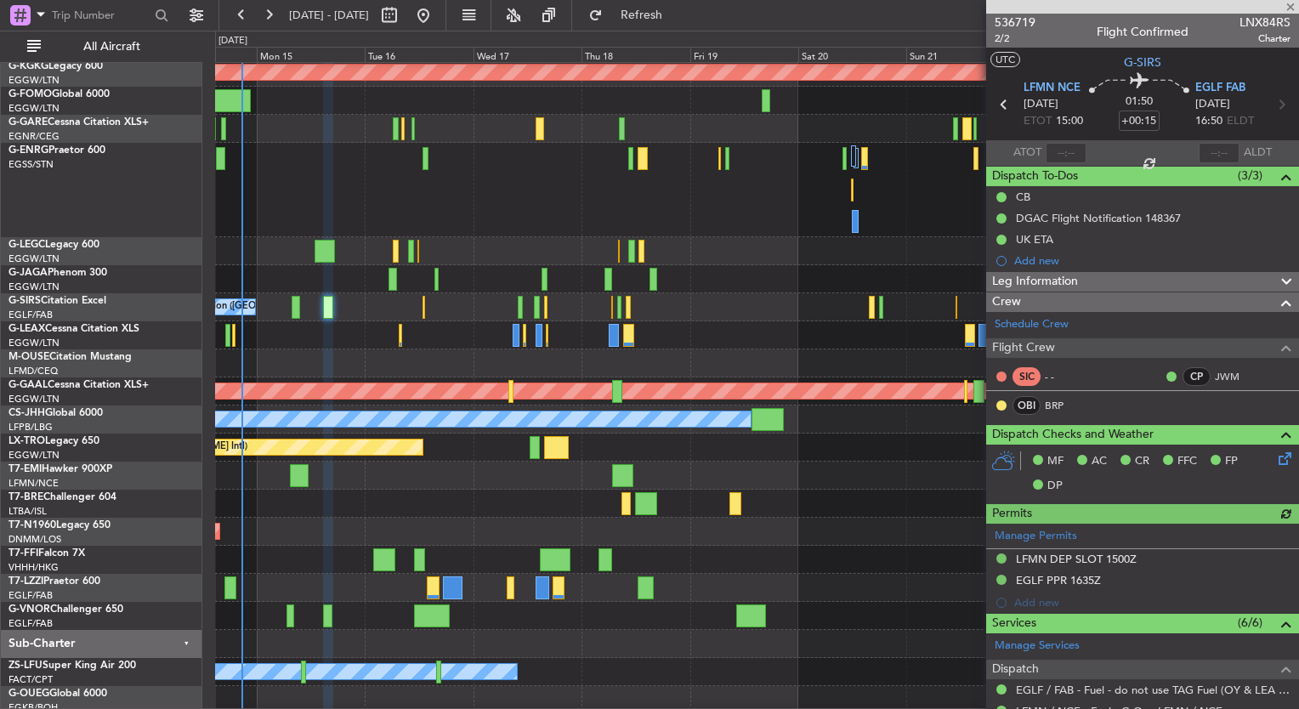
type input "+00:30"
type input "2"
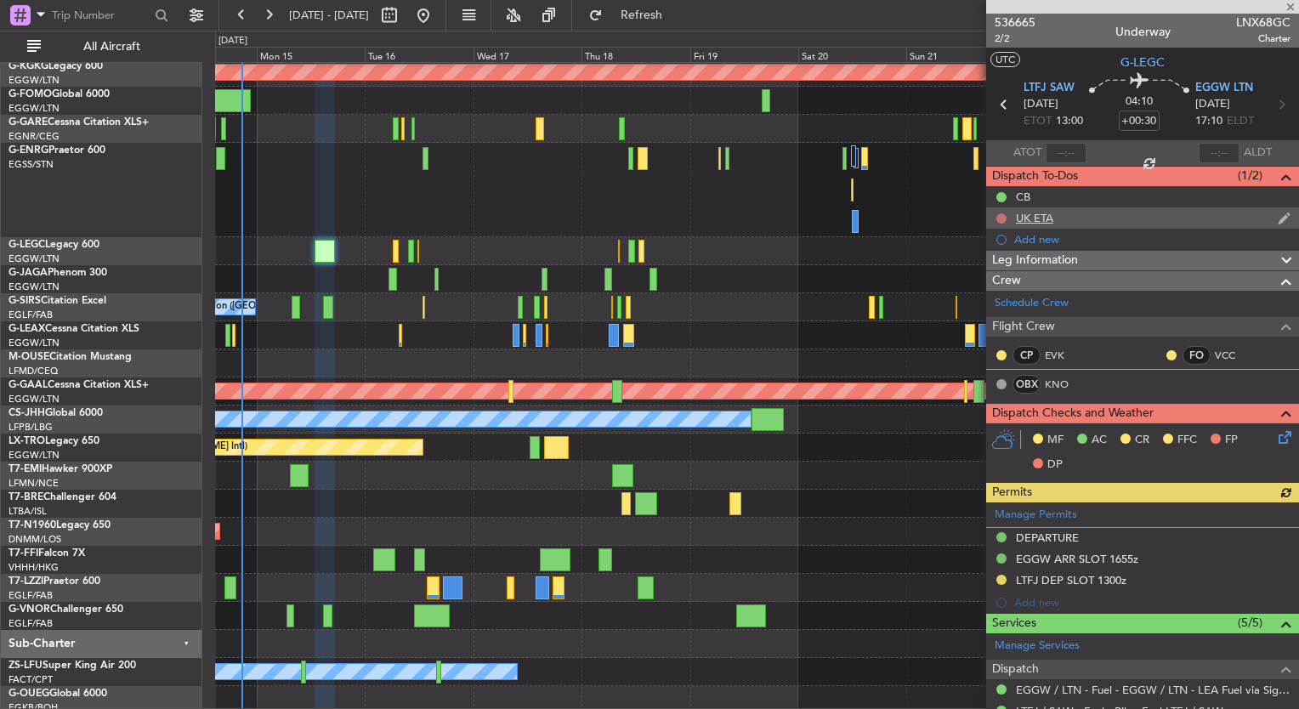
click at [997, 215] on button at bounding box center [1001, 218] width 10 height 10
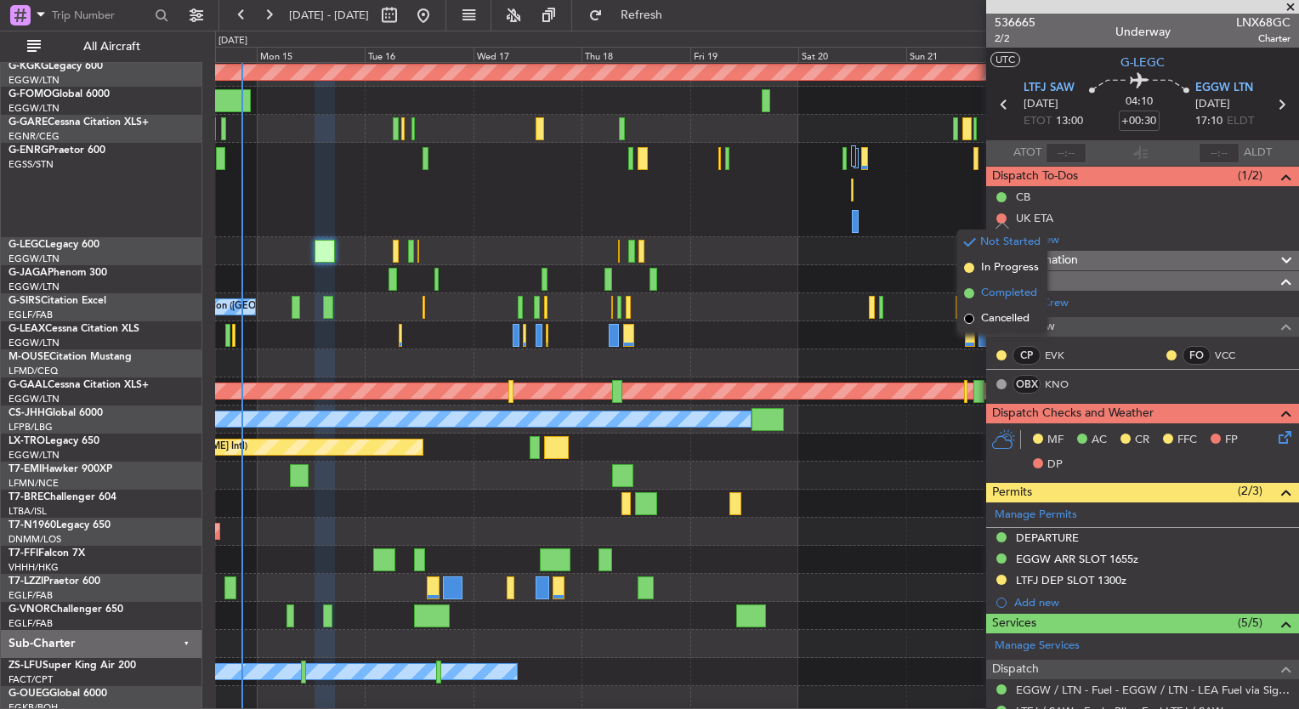
click at [1004, 290] on span "Completed" at bounding box center [1009, 293] width 56 height 17
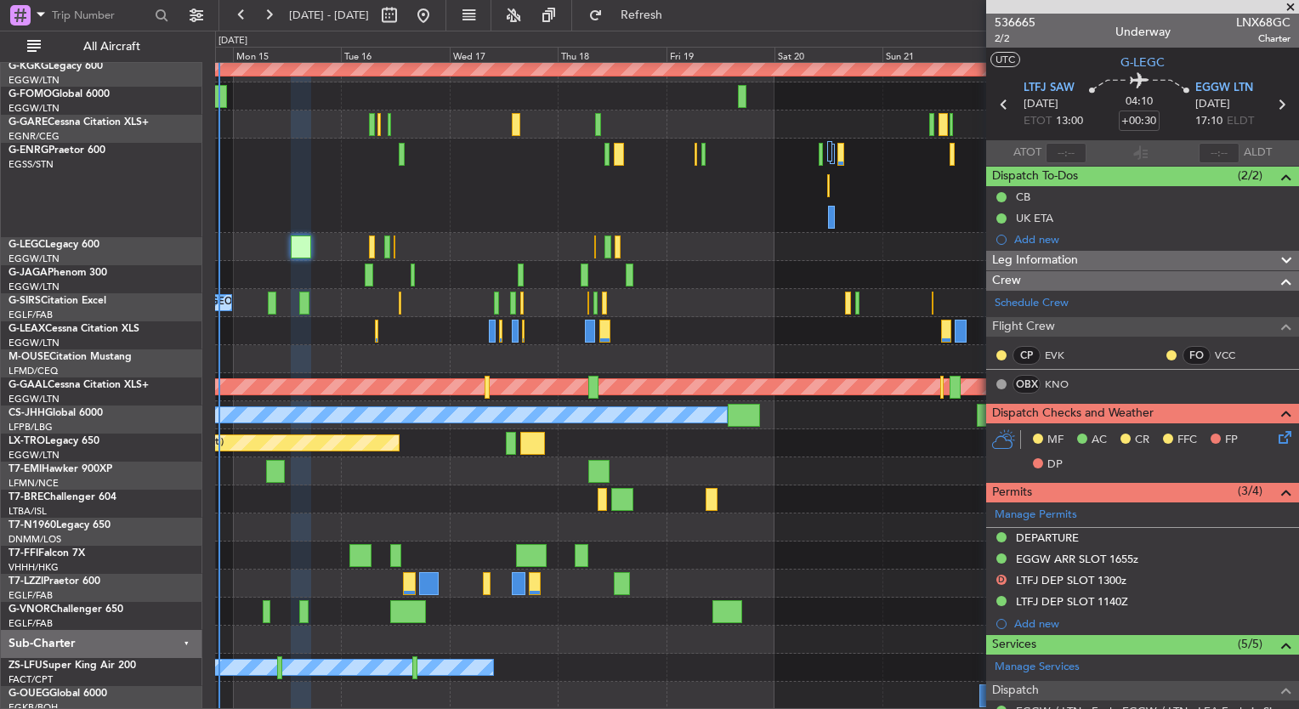
scroll to position [65, 0]
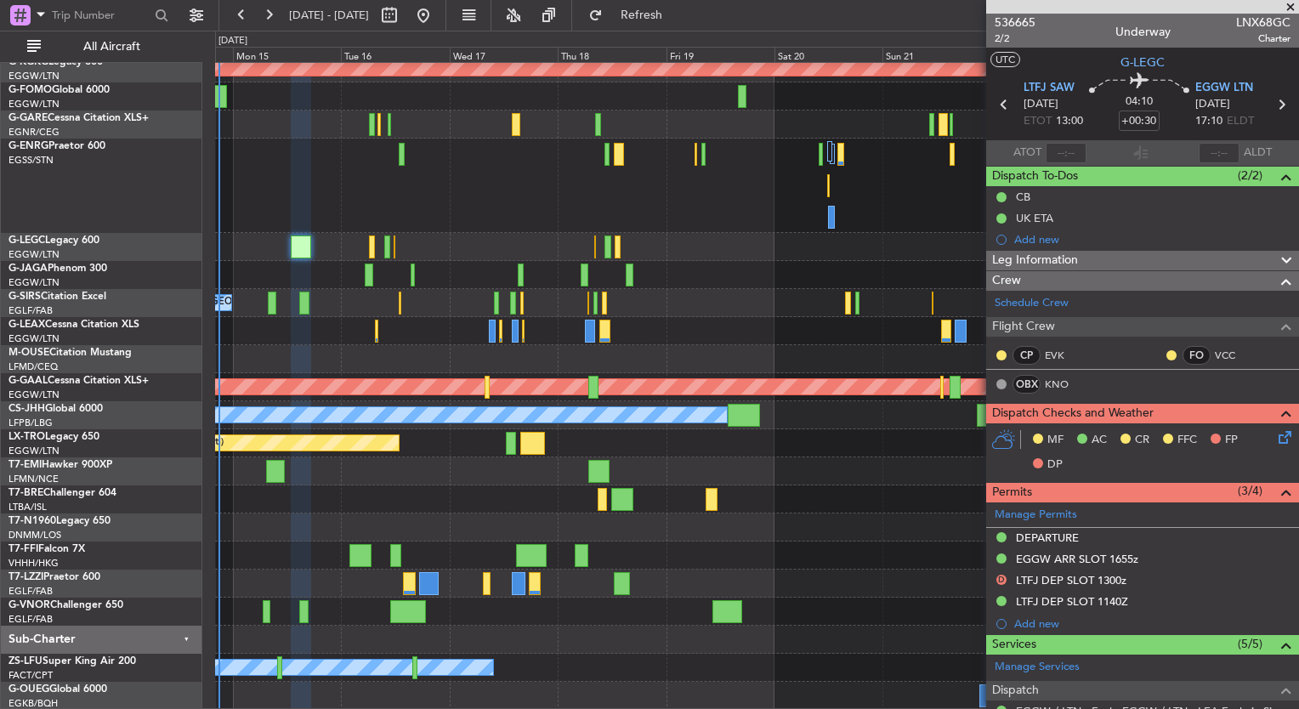
click at [364, 529] on div "AOG Maint London ([GEOGRAPHIC_DATA])" at bounding box center [756, 527] width 1083 height 28
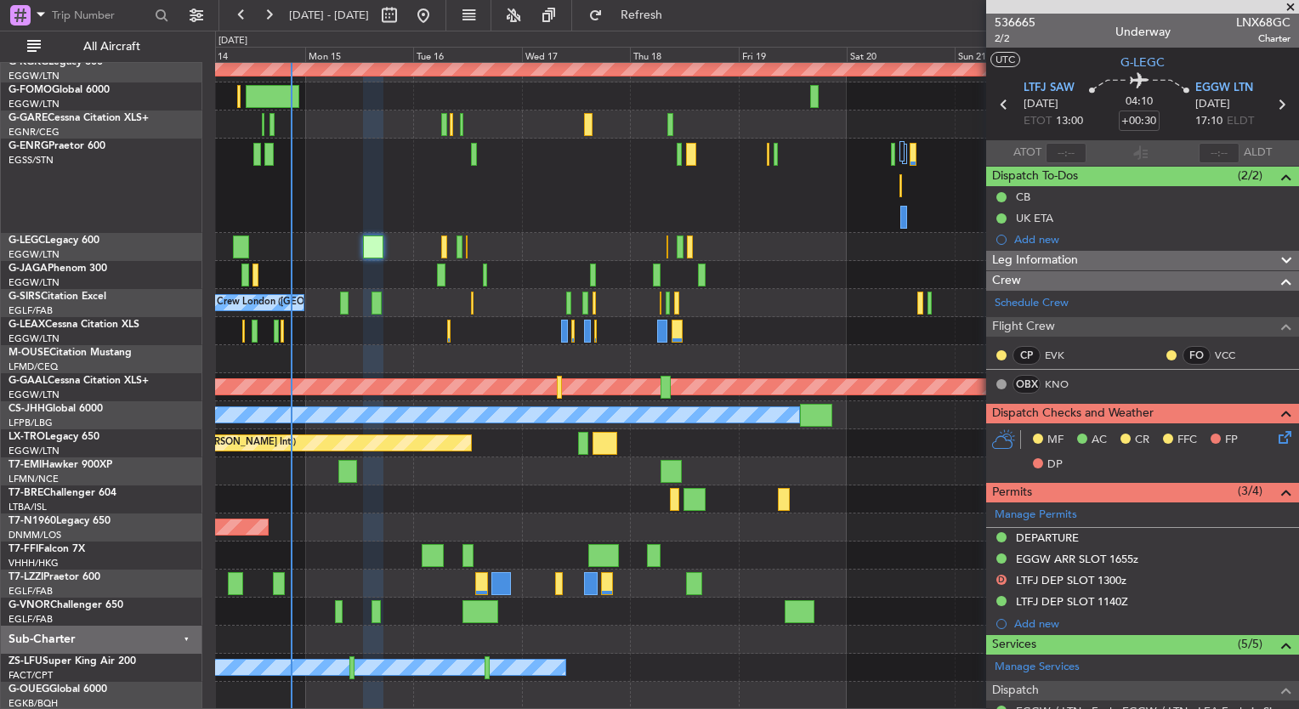
click at [455, 597] on div at bounding box center [756, 611] width 1083 height 28
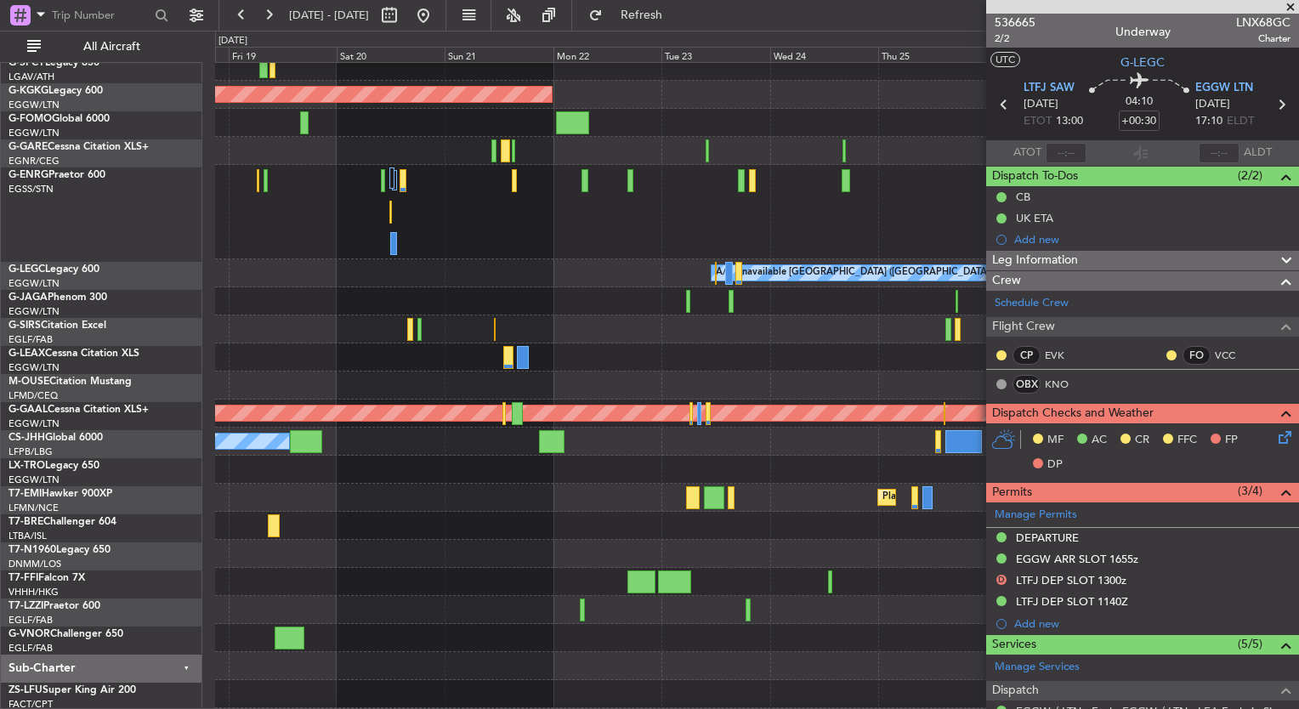
click at [253, 255] on div at bounding box center [756, 212] width 1083 height 94
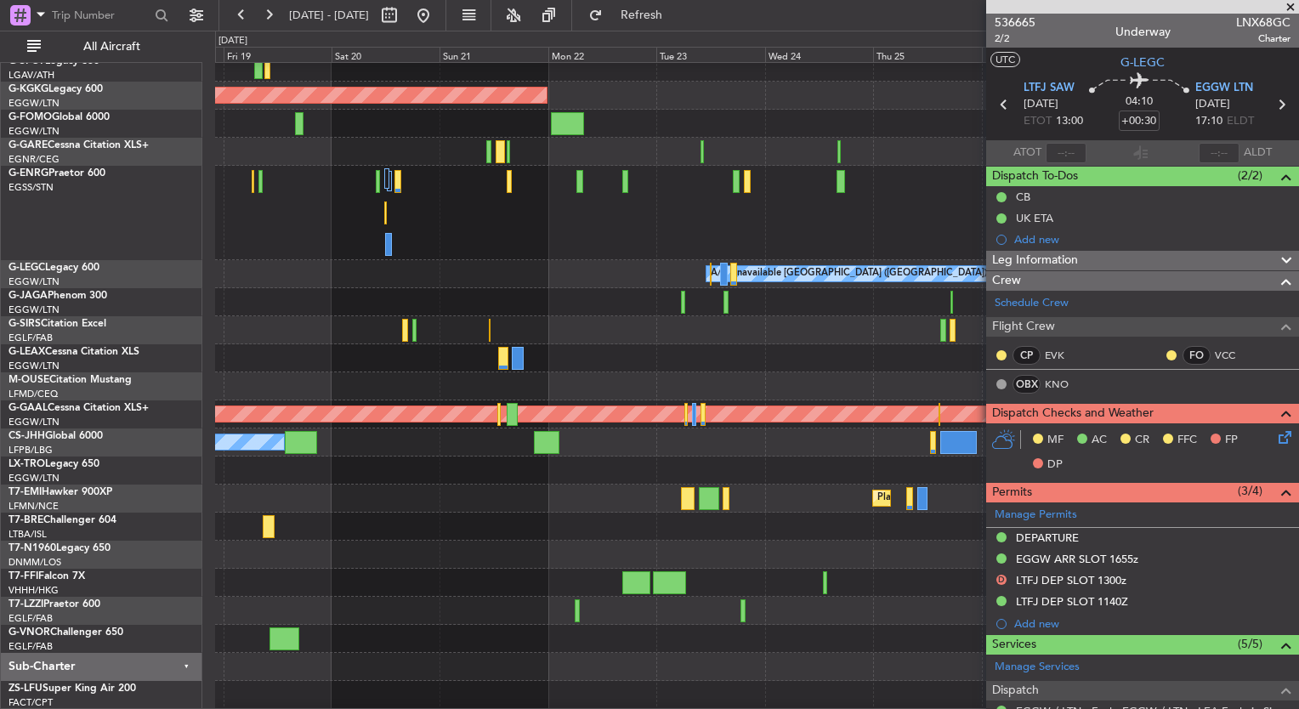
scroll to position [37, 0]
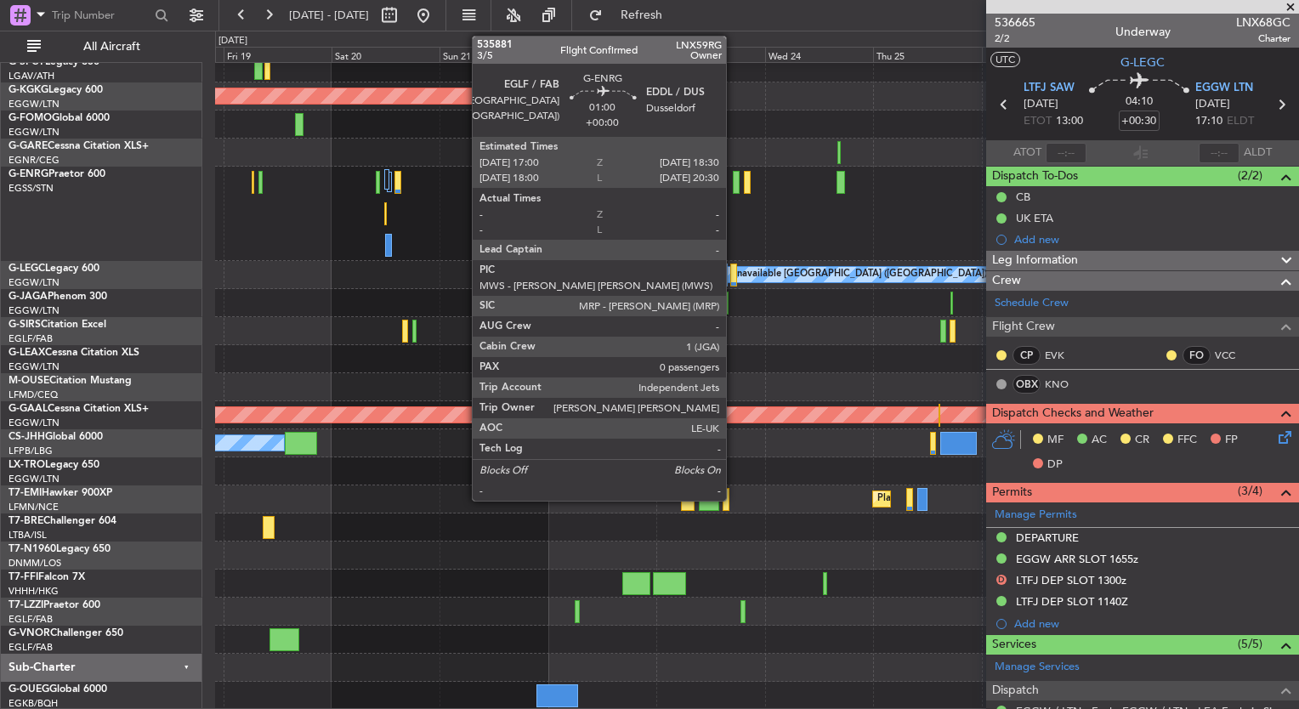
click at [733, 184] on div at bounding box center [736, 182] width 7 height 23
type input "0"
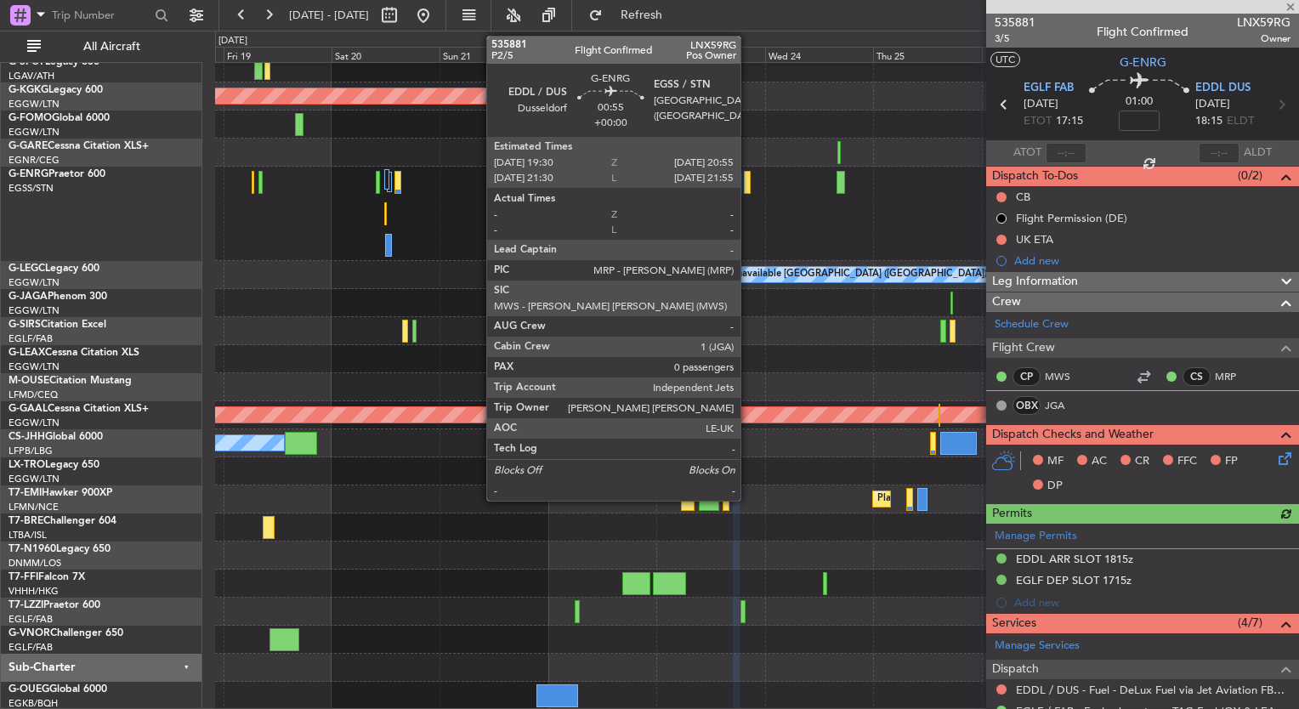
click at [746, 183] on div at bounding box center [747, 182] width 7 height 23
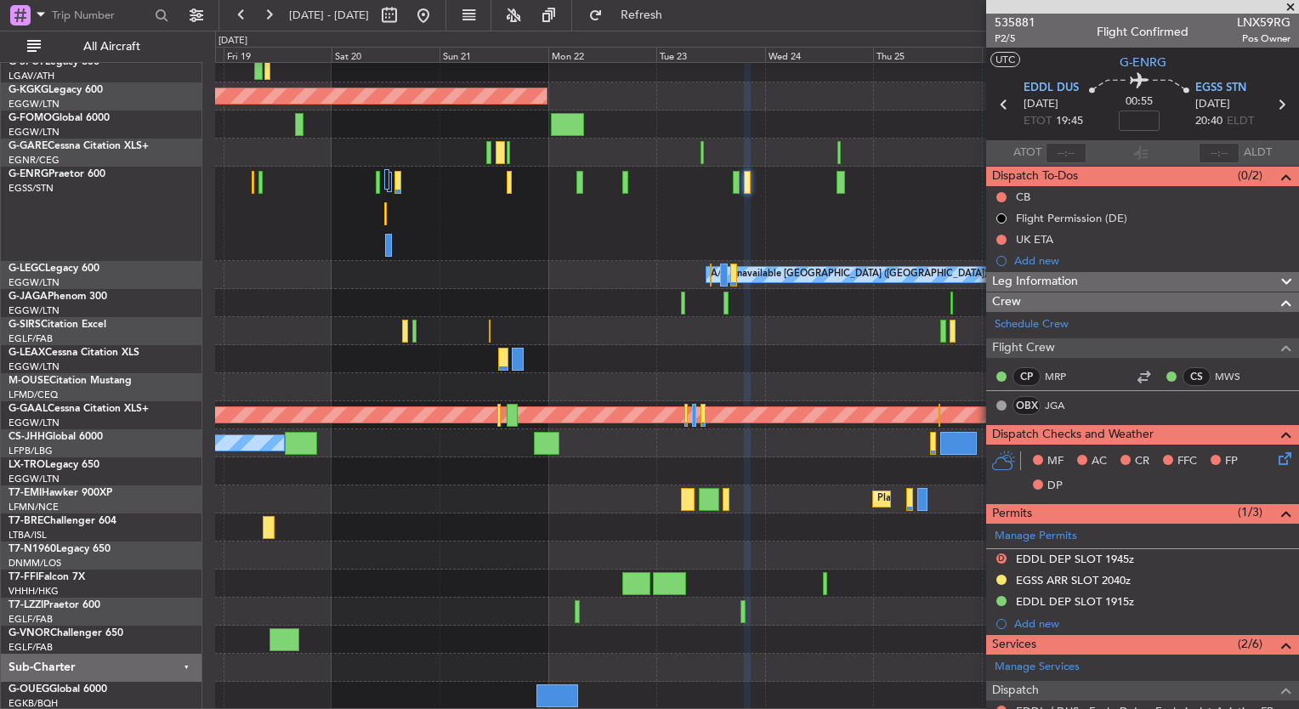
click at [759, 34] on div "0 0 Thu 18 Fri 19 Sat 20 Sun 21 Mon 22 Tue 23 Wed 24 Sep 2025 Thu 25 Fri 26 Sat…" at bounding box center [757, 46] width 1082 height 31
click at [856, 25] on div "18 Sep 2025 - 28 Sep 2025 Refresh Quick Links All Aircraft" at bounding box center [649, 15] width 1299 height 31
click at [437, 12] on button at bounding box center [423, 15] width 27 height 27
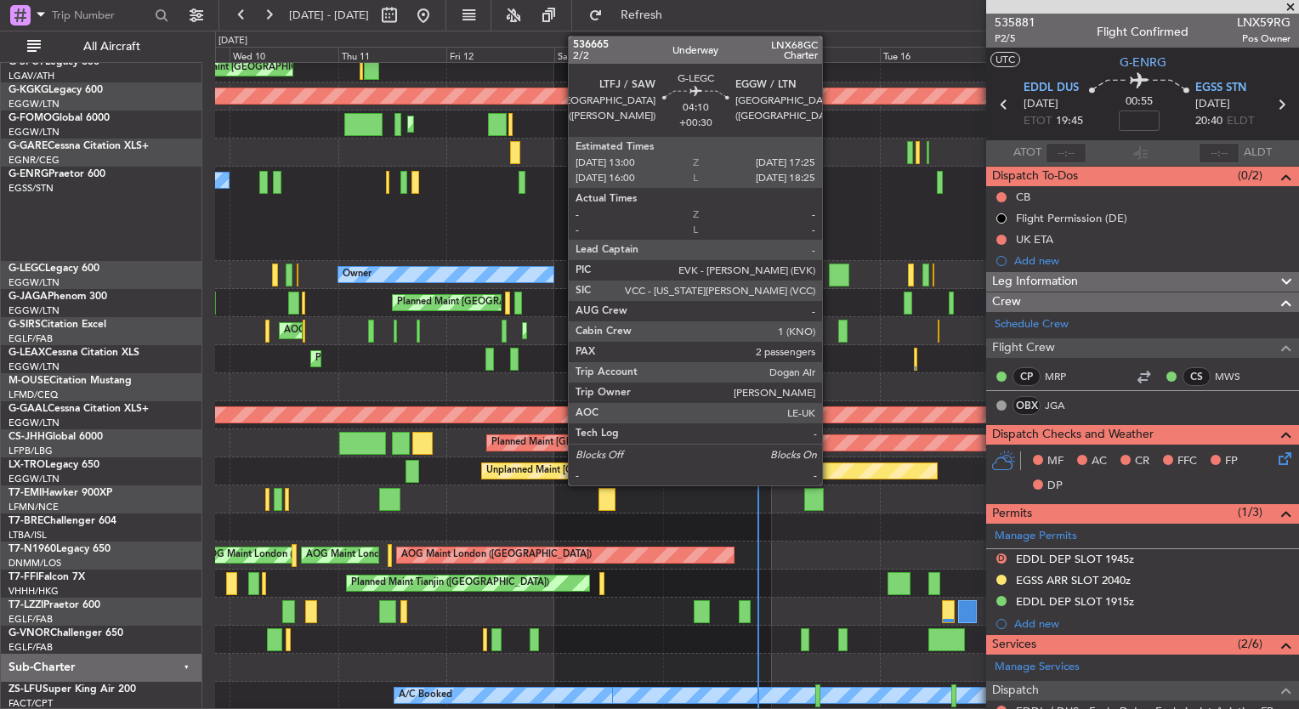
click at [833, 274] on div at bounding box center [839, 274] width 20 height 23
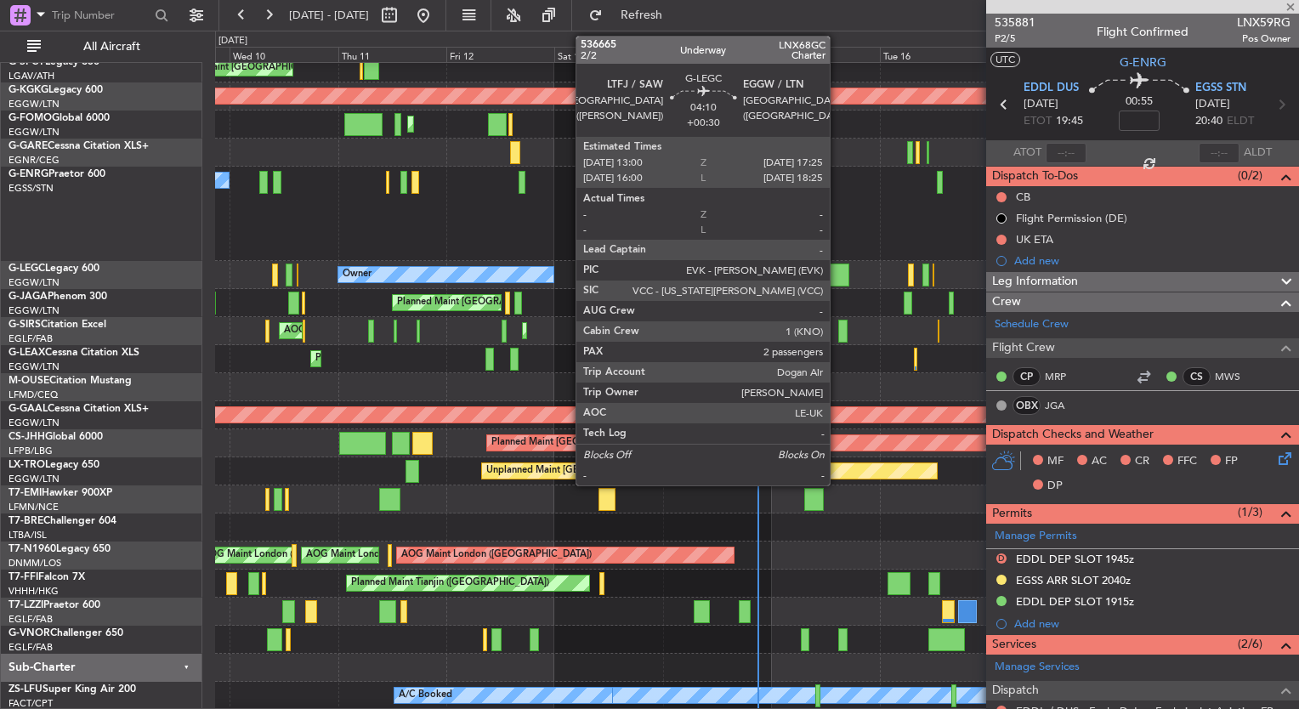
type input "+00:30"
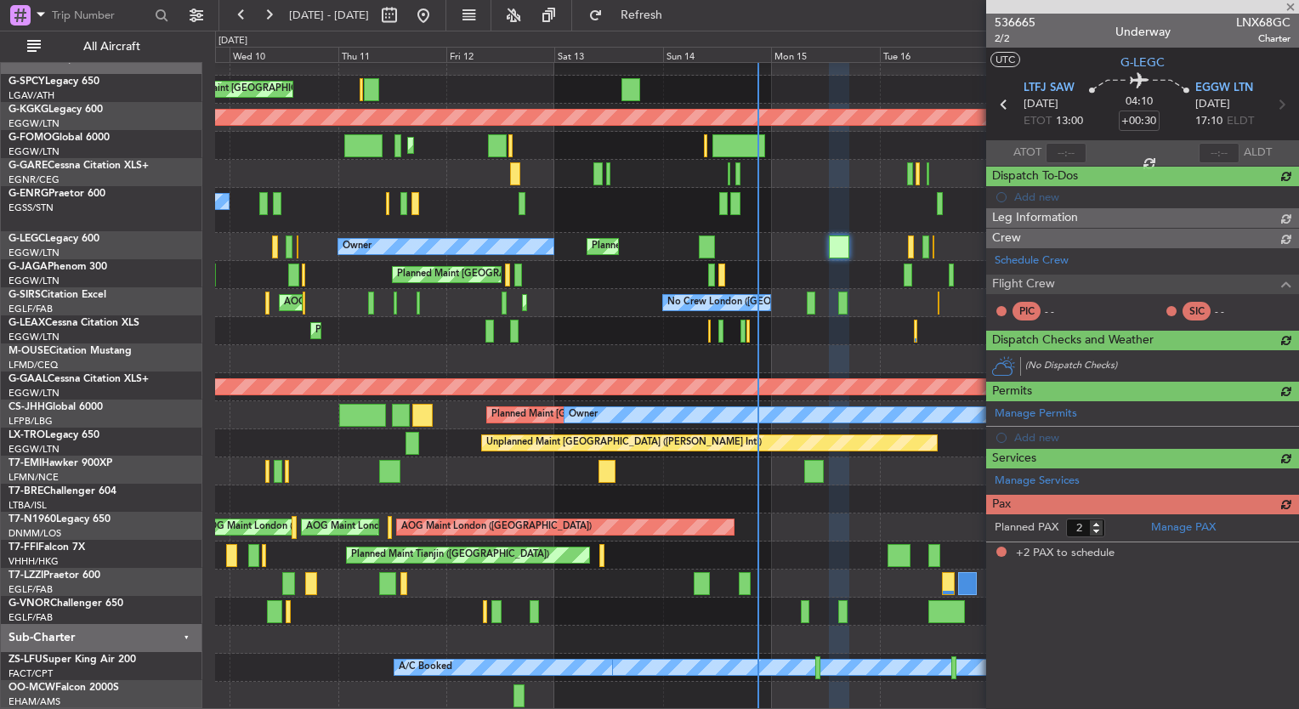
scroll to position [15, 0]
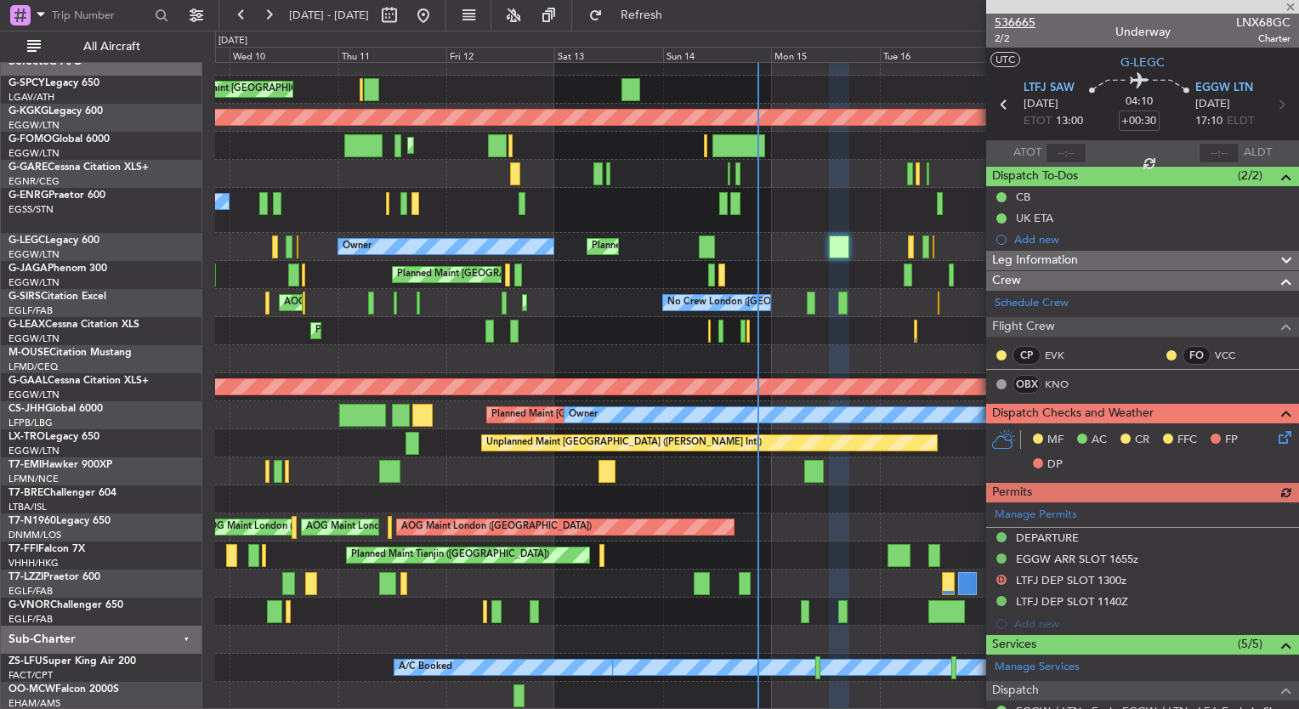
click at [1027, 25] on span "536665" at bounding box center [1014, 23] width 41 height 18
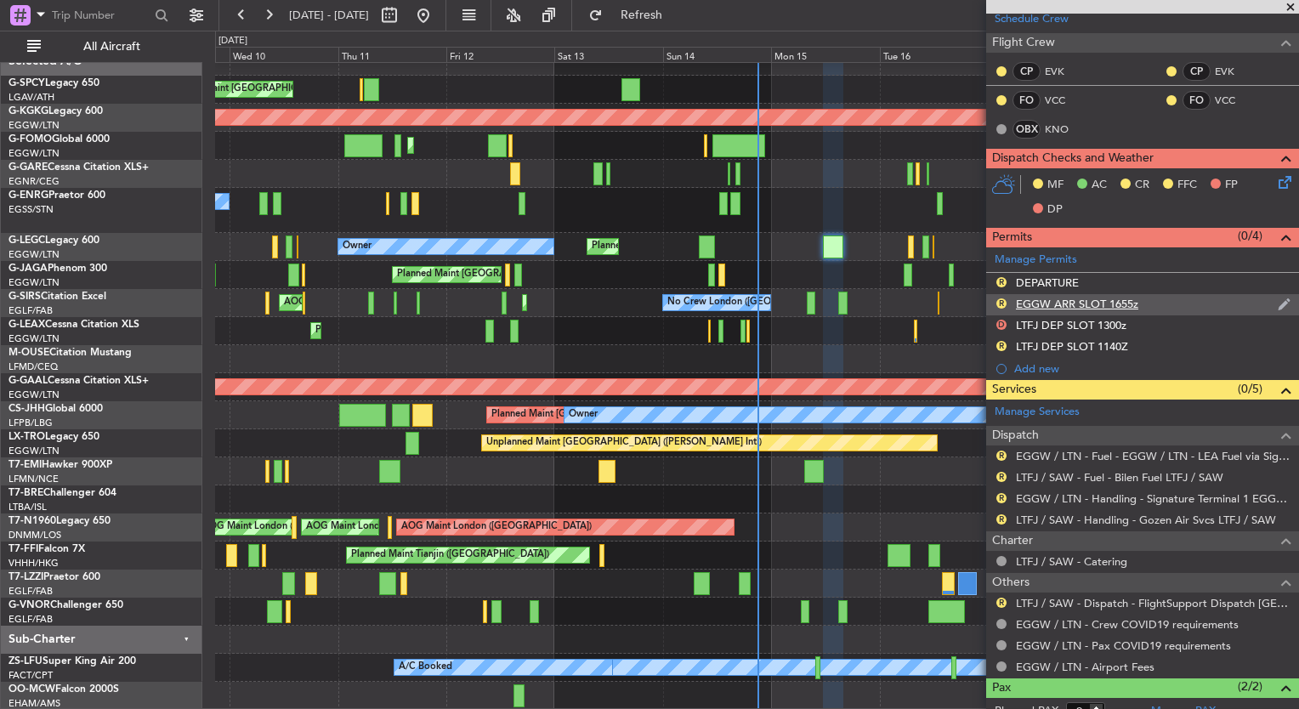
scroll to position [286, 0]
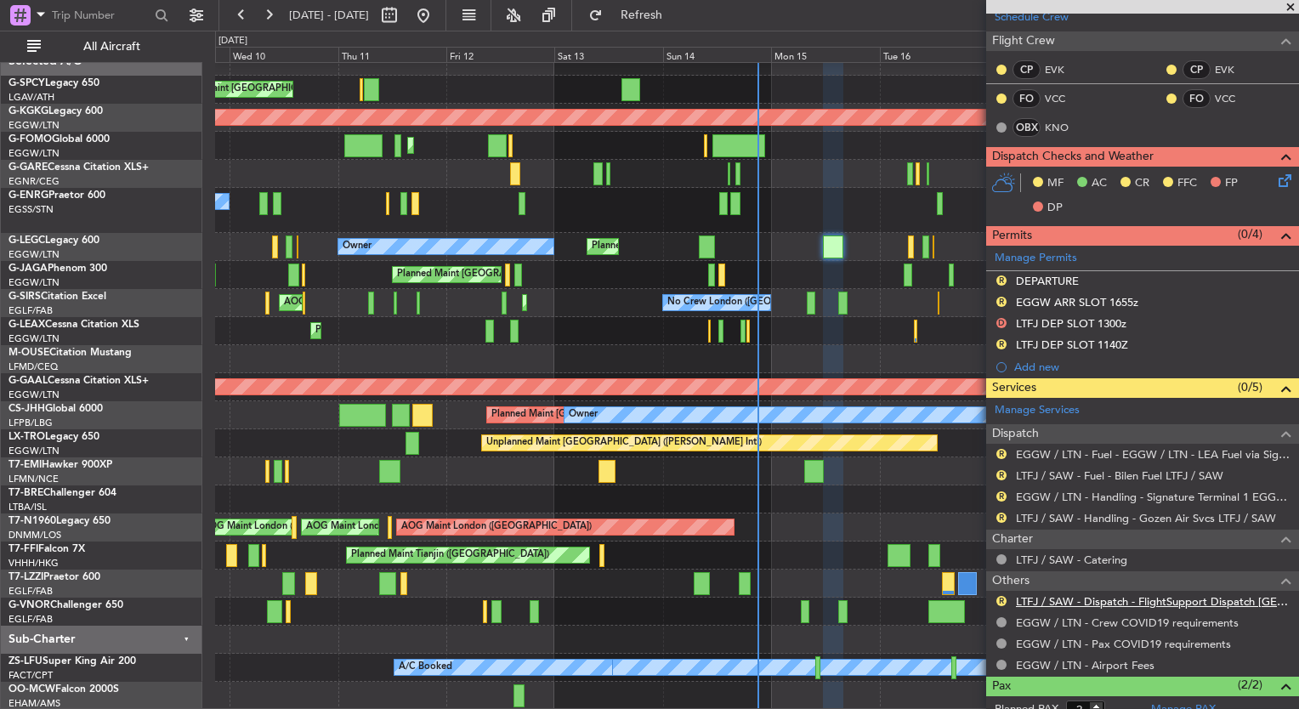
click at [1113, 601] on link "LTFJ / SAW - Dispatch - FlightSupport Dispatch [GEOGRAPHIC_DATA]" at bounding box center [1153, 601] width 275 height 14
click at [677, 10] on span "Refresh" at bounding box center [641, 15] width 71 height 12
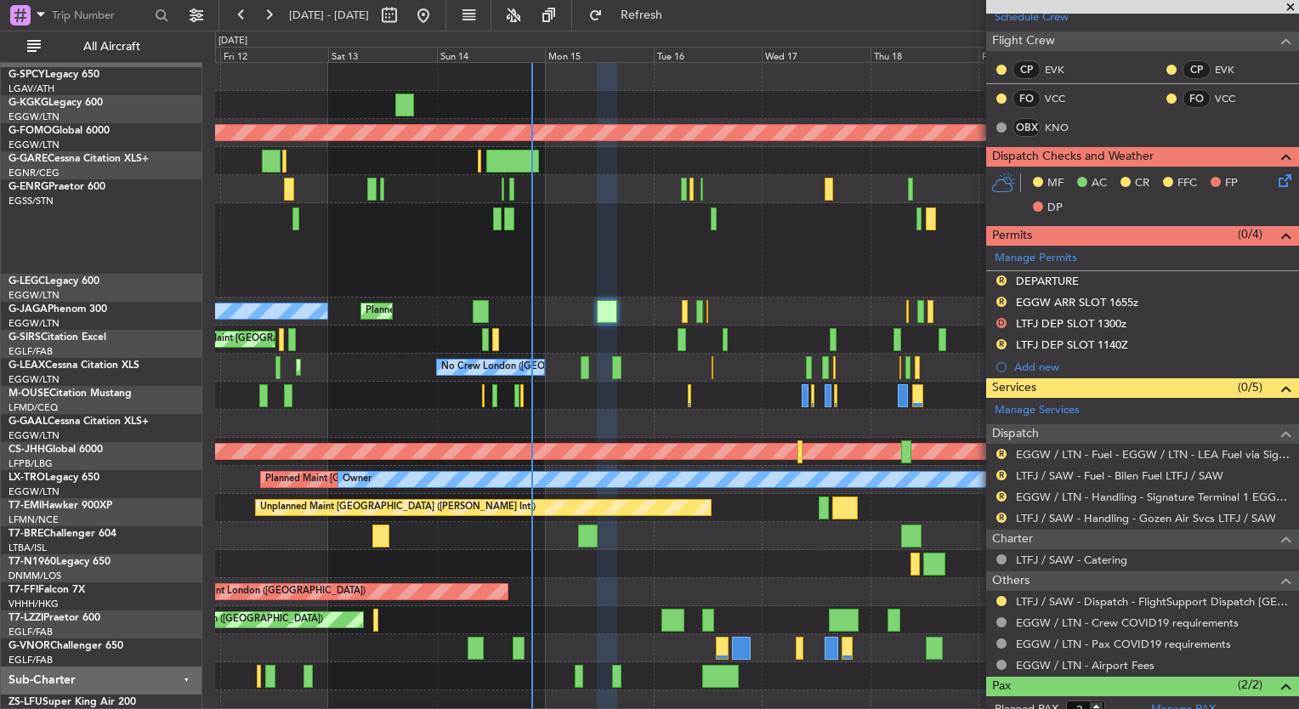
scroll to position [0, 0]
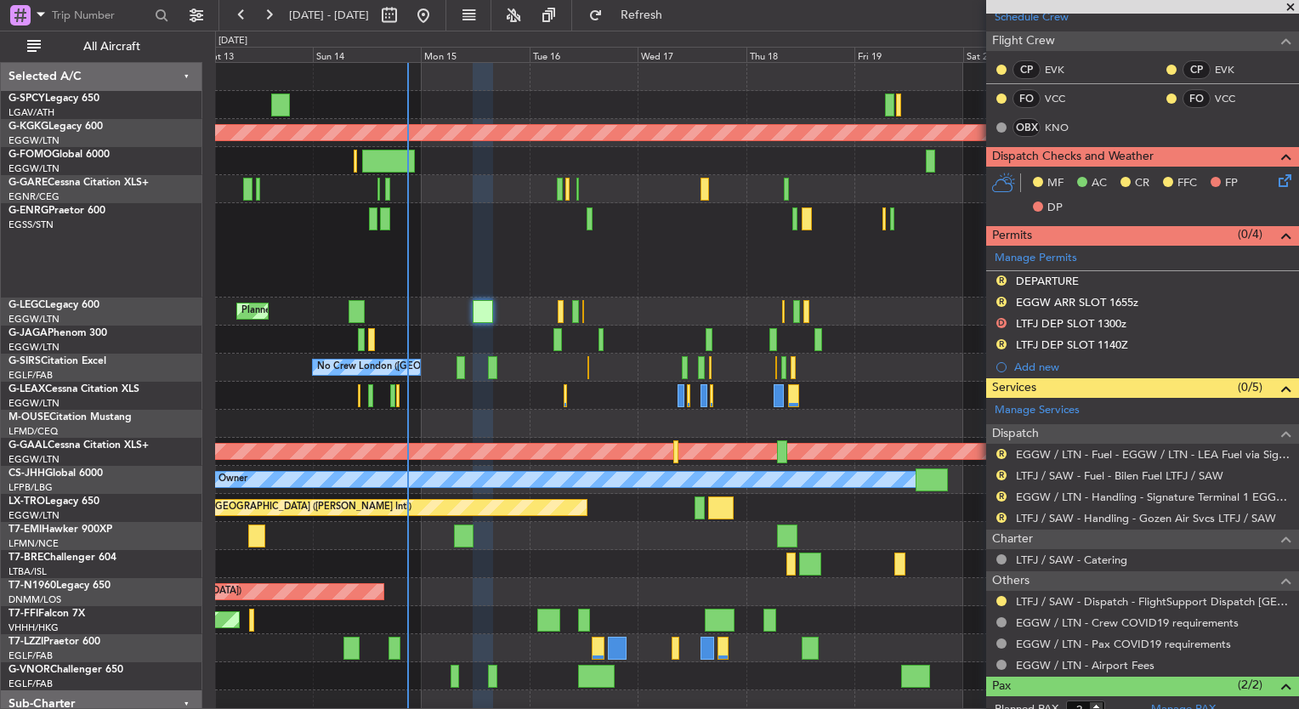
click at [509, 219] on div at bounding box center [756, 250] width 1083 height 94
click at [677, 12] on span "Refresh" at bounding box center [641, 15] width 71 height 12
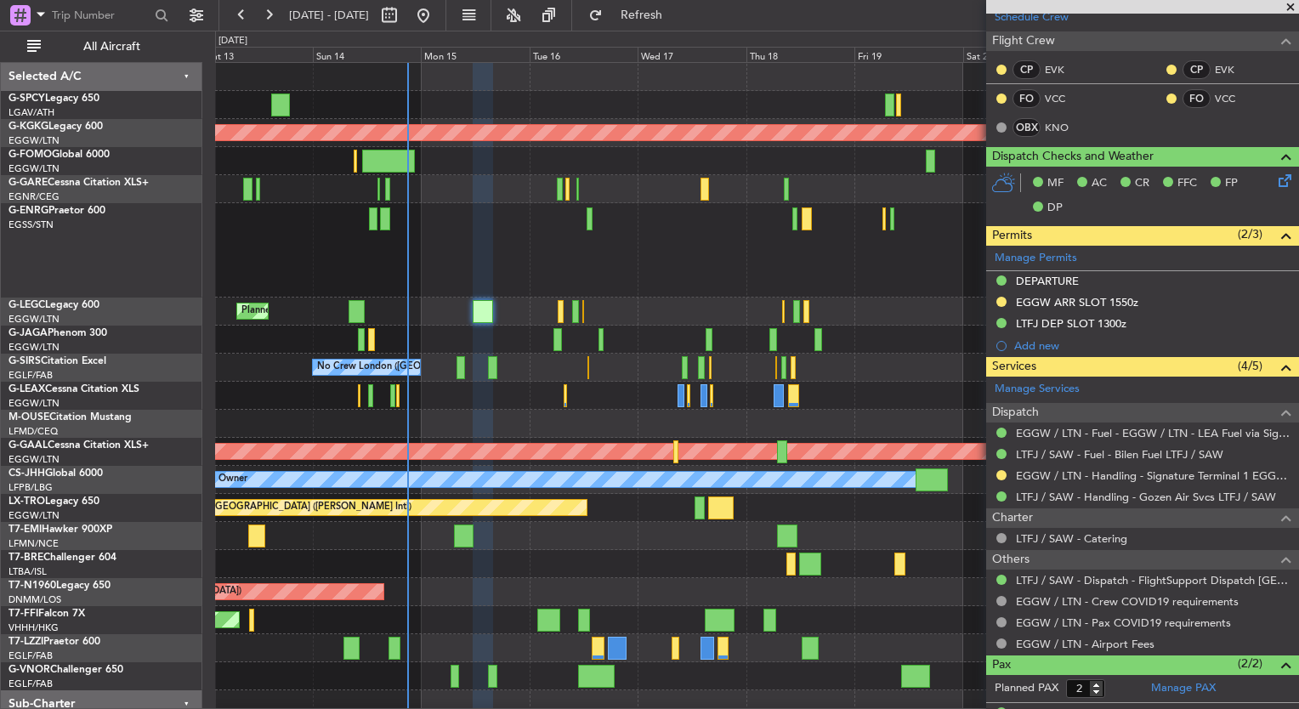
click at [1288, 9] on span at bounding box center [1290, 7] width 17 height 15
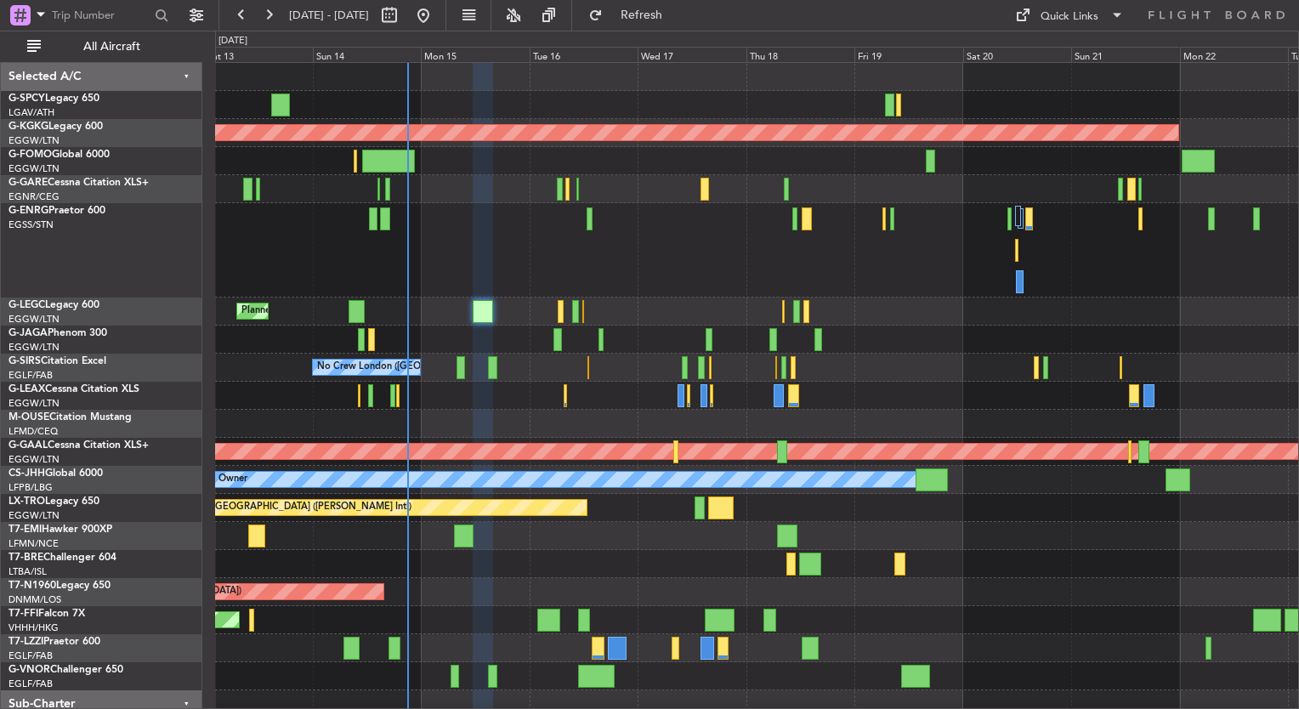
type input "0"
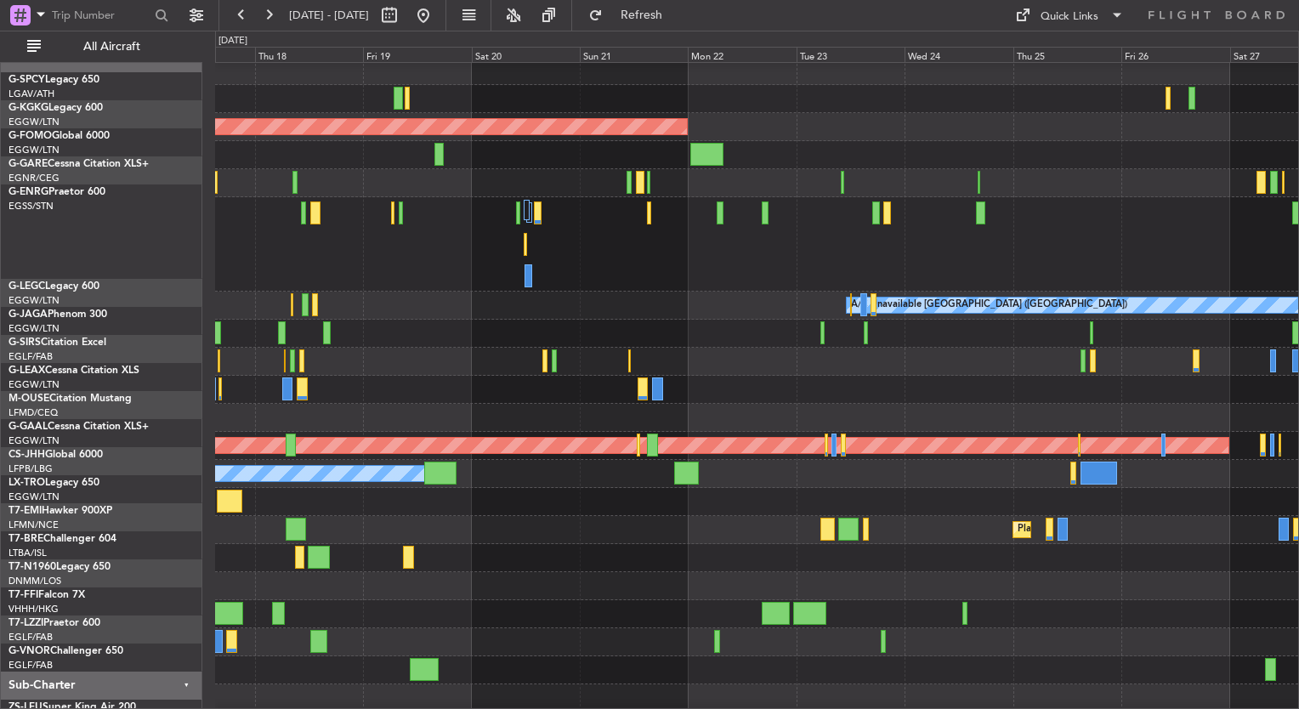
click at [256, 292] on div "A/C Unavailable [GEOGRAPHIC_DATA] ([GEOGRAPHIC_DATA])" at bounding box center [756, 306] width 1083 height 28
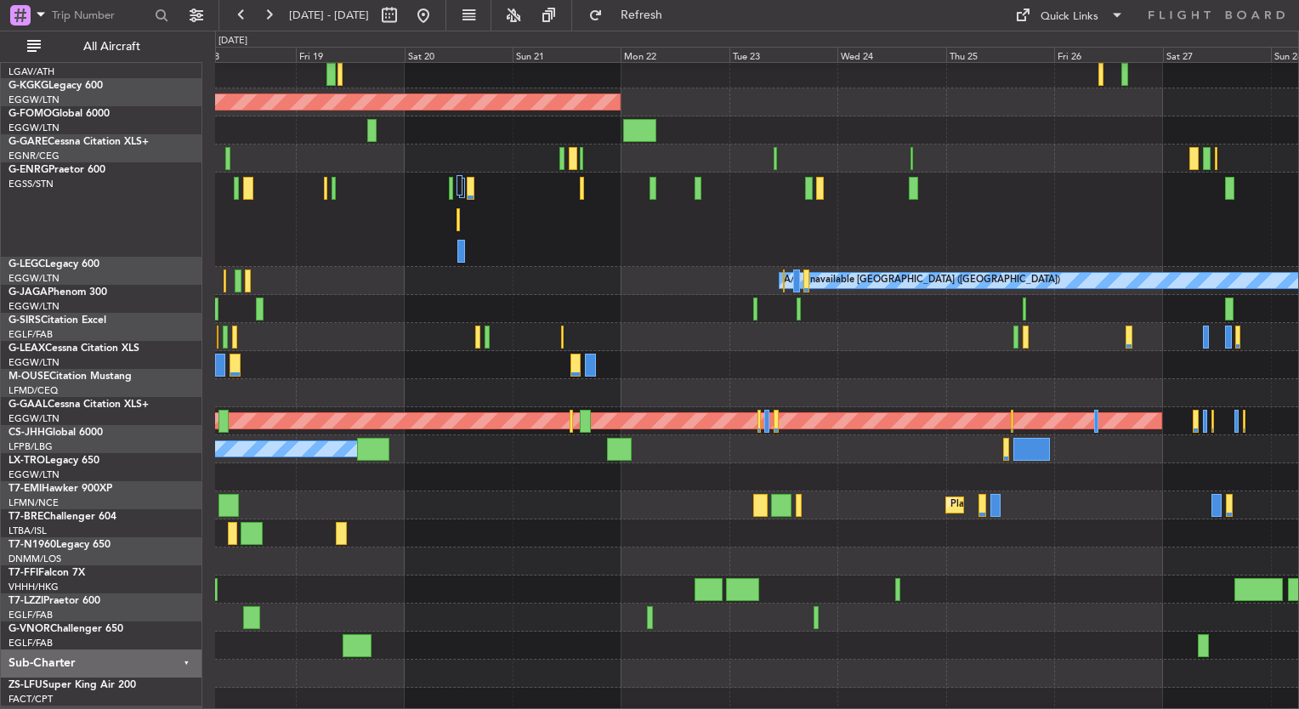
click at [588, 246] on div at bounding box center [756, 220] width 1083 height 94
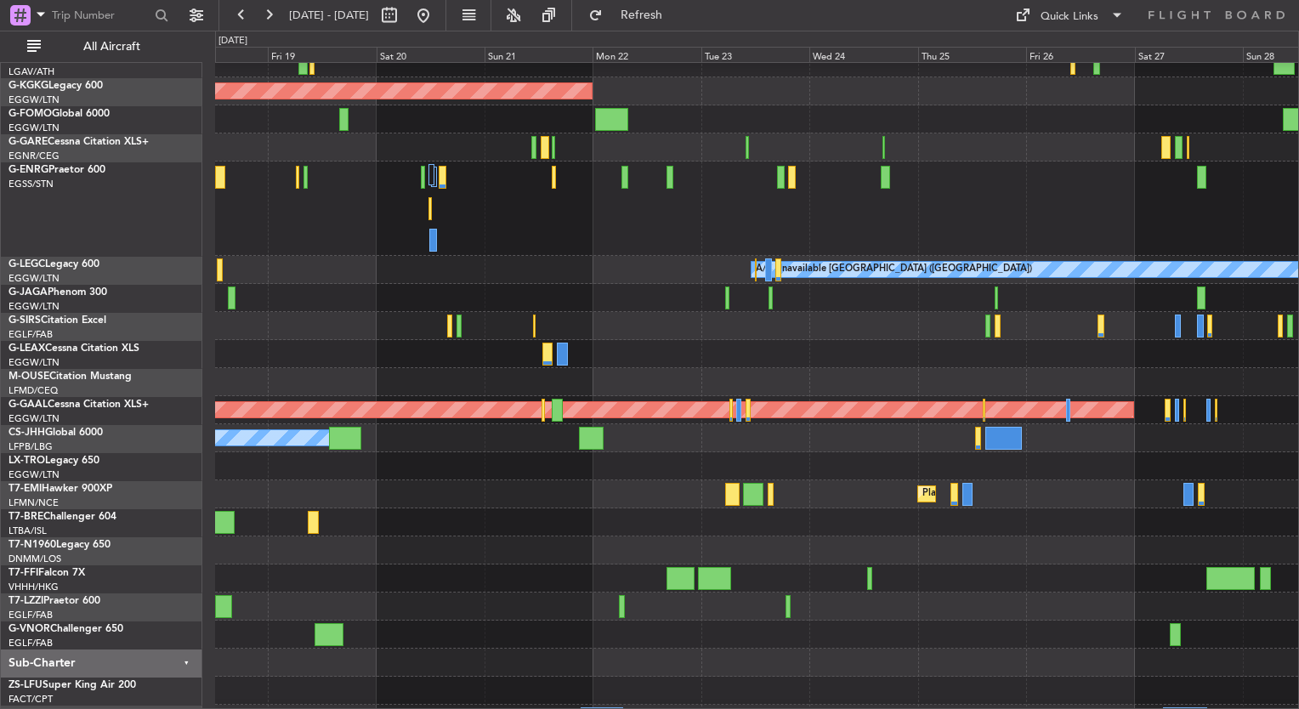
scroll to position [37, 0]
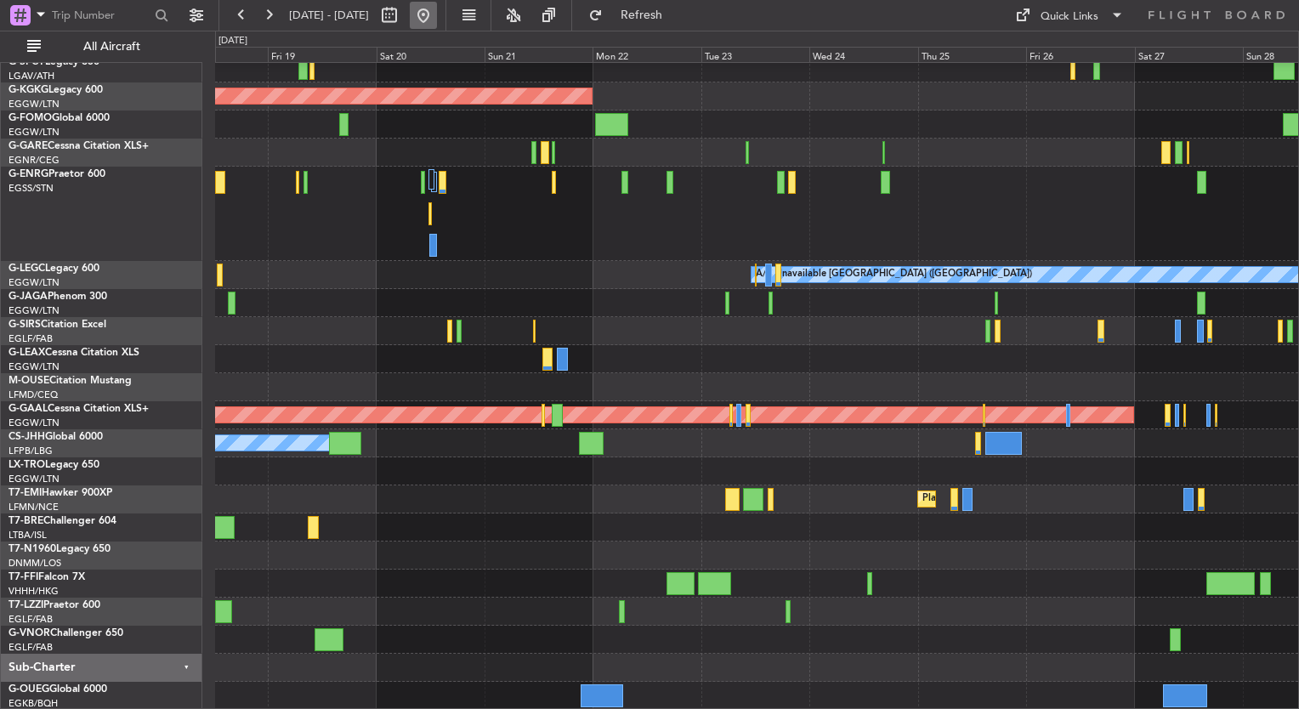
click at [437, 23] on button at bounding box center [423, 15] width 27 height 27
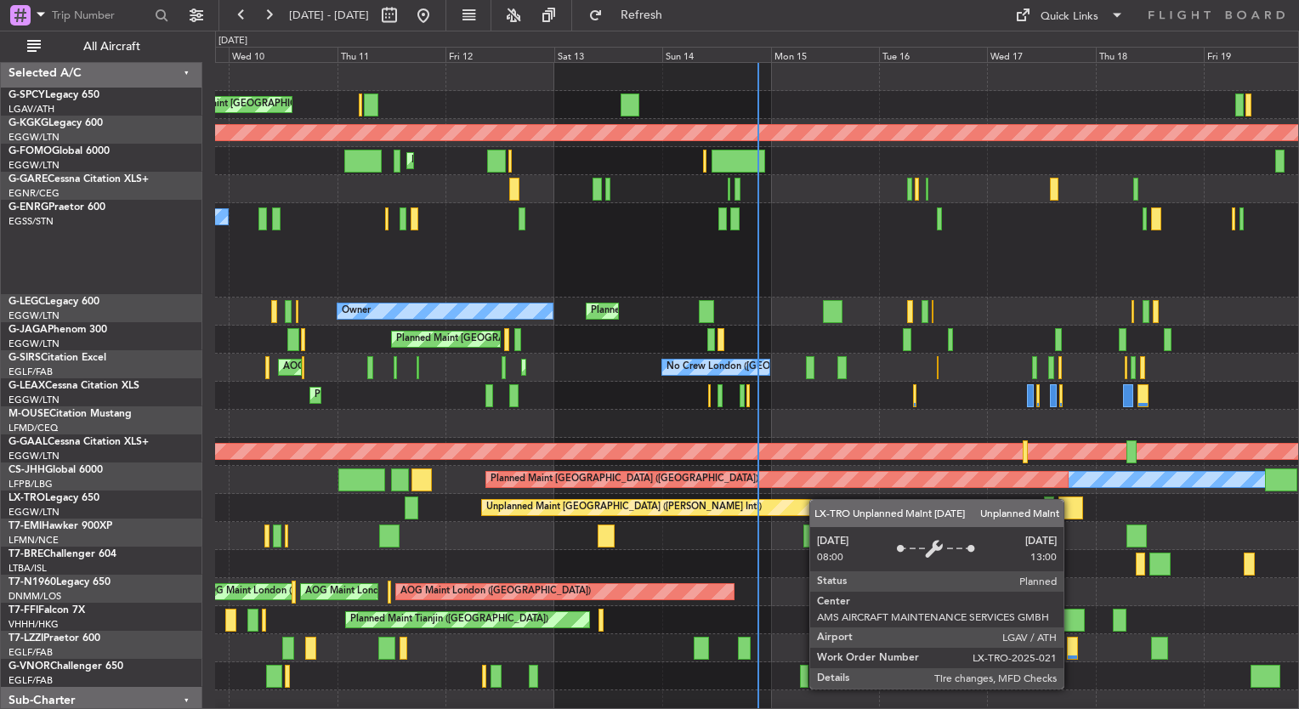
scroll to position [0, 0]
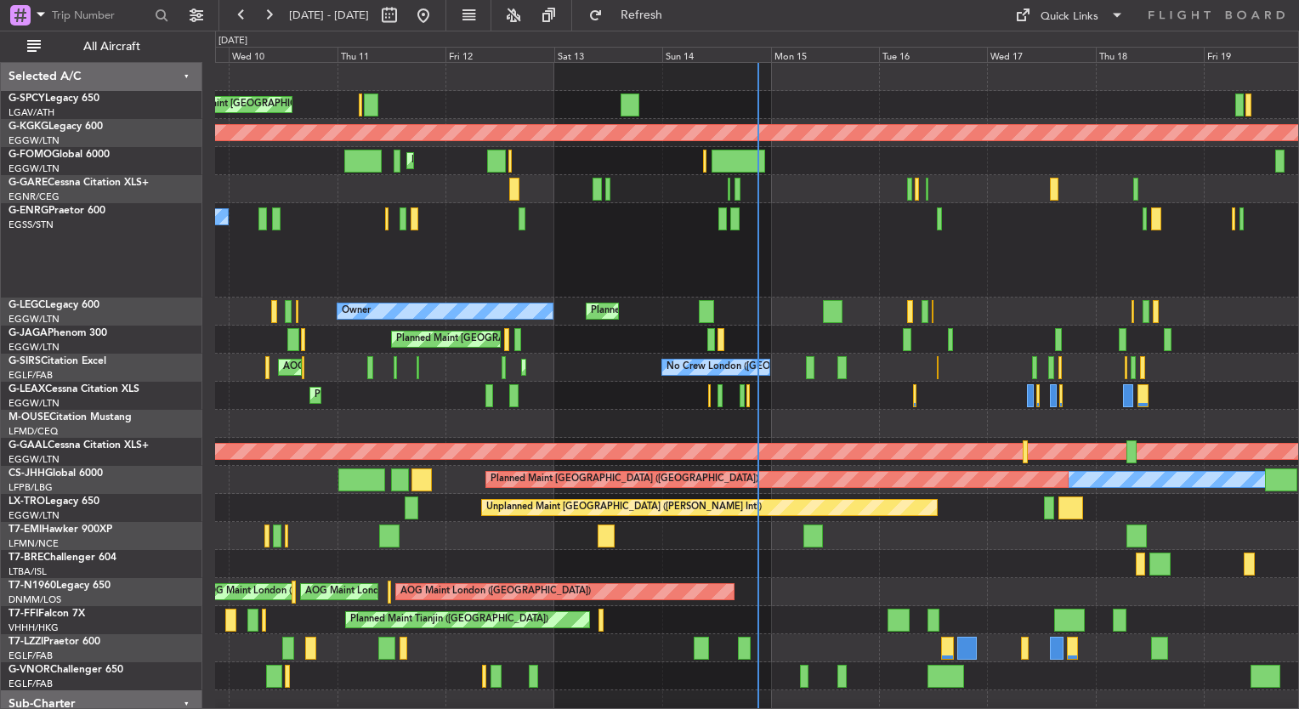
click at [505, 244] on div "No Crew Planned Maint London (Stansted)" at bounding box center [756, 250] width 1083 height 94
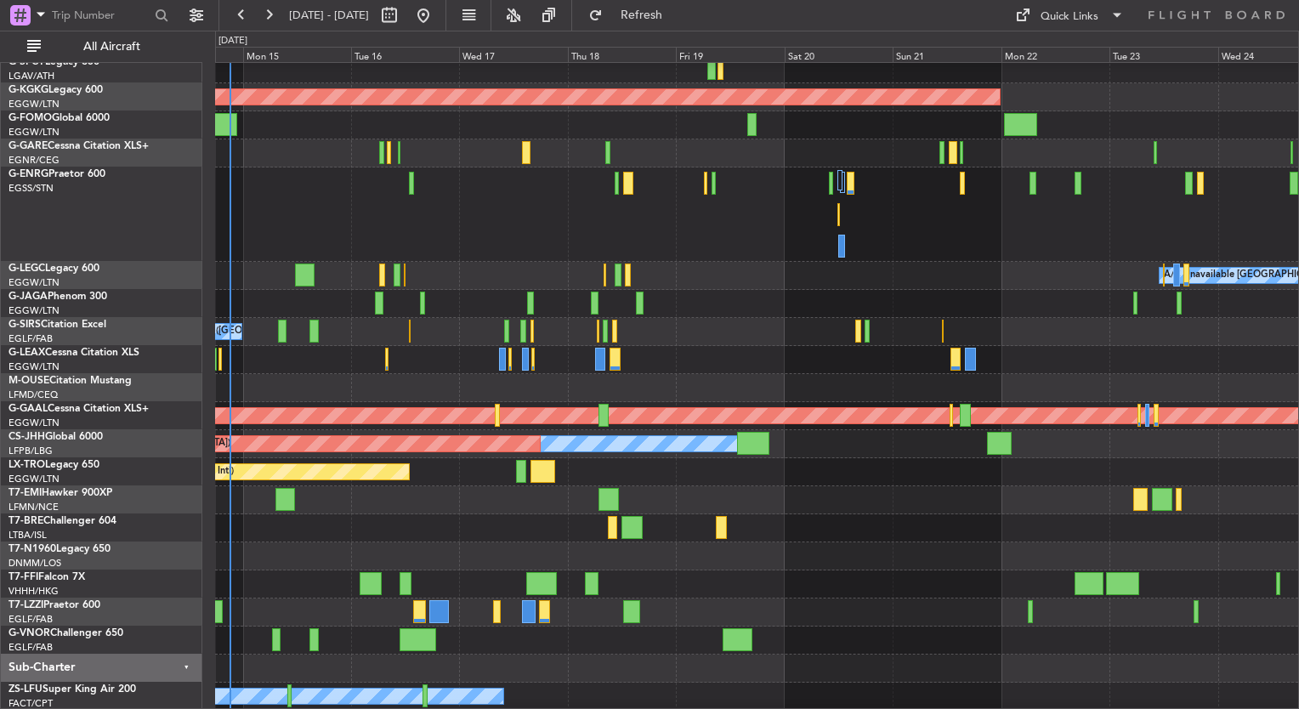
scroll to position [37, 0]
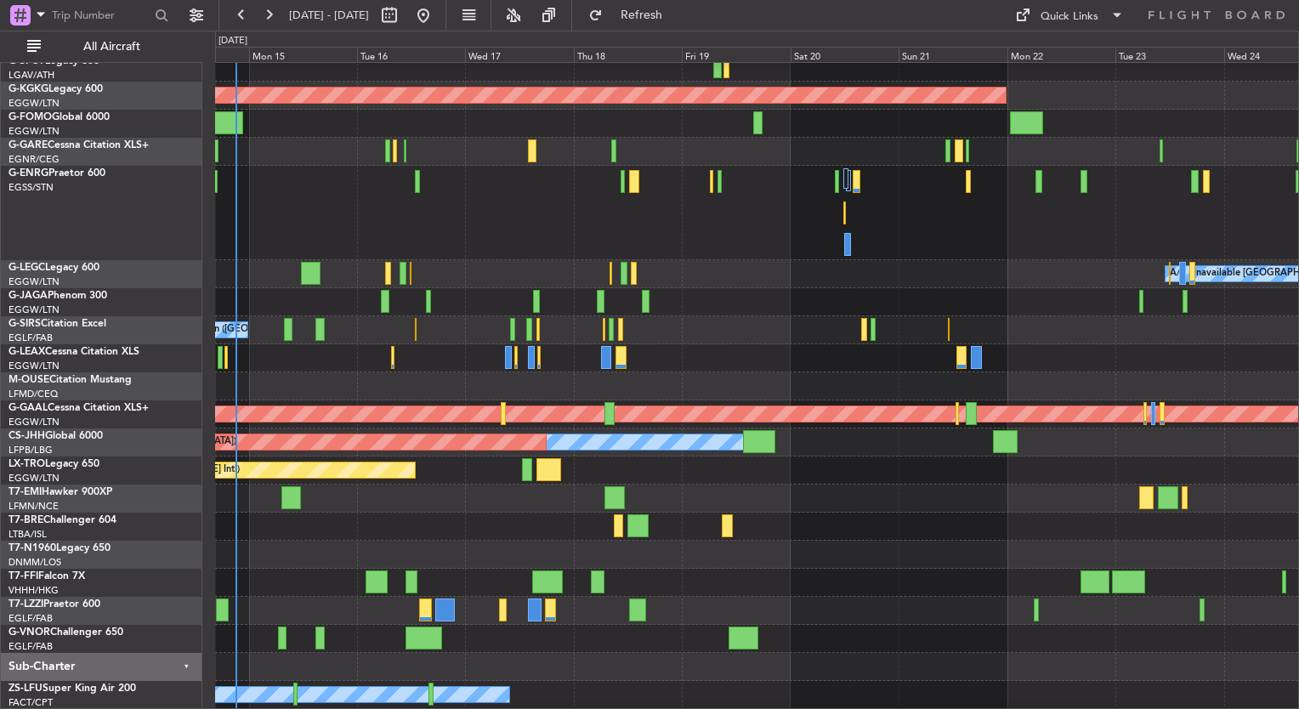
click at [841, 174] on div at bounding box center [756, 213] width 1083 height 94
click at [841, 177] on div at bounding box center [756, 213] width 1083 height 94
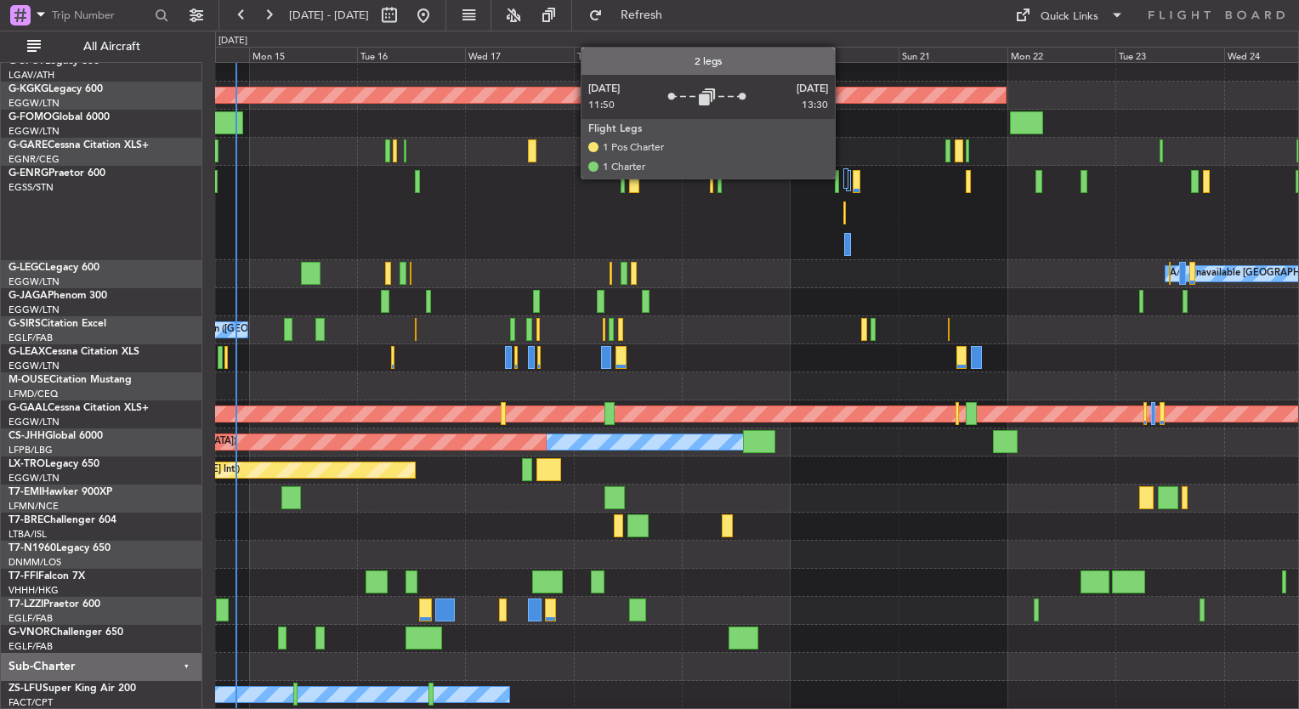
click at [843, 178] on div at bounding box center [845, 178] width 5 height 20
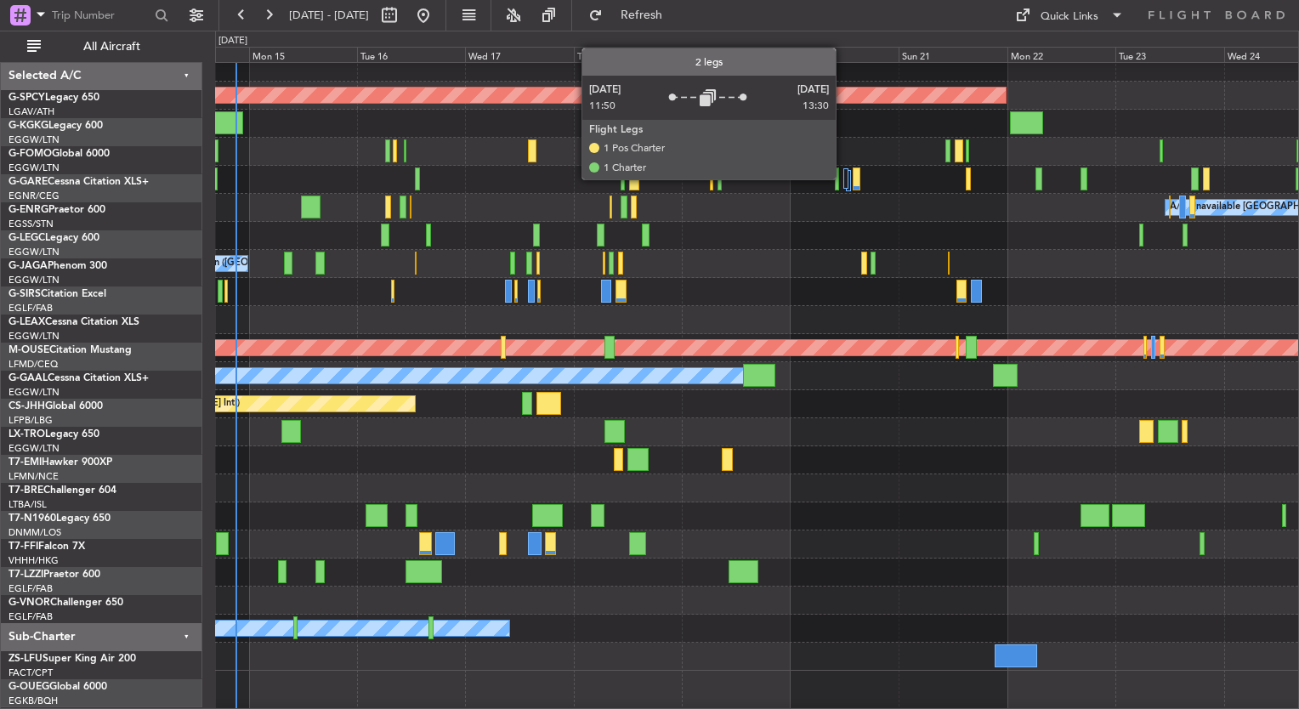
scroll to position [0, 0]
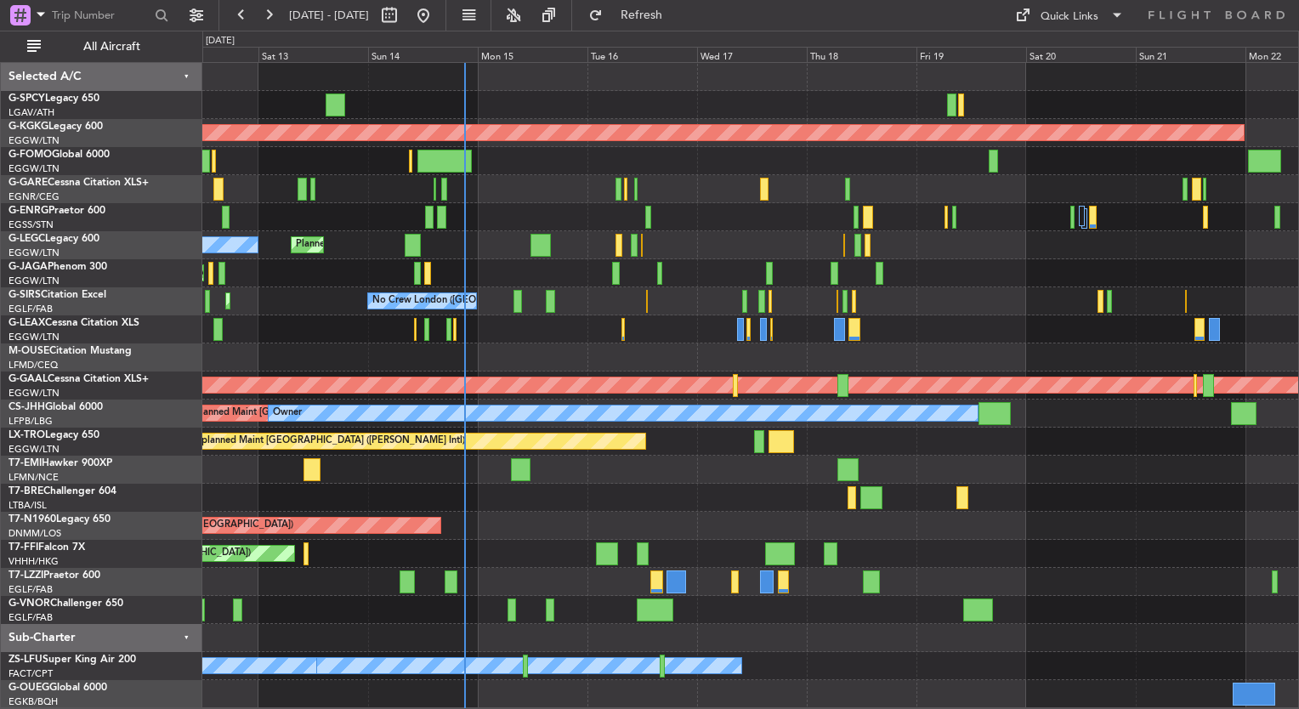
click at [982, 321] on div "Unplanned Maint Athens (Eleftherios Venizelos Intl) AOG Maint Istanbul (Ataturk…" at bounding box center [750, 385] width 1096 height 645
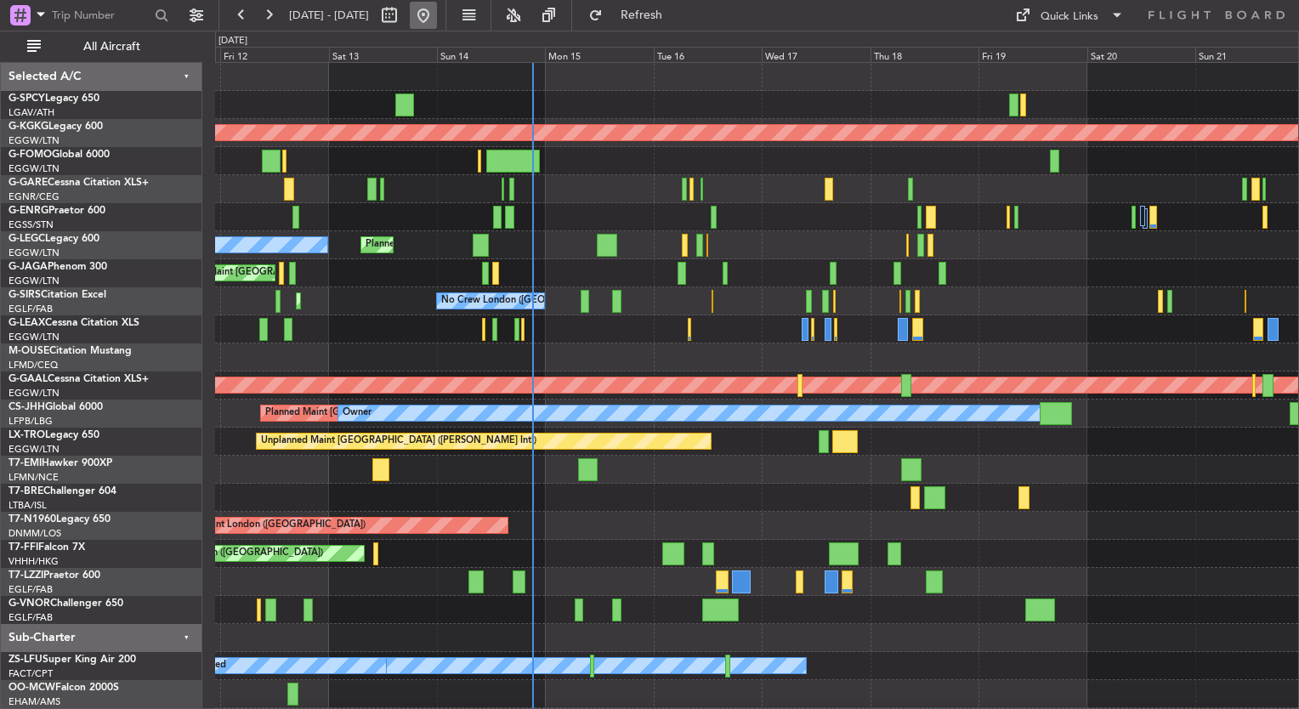
click at [437, 25] on button at bounding box center [423, 15] width 27 height 27
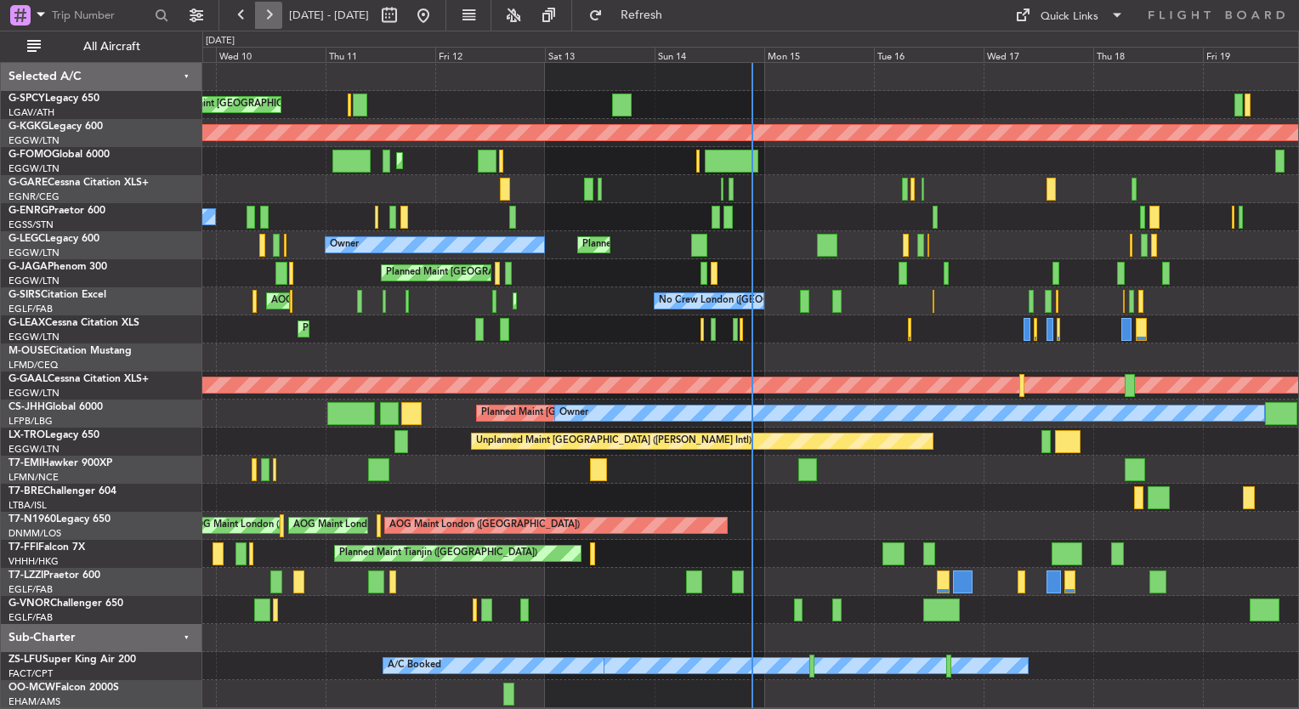
click at [269, 25] on button at bounding box center [268, 15] width 27 height 27
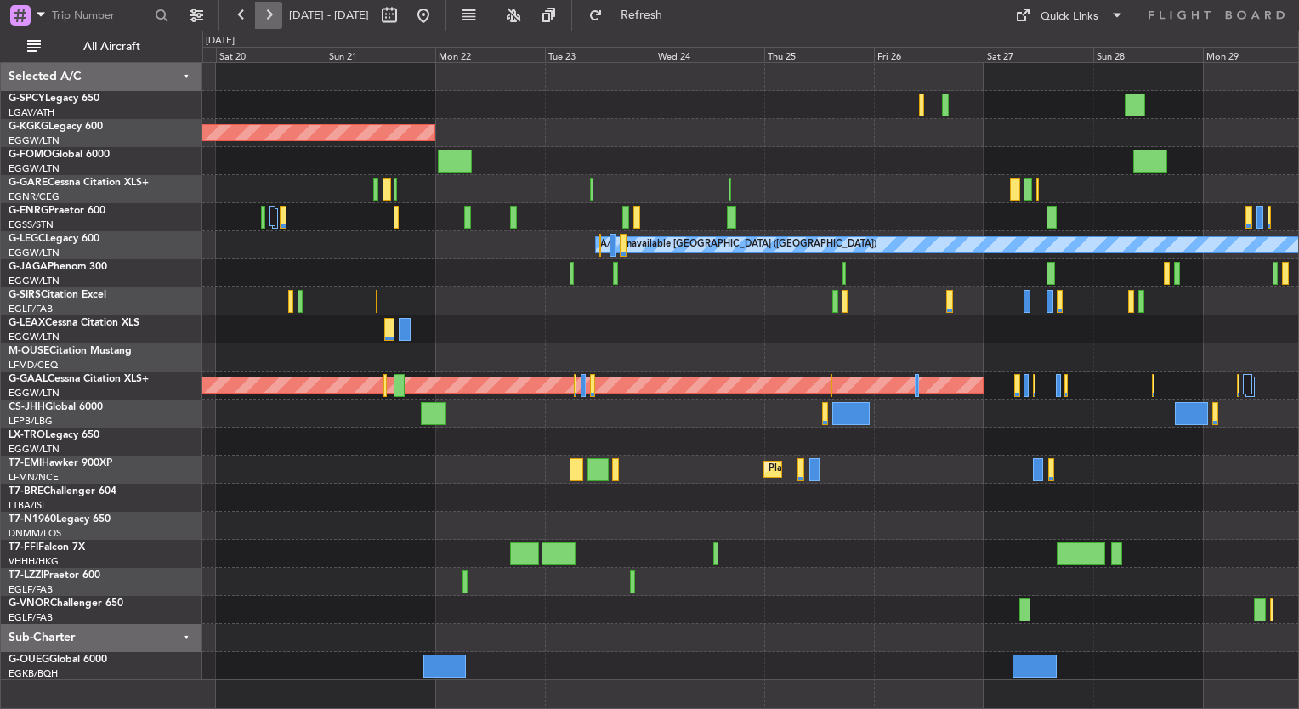
click at [269, 20] on button at bounding box center [268, 15] width 27 height 27
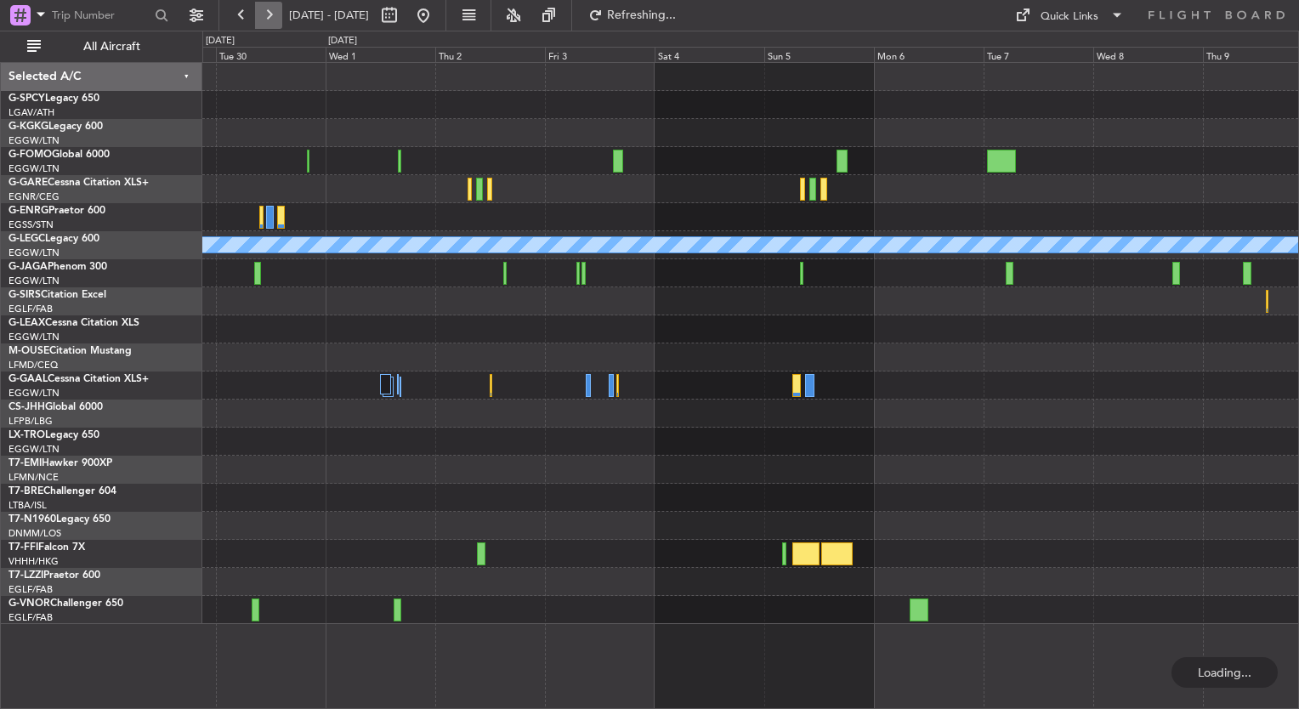
click at [269, 20] on button at bounding box center [268, 15] width 27 height 27
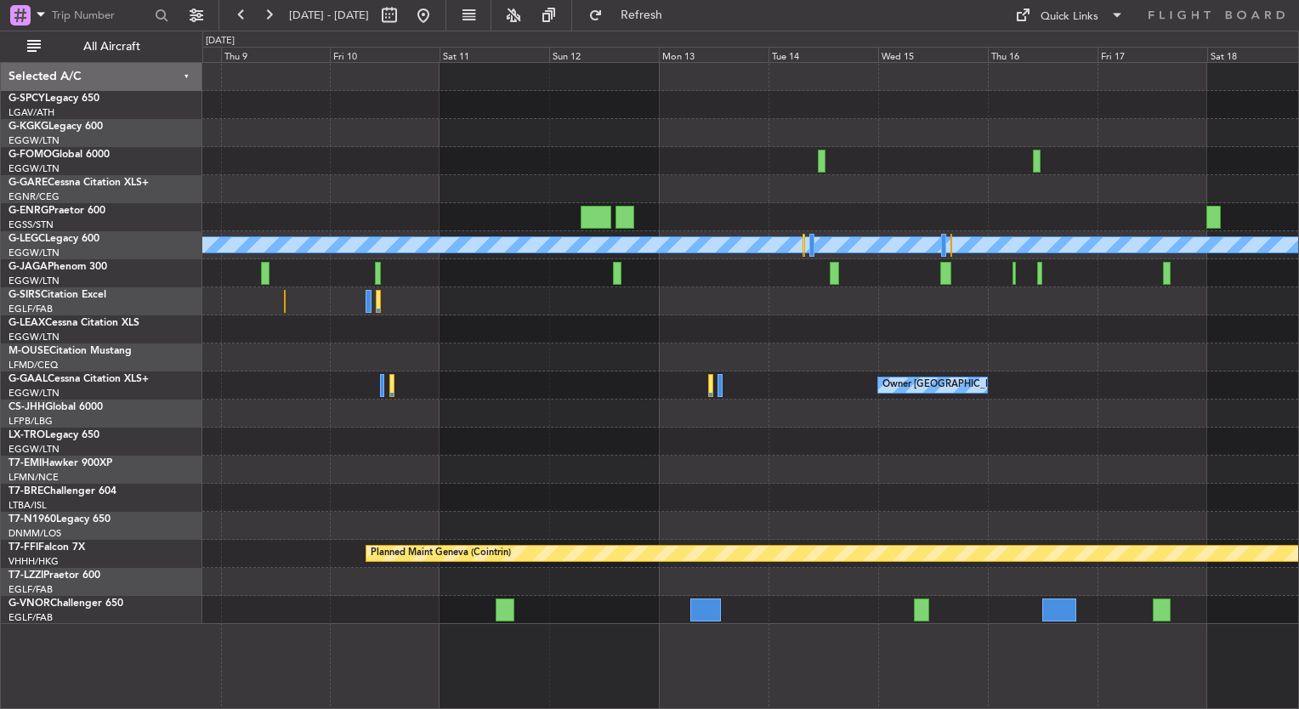
click at [596, 502] on div at bounding box center [750, 498] width 1096 height 28
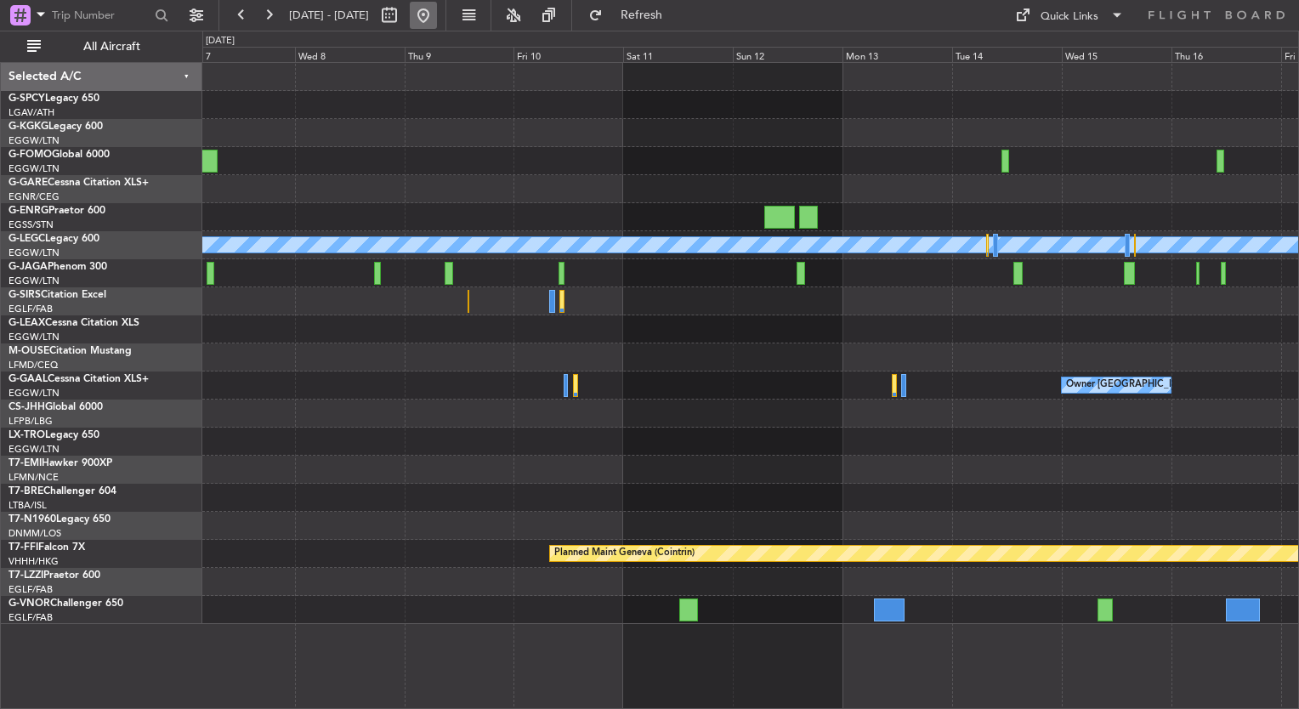
click at [437, 19] on button at bounding box center [423, 15] width 27 height 27
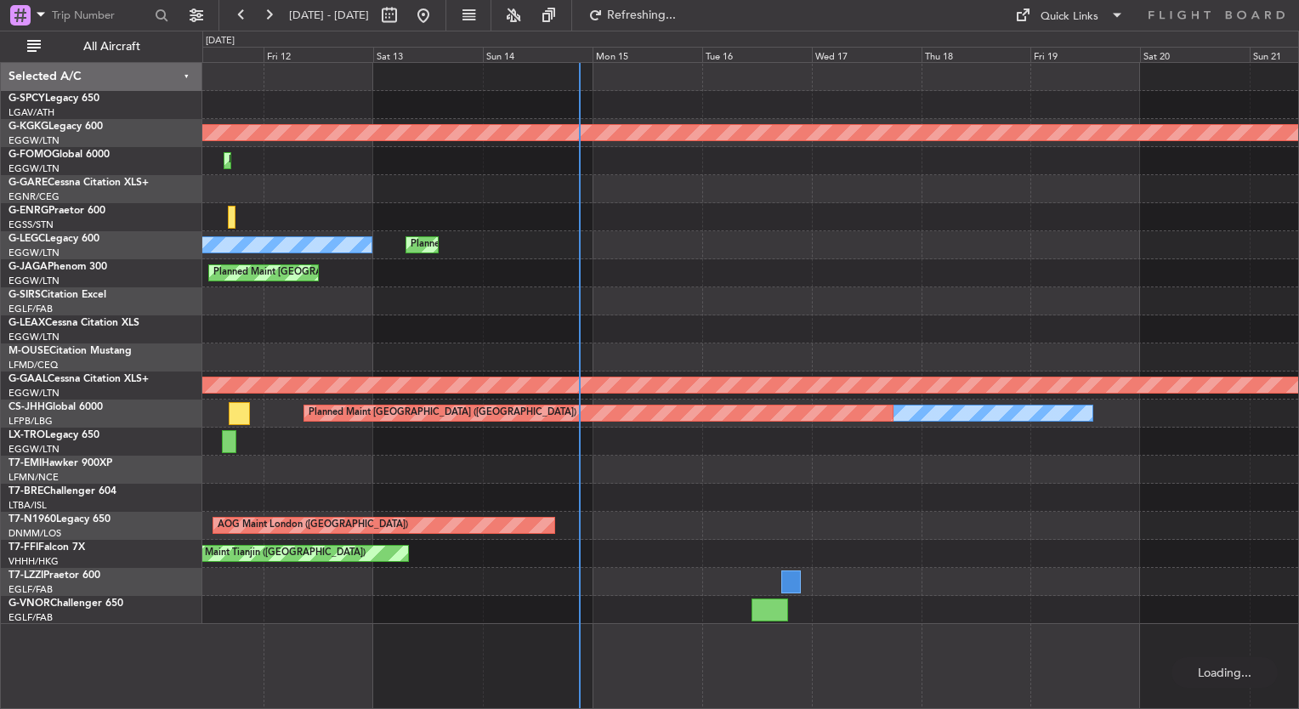
click at [584, 358] on div at bounding box center [750, 357] width 1096 height 28
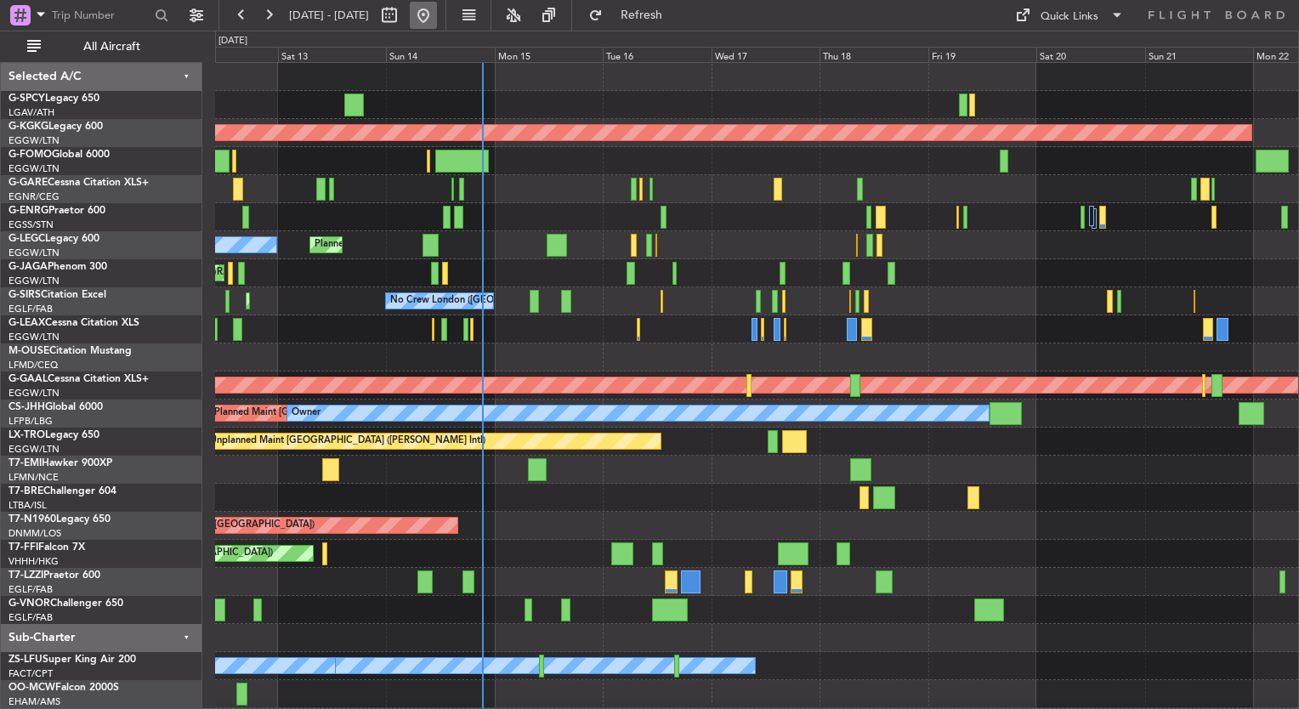
click at [437, 16] on button at bounding box center [423, 15] width 27 height 27
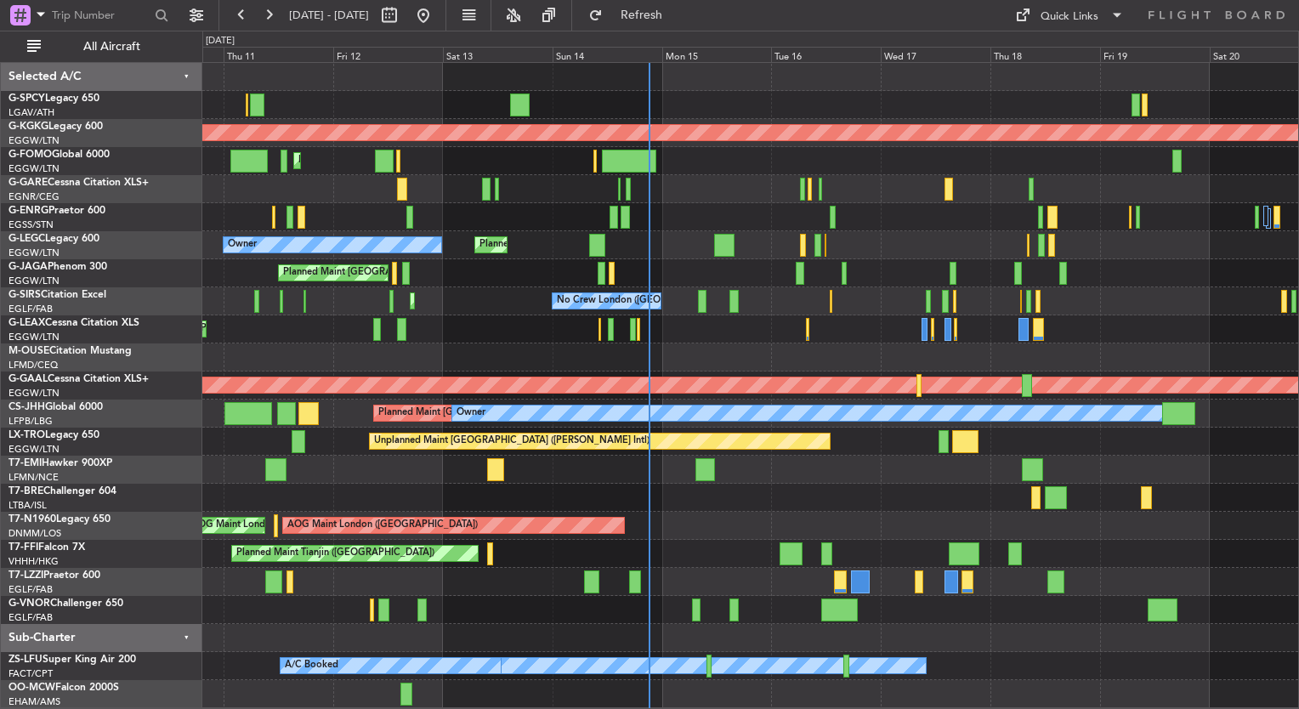
click at [684, 321] on div "Planned Maint [GEOGRAPHIC_DATA] ([GEOGRAPHIC_DATA])" at bounding box center [750, 329] width 1096 height 28
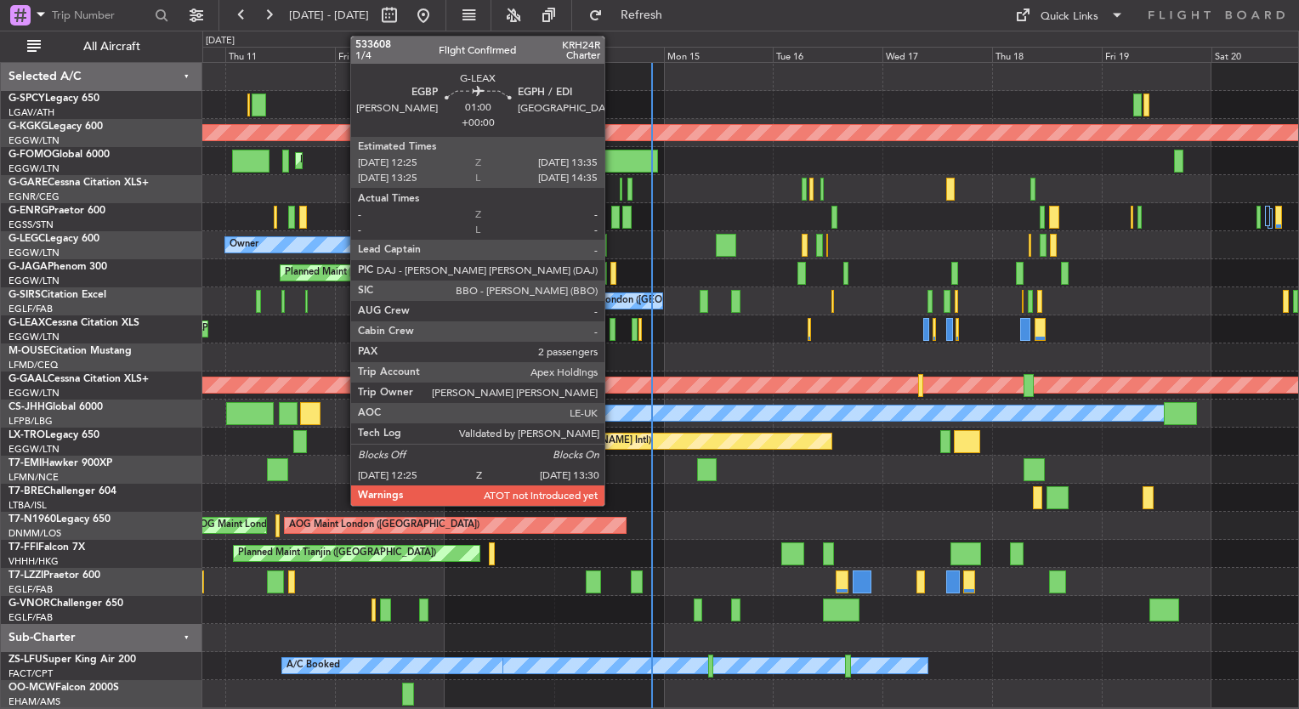
click at [612, 335] on div at bounding box center [611, 329] width 5 height 23
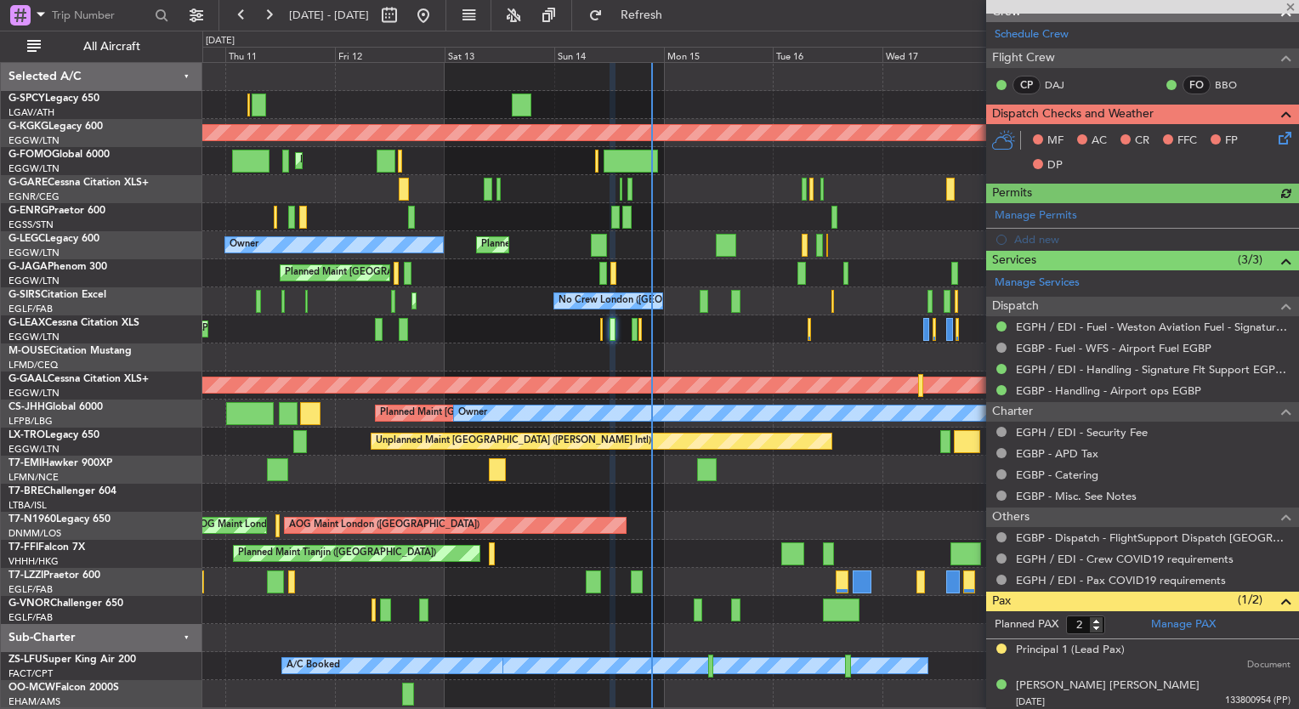
scroll to position [289, 0]
click at [272, 20] on button at bounding box center [268, 15] width 27 height 27
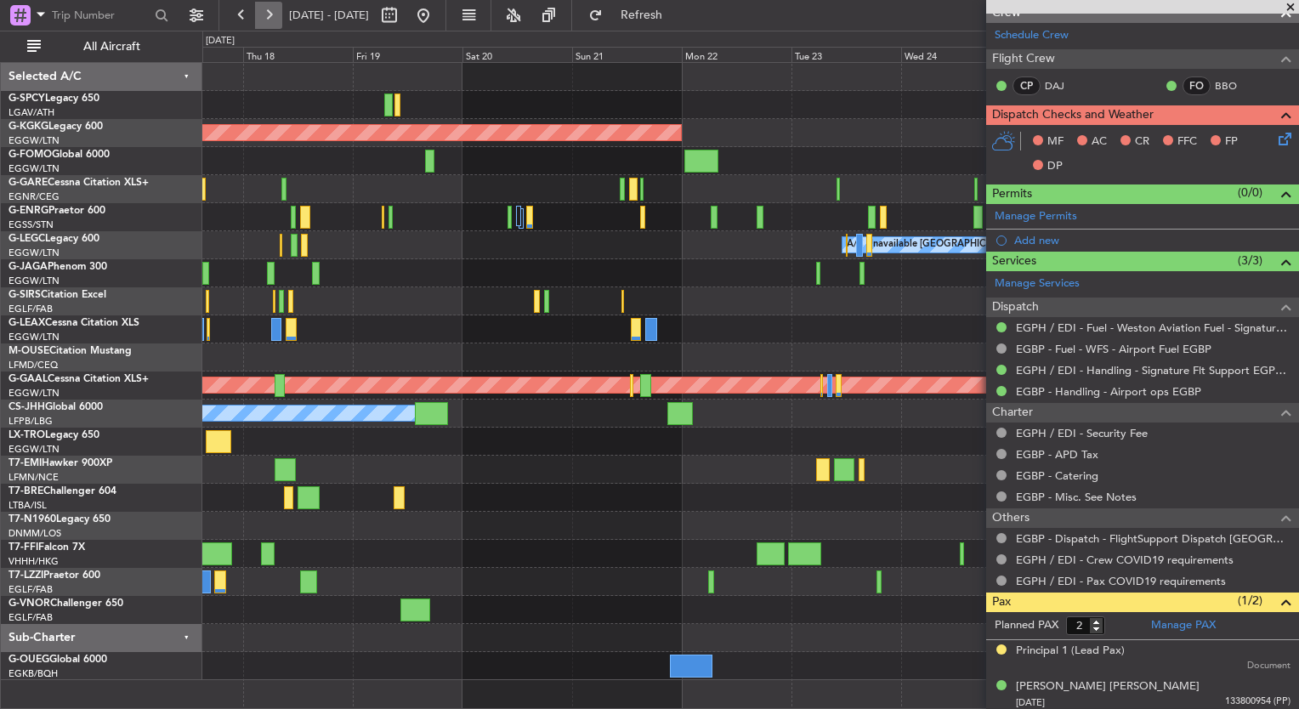
click at [272, 20] on button at bounding box center [268, 15] width 27 height 27
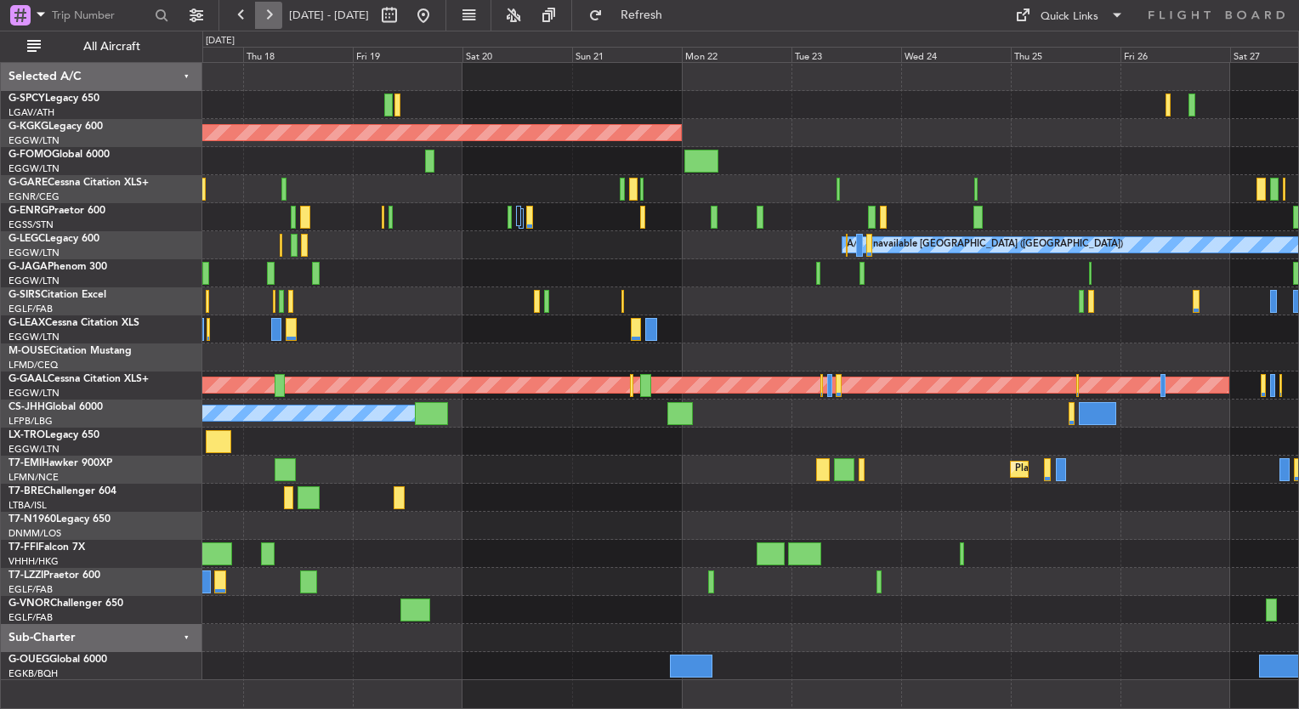
scroll to position [0, 0]
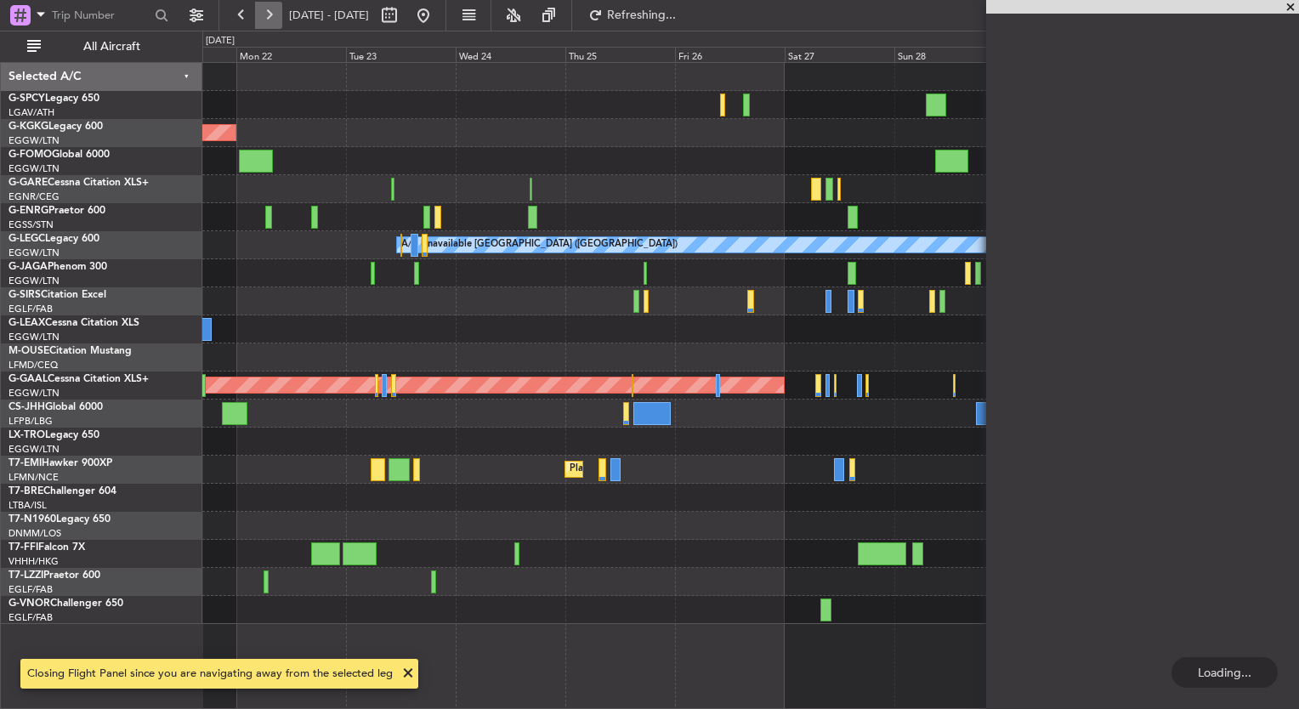
click at [272, 20] on button at bounding box center [268, 15] width 27 height 27
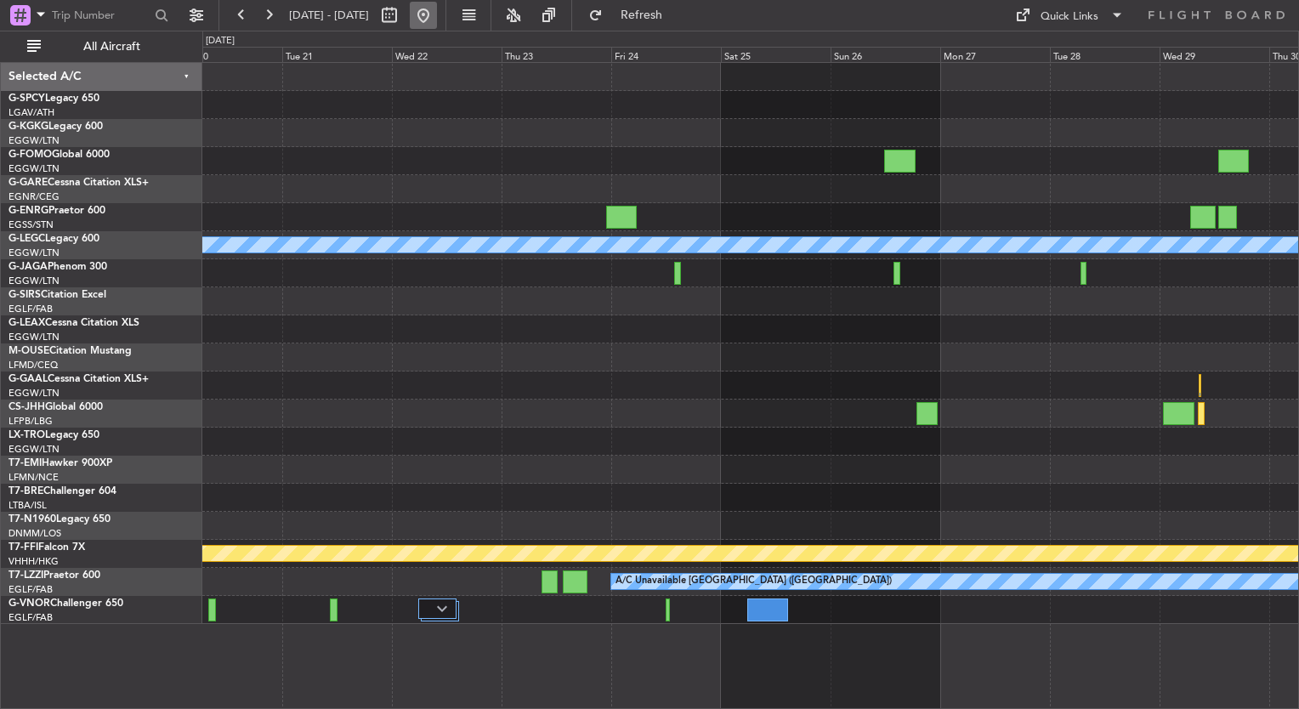
click at [437, 11] on button at bounding box center [423, 15] width 27 height 27
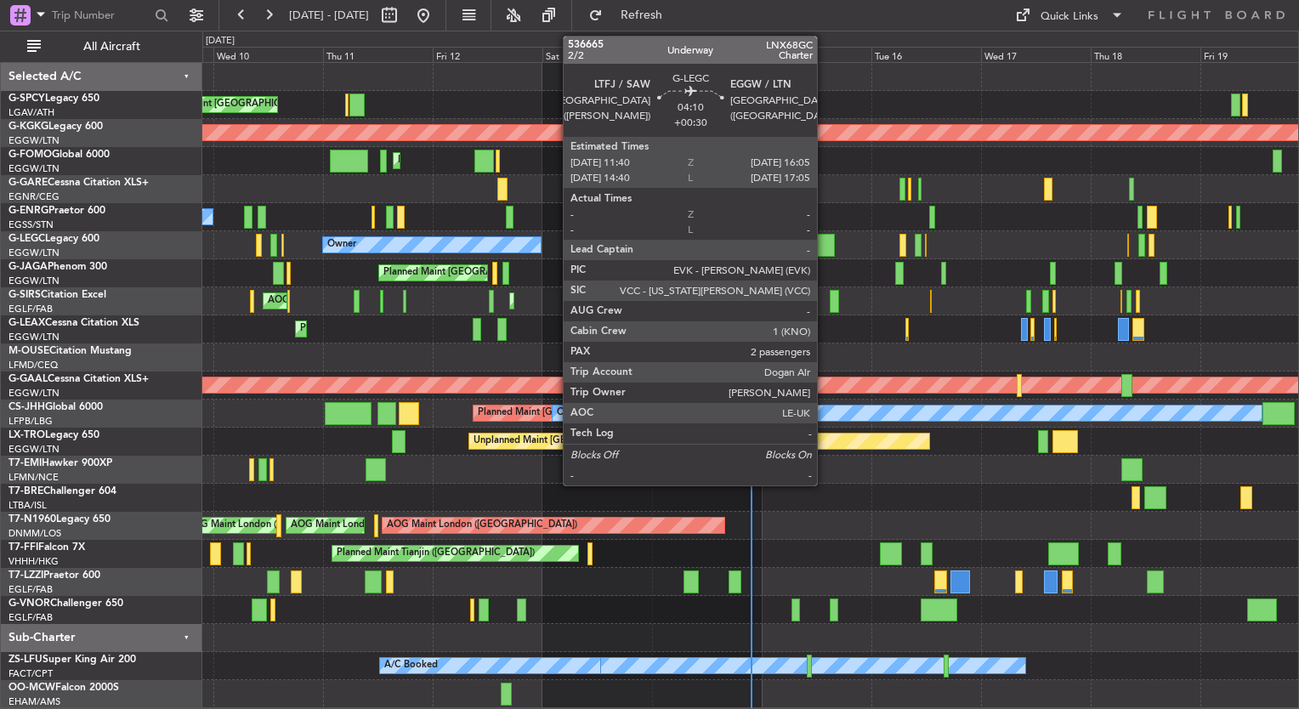
click at [824, 241] on div at bounding box center [824, 245] width 20 height 23
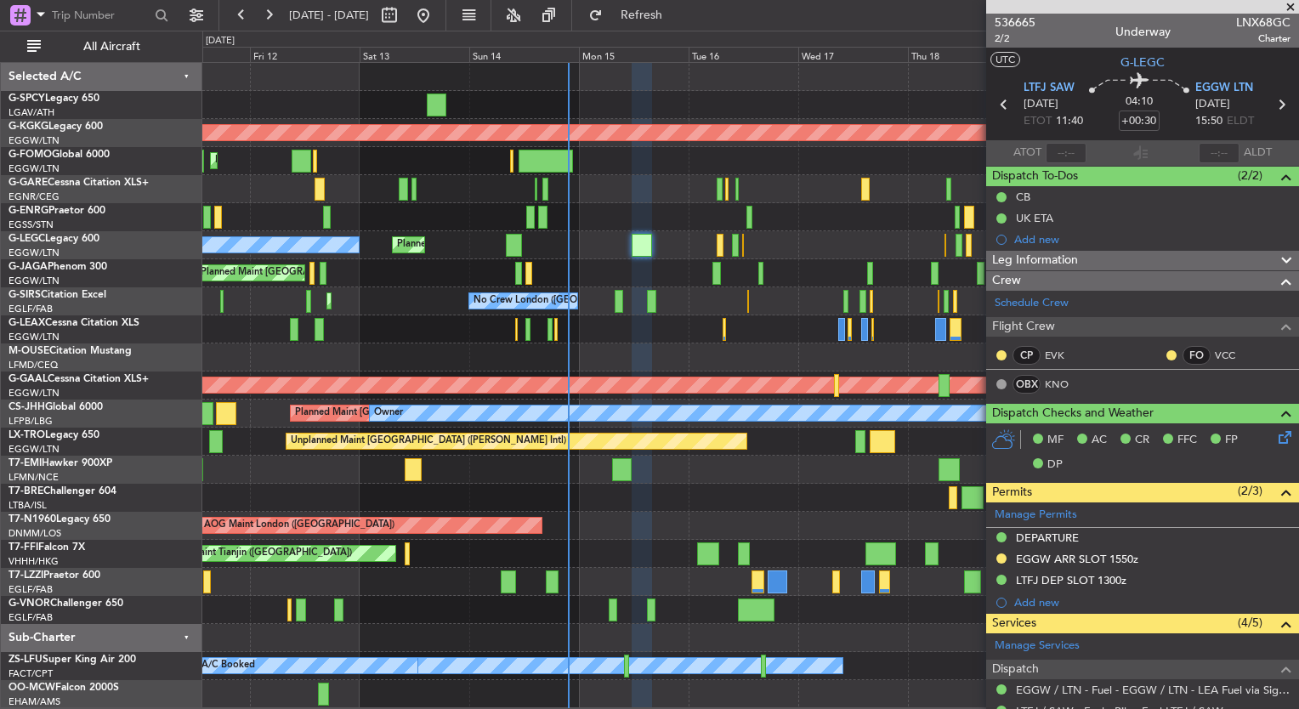
click at [449, 269] on div "Unplanned Maint Athens (Eleftherios Venizelos Intl) AOG Maint Istanbul (Ataturk…" at bounding box center [750, 385] width 1096 height 645
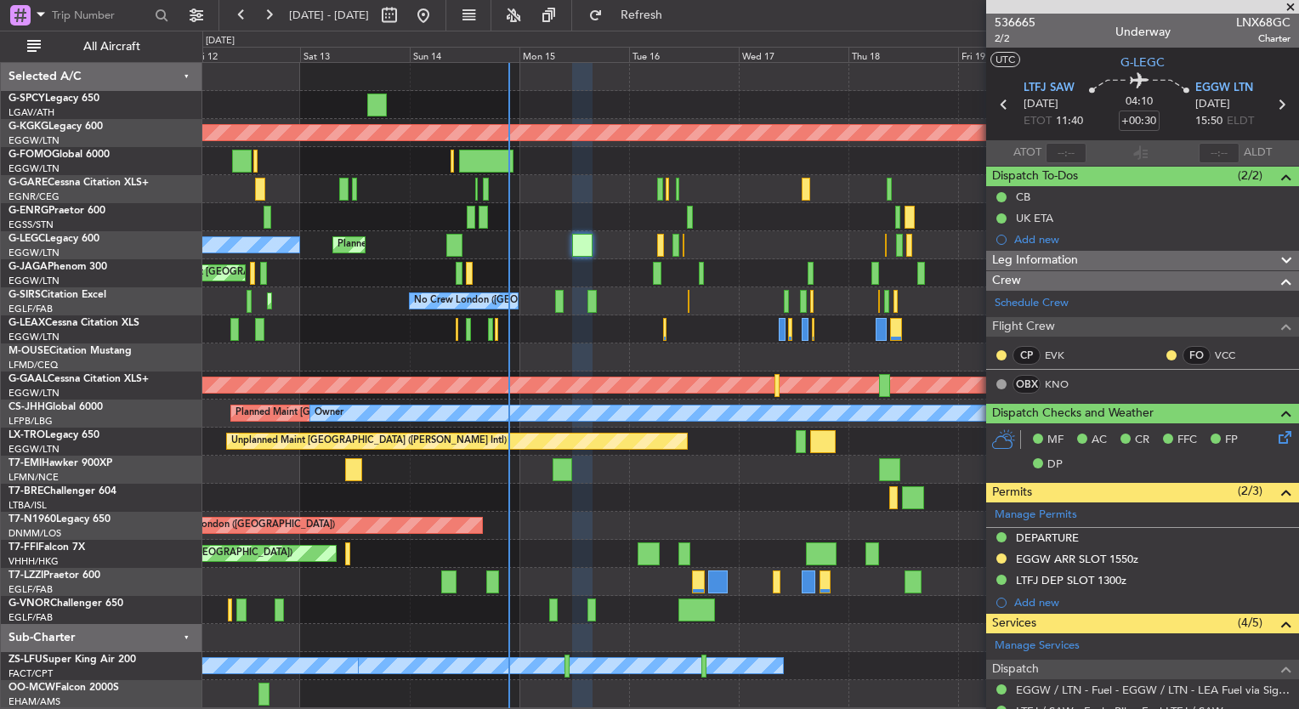
click at [619, 286] on div "Planned Maint [GEOGRAPHIC_DATA] ([GEOGRAPHIC_DATA])" at bounding box center [750, 273] width 1096 height 28
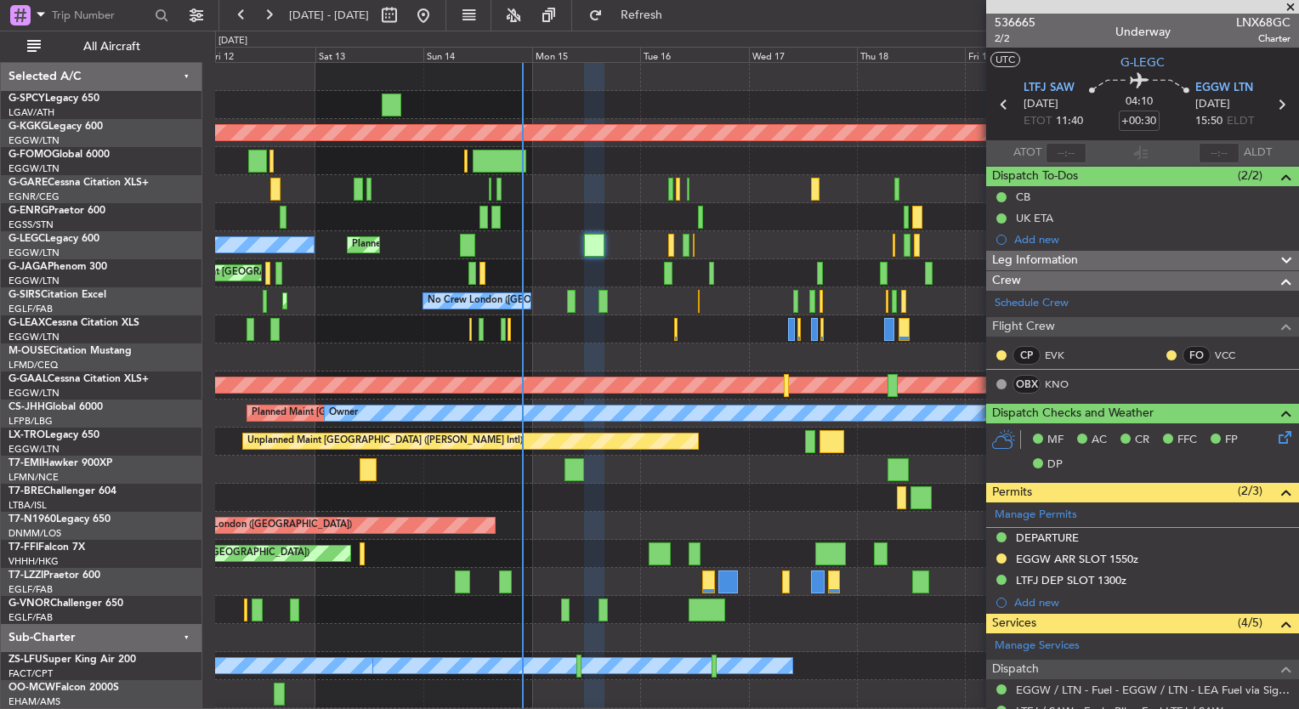
click at [1287, 13] on span at bounding box center [1290, 7] width 17 height 15
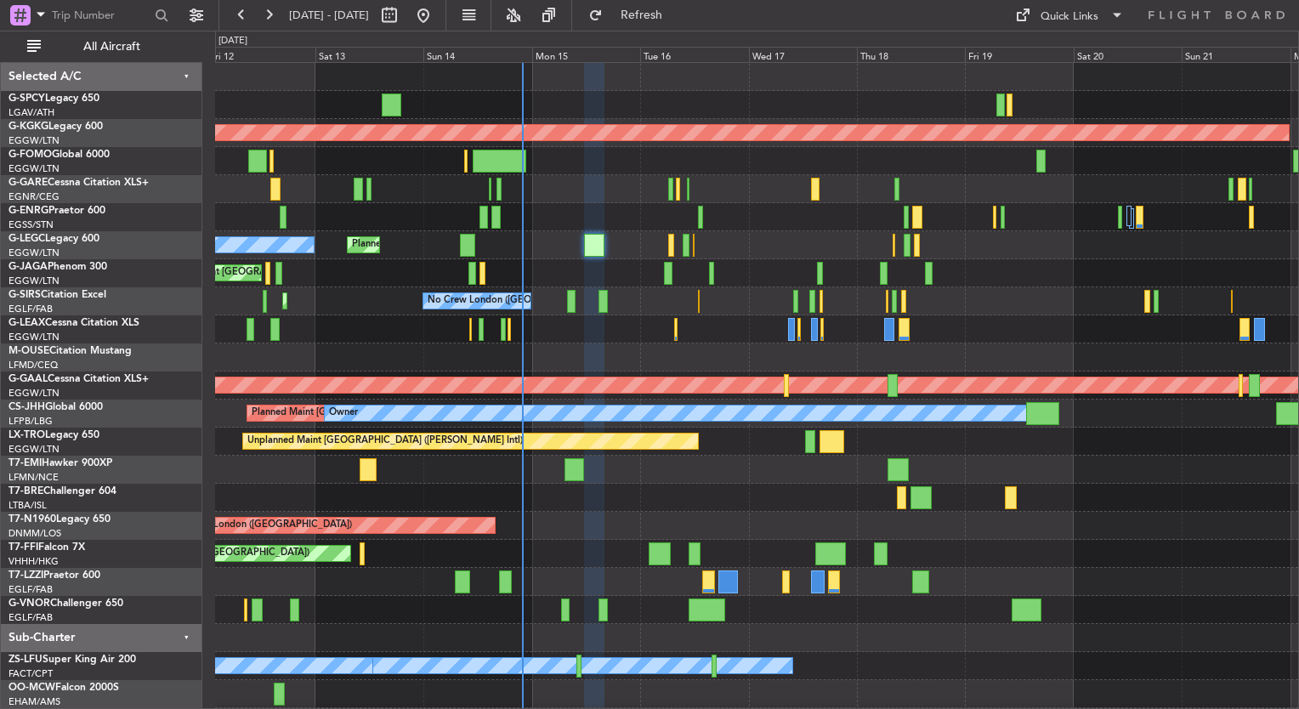
type input "0"
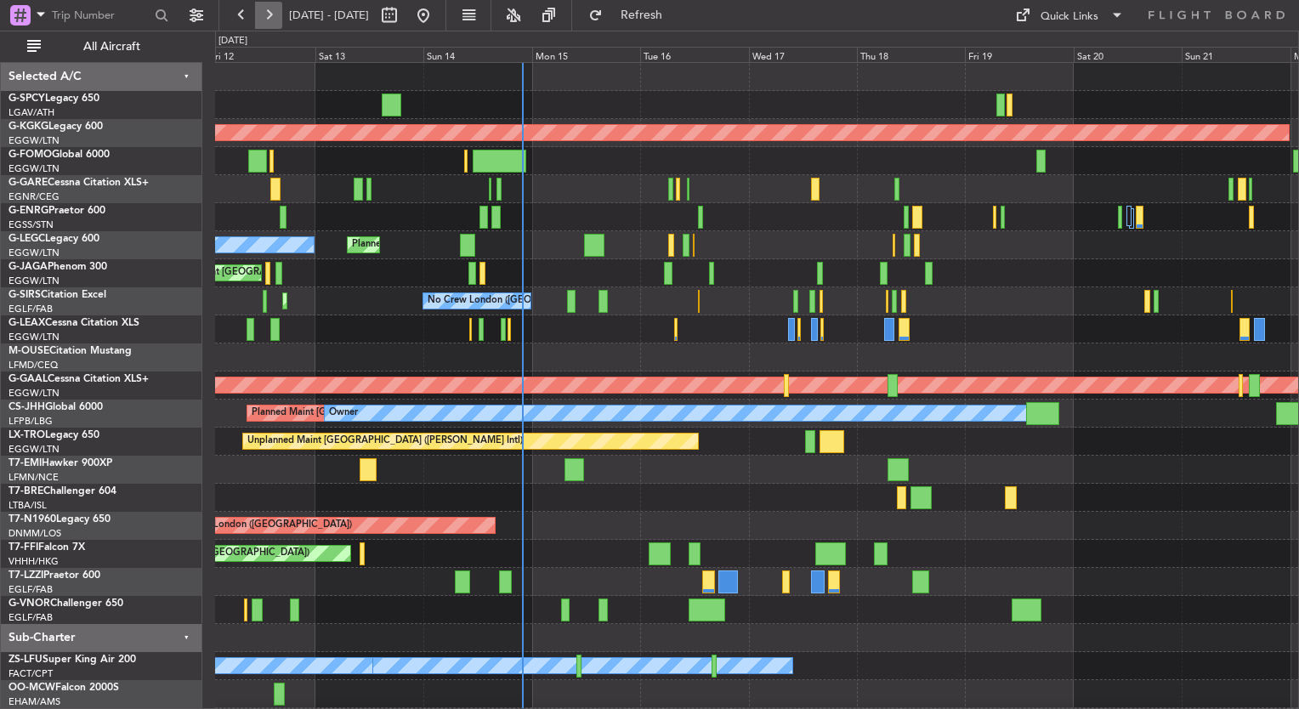
click at [269, 20] on button at bounding box center [268, 15] width 27 height 27
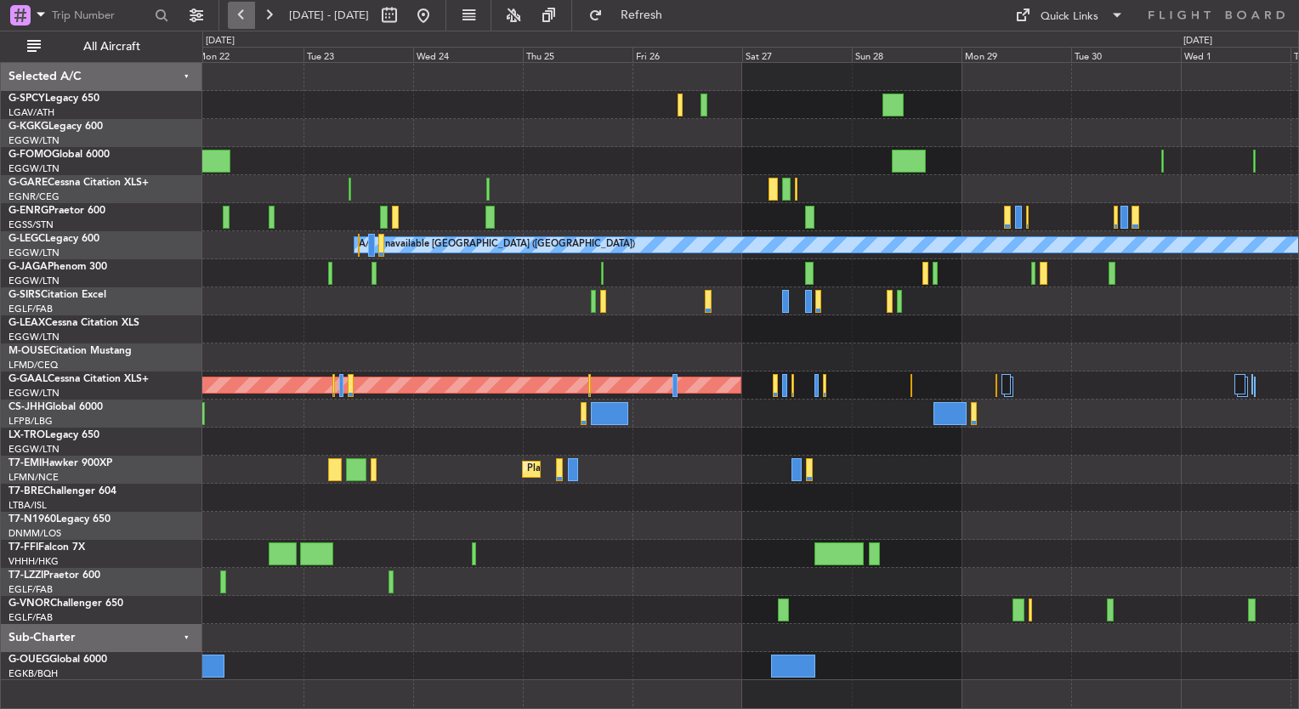
drag, startPoint x: 269, startPoint y: 20, endPoint x: 243, endPoint y: 10, distance: 27.5
click at [243, 10] on div at bounding box center [255, 15] width 54 height 27
click at [263, 22] on button at bounding box center [268, 15] width 27 height 27
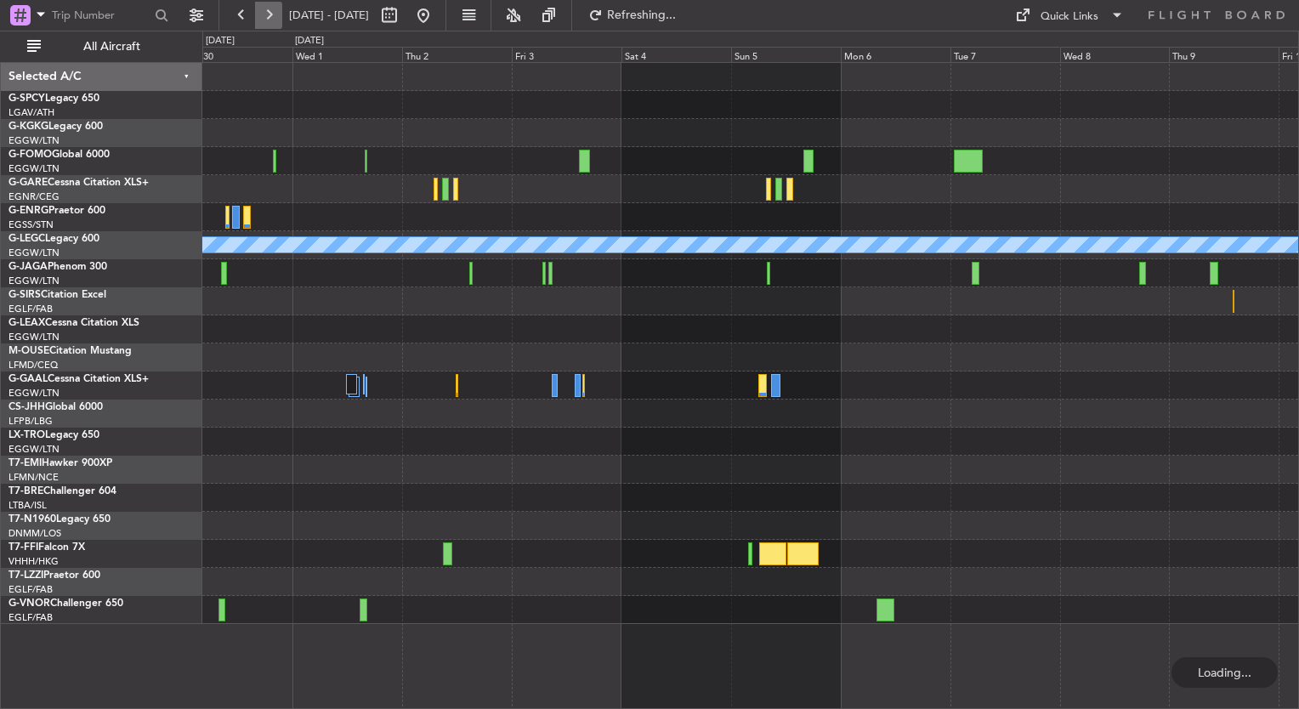
click at [263, 22] on button at bounding box center [268, 15] width 27 height 27
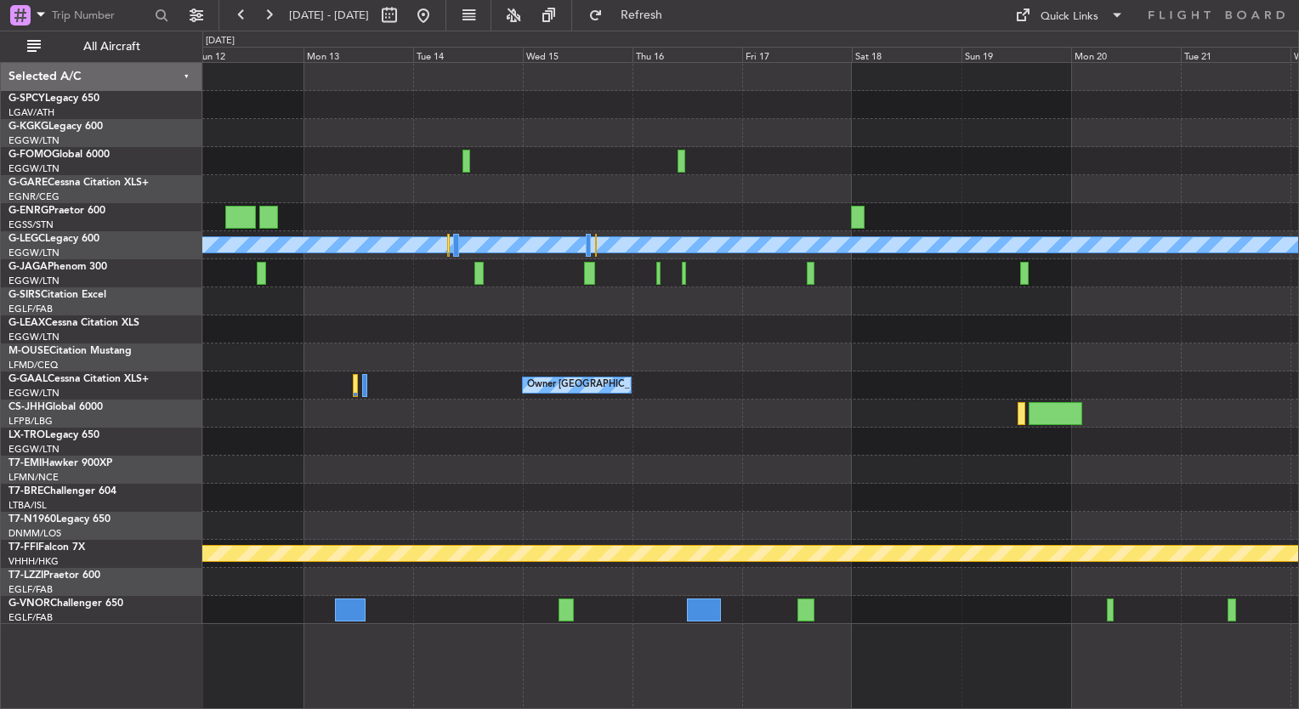
click at [437, 411] on div at bounding box center [750, 413] width 1096 height 28
click at [1093, 9] on div "Quick Links" at bounding box center [1069, 16] width 58 height 17
click at [1079, 52] on button "Trip Builder" at bounding box center [1069, 56] width 127 height 41
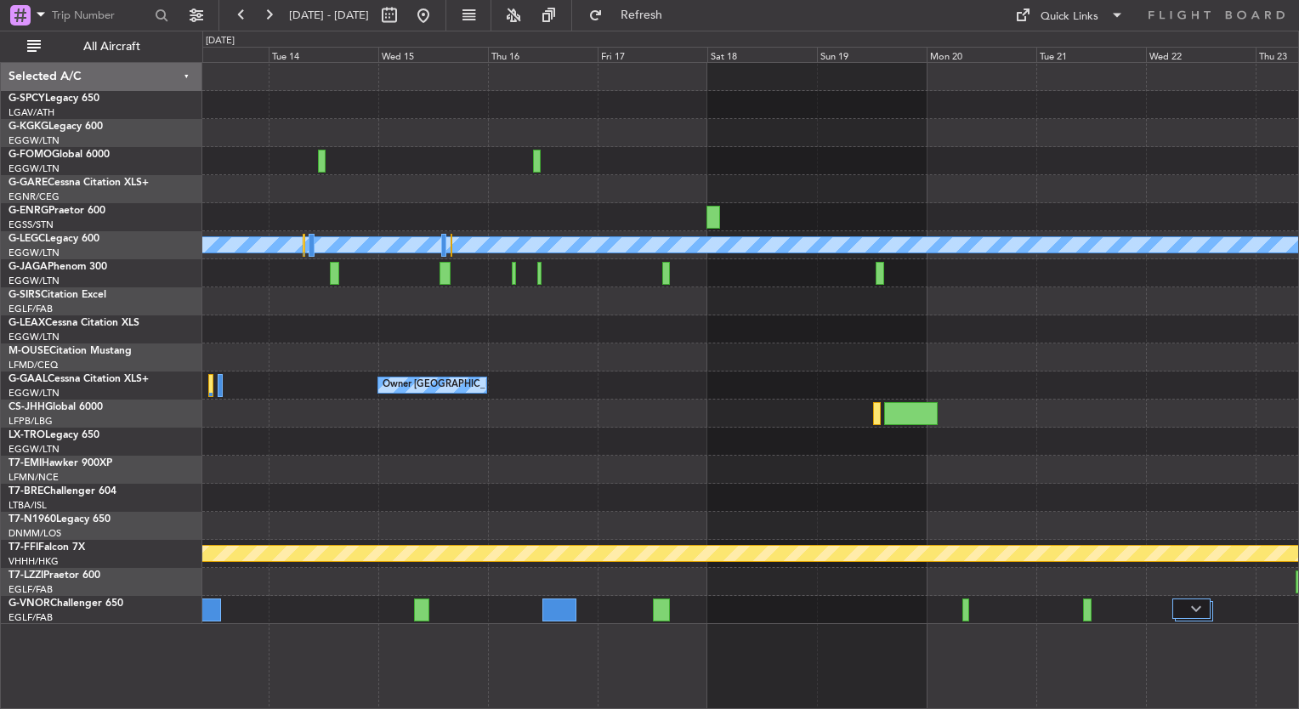
click at [683, 355] on div at bounding box center [750, 357] width 1096 height 28
click at [1075, 17] on div "Quick Links" at bounding box center [1069, 16] width 58 height 17
click at [1072, 53] on button "Trip Builder" at bounding box center [1069, 56] width 127 height 41
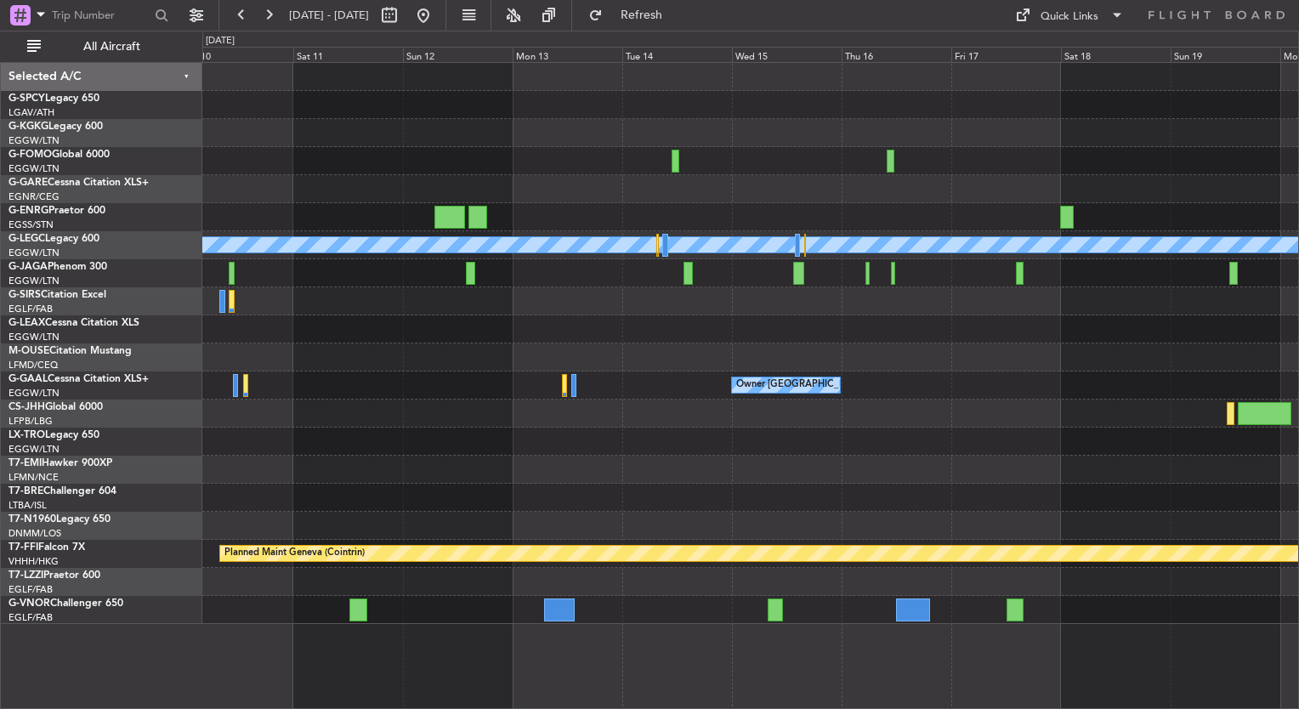
click at [918, 345] on div at bounding box center [750, 357] width 1096 height 28
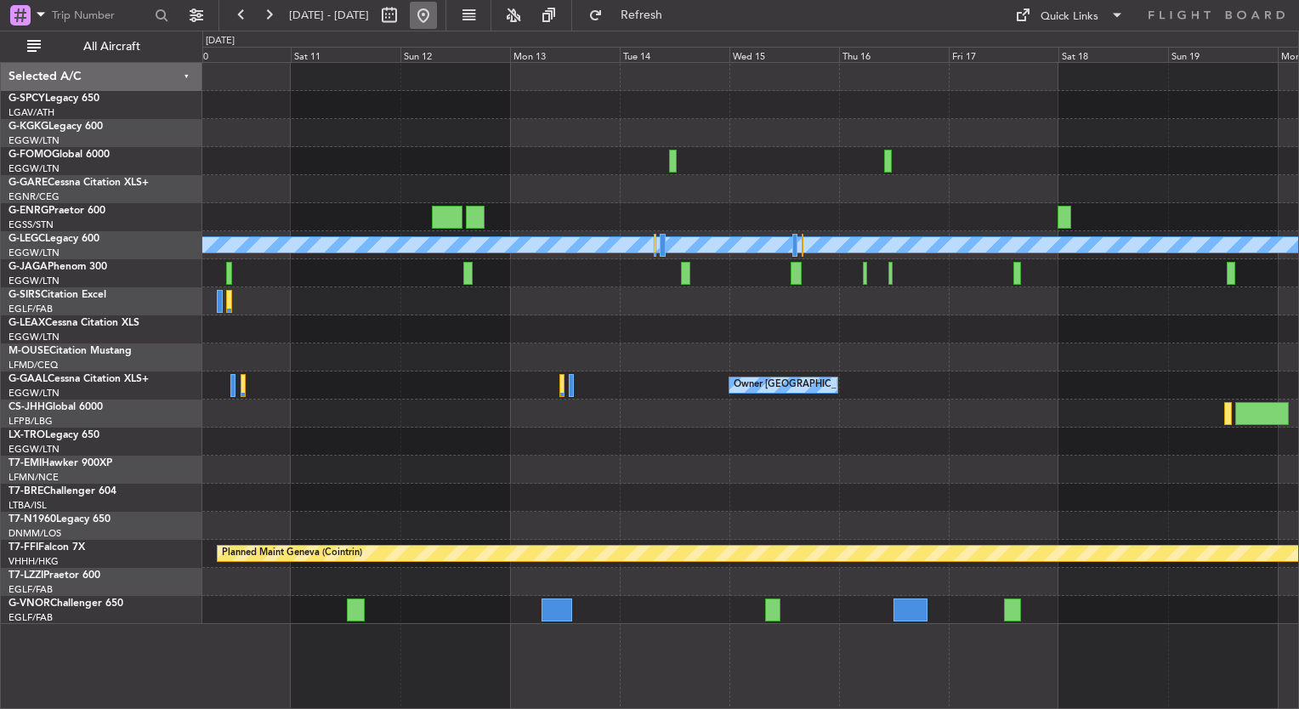
click at [437, 12] on button at bounding box center [423, 15] width 27 height 27
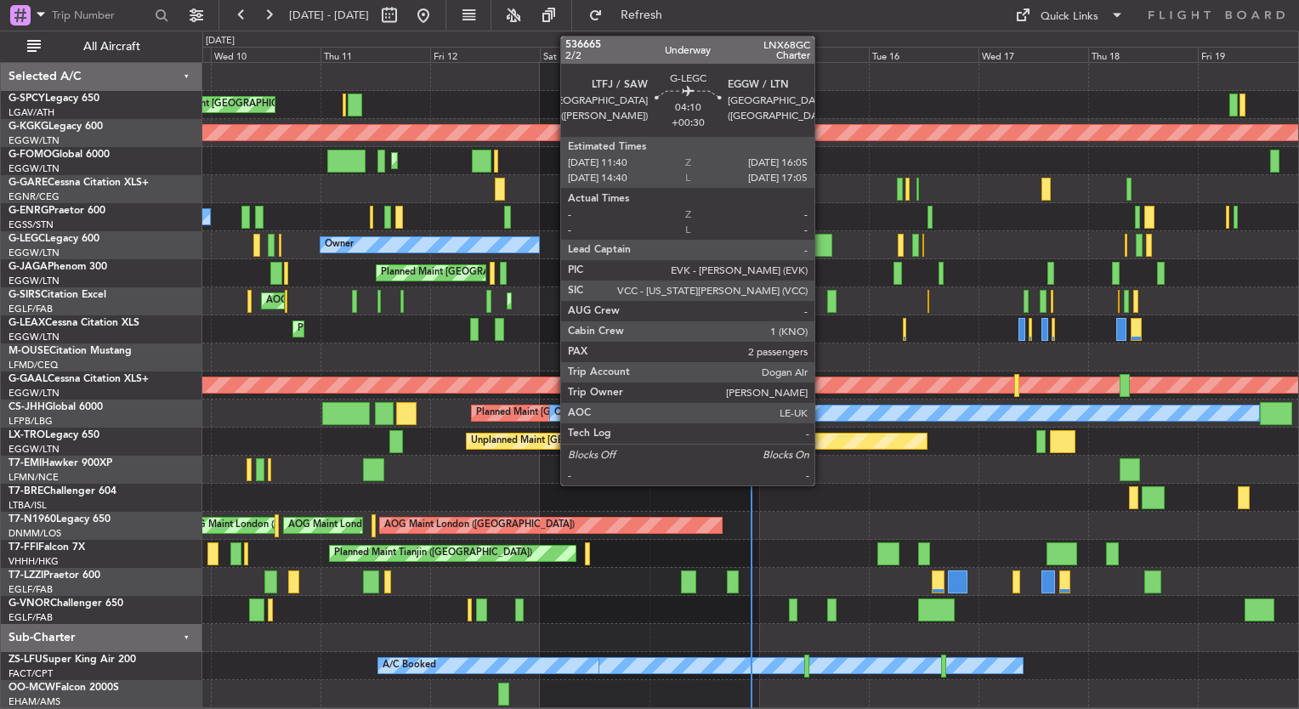
click at [822, 250] on div at bounding box center [822, 245] width 20 height 23
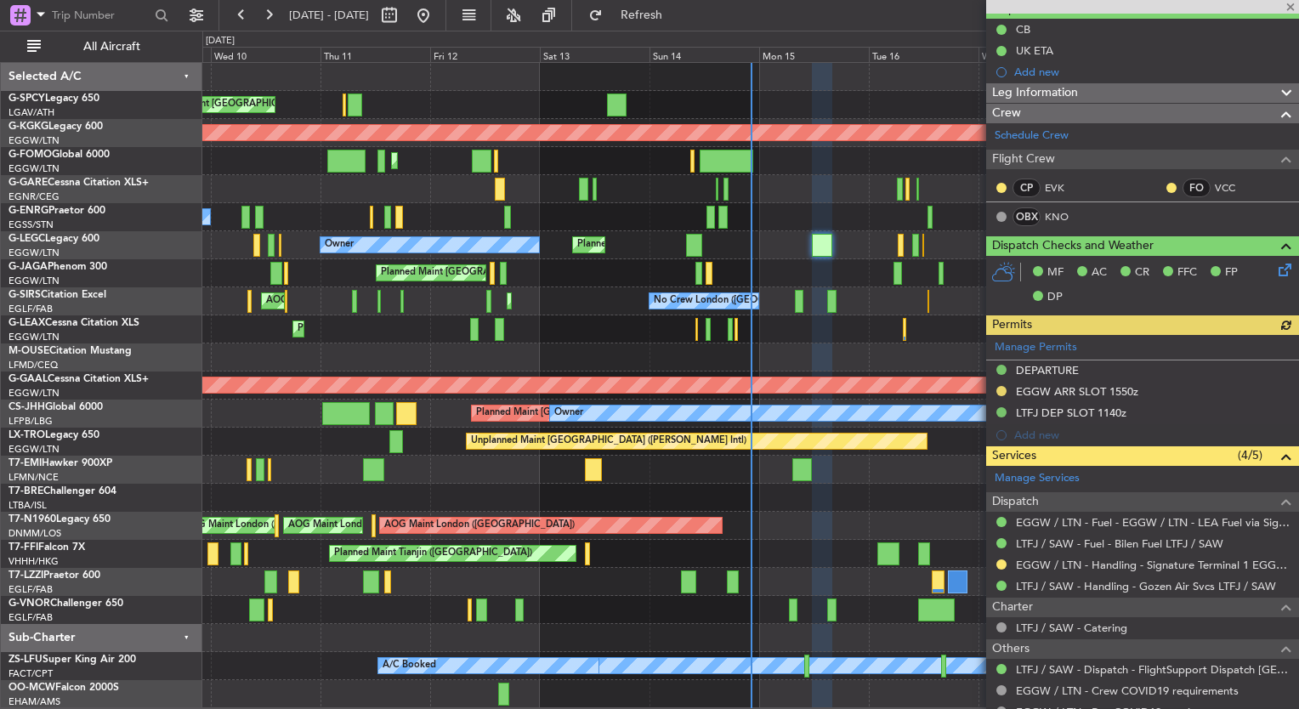
scroll to position [173, 0]
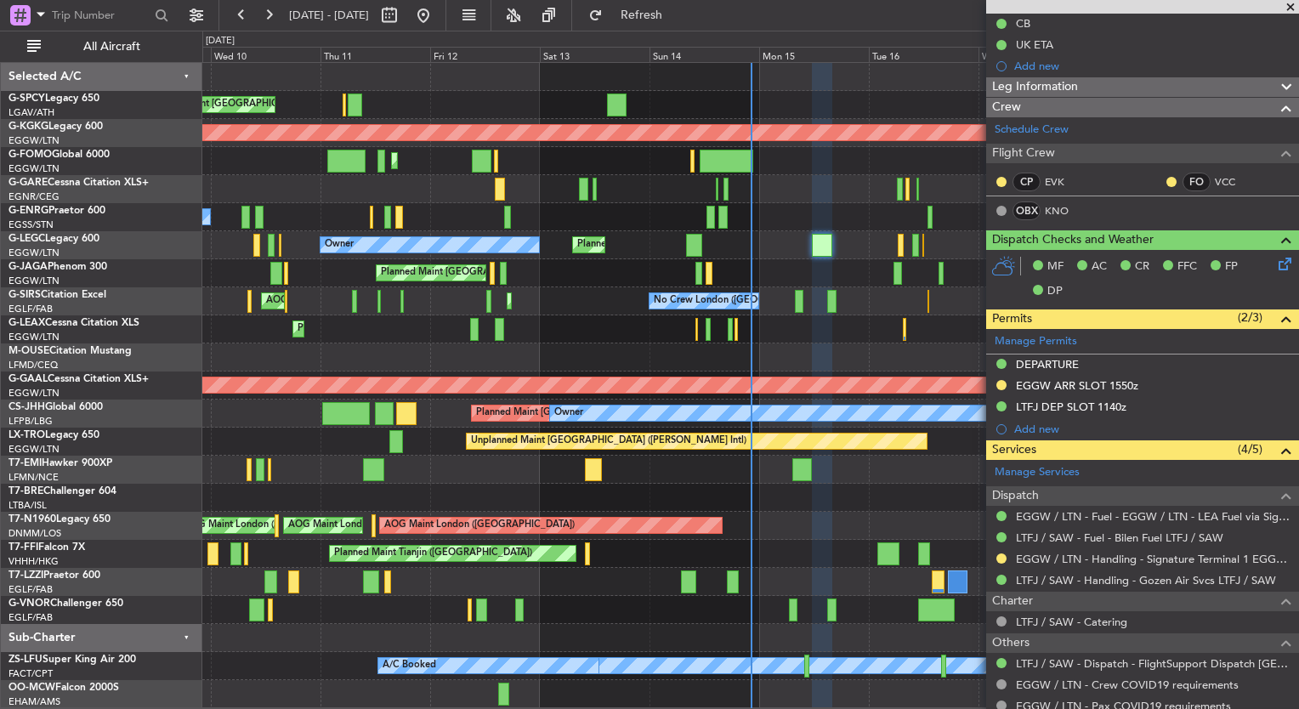
click at [1291, 4] on span at bounding box center [1290, 7] width 17 height 15
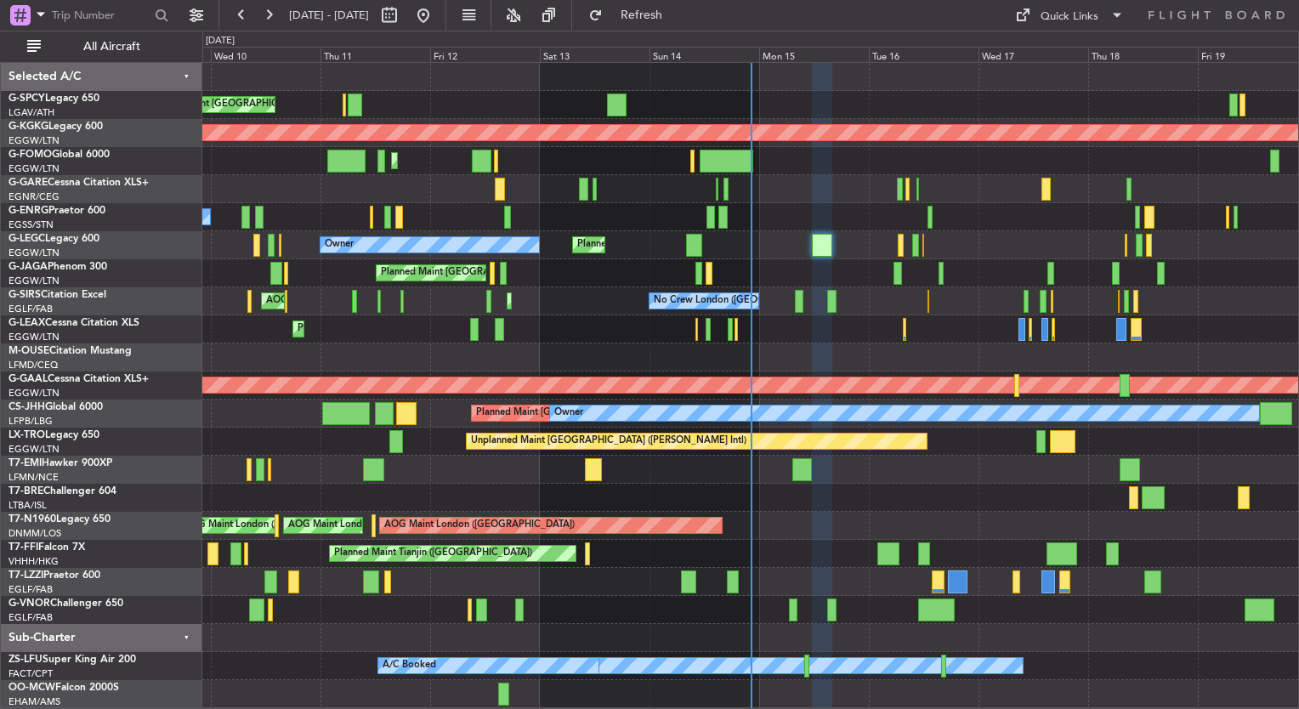
type input "0"
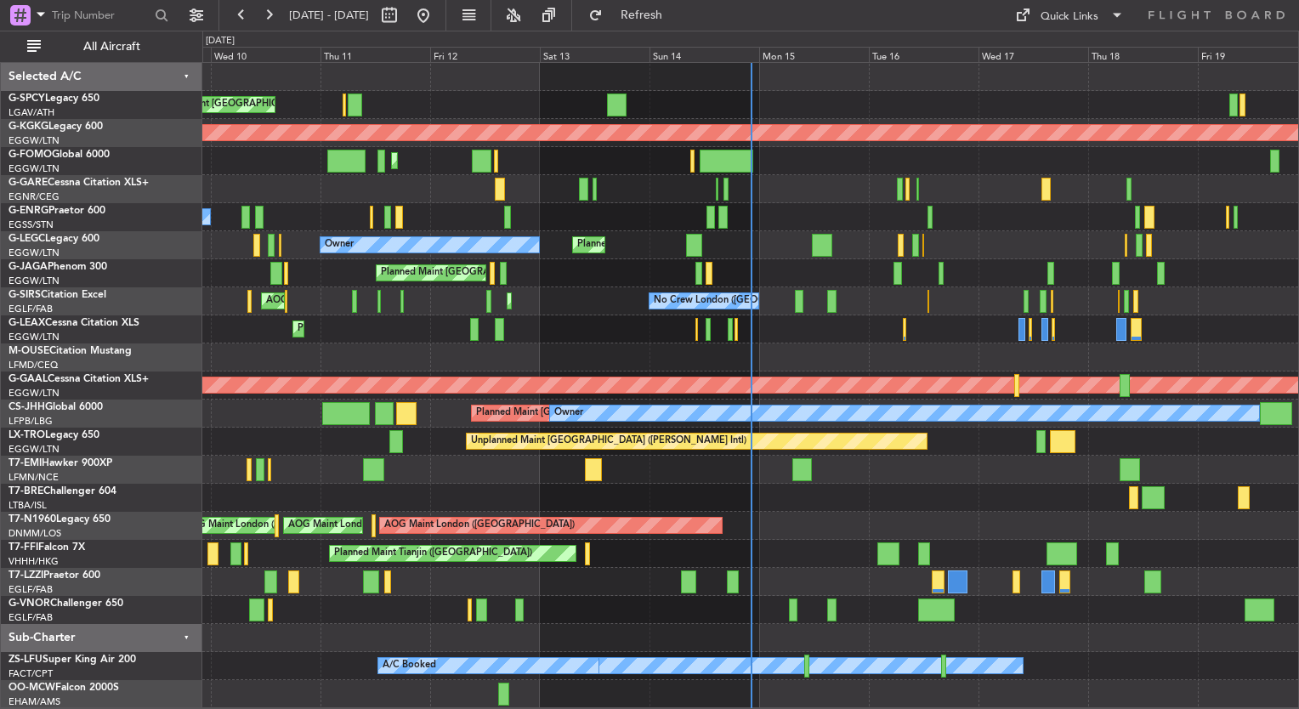
scroll to position [0, 0]
click at [10, 291] on div "Unplanned Maint [GEOGRAPHIC_DATA] ([PERSON_NAME] Intl) AOG Maint [GEOGRAPHIC_DA…" at bounding box center [649, 370] width 1299 height 678
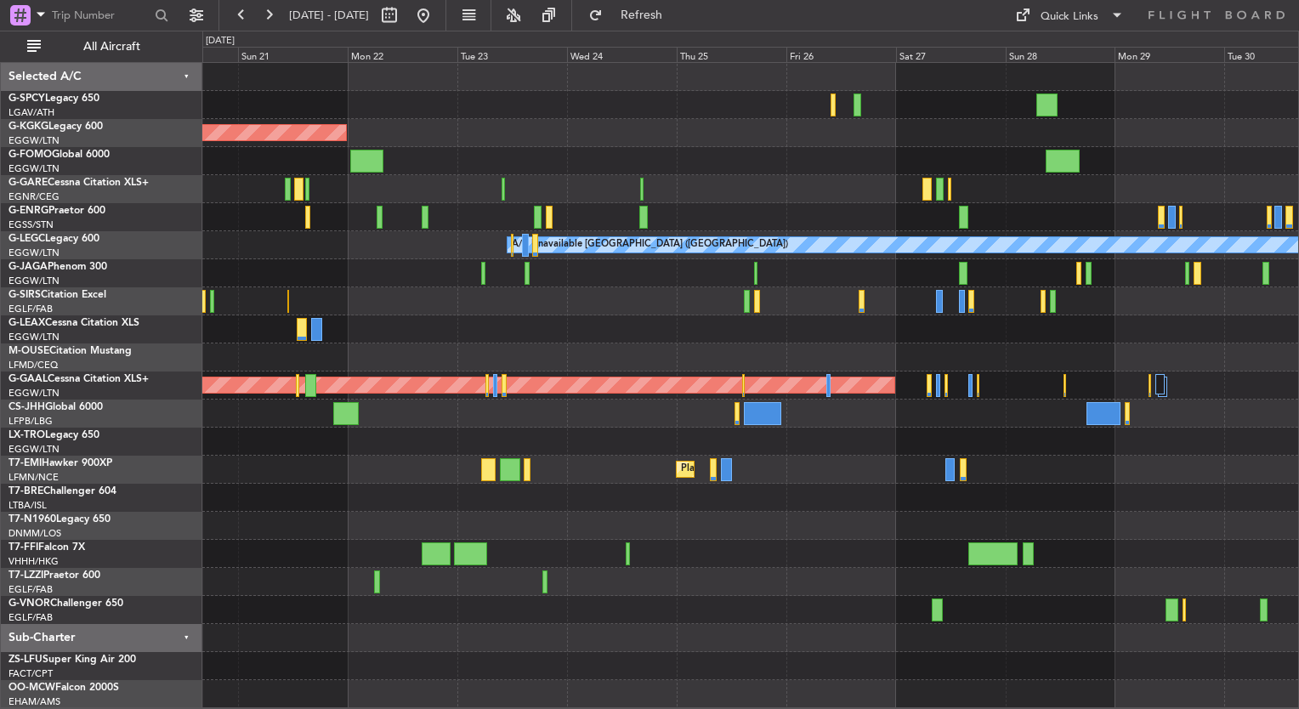
click at [163, 274] on div "AOG Maint [GEOGRAPHIC_DATA] (Ataturk) A/C Unavailable [GEOGRAPHIC_DATA] ([GEOGR…" at bounding box center [649, 370] width 1299 height 678
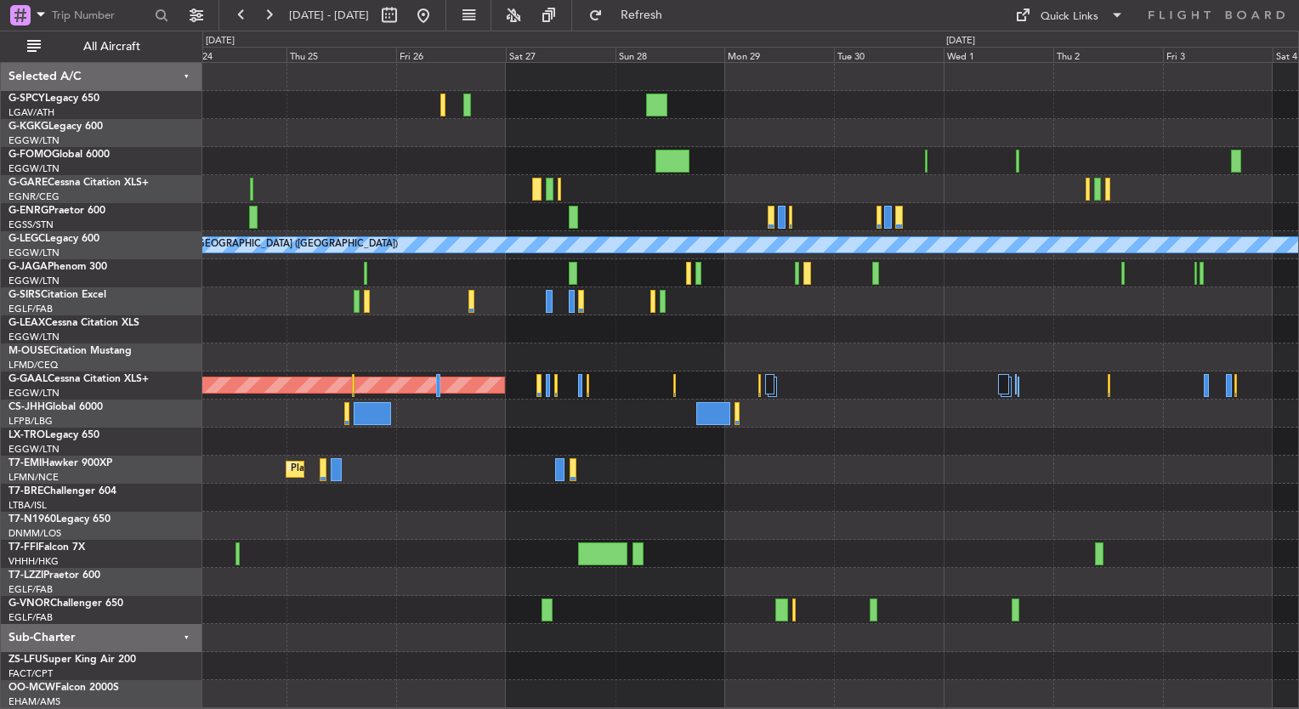
click at [456, 269] on div at bounding box center [750, 273] width 1096 height 28
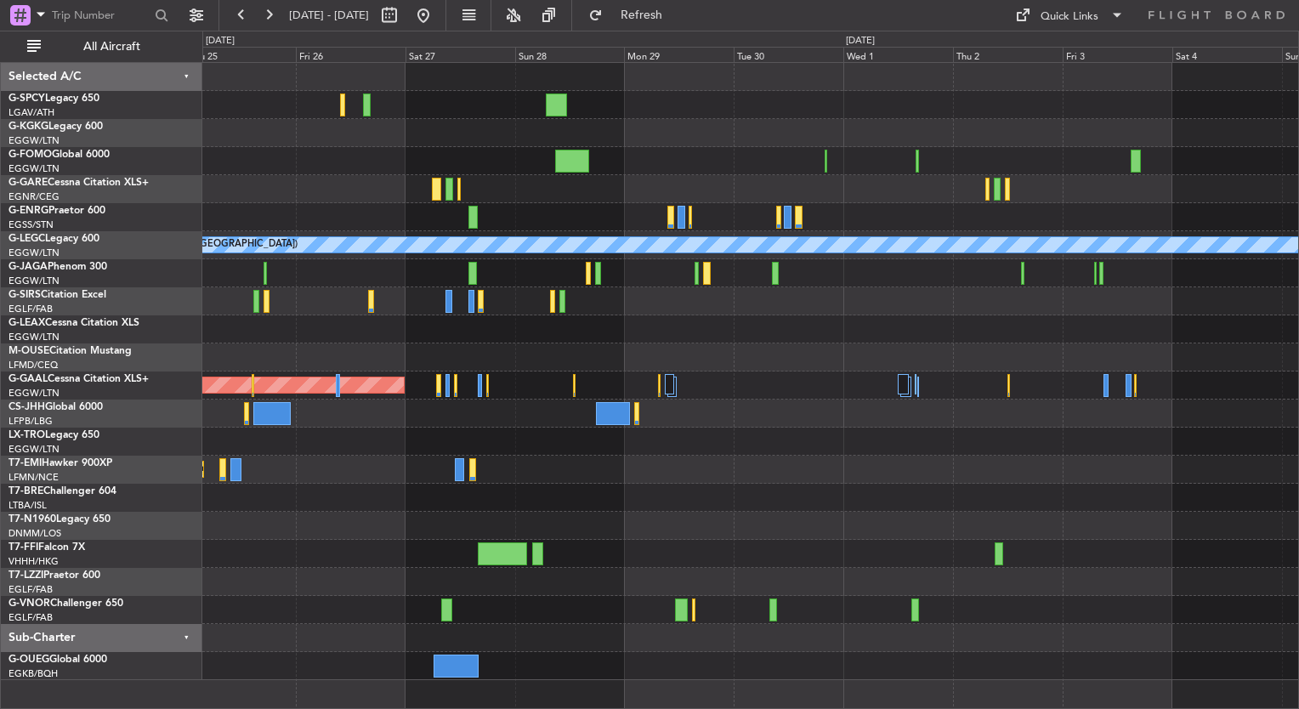
click at [832, 294] on div at bounding box center [750, 301] width 1096 height 28
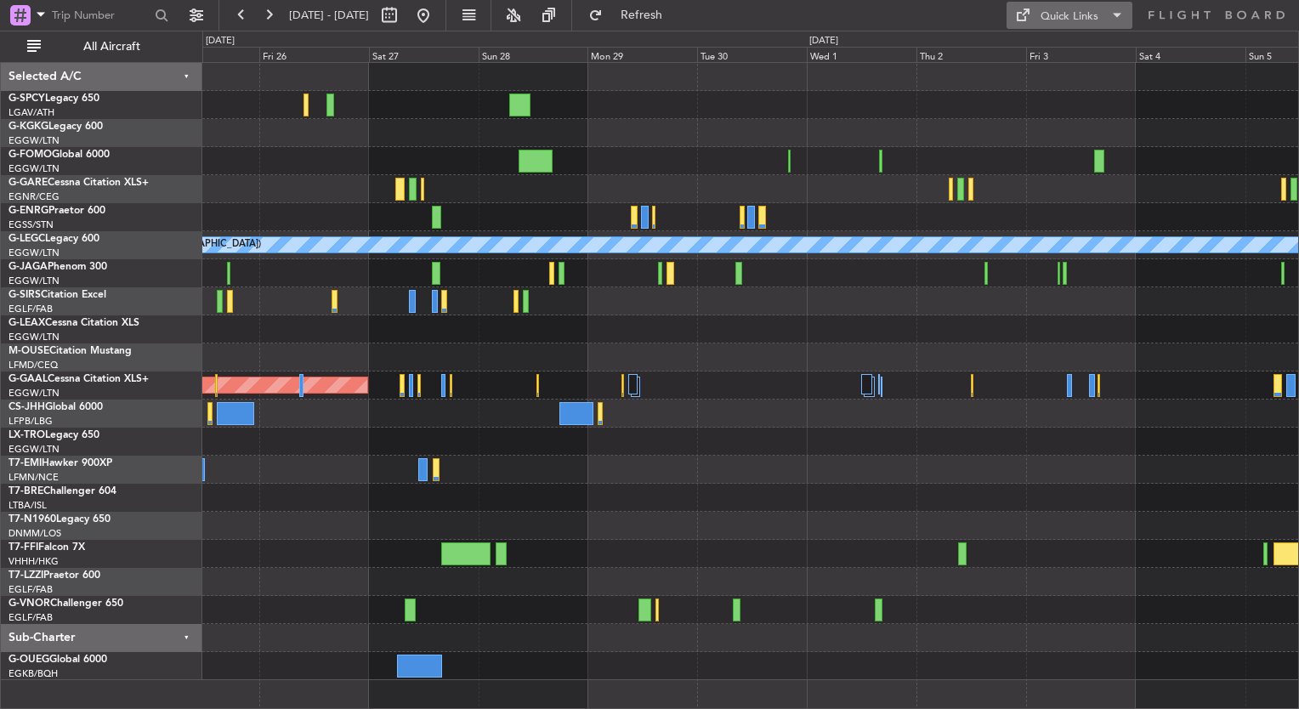
click at [1071, 14] on div "Quick Links" at bounding box center [1069, 16] width 58 height 17
click at [1078, 48] on button "Trip Builder" at bounding box center [1069, 56] width 127 height 41
click at [437, 11] on button at bounding box center [423, 15] width 27 height 27
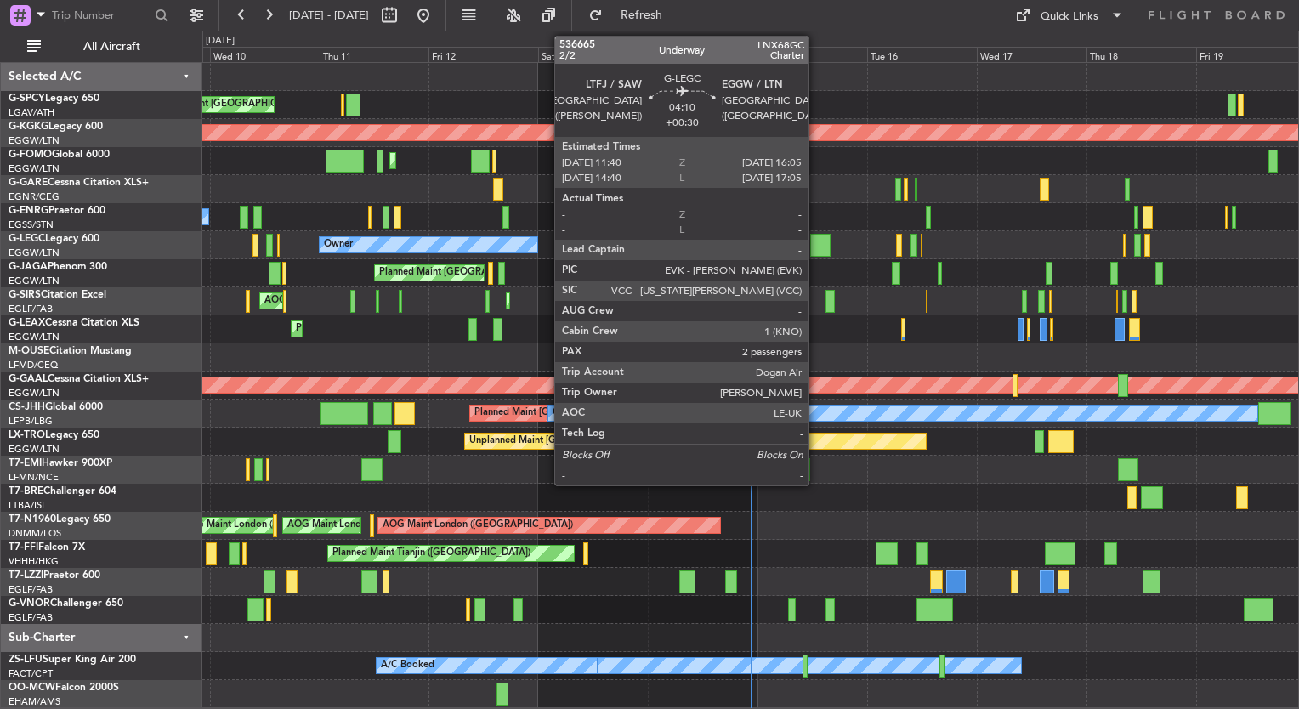
click at [816, 245] on div at bounding box center [820, 245] width 20 height 23
